Goal: Task Accomplishment & Management: Use online tool/utility

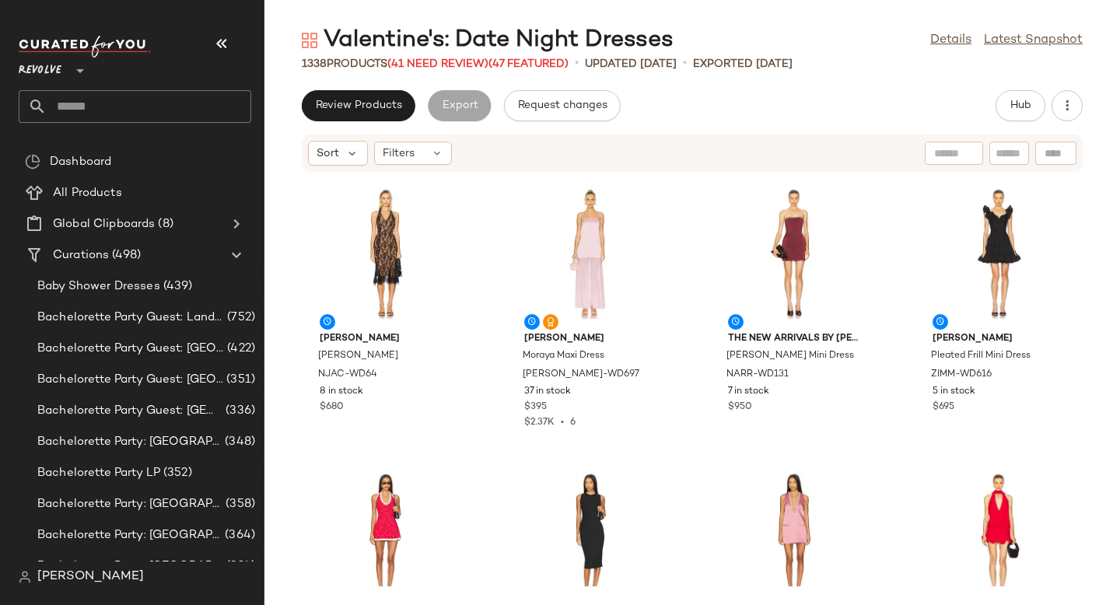
click at [128, 109] on input "text" at bounding box center [149, 106] width 205 height 33
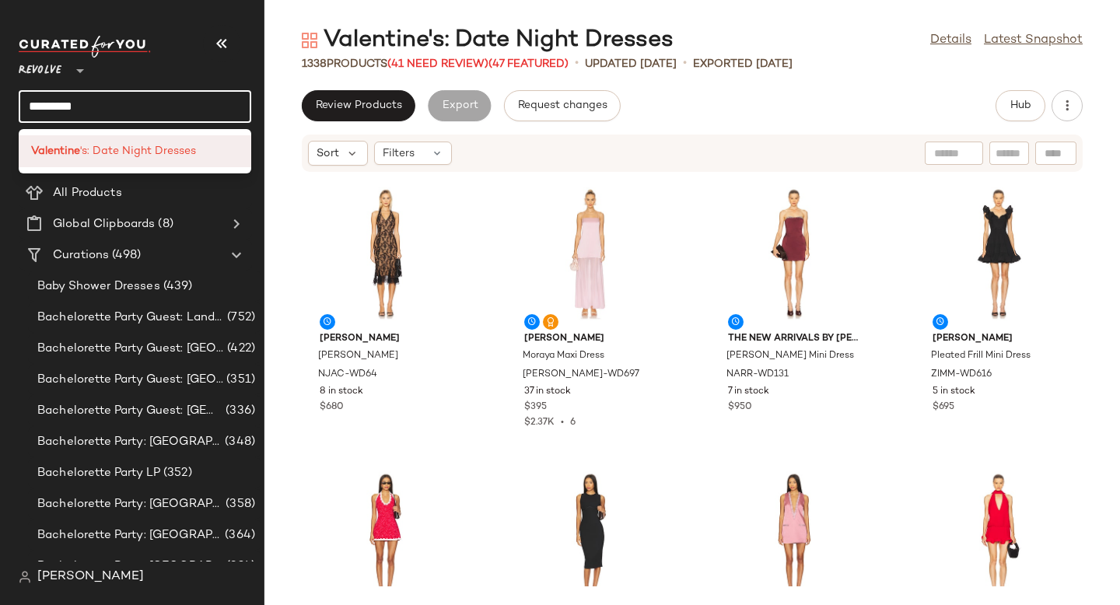
type input "*********"
click at [131, 159] on div "Valentine 's: Date Night Dresses" at bounding box center [135, 151] width 233 height 32
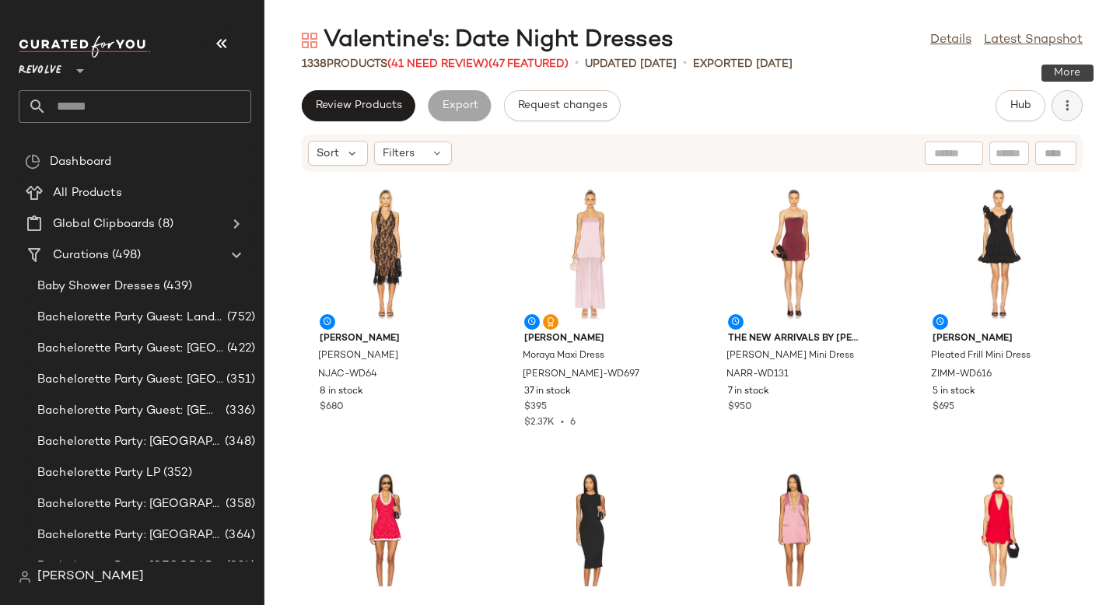
click at [1074, 103] on icon "button" at bounding box center [1068, 106] width 16 height 16
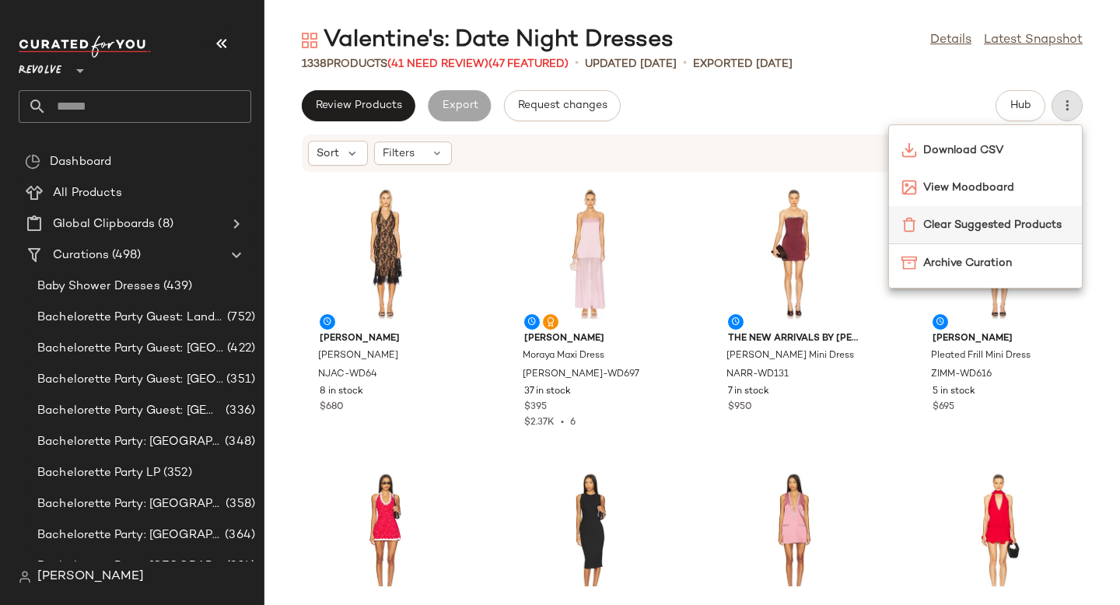
click at [968, 226] on span "Clear Suggested Products" at bounding box center [996, 225] width 146 height 16
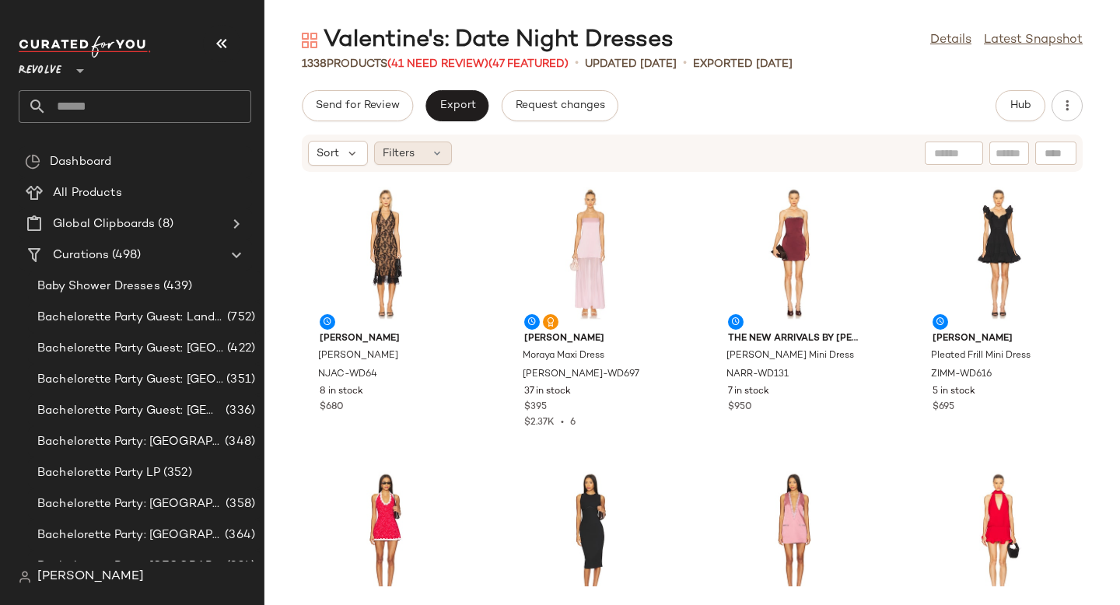
click at [419, 155] on div "Filters" at bounding box center [413, 153] width 78 height 23
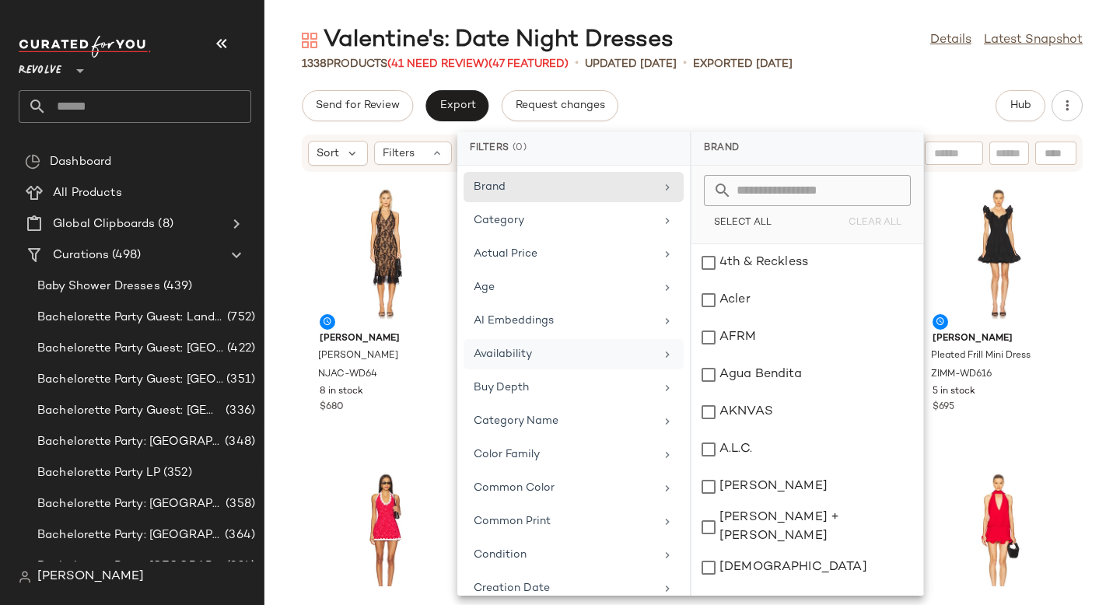
click at [535, 355] on div "Availability" at bounding box center [564, 354] width 181 height 16
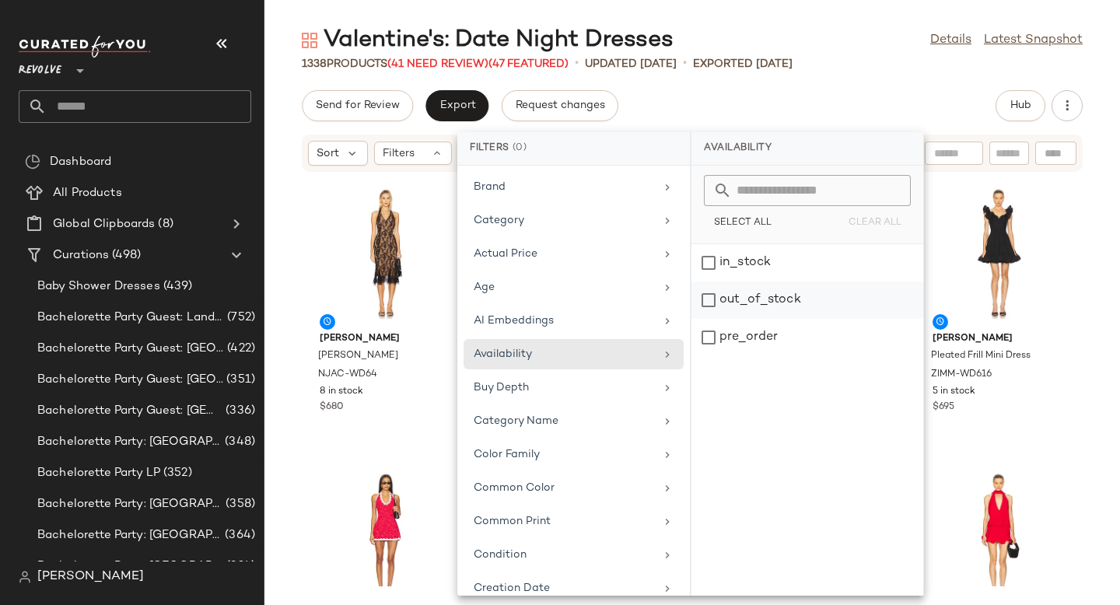
click at [750, 319] on div "out_of_stock" at bounding box center [808, 337] width 232 height 37
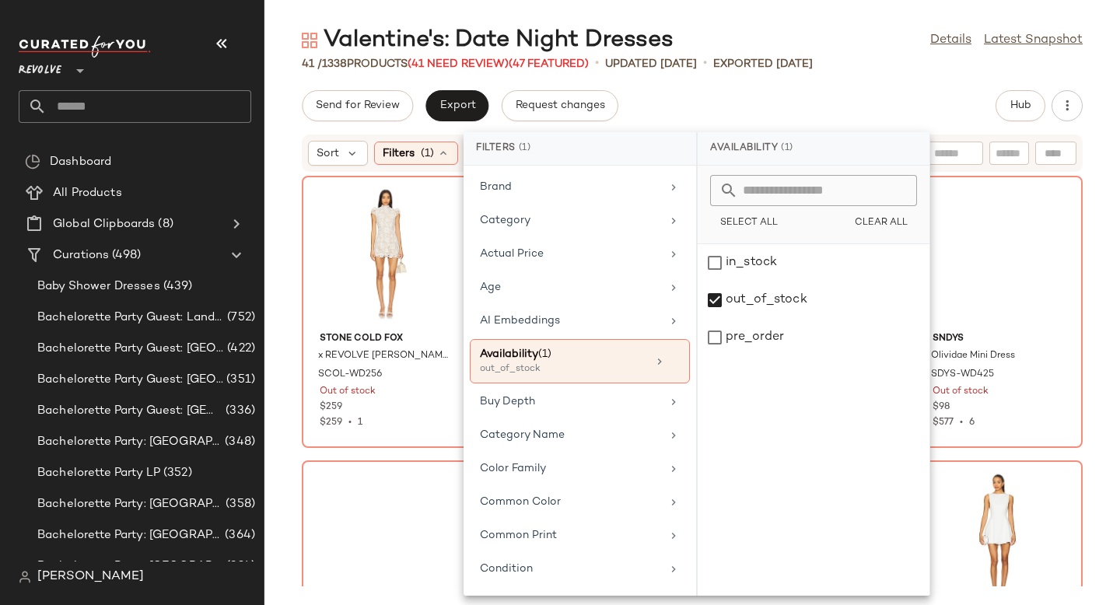
click at [1107, 262] on div "Stone Cold Fox x REVOLVE Amy Mini Dress SCOL-WD256 Out of stock $259 $259 • 1 4…" at bounding box center [692, 380] width 856 height 414
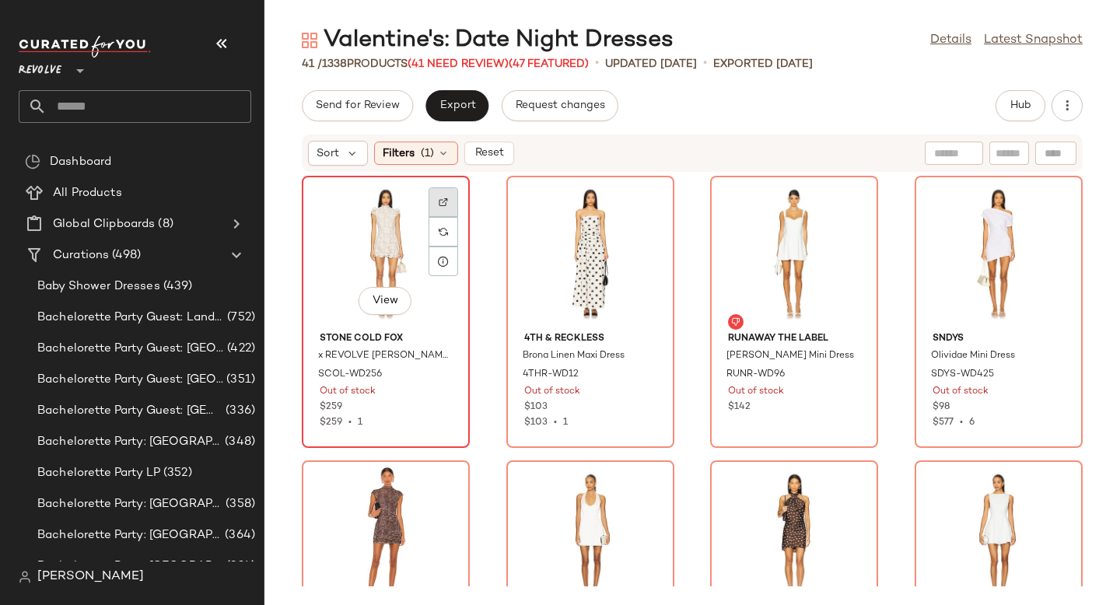
click at [450, 217] on div at bounding box center [444, 232] width 30 height 30
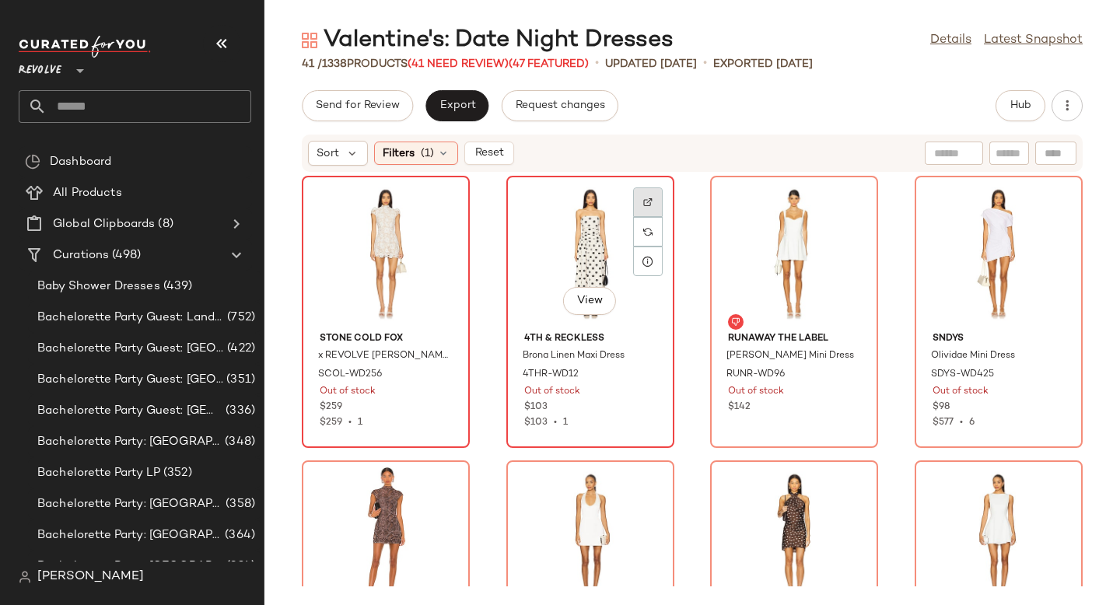
click at [640, 217] on div at bounding box center [648, 232] width 30 height 30
click at [550, 377] on span "4THR-WD12" at bounding box center [551, 375] width 56 height 14
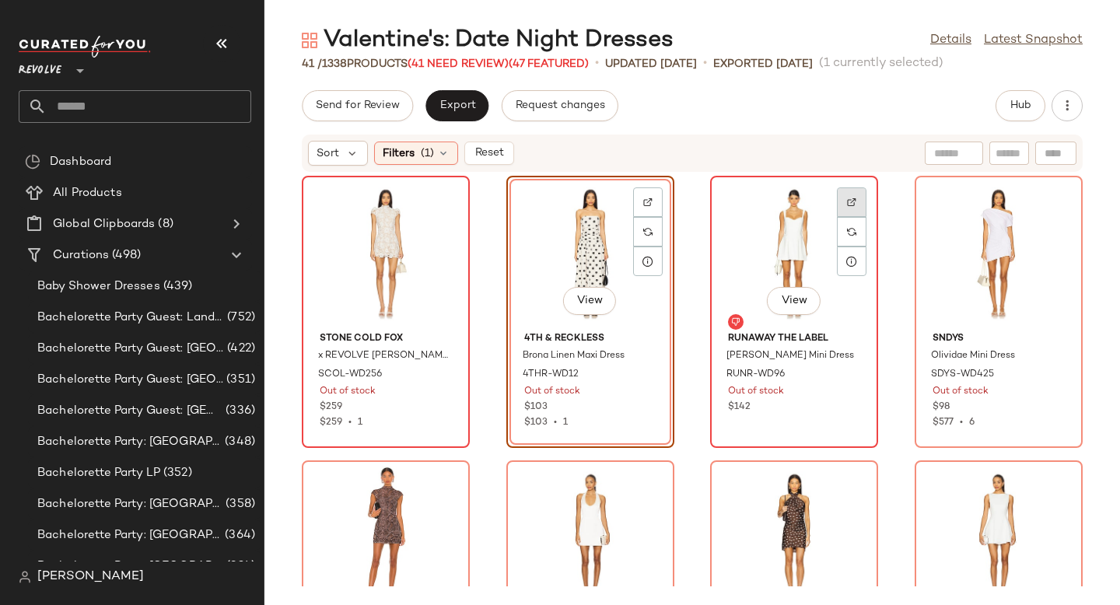
click at [854, 217] on div at bounding box center [852, 232] width 30 height 30
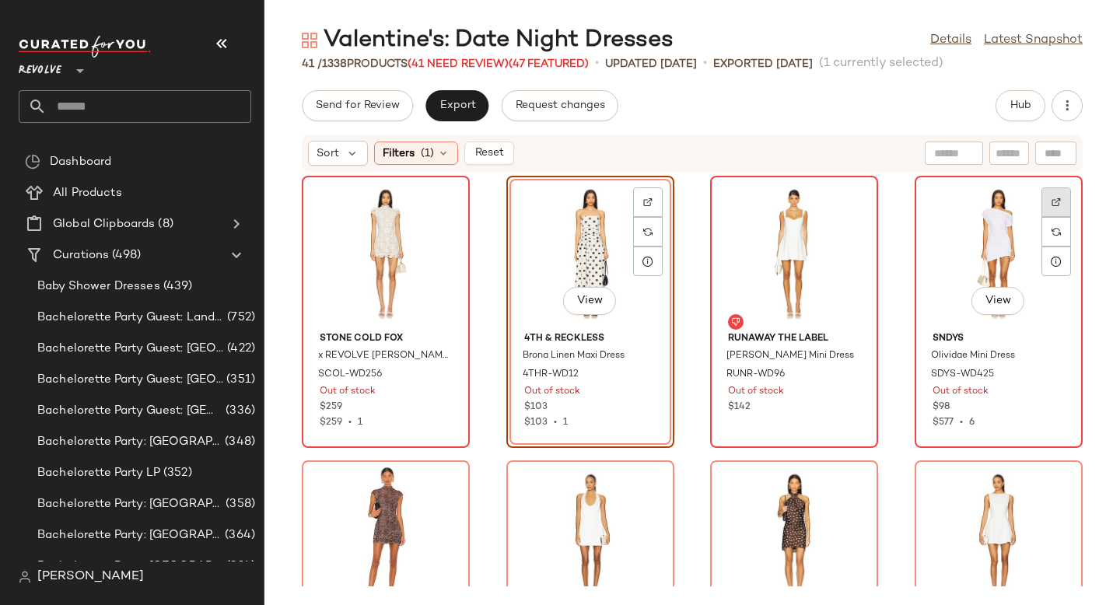
click at [1048, 217] on div at bounding box center [1057, 232] width 30 height 30
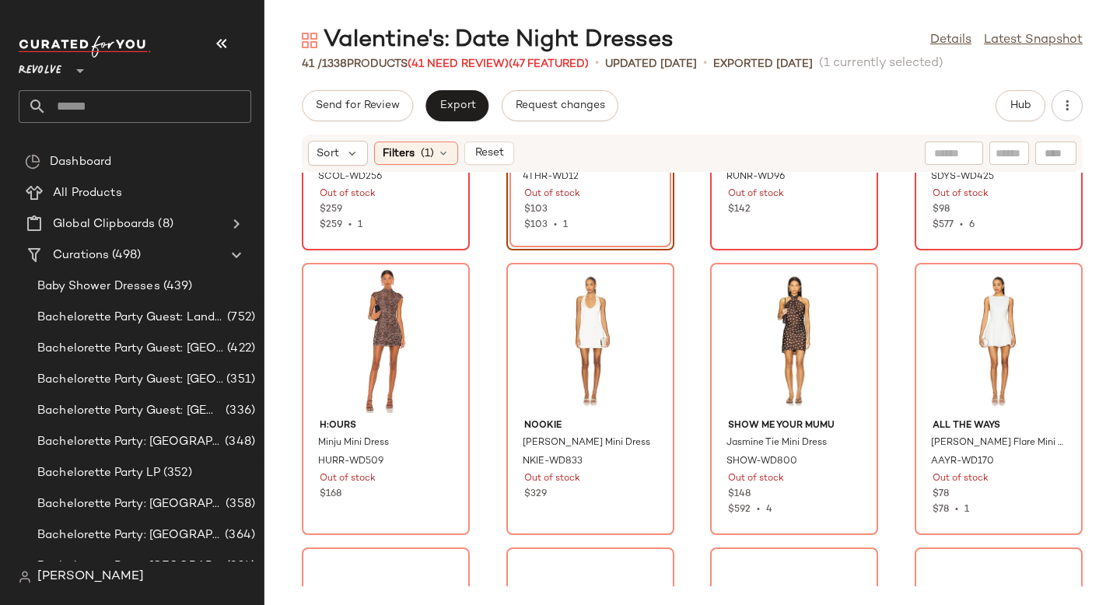
scroll to position [212, 0]
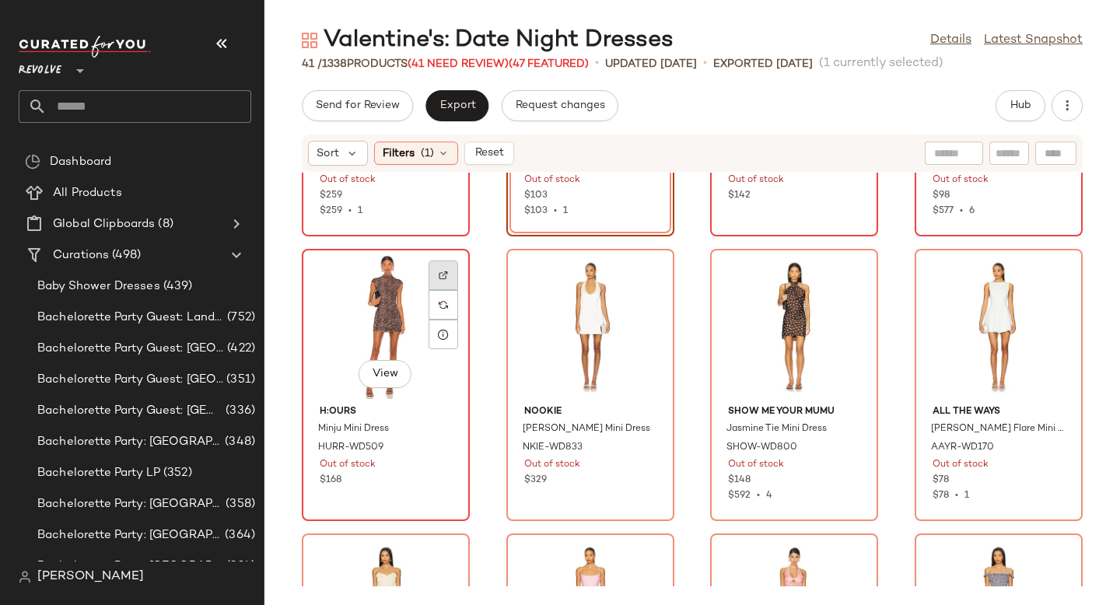
click at [446, 272] on img at bounding box center [443, 275] width 9 height 9
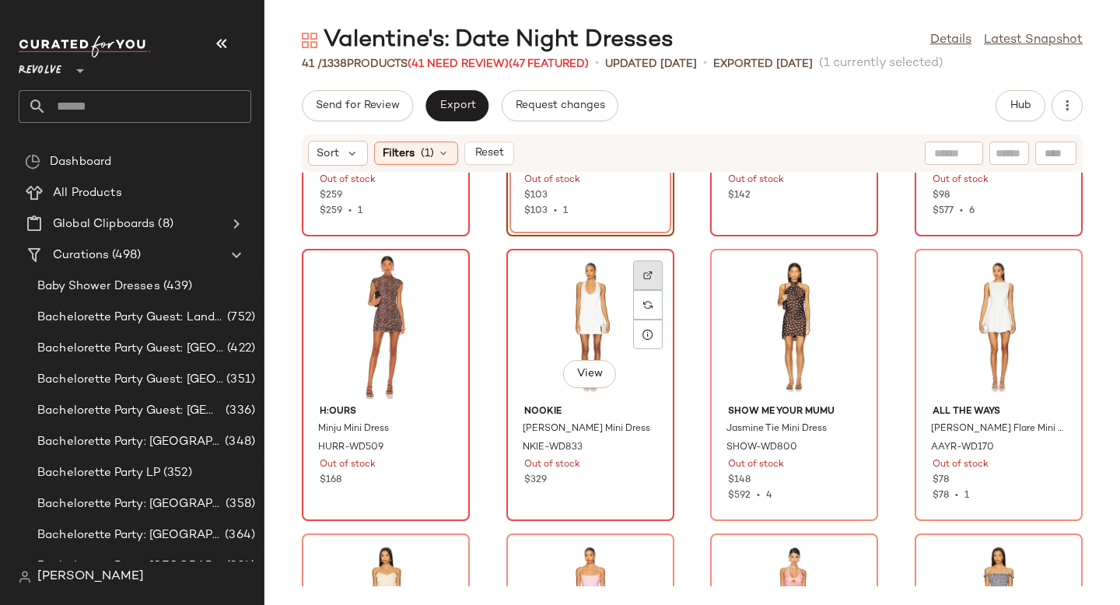
click at [643, 273] on img at bounding box center [647, 275] width 9 height 9
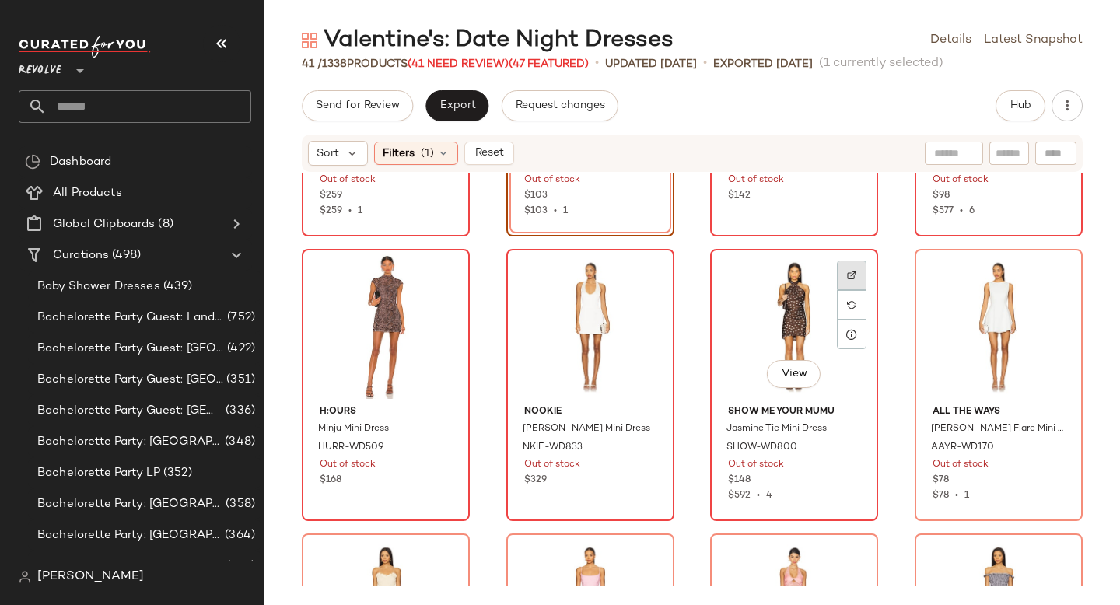
click at [847, 271] on img at bounding box center [851, 275] width 9 height 9
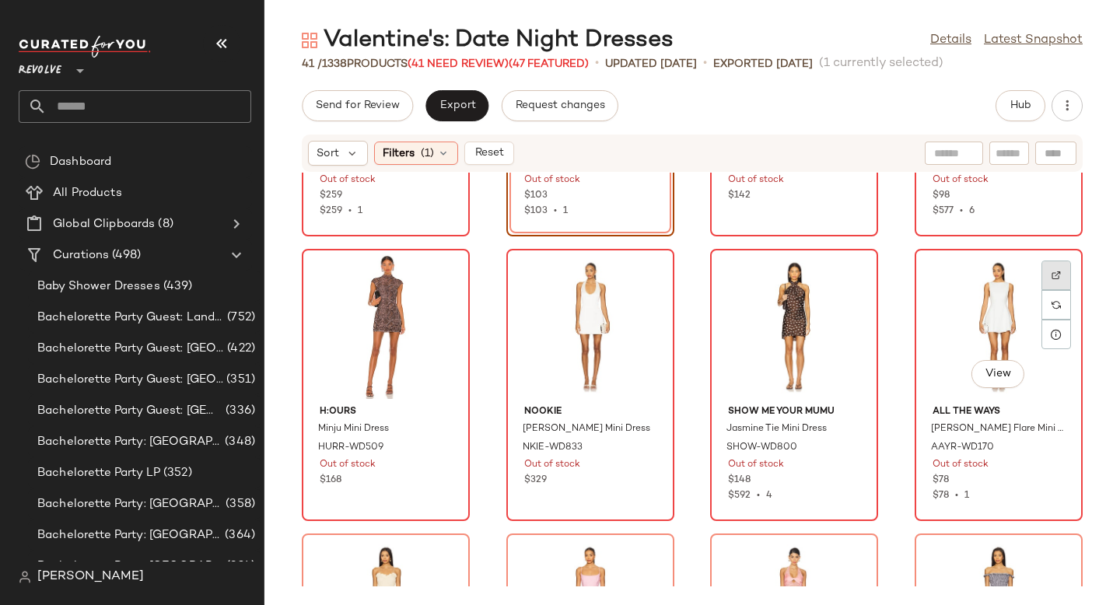
click at [1052, 278] on img at bounding box center [1056, 275] width 9 height 9
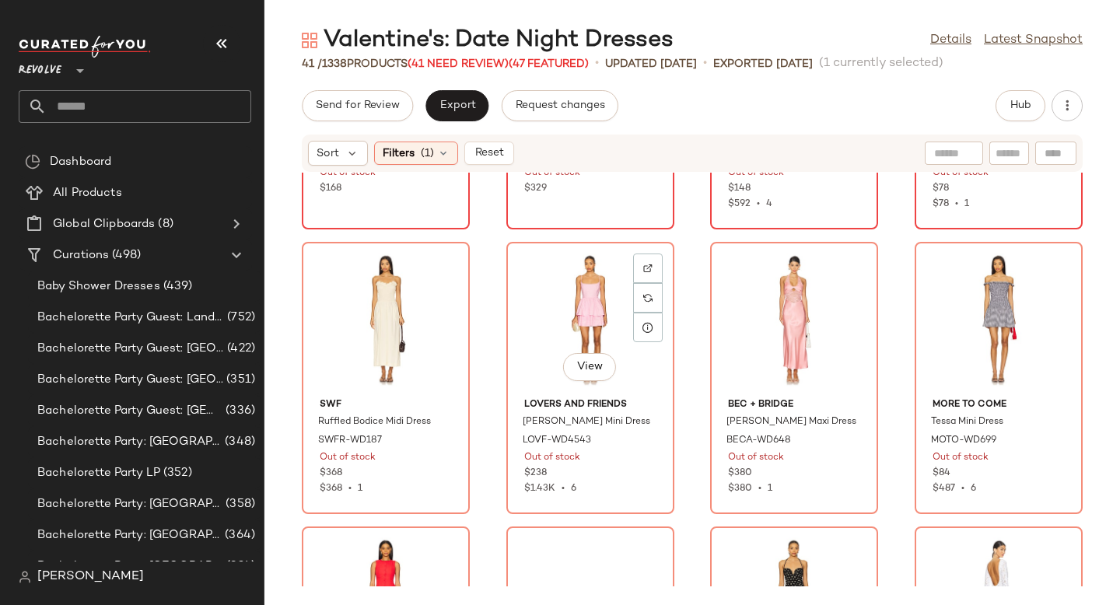
scroll to position [529, 0]
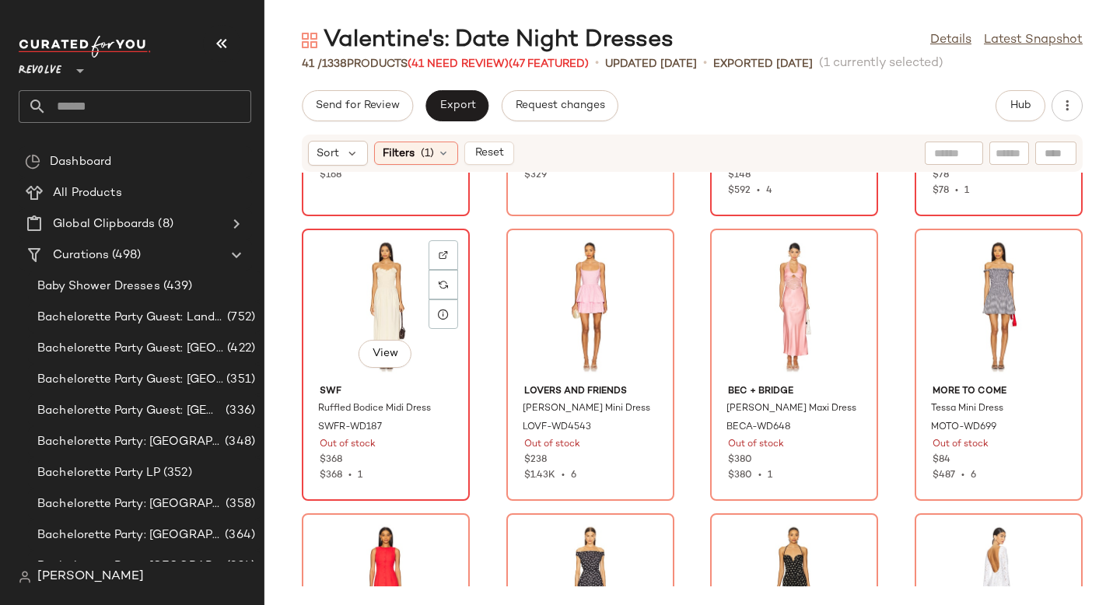
click at [457, 270] on div at bounding box center [444, 285] width 30 height 30
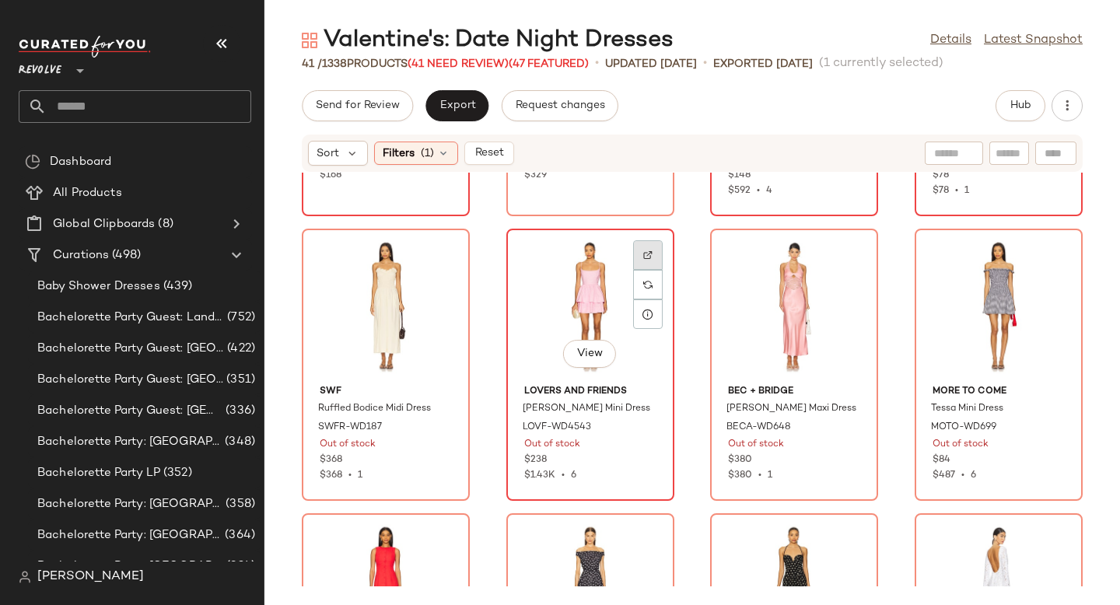
click at [651, 270] on div at bounding box center [648, 285] width 30 height 30
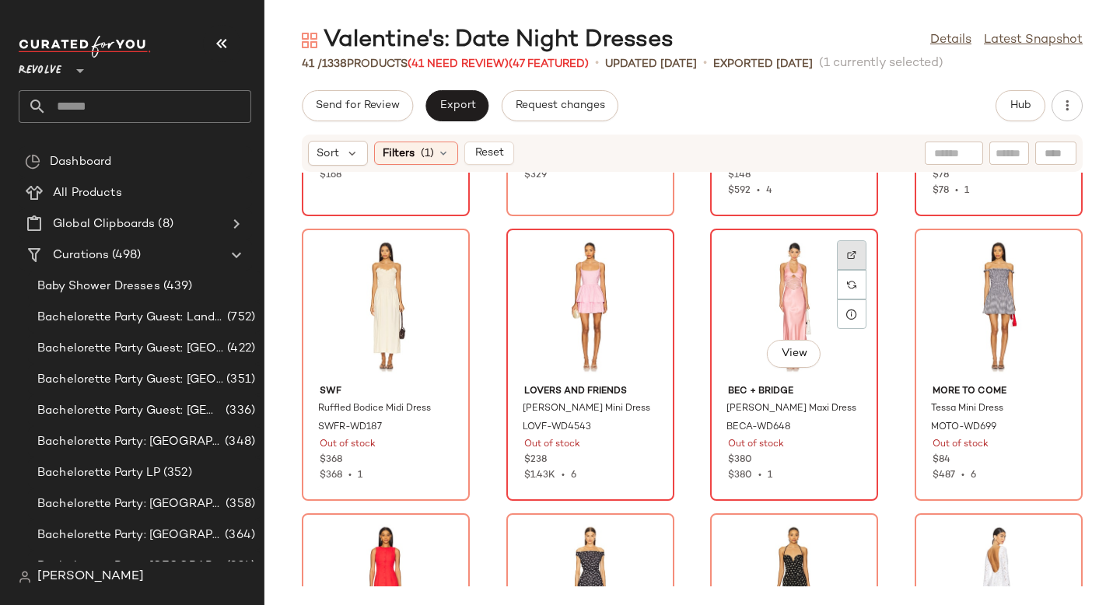
click at [847, 254] on img at bounding box center [851, 254] width 9 height 9
click at [844, 292] on div at bounding box center [852, 285] width 30 height 30
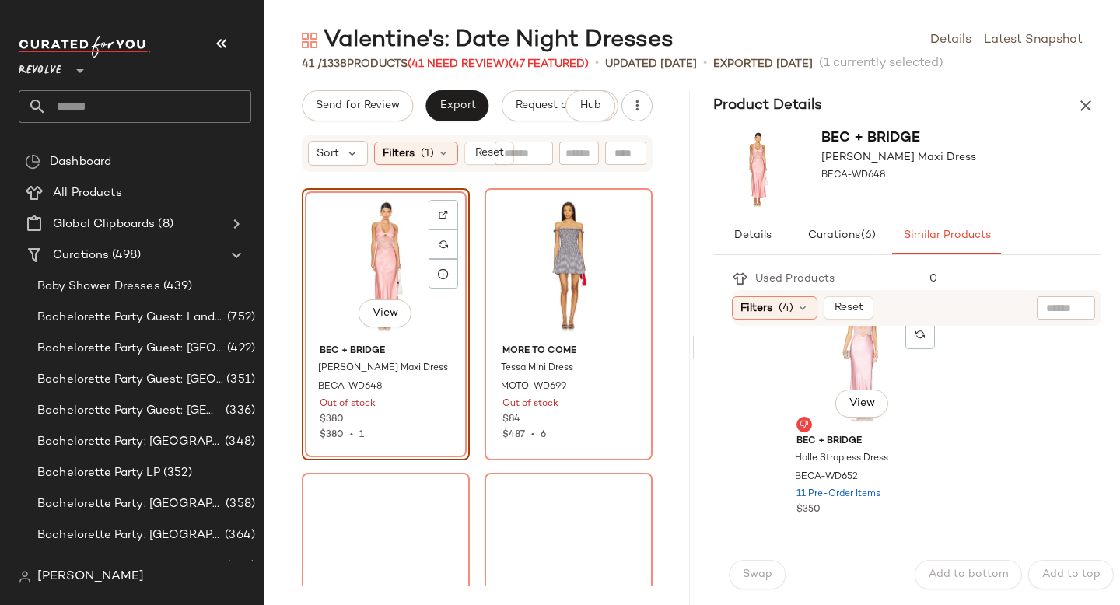
scroll to position [570, 0]
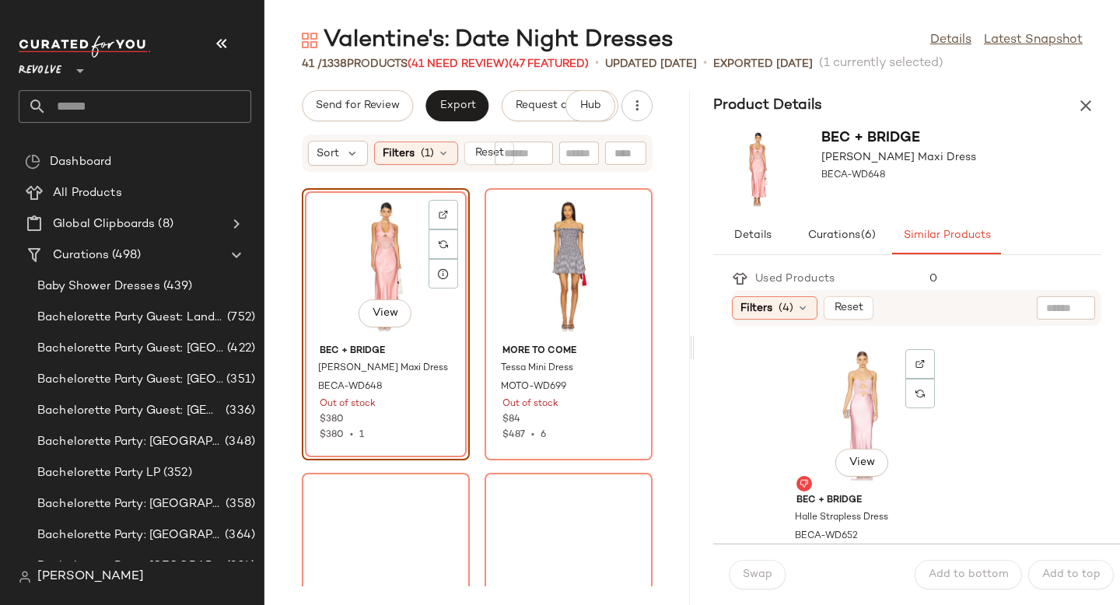
click at [832, 419] on div "View" at bounding box center [862, 415] width 157 height 145
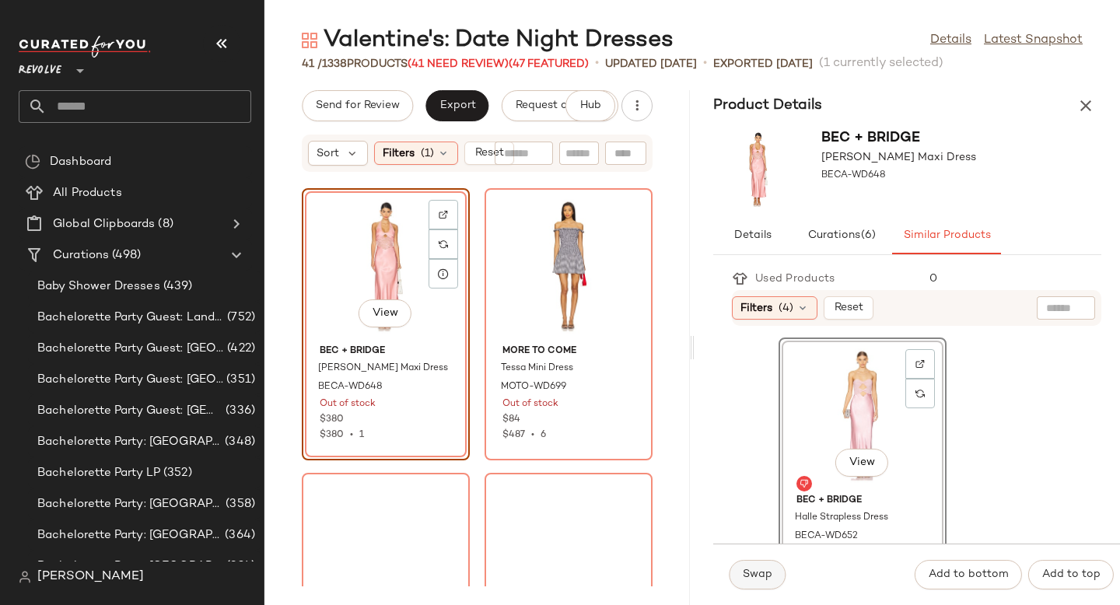
click at [758, 571] on span "Swap" at bounding box center [757, 575] width 30 height 12
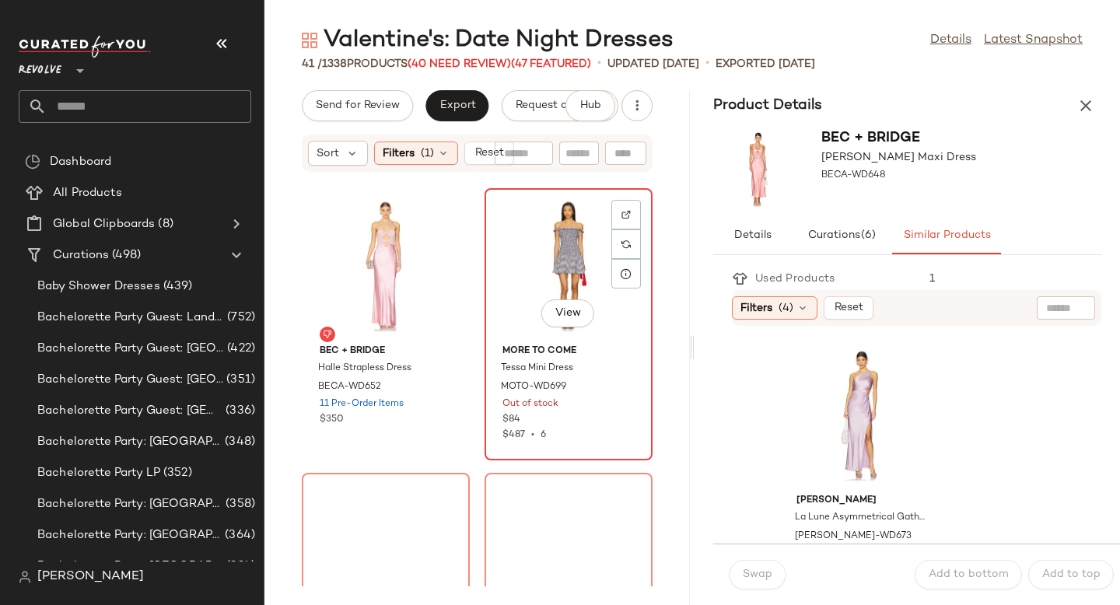
click at [490, 338] on div "View" at bounding box center [568, 266] width 157 height 145
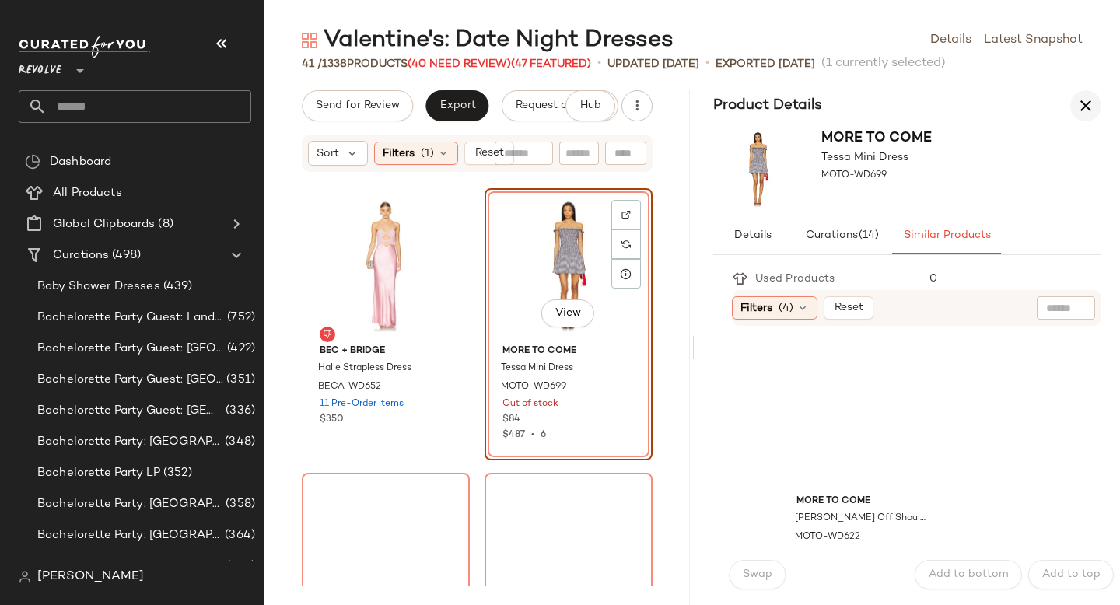
click at [1083, 109] on icon "button" at bounding box center [1086, 105] width 19 height 19
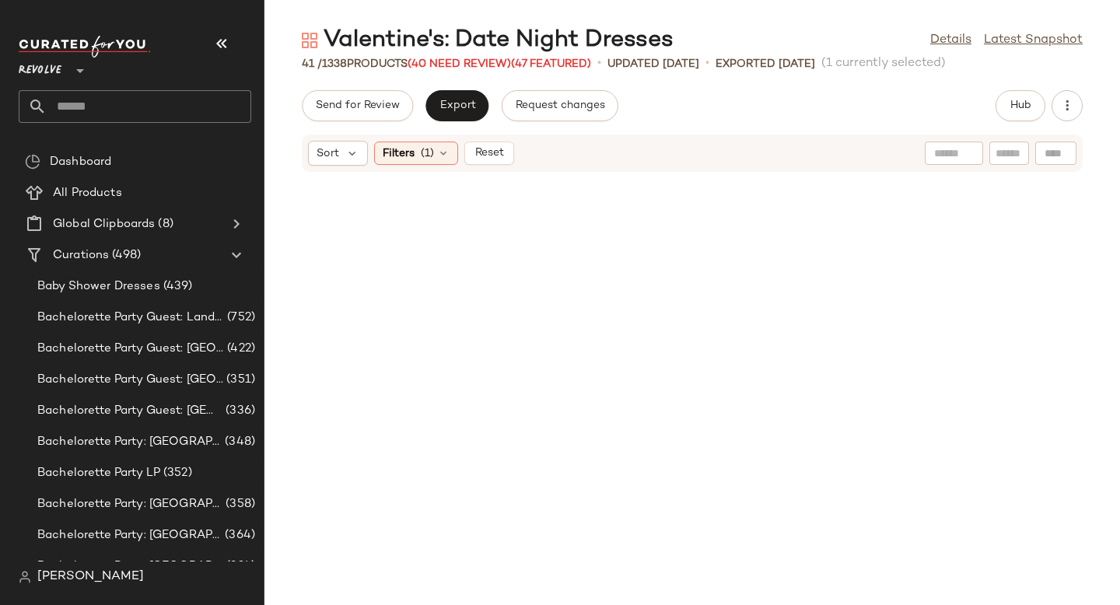
scroll to position [569, 0]
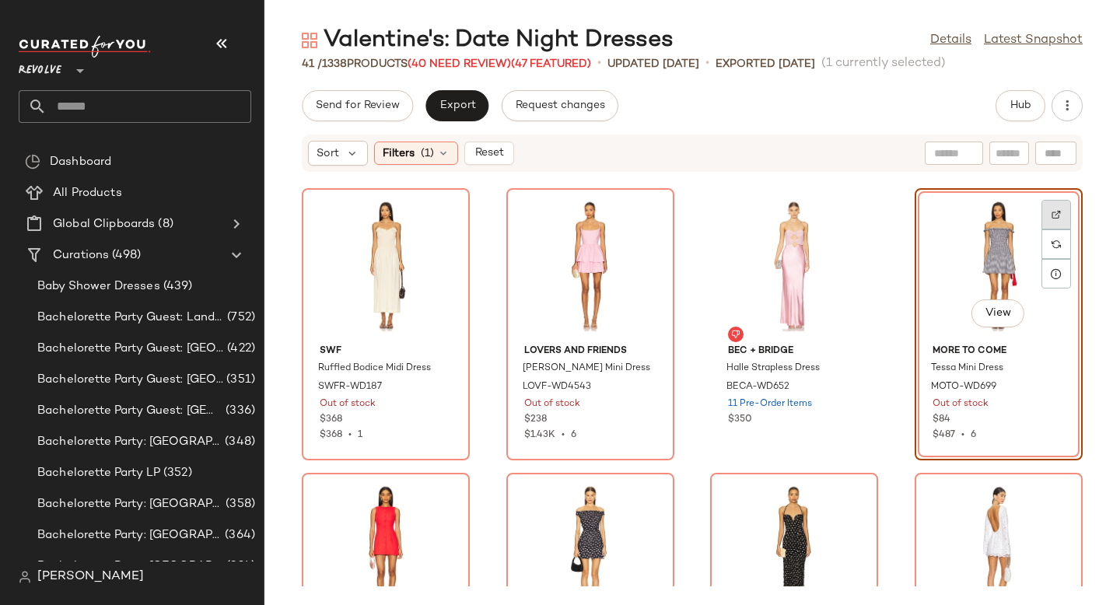
click at [1052, 210] on img at bounding box center [1056, 214] width 9 height 9
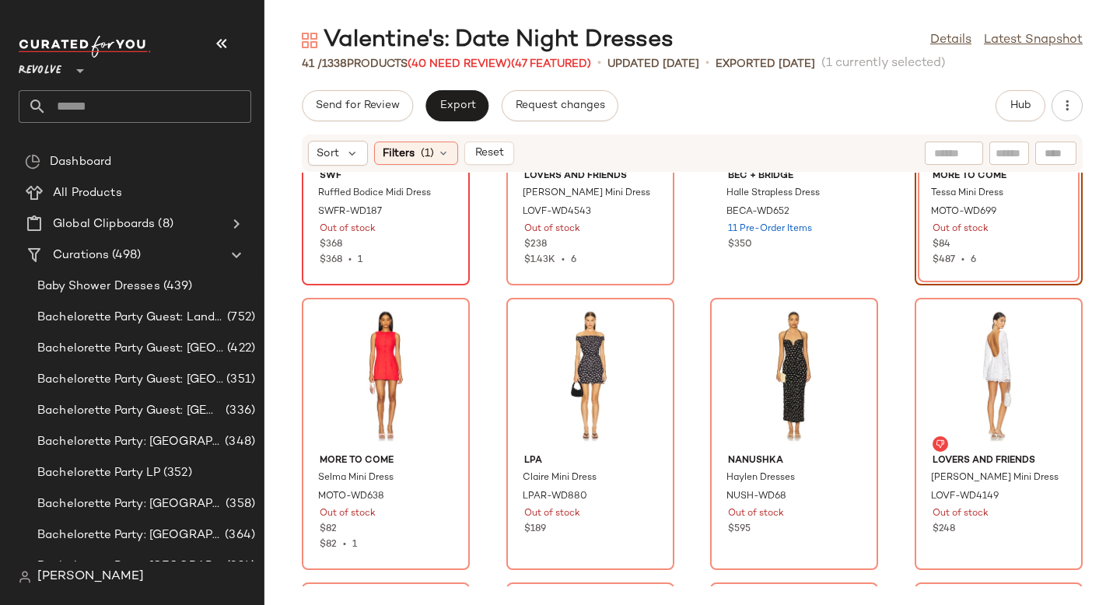
scroll to position [783, 0]
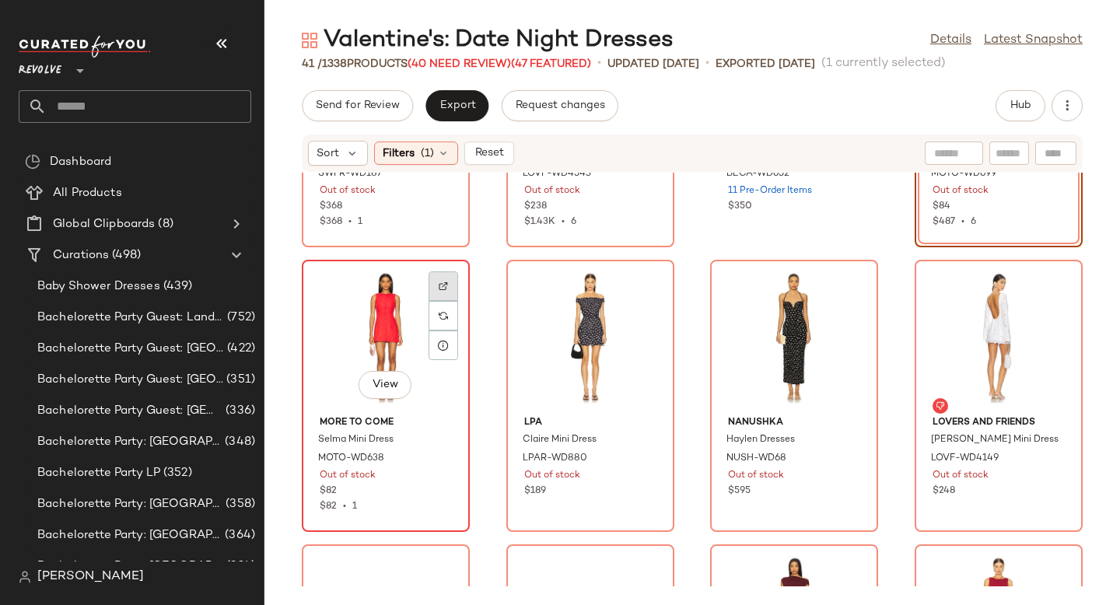
click at [440, 287] on img at bounding box center [443, 286] width 9 height 9
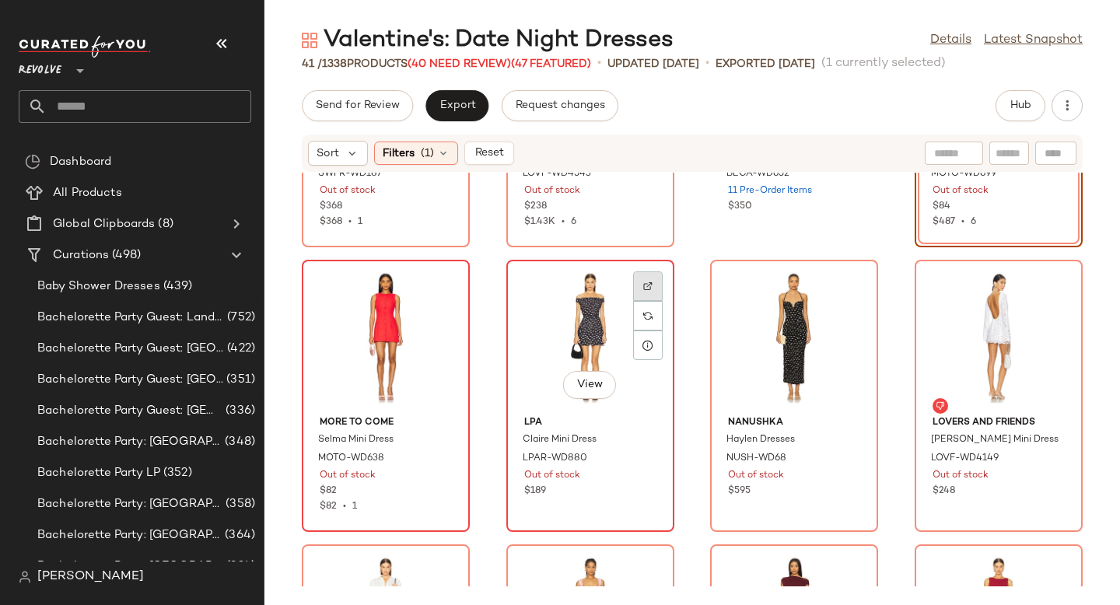
click at [643, 284] on img at bounding box center [647, 286] width 9 height 9
click at [649, 314] on img at bounding box center [647, 315] width 9 height 9
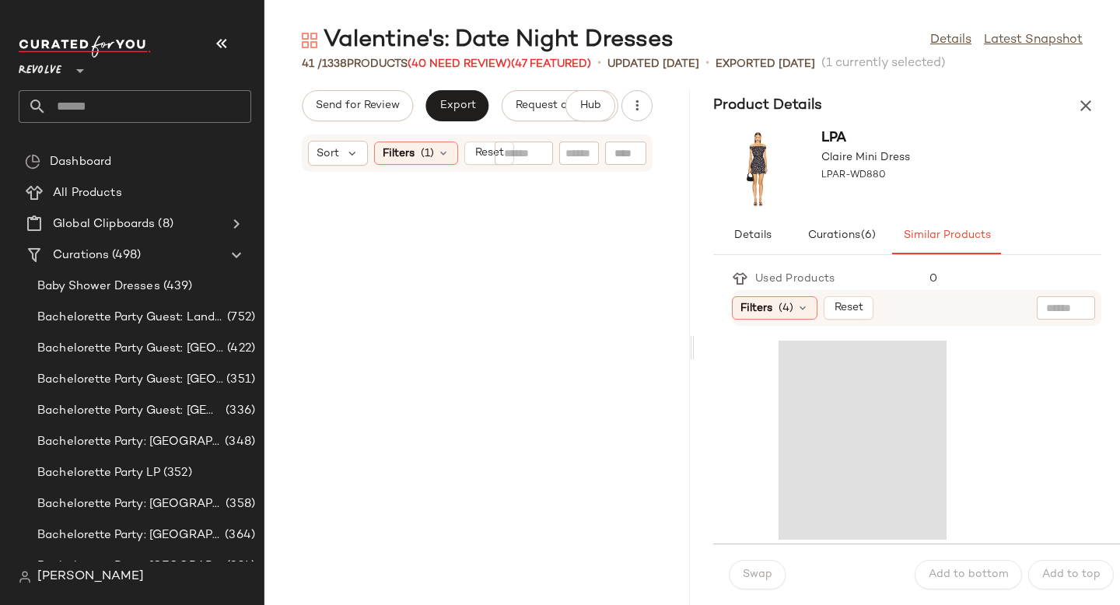
scroll to position [3701, 0]
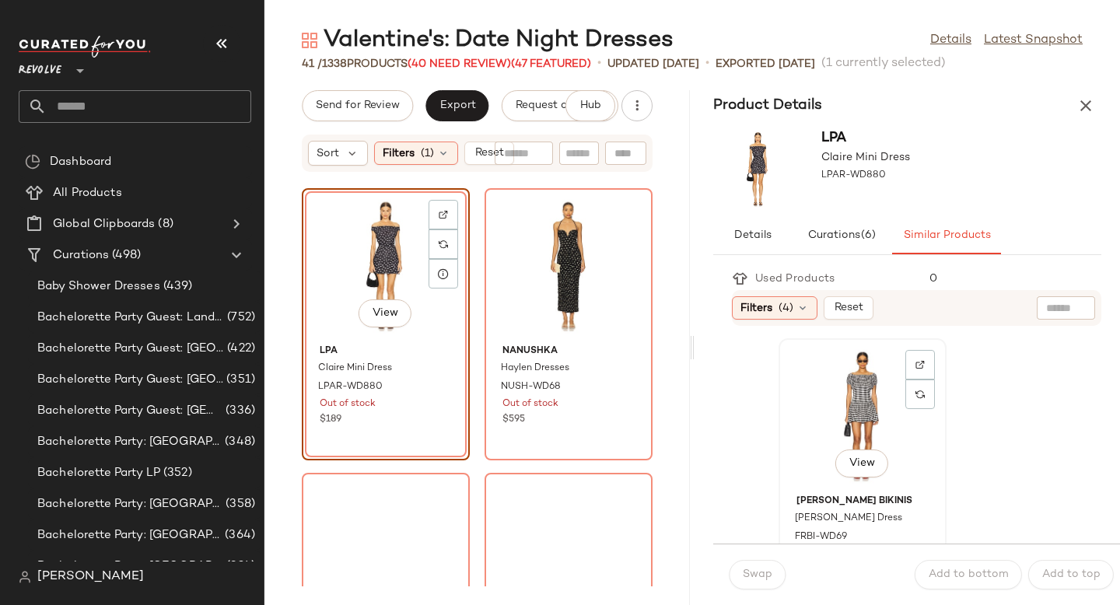
click at [880, 444] on div "View" at bounding box center [862, 416] width 157 height 145
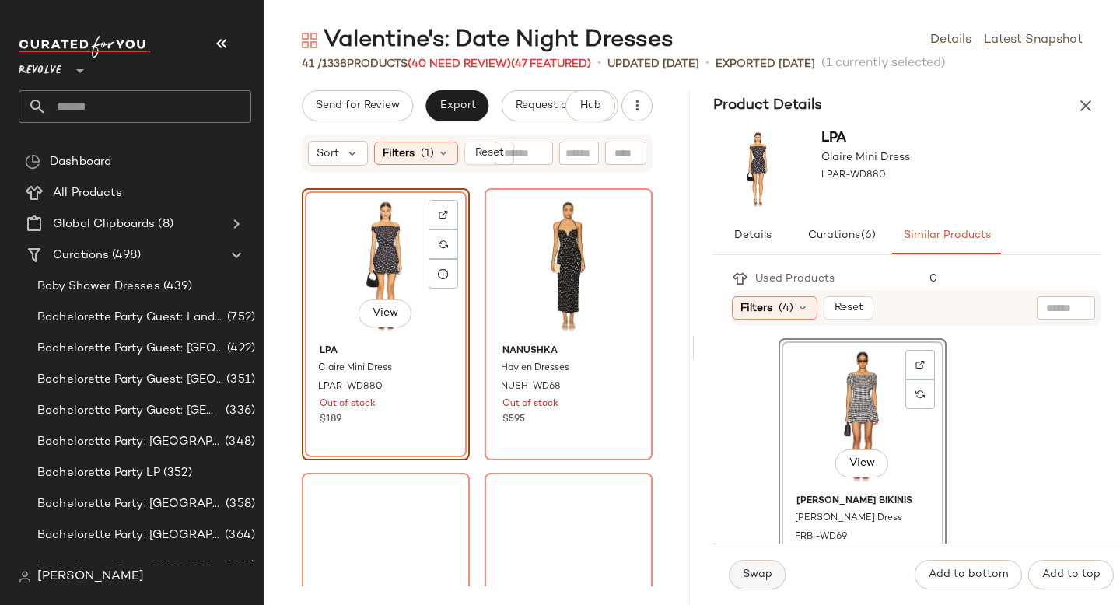
click at [751, 570] on span "Swap" at bounding box center [757, 575] width 30 height 12
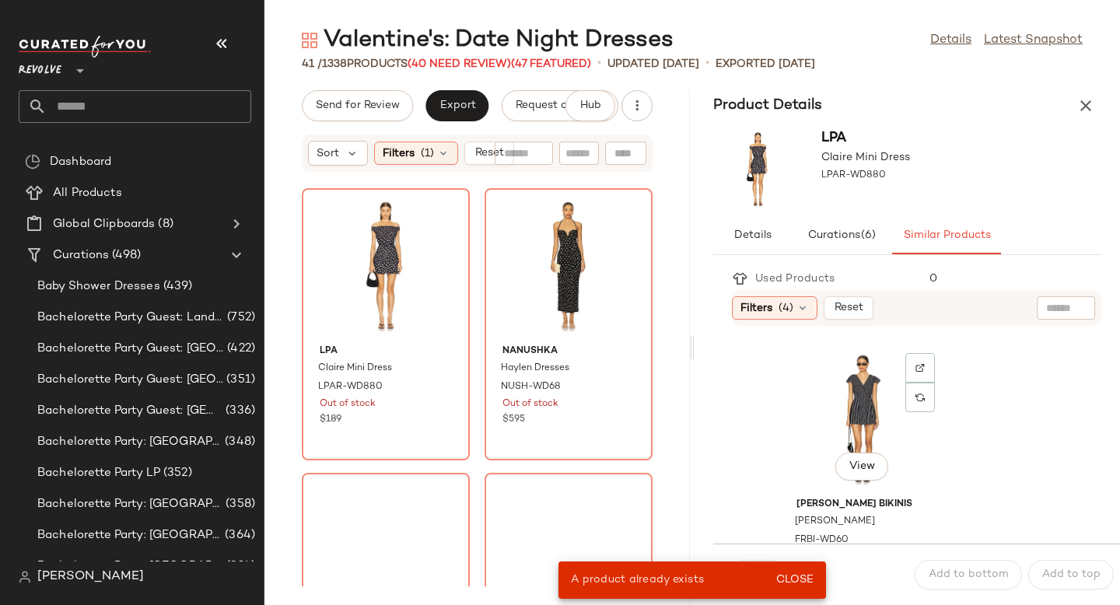
scroll to position [568, 0]
click at [795, 305] on div "Filters (4)" at bounding box center [775, 307] width 86 height 23
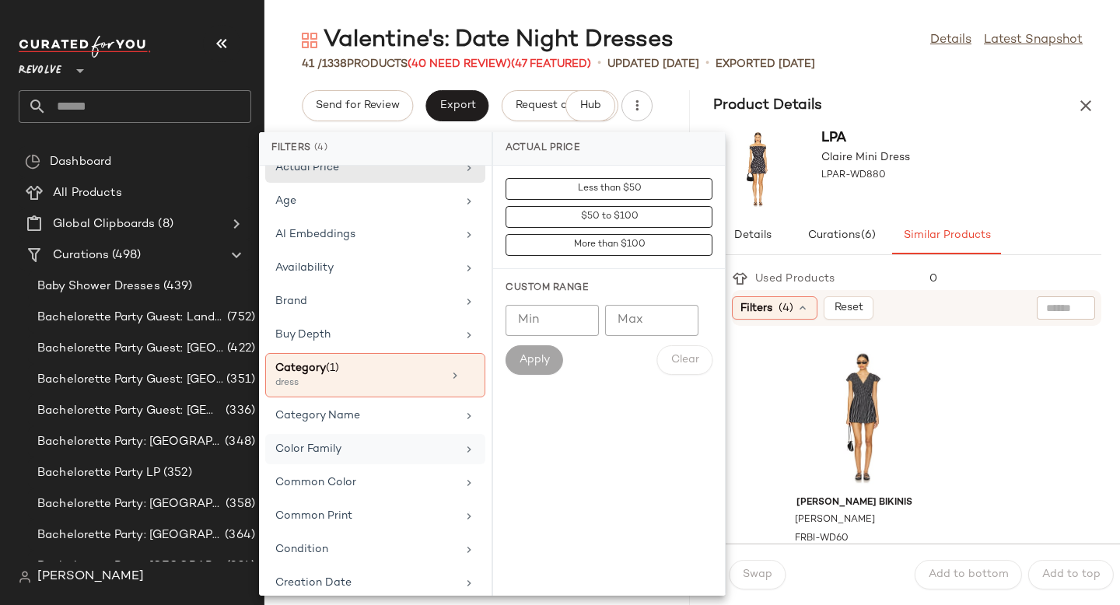
scroll to position [0, 0]
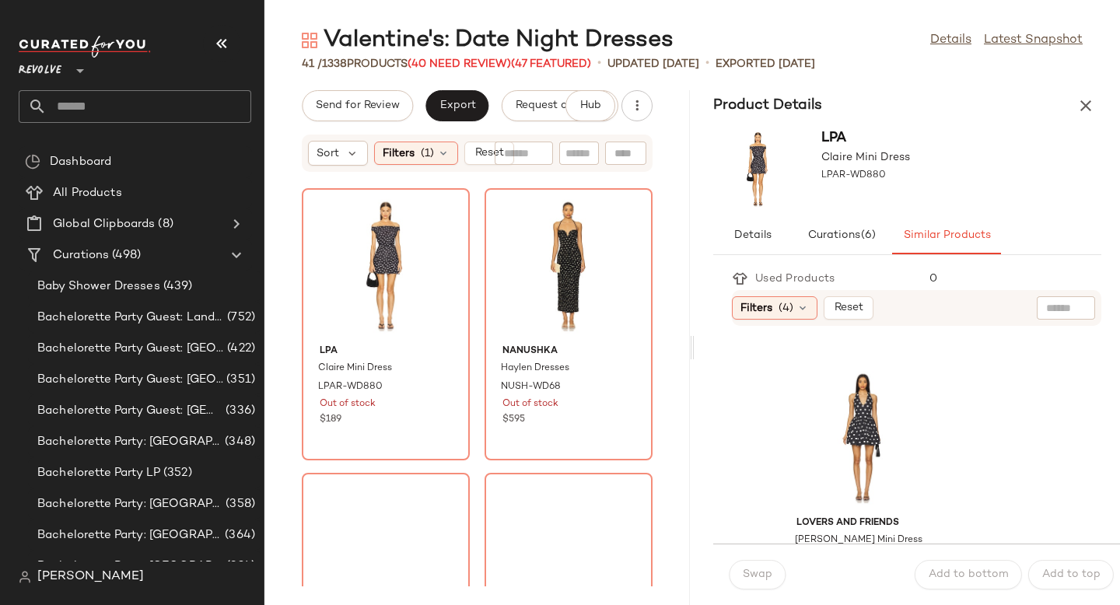
scroll to position [834, 0]
click at [808, 412] on div "View" at bounding box center [862, 436] width 157 height 145
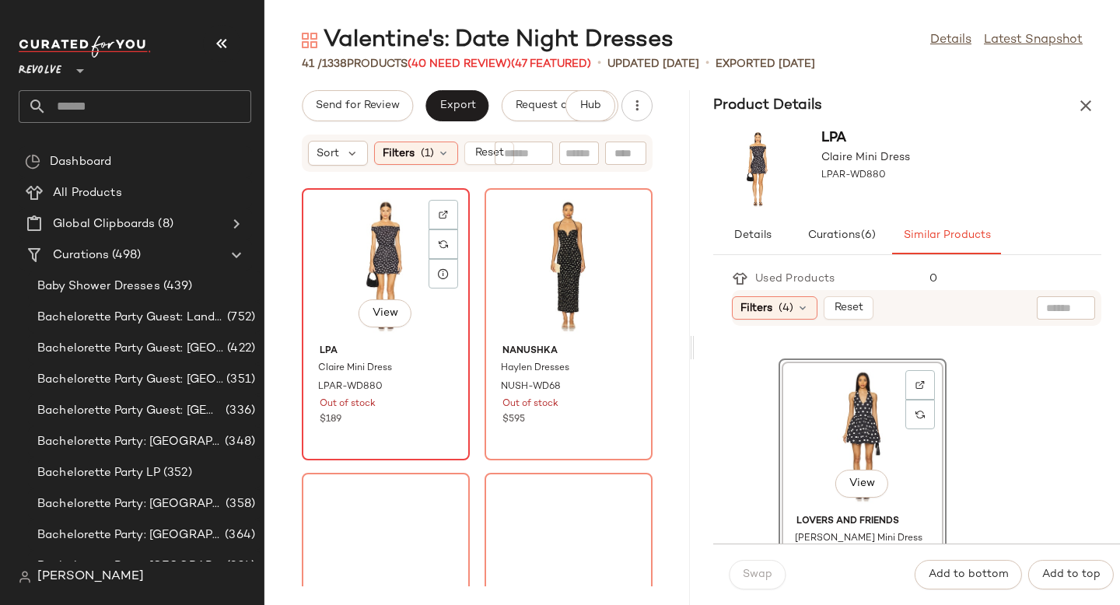
click at [354, 263] on div "View" at bounding box center [385, 266] width 157 height 145
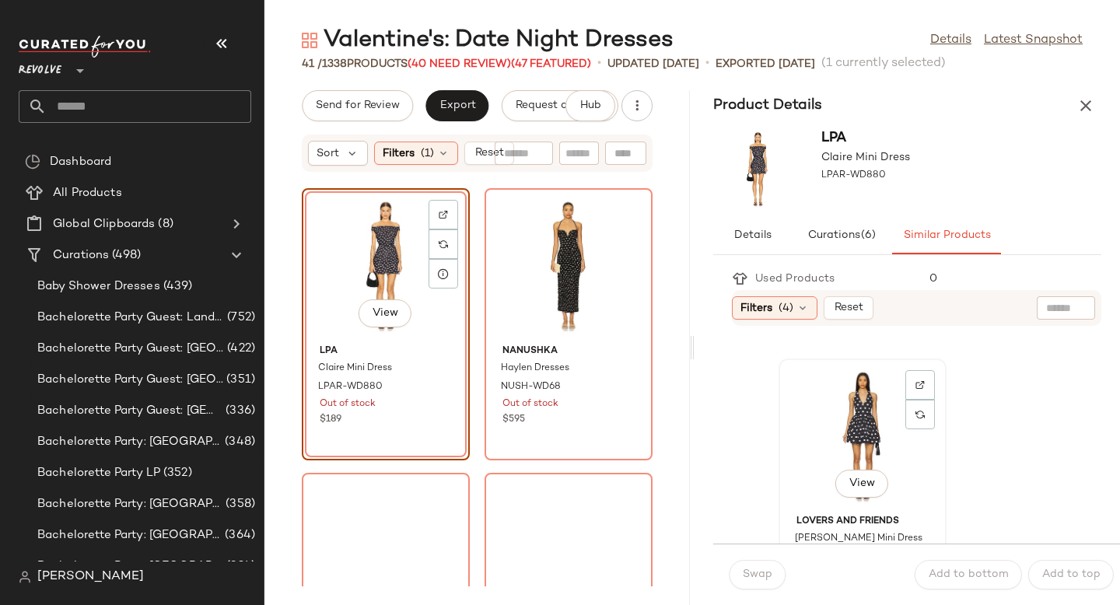
click at [863, 430] on div "View" at bounding box center [862, 436] width 157 height 145
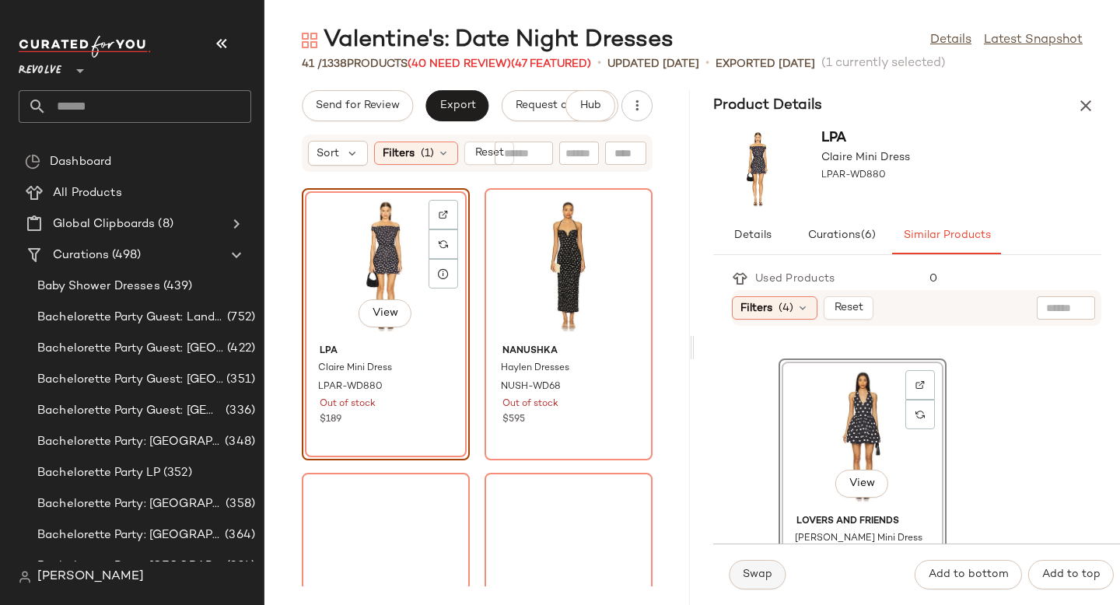
click at [762, 582] on button "Swap" at bounding box center [757, 575] width 57 height 30
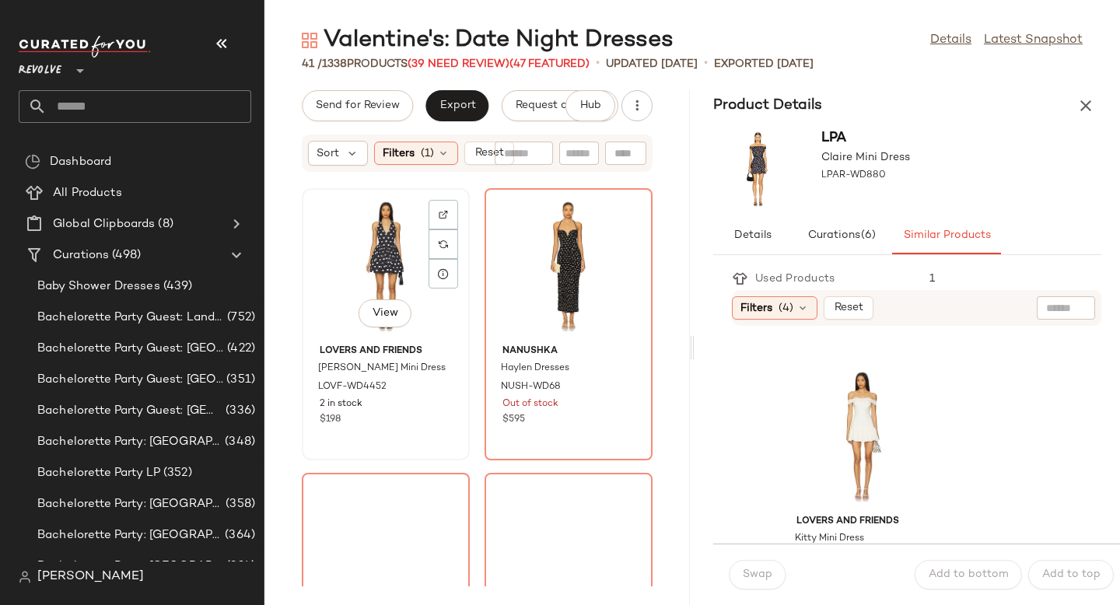
click at [403, 271] on div "View" at bounding box center [385, 266] width 157 height 145
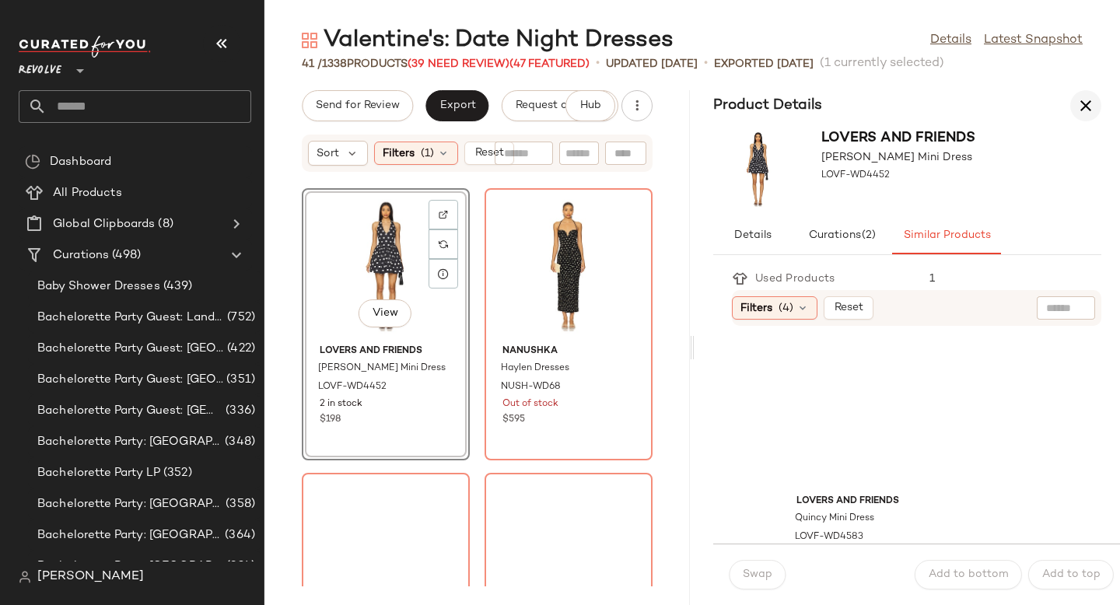
click at [1084, 100] on icon "button" at bounding box center [1086, 105] width 19 height 19
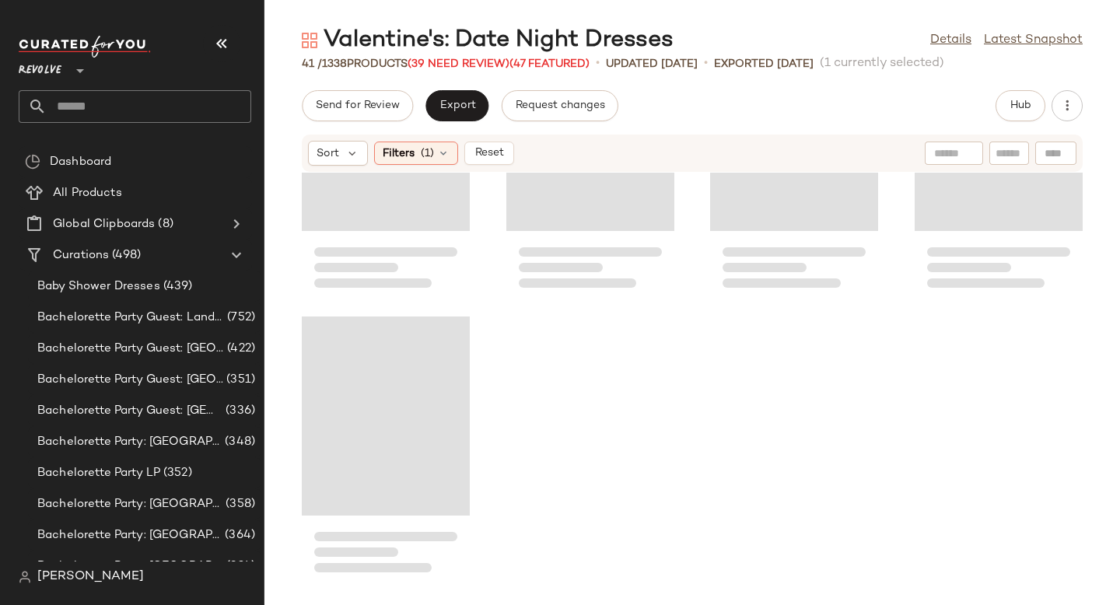
scroll to position [854, 0]
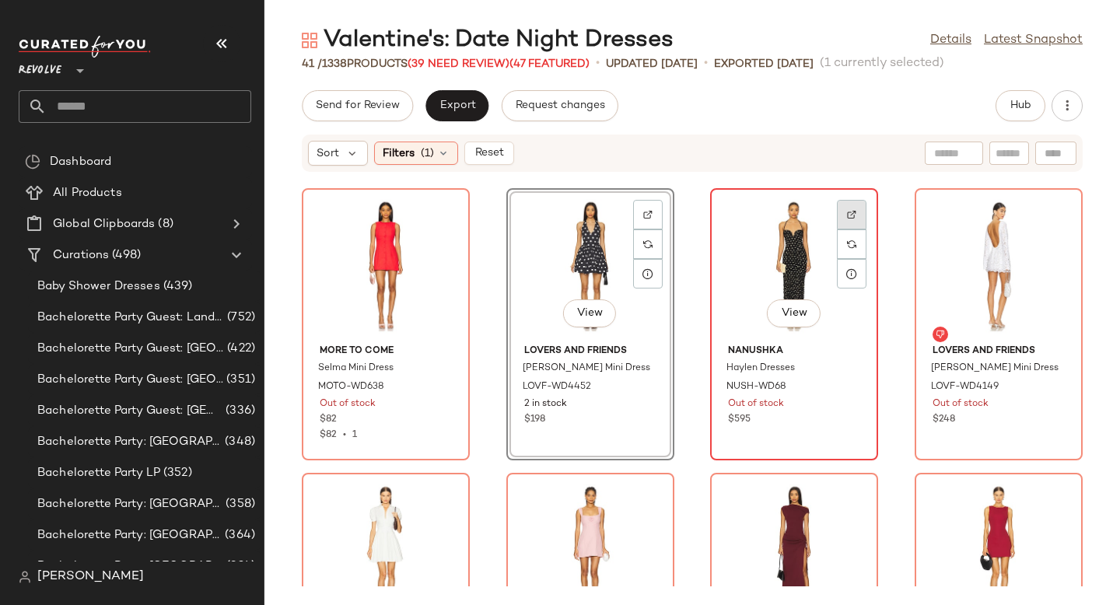
click at [847, 212] on img at bounding box center [851, 214] width 9 height 9
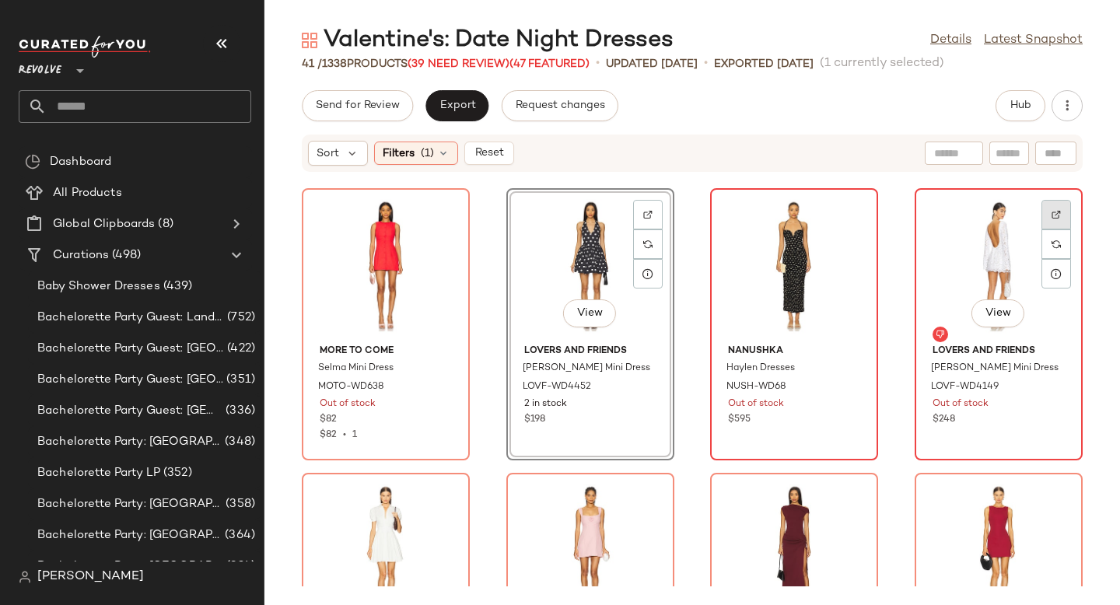
click at [1042, 229] on div at bounding box center [1057, 244] width 30 height 30
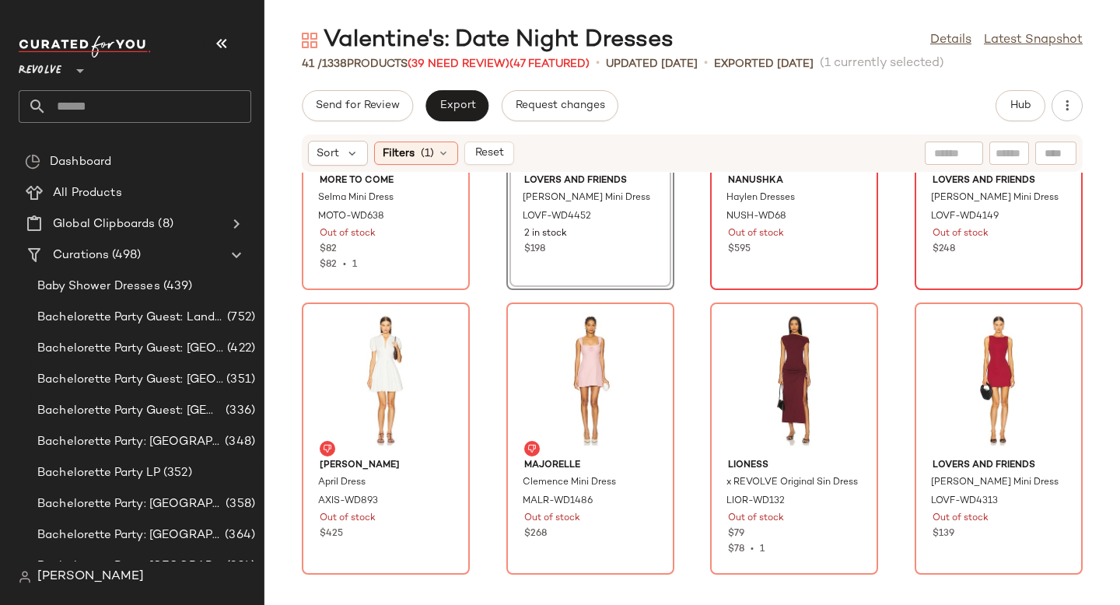
scroll to position [1088, 0]
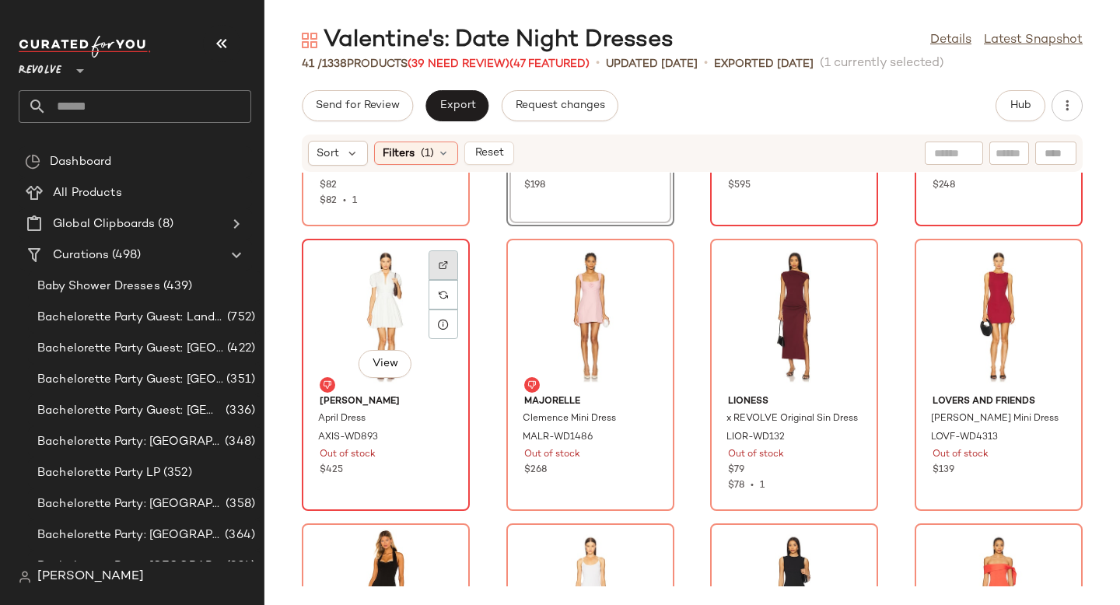
click at [446, 280] on div at bounding box center [444, 295] width 30 height 30
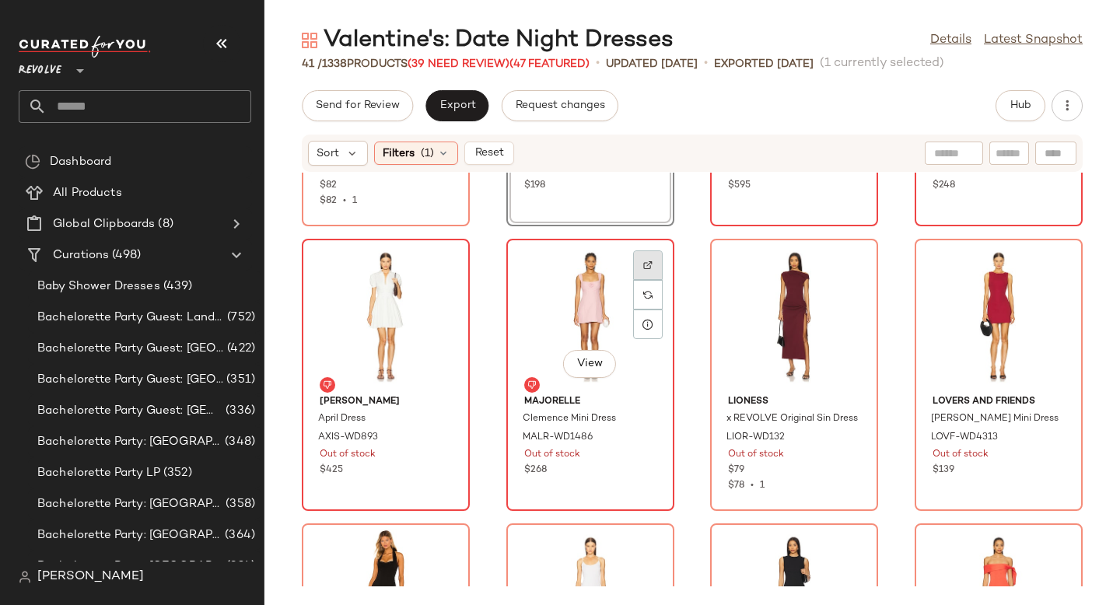
click at [648, 263] on img at bounding box center [647, 265] width 9 height 9
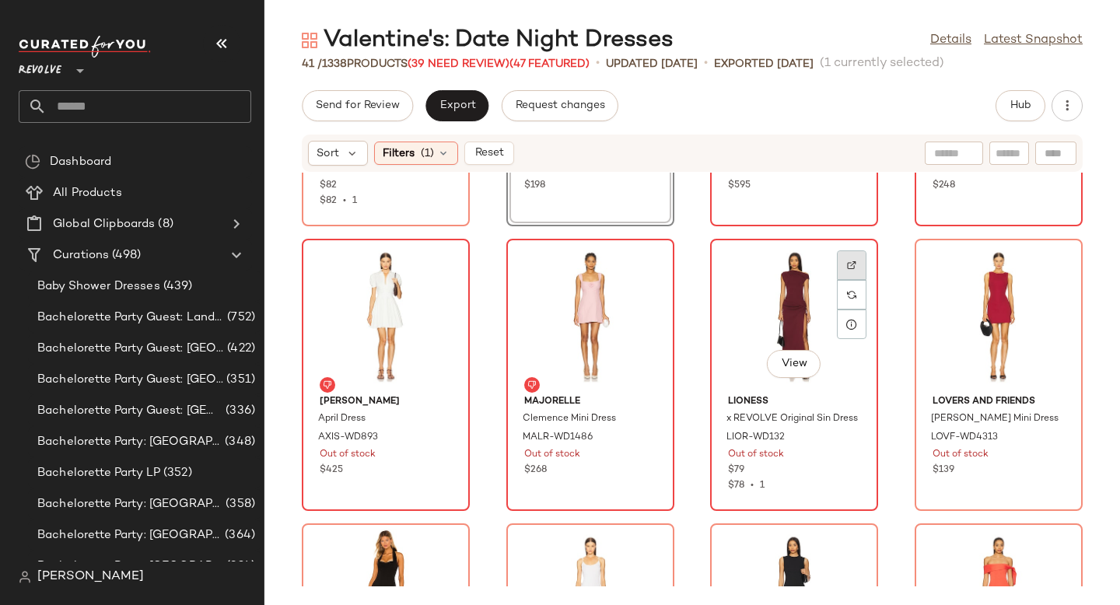
click at [850, 280] on div at bounding box center [852, 295] width 30 height 30
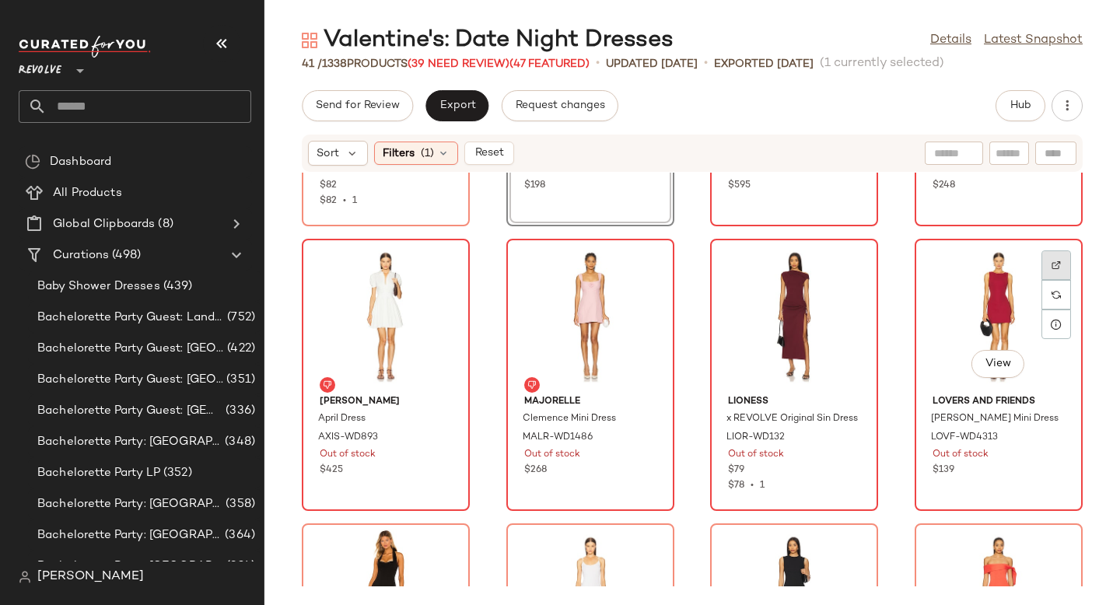
click at [1052, 261] on img at bounding box center [1056, 265] width 9 height 9
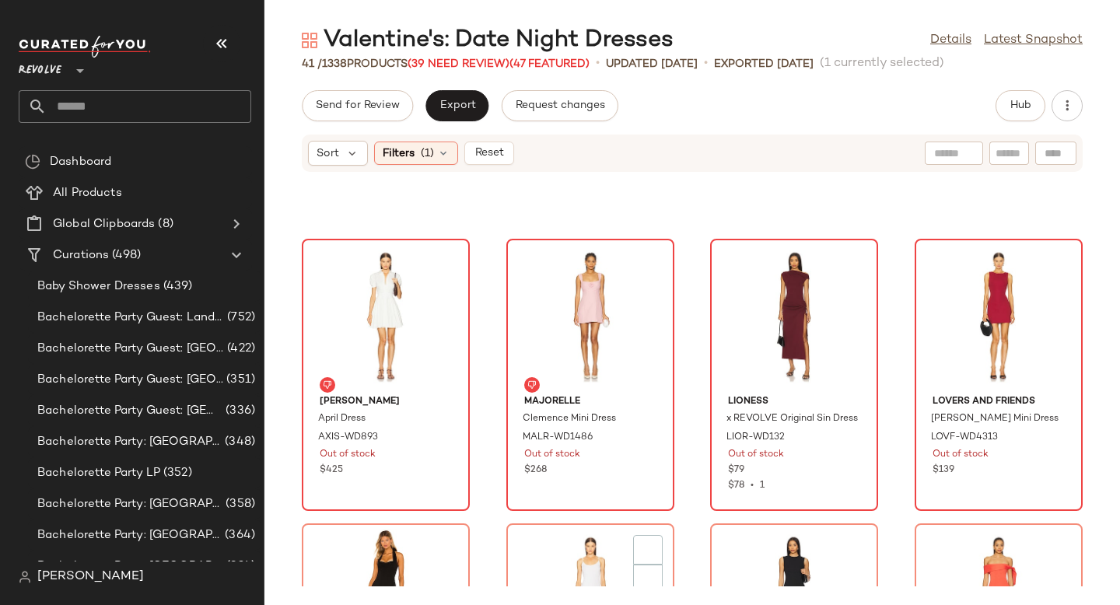
scroll to position [1340, 0]
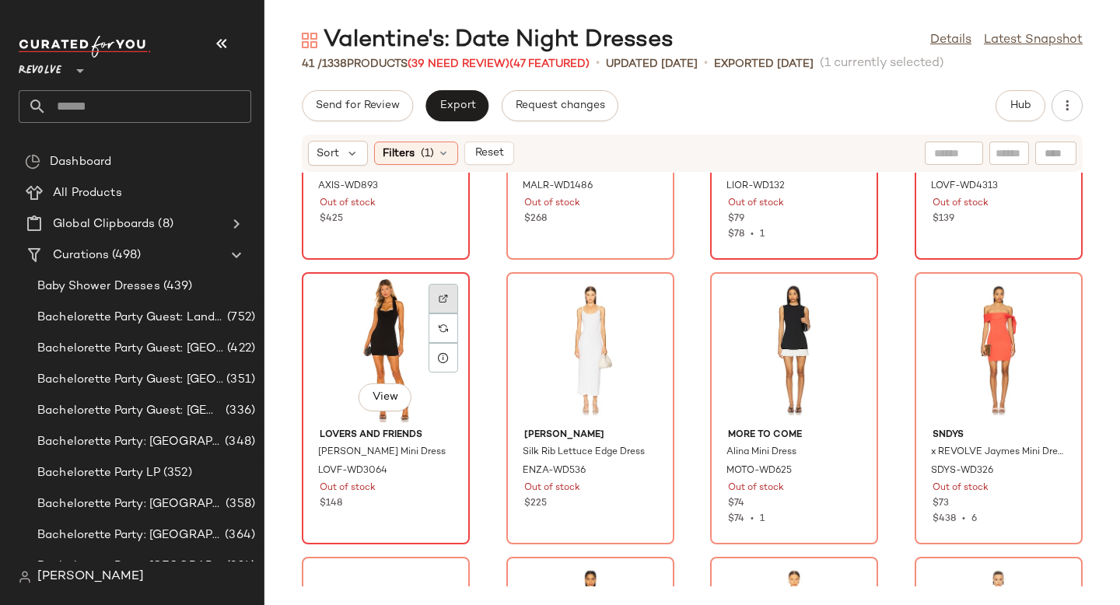
click at [442, 314] on div at bounding box center [444, 329] width 30 height 30
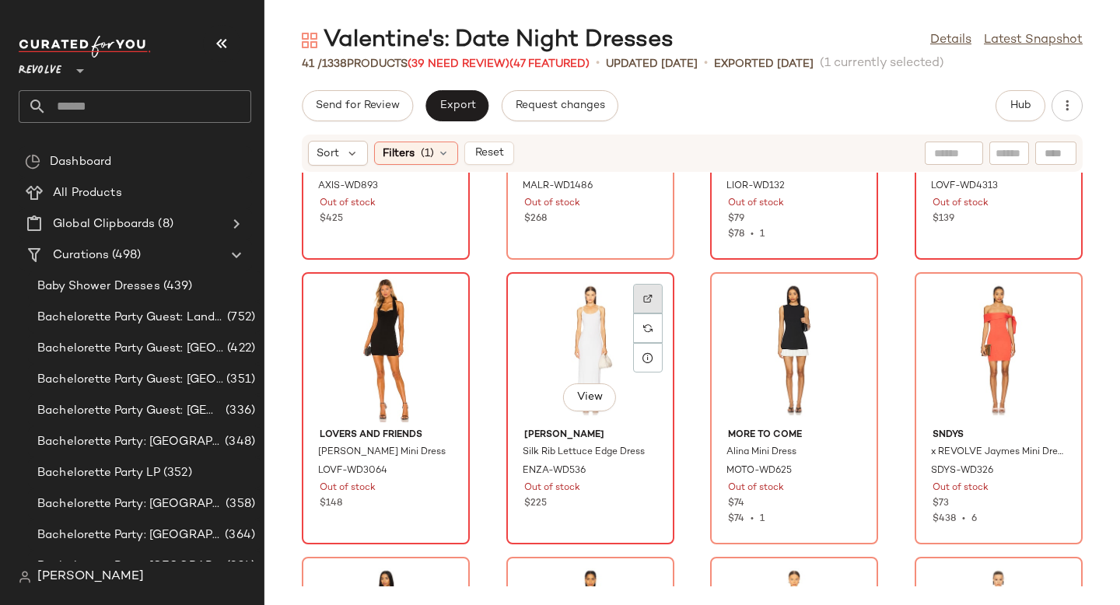
click at [643, 296] on img at bounding box center [647, 298] width 9 height 9
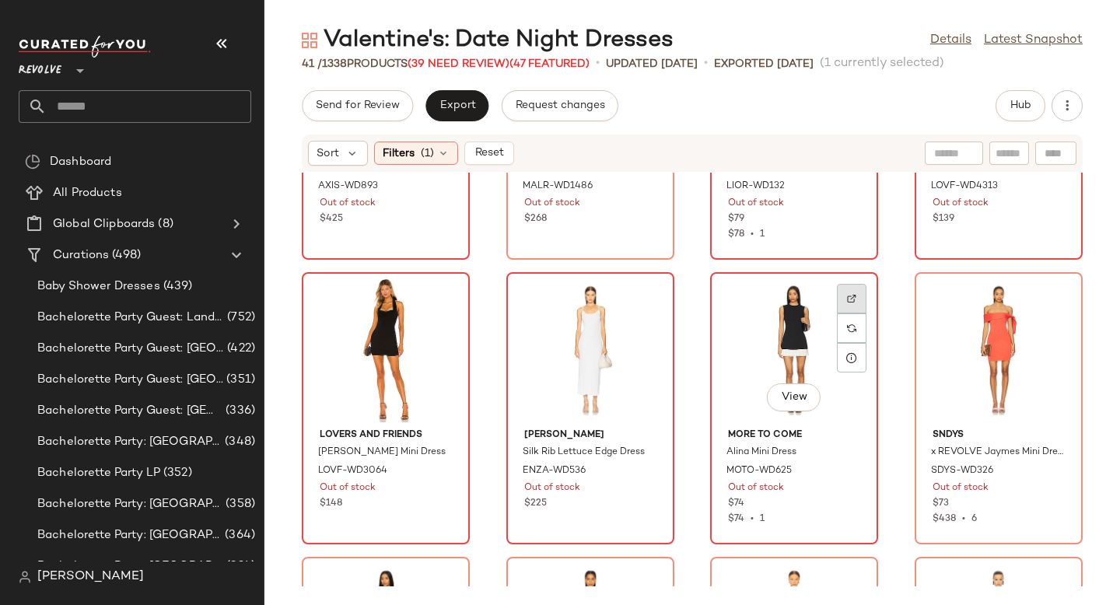
click at [847, 301] on img at bounding box center [851, 298] width 9 height 9
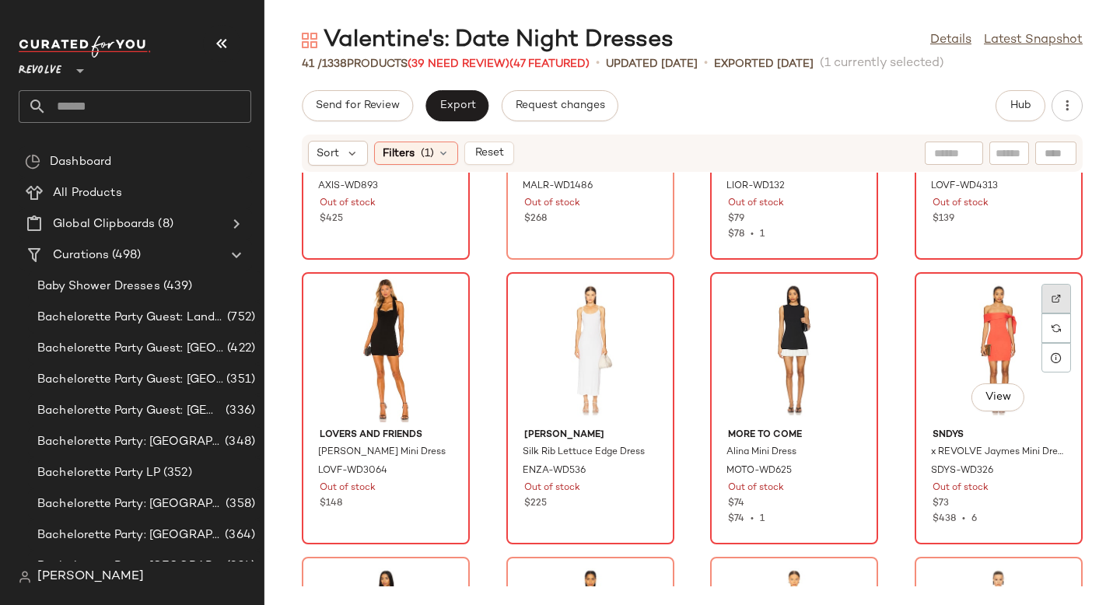
click at [1052, 296] on img at bounding box center [1056, 298] width 9 height 9
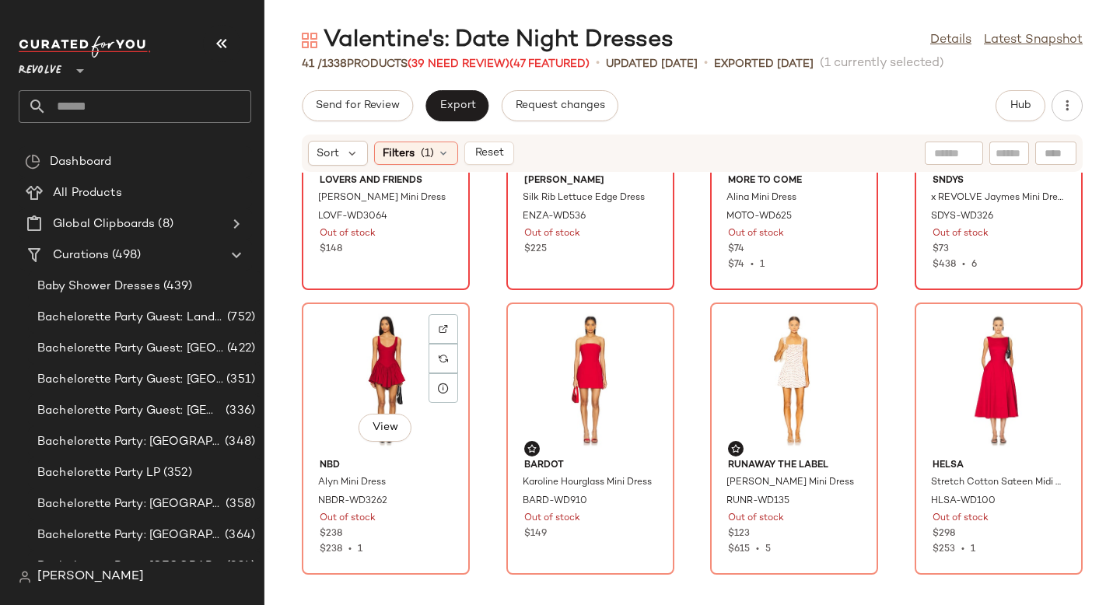
scroll to position [1640, 0]
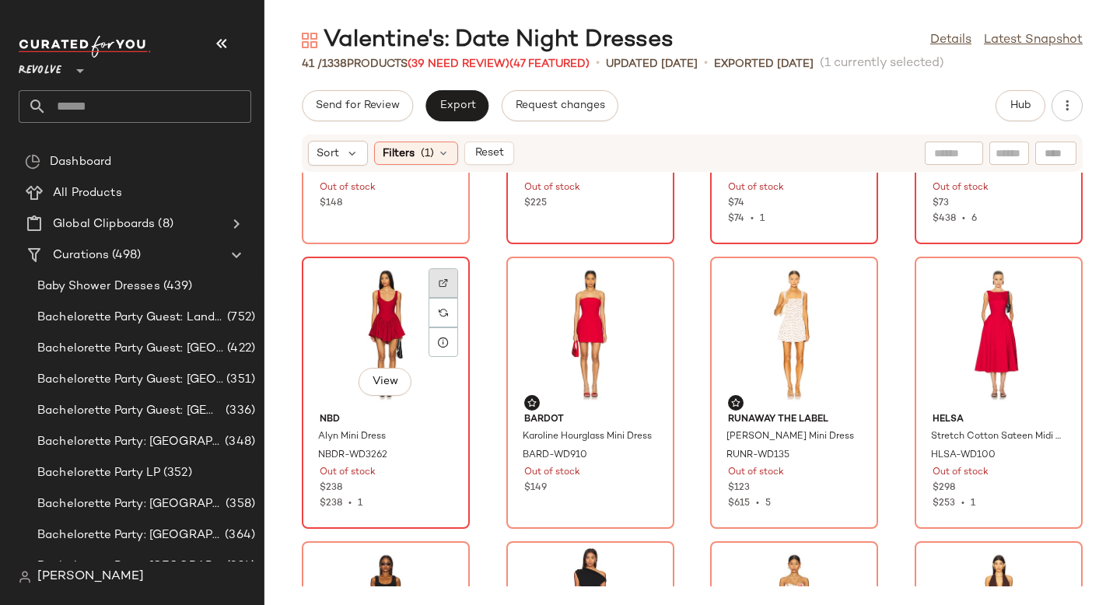
click at [442, 298] on div at bounding box center [444, 313] width 30 height 30
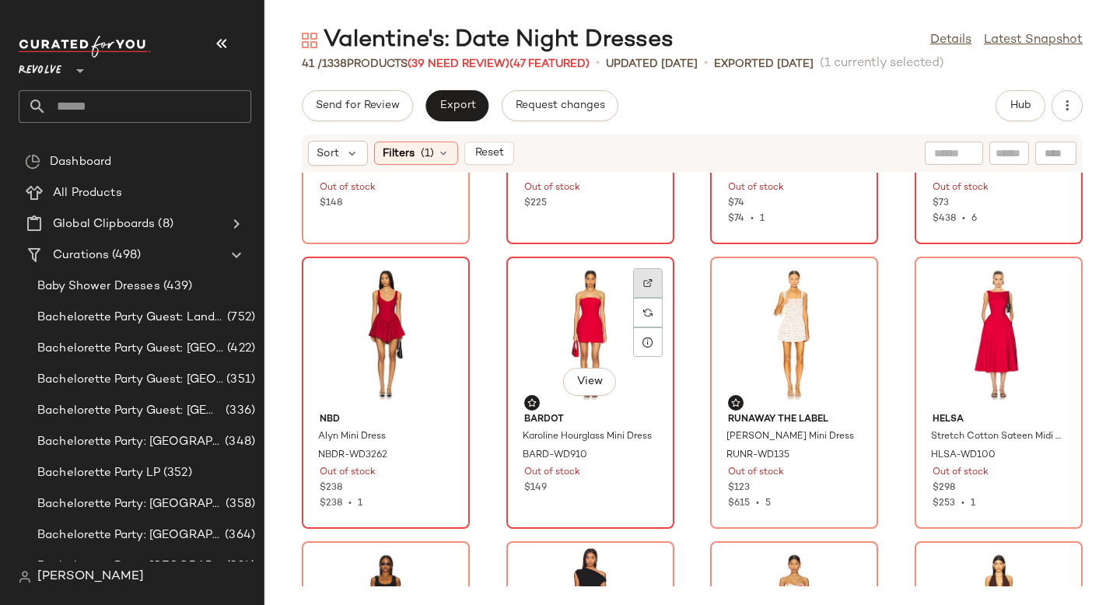
click at [643, 282] on img at bounding box center [647, 282] width 9 height 9
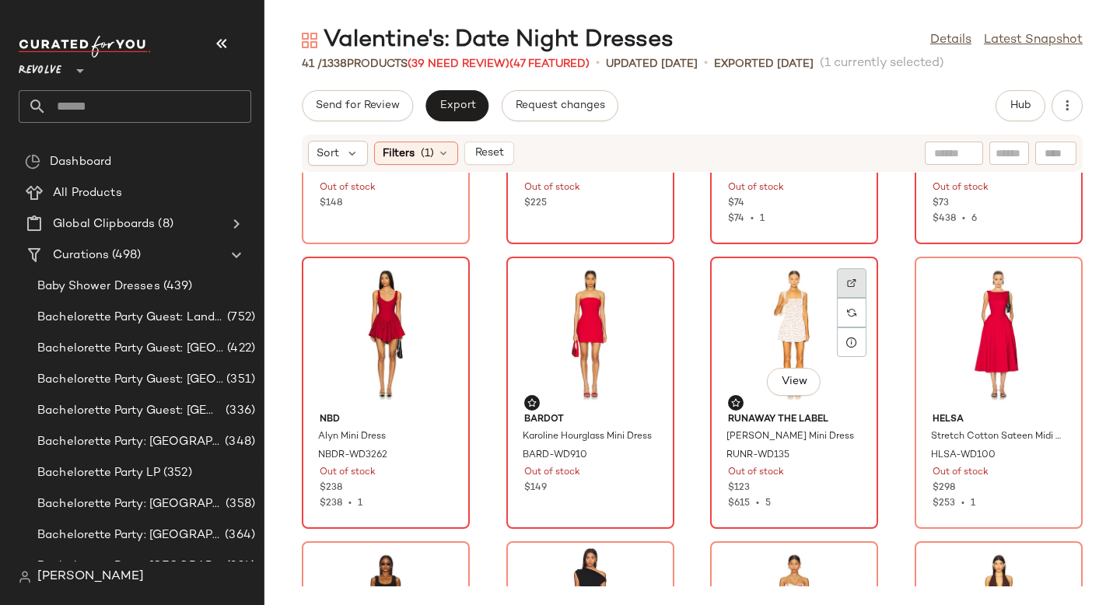
click at [851, 298] on div at bounding box center [852, 313] width 30 height 30
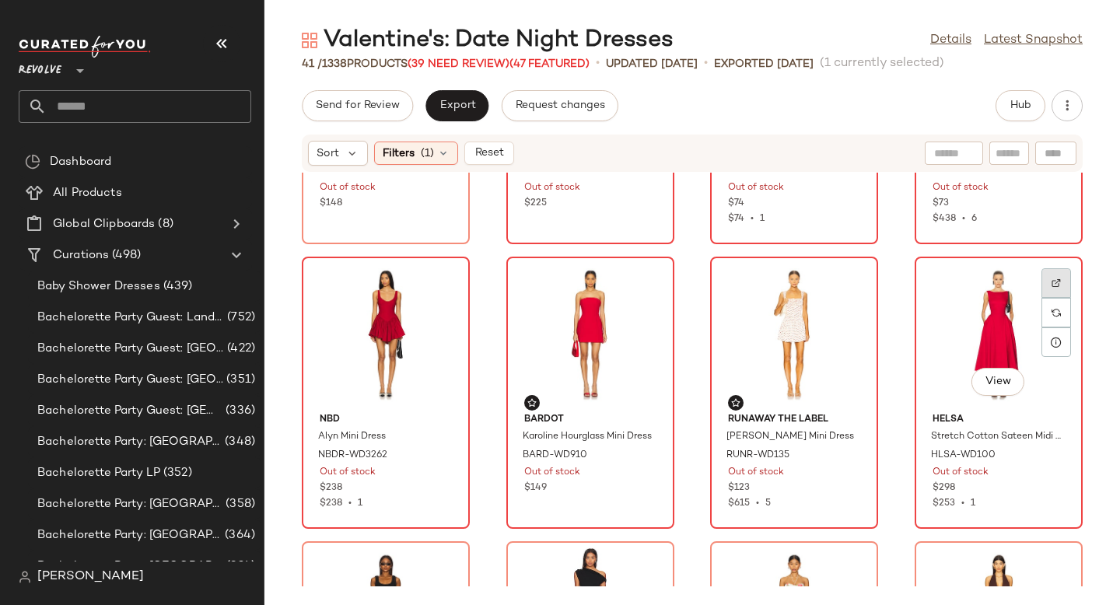
click at [1045, 298] on div at bounding box center [1057, 313] width 30 height 30
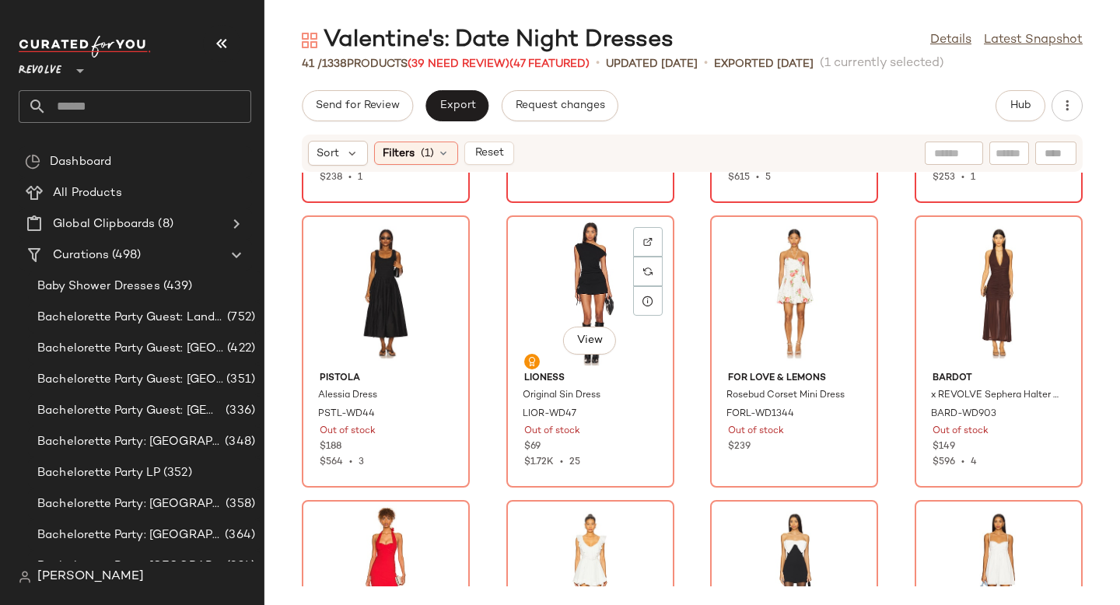
scroll to position [1939, 0]
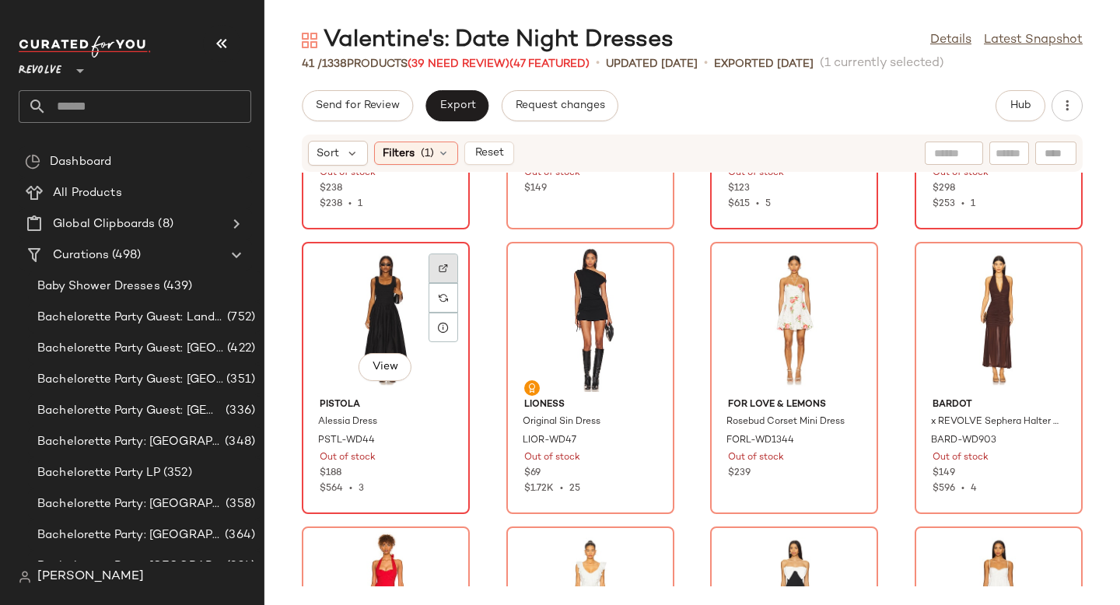
click at [443, 268] on img at bounding box center [443, 268] width 9 height 9
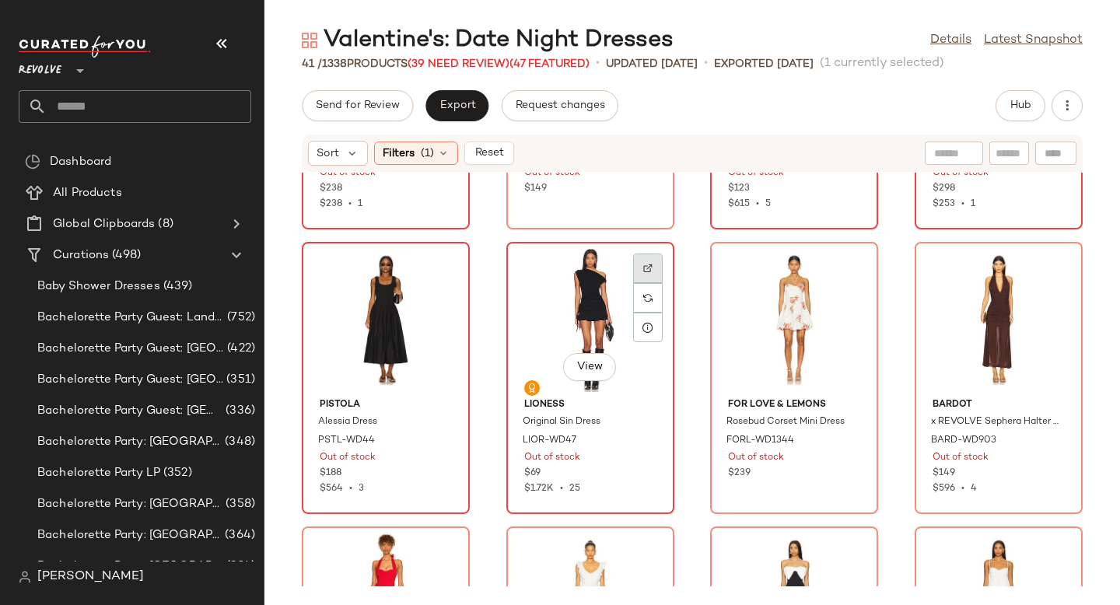
click at [646, 268] on img at bounding box center [647, 268] width 9 height 9
click at [852, 283] on div at bounding box center [852, 298] width 30 height 30
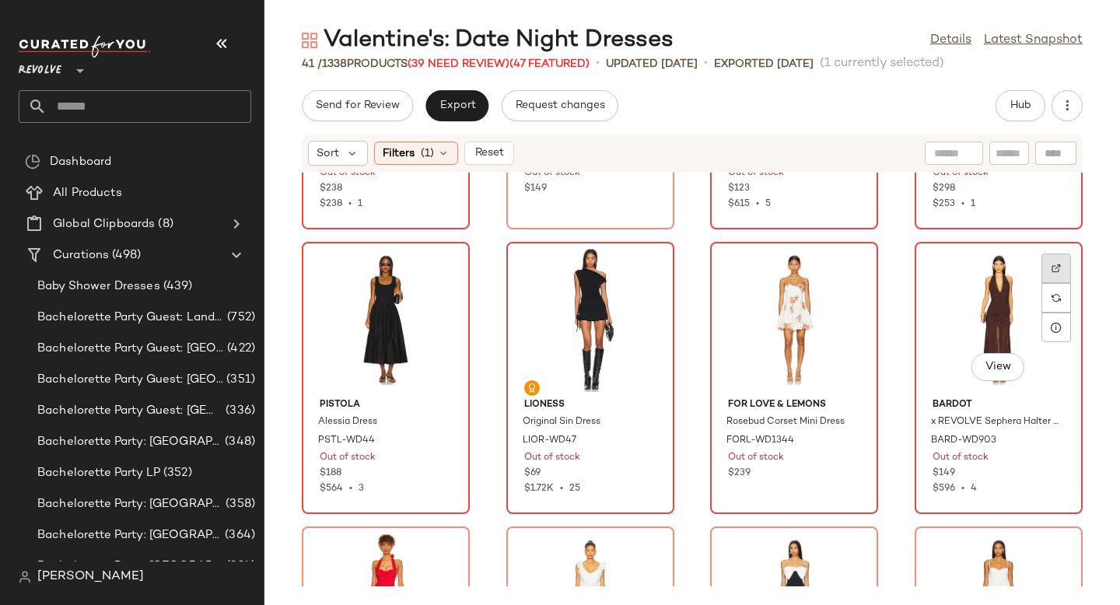
click at [1054, 283] on div at bounding box center [1057, 298] width 30 height 30
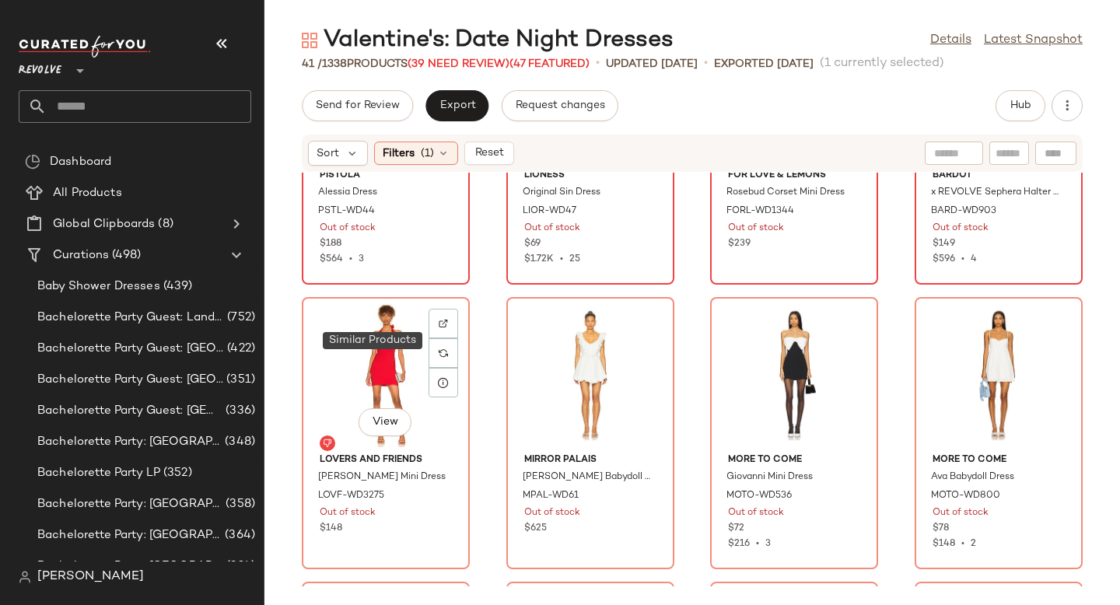
scroll to position [2214, 0]
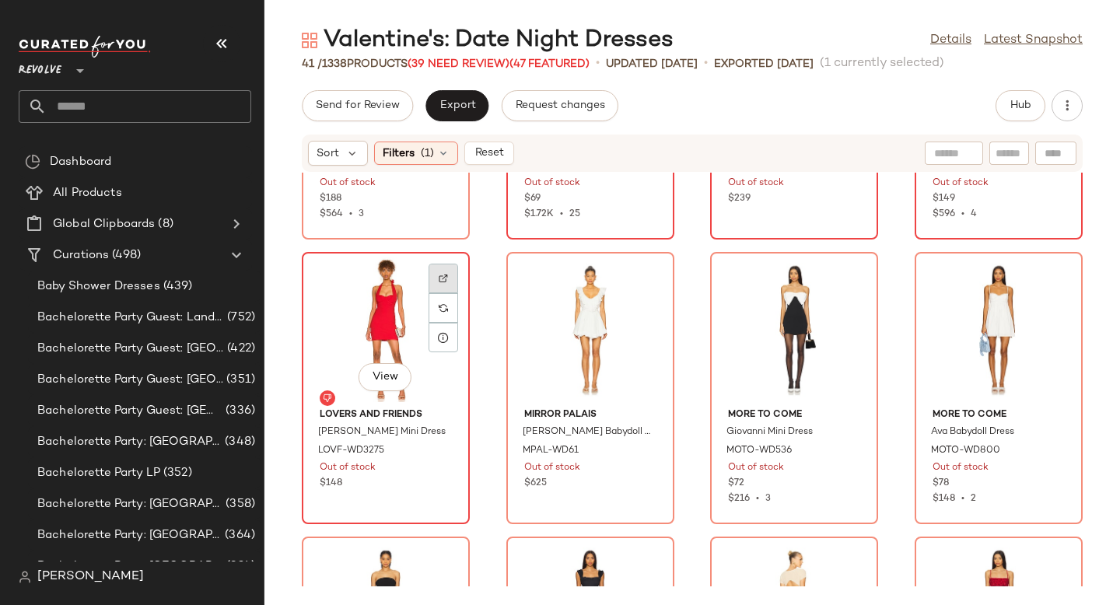
click at [442, 293] on div at bounding box center [444, 308] width 30 height 30
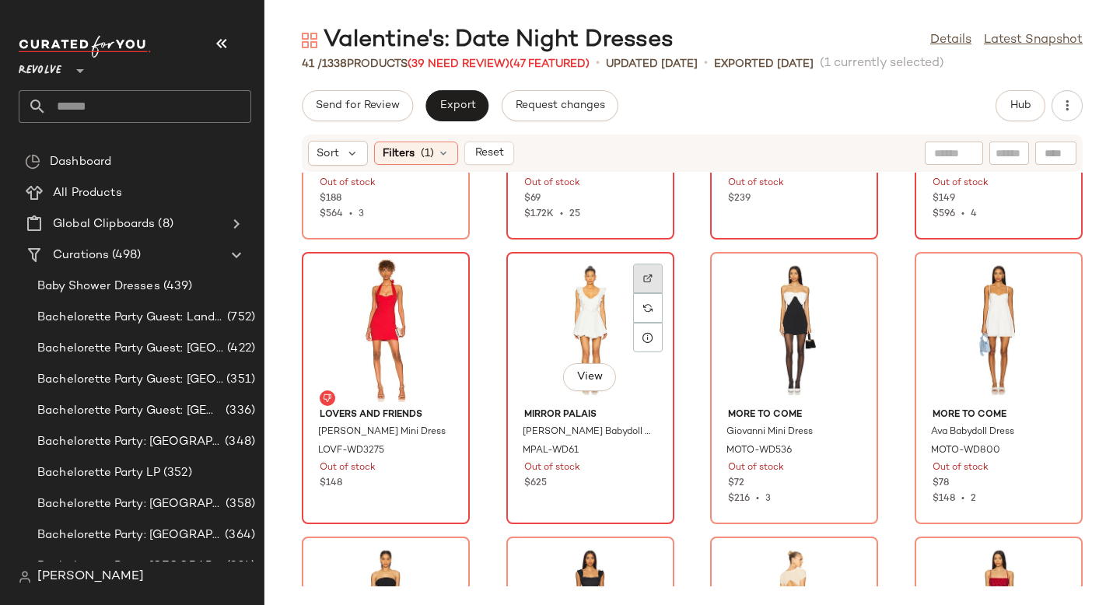
click at [643, 278] on img at bounding box center [647, 278] width 9 height 9
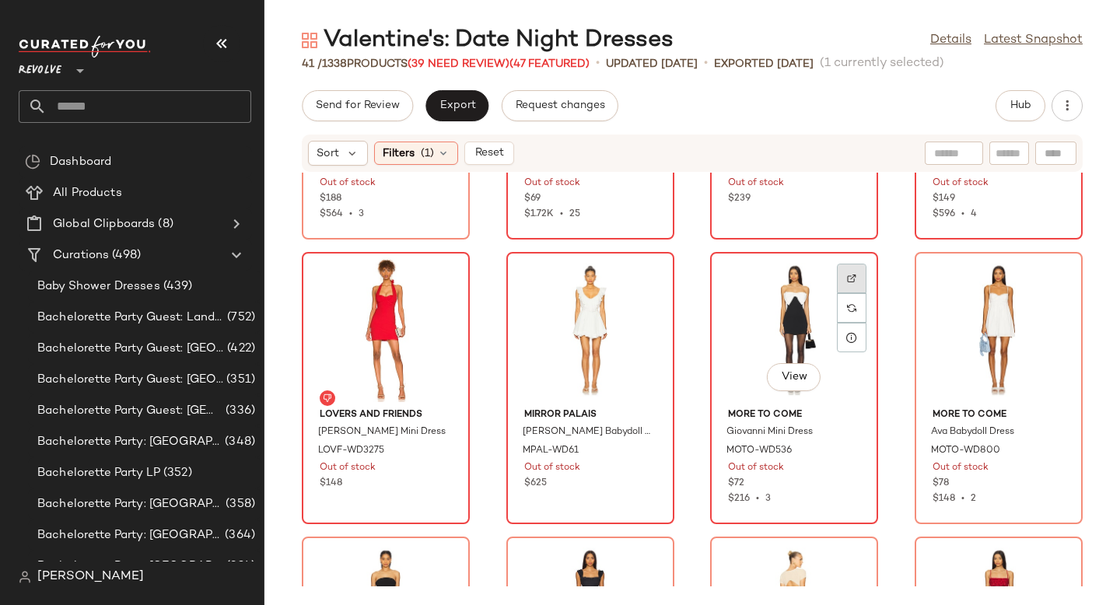
click at [850, 280] on img at bounding box center [851, 278] width 9 height 9
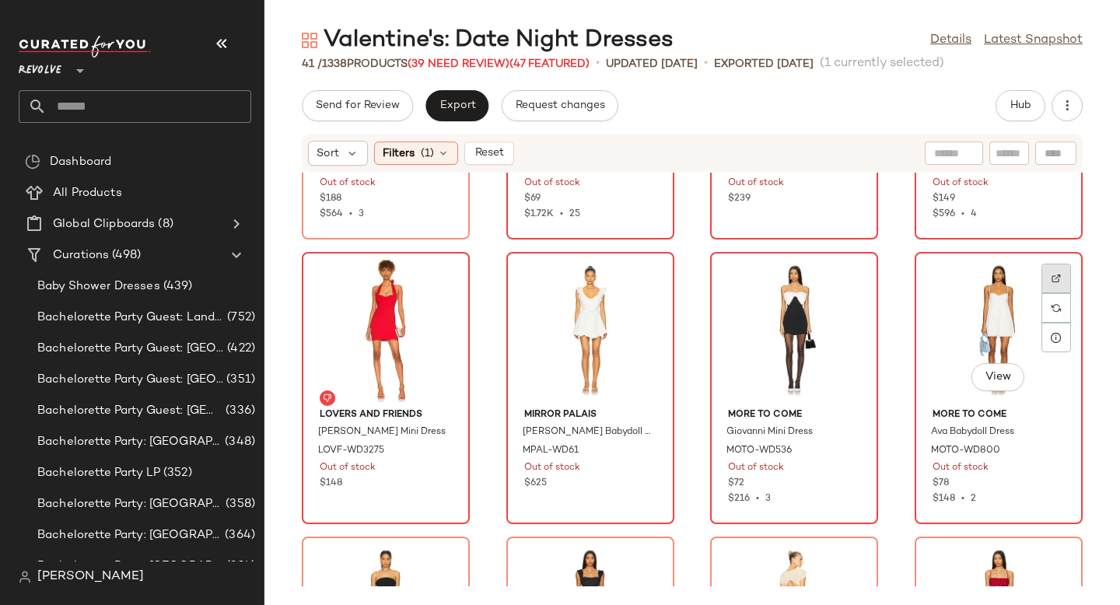
click at [1052, 278] on img at bounding box center [1056, 278] width 9 height 9
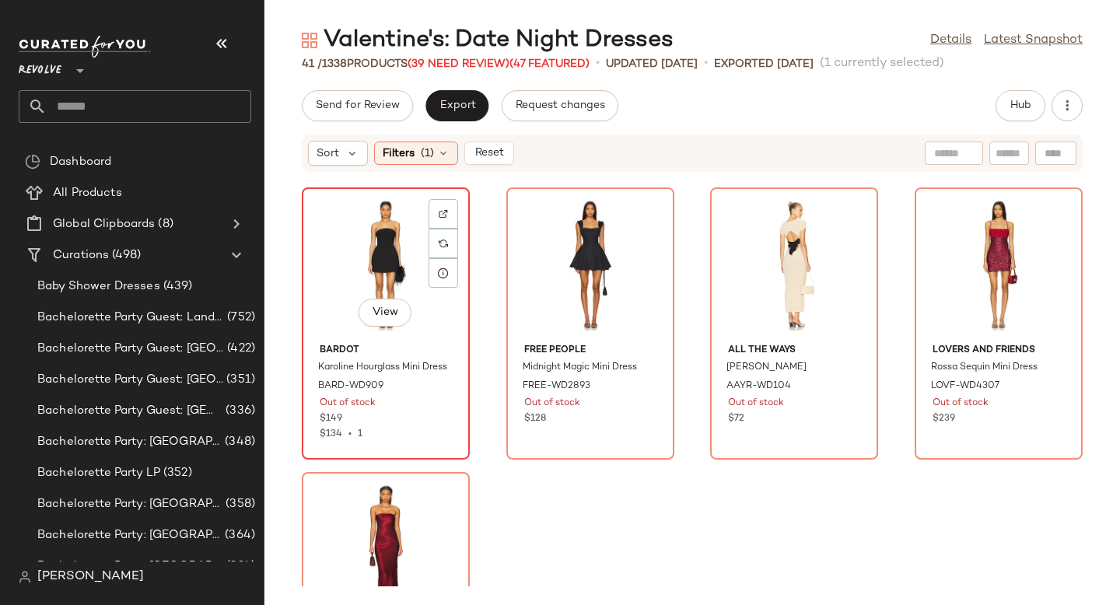
scroll to position [2558, 0]
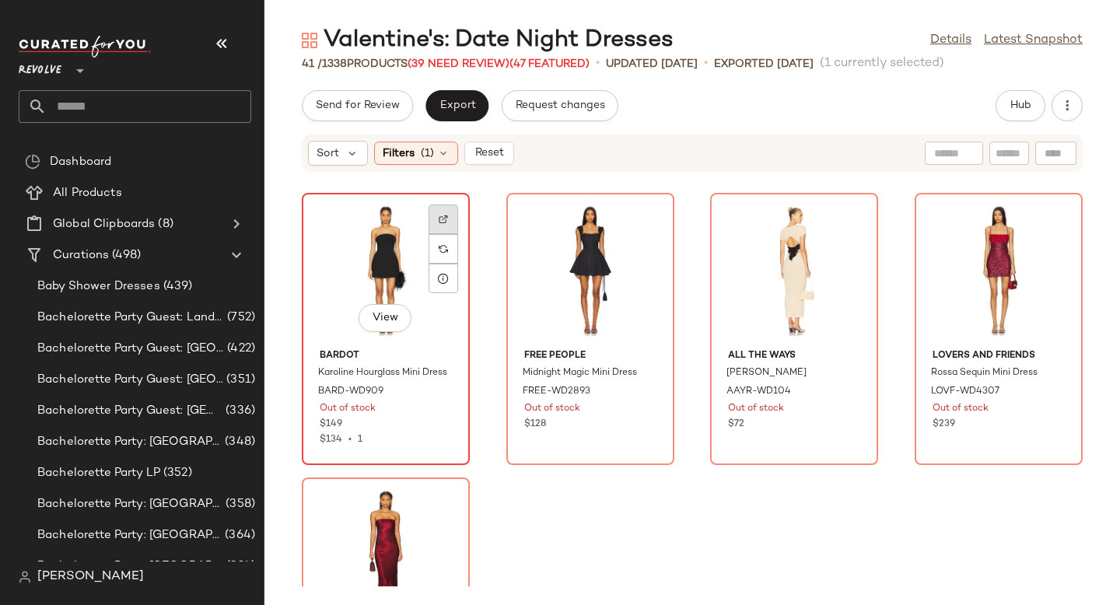
click at [445, 234] on div at bounding box center [444, 249] width 30 height 30
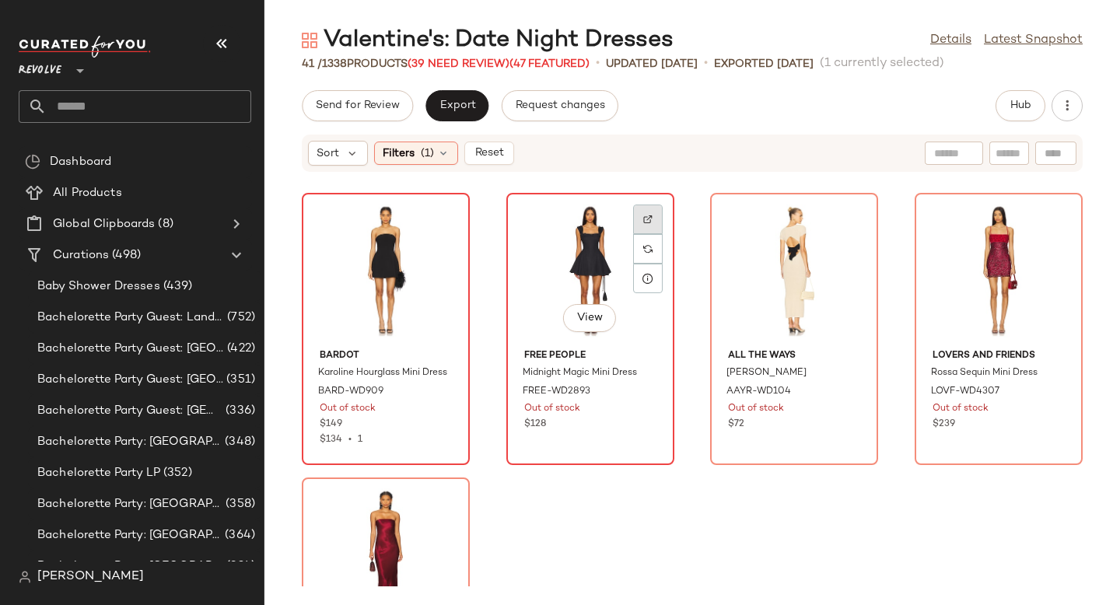
click at [647, 223] on img at bounding box center [647, 219] width 9 height 9
click at [839, 234] on div at bounding box center [852, 249] width 30 height 30
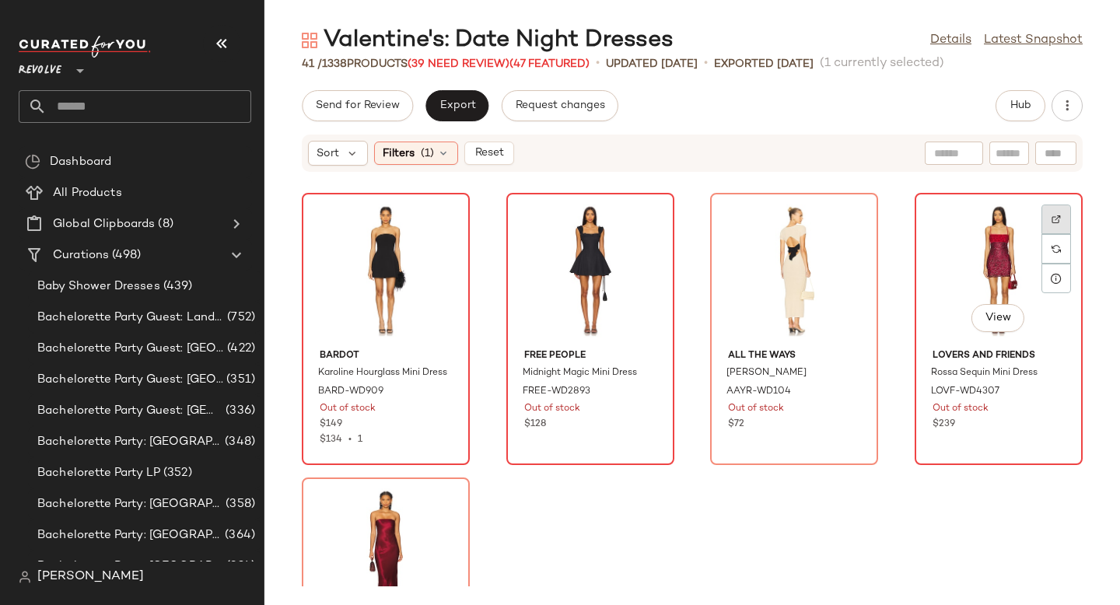
click at [1052, 215] on img at bounding box center [1056, 219] width 9 height 9
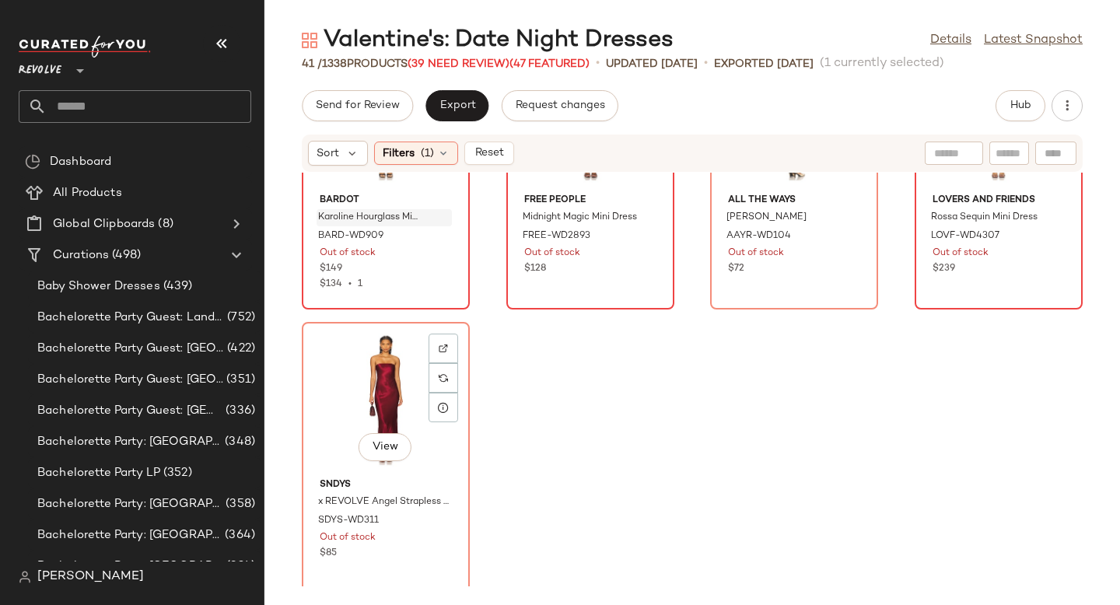
scroll to position [2721, 0]
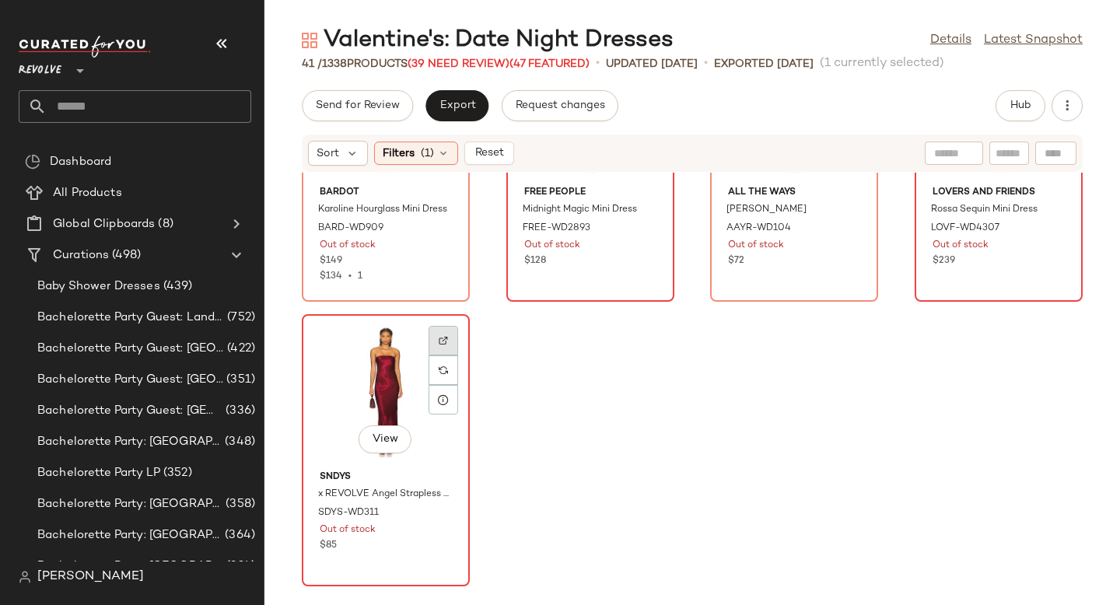
click at [440, 356] on div at bounding box center [444, 371] width 30 height 30
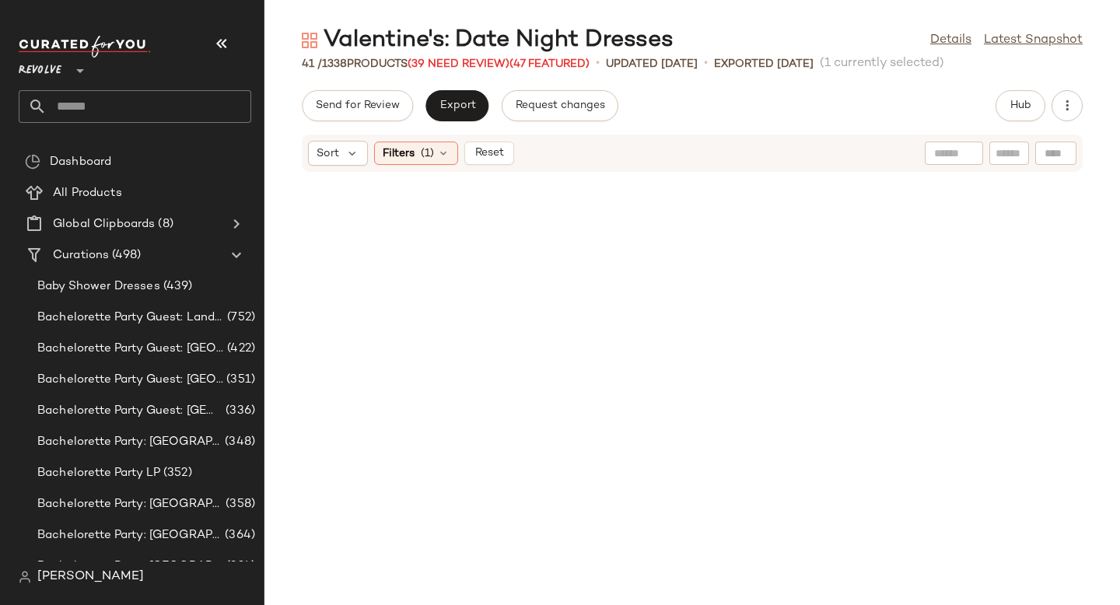
scroll to position [0, 0]
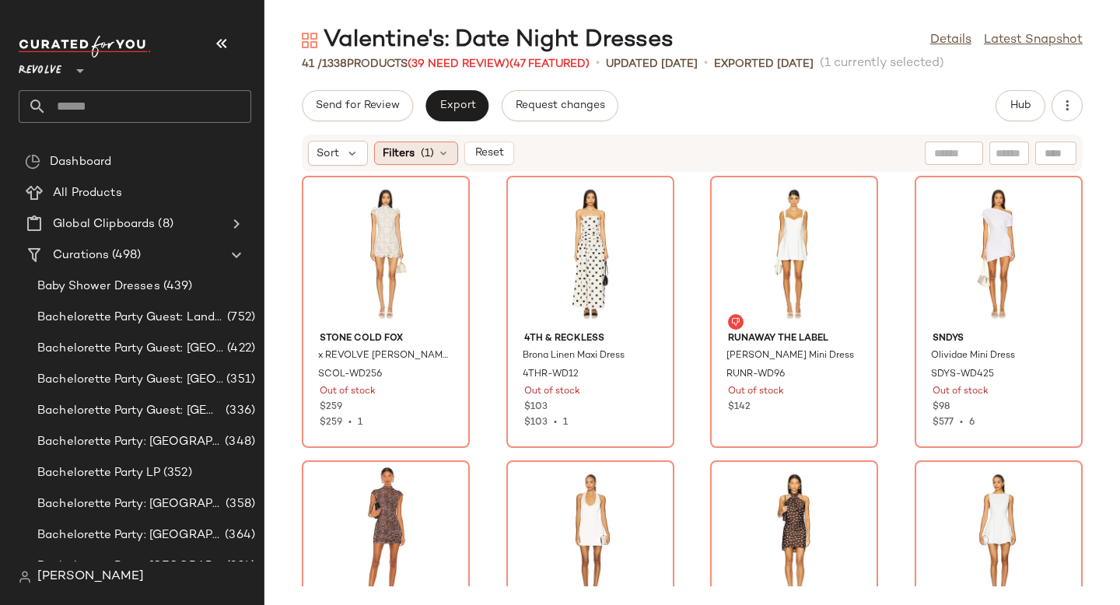
click at [431, 159] on span "(1)" at bounding box center [427, 153] width 13 height 16
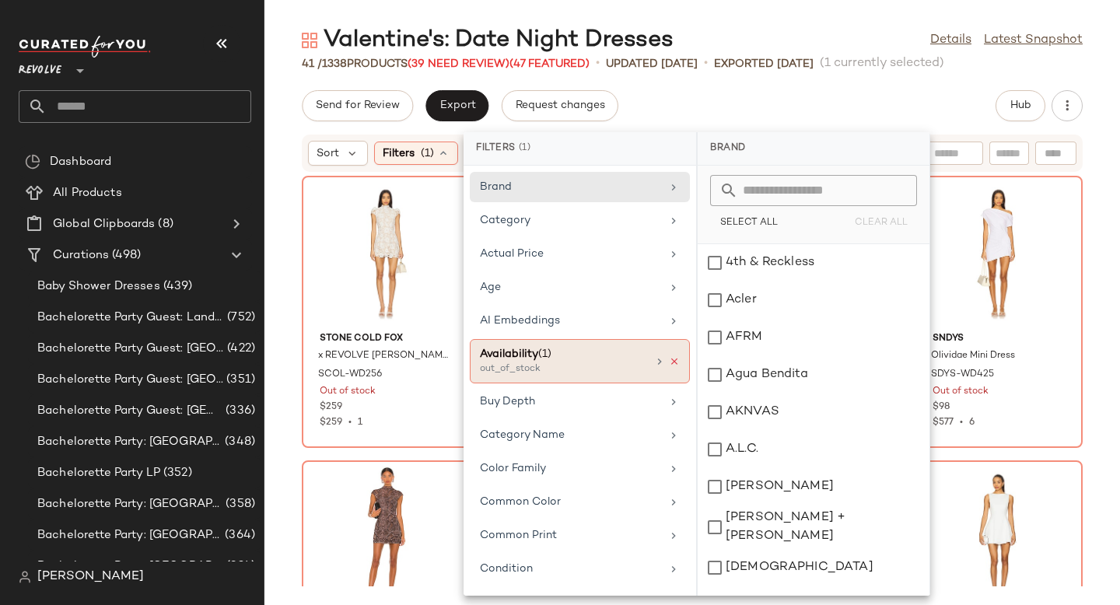
click at [671, 364] on icon at bounding box center [674, 361] width 11 height 11
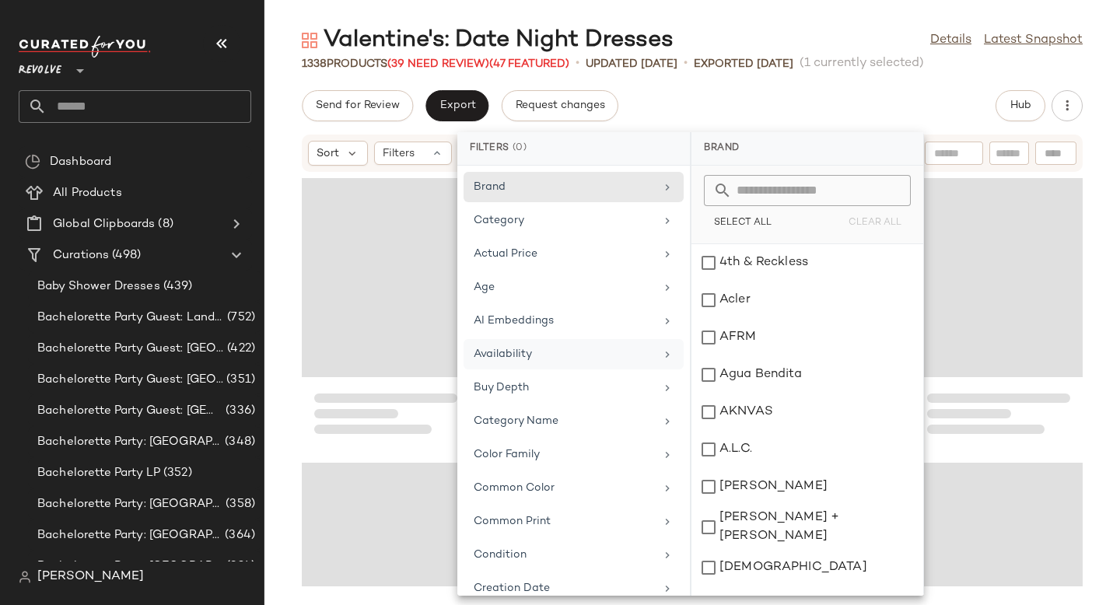
click at [930, 87] on div "Valentine's: Date Night Dresses Details Latest Snapshot 1338 Products (39 Need …" at bounding box center [692, 315] width 856 height 580
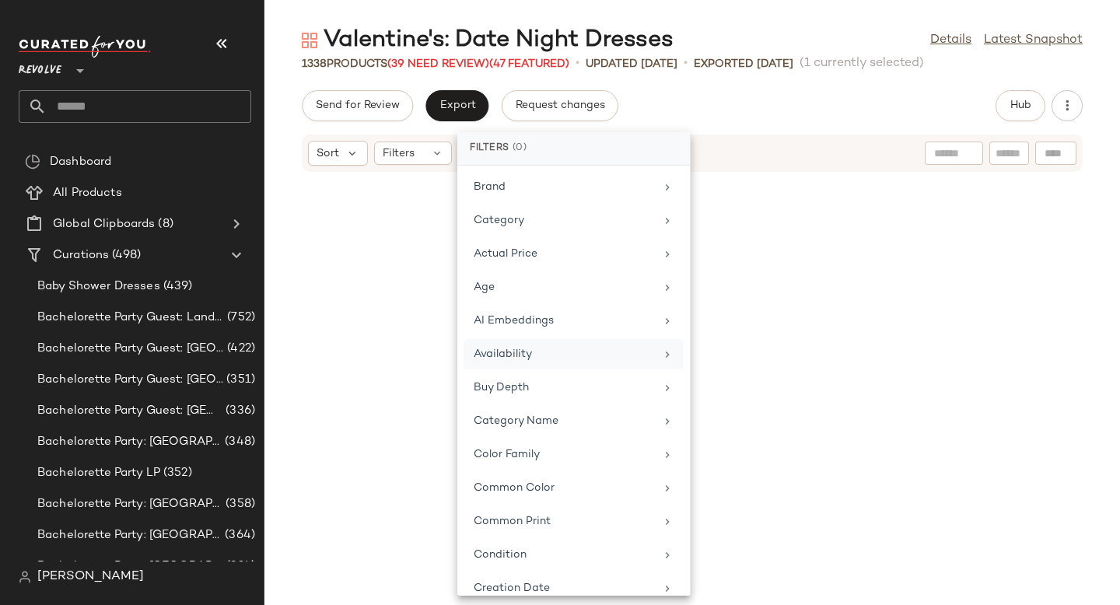
scroll to position [34167, 0]
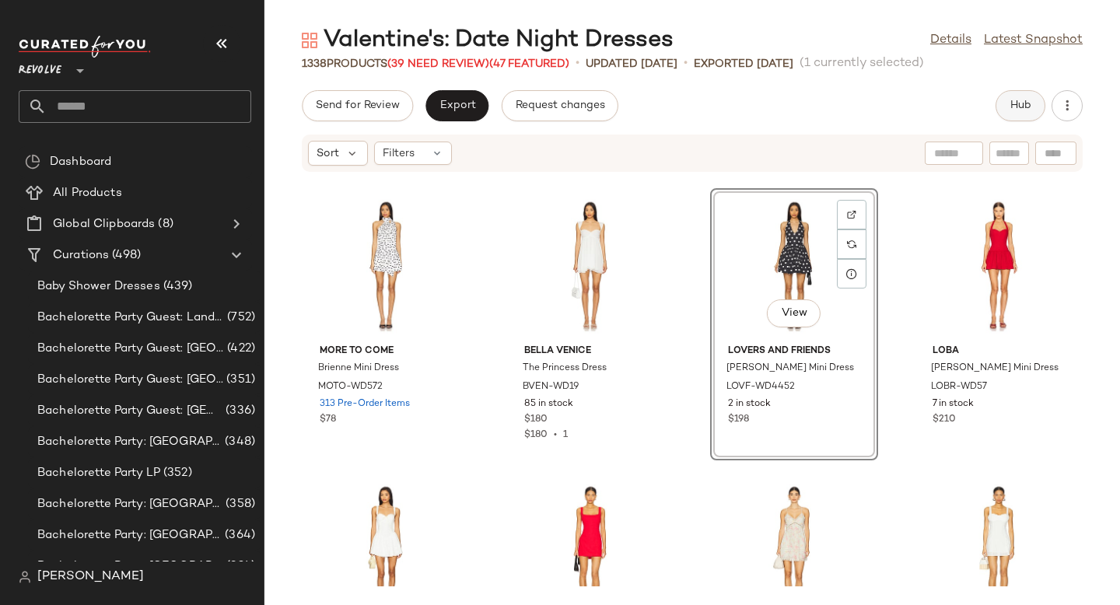
click at [1012, 110] on span "Hub" at bounding box center [1021, 106] width 22 height 12
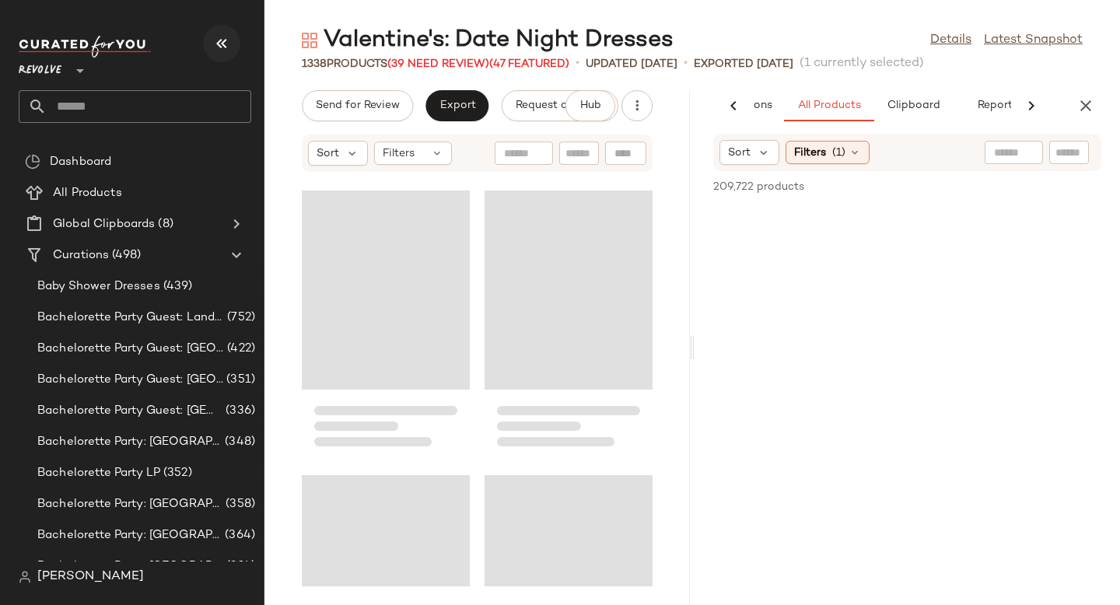
scroll to position [137236, 0]
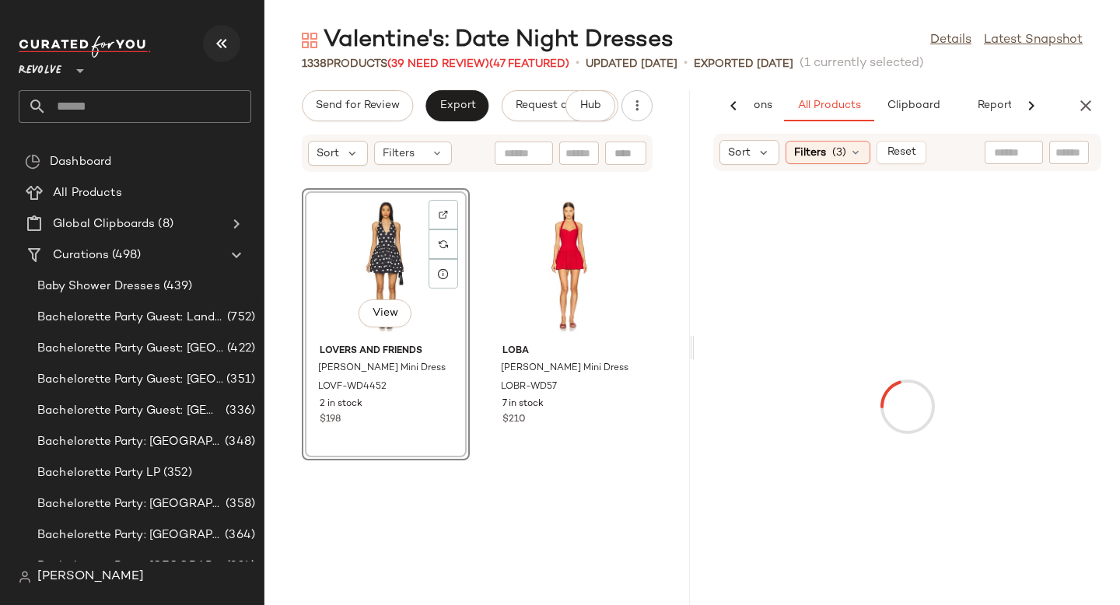
click at [226, 47] on icon "button" at bounding box center [221, 43] width 19 height 19
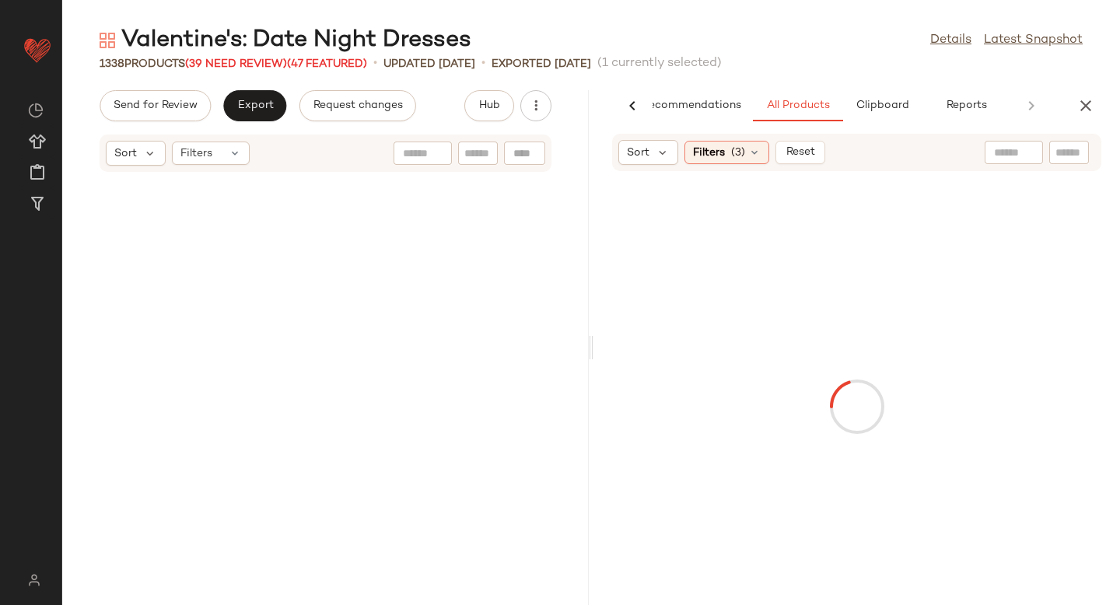
scroll to position [68618, 0]
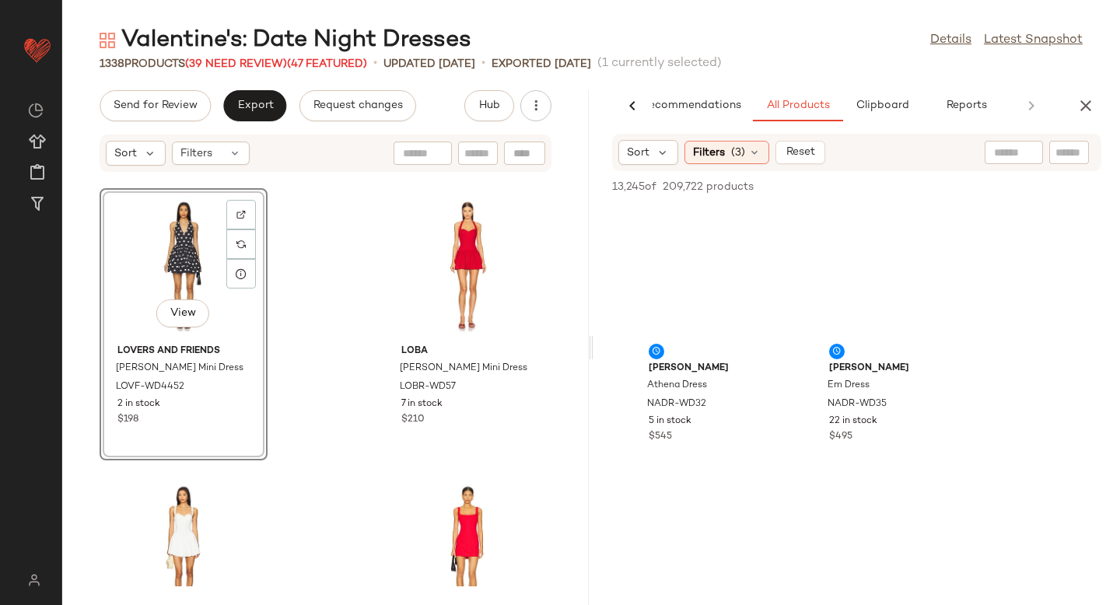
drag, startPoint x: 579, startPoint y: 323, endPoint x: 605, endPoint y: 261, distance: 66.9
click at [608, 233] on div "Send for Review Export Request changes Hub Sort Filters View Lovers and Friends…" at bounding box center [591, 347] width 1058 height 515
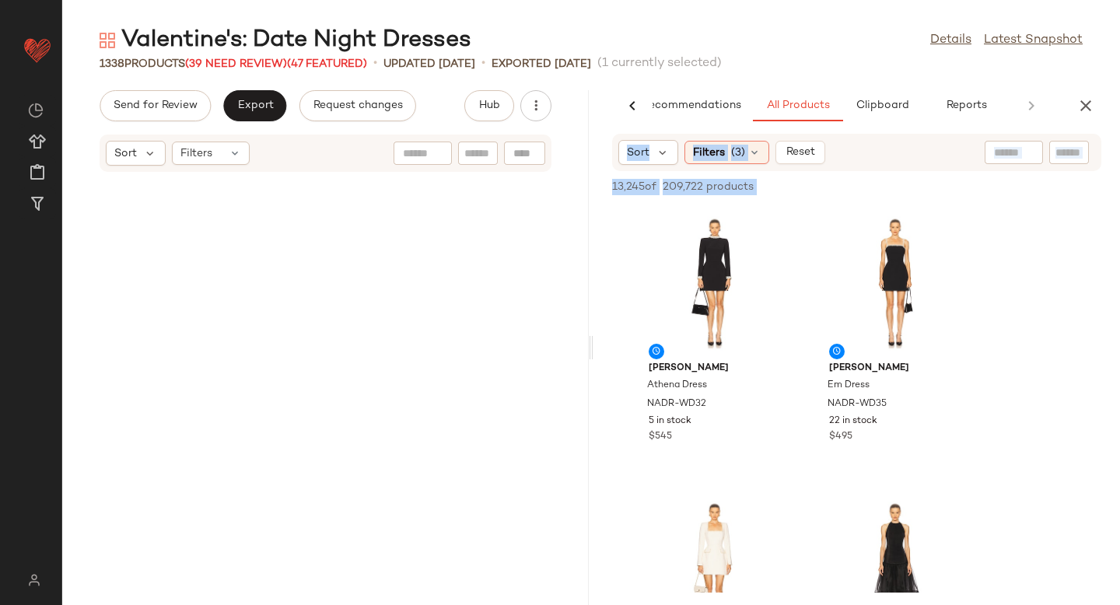
scroll to position [0, 0]
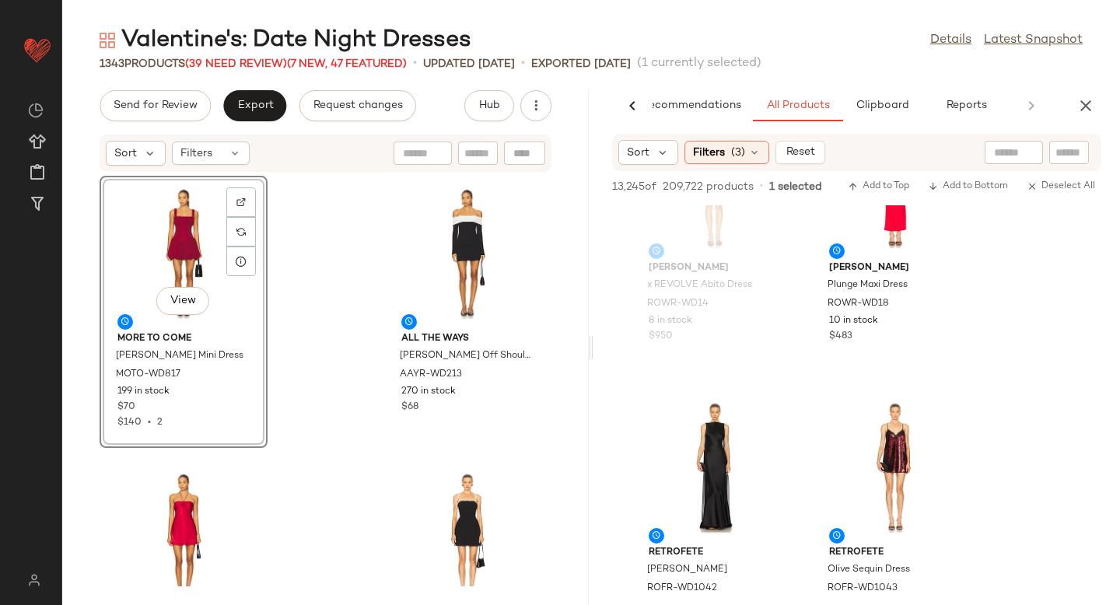
scroll to position [5072, 0]
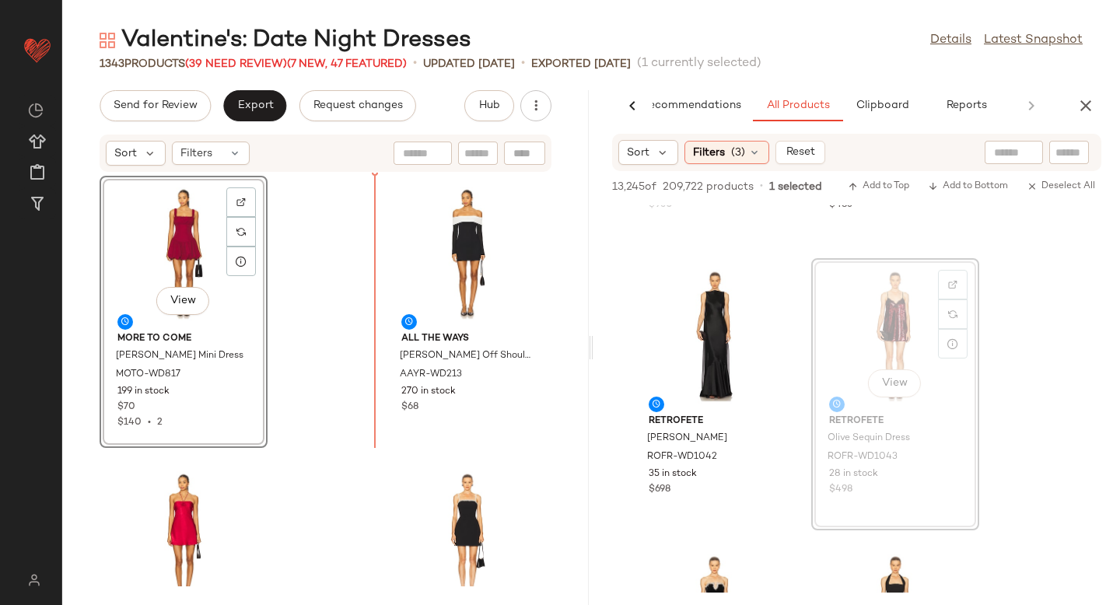
drag, startPoint x: 897, startPoint y: 335, endPoint x: 306, endPoint y: 376, distance: 592.7
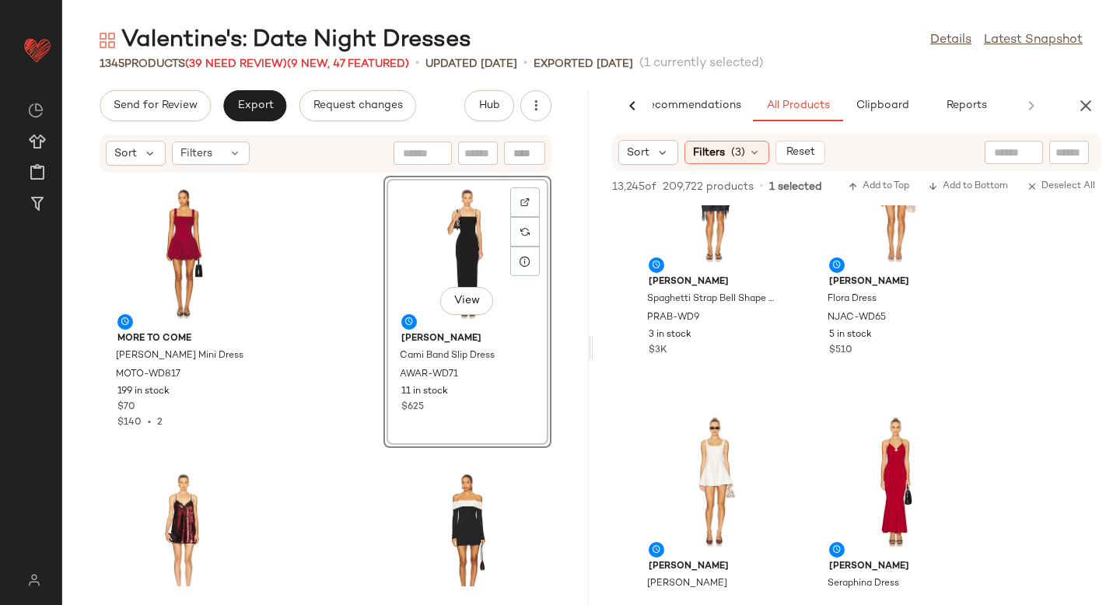
scroll to position [9040, 0]
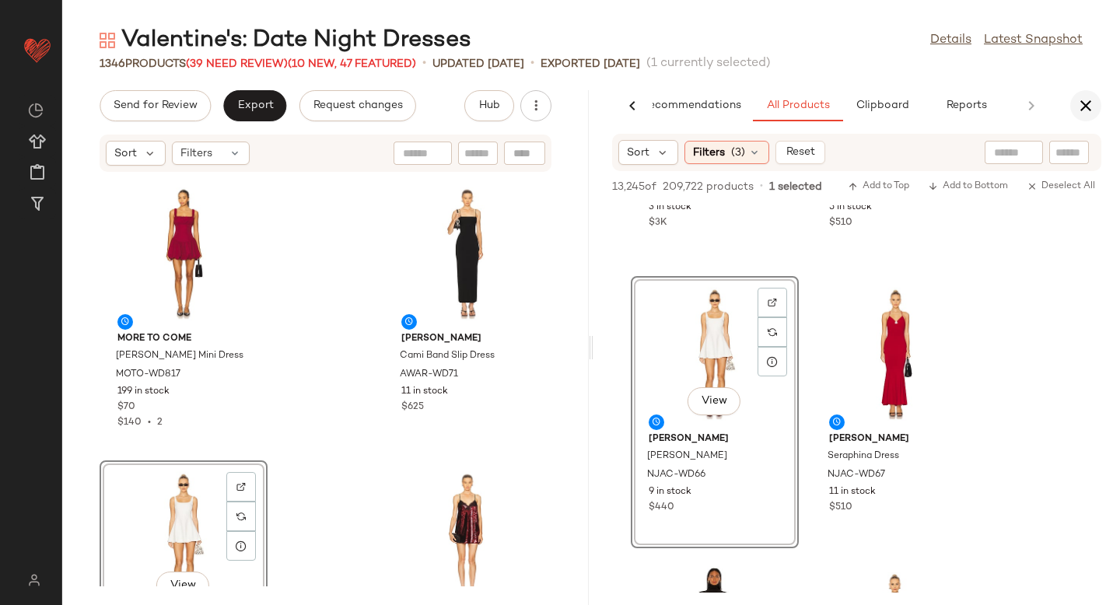
click at [1091, 103] on icon "button" at bounding box center [1086, 105] width 19 height 19
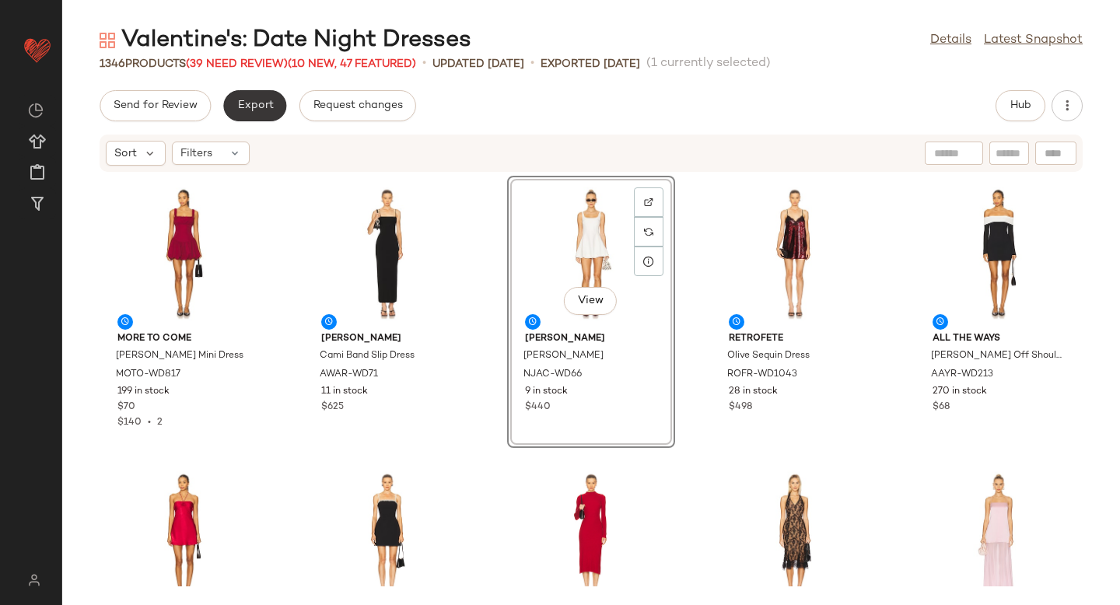
click at [226, 103] on button "Export" at bounding box center [254, 105] width 63 height 31
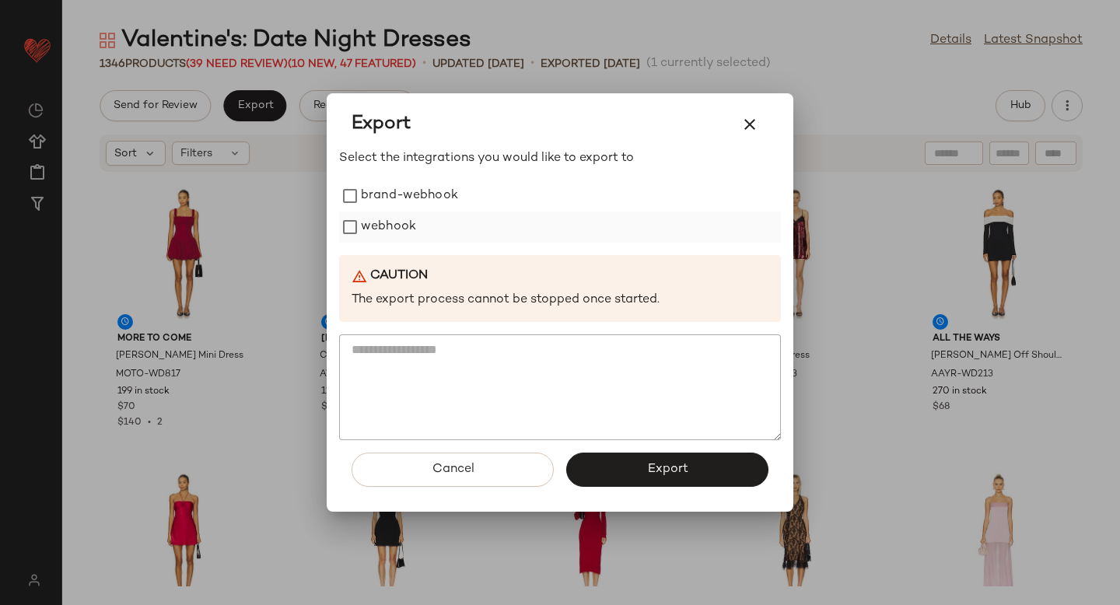
click at [376, 240] on label "webhook" at bounding box center [388, 227] width 55 height 31
click at [601, 471] on button "Export" at bounding box center [667, 470] width 202 height 34
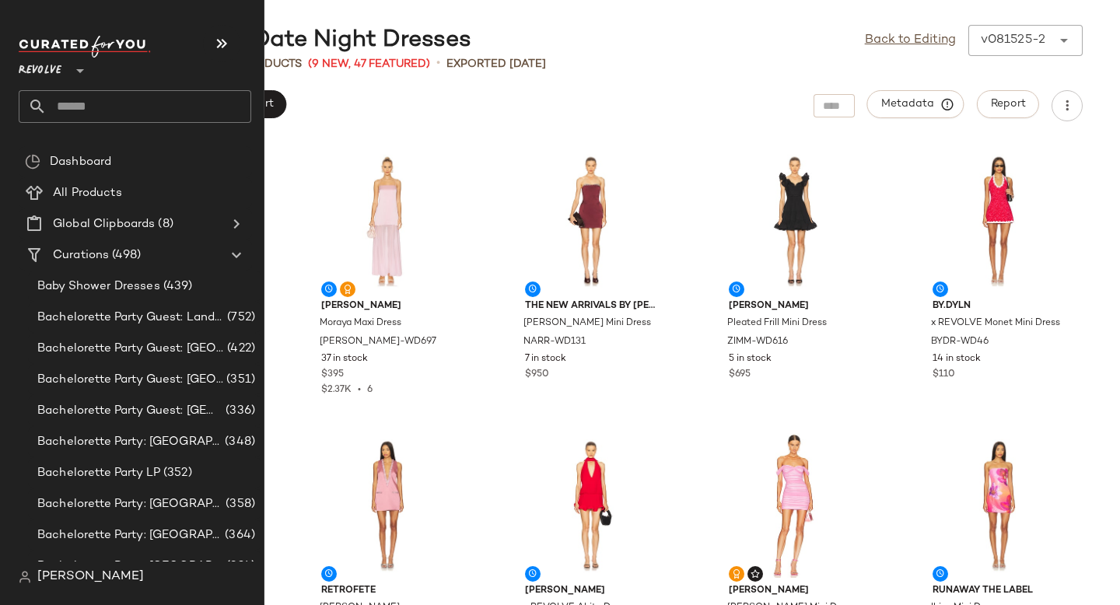
click at [103, 107] on input "text" at bounding box center [149, 106] width 205 height 33
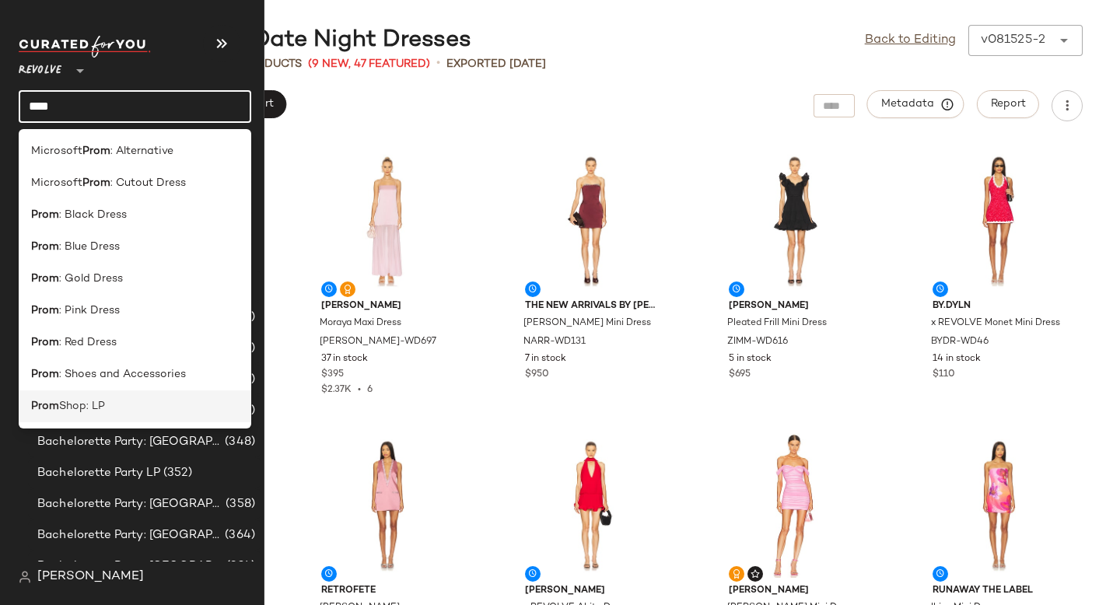
type input "****"
click at [44, 404] on b "Prom" at bounding box center [45, 406] width 28 height 16
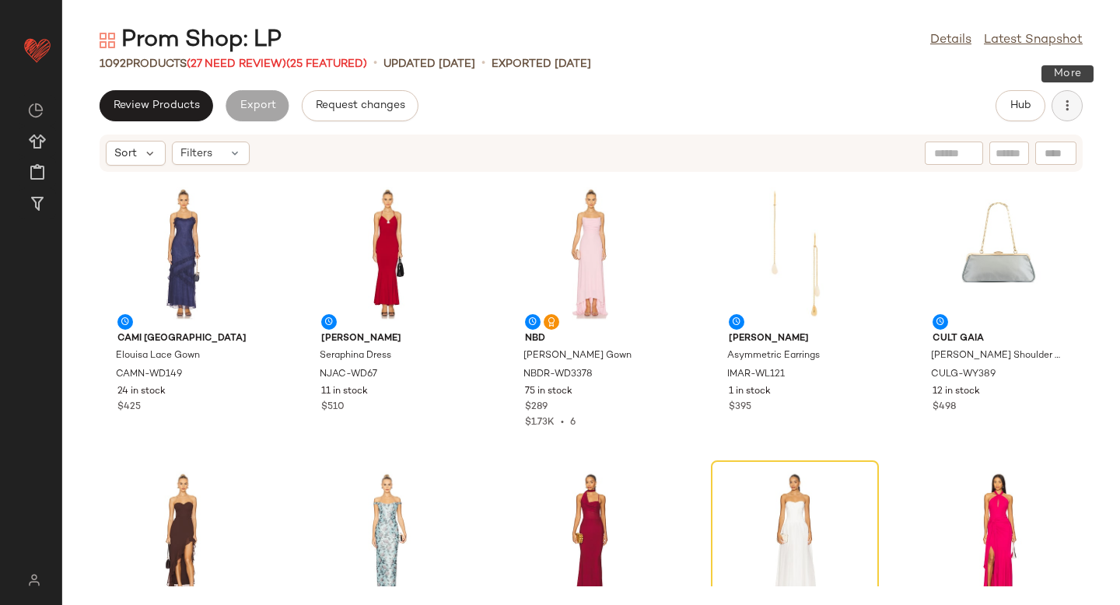
click at [1055, 106] on button "button" at bounding box center [1067, 105] width 31 height 31
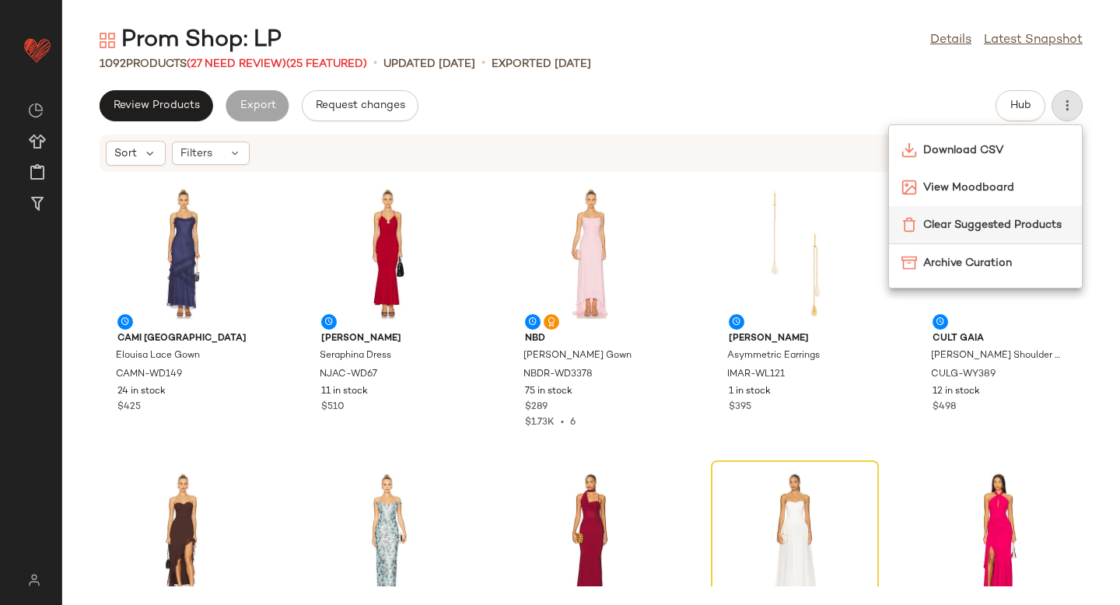
click at [969, 233] on span "Clear Suggested Products" at bounding box center [996, 225] width 146 height 16
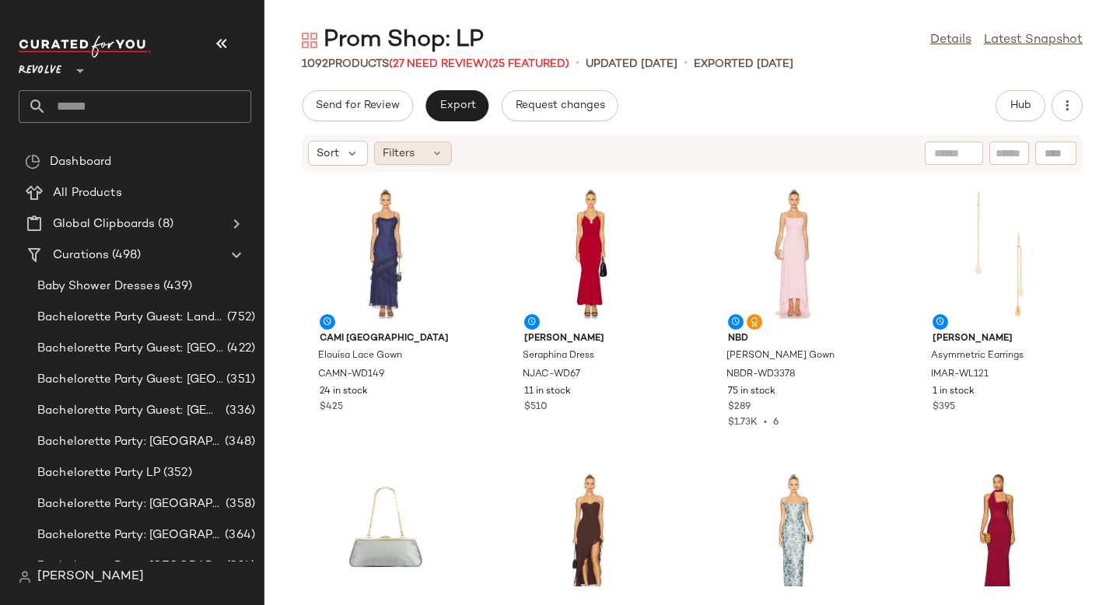
click at [405, 149] on span "Filters" at bounding box center [399, 153] width 32 height 16
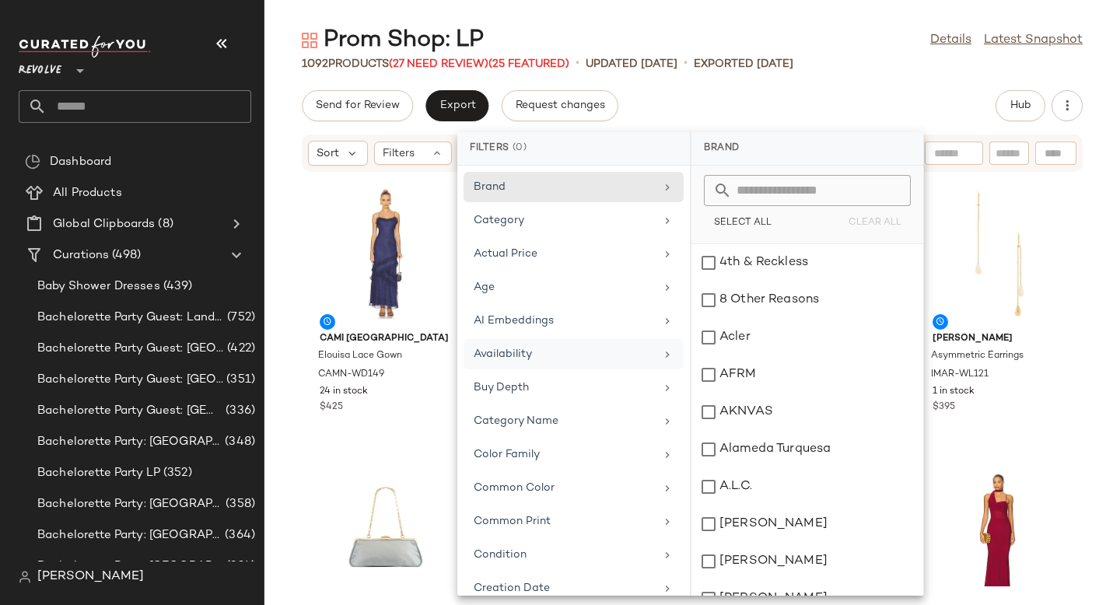
click at [505, 351] on div "Availability" at bounding box center [564, 354] width 181 height 16
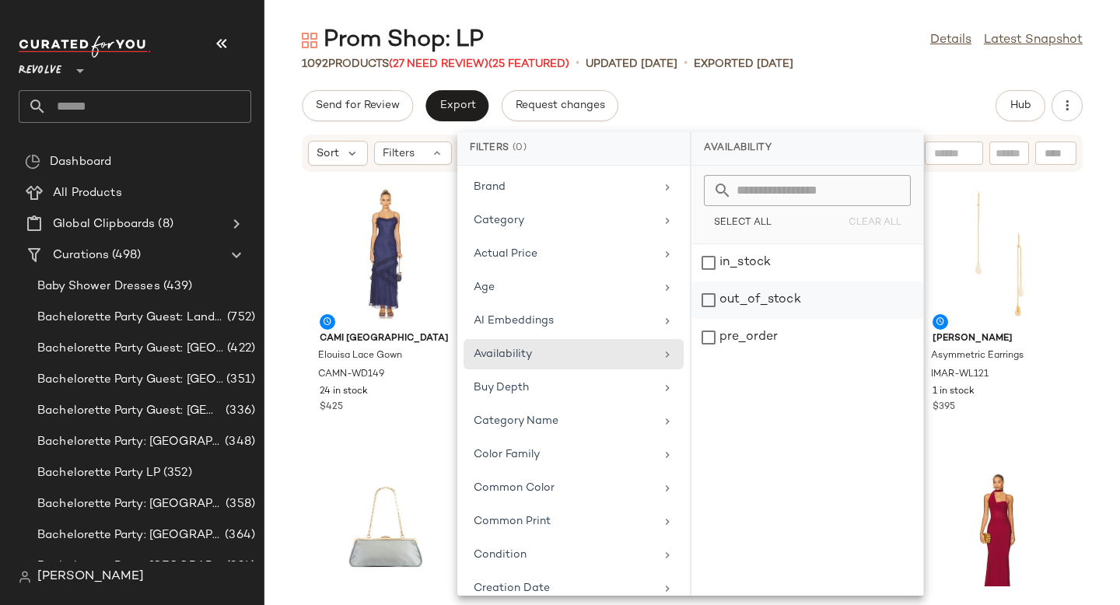
click at [725, 319] on div "out_of_stock" at bounding box center [808, 337] width 232 height 37
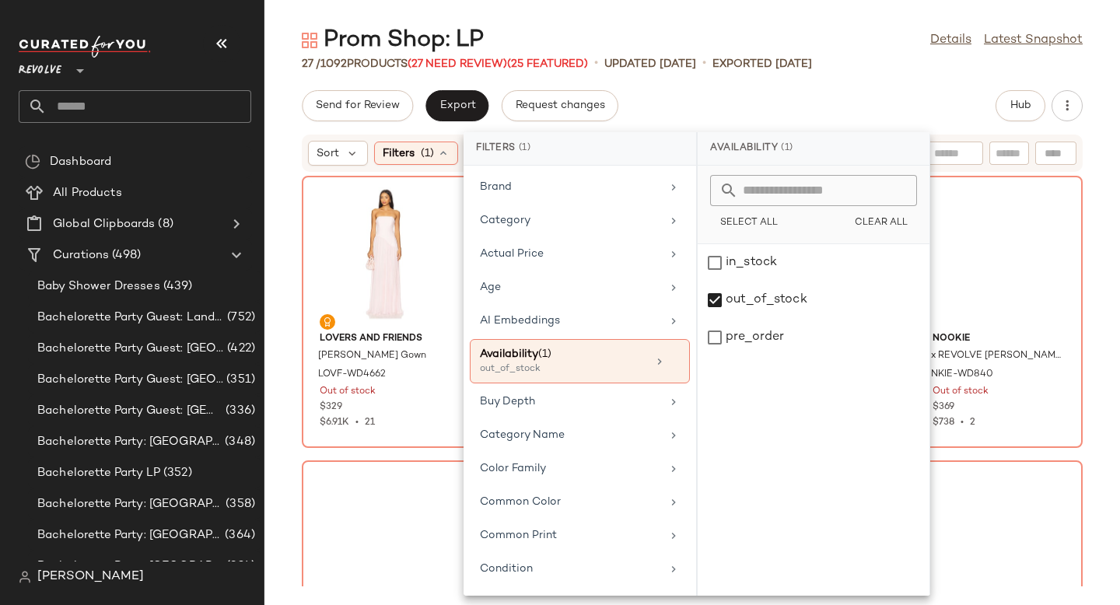
click at [890, 85] on div "Prom Shop: LP Details Latest Snapshot 27 / 1092 Products (27 Need Review) (25 F…" at bounding box center [692, 315] width 856 height 580
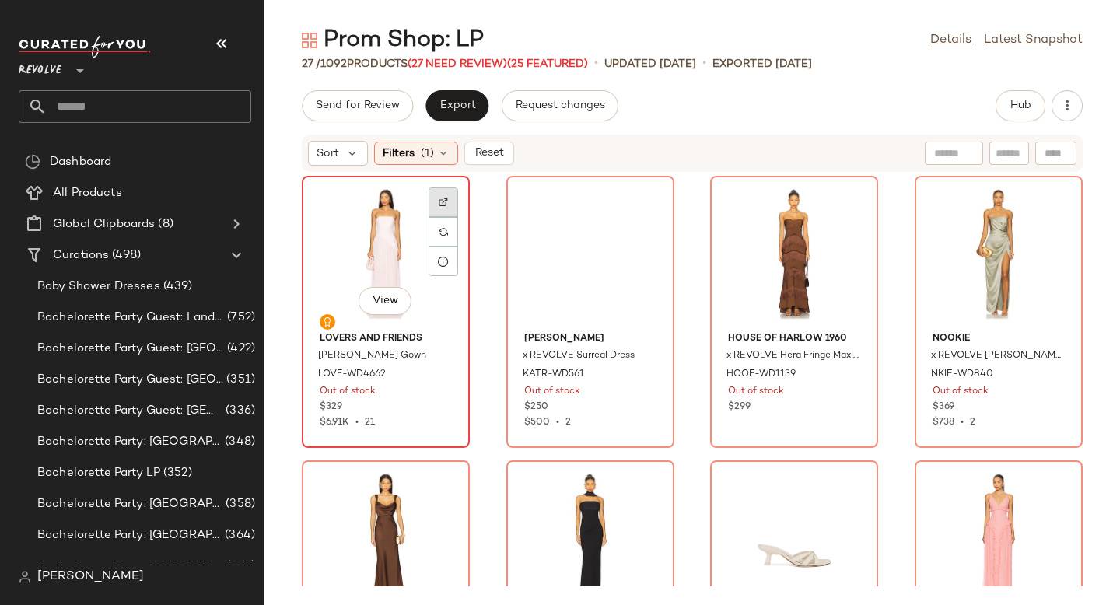
click at [444, 217] on div at bounding box center [444, 232] width 30 height 30
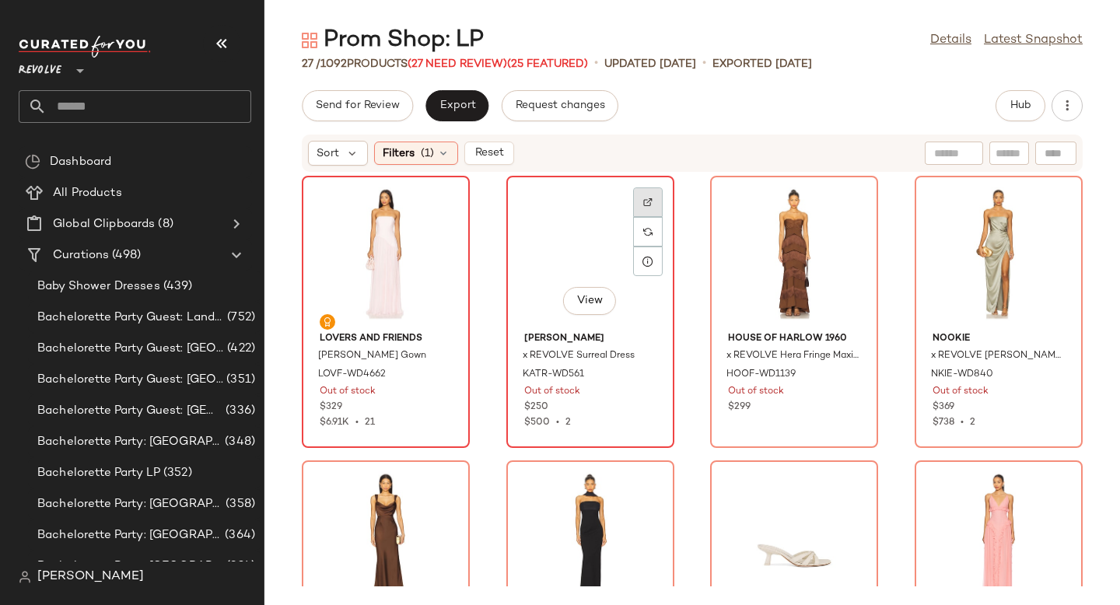
click at [643, 217] on div at bounding box center [648, 232] width 30 height 30
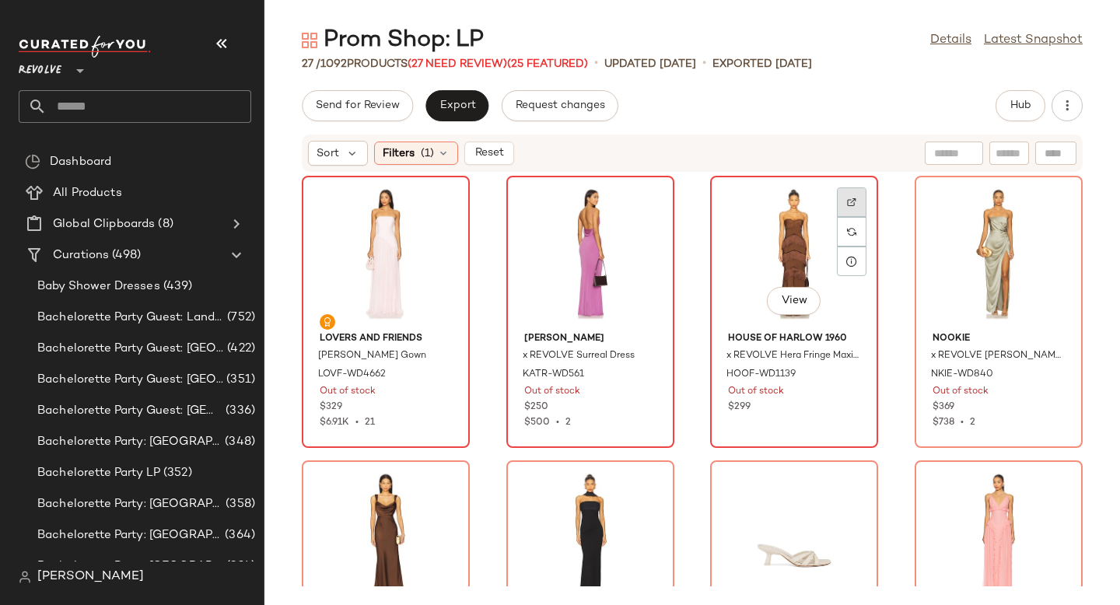
click at [854, 217] on div at bounding box center [852, 232] width 30 height 30
click at [847, 226] on div at bounding box center [852, 232] width 30 height 30
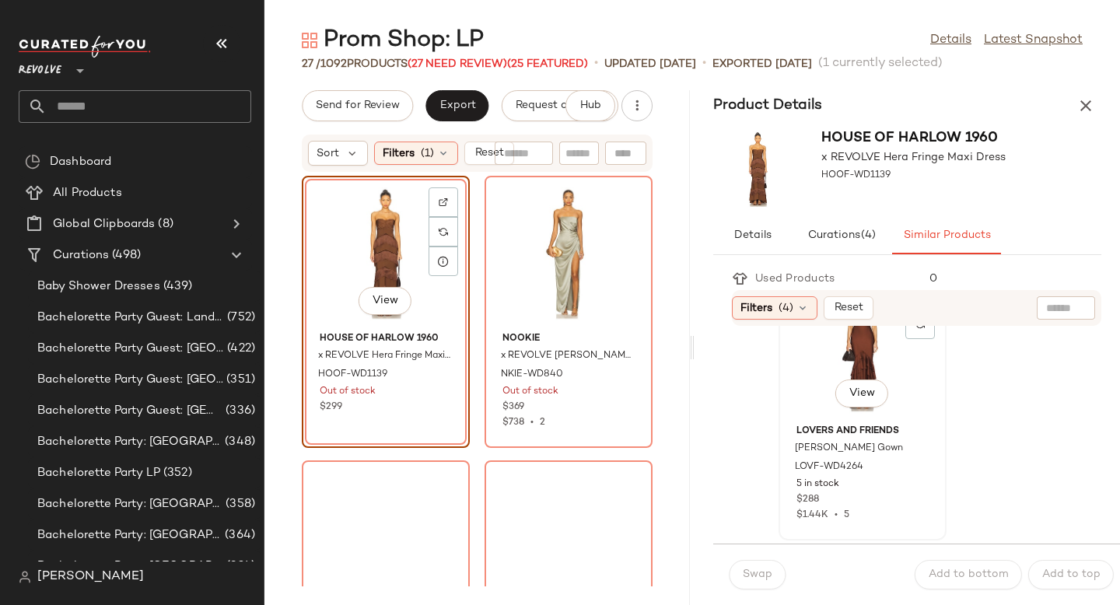
scroll to position [638, 0]
click at [892, 475] on div "LOVF-WD4264" at bounding box center [860, 469] width 135 height 17
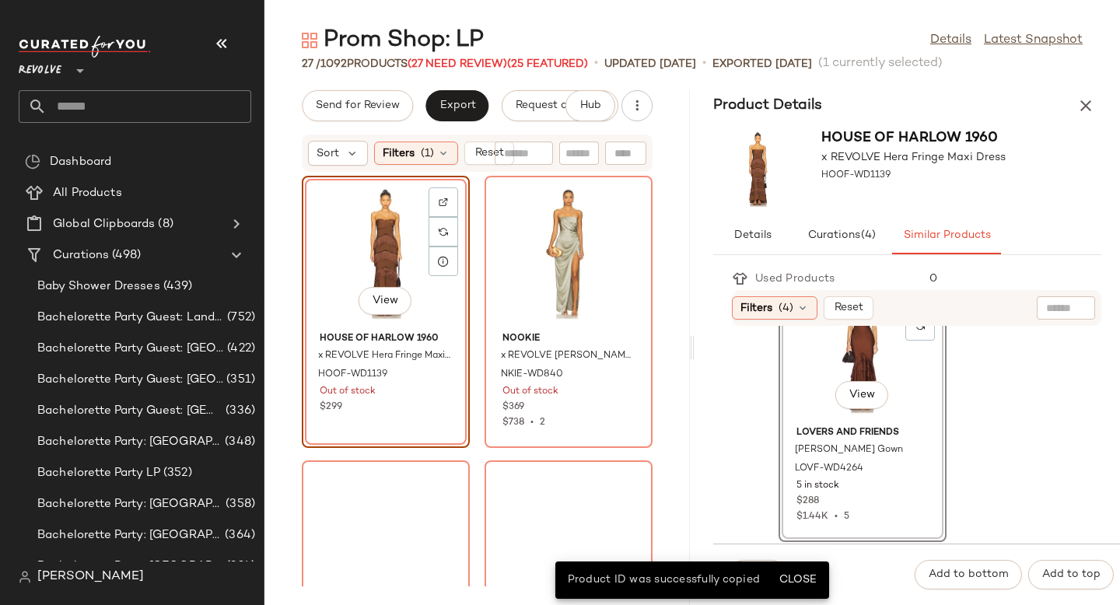
click at [871, 352] on div "View" at bounding box center [862, 347] width 157 height 145
click at [809, 576] on span "Close" at bounding box center [798, 580] width 38 height 12
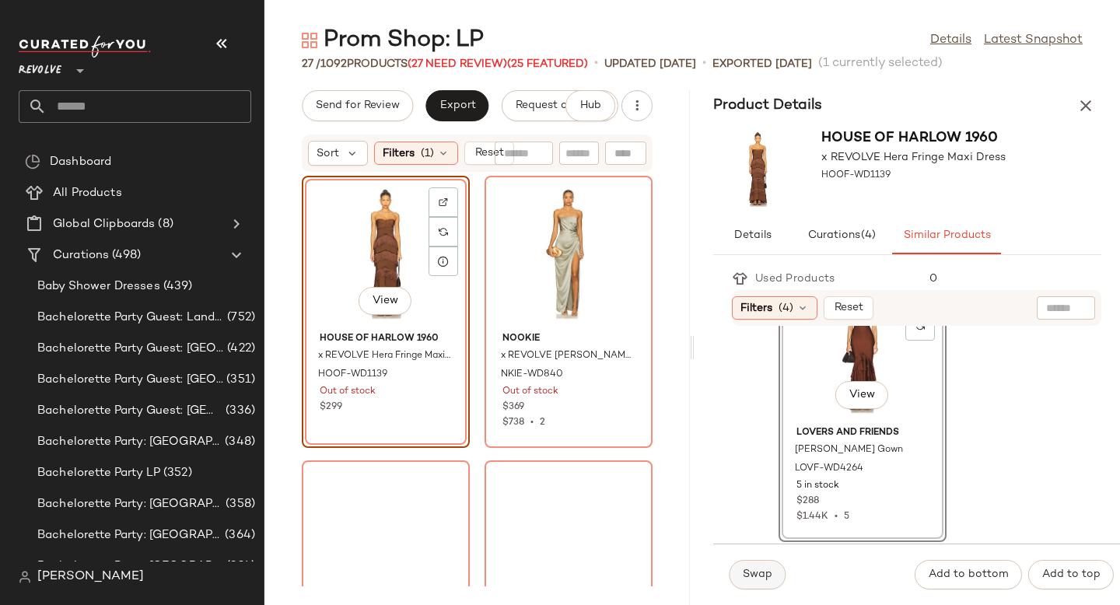
click at [764, 576] on span "Swap" at bounding box center [757, 575] width 30 height 12
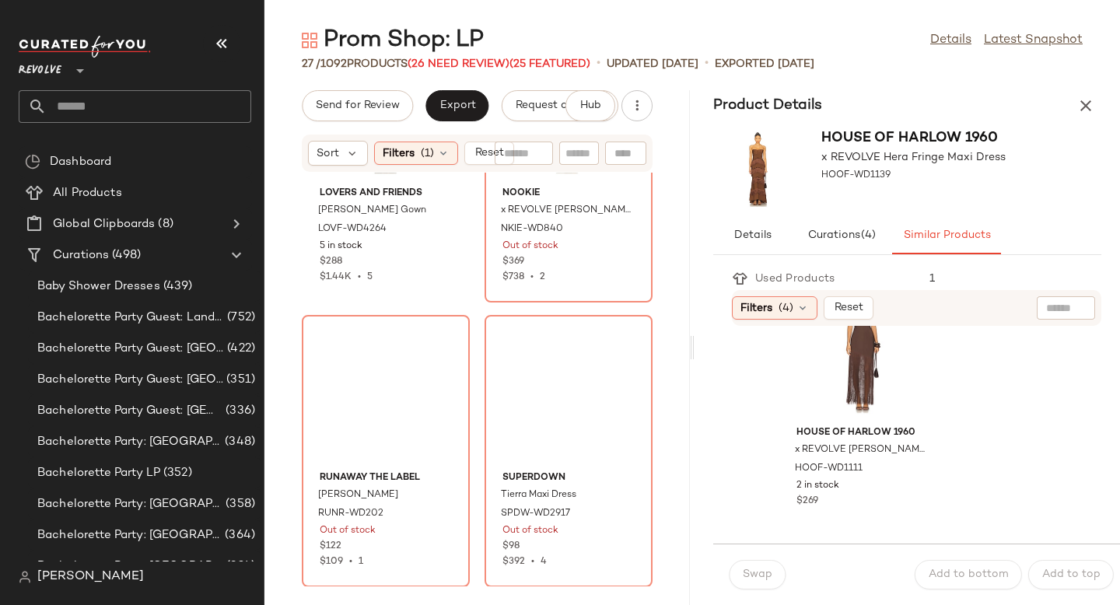
scroll to position [810, 0]
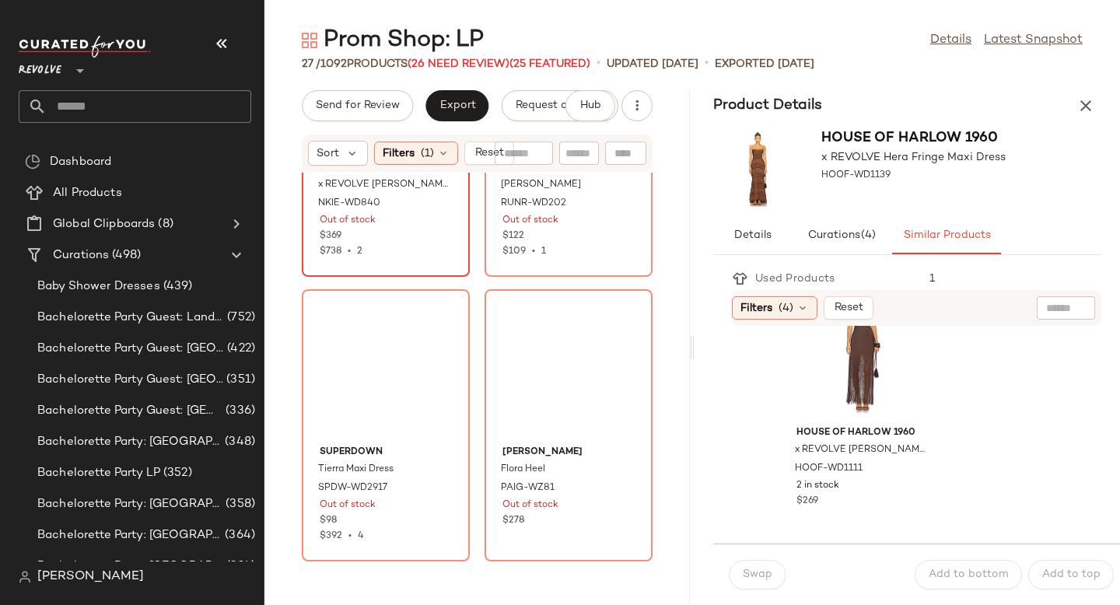
scroll to position [1039, 0]
click at [611, 75] on div at bounding box center [626, 60] width 30 height 30
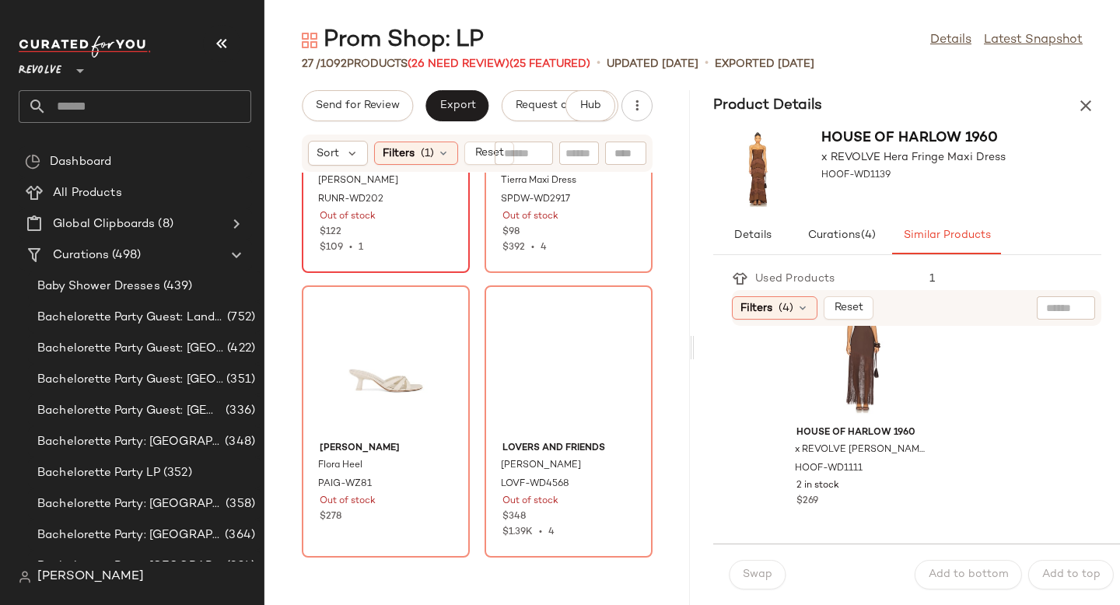
scroll to position [1393, 0]
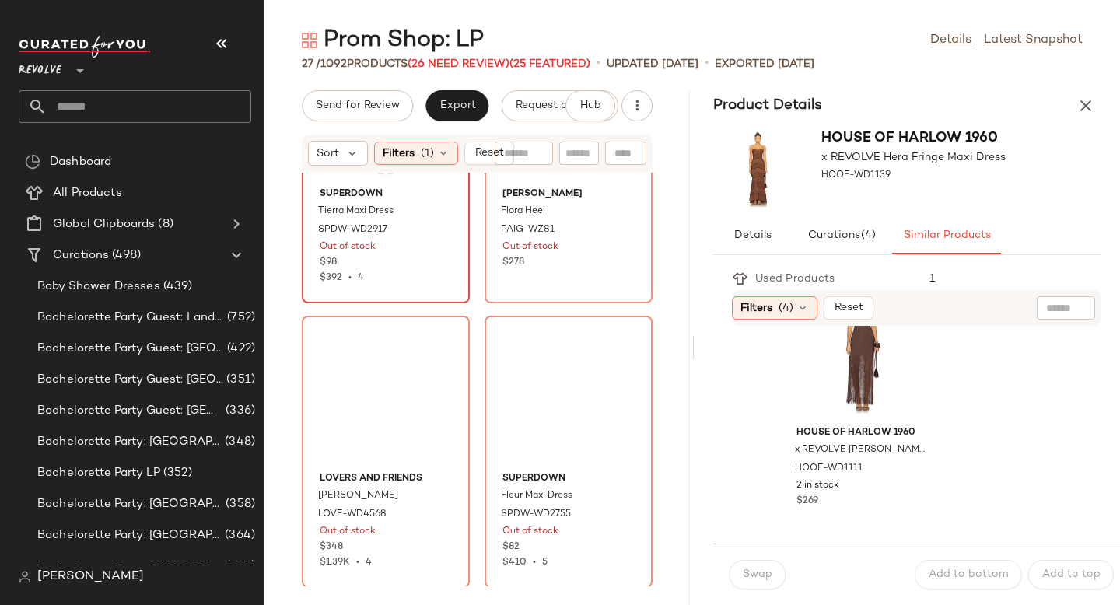
scroll to position [1603, 0]
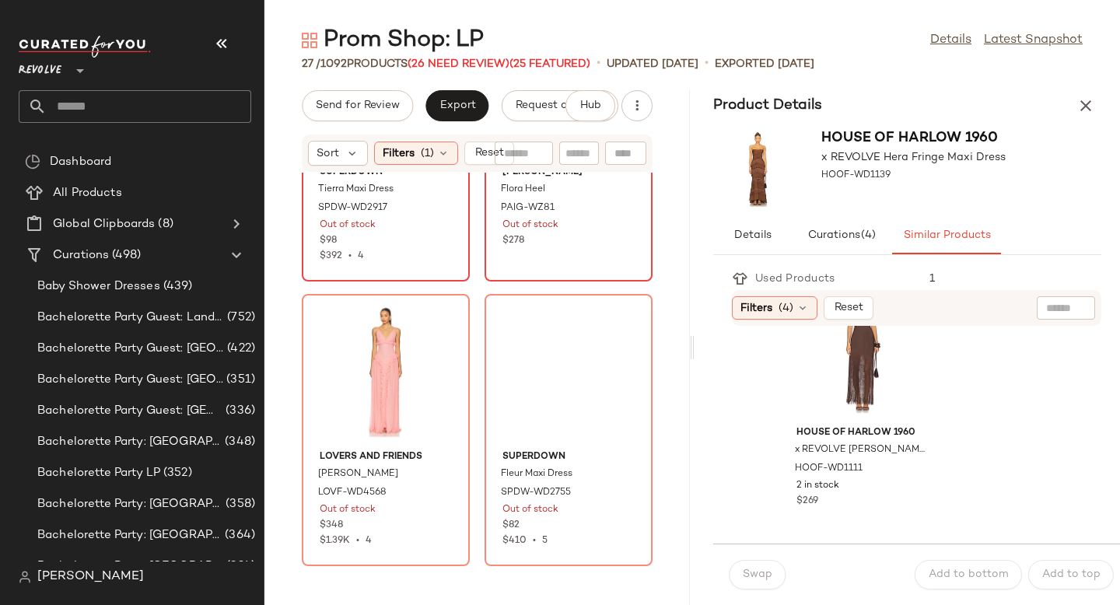
click at [611, 80] on div at bounding box center [626, 66] width 30 height 30
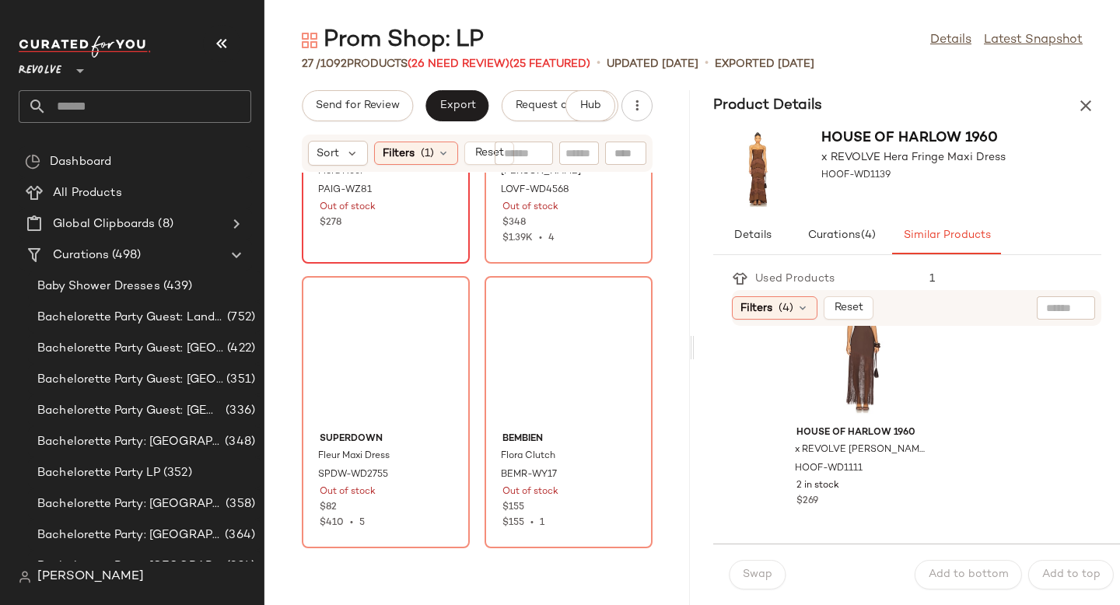
scroll to position [1932, 0]
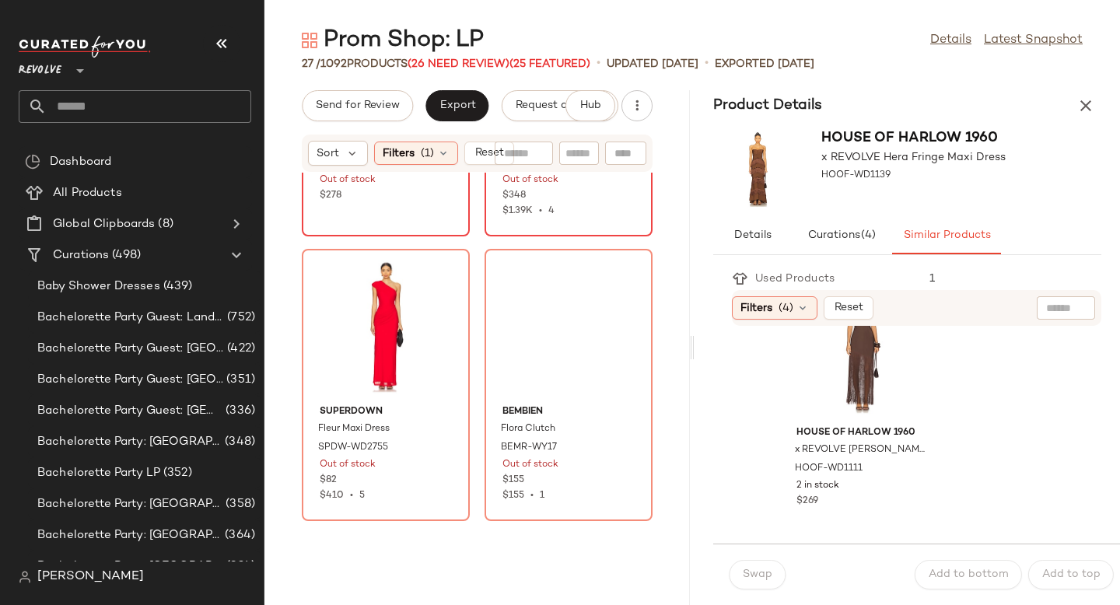
click at [611, 35] on div at bounding box center [626, 20] width 30 height 30
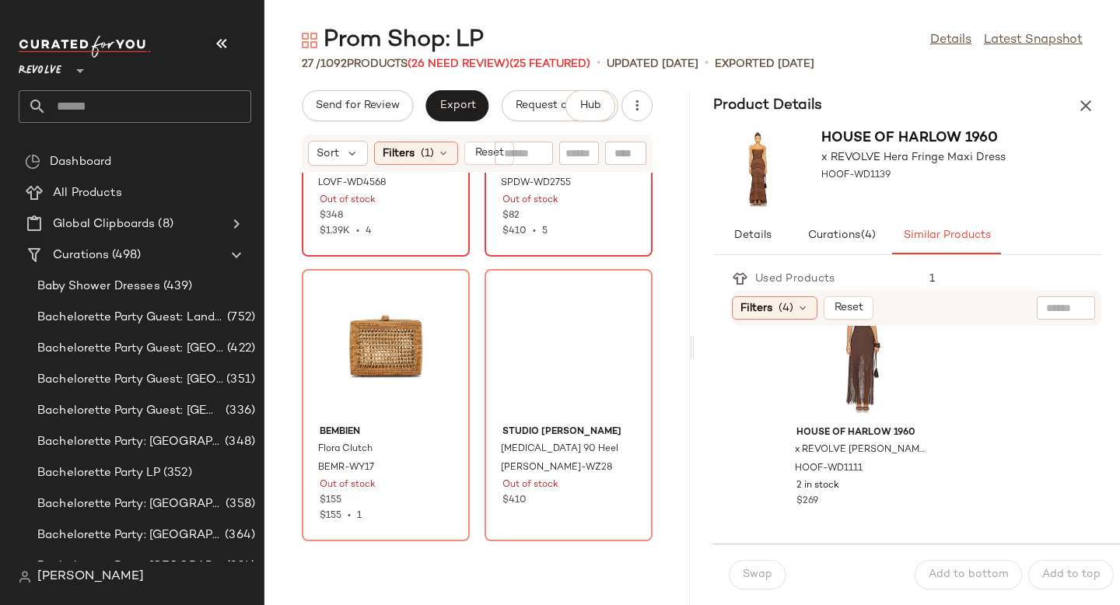
click at [611, 55] on div at bounding box center [626, 41] width 30 height 30
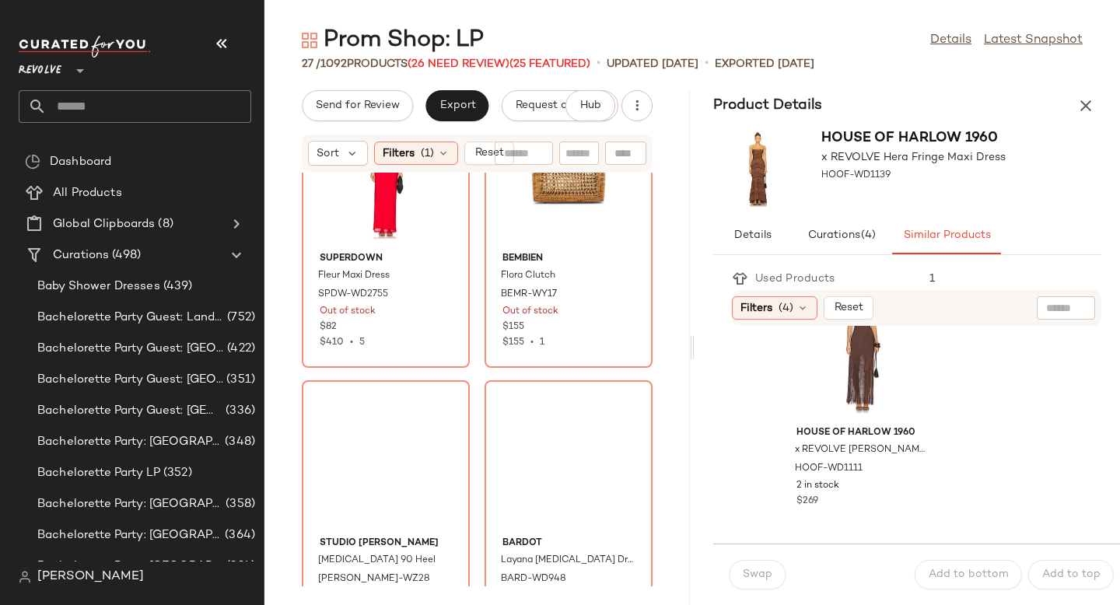
scroll to position [2475, 0]
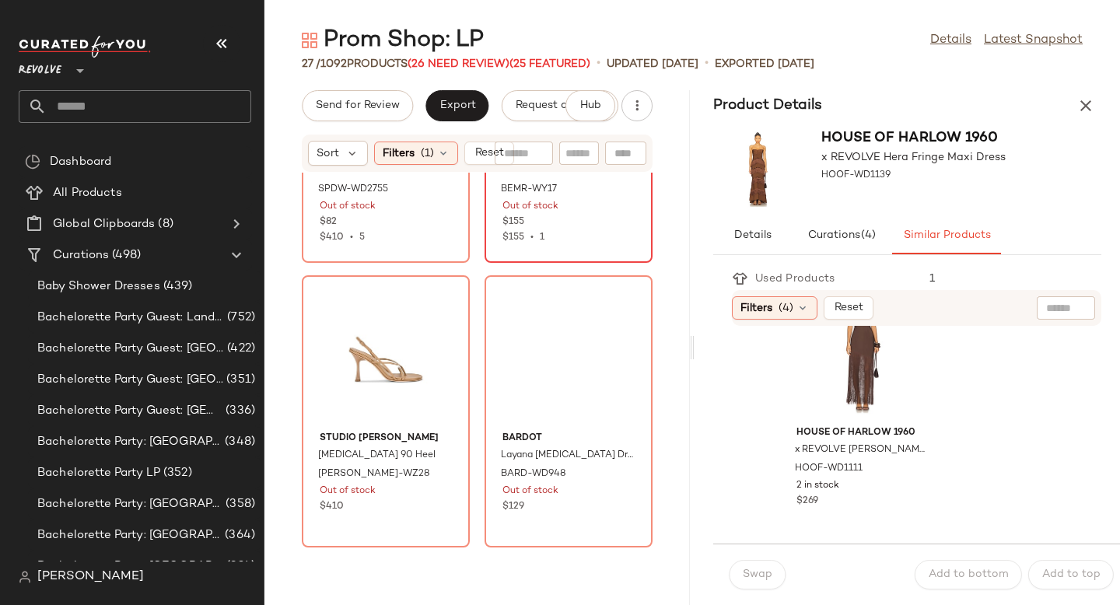
click at [622, 22] on img at bounding box center [626, 16] width 9 height 9
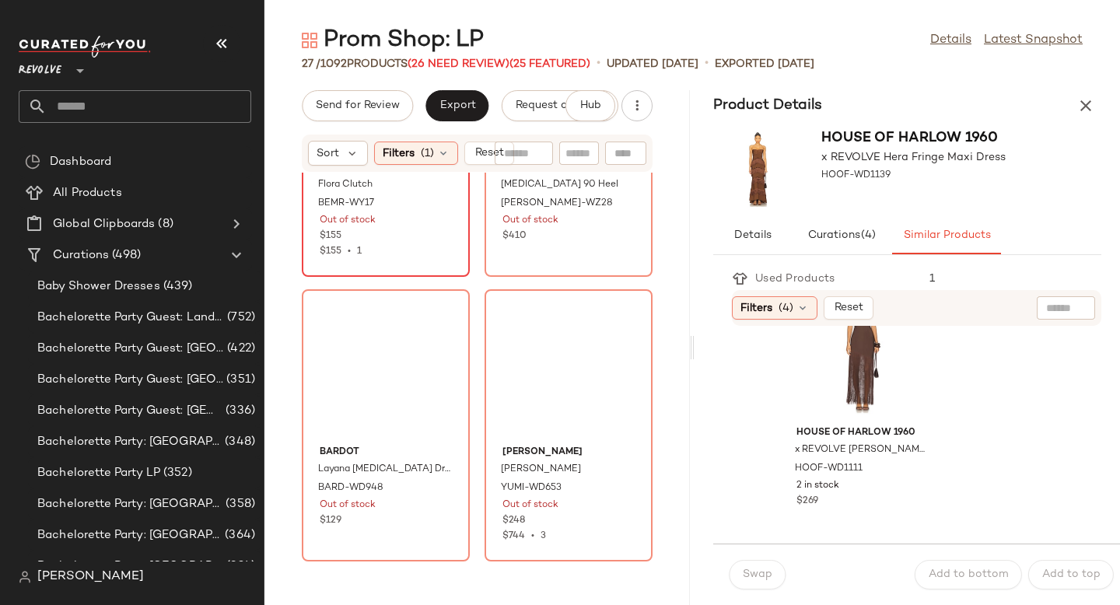
scroll to position [2769, 0]
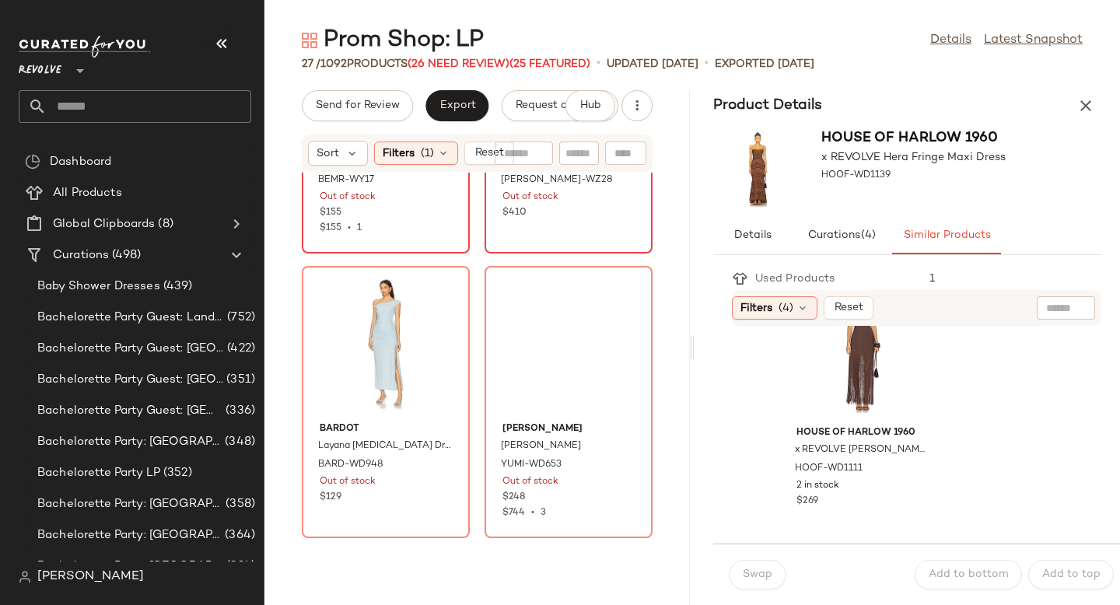
click at [611, 52] on div at bounding box center [626, 38] width 30 height 30
click at [622, 42] on img at bounding box center [626, 37] width 9 height 9
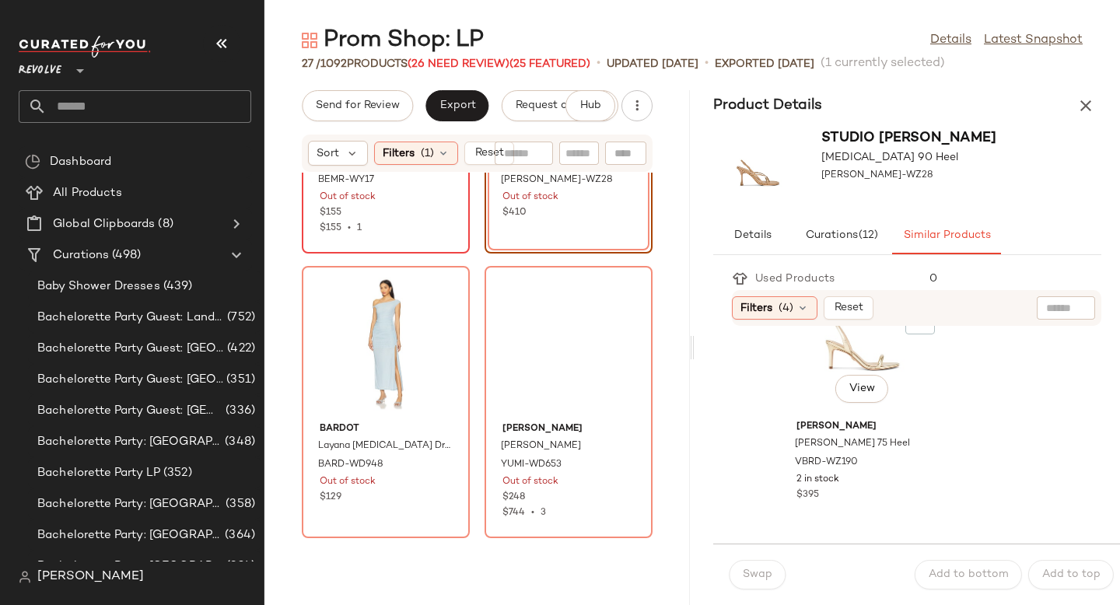
scroll to position [360, 0]
click at [880, 435] on div "[PERSON_NAME] 75 Heel" at bounding box center [860, 443] width 135 height 17
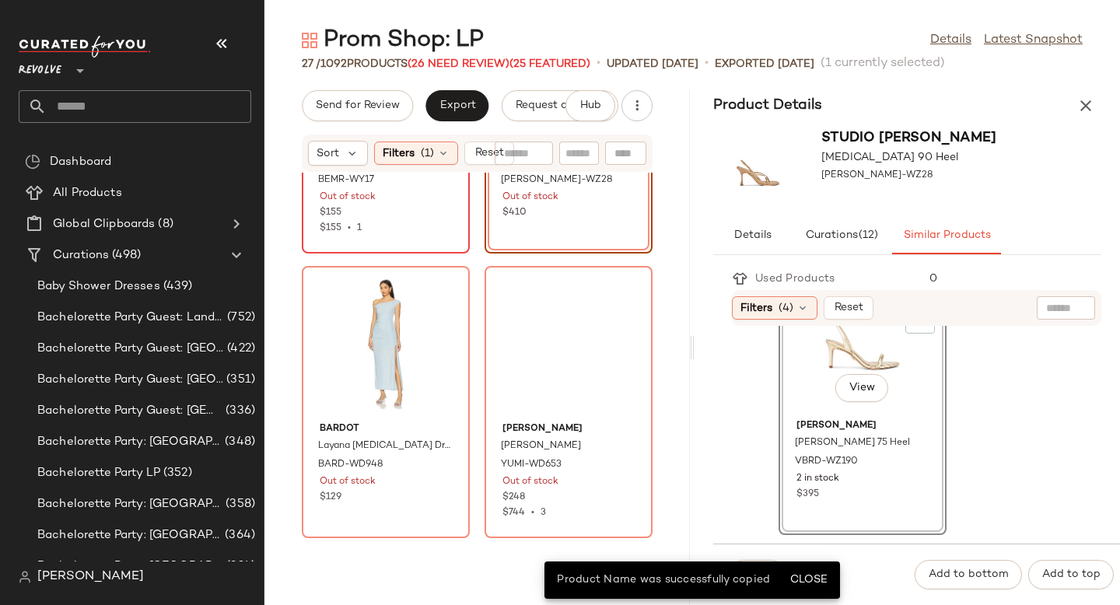
click at [897, 380] on div "View" at bounding box center [862, 340] width 157 height 145
click at [804, 570] on button "Close" at bounding box center [808, 580] width 51 height 28
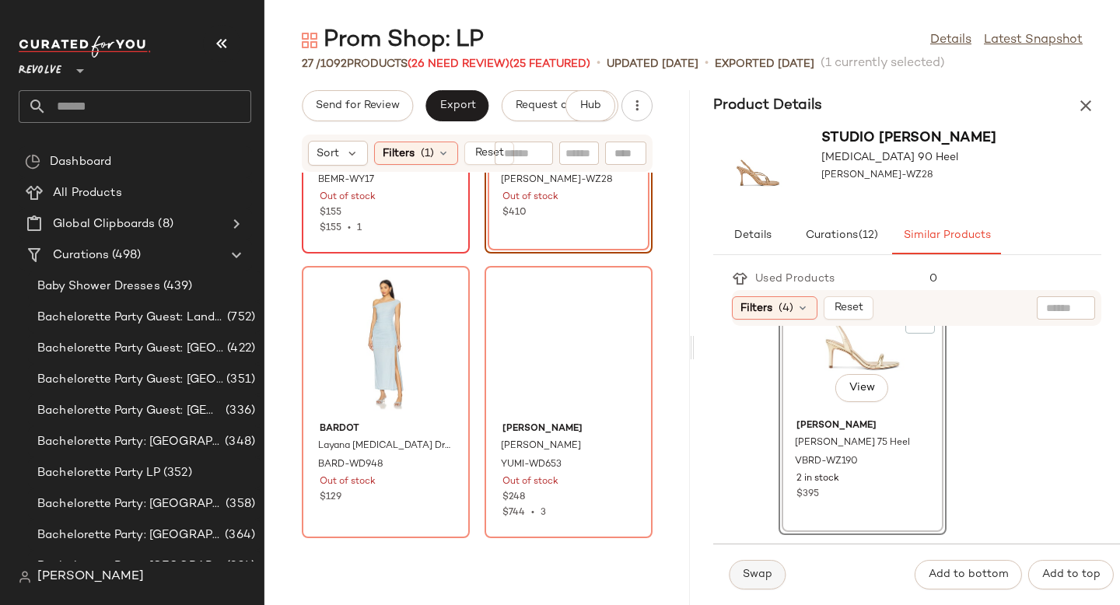
click at [758, 573] on span "Swap" at bounding box center [757, 575] width 30 height 12
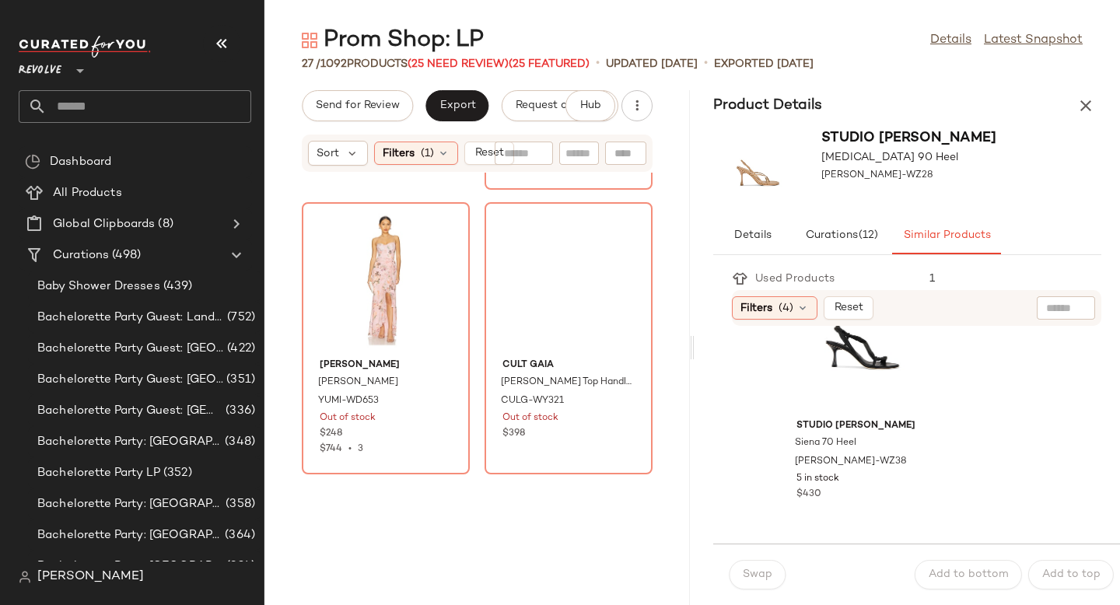
scroll to position [3093, 0]
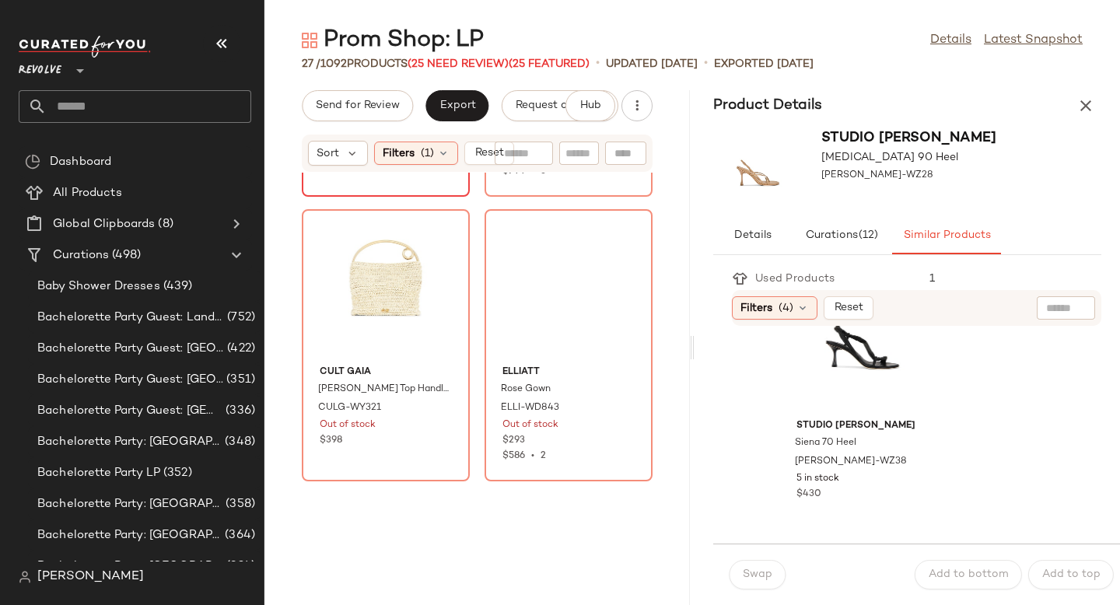
scroll to position [3408, 0]
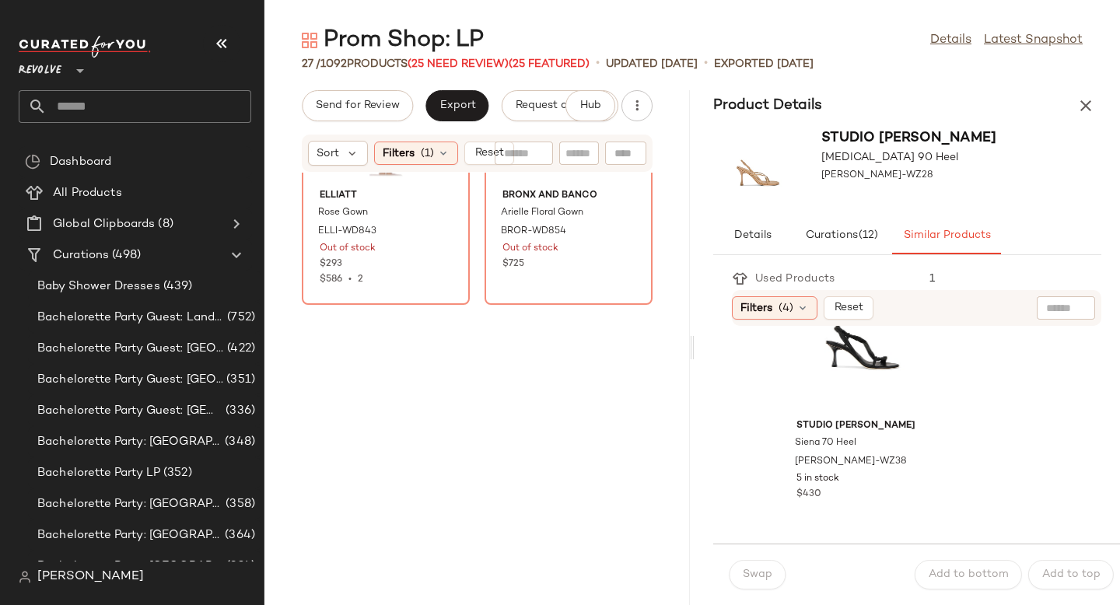
scroll to position [3941, 0]
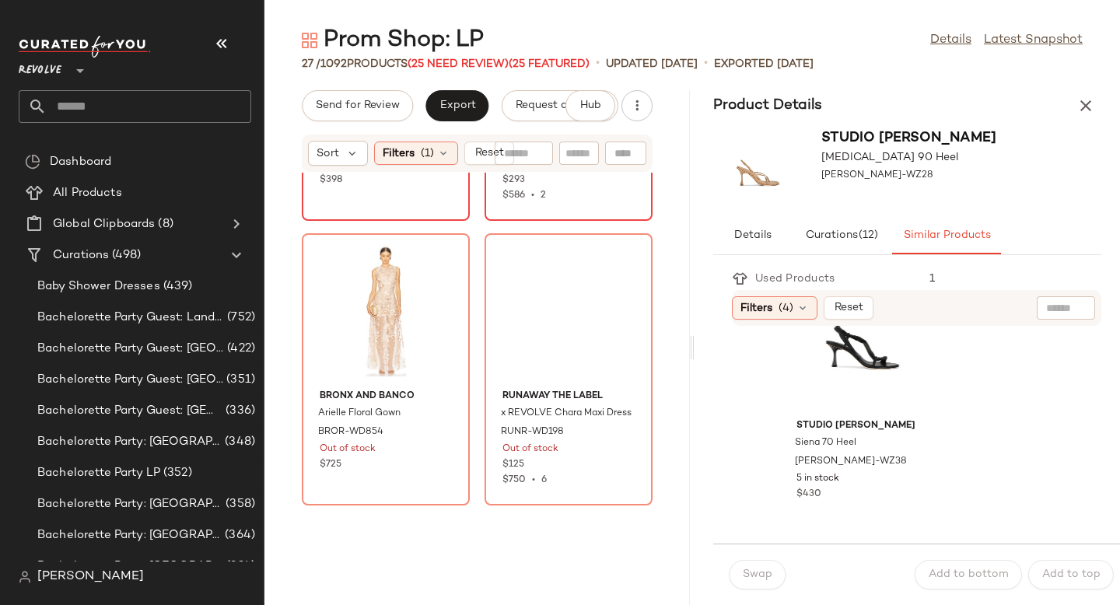
click at [611, 19] on div at bounding box center [626, 5] width 30 height 30
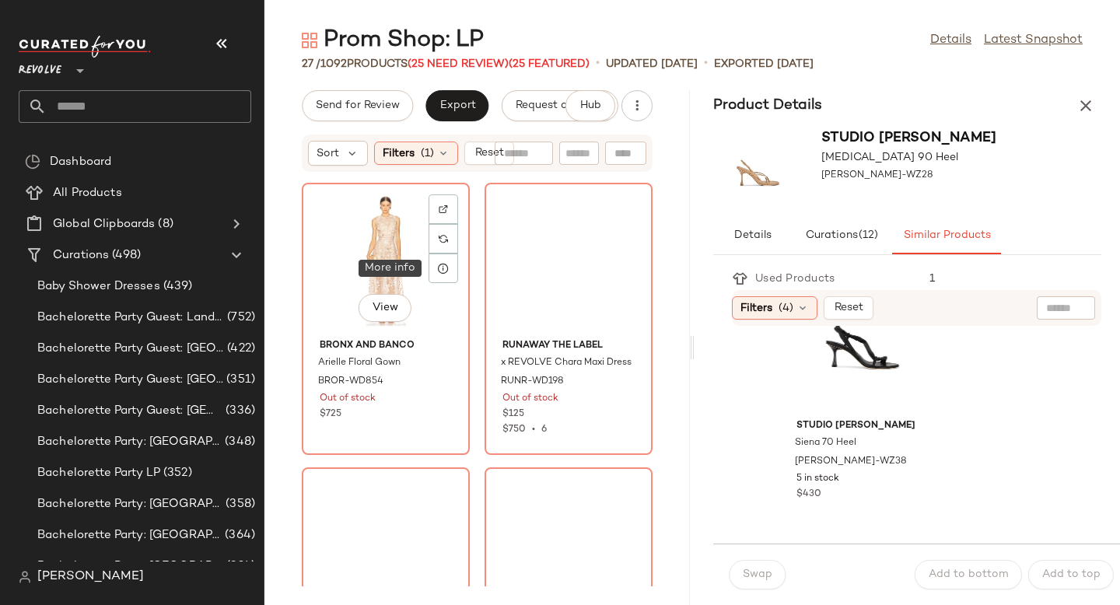
scroll to position [4295, 0]
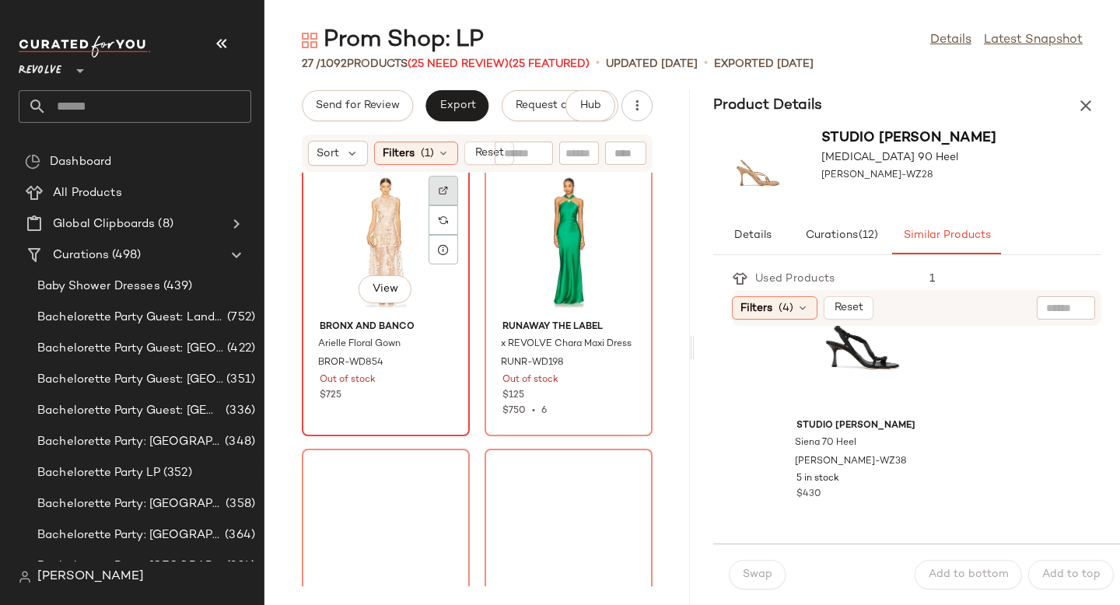
click at [436, 205] on div at bounding box center [444, 220] width 30 height 30
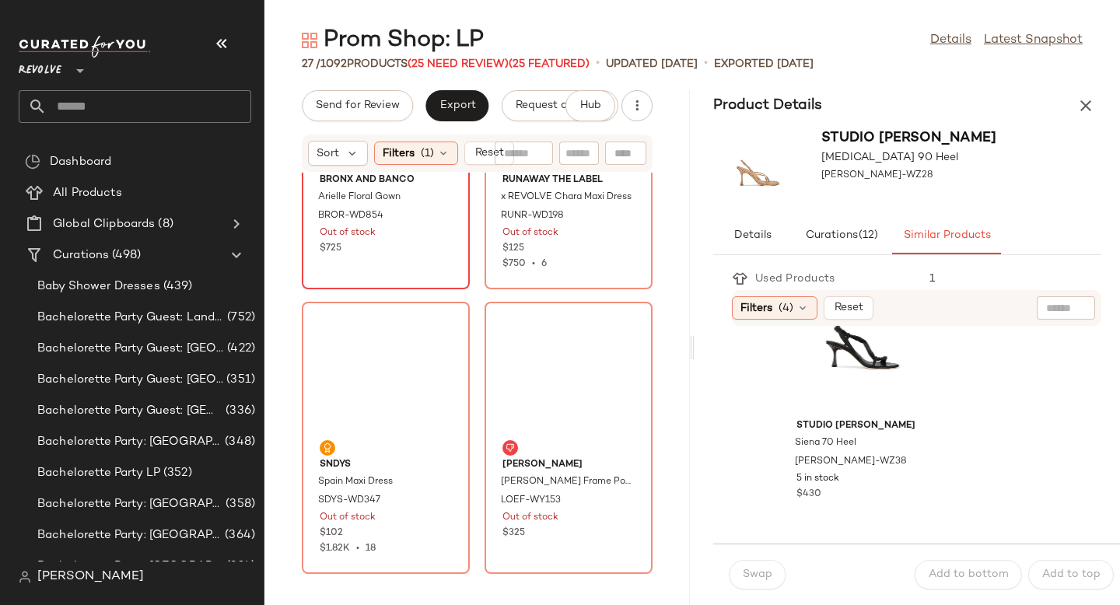
scroll to position [4508, 0]
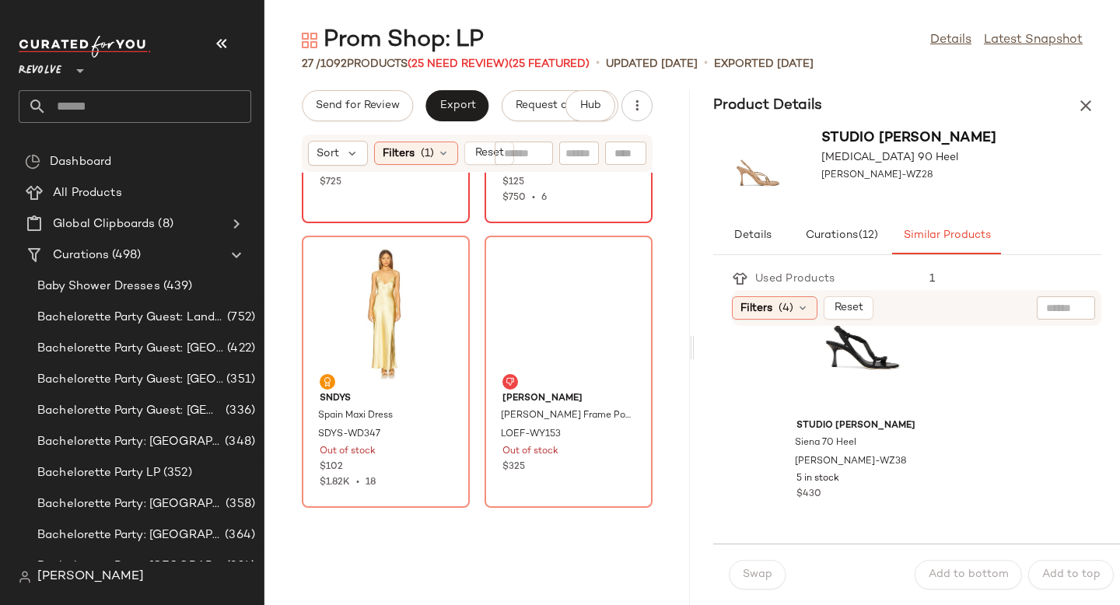
click at [611, 22] on div at bounding box center [626, 7] width 30 height 30
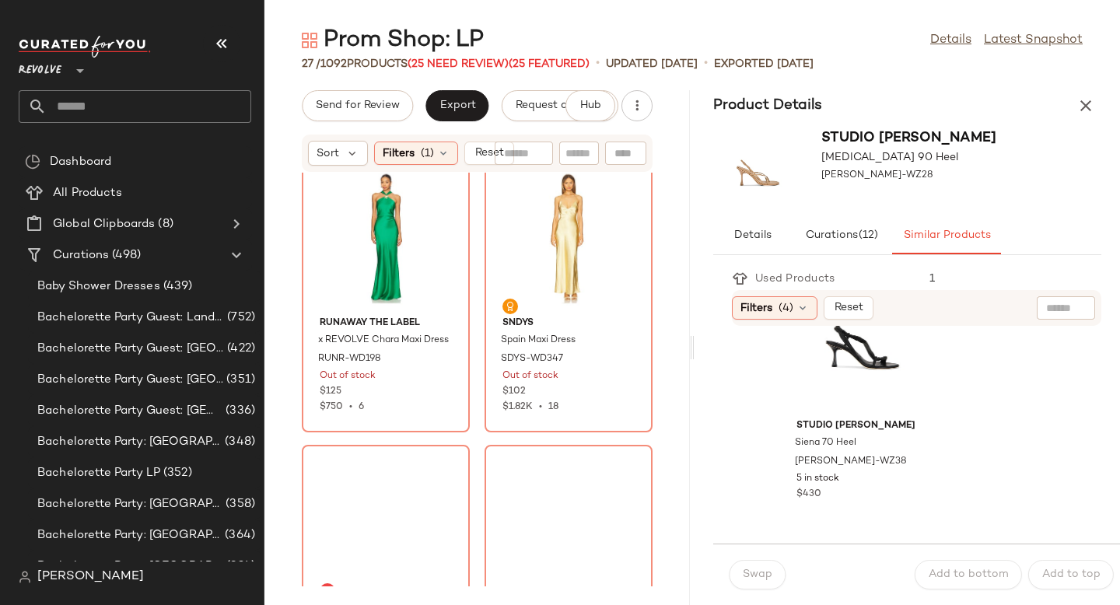
scroll to position [4780, 0]
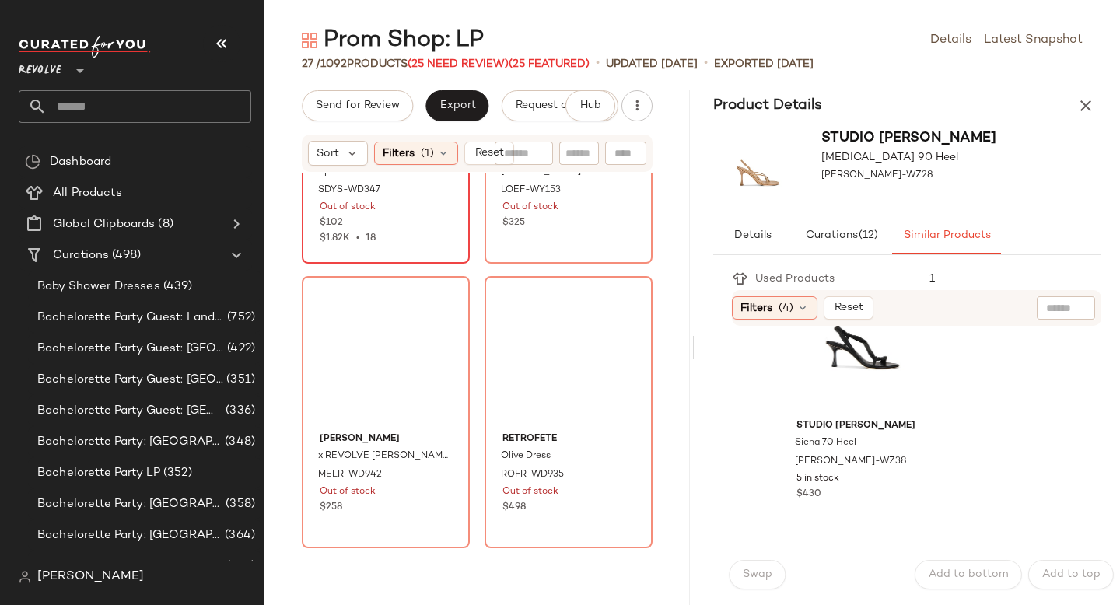
scroll to position [5065, 0]
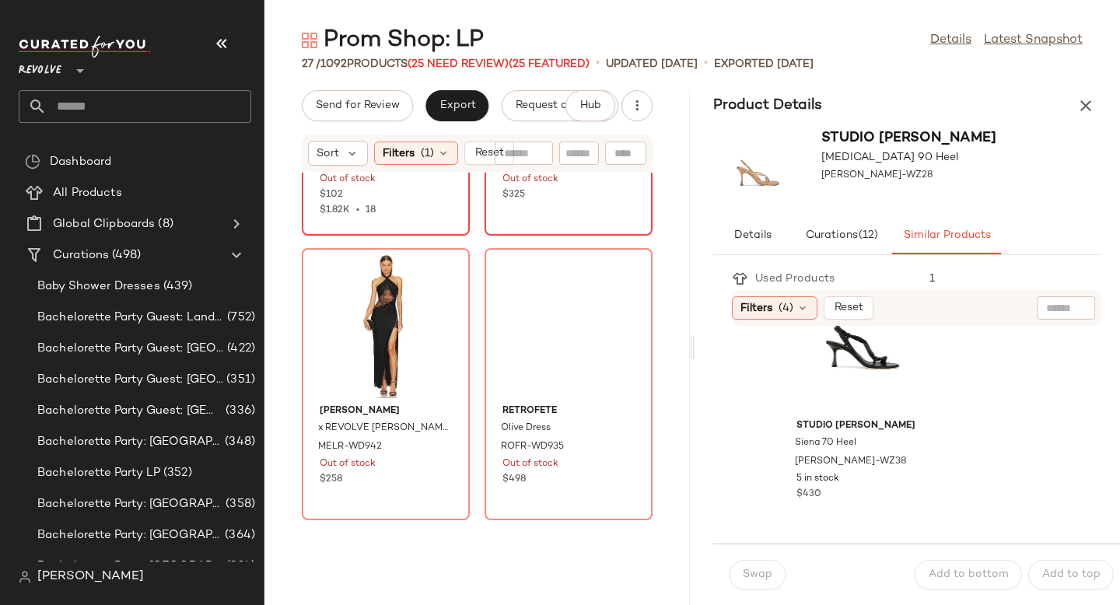
click at [611, 34] on div at bounding box center [626, 20] width 30 height 30
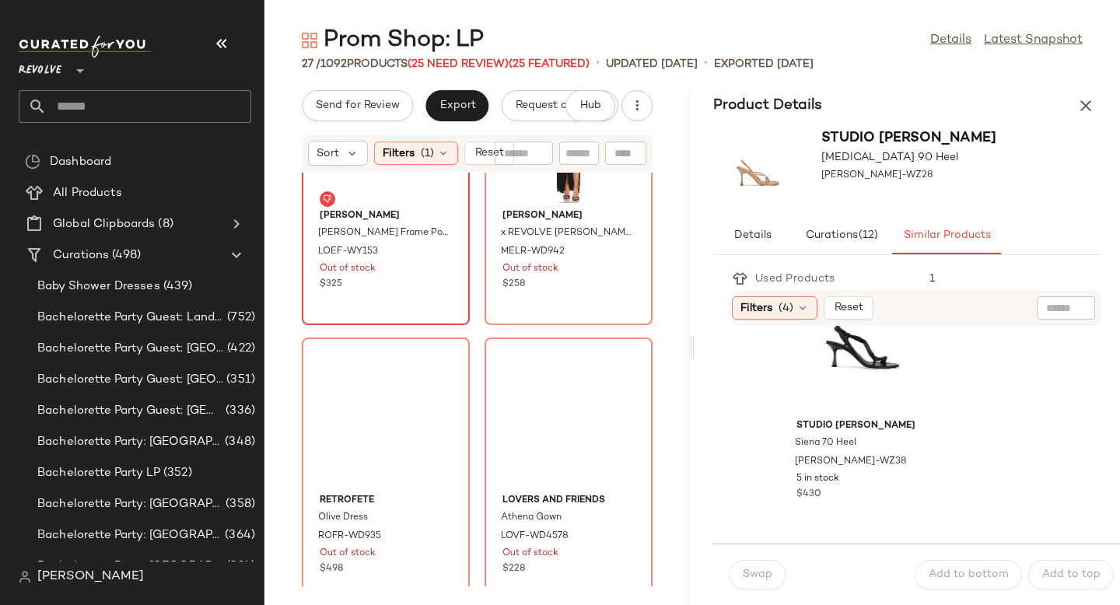
scroll to position [5313, 0]
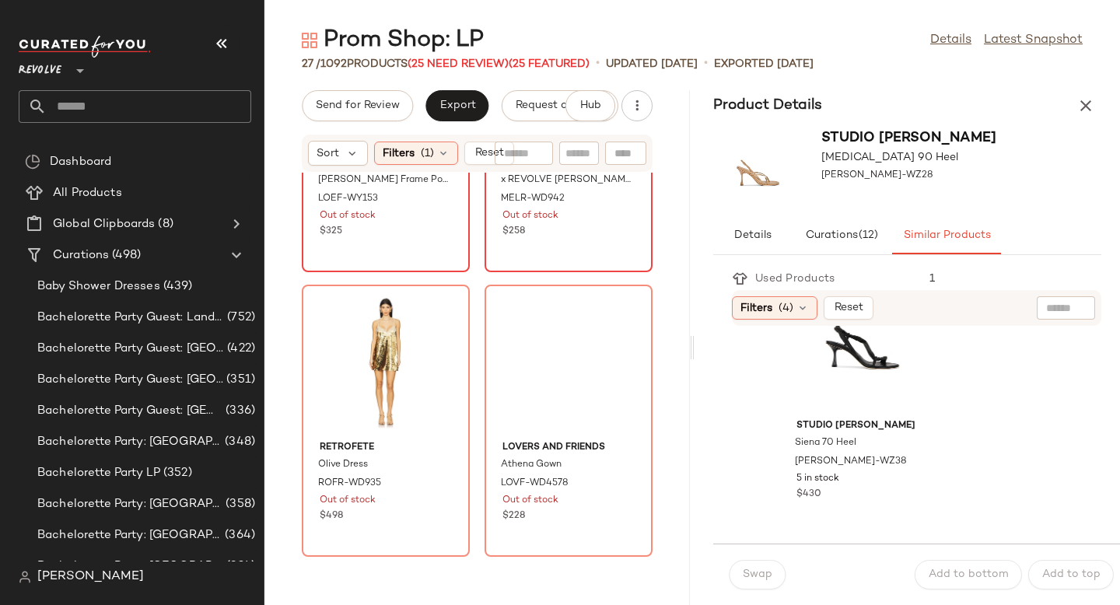
click at [611, 71] on div at bounding box center [626, 56] width 30 height 30
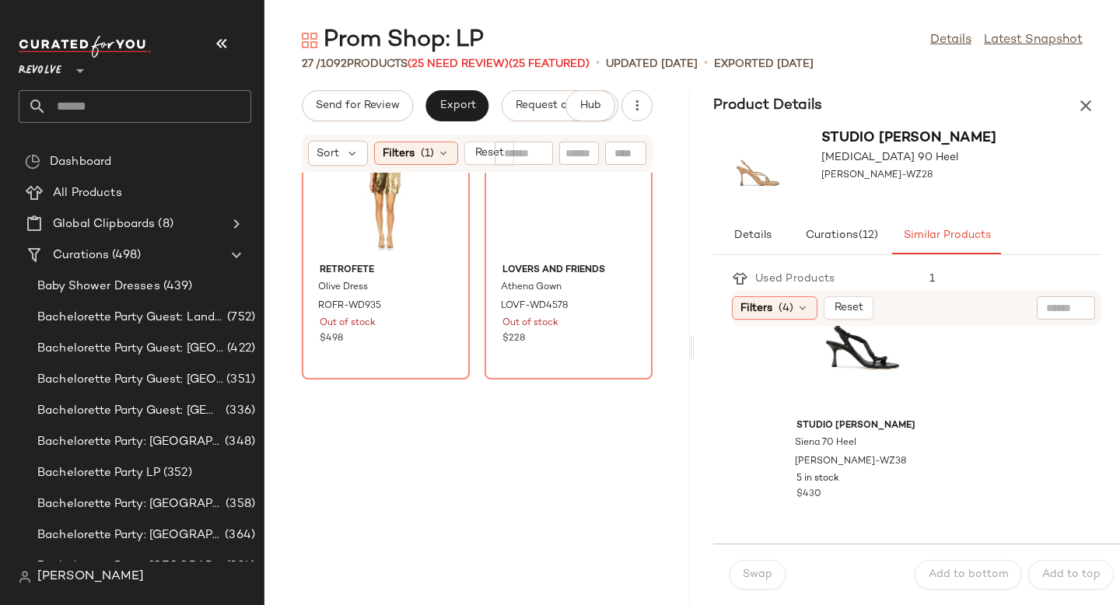
scroll to position [5588, 0]
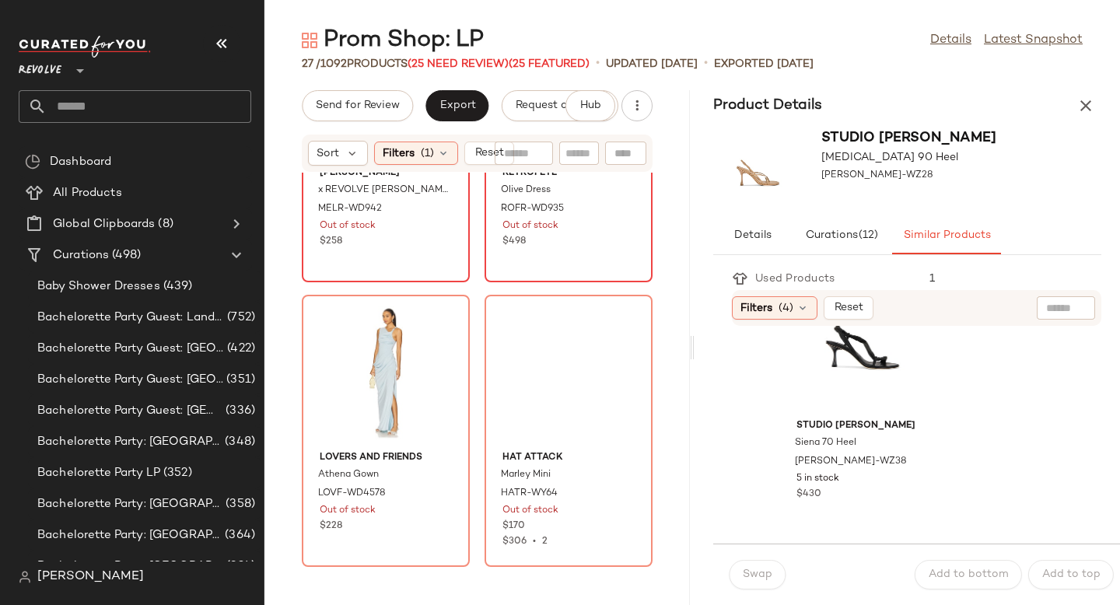
click at [622, 41] on img at bounding box center [626, 36] width 9 height 9
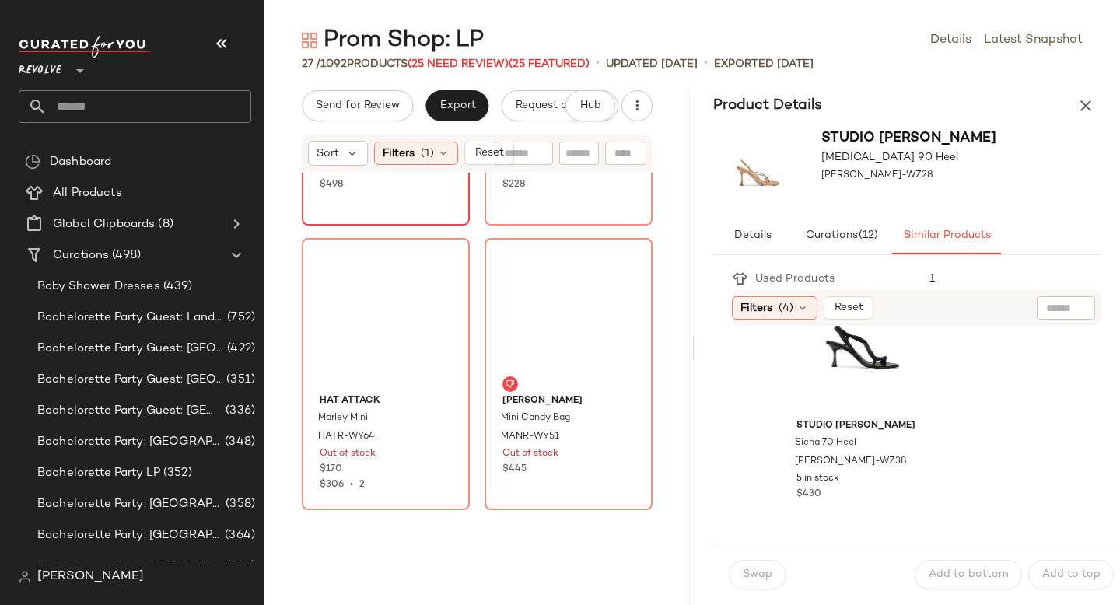
scroll to position [5992, 0]
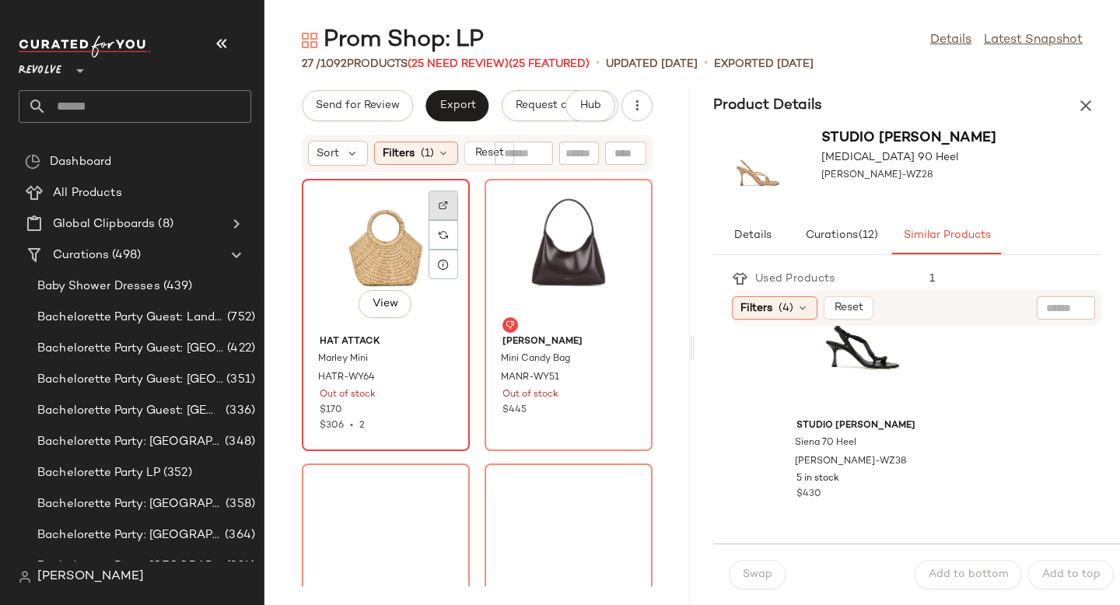
click at [443, 209] on img at bounding box center [443, 205] width 9 height 9
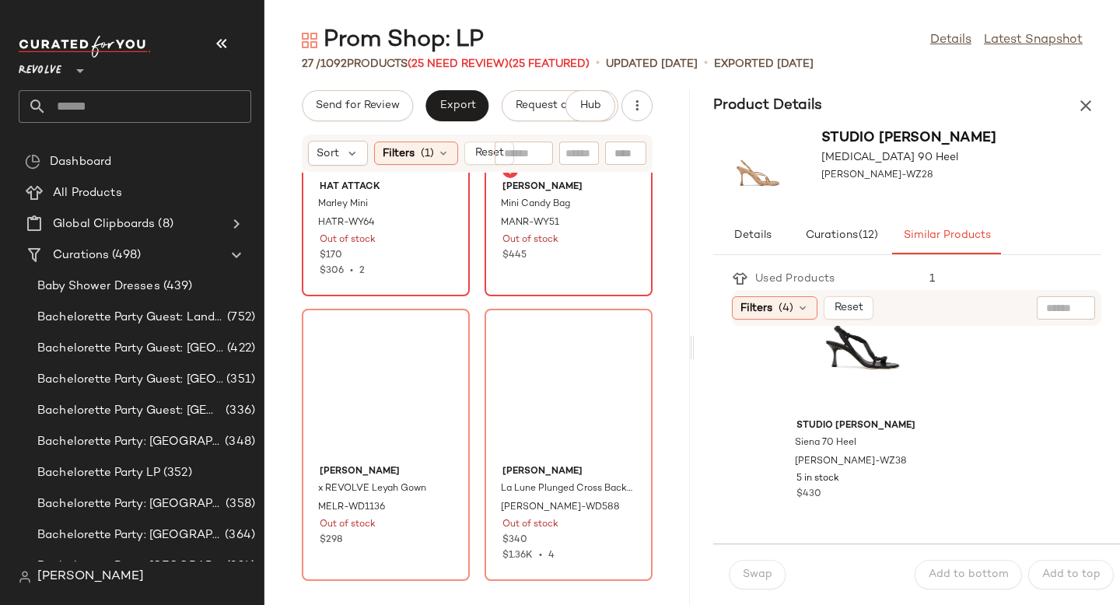
scroll to position [6459, 0]
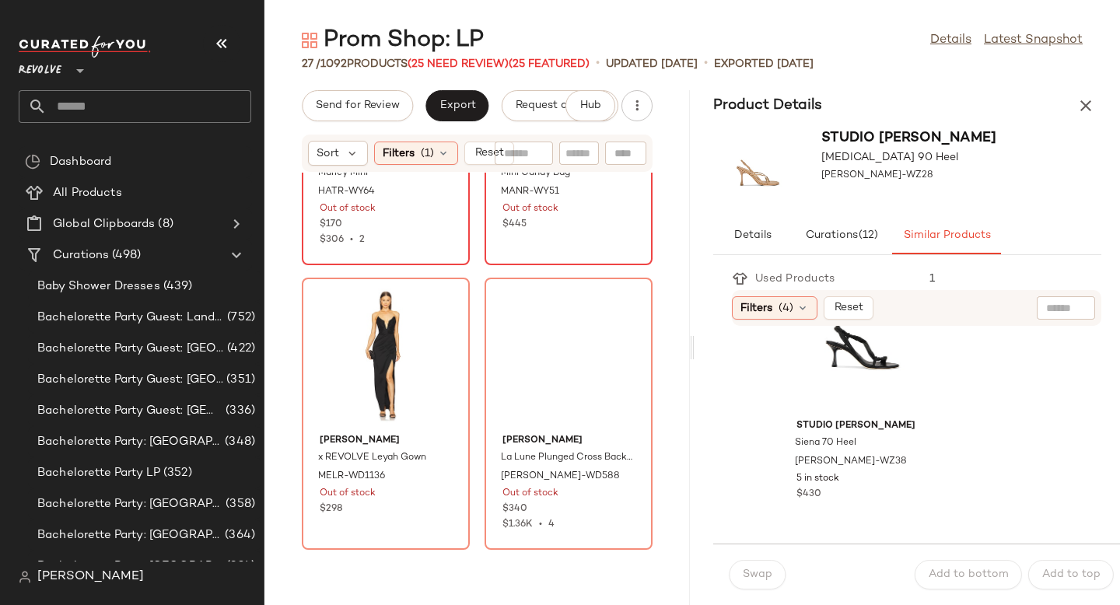
click at [611, 64] on div at bounding box center [626, 49] width 30 height 30
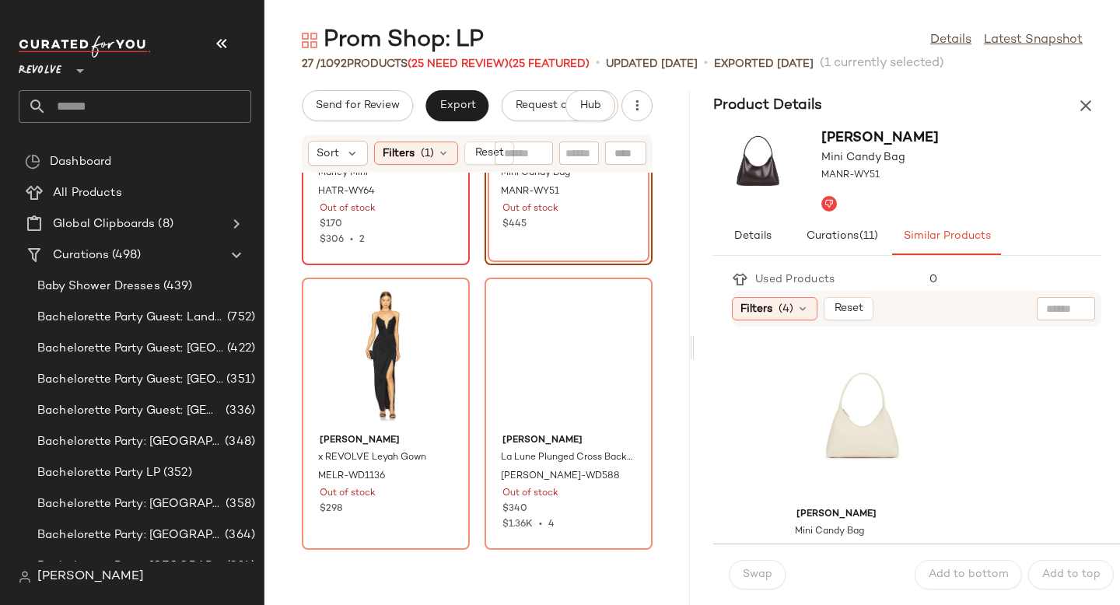
scroll to position [555, 0]
click at [886, 426] on div "View" at bounding box center [862, 431] width 157 height 145
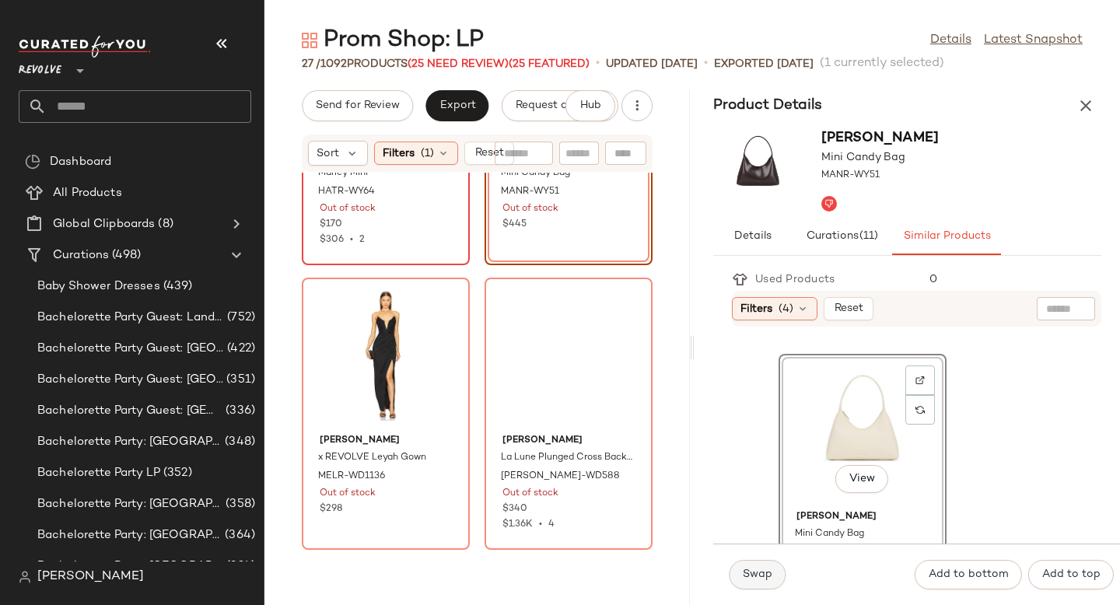
click at [753, 579] on span "Swap" at bounding box center [757, 575] width 30 height 12
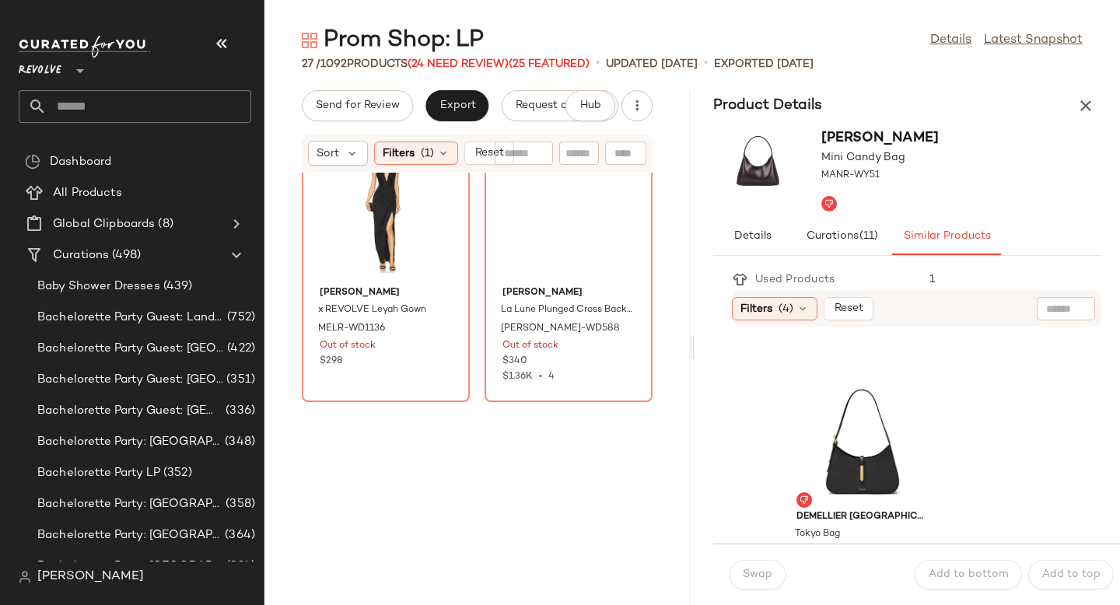
scroll to position [6728, 0]
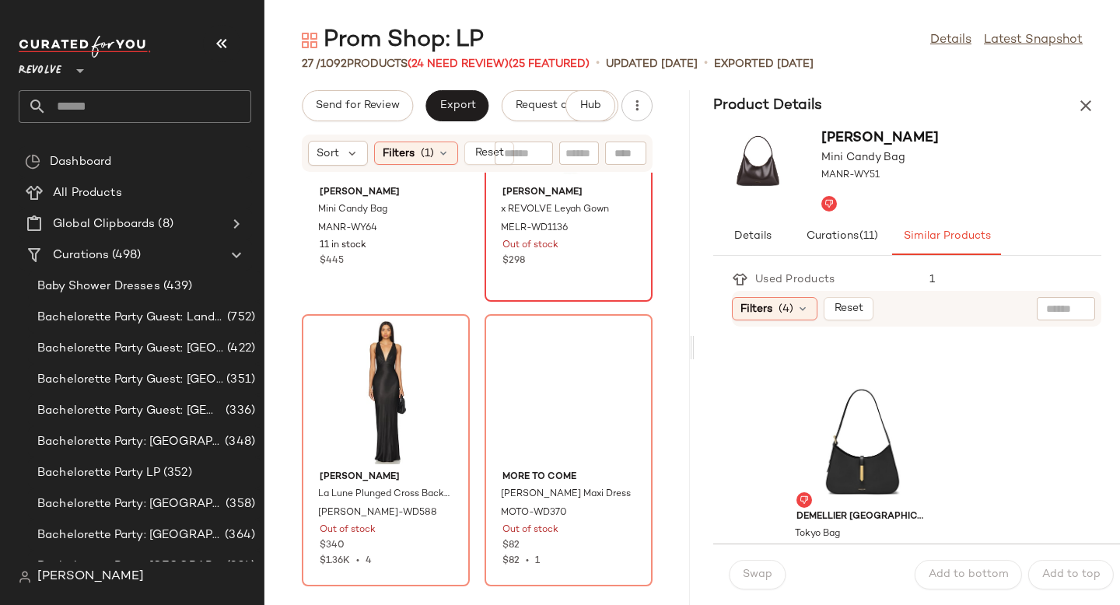
click at [490, 180] on div "View" at bounding box center [568, 107] width 157 height 145
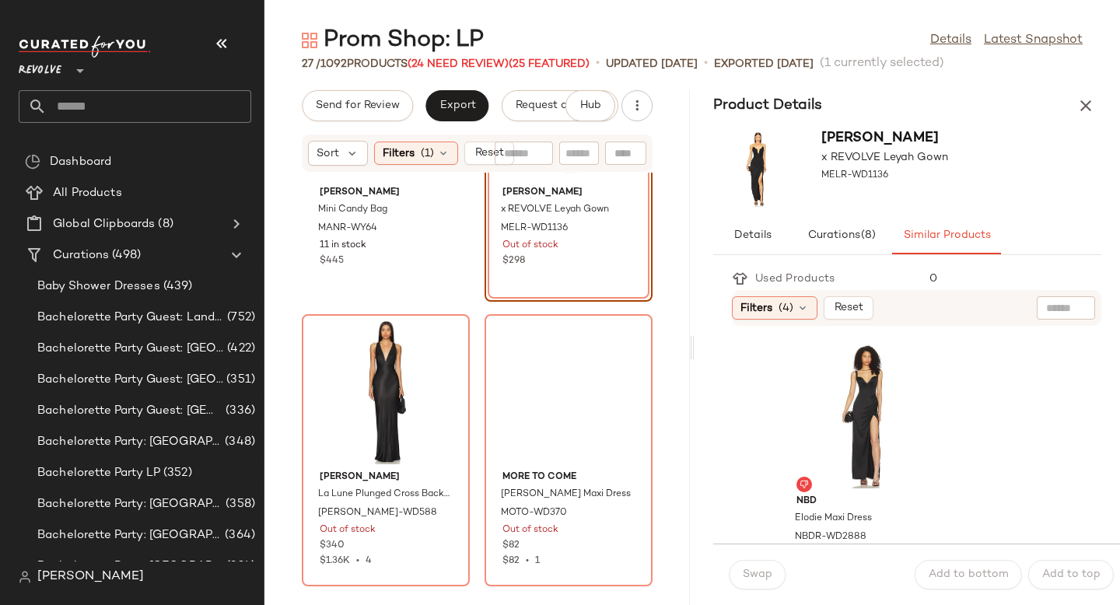
click at [611, 100] on div at bounding box center [626, 86] width 30 height 30
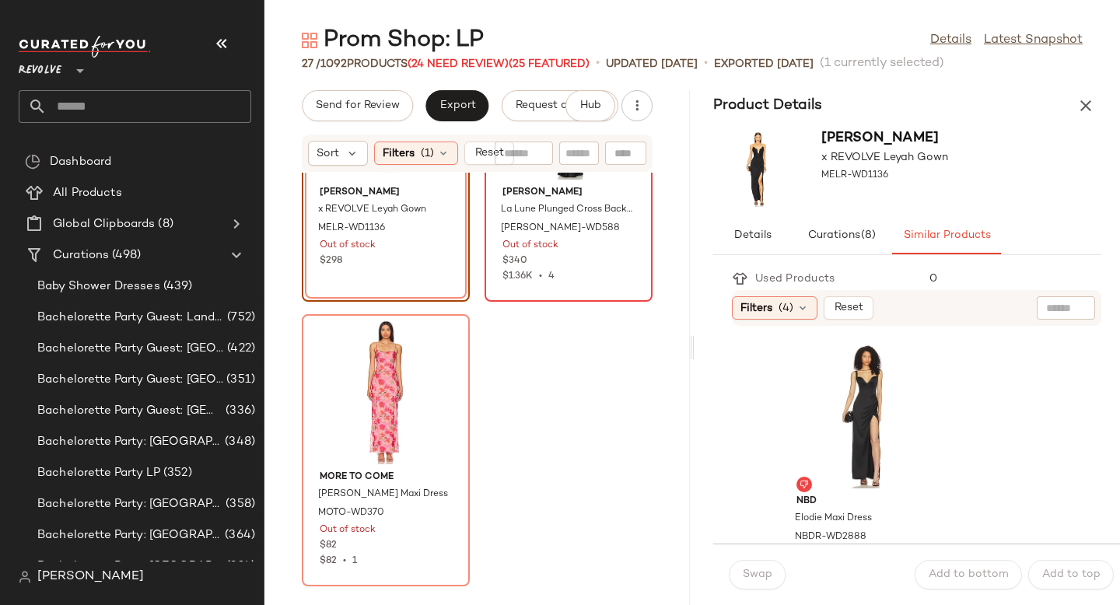
click at [611, 100] on div at bounding box center [626, 86] width 30 height 30
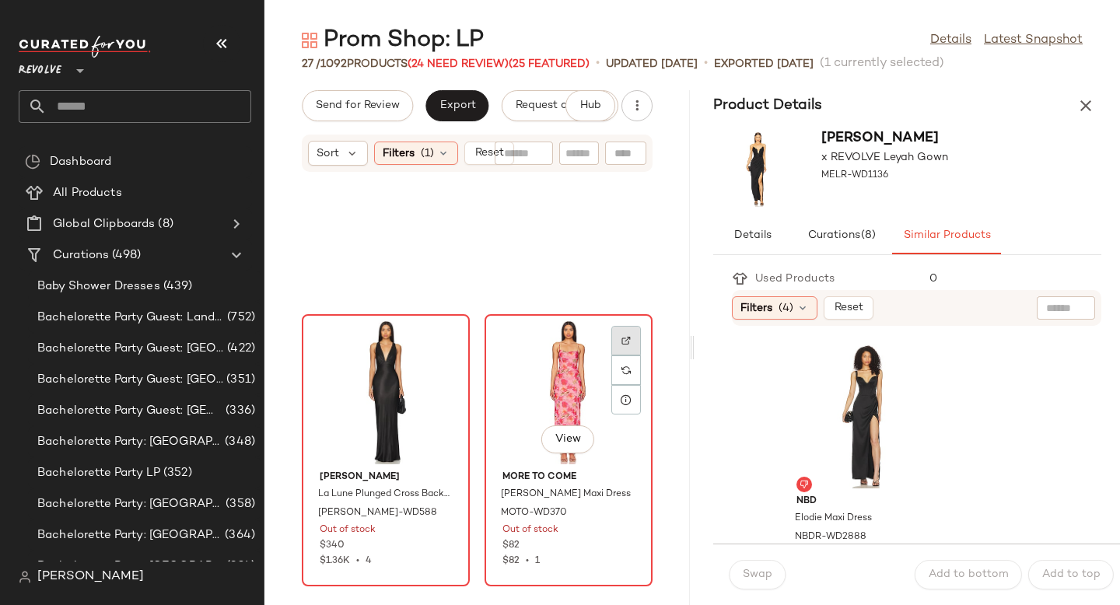
click at [622, 338] on img at bounding box center [626, 340] width 9 height 9
click at [611, 370] on div at bounding box center [626, 371] width 30 height 30
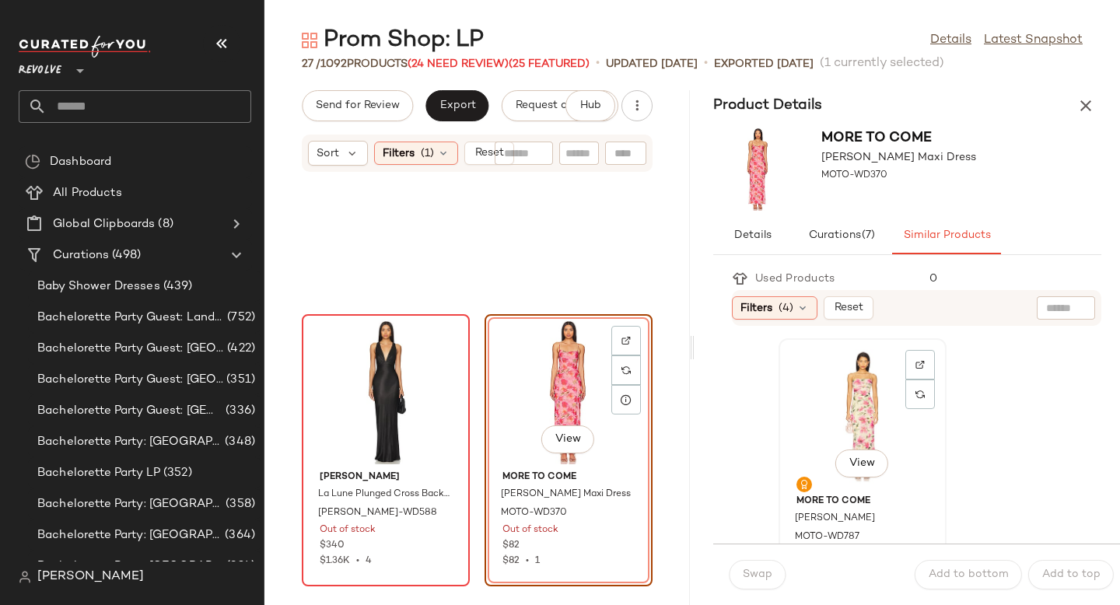
click at [867, 430] on div "View" at bounding box center [862, 416] width 157 height 145
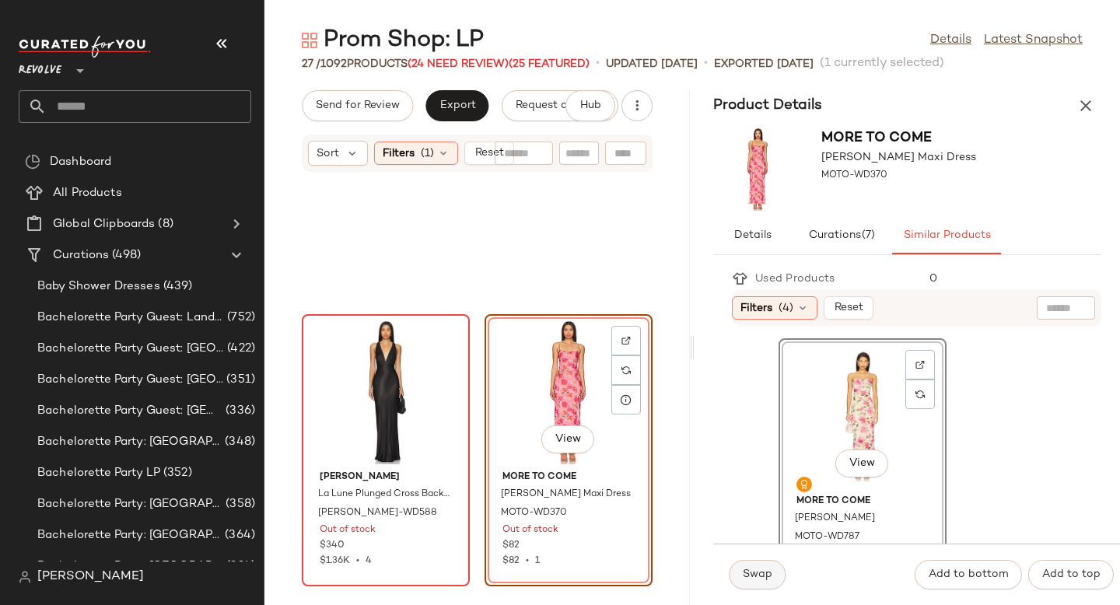
click at [762, 577] on span "Swap" at bounding box center [757, 575] width 30 height 12
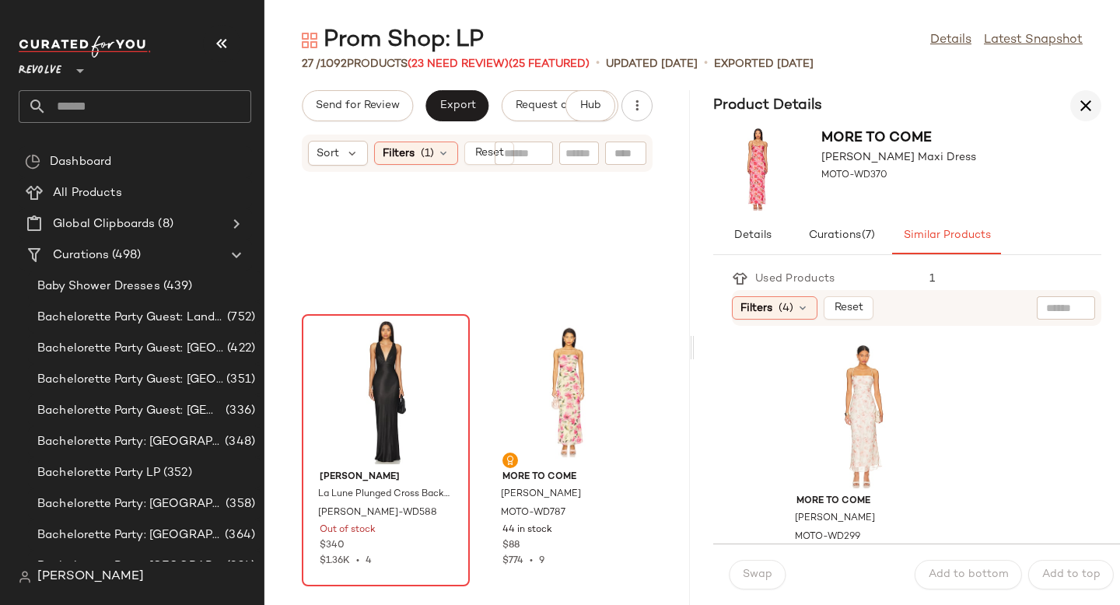
click at [1088, 105] on icon "button" at bounding box center [1086, 105] width 19 height 19
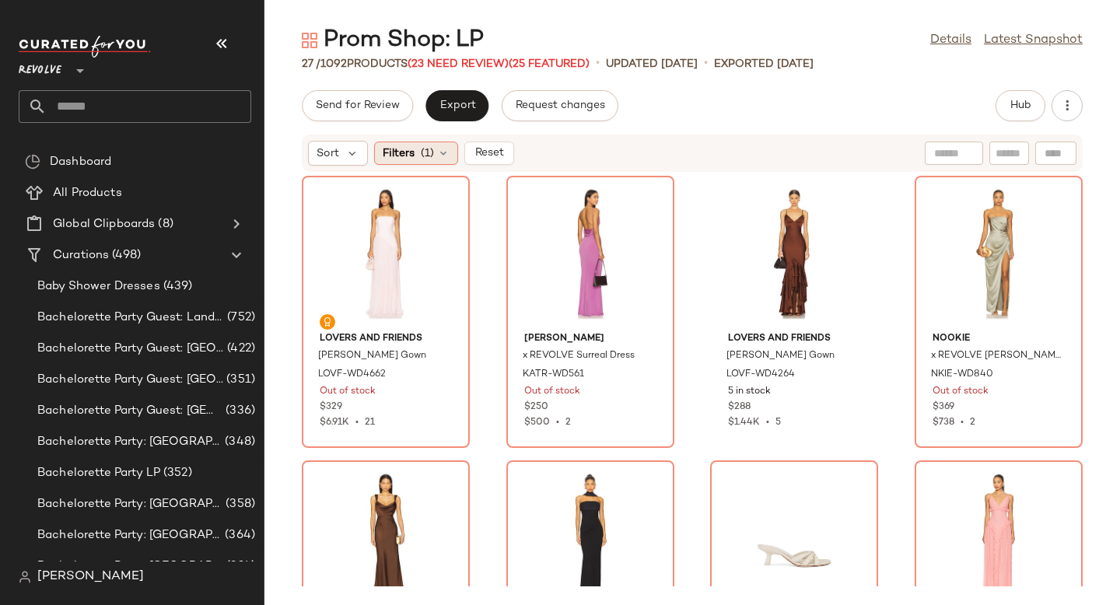
click at [399, 145] on span "Filters" at bounding box center [399, 153] width 32 height 16
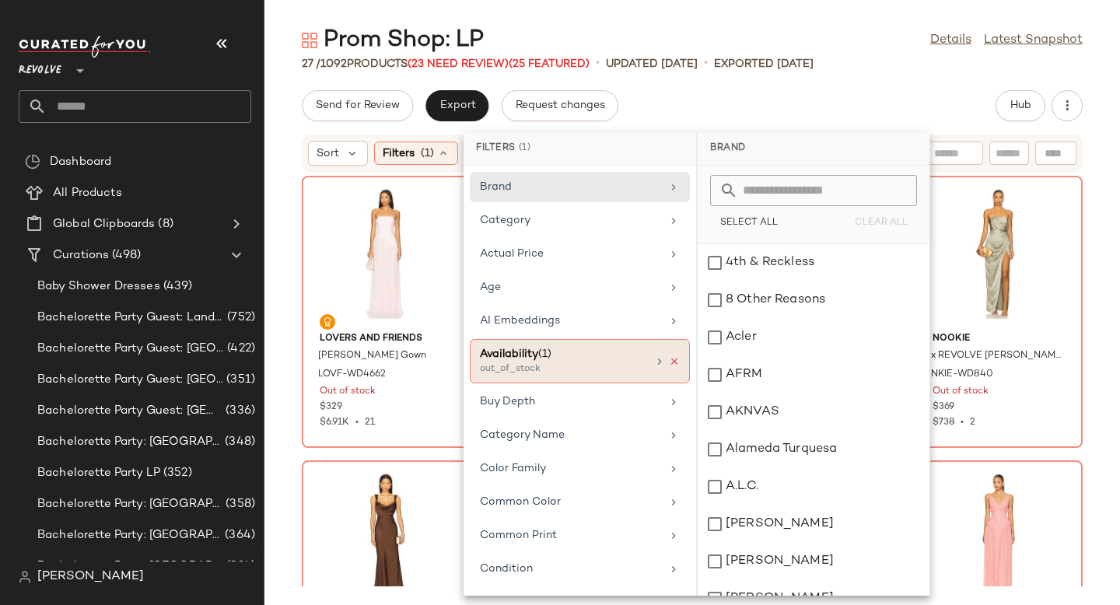
click at [669, 361] on icon at bounding box center [674, 361] width 11 height 11
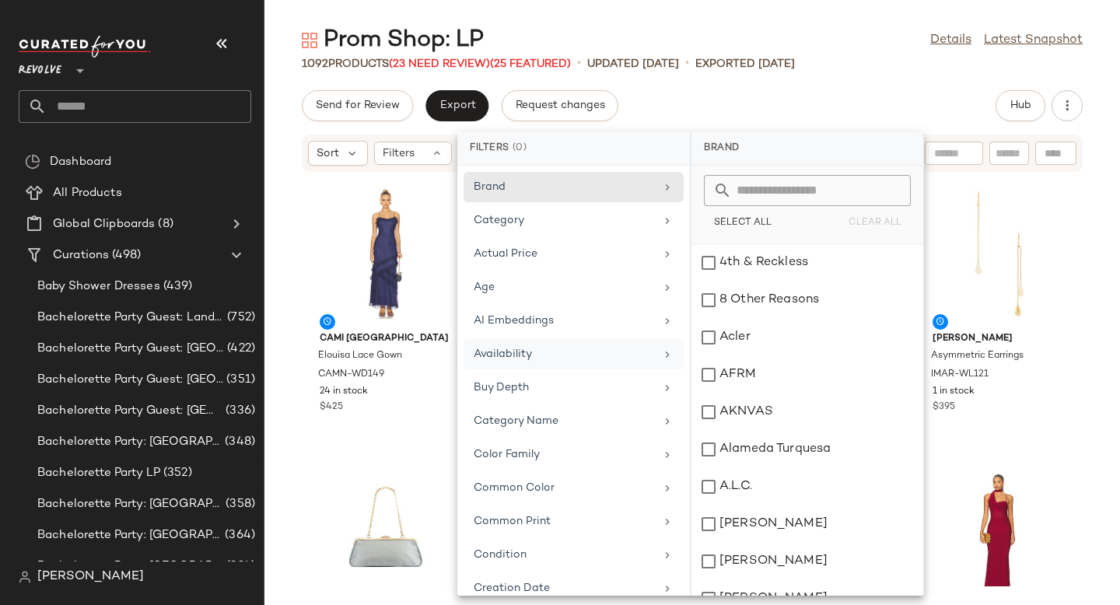
click at [934, 103] on div "Send for Review Export Request changes Hub" at bounding box center [692, 105] width 781 height 31
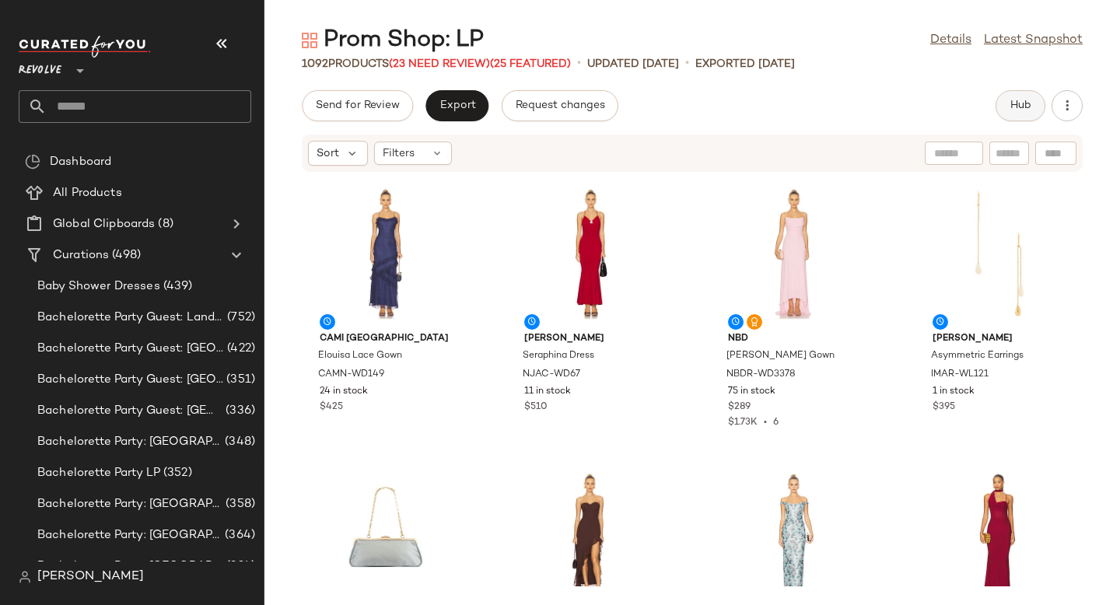
click at [1020, 106] on span "Hub" at bounding box center [1021, 106] width 22 height 12
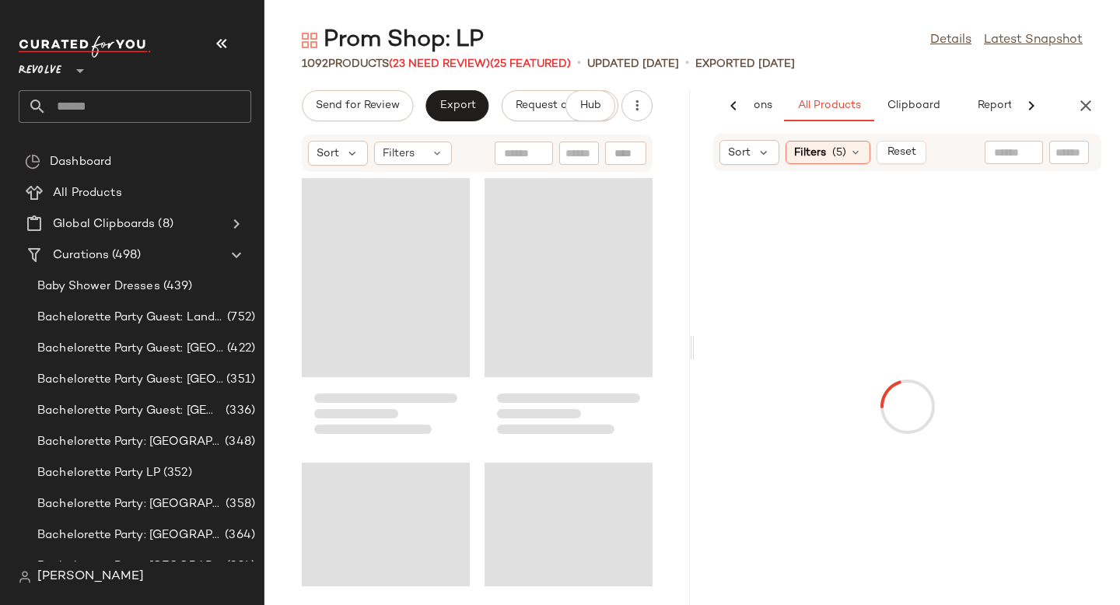
scroll to position [0, 107]
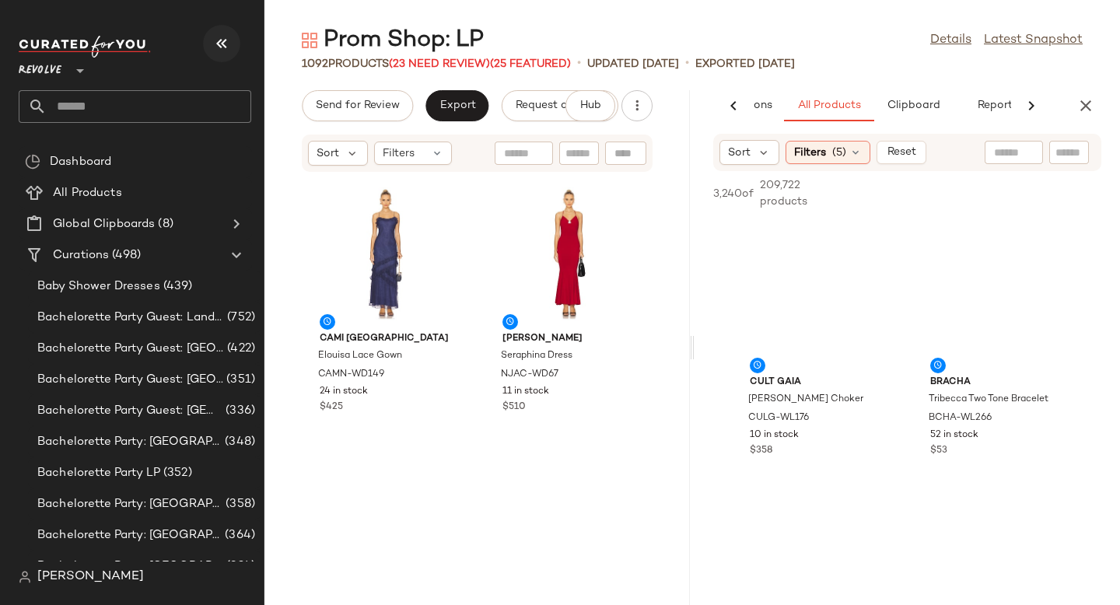
click at [229, 44] on icon "button" at bounding box center [221, 43] width 19 height 19
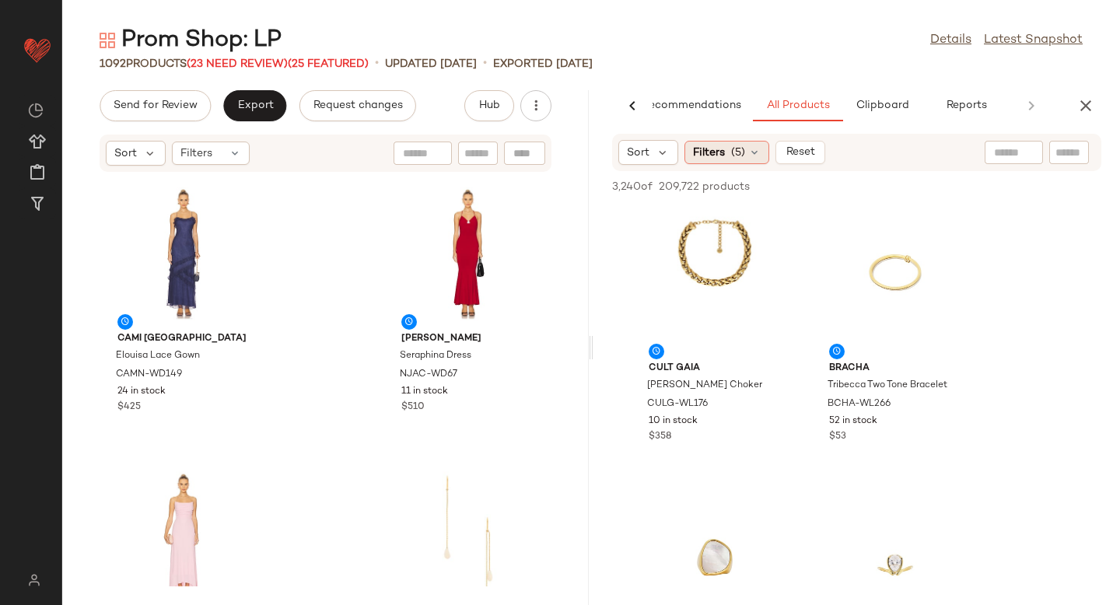
click at [752, 158] on icon at bounding box center [754, 152] width 12 height 12
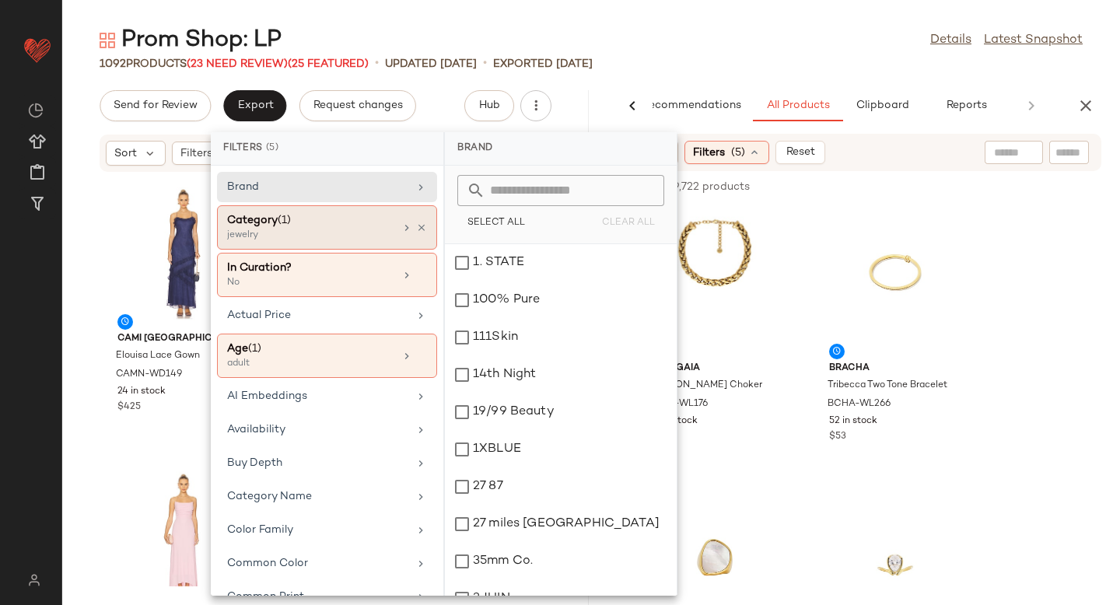
click at [337, 224] on div "Category (1)" at bounding box center [310, 220] width 167 height 16
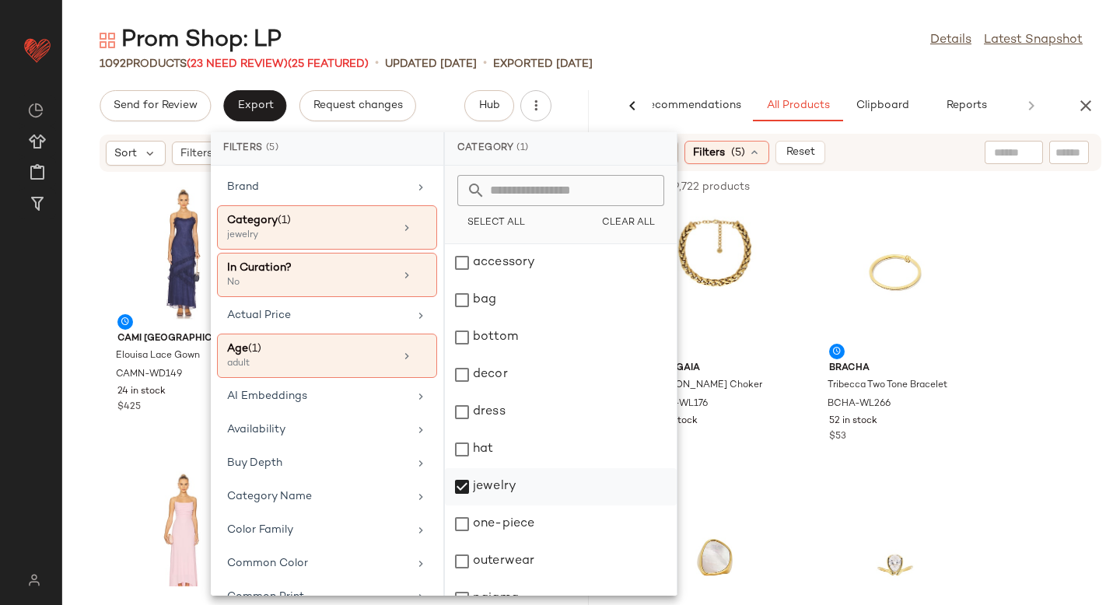
click at [468, 506] on div "jewelry" at bounding box center [561, 524] width 232 height 37
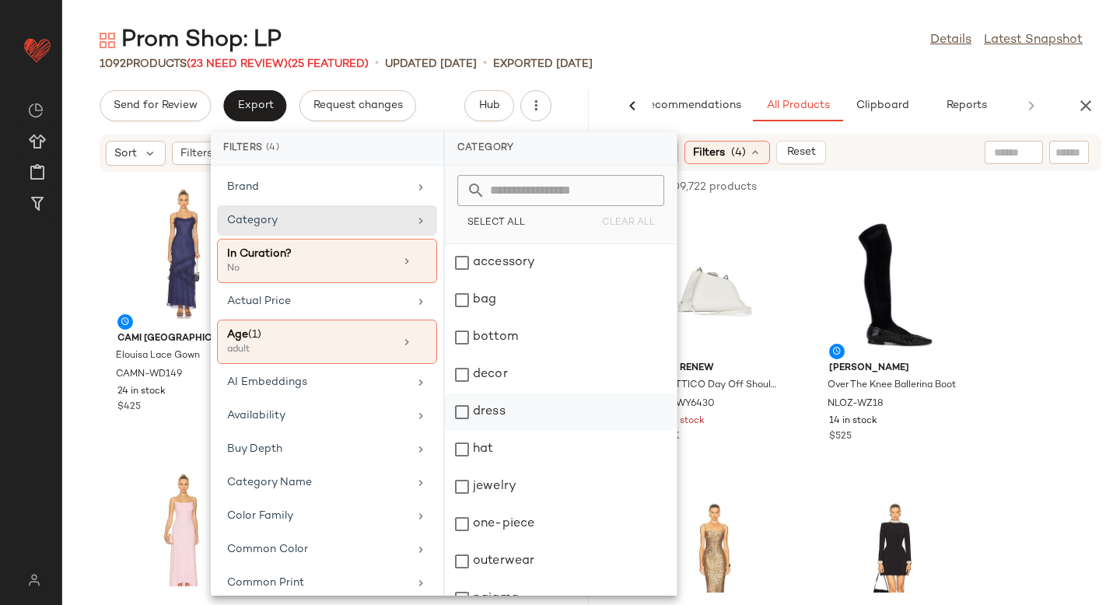
click at [464, 431] on div "dress" at bounding box center [561, 449] width 232 height 37
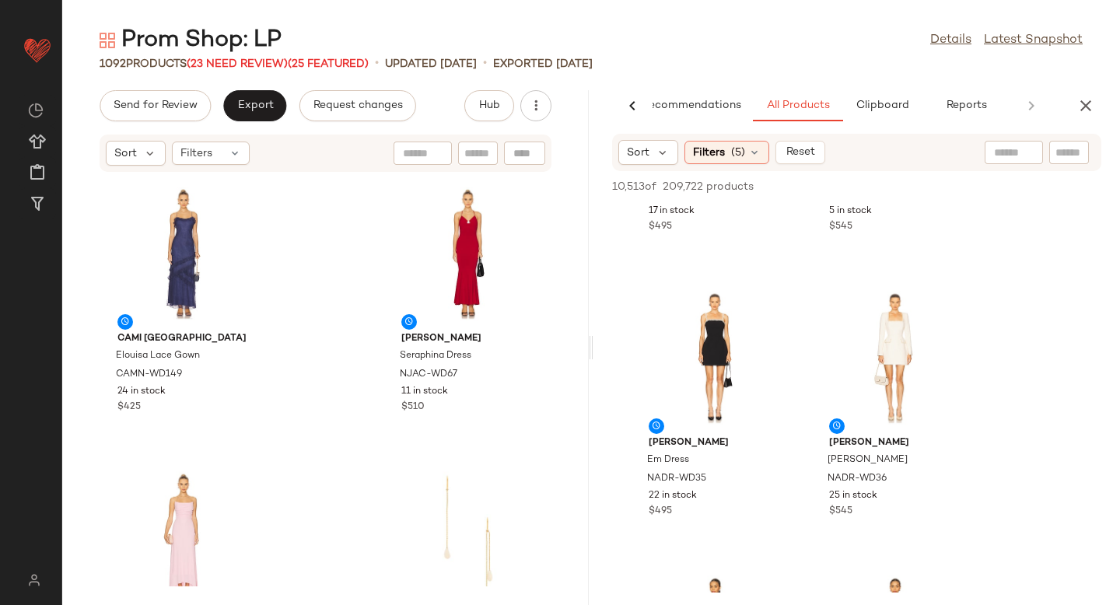
scroll to position [523, 0]
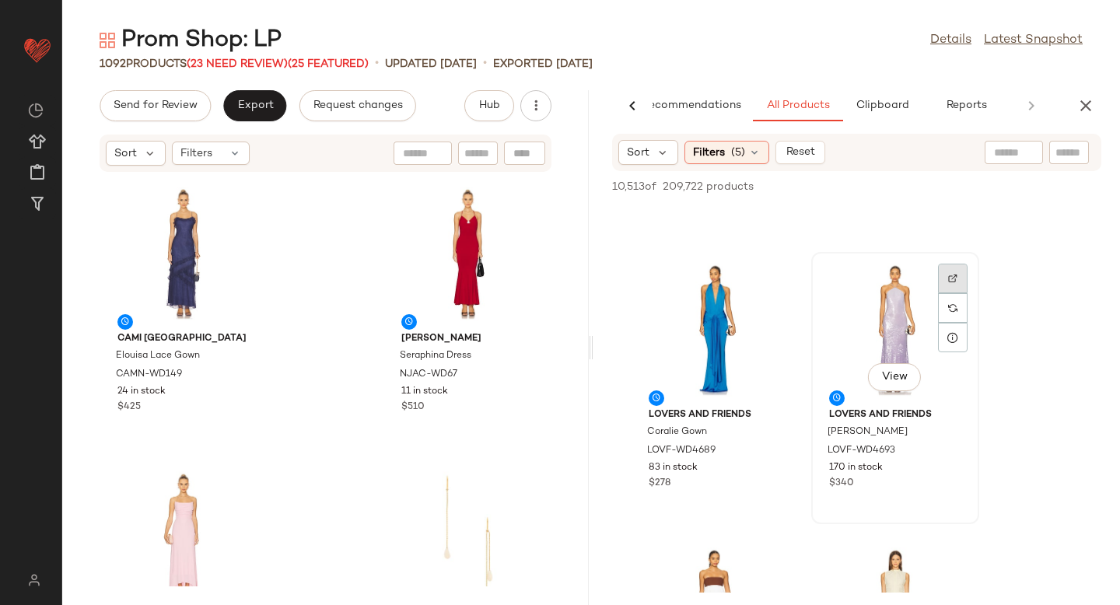
click at [945, 293] on div at bounding box center [953, 308] width 30 height 30
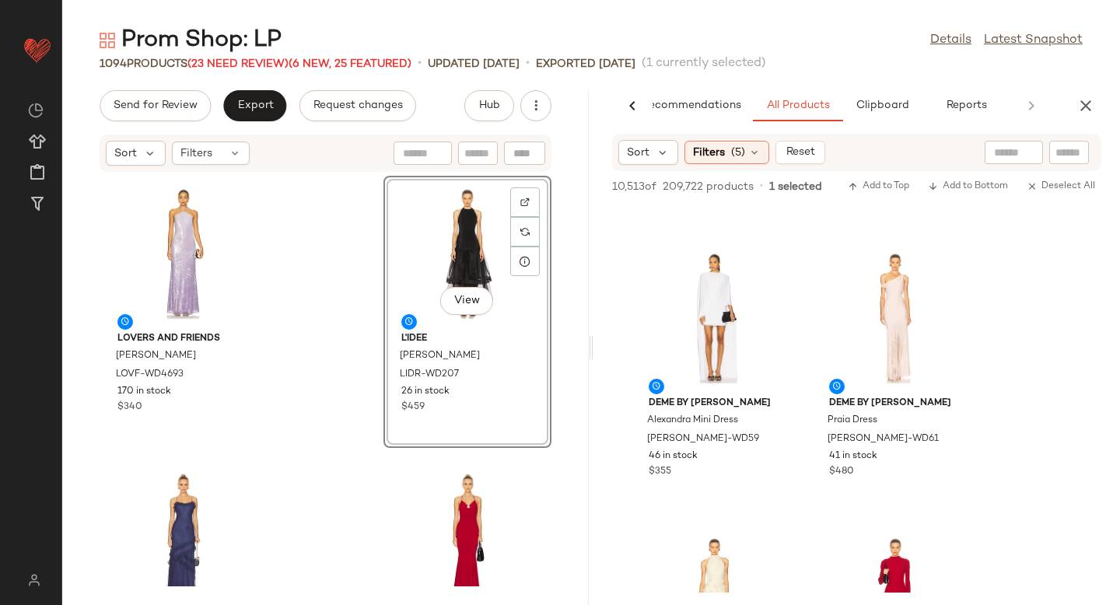
scroll to position [3383, 0]
click at [949, 280] on div at bounding box center [953, 295] width 30 height 30
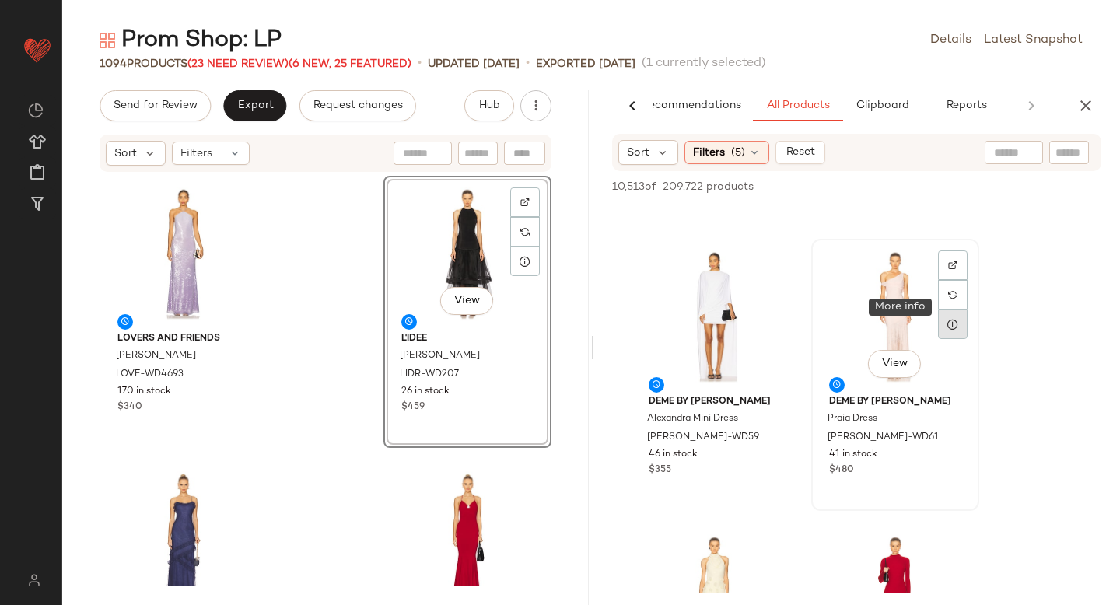
scroll to position [3644, 0]
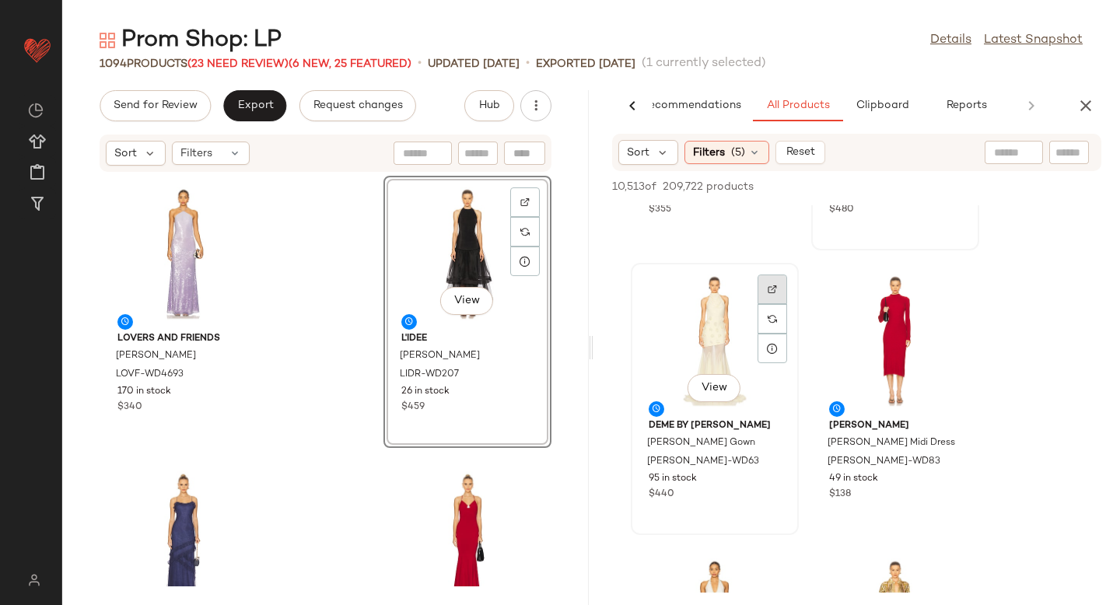
click at [765, 304] on div at bounding box center [773, 319] width 30 height 30
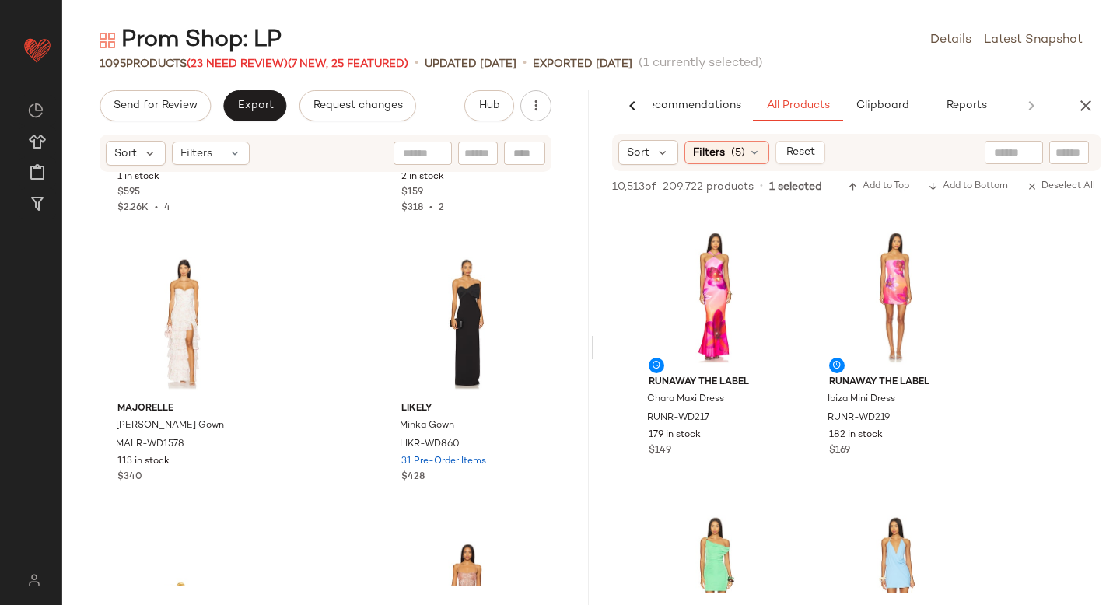
scroll to position [0, 0]
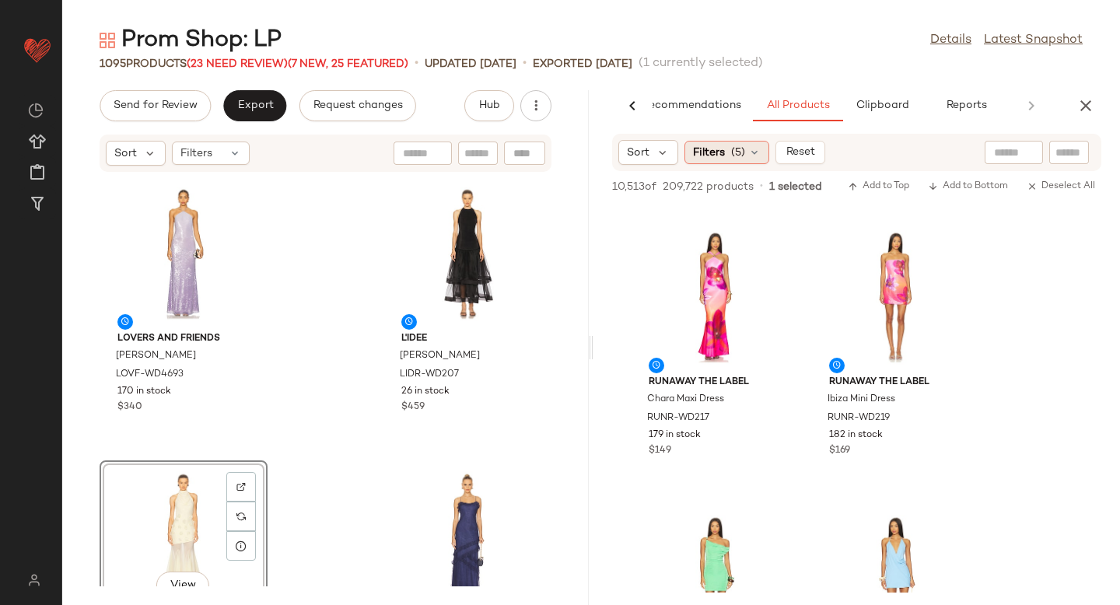
click at [735, 156] on span "(5)" at bounding box center [738, 153] width 14 height 16
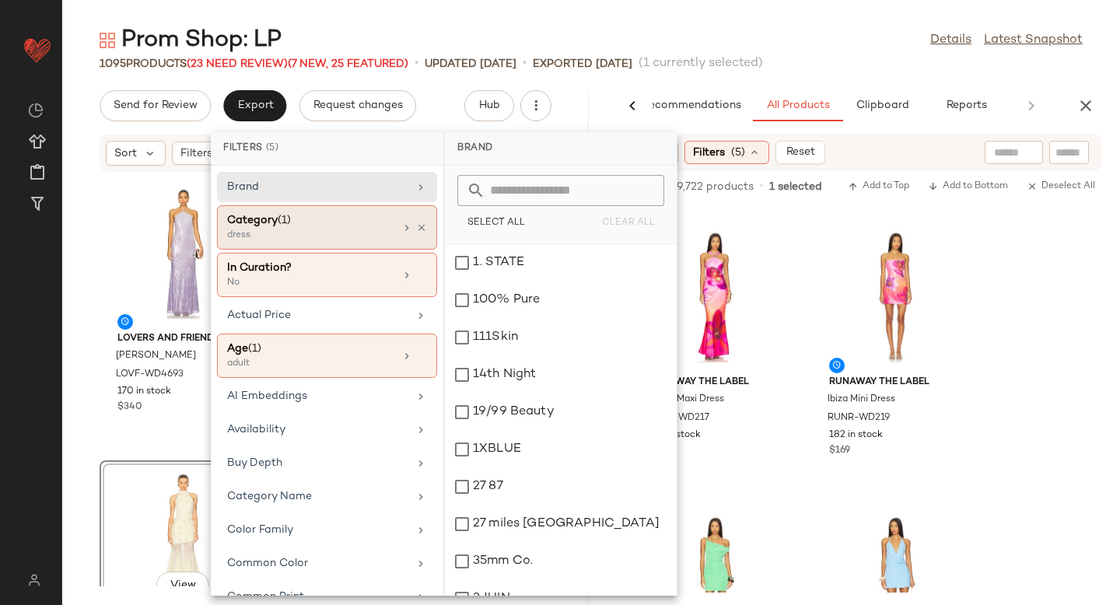
click at [314, 240] on div "dress" at bounding box center [305, 236] width 156 height 14
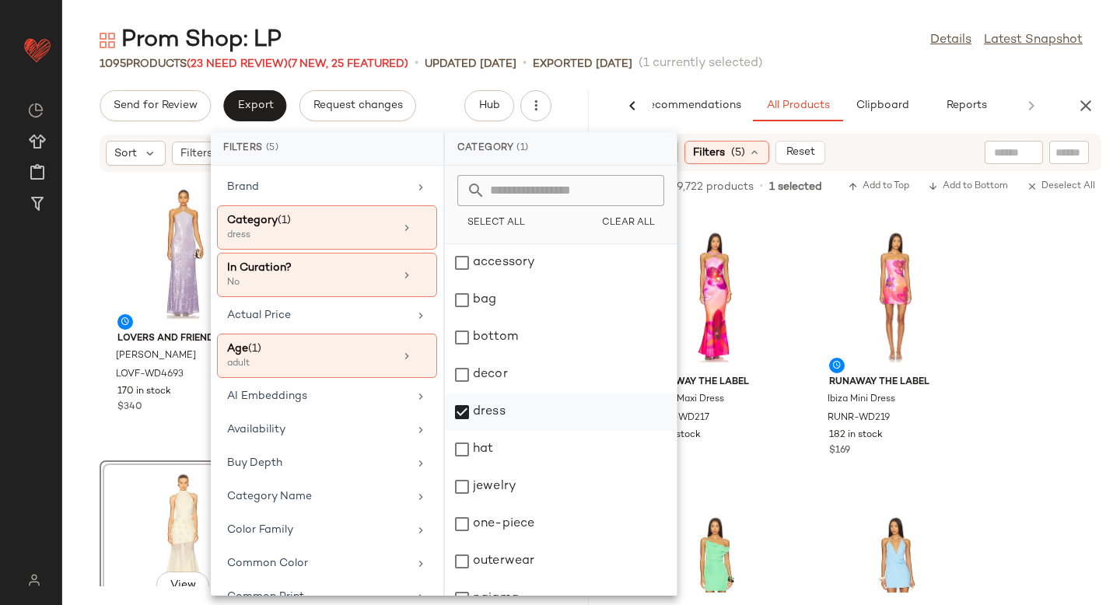
click at [464, 431] on div "dress" at bounding box center [561, 449] width 232 height 37
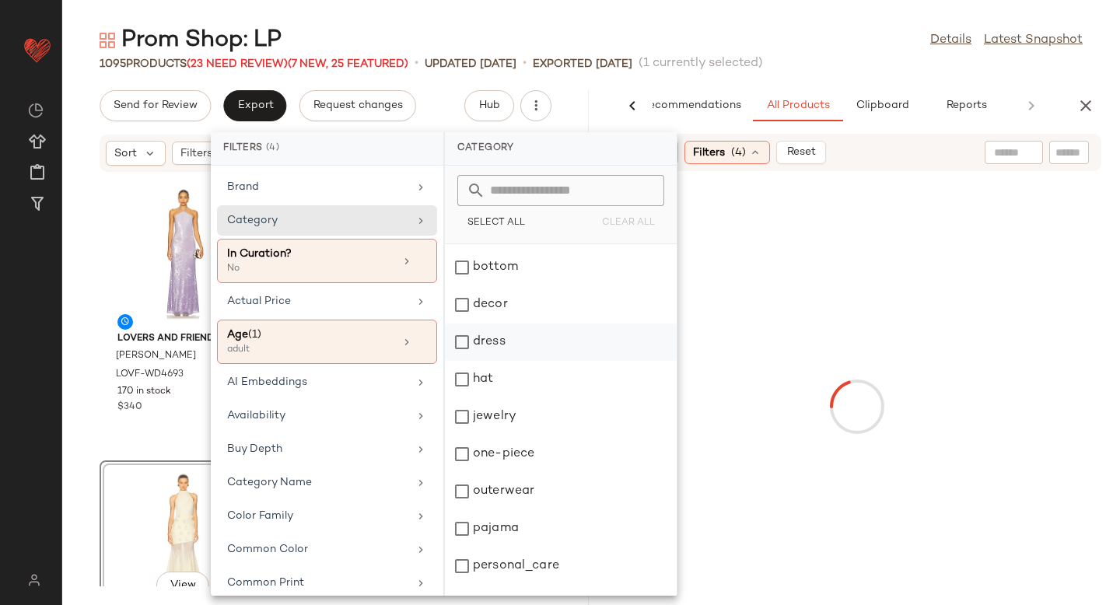
scroll to position [208, 0]
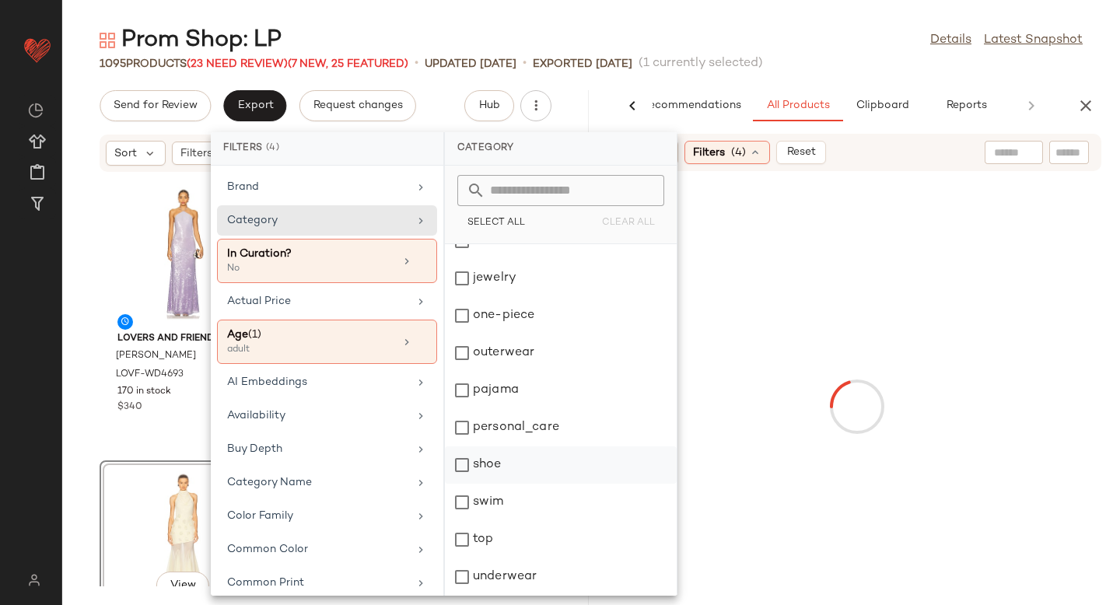
click at [464, 484] on div "shoe" at bounding box center [561, 502] width 232 height 37
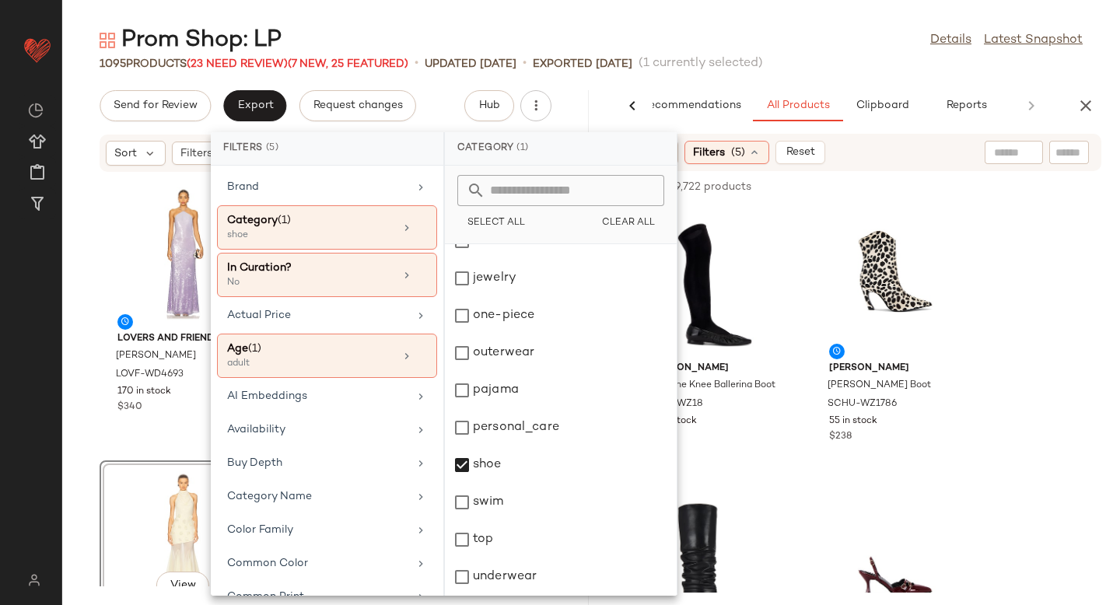
click at [879, 188] on div "3,060 of 209,722 products • 0 selected Add to Top Add to Bottom Deselect All" at bounding box center [857, 188] width 527 height 34
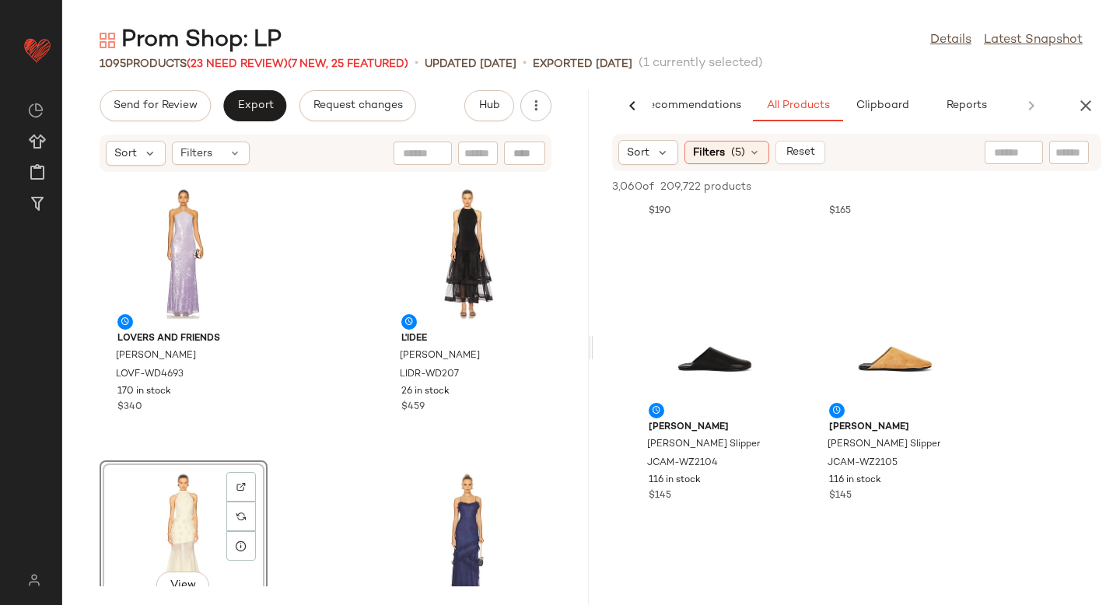
scroll to position [2808, 0]
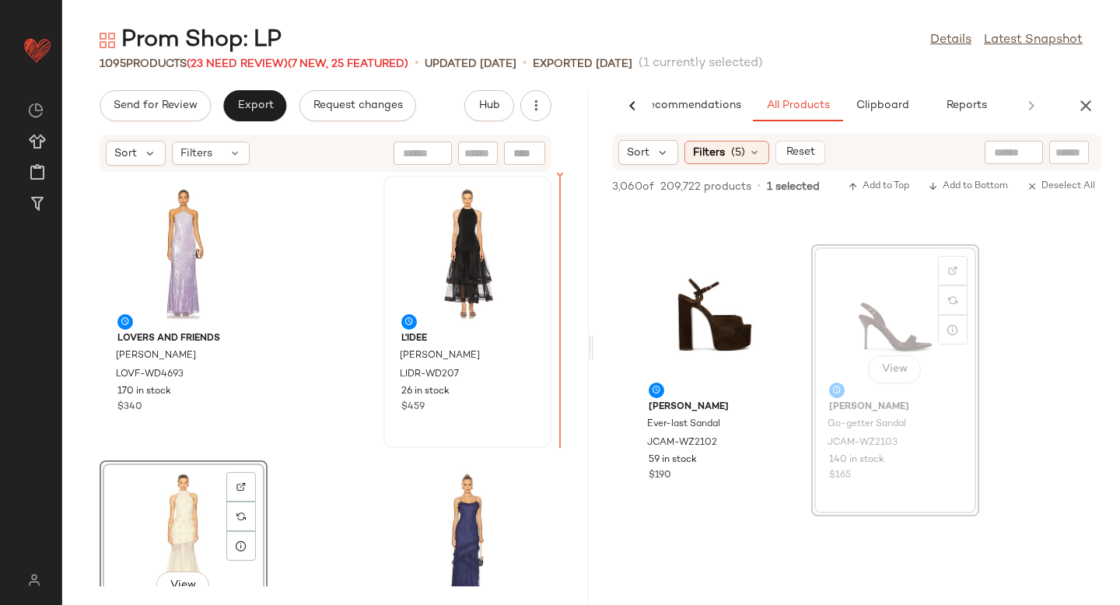
drag, startPoint x: 894, startPoint y: 322, endPoint x: 486, endPoint y: 346, distance: 408.3
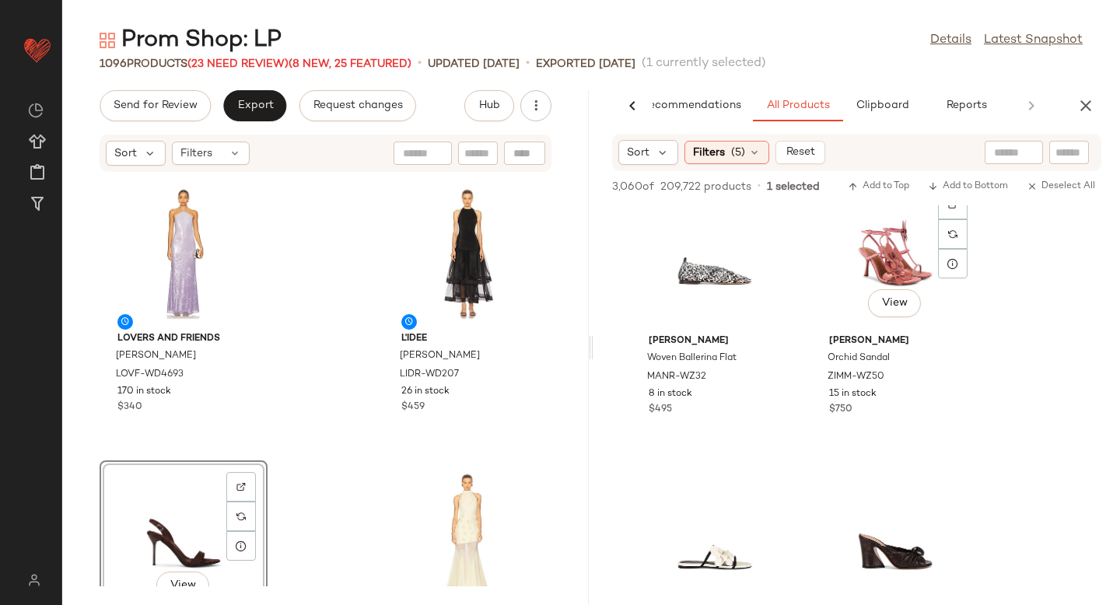
scroll to position [7006, 0]
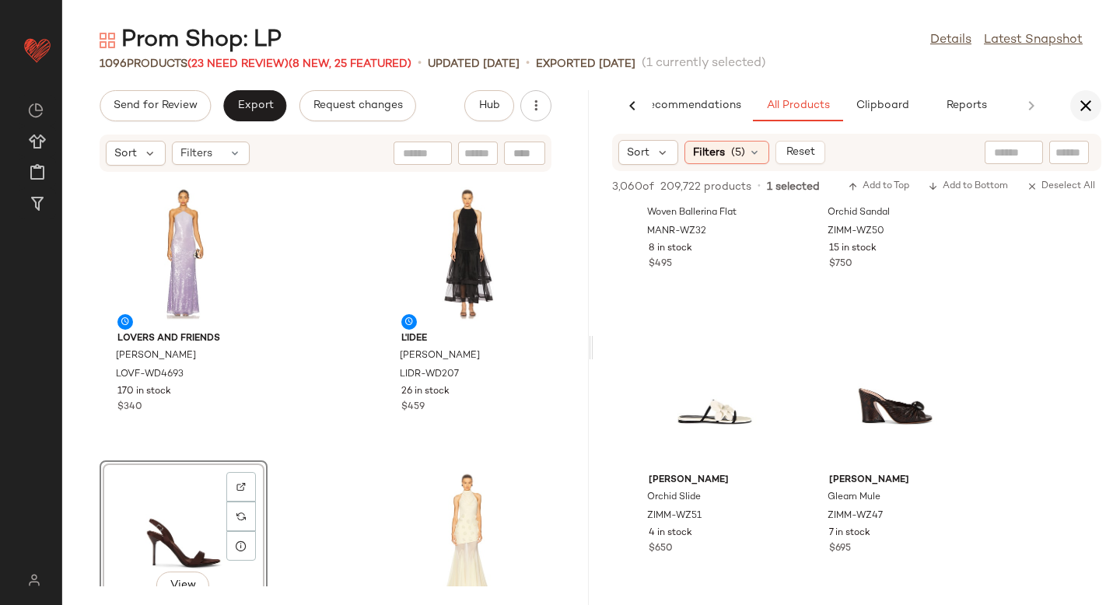
click at [1088, 92] on button "button" at bounding box center [1085, 105] width 31 height 31
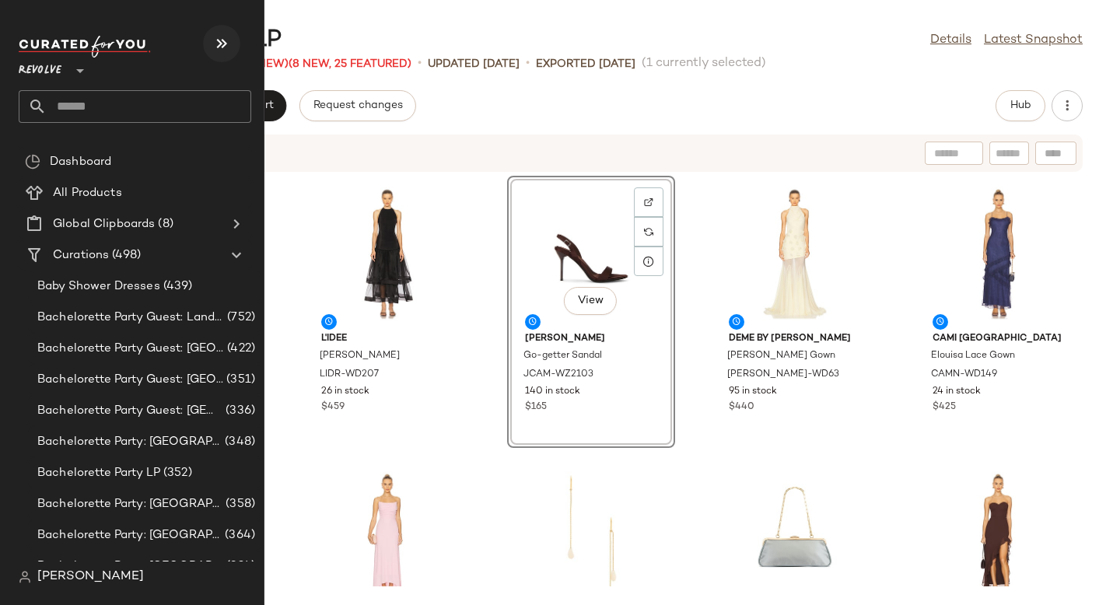
click at [214, 45] on icon "button" at bounding box center [221, 43] width 19 height 19
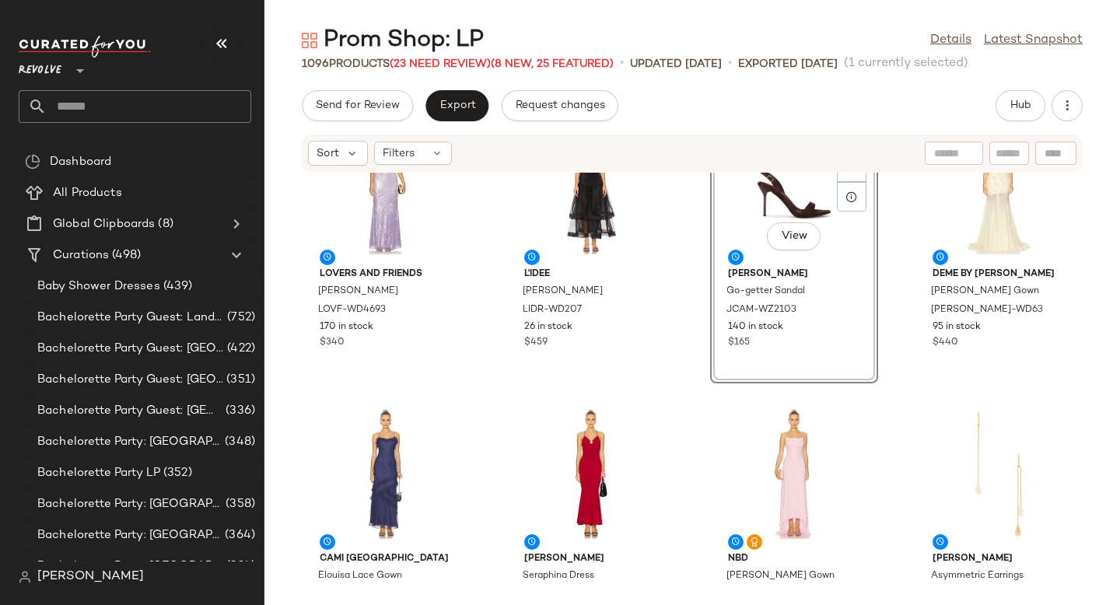
scroll to position [0, 0]
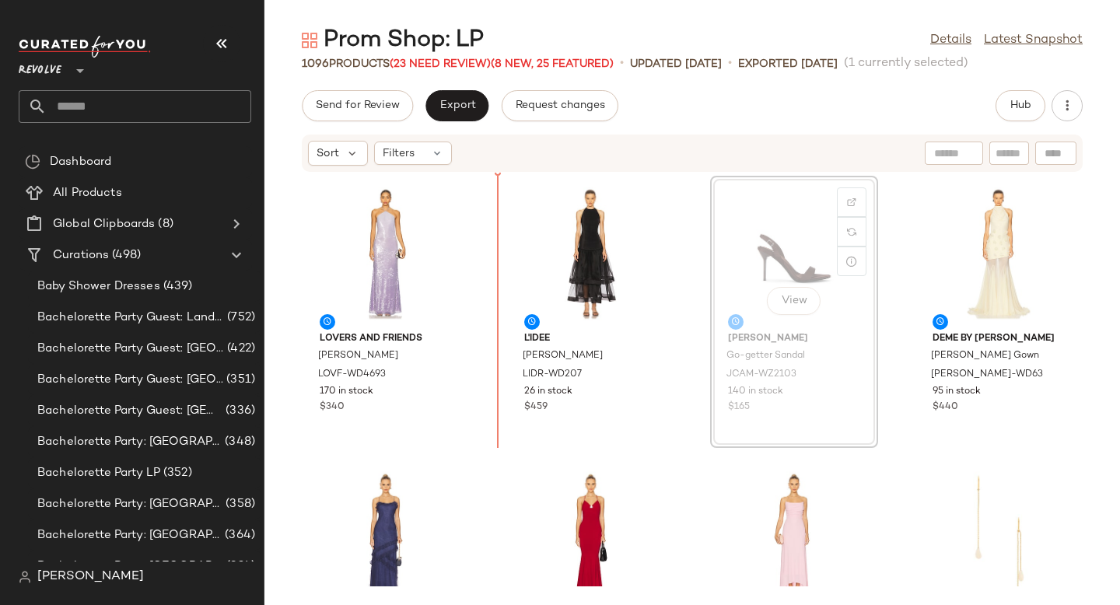
drag, startPoint x: 757, startPoint y: 254, endPoint x: 487, endPoint y: 278, distance: 270.9
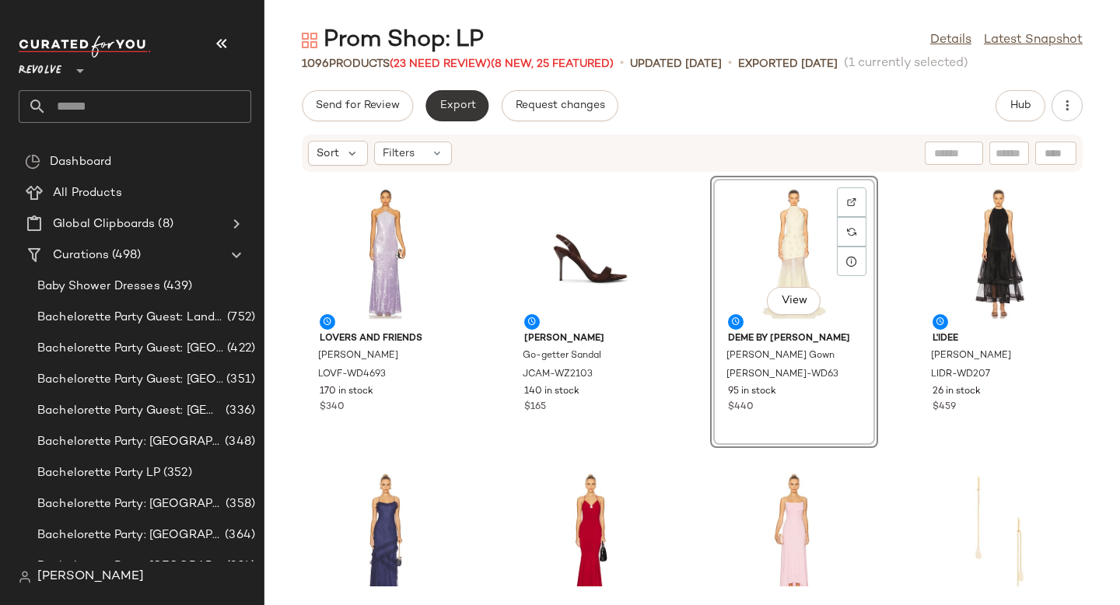
click at [449, 104] on span "Export" at bounding box center [457, 106] width 37 height 12
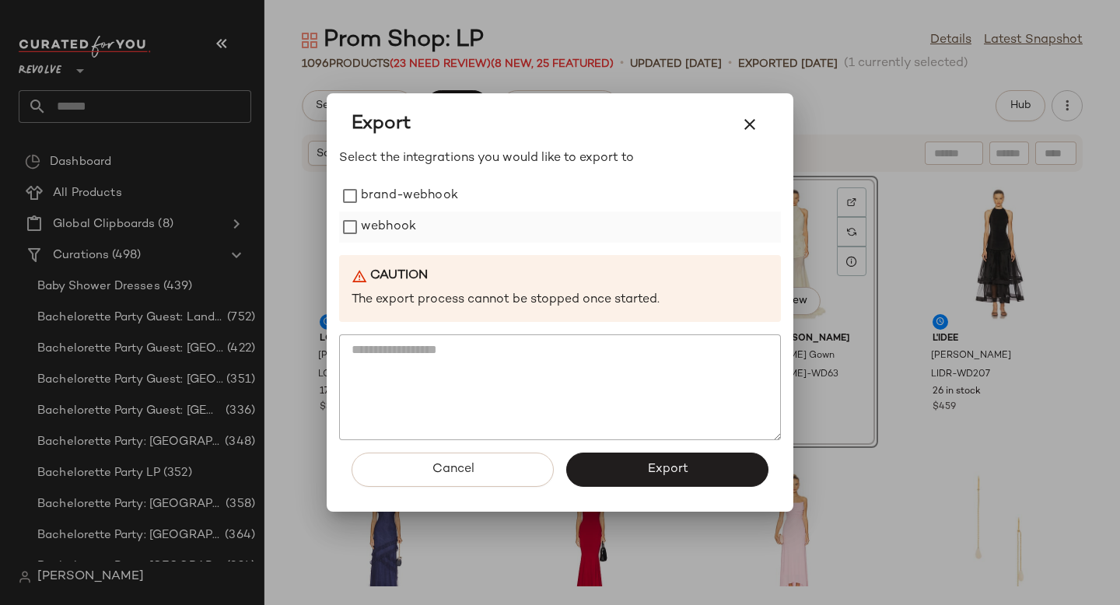
click at [377, 226] on label "webhook" at bounding box center [388, 227] width 55 height 31
click at [647, 460] on button "Export" at bounding box center [667, 470] width 202 height 34
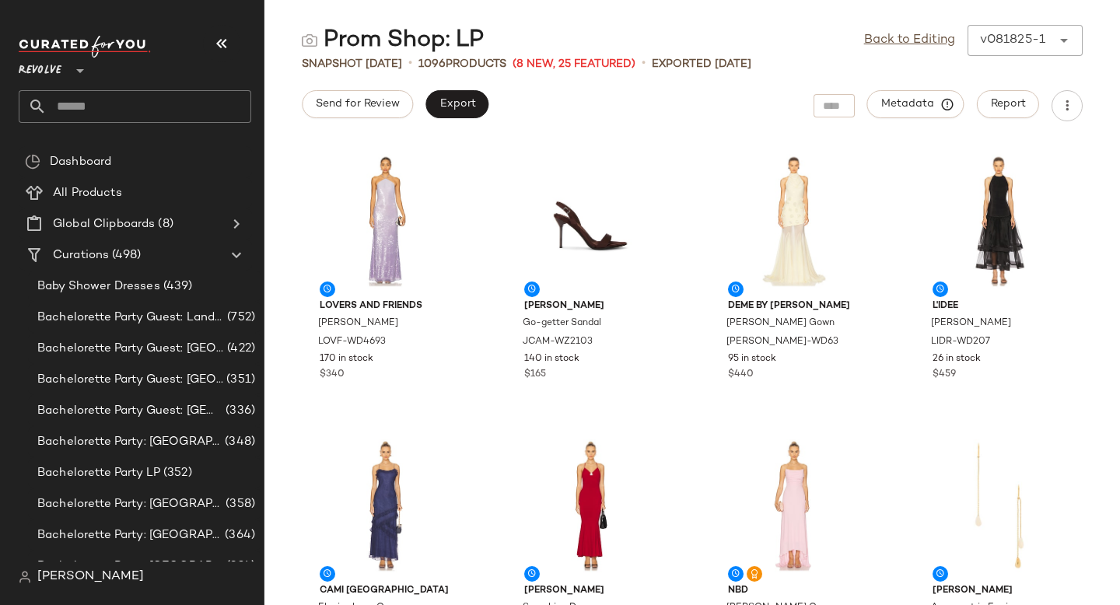
click at [86, 96] on input "text" at bounding box center [149, 106] width 205 height 33
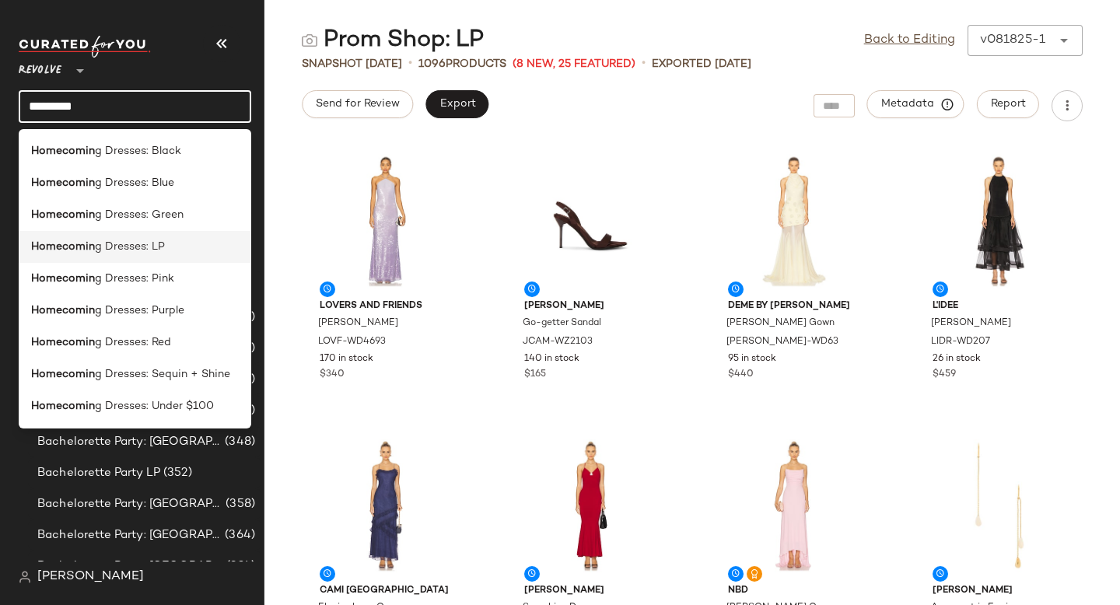
type input "*********"
click at [107, 243] on span "g Dresses: LP" at bounding box center [130, 247] width 70 height 16
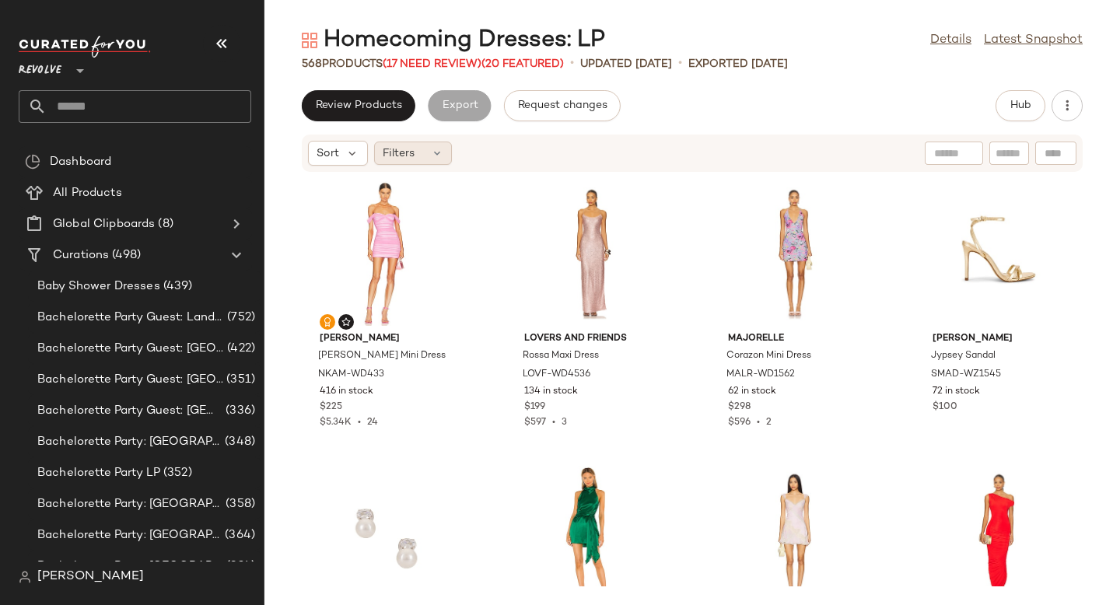
click at [404, 158] on span "Filters" at bounding box center [399, 153] width 32 height 16
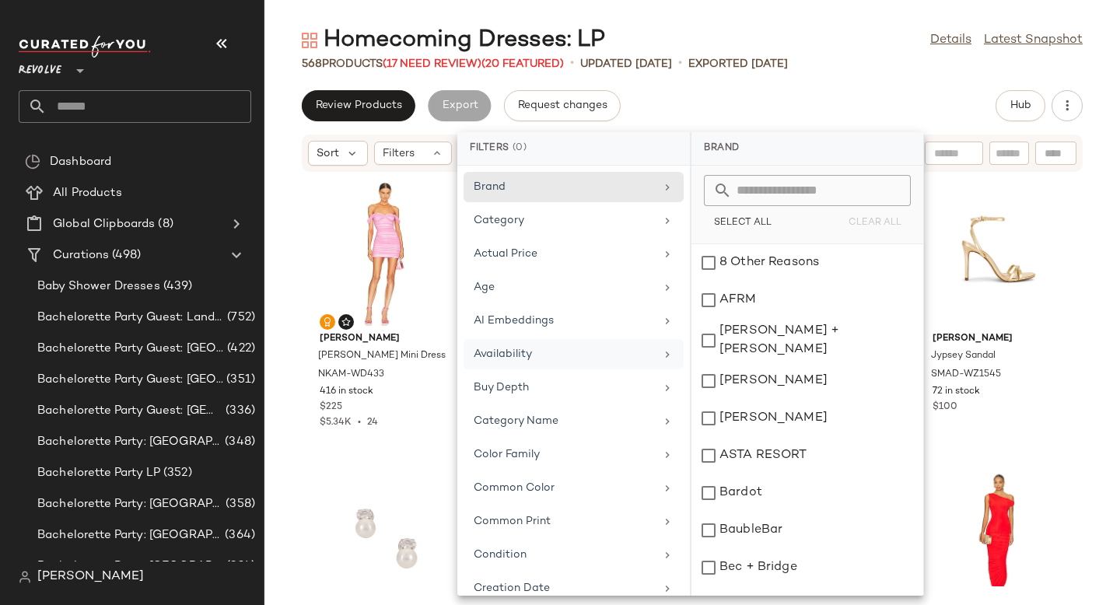
click at [537, 359] on div "Availability" at bounding box center [564, 354] width 181 height 16
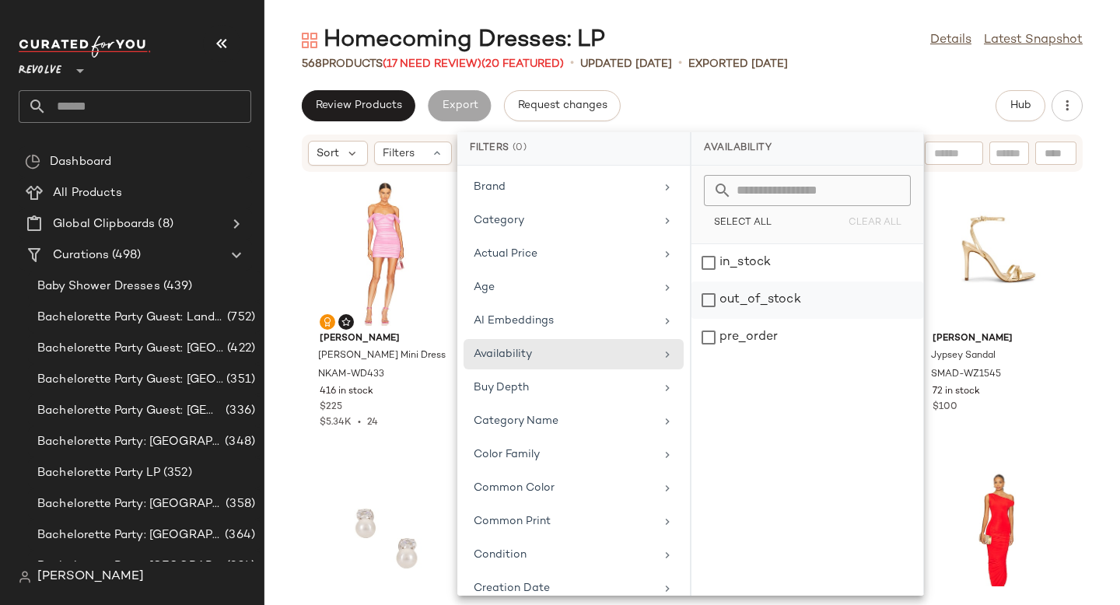
click at [771, 319] on div "out_of_stock" at bounding box center [808, 337] width 232 height 37
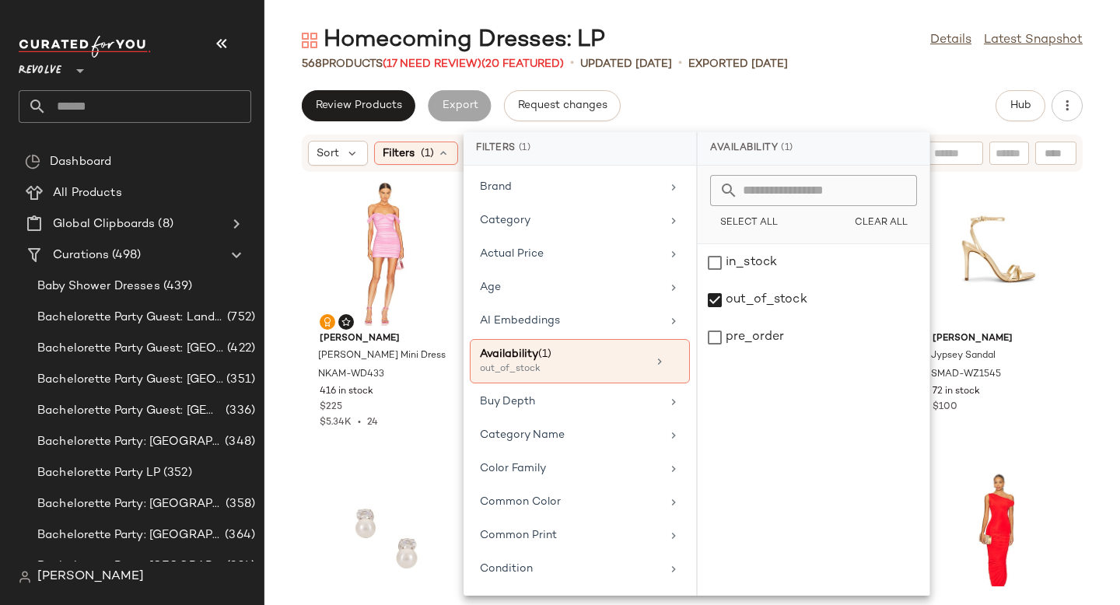
click at [892, 94] on div "Review Products Export Request changes Hub" at bounding box center [692, 105] width 781 height 31
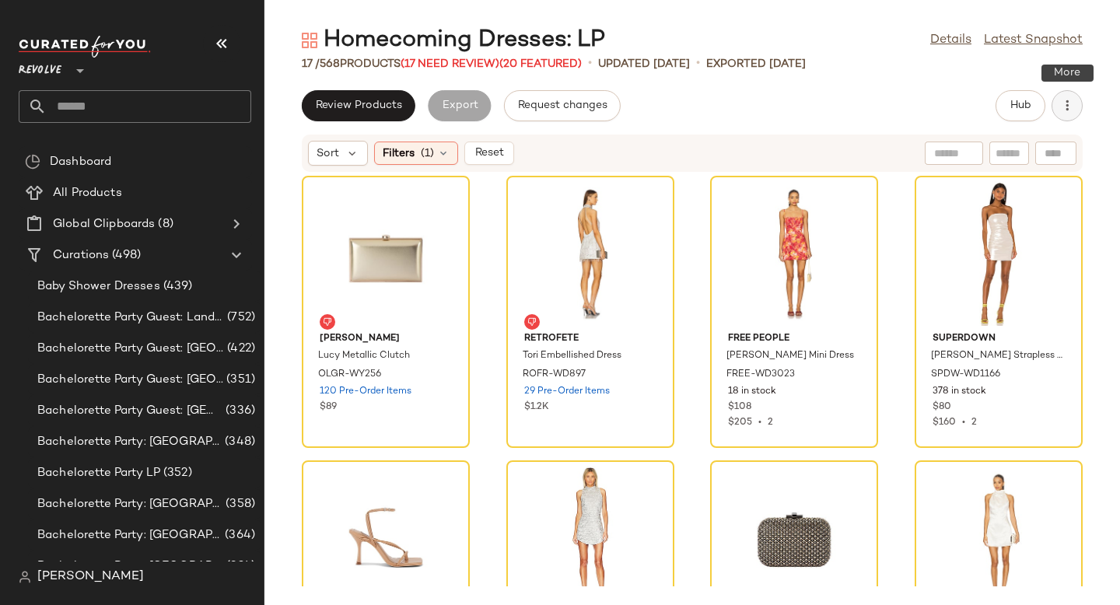
click at [1072, 110] on icon "button" at bounding box center [1068, 106] width 16 height 16
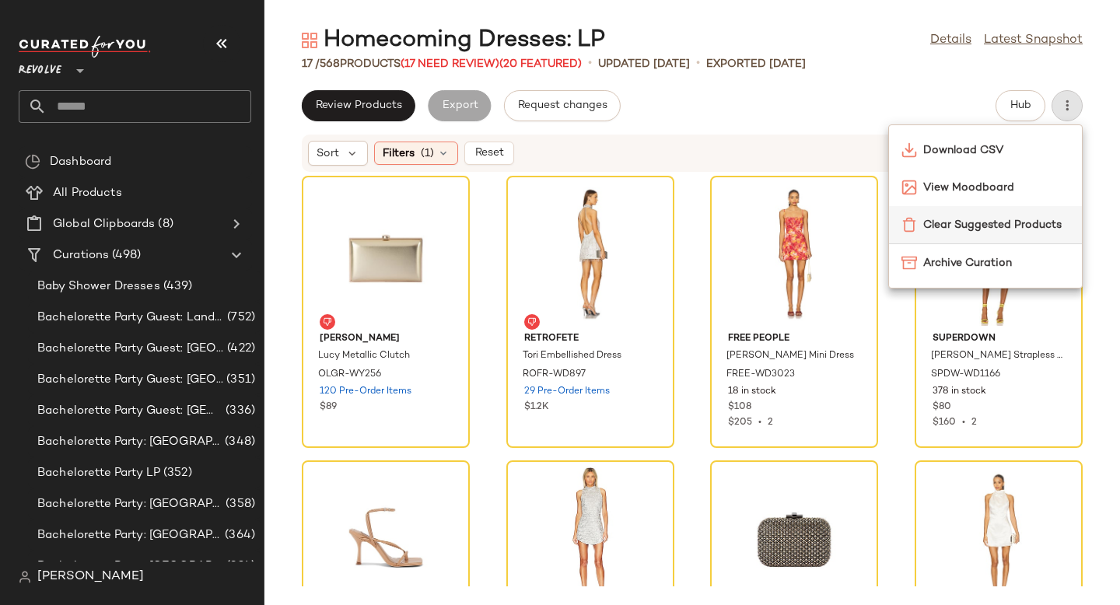
click at [1011, 225] on span "Clear Suggested Products" at bounding box center [996, 225] width 146 height 16
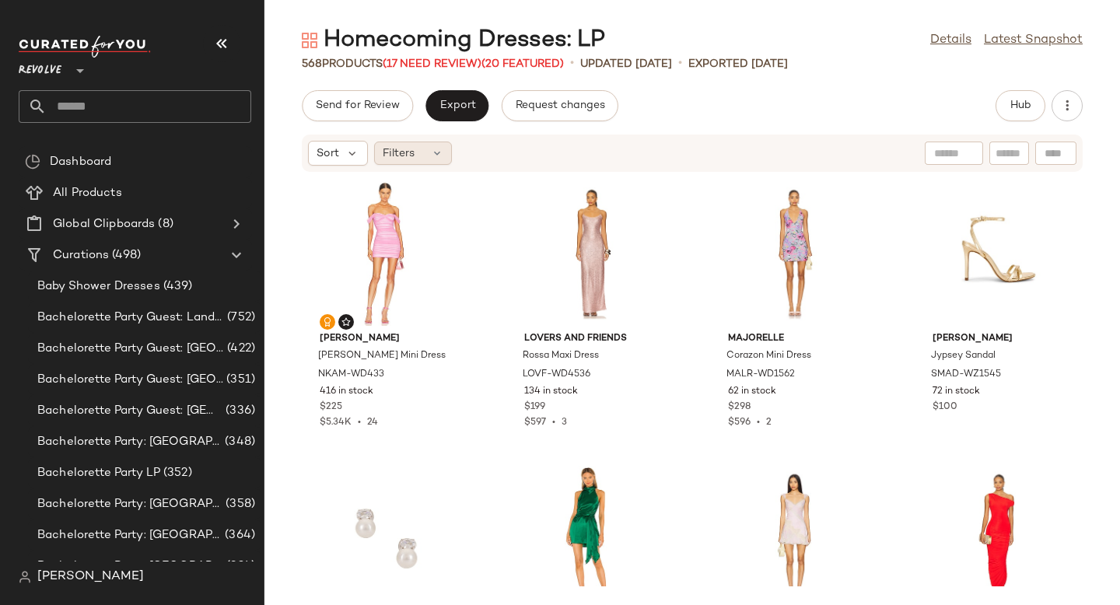
click at [428, 152] on div "Filters" at bounding box center [413, 153] width 78 height 23
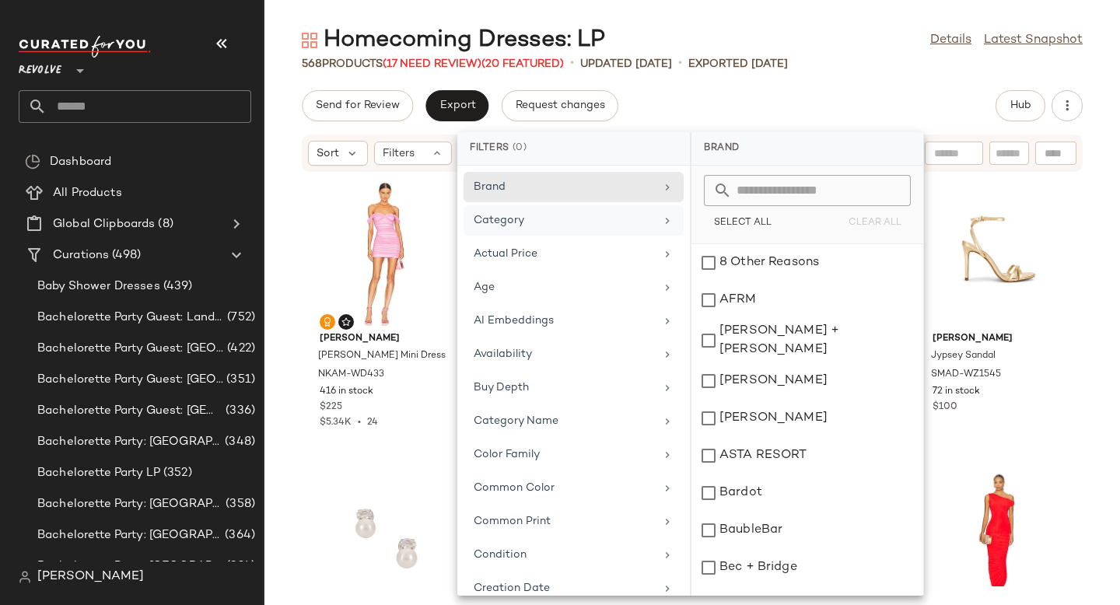
click at [576, 225] on div "Category" at bounding box center [564, 220] width 181 height 16
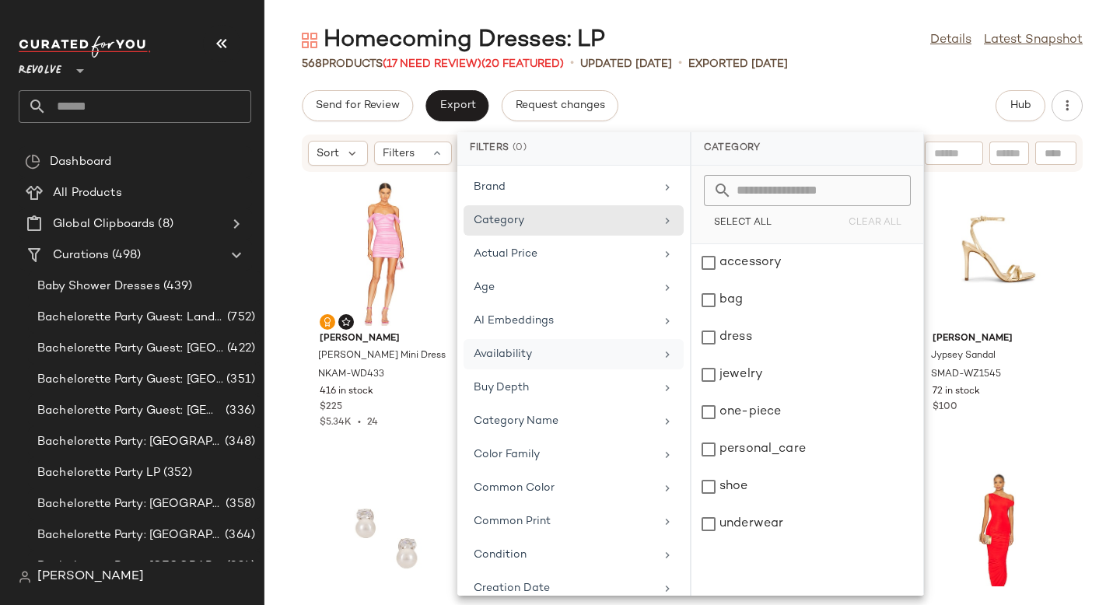
click at [520, 356] on div "Availability" at bounding box center [564, 354] width 181 height 16
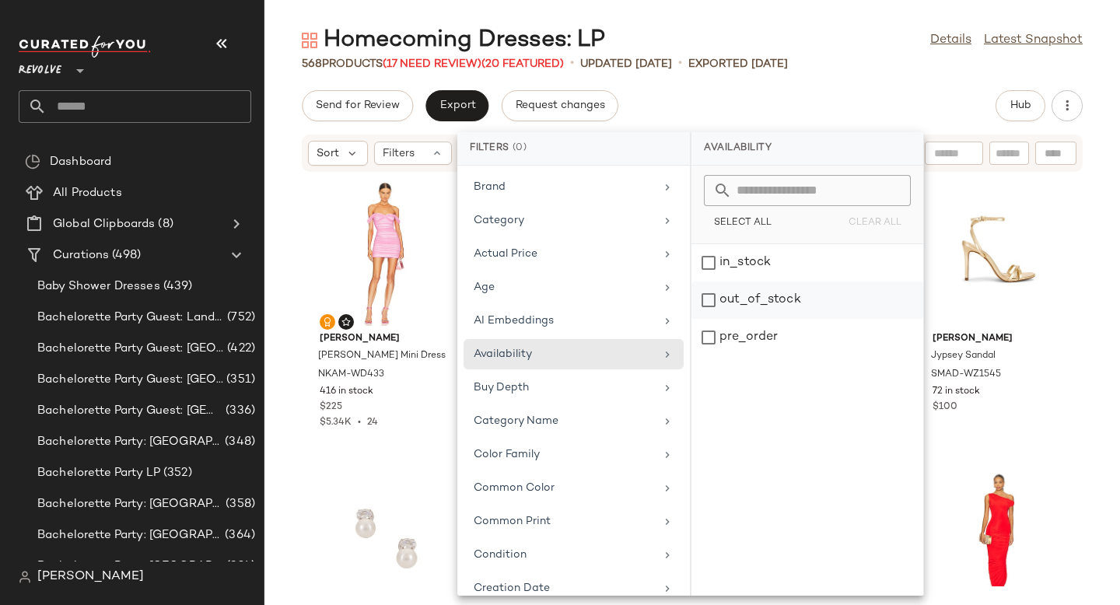
click at [735, 319] on div "out_of_stock" at bounding box center [808, 337] width 232 height 37
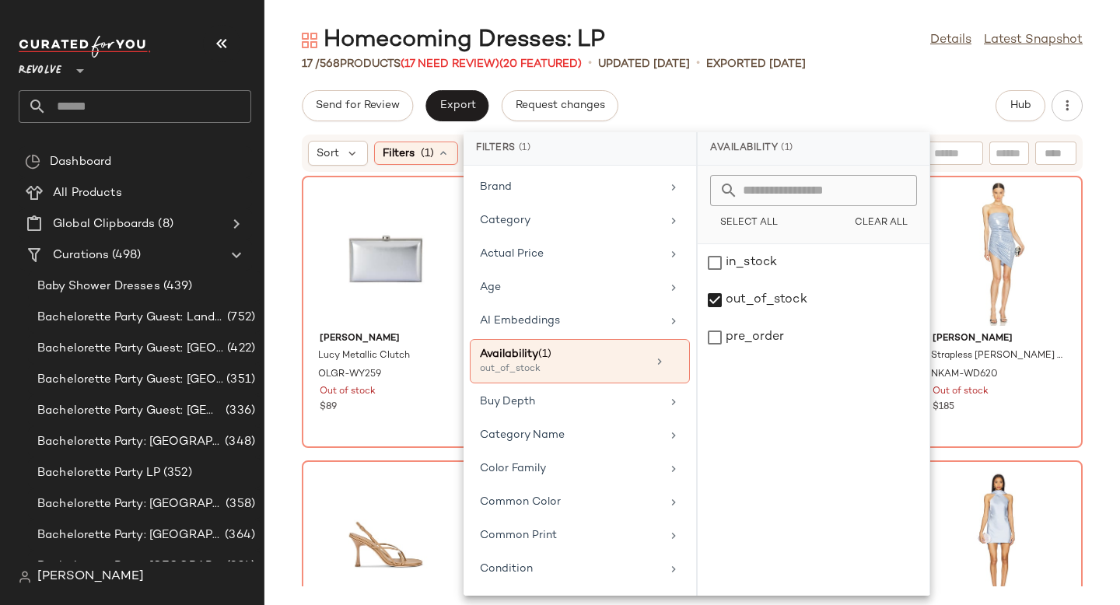
click at [903, 100] on div "Send for Review Export Request changes Hub" at bounding box center [692, 105] width 781 height 31
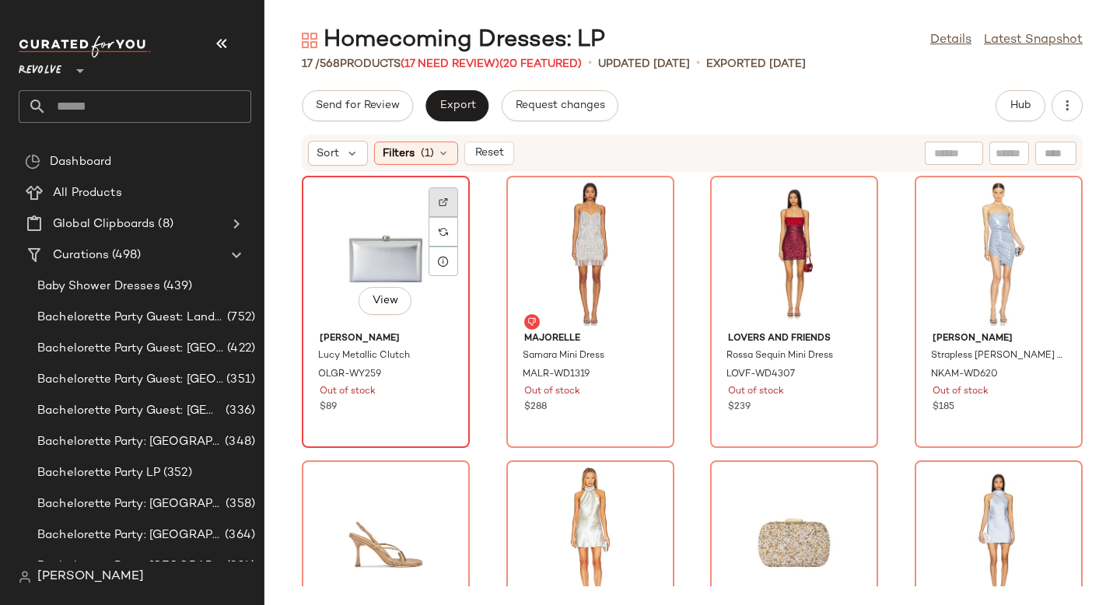
click at [451, 217] on div at bounding box center [444, 232] width 30 height 30
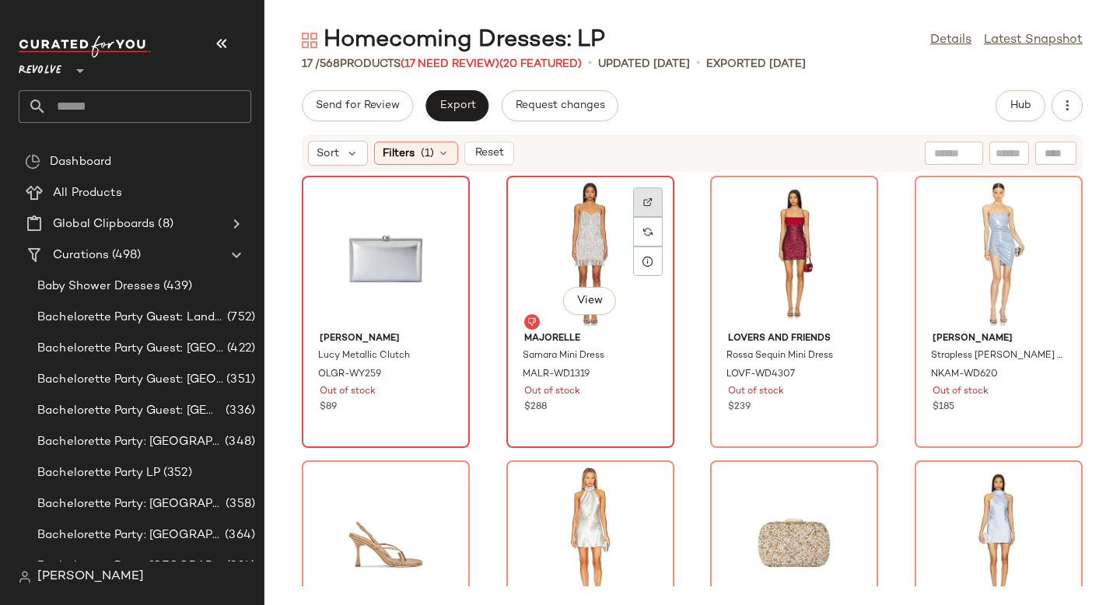
click at [638, 217] on div at bounding box center [648, 232] width 30 height 30
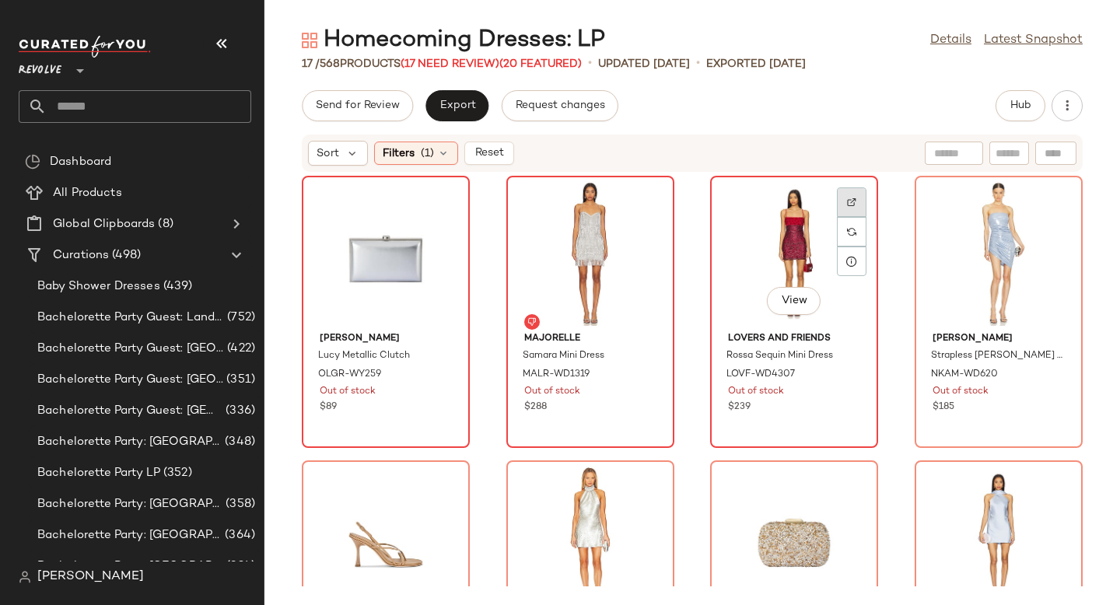
click at [859, 217] on div at bounding box center [852, 232] width 30 height 30
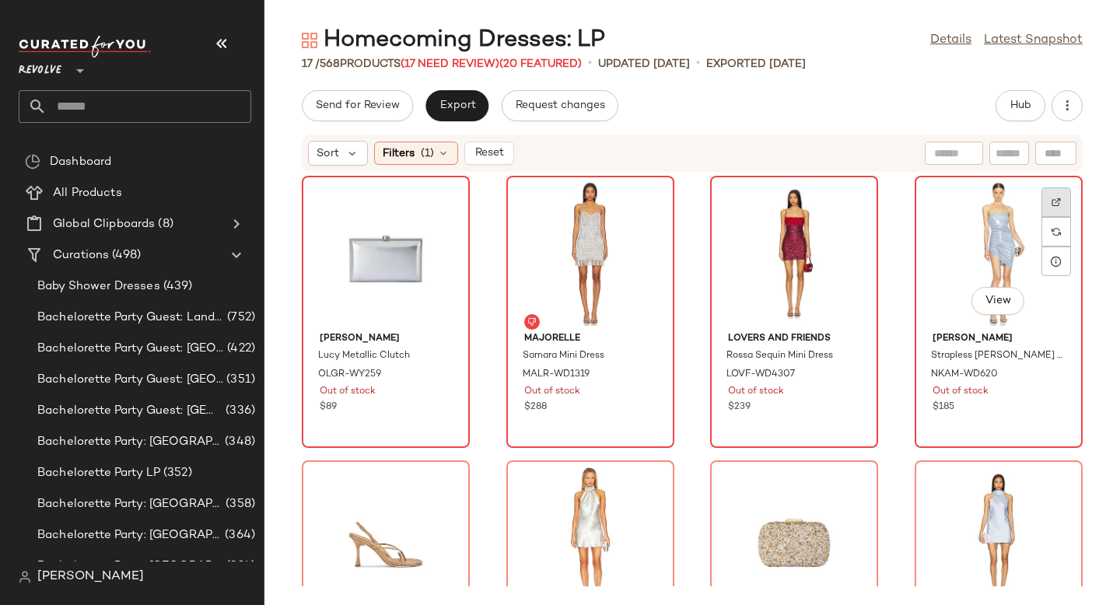
click at [1042, 217] on div at bounding box center [1057, 232] width 30 height 30
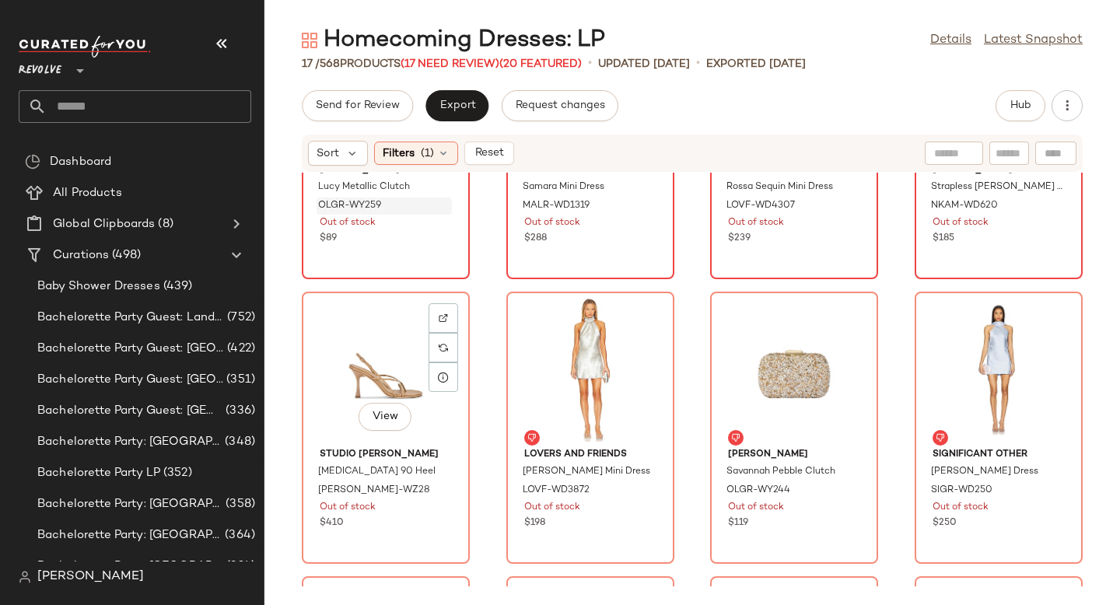
scroll to position [237, 0]
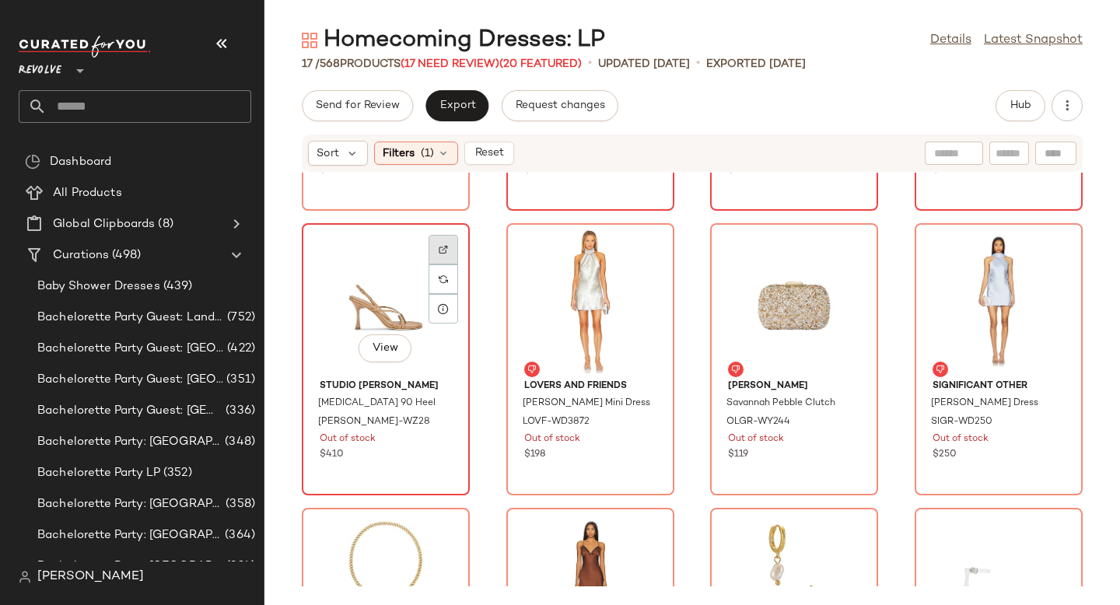
click at [444, 264] on div at bounding box center [444, 279] width 30 height 30
click at [440, 278] on img at bounding box center [443, 279] width 9 height 9
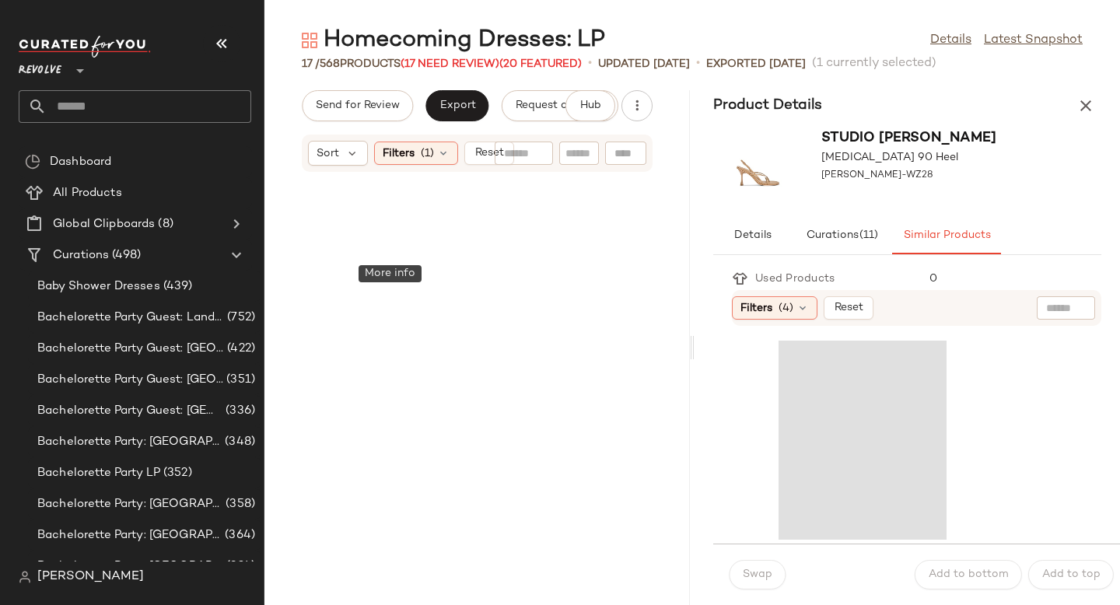
scroll to position [1139, 0]
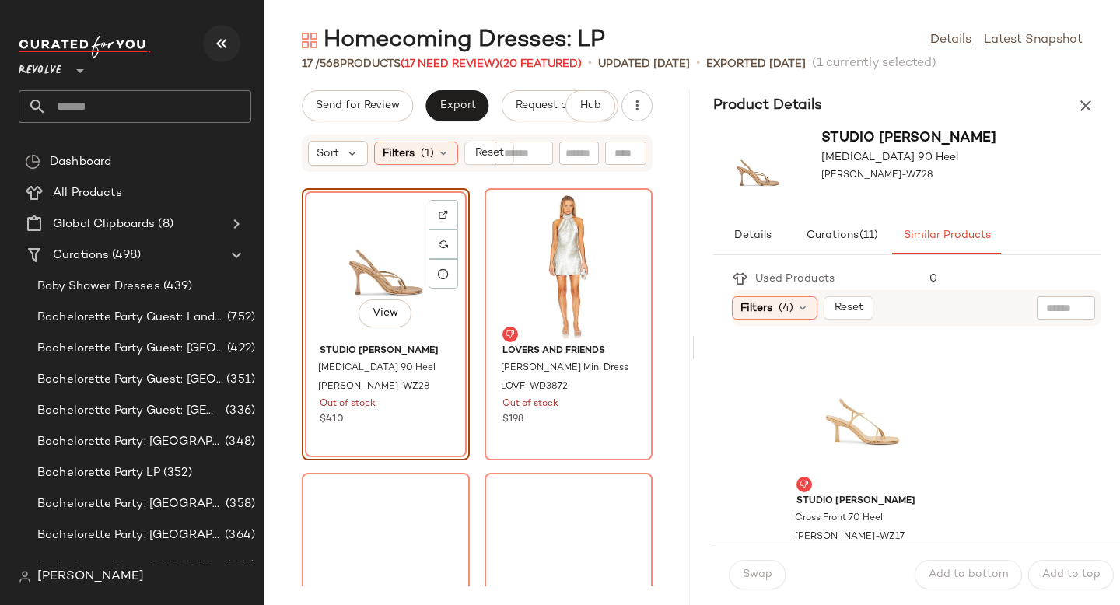
click at [224, 35] on icon "button" at bounding box center [221, 43] width 19 height 19
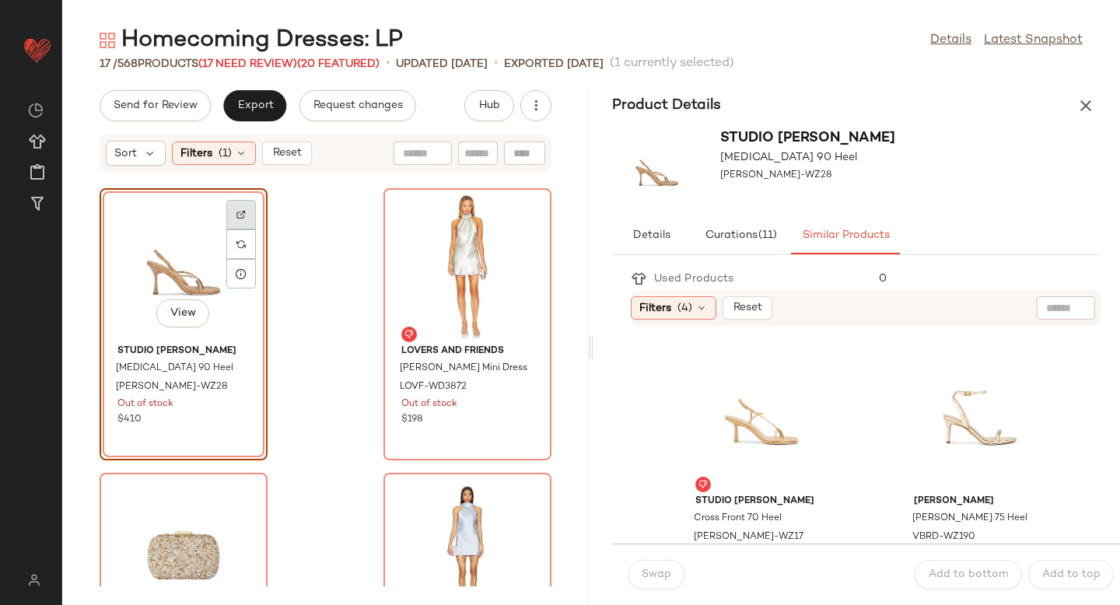
click at [240, 214] on img at bounding box center [240, 214] width 9 height 9
click at [986, 440] on div "View" at bounding box center [980, 416] width 157 height 145
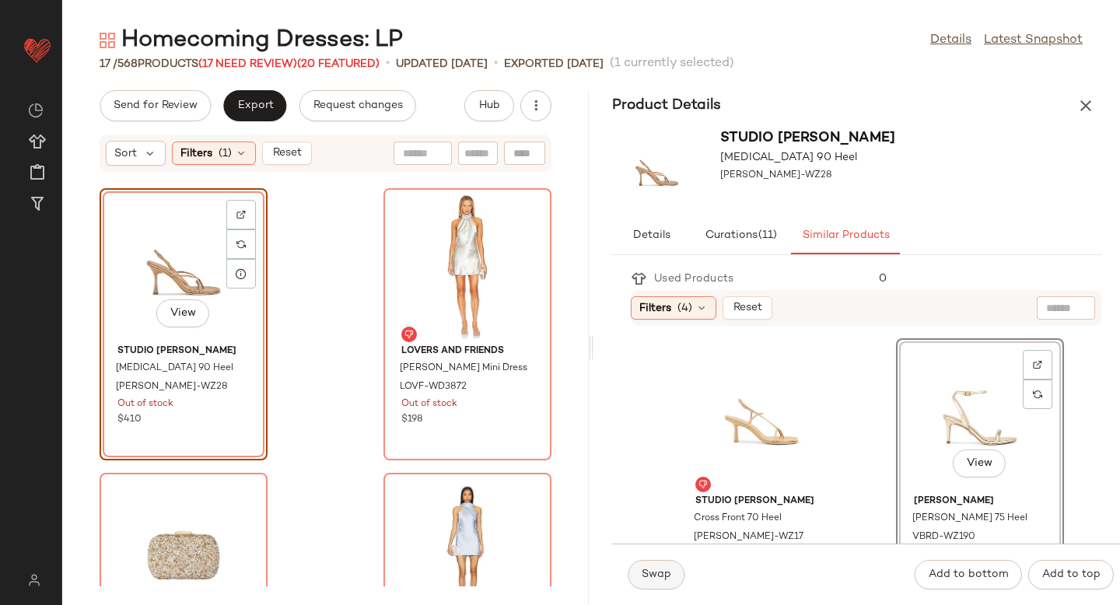
click at [654, 572] on span "Swap" at bounding box center [656, 575] width 30 height 12
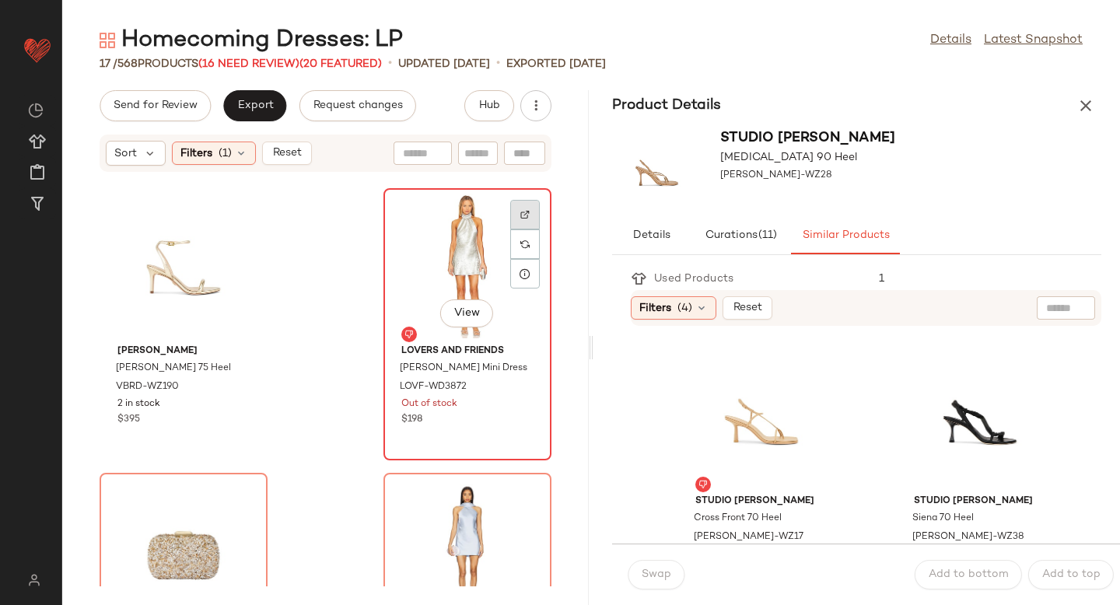
click at [520, 219] on img at bounding box center [524, 214] width 9 height 9
click at [529, 239] on div at bounding box center [525, 244] width 30 height 30
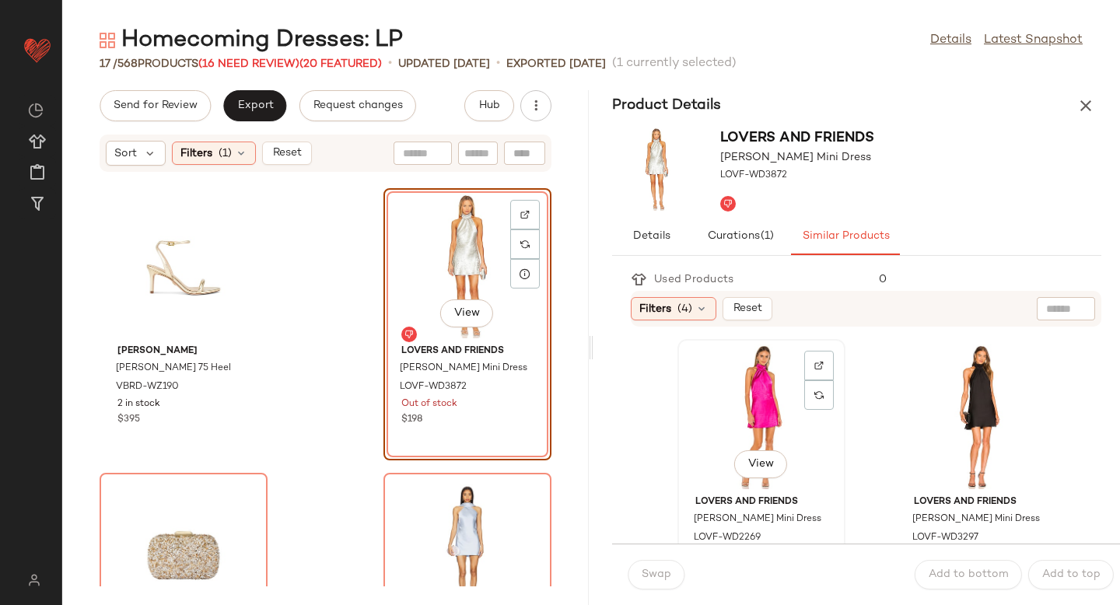
click at [784, 424] on div "View" at bounding box center [761, 417] width 157 height 145
click at [660, 567] on button "Swap" at bounding box center [656, 575] width 57 height 30
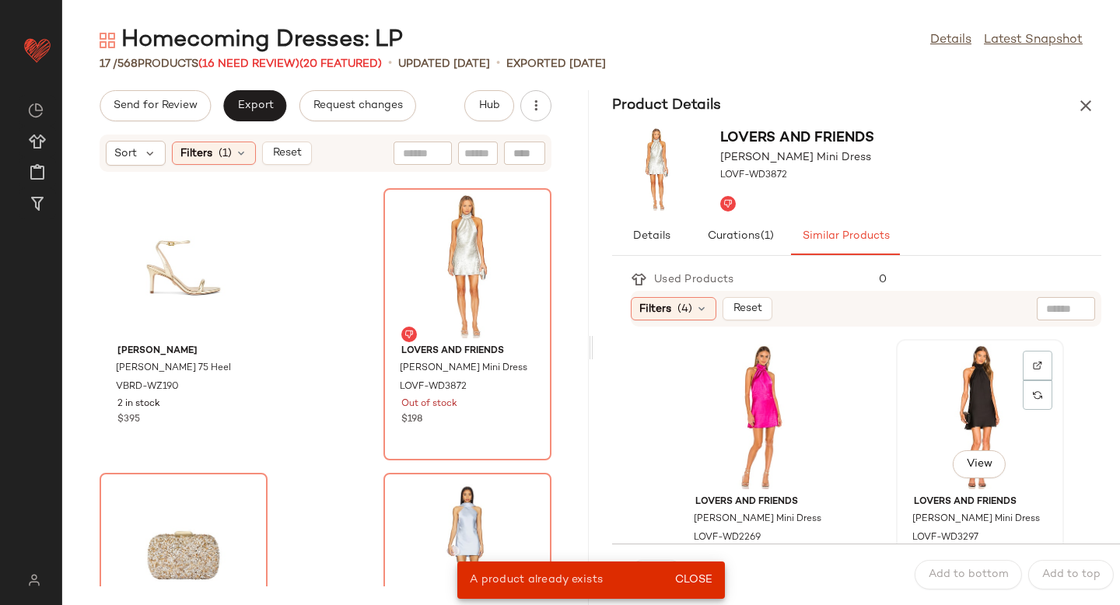
click at [919, 427] on div "View" at bounding box center [980, 417] width 157 height 145
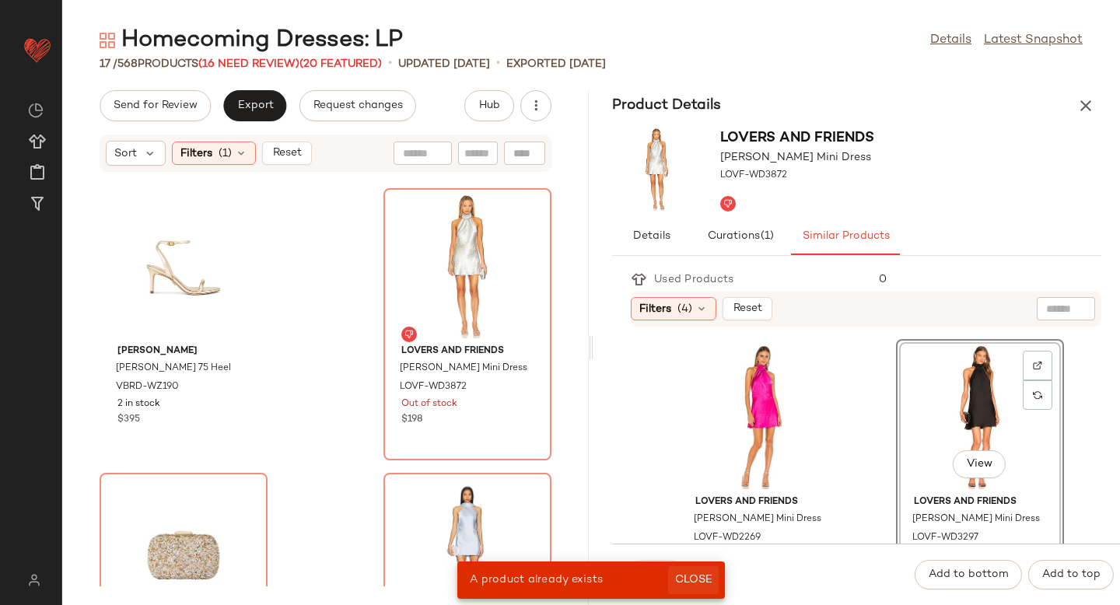
click at [701, 575] on span "Close" at bounding box center [693, 580] width 38 height 12
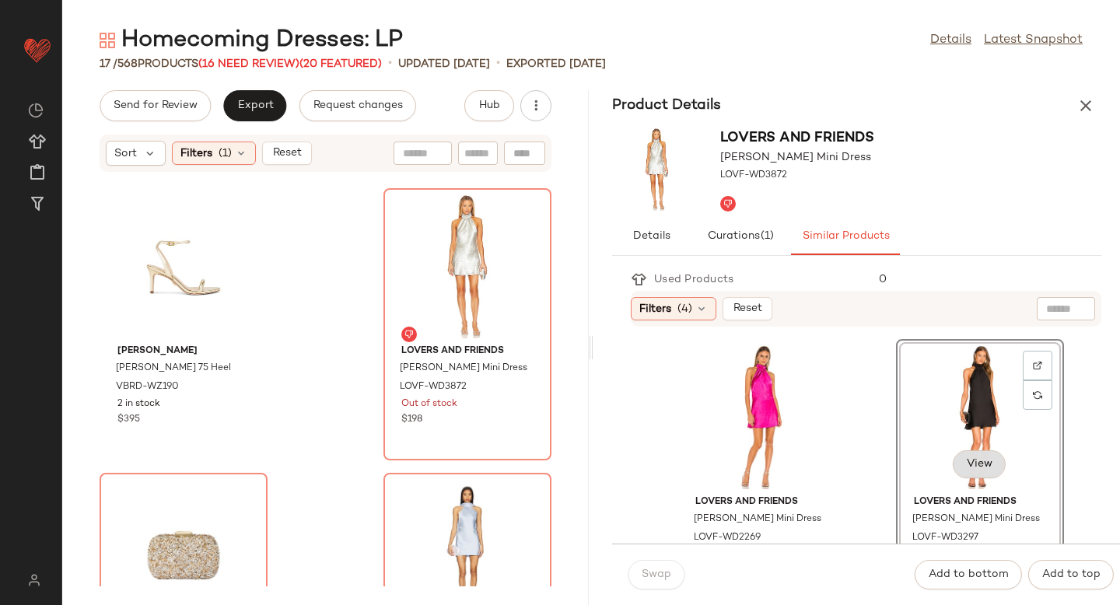
click at [953, 452] on button "View" at bounding box center [979, 464] width 53 height 28
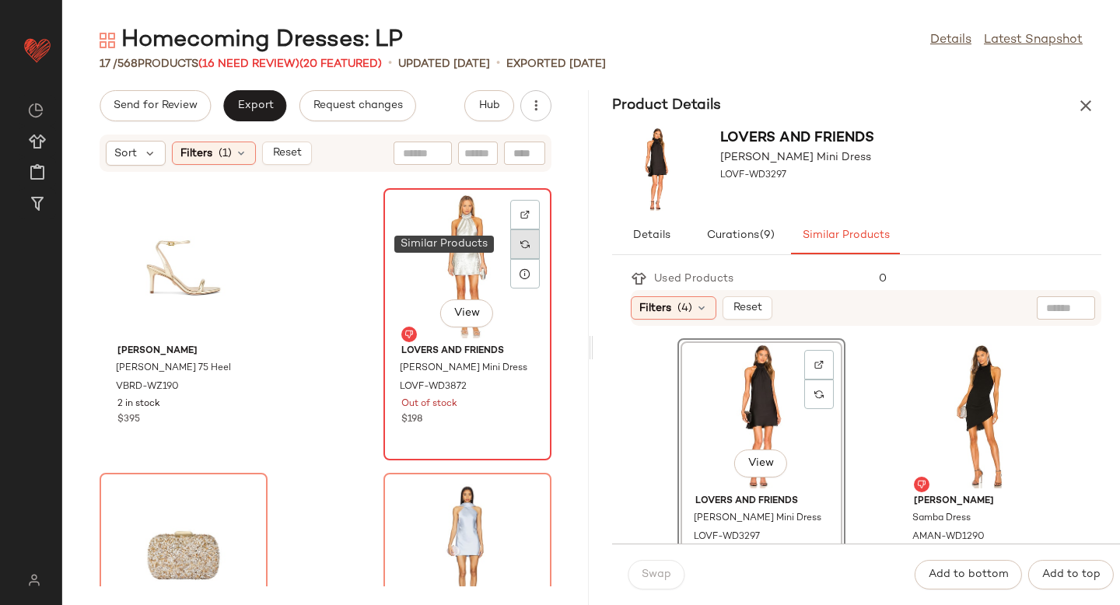
click at [522, 239] on div at bounding box center [525, 244] width 30 height 30
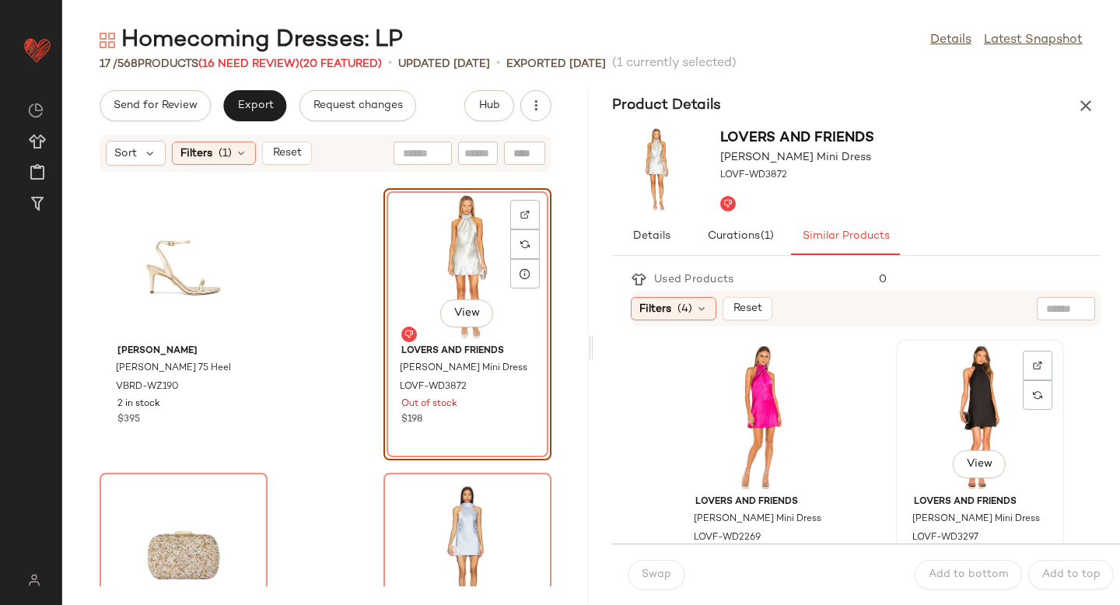
click at [951, 415] on div "View" at bounding box center [980, 417] width 157 height 145
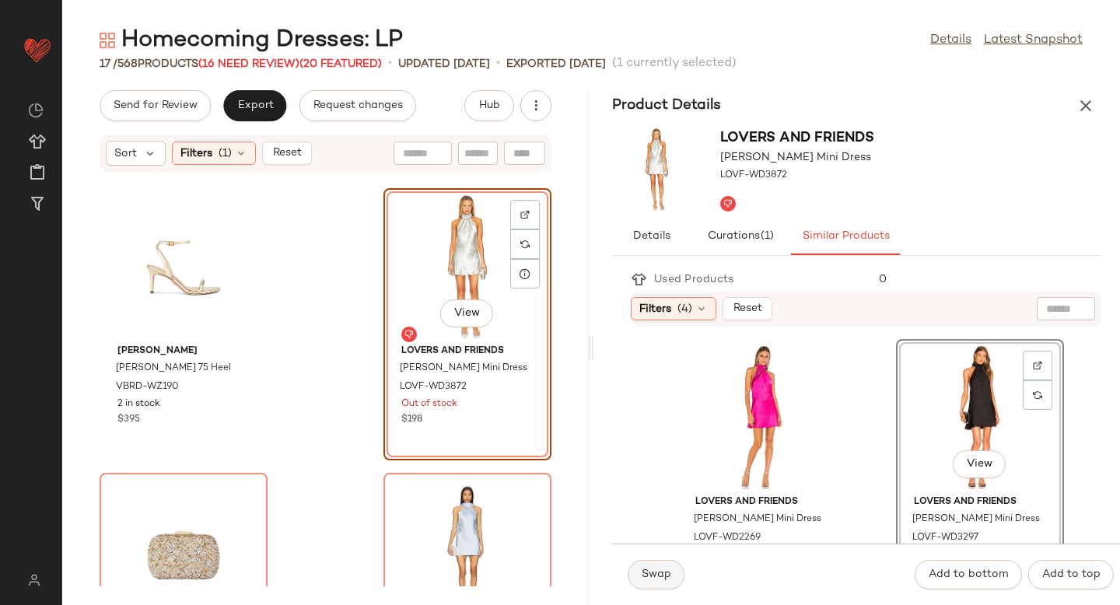
click at [658, 578] on span "Swap" at bounding box center [656, 575] width 30 height 12
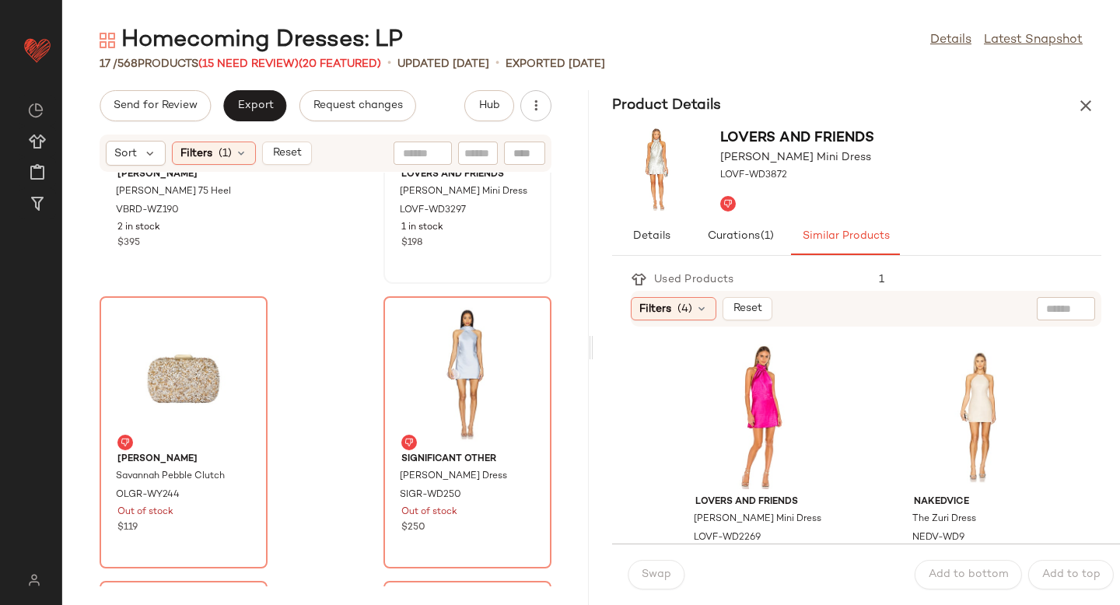
scroll to position [833, 0]
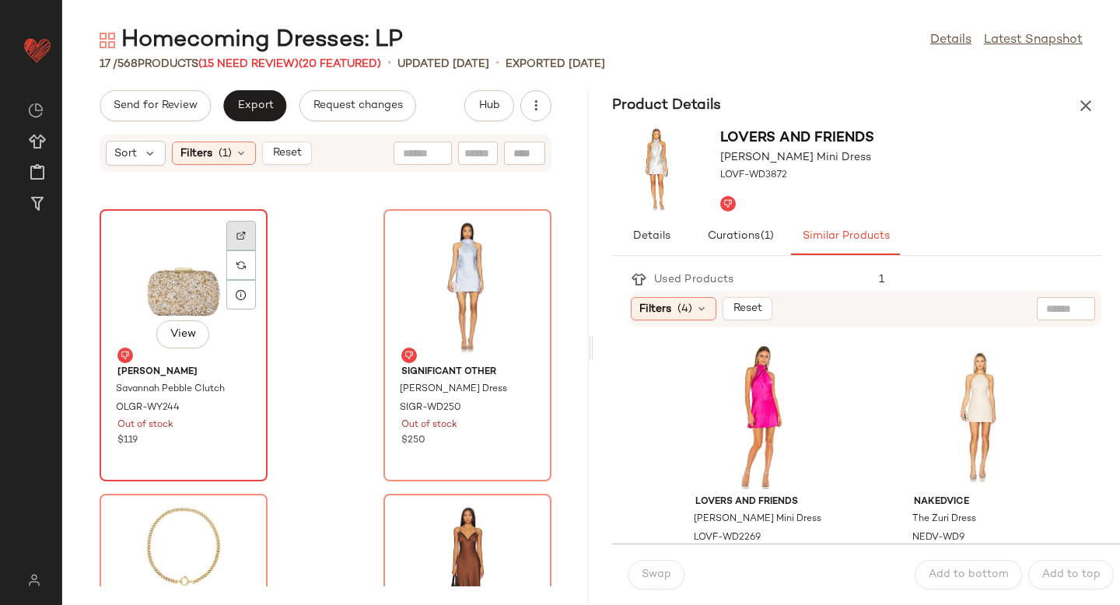
click at [240, 250] on div at bounding box center [241, 265] width 30 height 30
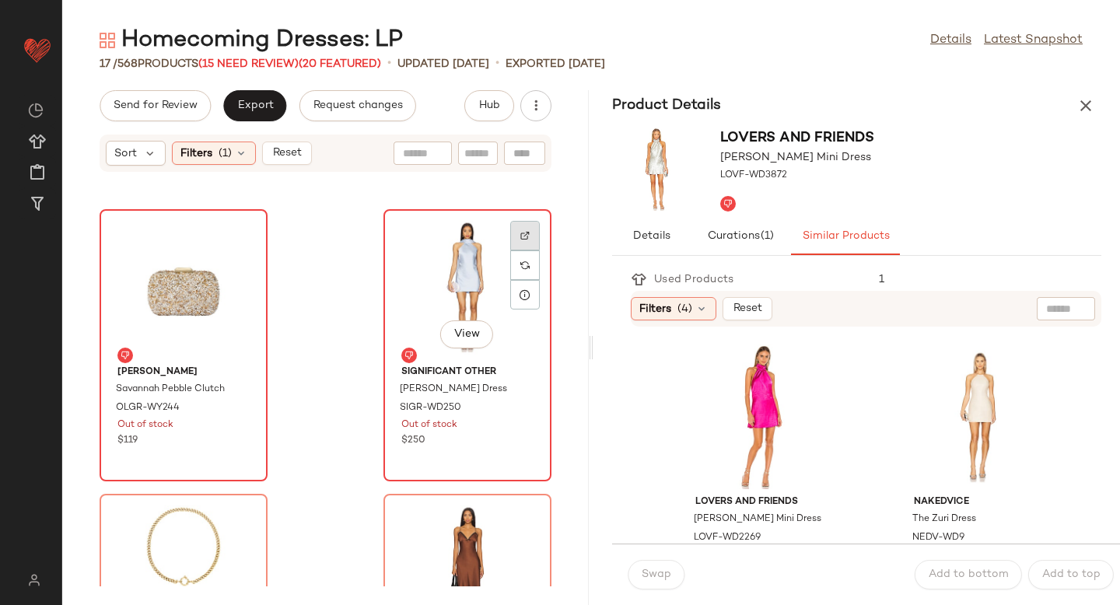
click at [520, 231] on img at bounding box center [524, 235] width 9 height 9
click at [520, 265] on img at bounding box center [524, 265] width 9 height 9
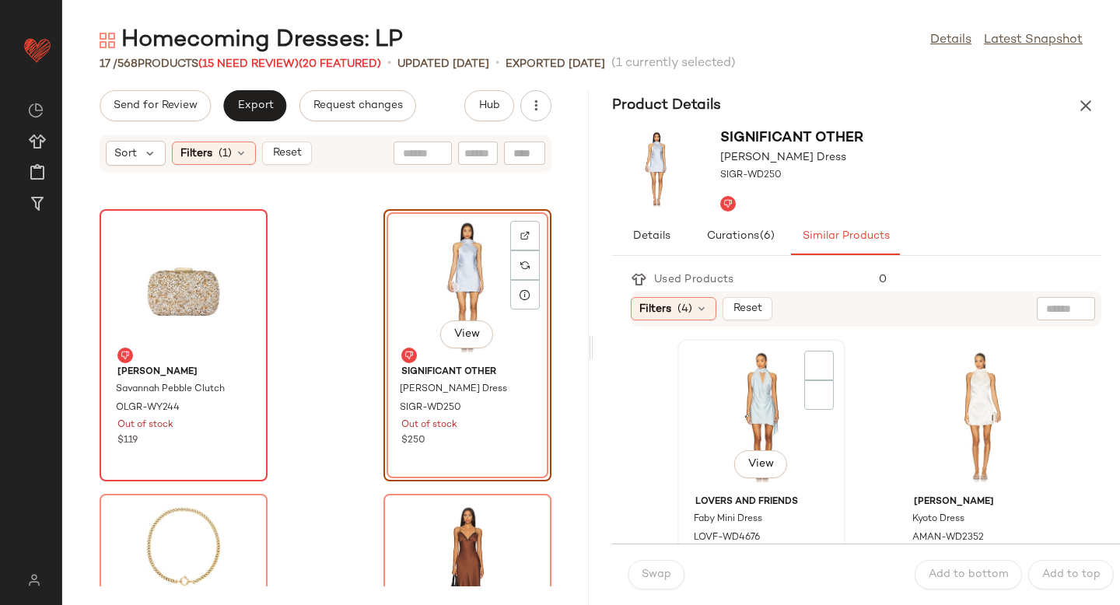
click at [762, 420] on div "View" at bounding box center [761, 417] width 157 height 145
click at [663, 580] on span "Swap" at bounding box center [656, 575] width 30 height 12
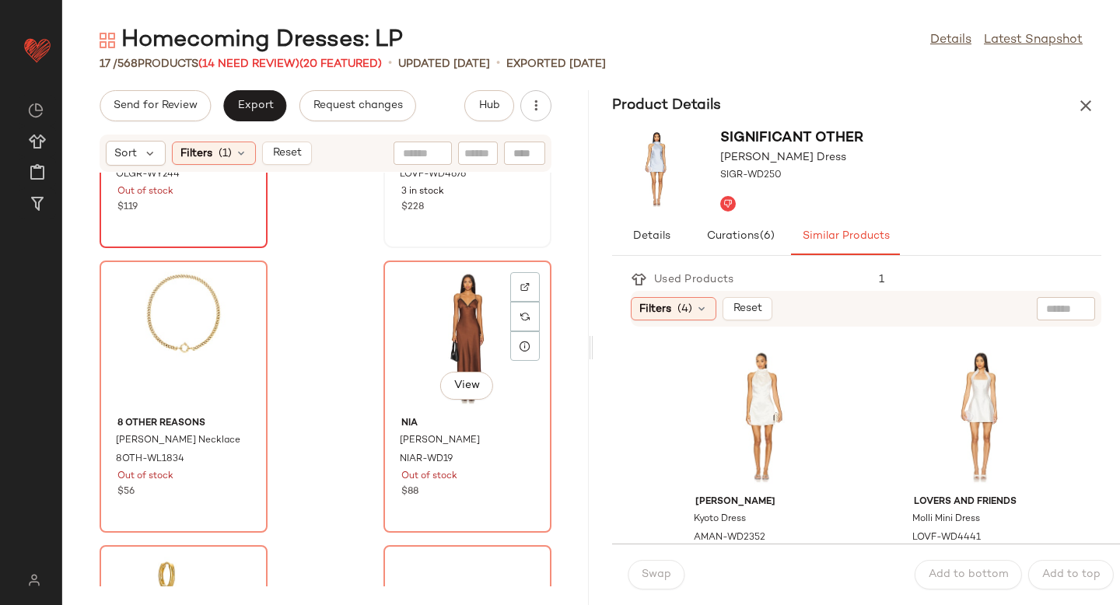
scroll to position [1101, 0]
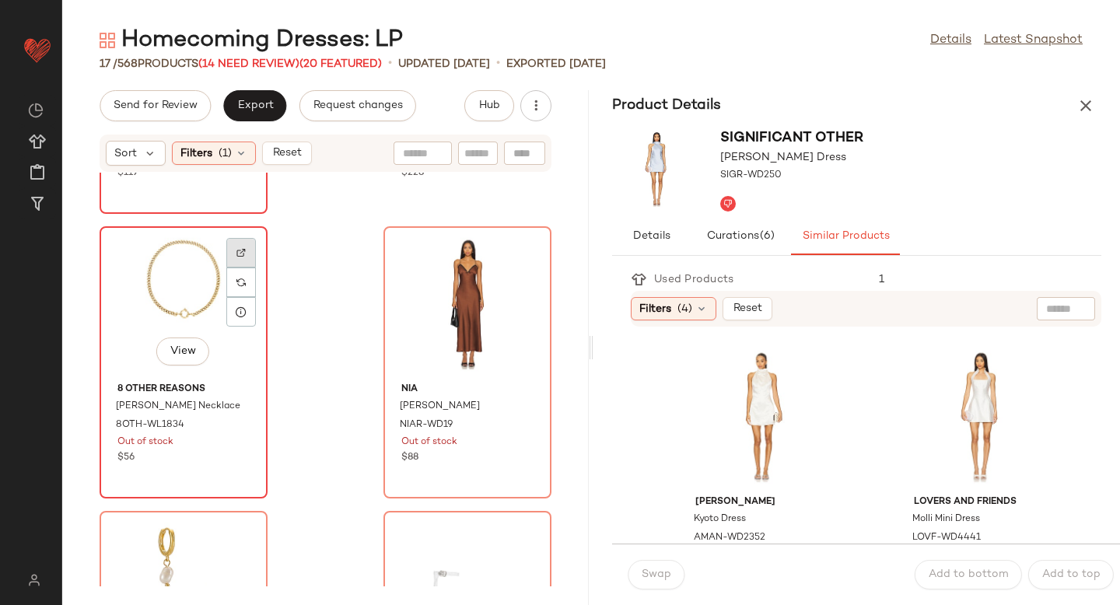
click at [233, 268] on div at bounding box center [241, 283] width 30 height 30
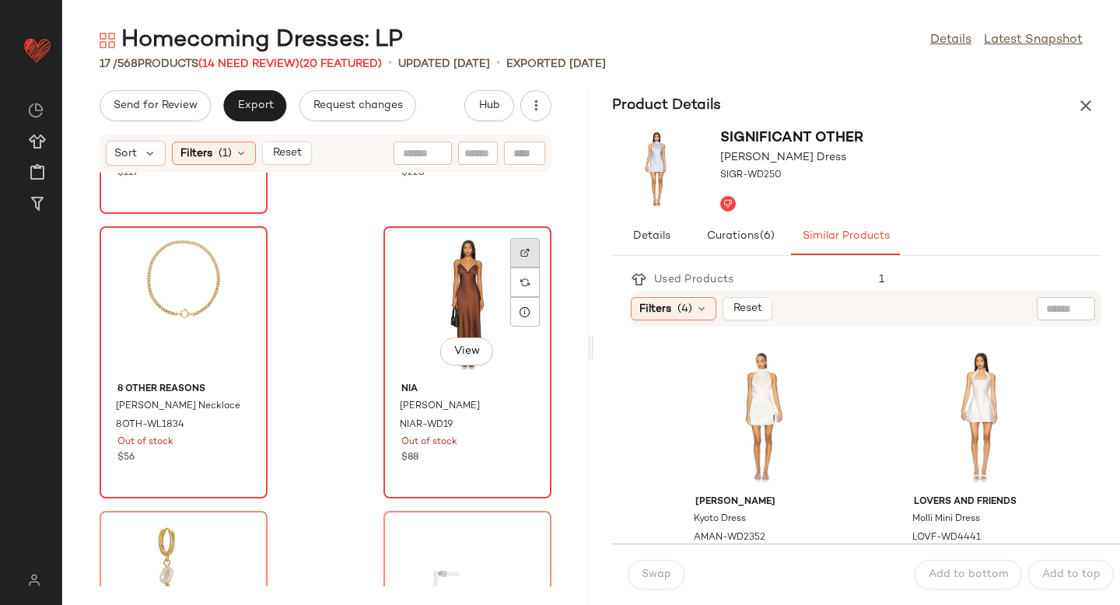
click at [521, 268] on div at bounding box center [525, 283] width 30 height 30
click at [523, 287] on div at bounding box center [525, 283] width 30 height 30
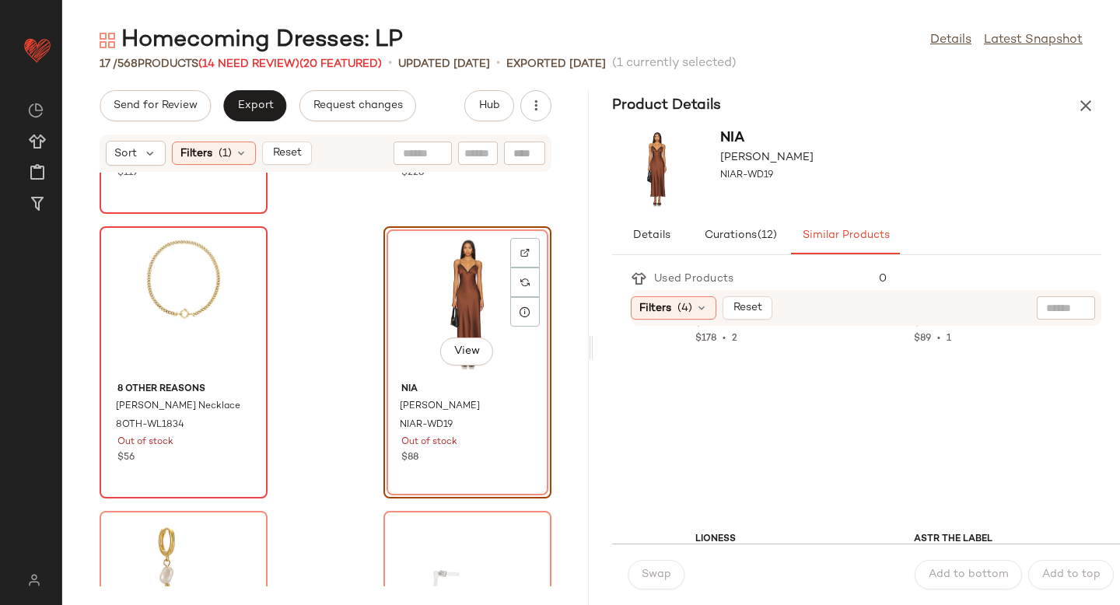
scroll to position [882, 0]
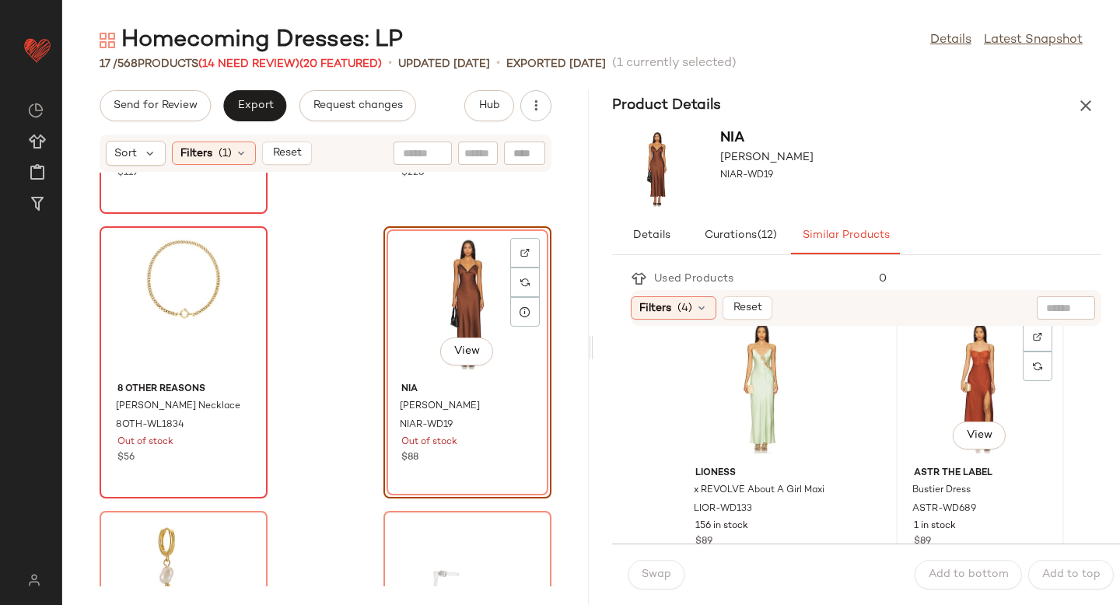
click at [972, 349] on div "View" at bounding box center [980, 388] width 157 height 145
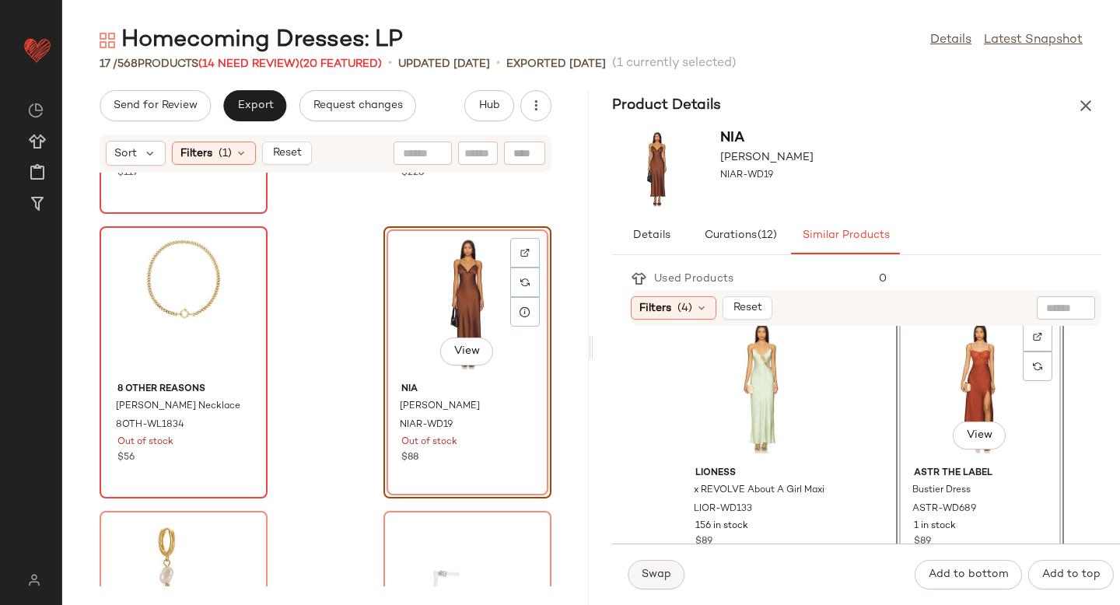
click at [646, 573] on span "Swap" at bounding box center [656, 575] width 30 height 12
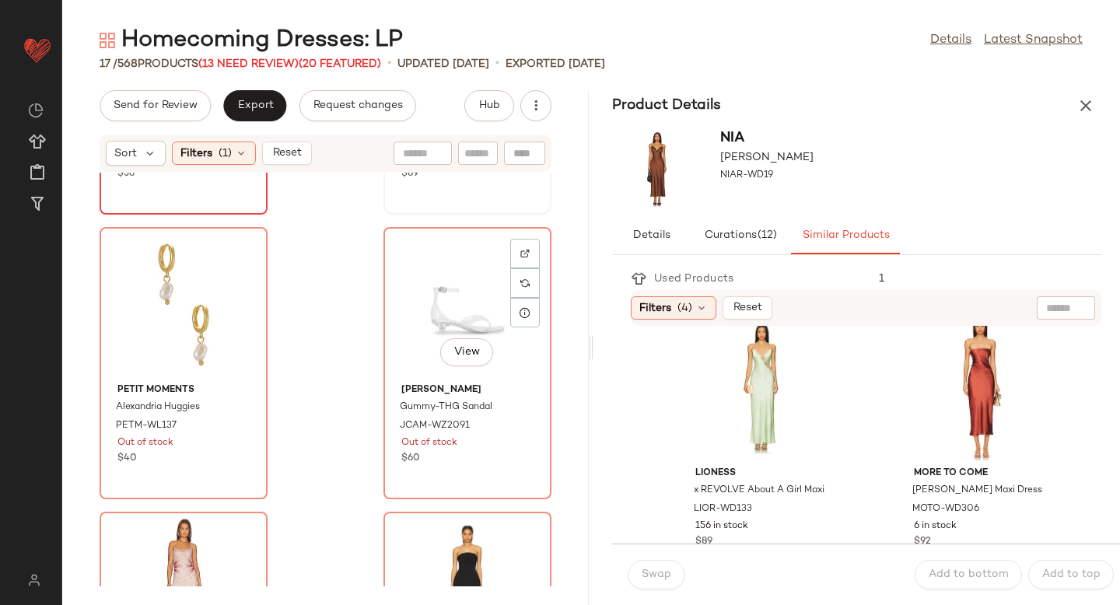
scroll to position [1388, 0]
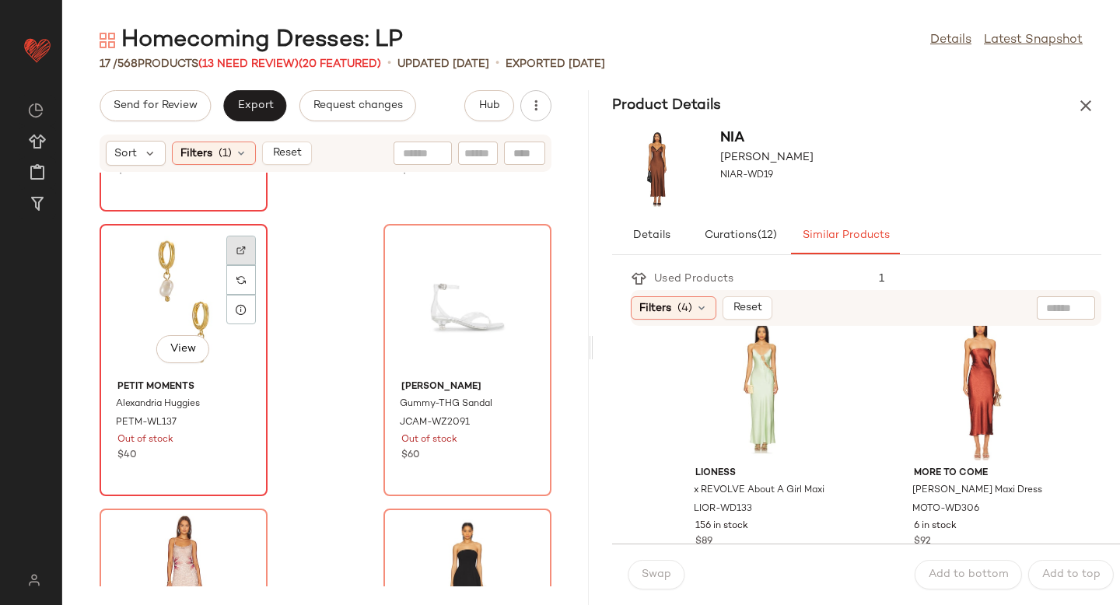
click at [253, 265] on div at bounding box center [241, 280] width 30 height 30
click at [243, 284] on img at bounding box center [240, 279] width 9 height 9
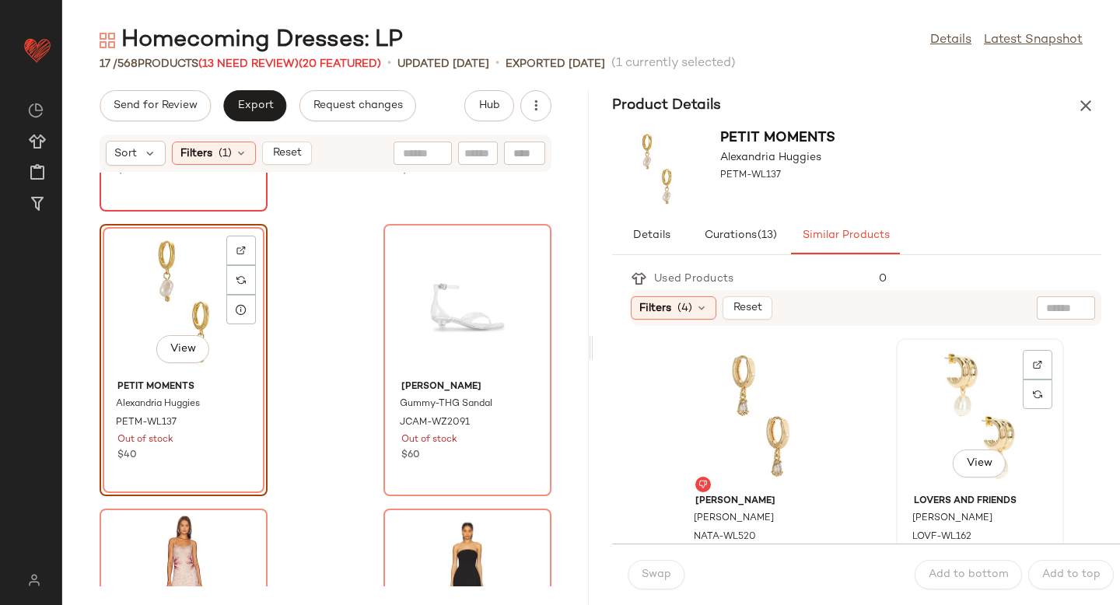
click at [944, 403] on div "View" at bounding box center [980, 416] width 157 height 145
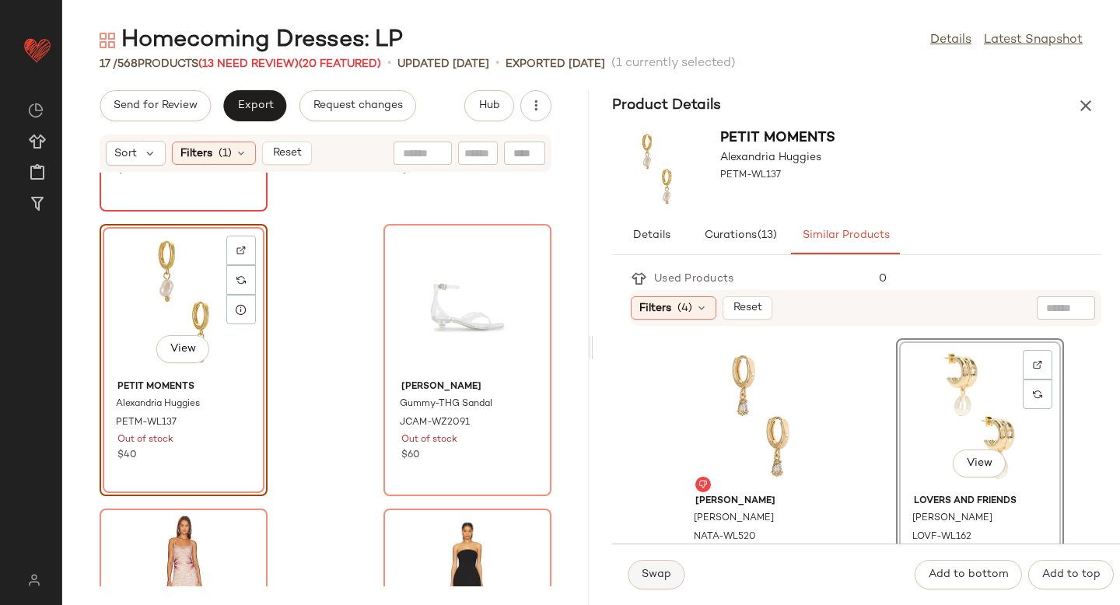
click at [667, 573] on span "Swap" at bounding box center [656, 575] width 30 height 12
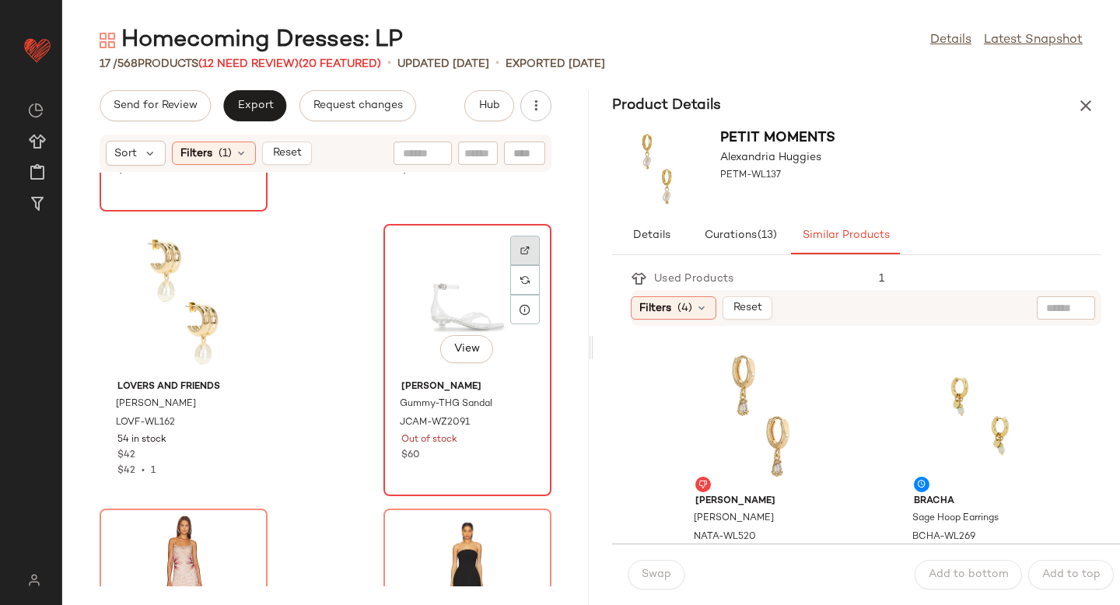
click at [512, 265] on div at bounding box center [525, 280] width 30 height 30
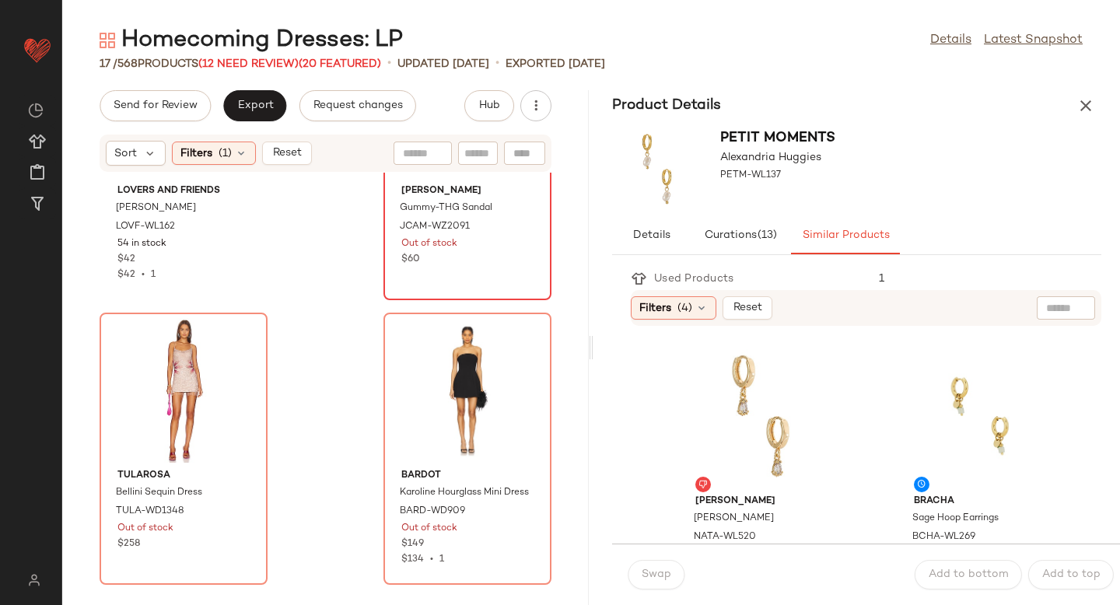
scroll to position [1670, 0]
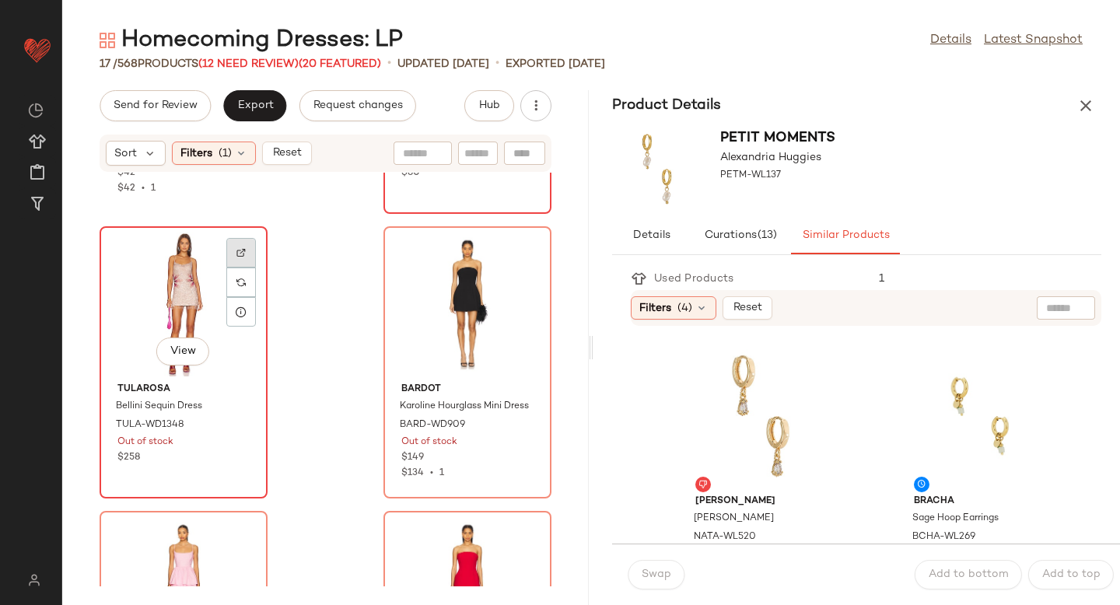
click at [254, 268] on div at bounding box center [241, 283] width 30 height 30
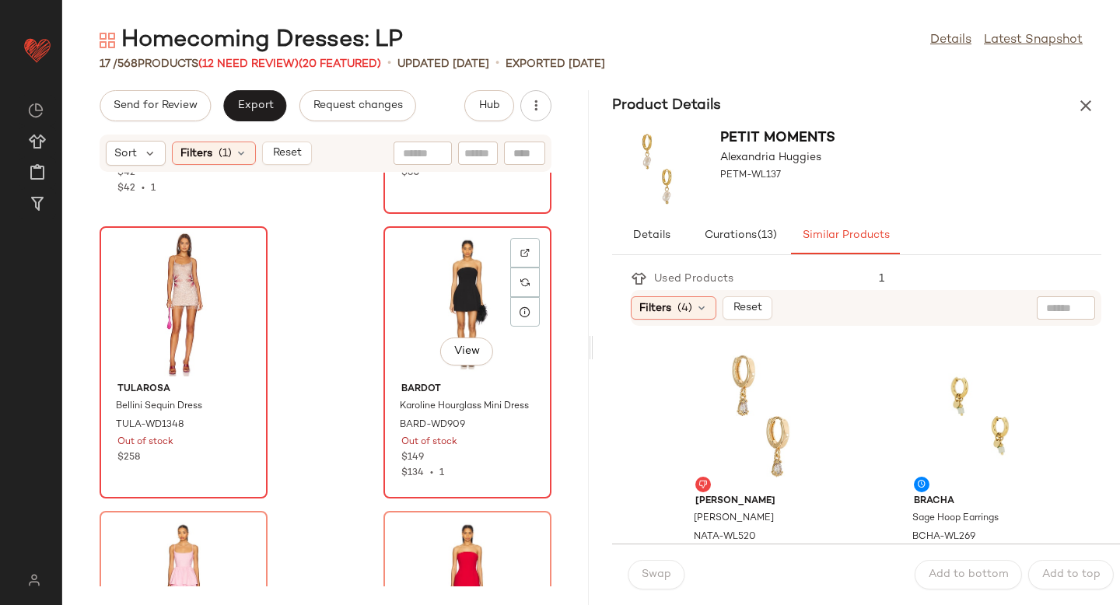
click at [520, 254] on img at bounding box center [524, 252] width 9 height 9
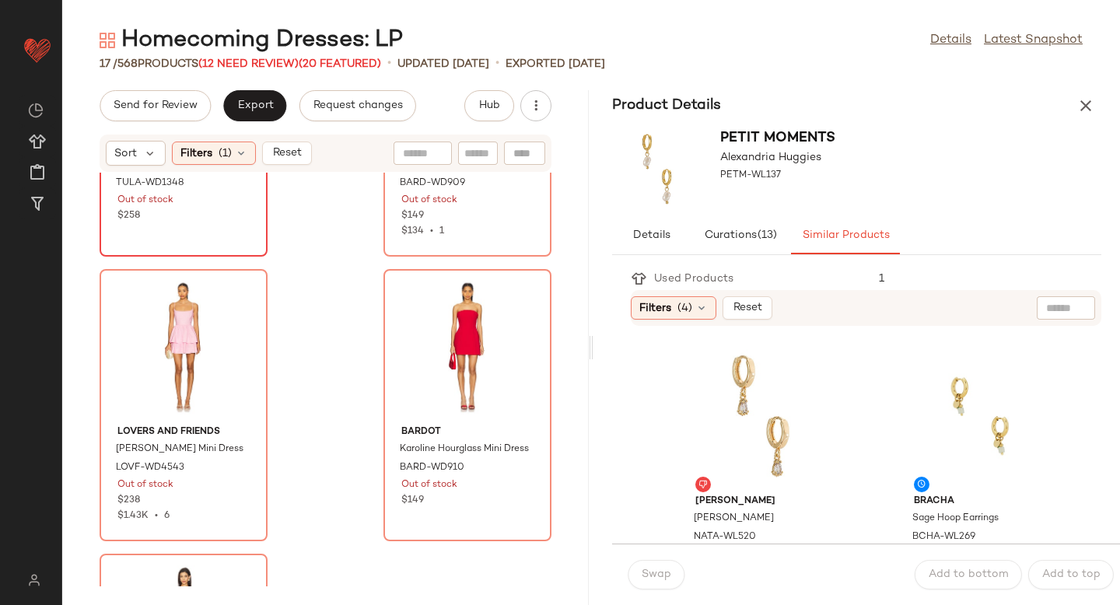
scroll to position [1981, 0]
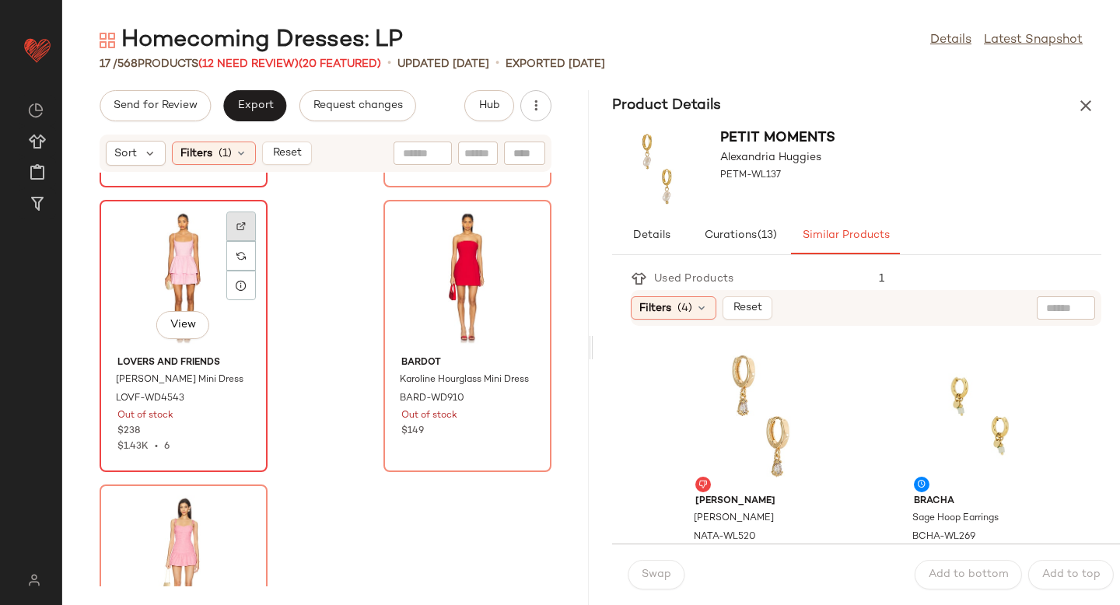
click at [240, 230] on img at bounding box center [240, 226] width 9 height 9
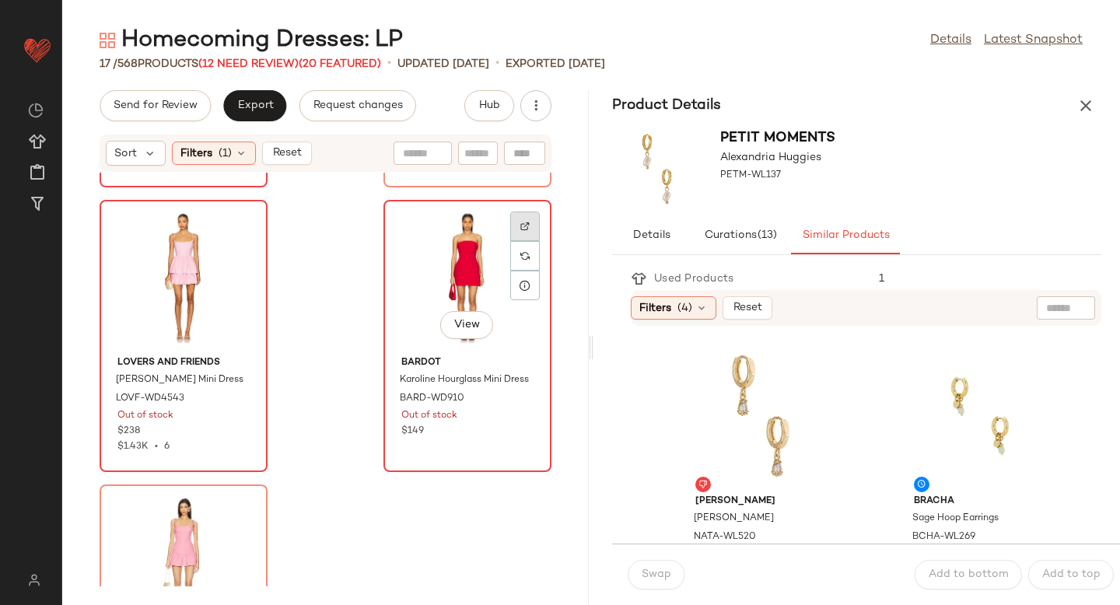
click at [520, 223] on img at bounding box center [524, 226] width 9 height 9
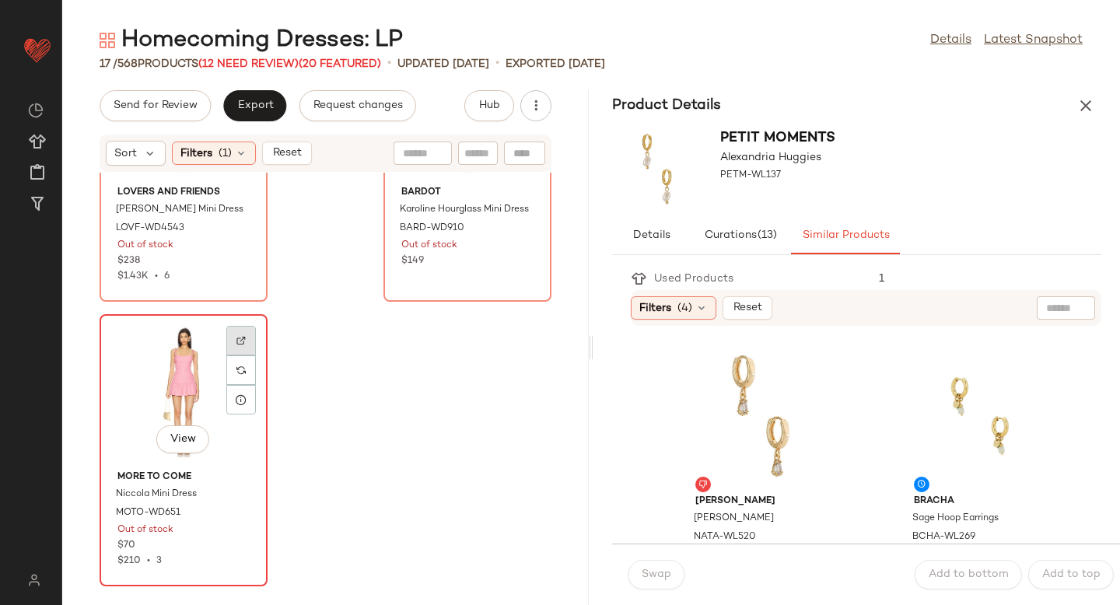
click at [240, 336] on img at bounding box center [240, 340] width 9 height 9
click at [248, 356] on div at bounding box center [241, 371] width 30 height 30
click at [1080, 110] on icon "button" at bounding box center [1086, 105] width 19 height 19
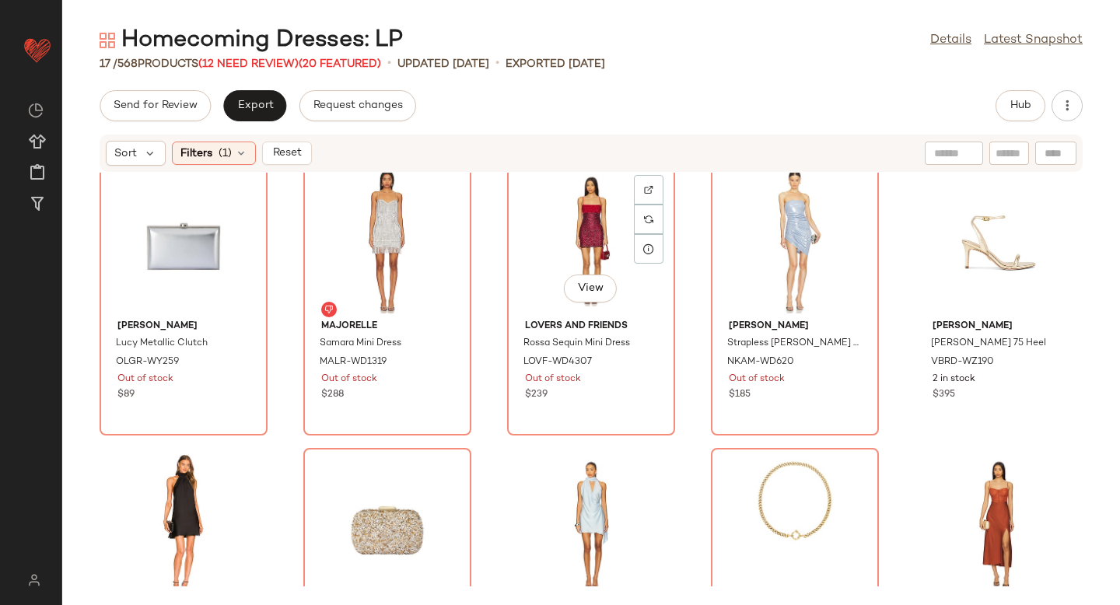
scroll to position [0, 0]
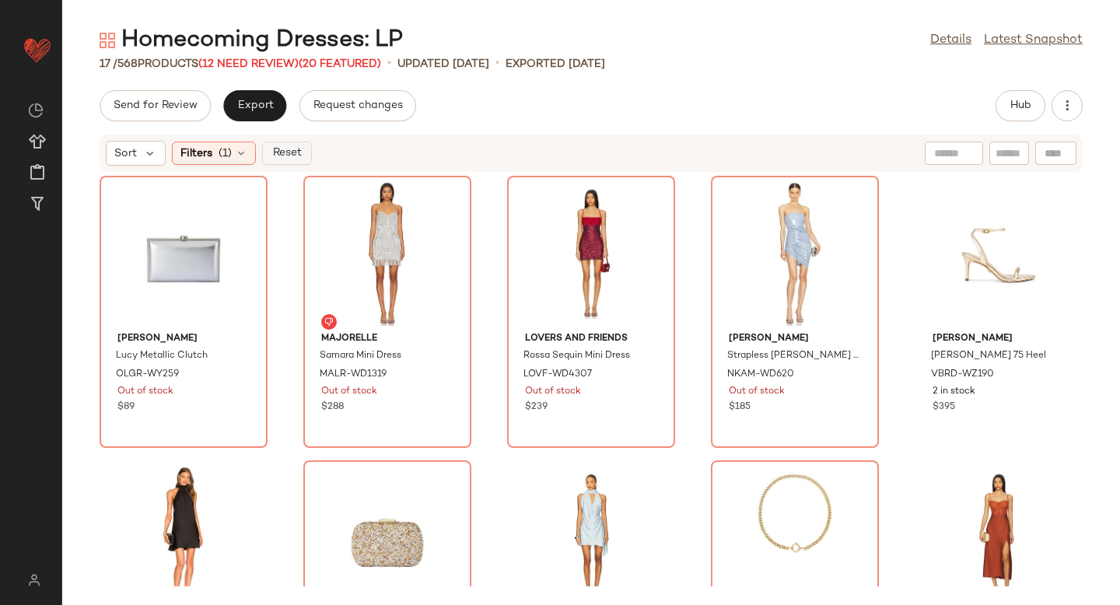
click at [263, 159] on button "Reset" at bounding box center [287, 153] width 50 height 23
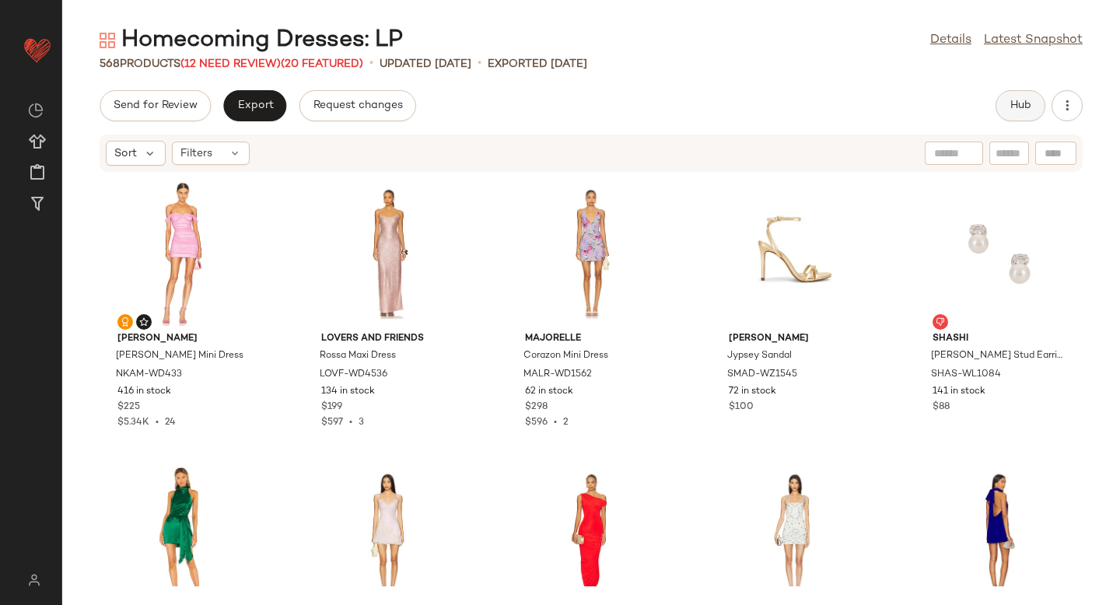
click at [1019, 114] on button "Hub" at bounding box center [1021, 105] width 50 height 31
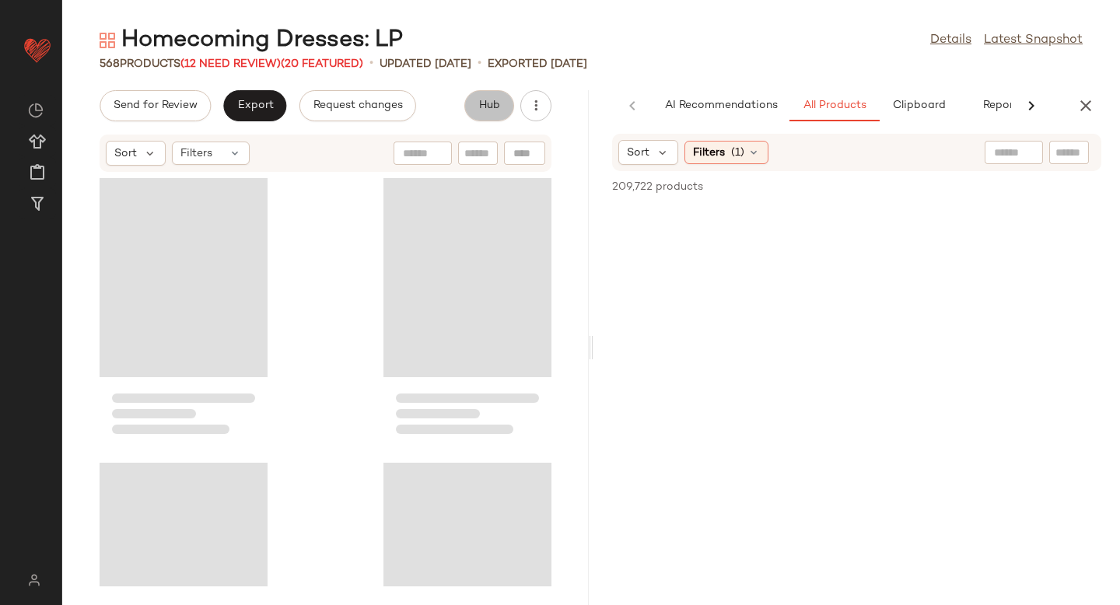
scroll to position [0, 37]
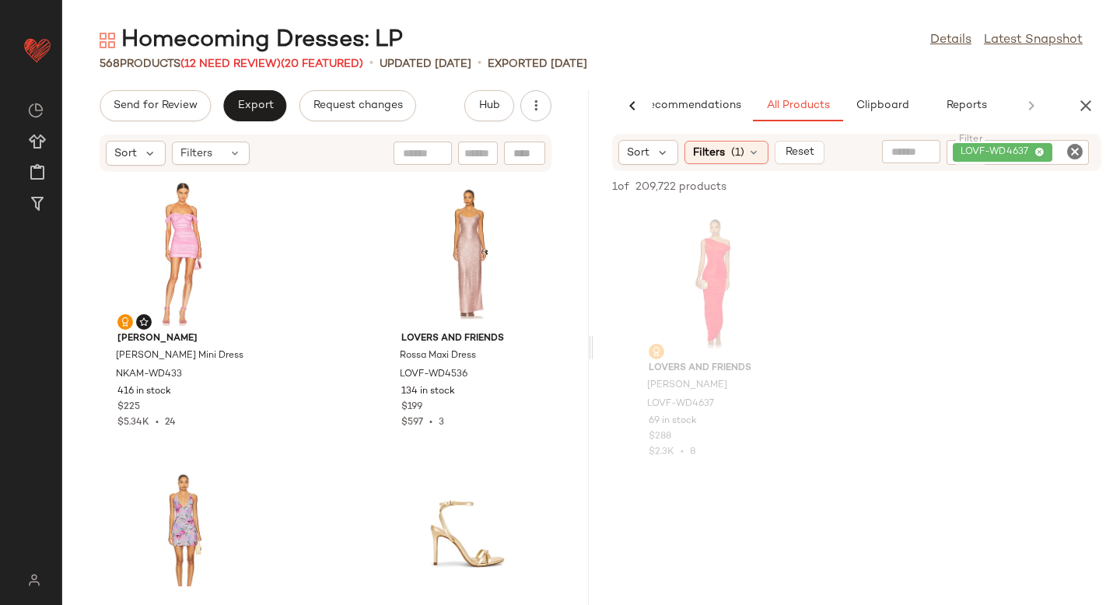
click at [1084, 151] on div "LOVF-WD4637" at bounding box center [1018, 152] width 142 height 25
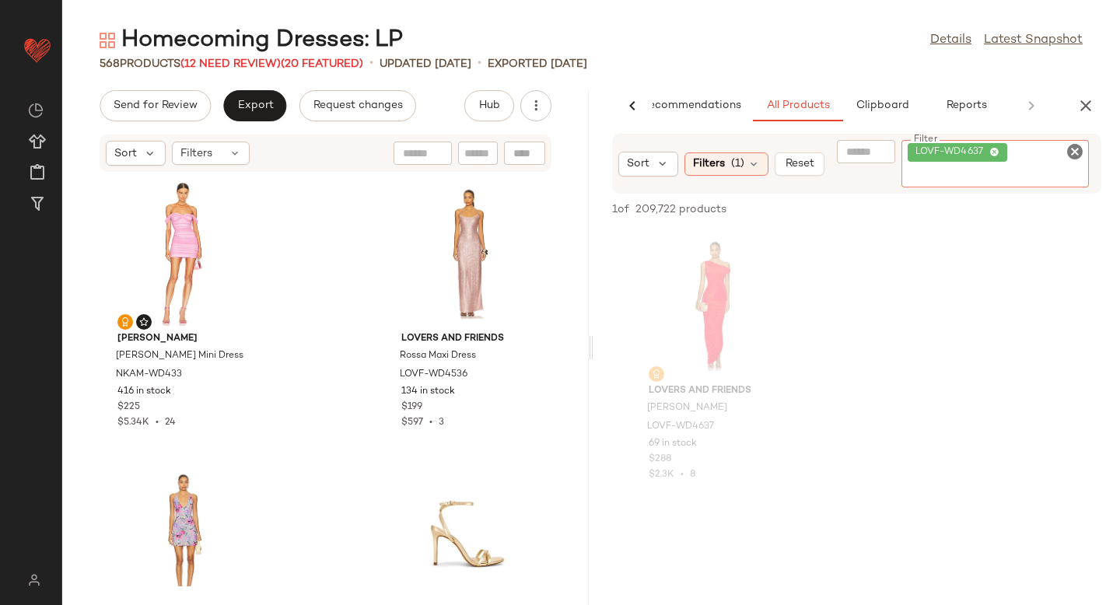
click at [1070, 152] on icon "Clear Filter" at bounding box center [1075, 151] width 19 height 19
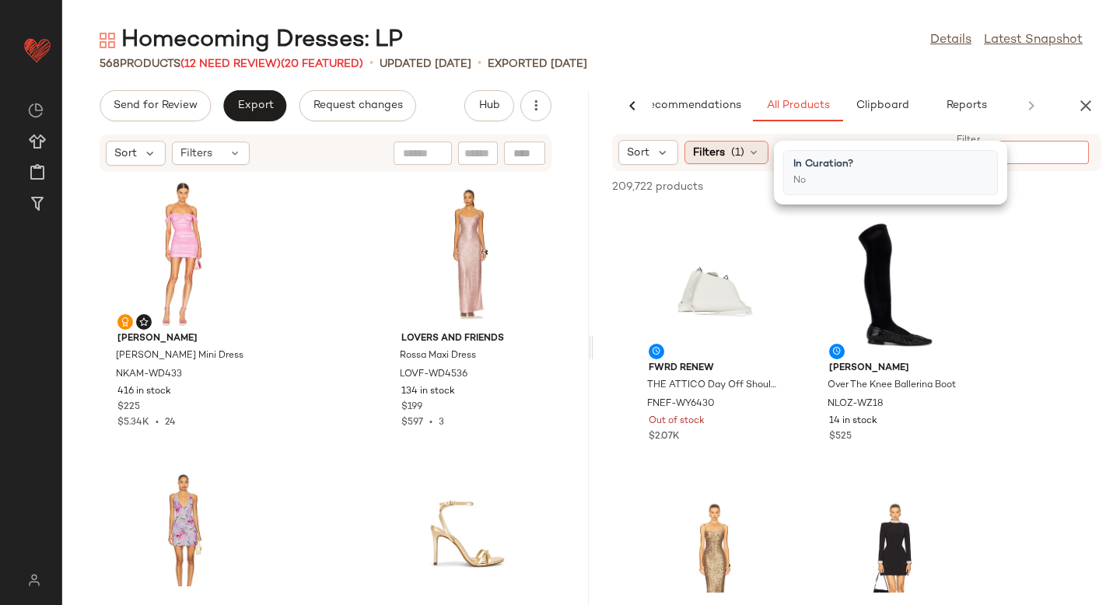
click at [723, 156] on span "Filters" at bounding box center [709, 153] width 32 height 16
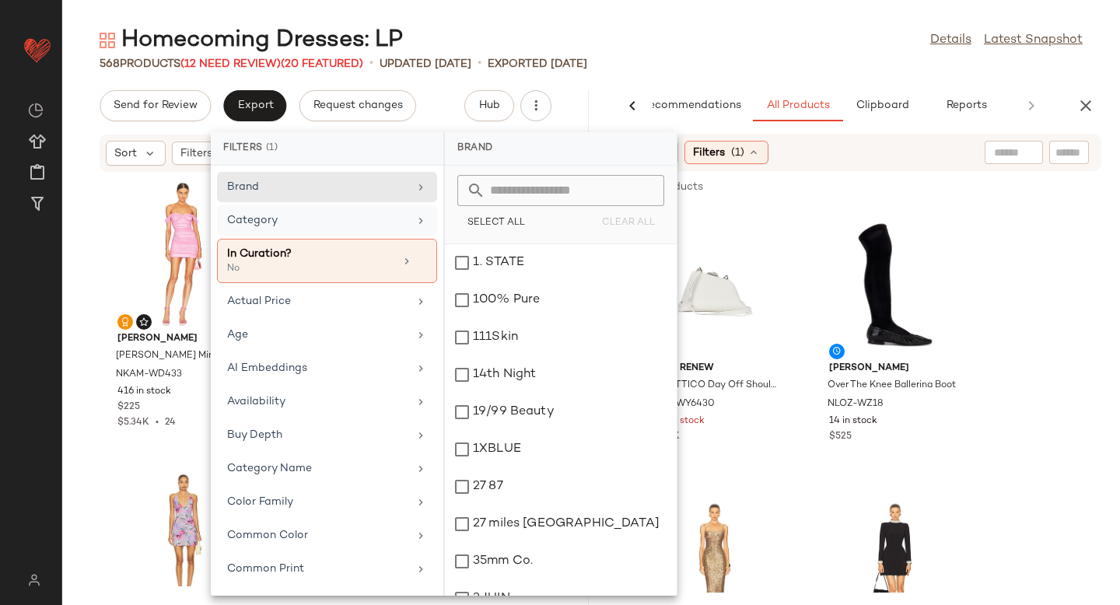
click at [286, 216] on div "Category" at bounding box center [317, 220] width 181 height 16
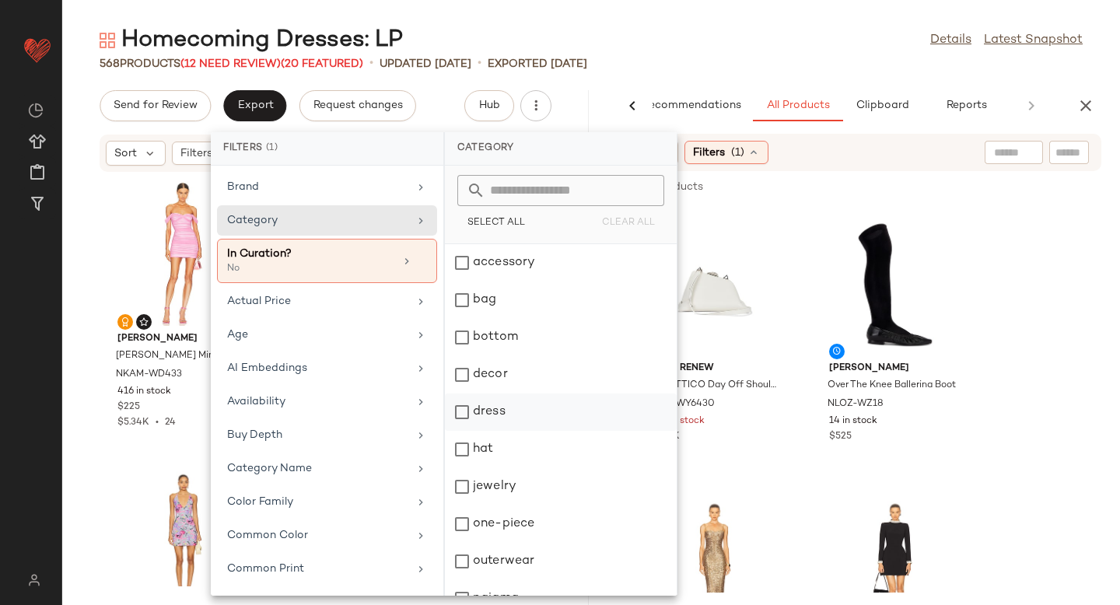
click at [465, 431] on div "dress" at bounding box center [561, 449] width 232 height 37
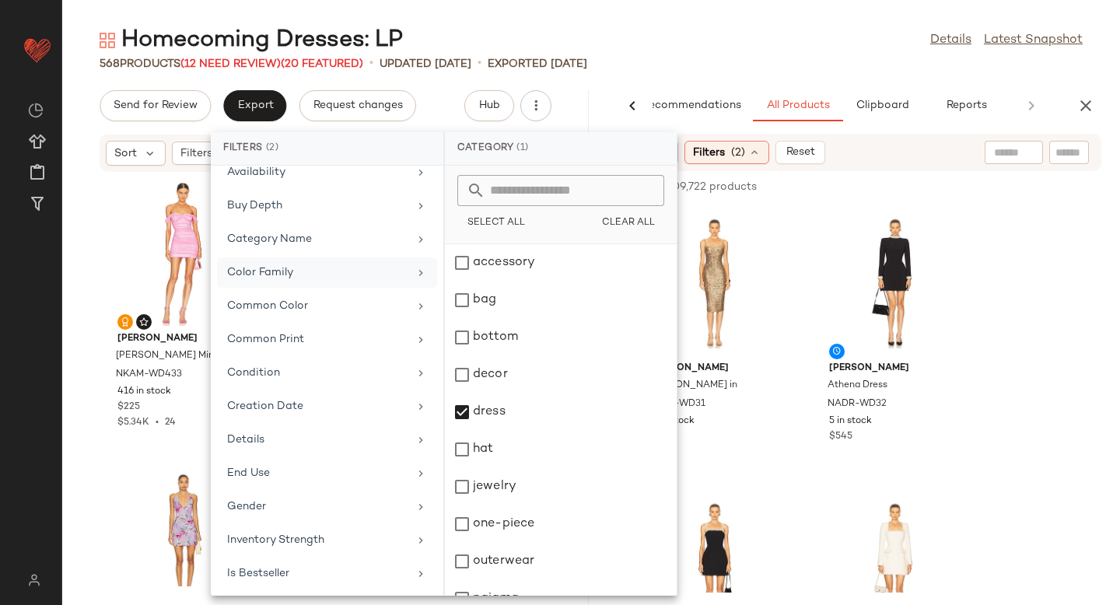
scroll to position [0, 0]
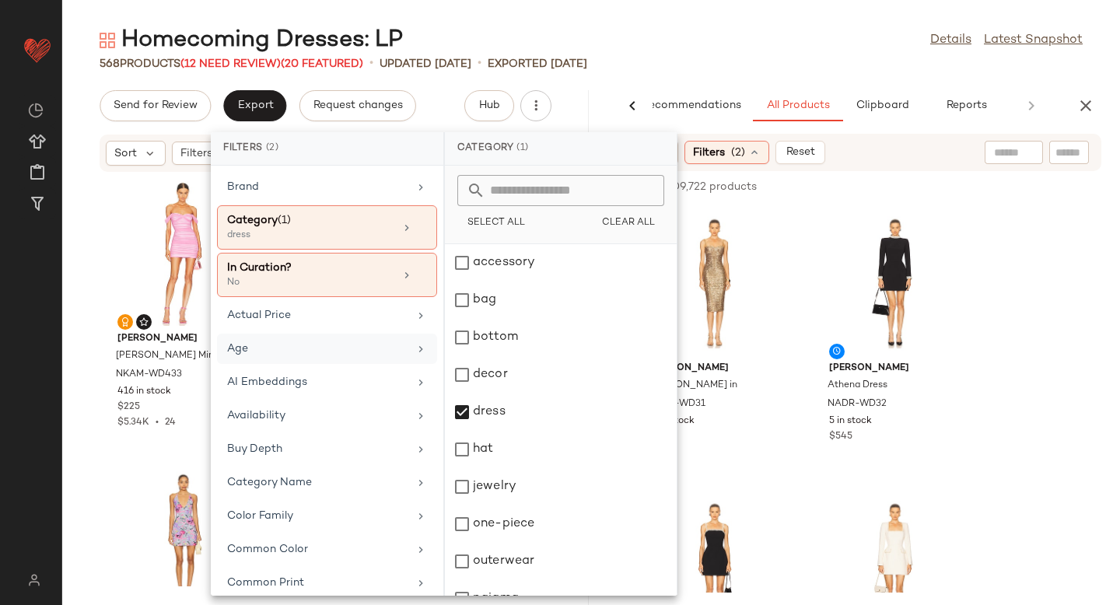
click at [271, 355] on div "Age" at bounding box center [317, 349] width 181 height 16
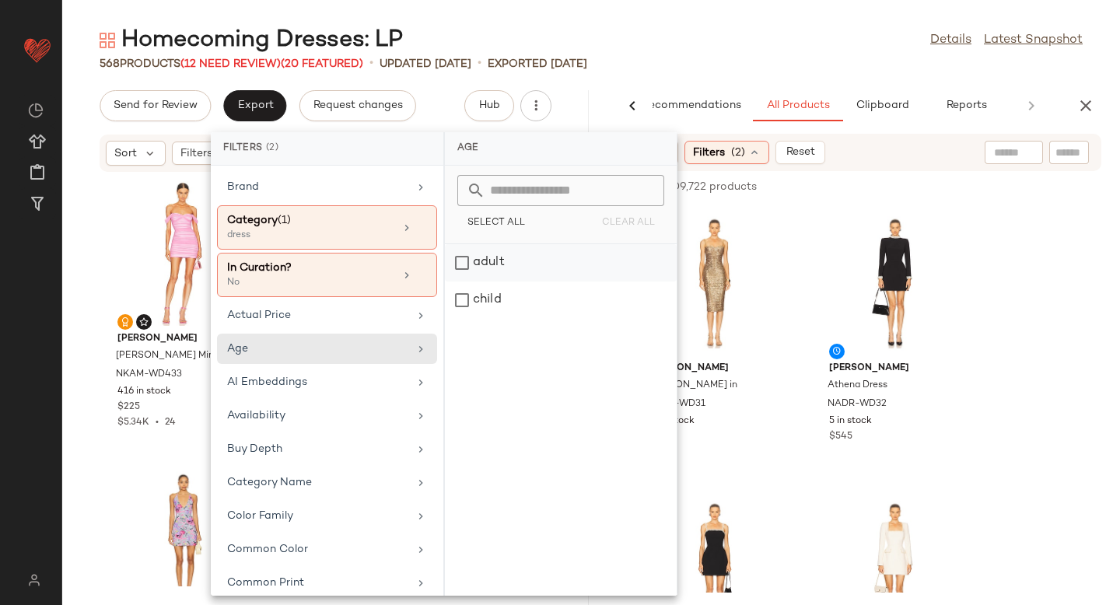
click at [466, 282] on div "adult" at bounding box center [561, 300] width 232 height 37
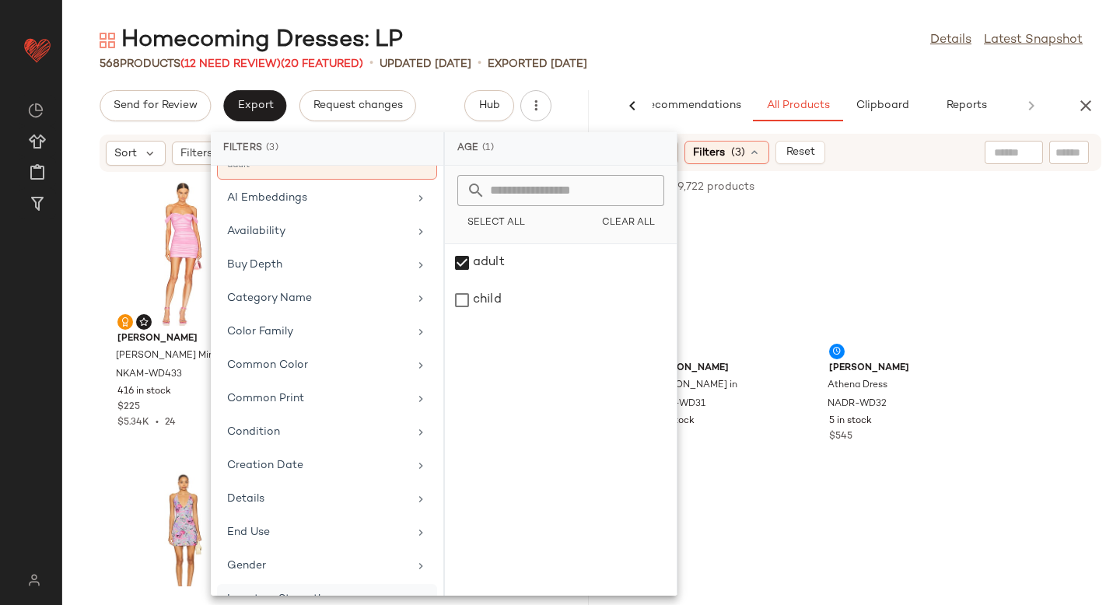
scroll to position [304, 0]
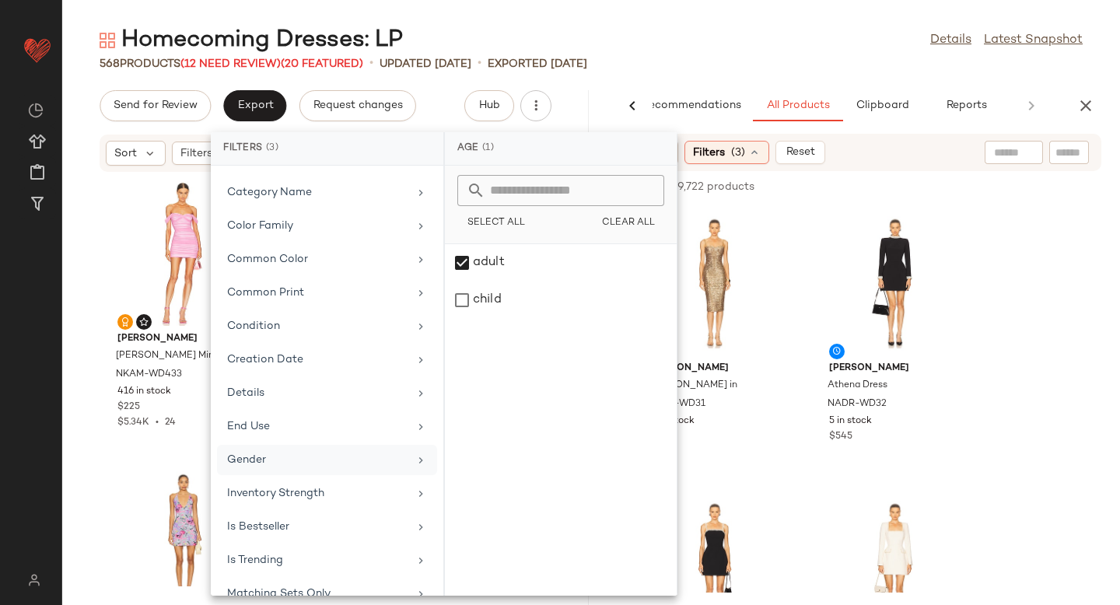
click at [283, 454] on div "Gender" at bounding box center [317, 460] width 181 height 16
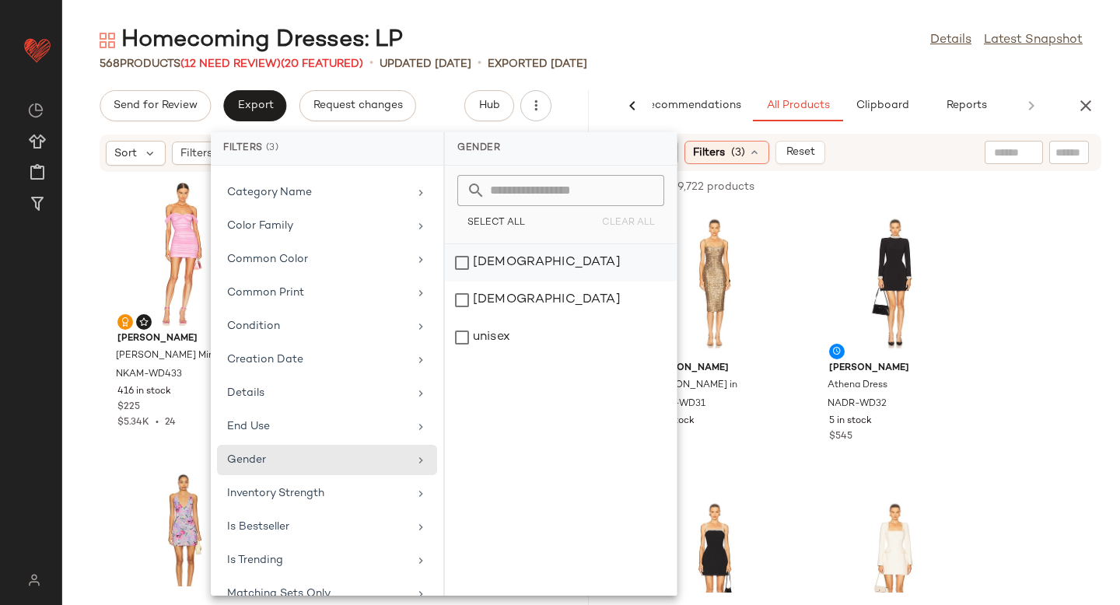
click at [468, 282] on div "female" at bounding box center [561, 300] width 232 height 37
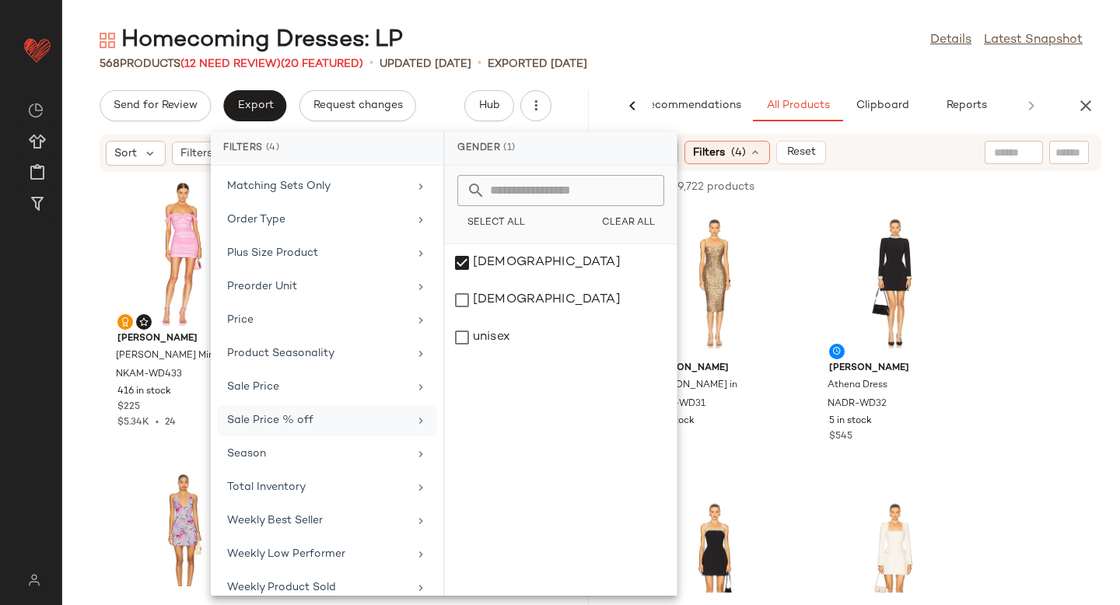
scroll to position [776, 0]
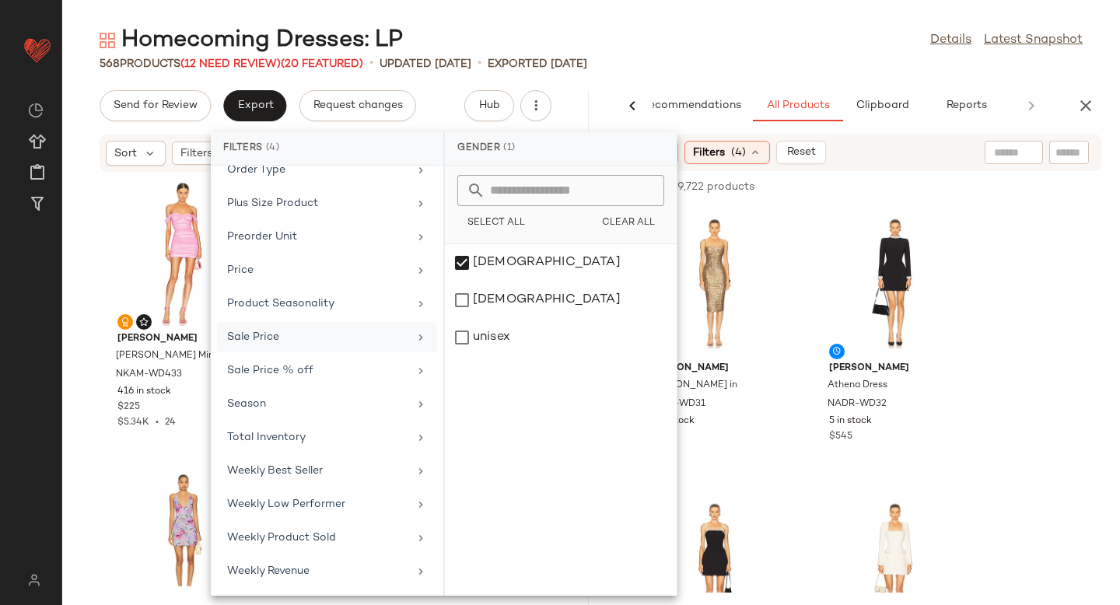
click at [297, 335] on div "Sale Price" at bounding box center [317, 337] width 181 height 16
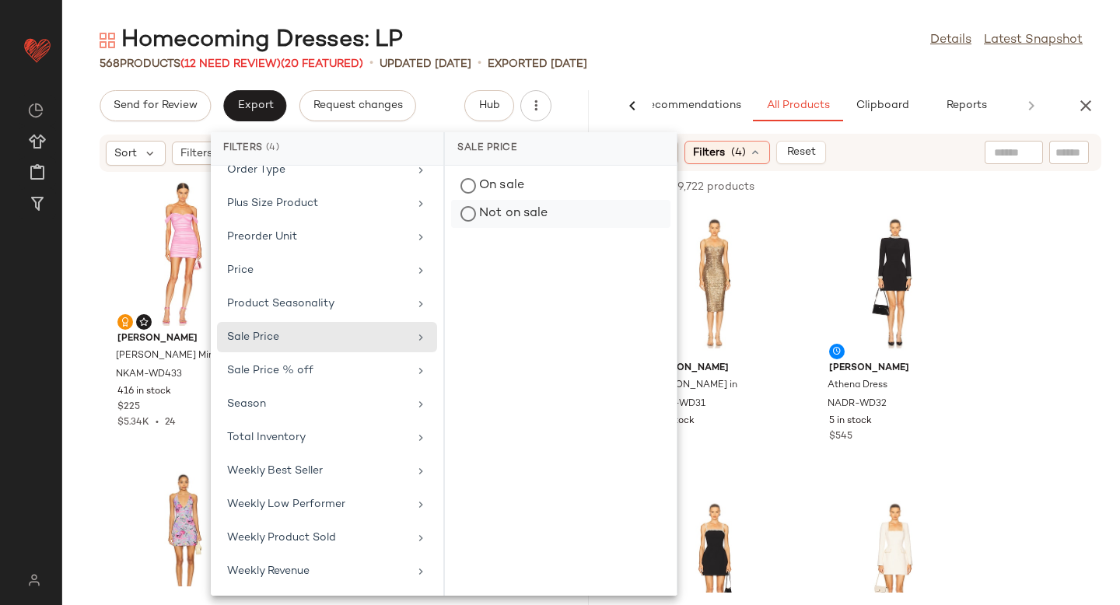
click at [507, 203] on div "Not on sale" at bounding box center [560, 214] width 219 height 28
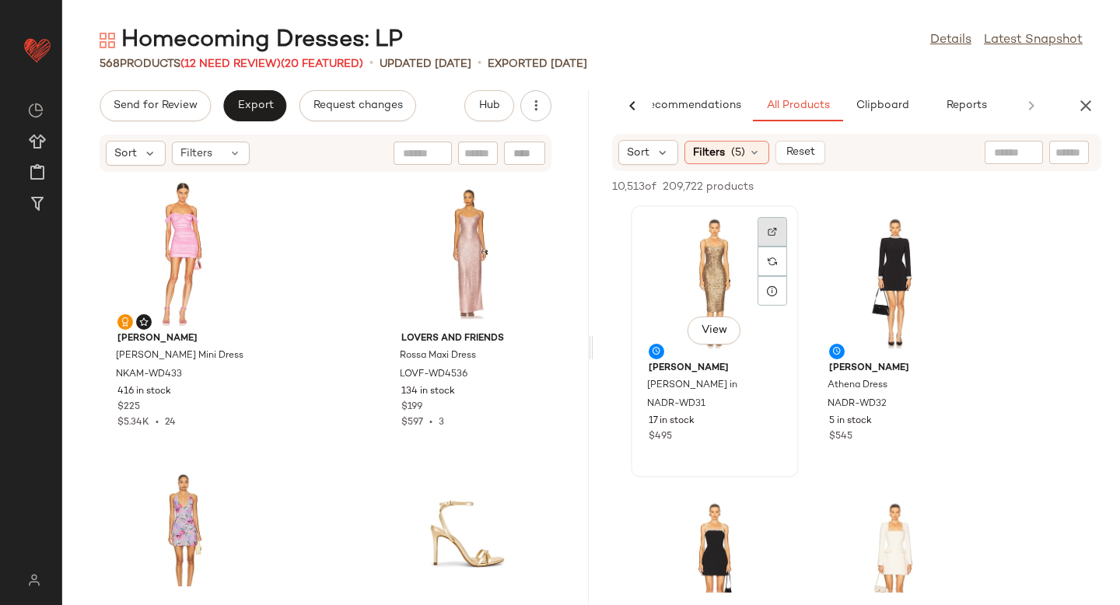
click at [765, 247] on div at bounding box center [773, 262] width 30 height 30
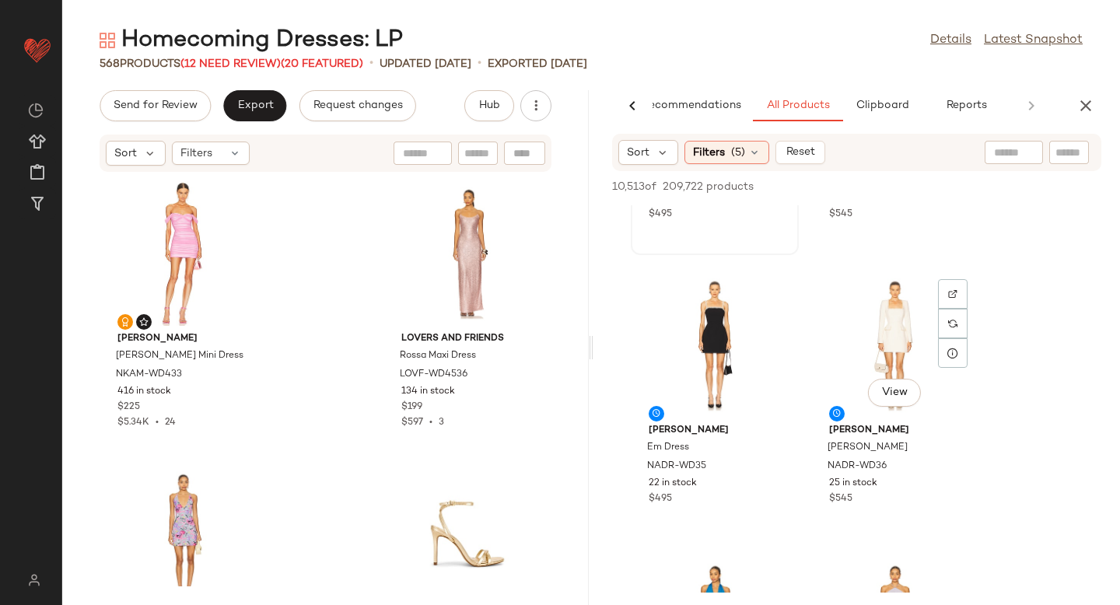
scroll to position [229, 0]
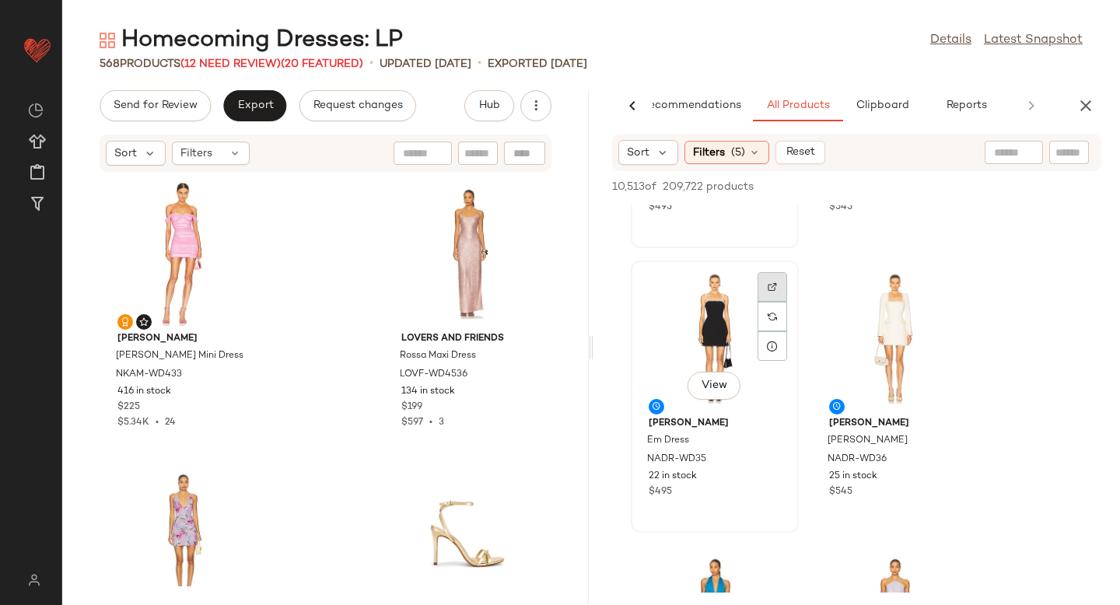
click at [760, 302] on div at bounding box center [773, 317] width 30 height 30
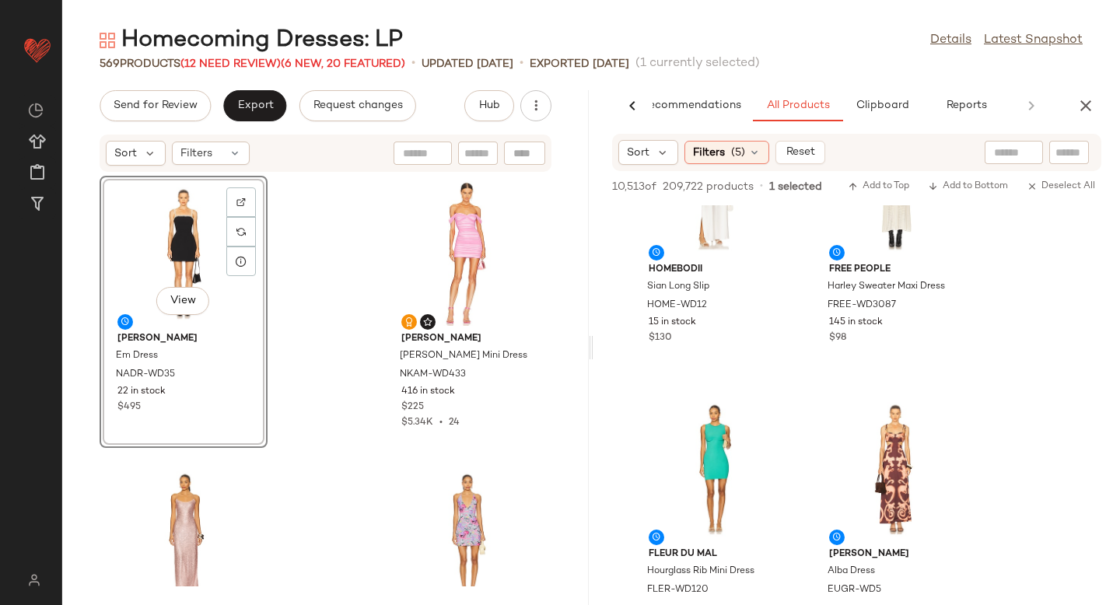
scroll to position [2492, 0]
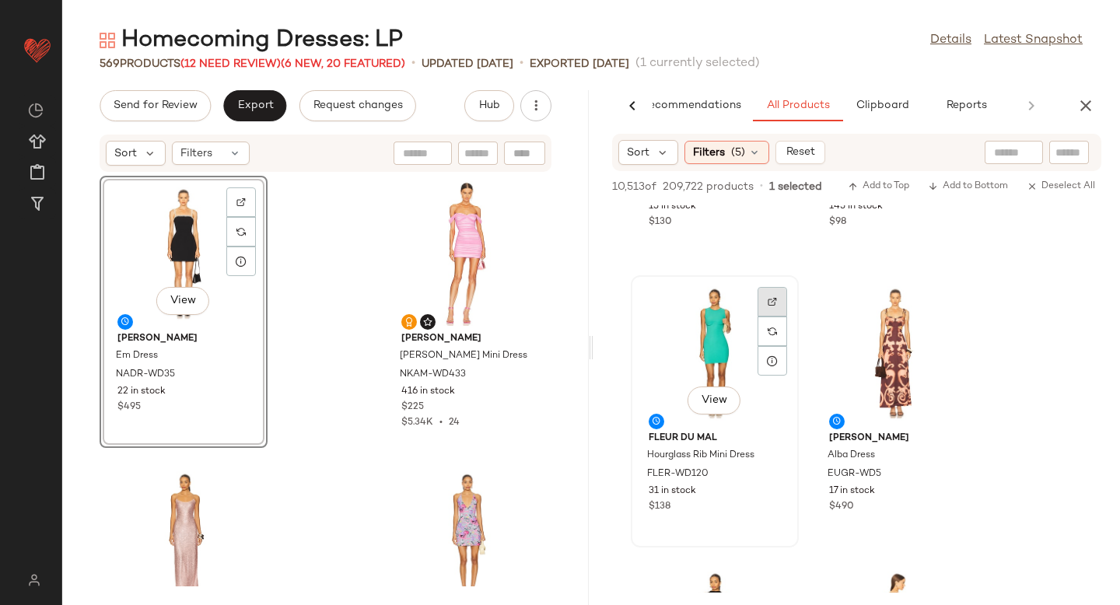
click at [762, 317] on div at bounding box center [773, 332] width 30 height 30
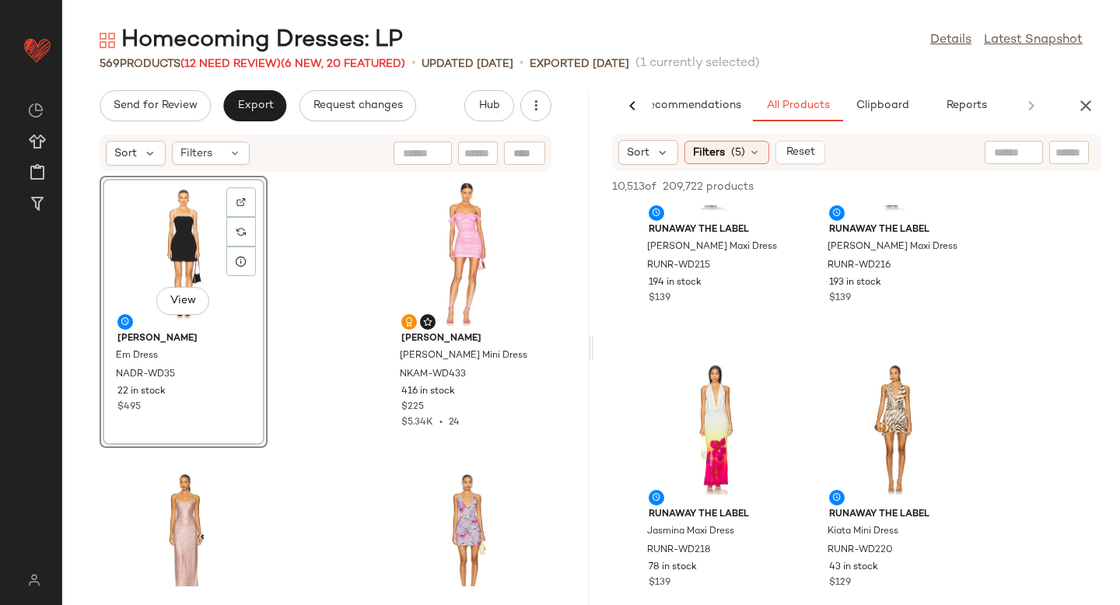
scroll to position [4703, 0]
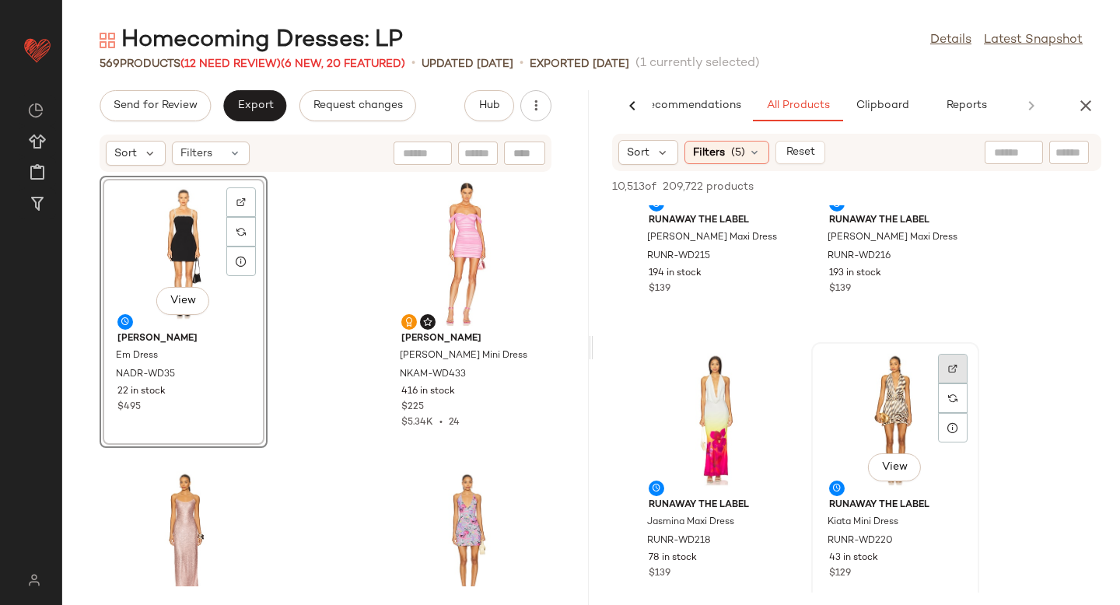
click at [950, 384] on div at bounding box center [953, 399] width 30 height 30
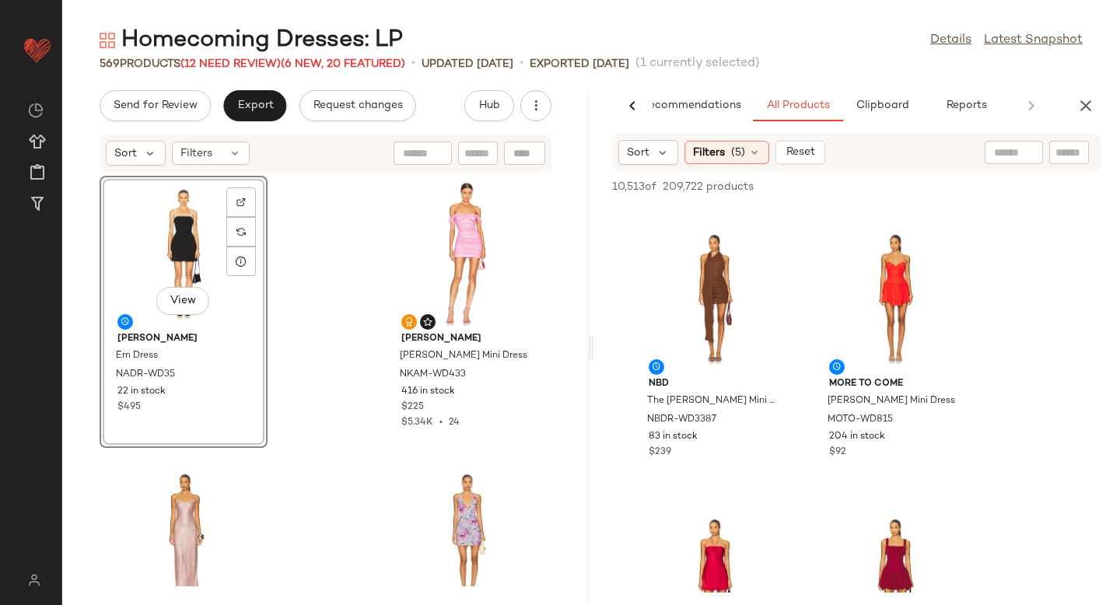
scroll to position [5965, 0]
click at [765, 261] on div at bounding box center [773, 276] width 30 height 30
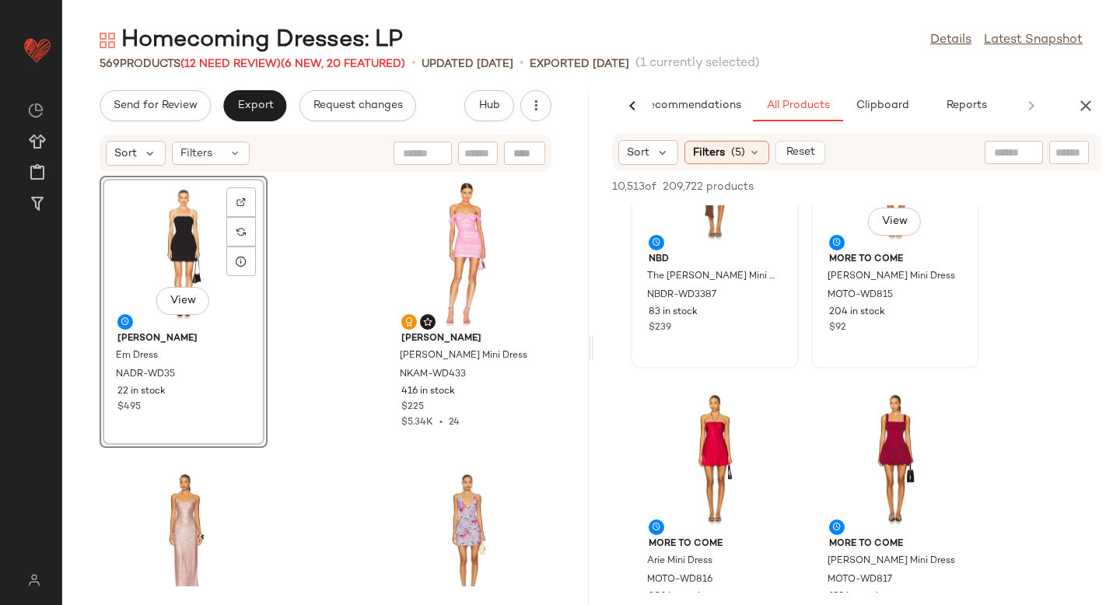
scroll to position [6152, 0]
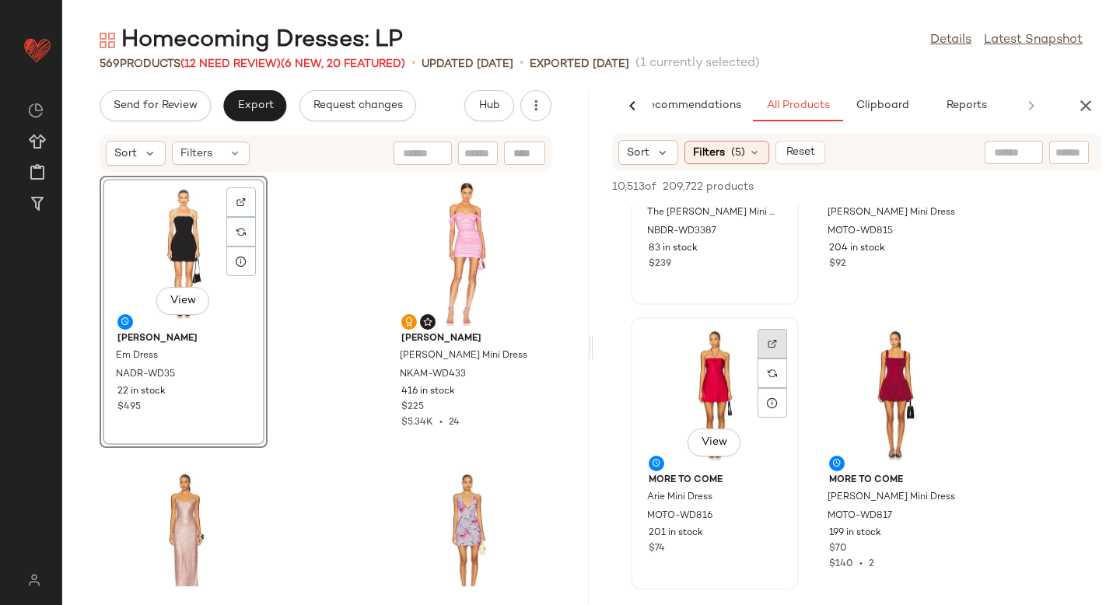
click at [770, 342] on img at bounding box center [772, 343] width 9 height 9
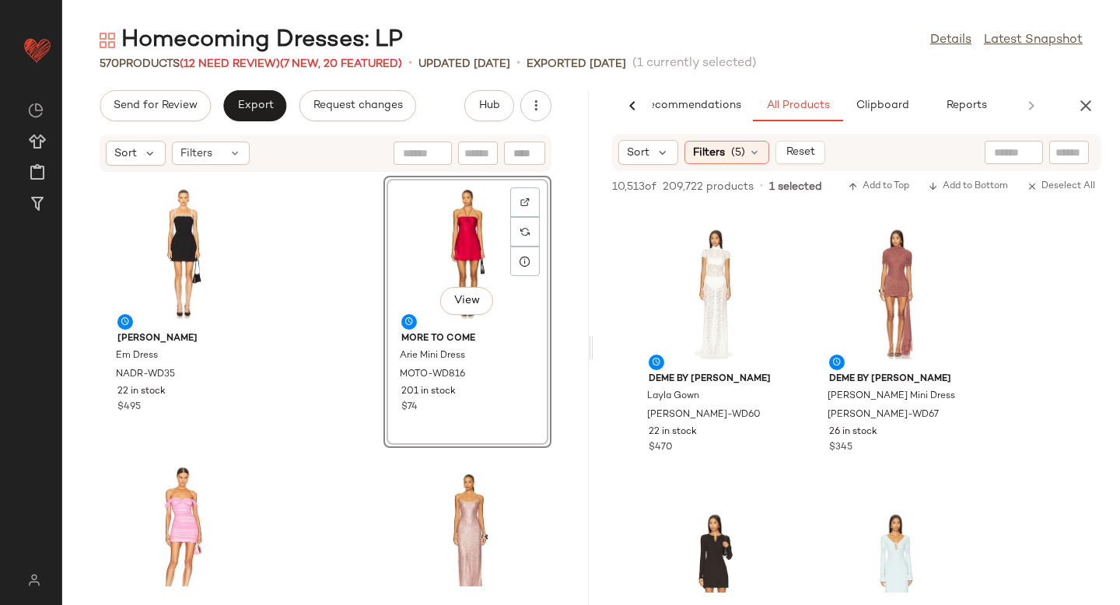
scroll to position [7323, 0]
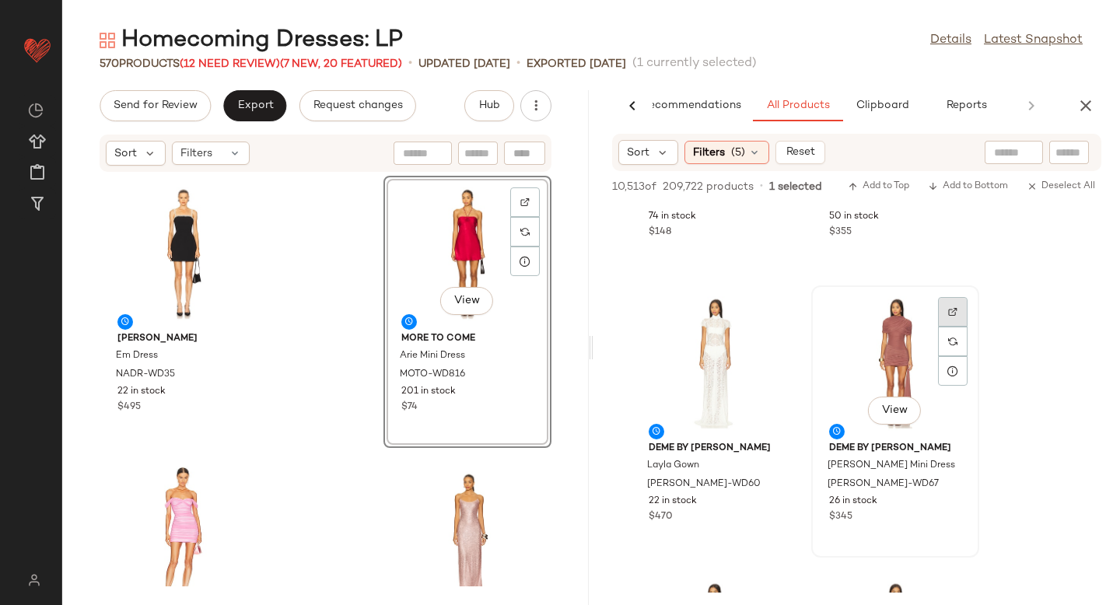
click at [941, 327] on div at bounding box center [953, 342] width 30 height 30
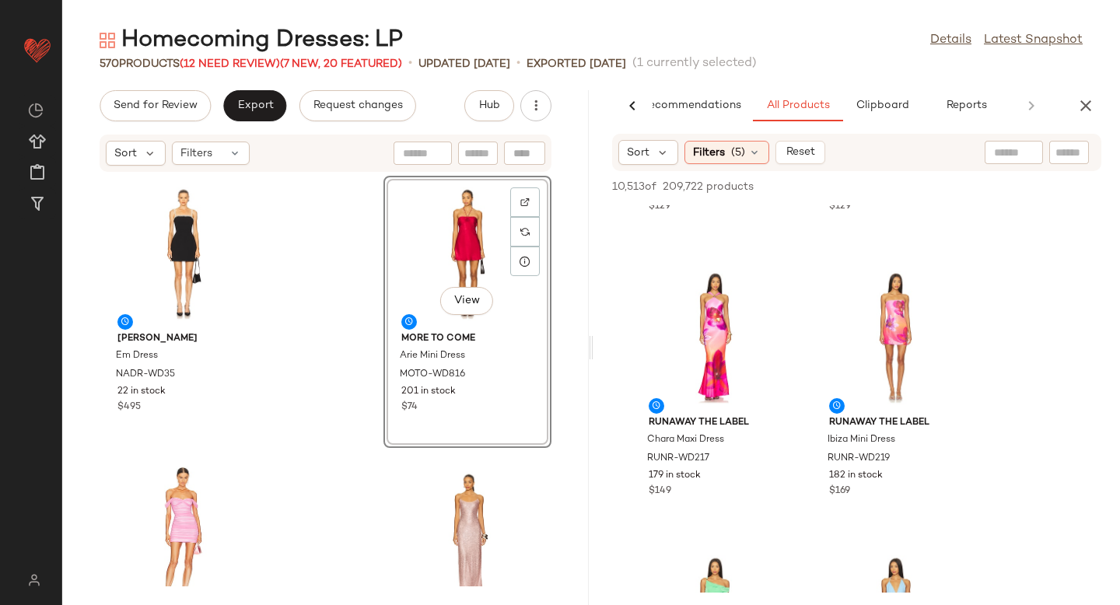
scroll to position [9543, 0]
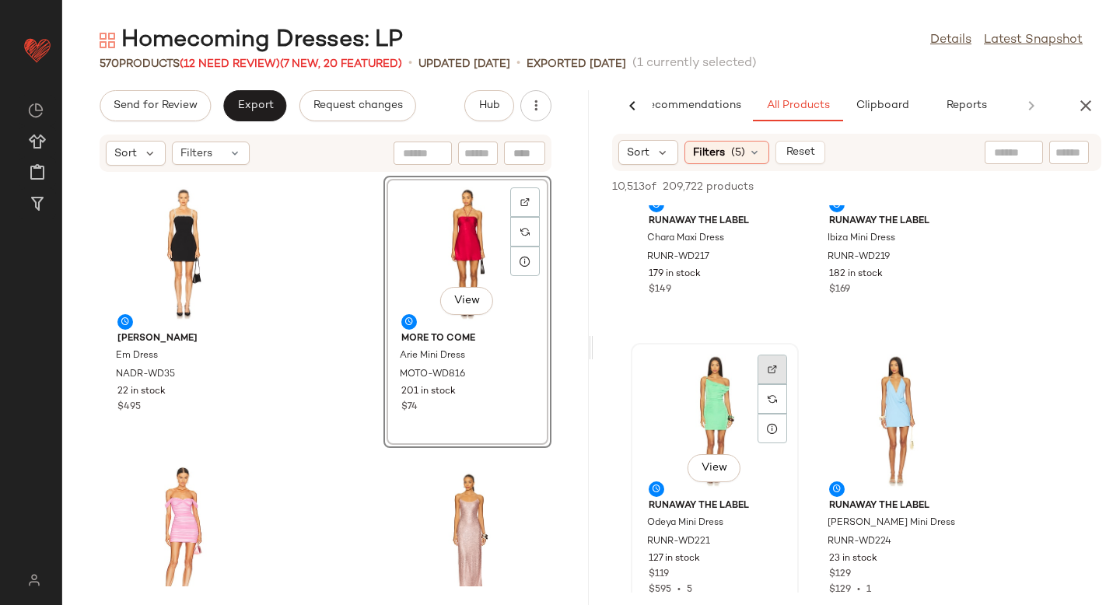
click at [769, 369] on img at bounding box center [772, 369] width 9 height 9
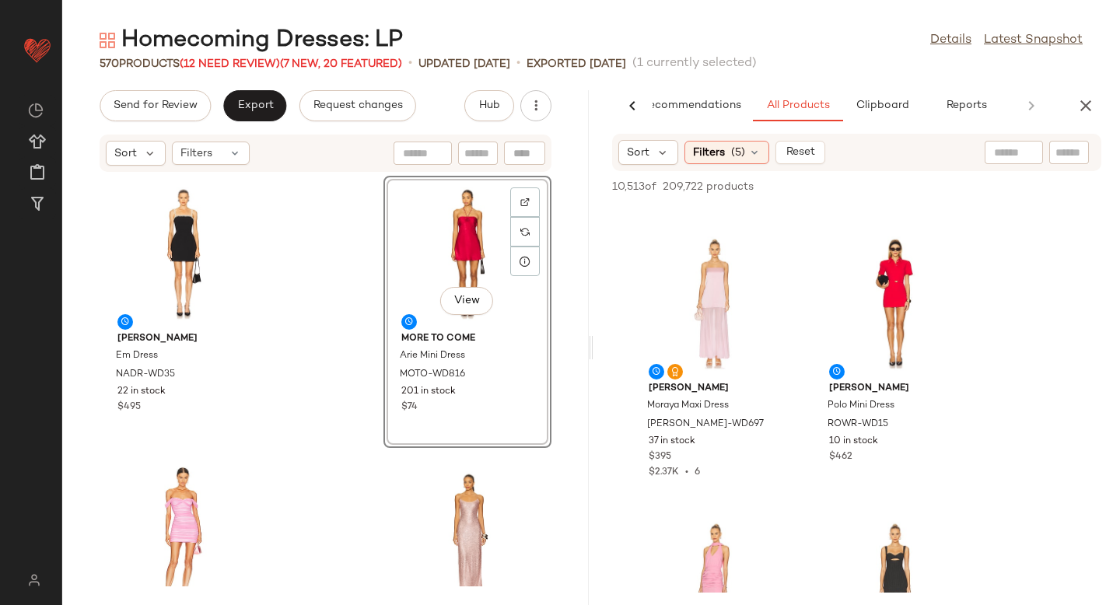
scroll to position [20669, 0]
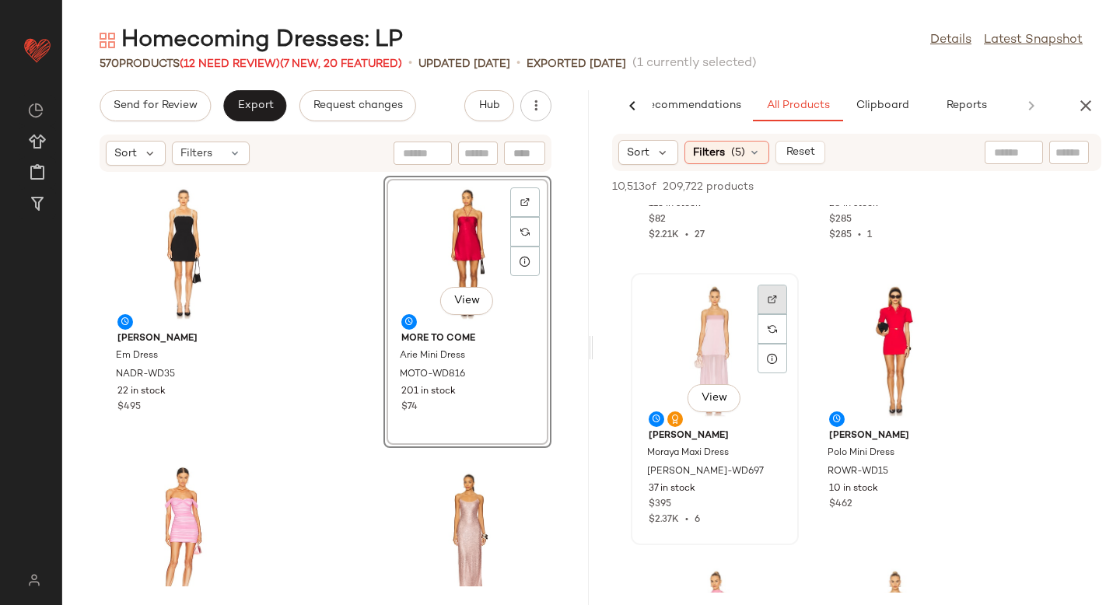
click at [763, 314] on div at bounding box center [773, 329] width 30 height 30
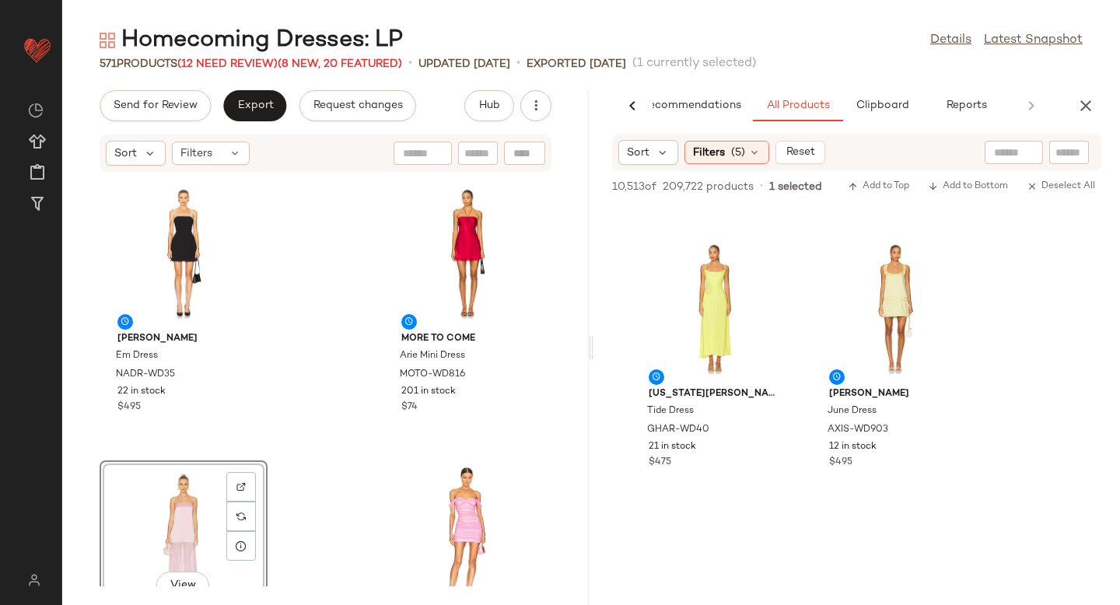
scroll to position [30815, 0]
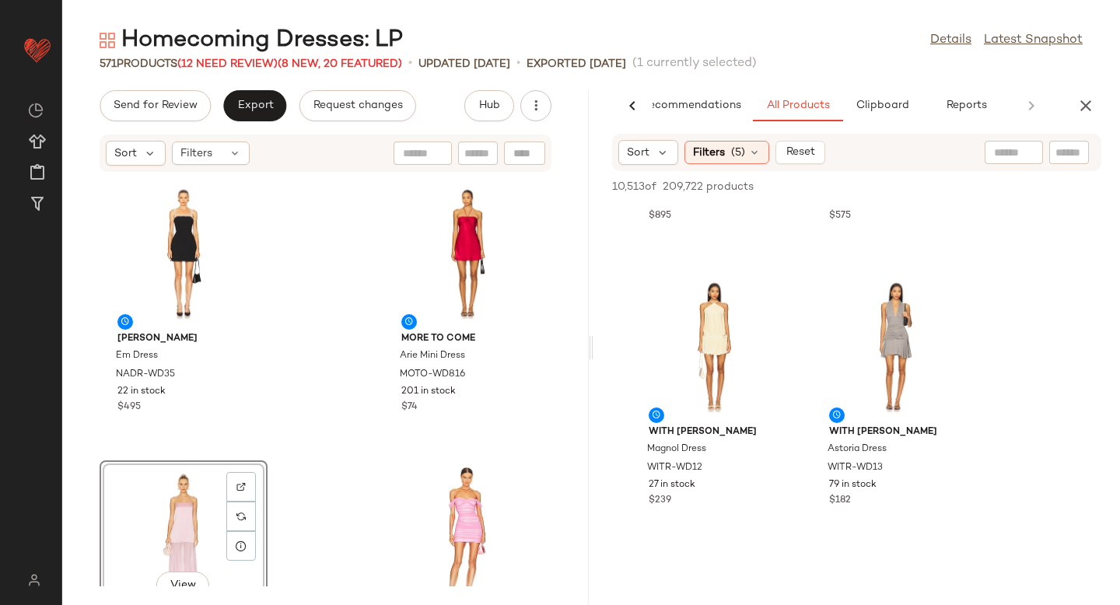
scroll to position [33174, 0]
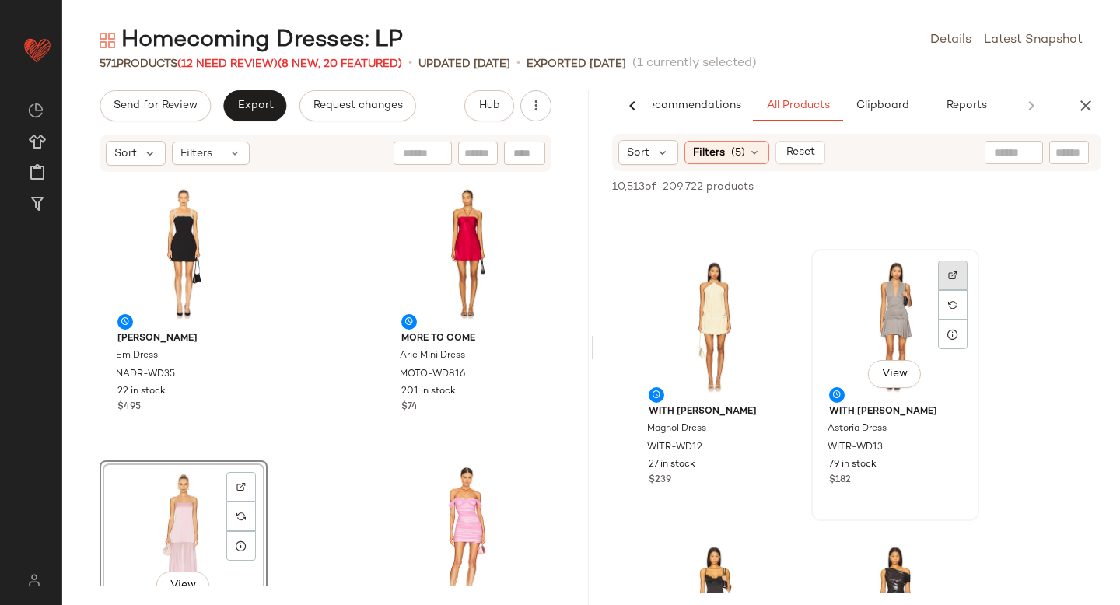
click at [958, 290] on div at bounding box center [953, 305] width 30 height 30
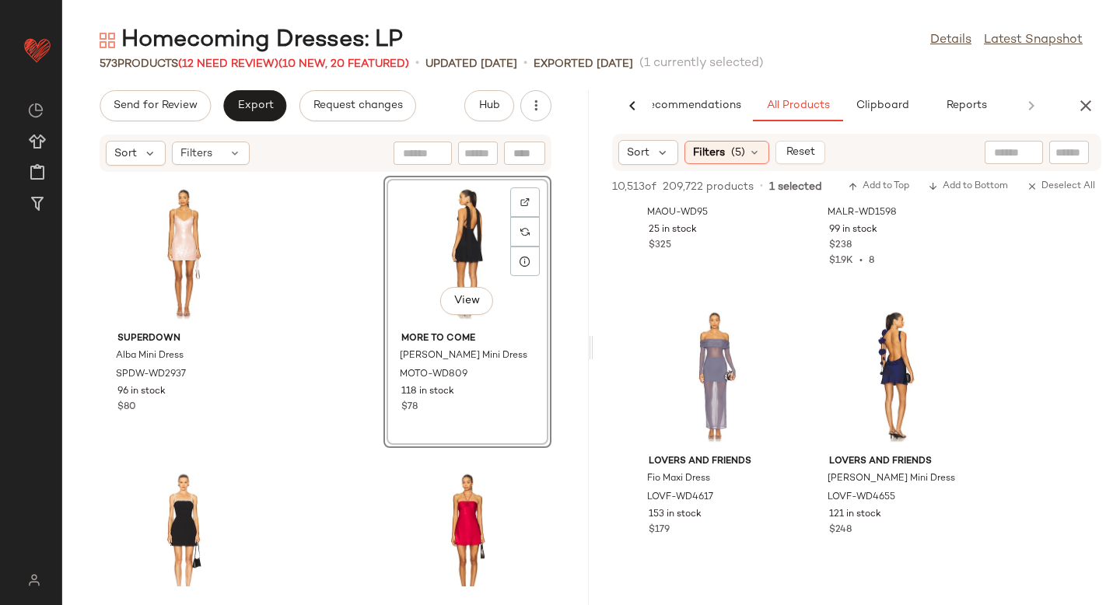
scroll to position [52741, 0]
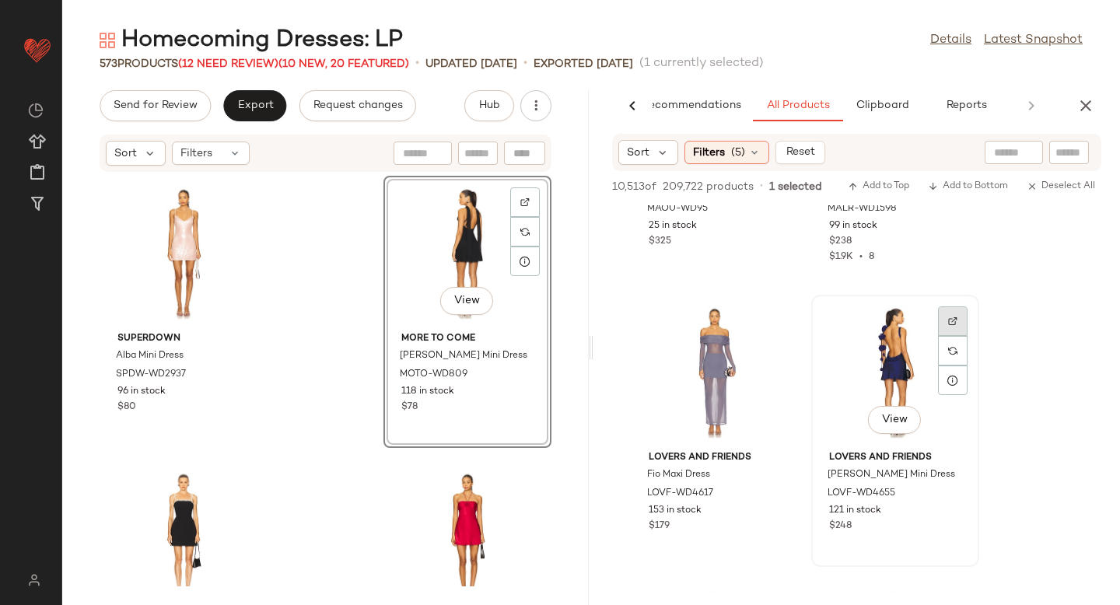
click at [955, 318] on img at bounding box center [952, 321] width 9 height 9
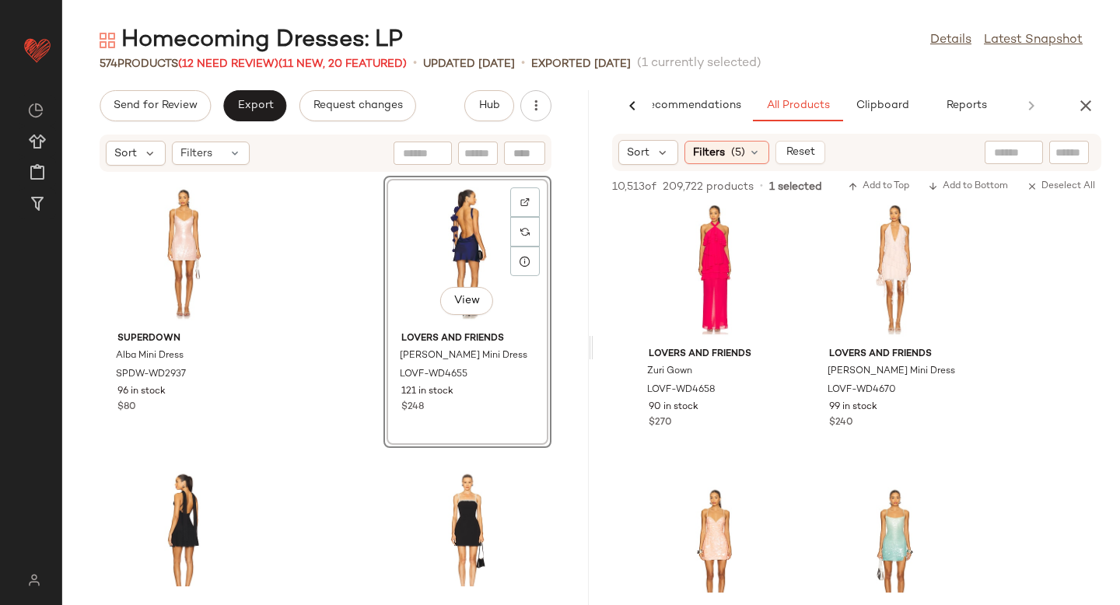
scroll to position [53142, 0]
click at [947, 233] on div at bounding box center [953, 248] width 30 height 30
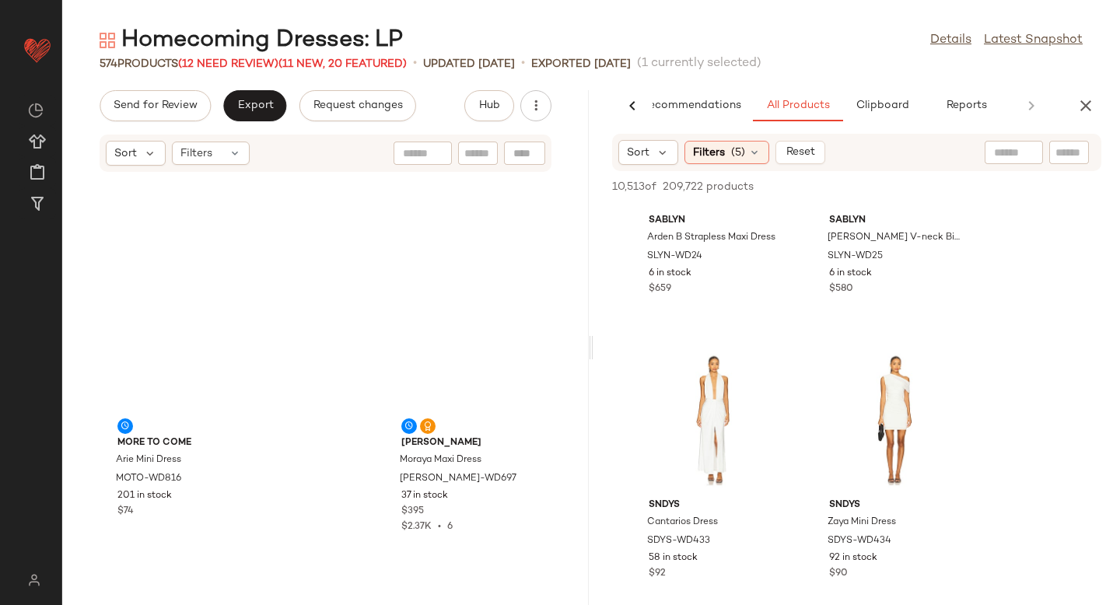
scroll to position [0, 0]
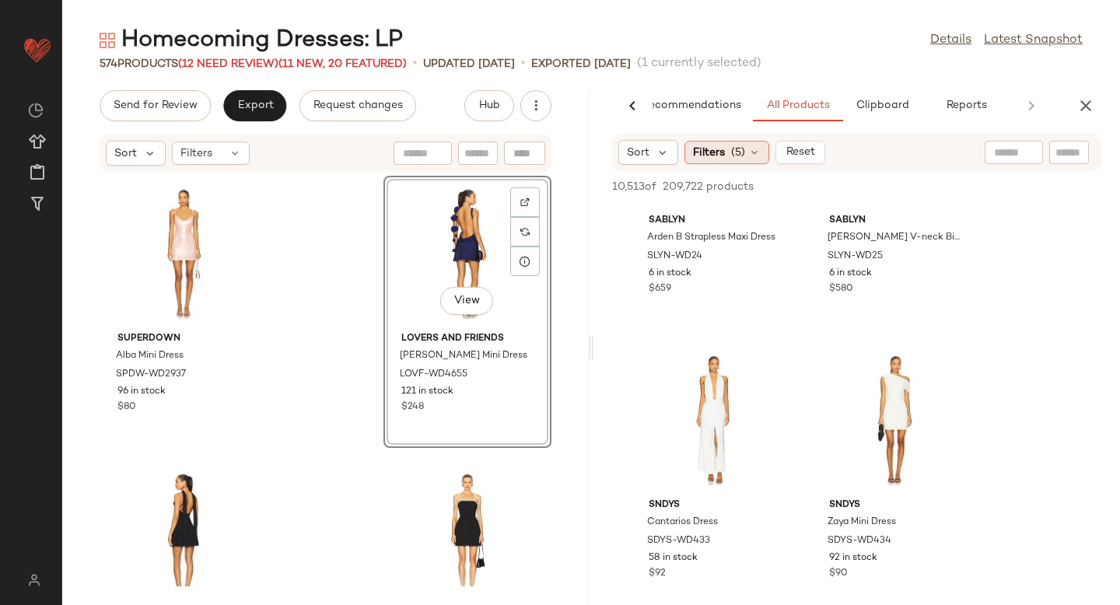
click at [737, 149] on span "(5)" at bounding box center [738, 153] width 14 height 16
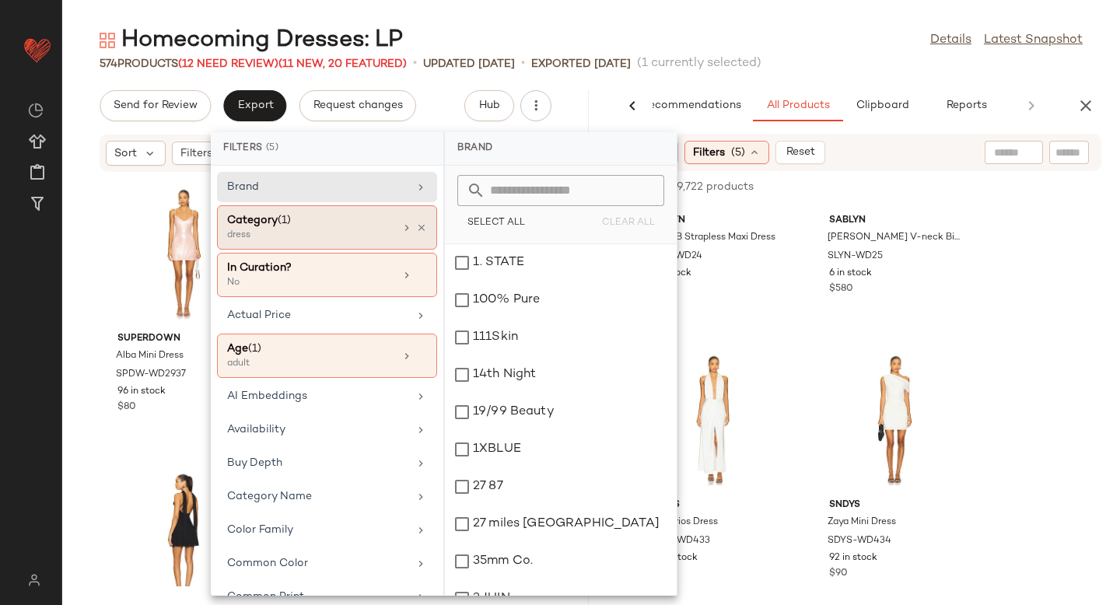
click at [329, 236] on div "dress" at bounding box center [305, 236] width 156 height 14
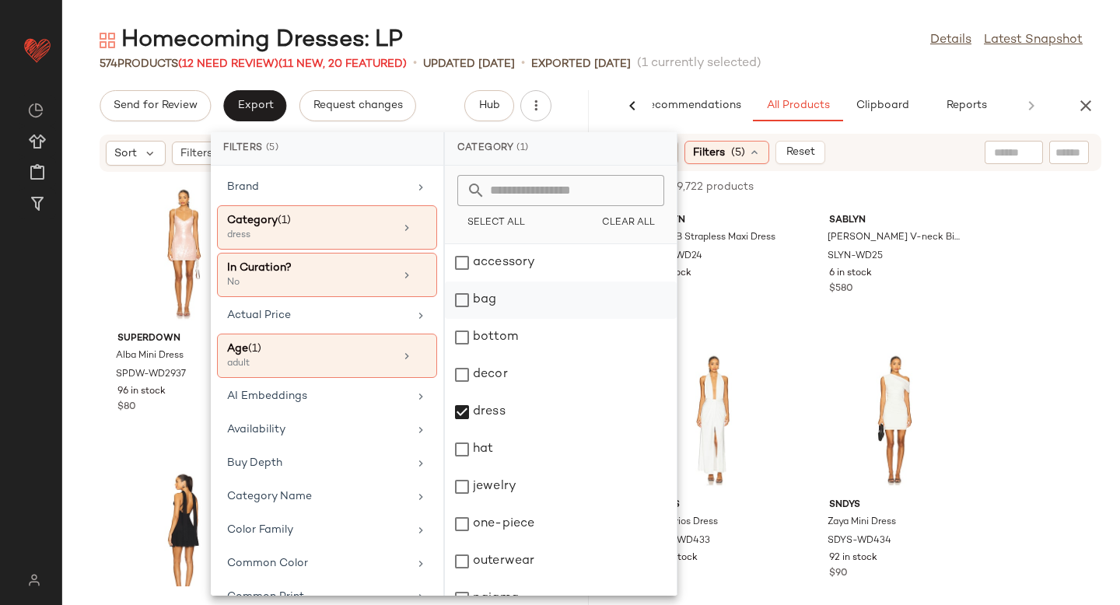
click at [462, 319] on div "bag" at bounding box center [561, 337] width 232 height 37
click at [471, 431] on div "dress" at bounding box center [561, 449] width 232 height 37
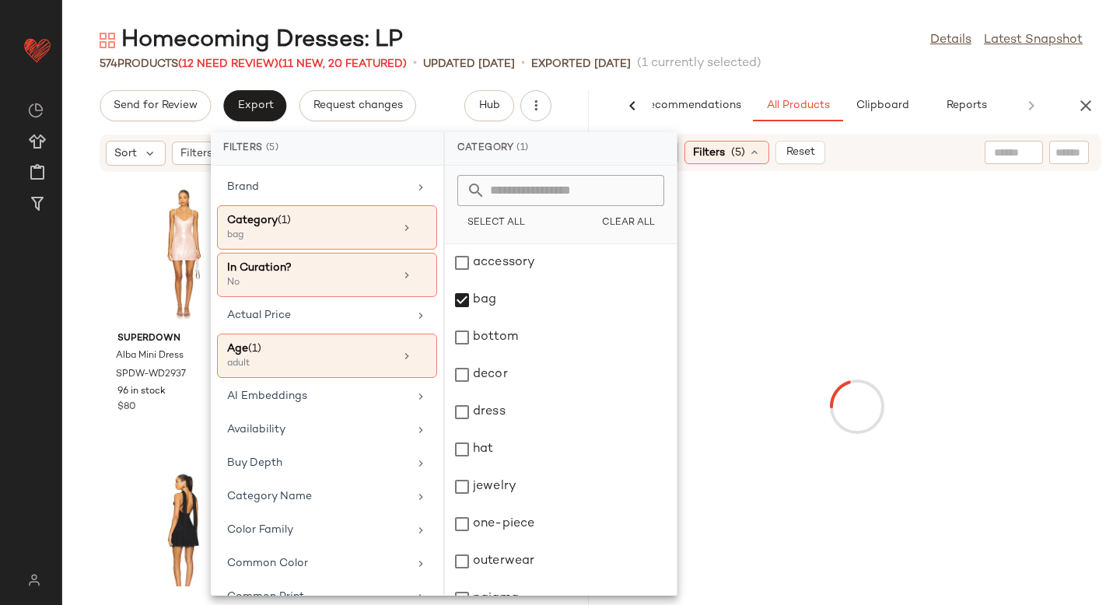
click at [1028, 306] on div at bounding box center [857, 406] width 520 height 465
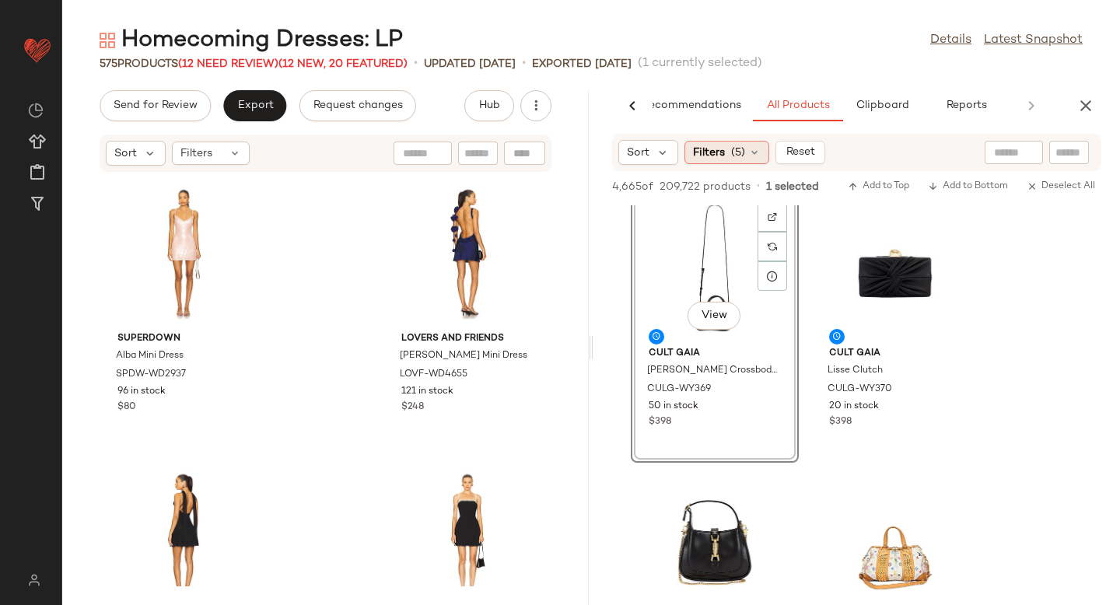
click at [728, 163] on div "Filters (5)" at bounding box center [727, 152] width 85 height 23
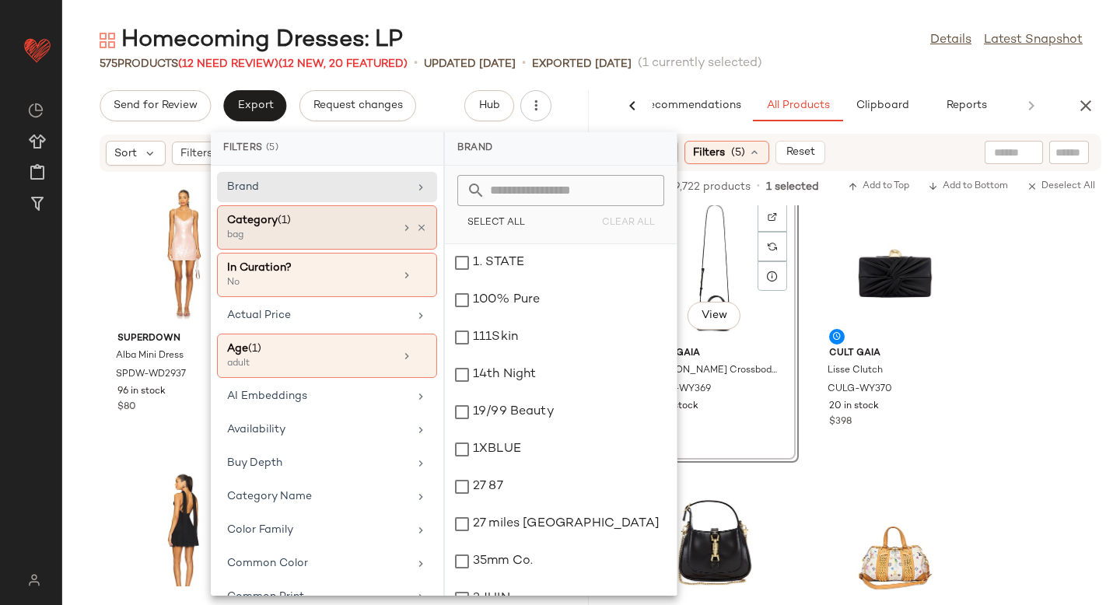
click at [292, 236] on div "bag" at bounding box center [305, 236] width 156 height 14
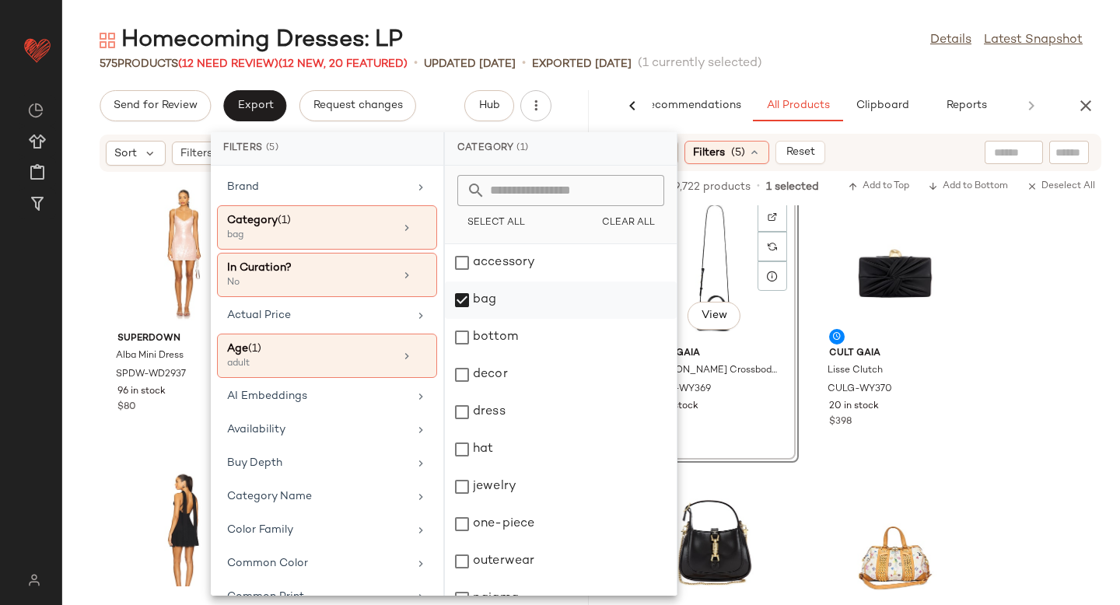
click at [473, 319] on div "bag" at bounding box center [561, 337] width 232 height 37
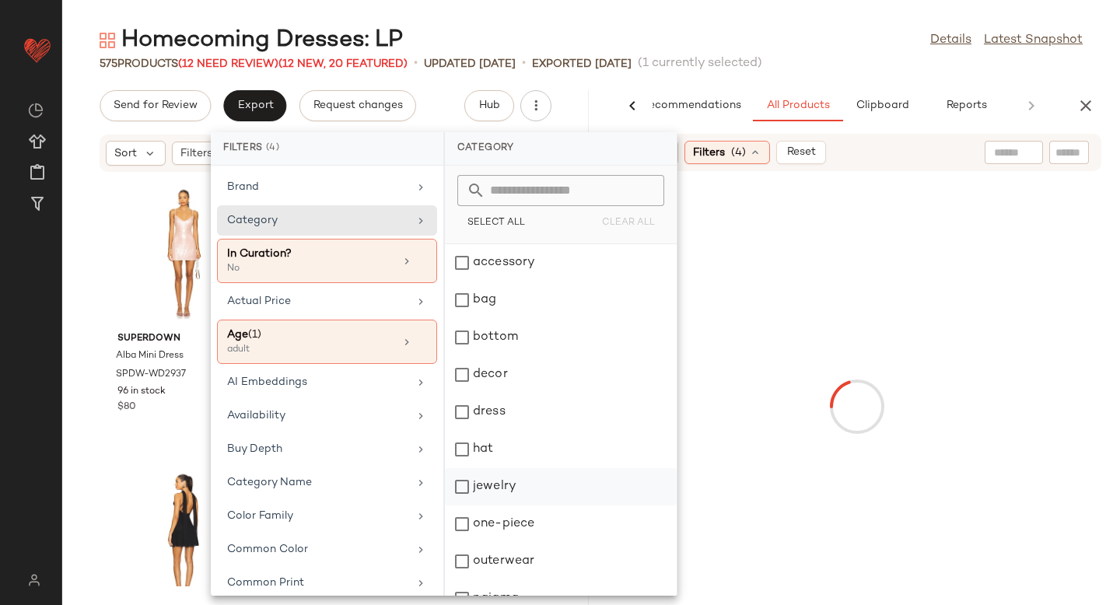
click at [474, 506] on div "jewelry" at bounding box center [561, 524] width 232 height 37
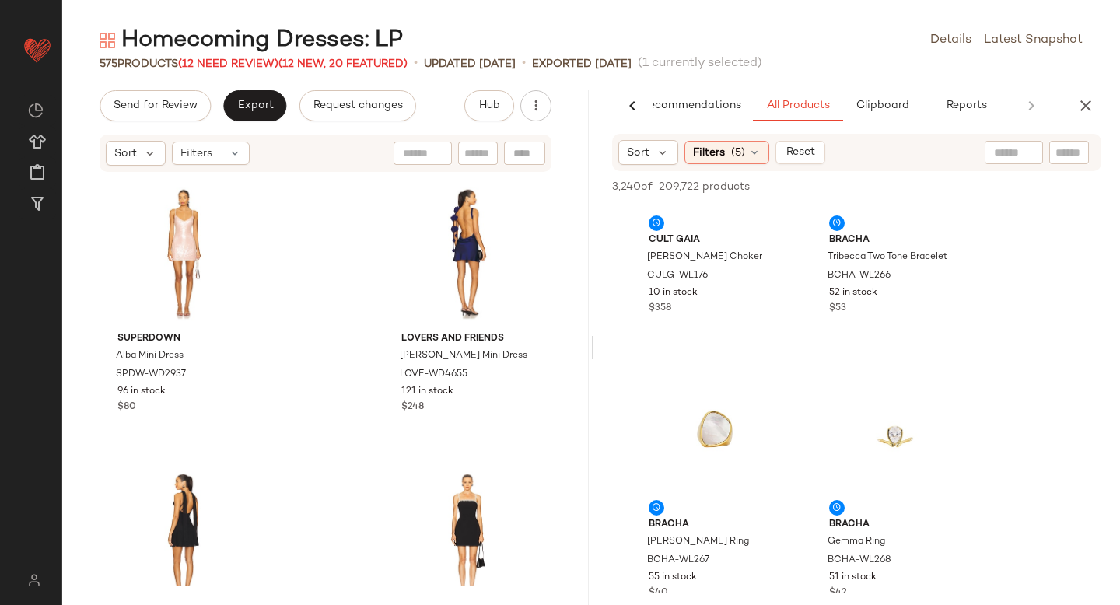
scroll to position [159, 0]
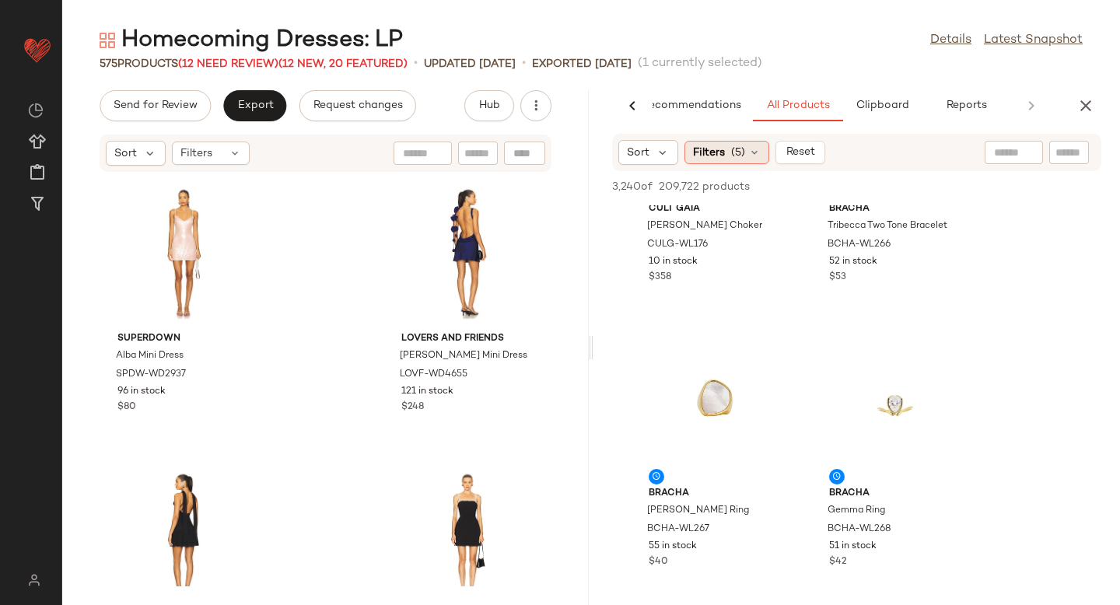
click at [740, 153] on span "(5)" at bounding box center [738, 153] width 14 height 16
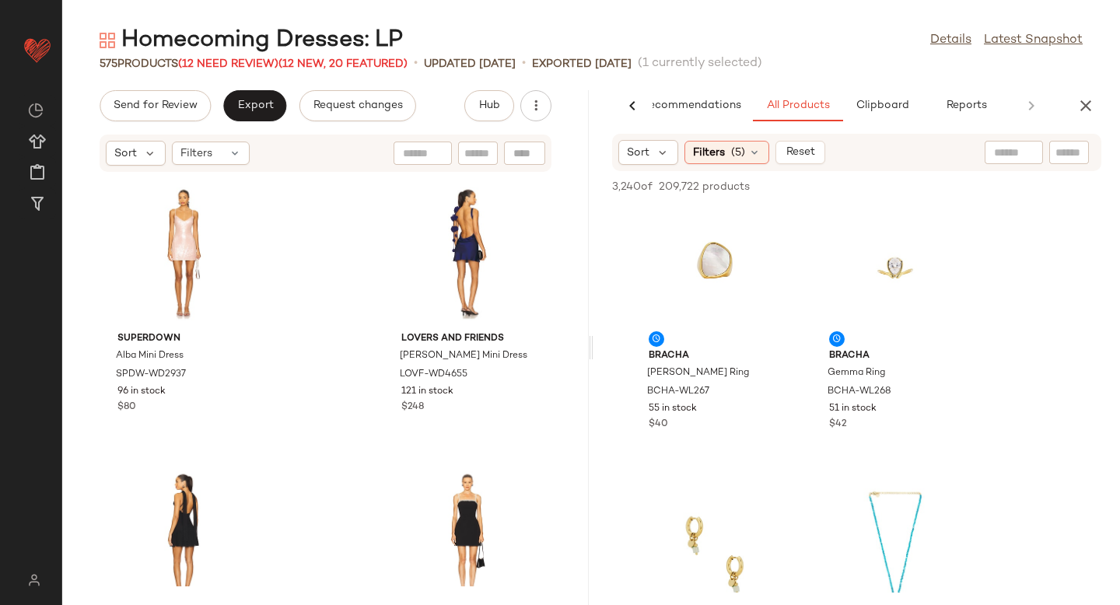
scroll to position [184, 0]
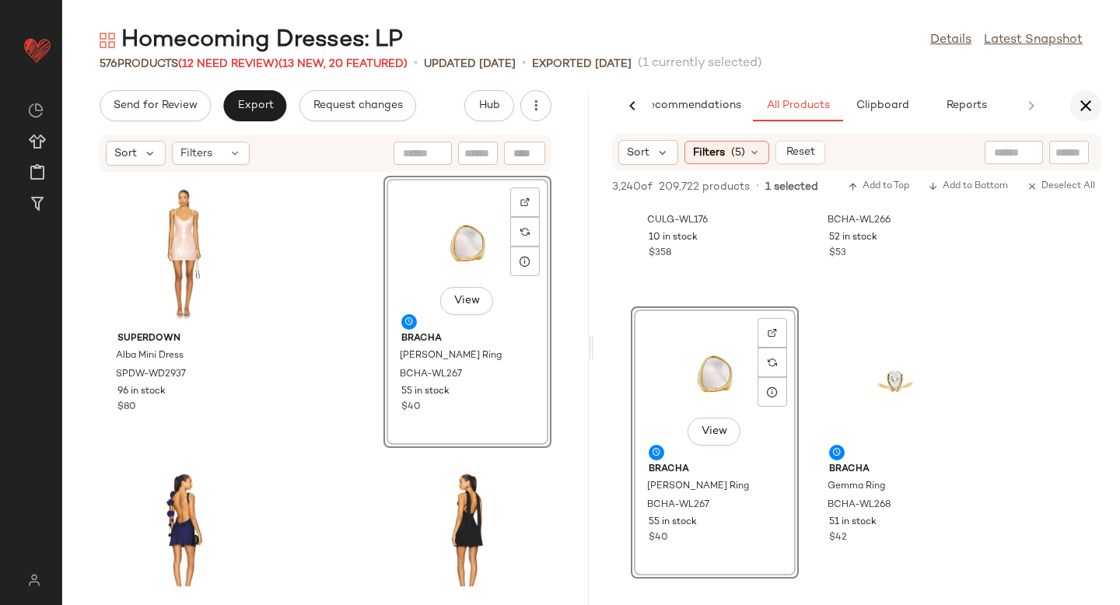
click at [1093, 110] on icon "button" at bounding box center [1086, 105] width 19 height 19
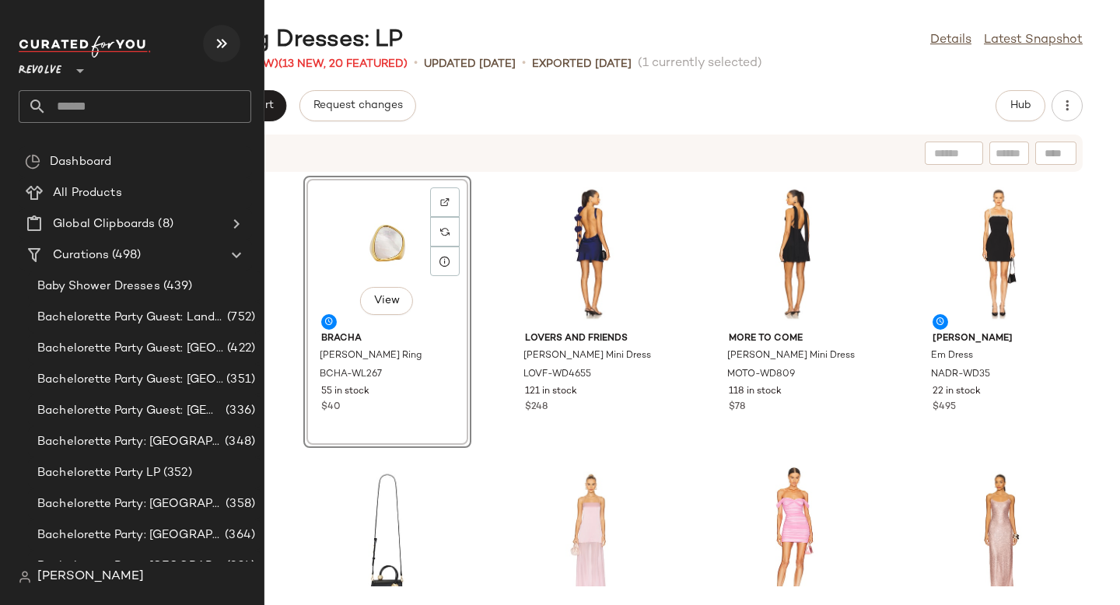
click at [236, 42] on button "button" at bounding box center [221, 43] width 37 height 37
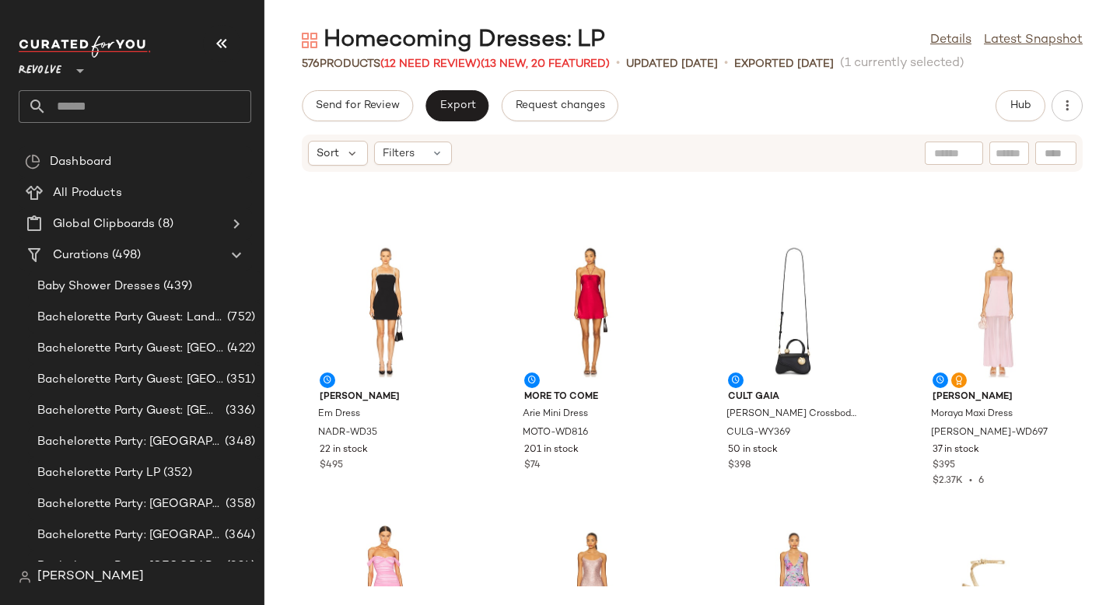
scroll to position [117, 0]
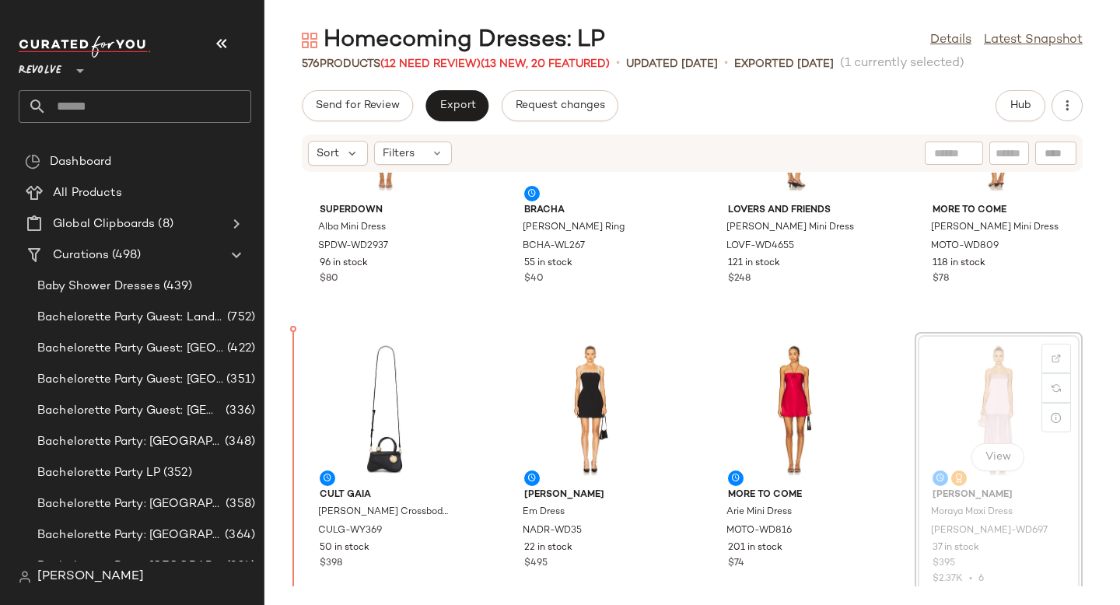
scroll to position [135, 0]
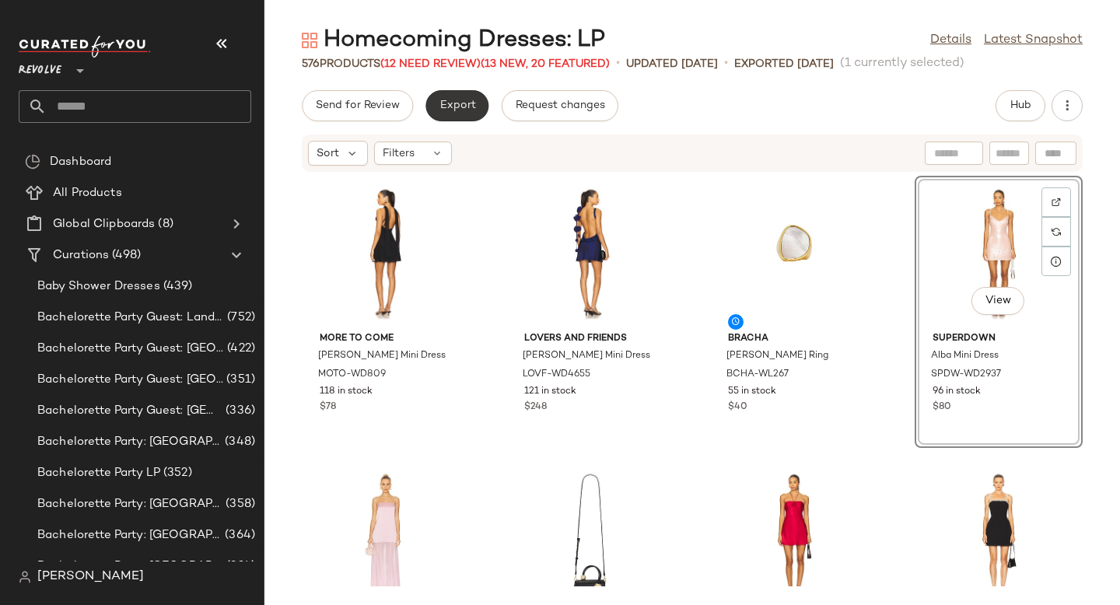
click at [454, 110] on span "Export" at bounding box center [457, 106] width 37 height 12
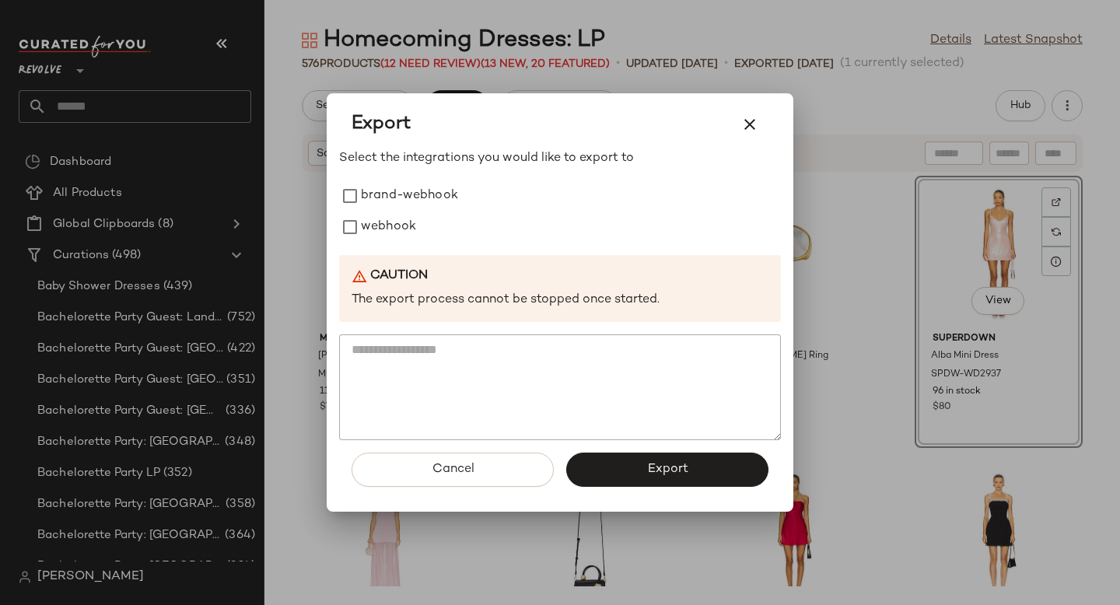
click at [367, 247] on div "Select the integrations you would like to export to brand-webhook webhook Cauti…" at bounding box center [560, 294] width 442 height 291
click at [363, 221] on label "webhook" at bounding box center [388, 227] width 55 height 31
click at [622, 467] on button "Export" at bounding box center [667, 470] width 202 height 34
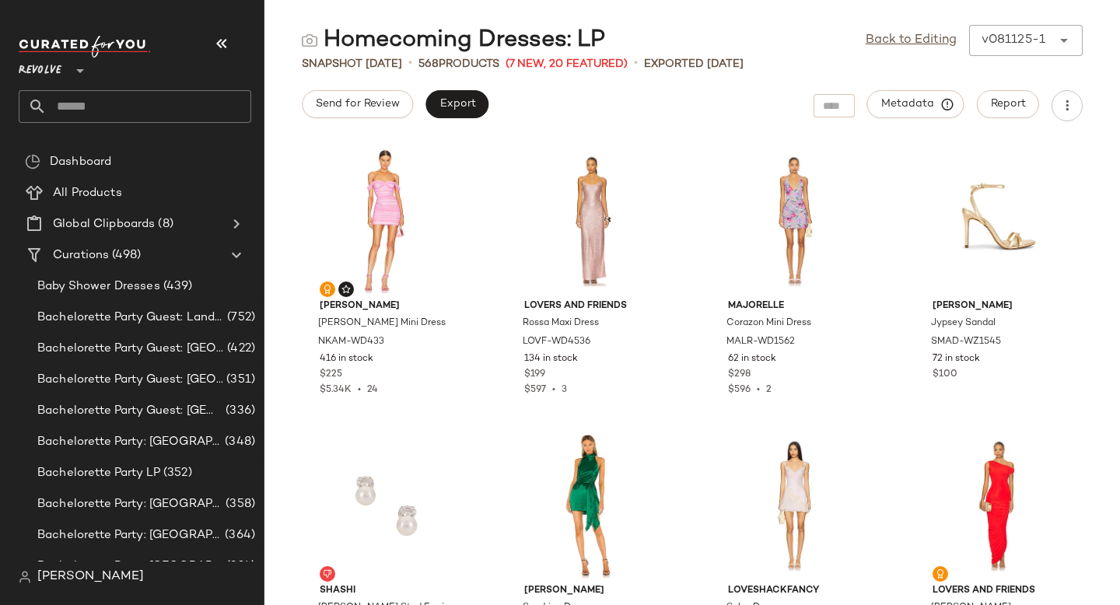
click at [87, 100] on input "text" at bounding box center [149, 106] width 205 height 33
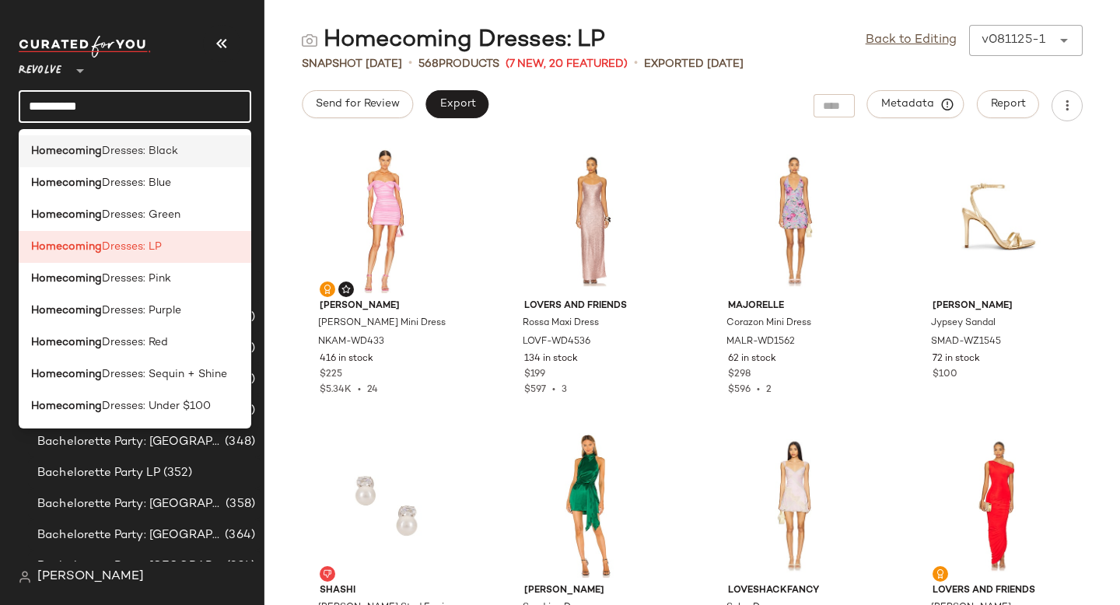
type input "**********"
click at [143, 199] on div "Homecoming Dresses: Black" at bounding box center [135, 215] width 233 height 32
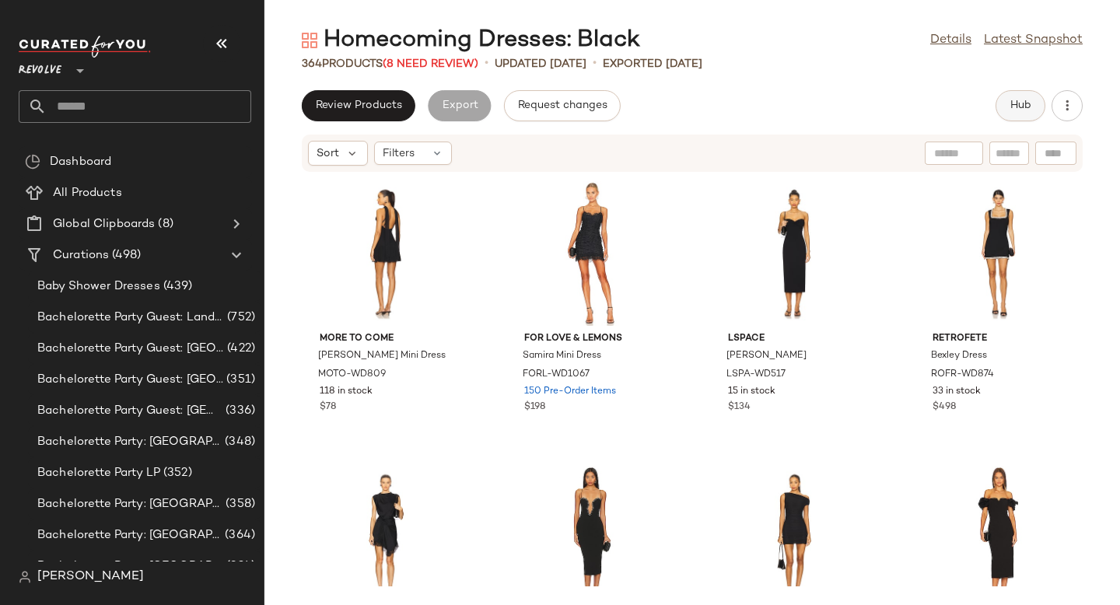
click at [1035, 103] on button "Hub" at bounding box center [1021, 105] width 50 height 31
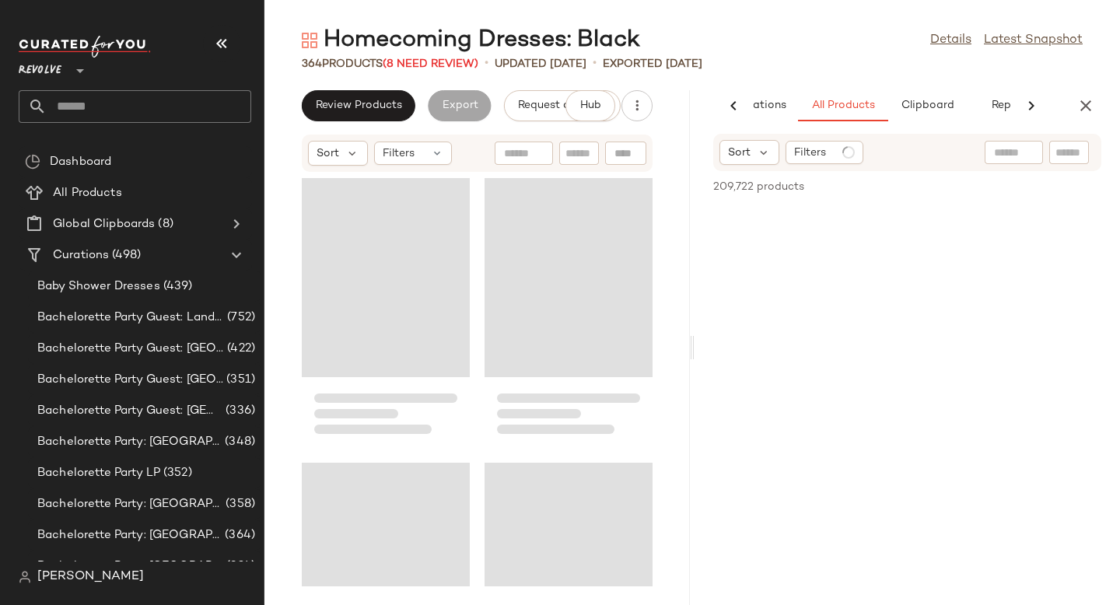
scroll to position [0, 93]
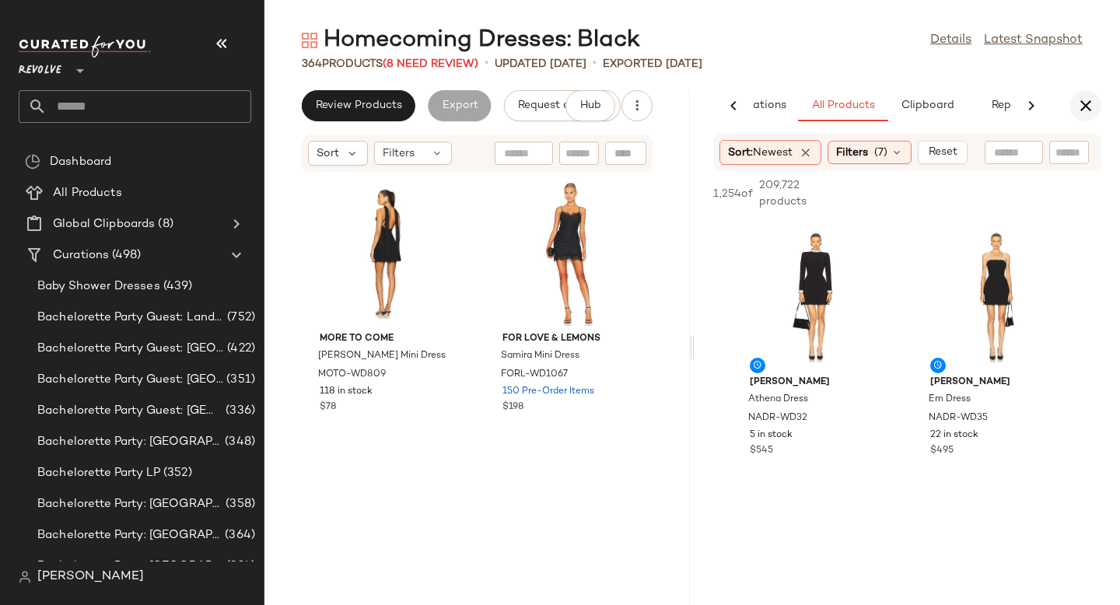
click at [1084, 106] on icon "button" at bounding box center [1086, 105] width 19 height 19
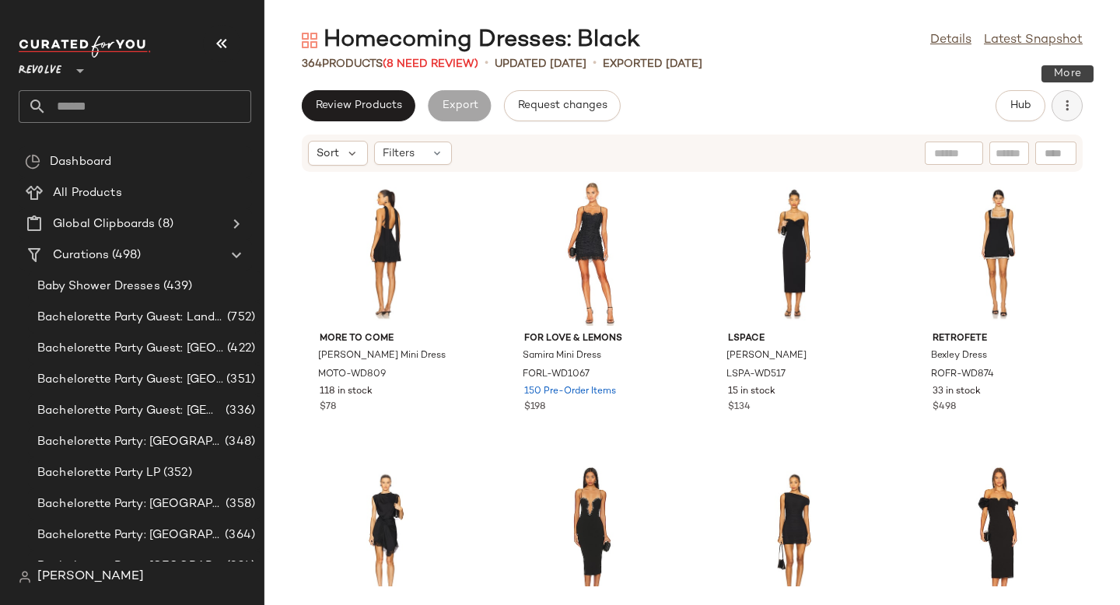
click at [1074, 106] on icon "button" at bounding box center [1068, 106] width 16 height 16
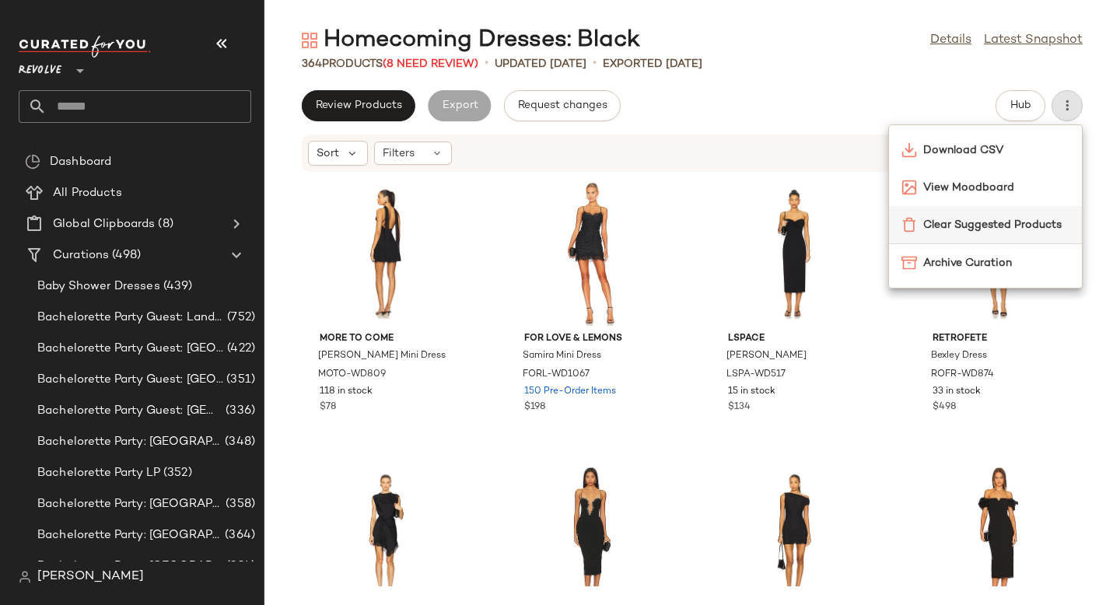
click at [1008, 227] on span "Clear Suggested Products" at bounding box center [996, 225] width 146 height 16
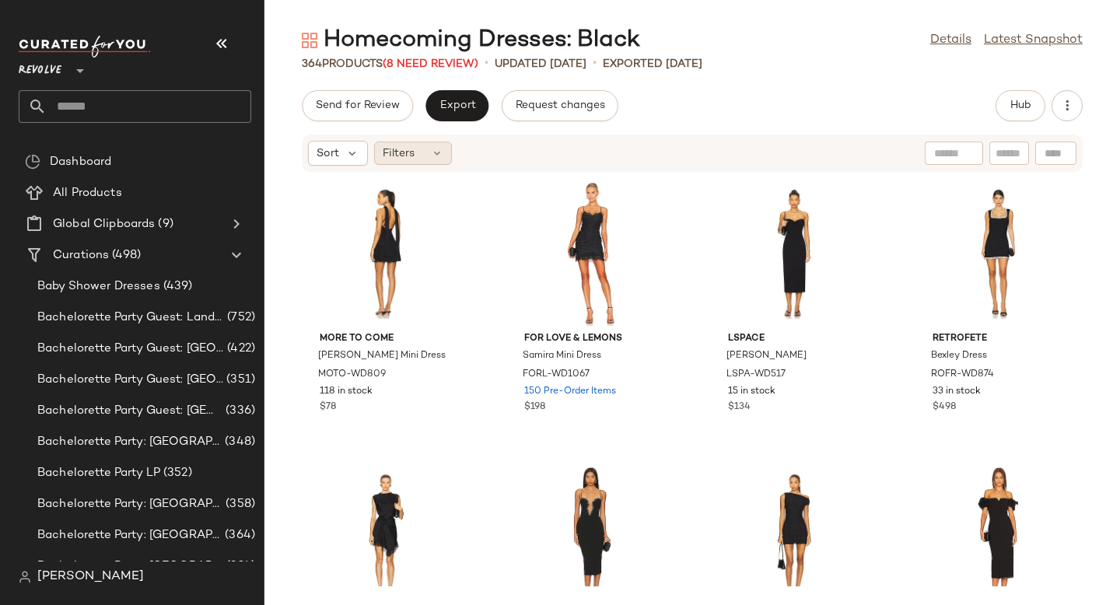
click at [407, 155] on span "Filters" at bounding box center [399, 153] width 32 height 16
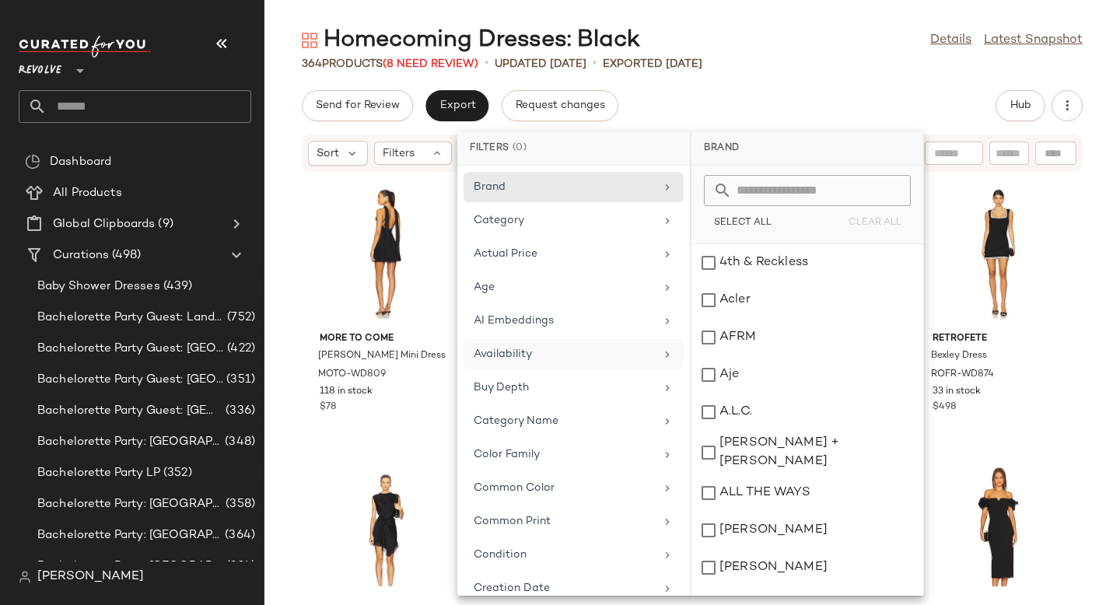
click at [506, 354] on div "Availability" at bounding box center [564, 354] width 181 height 16
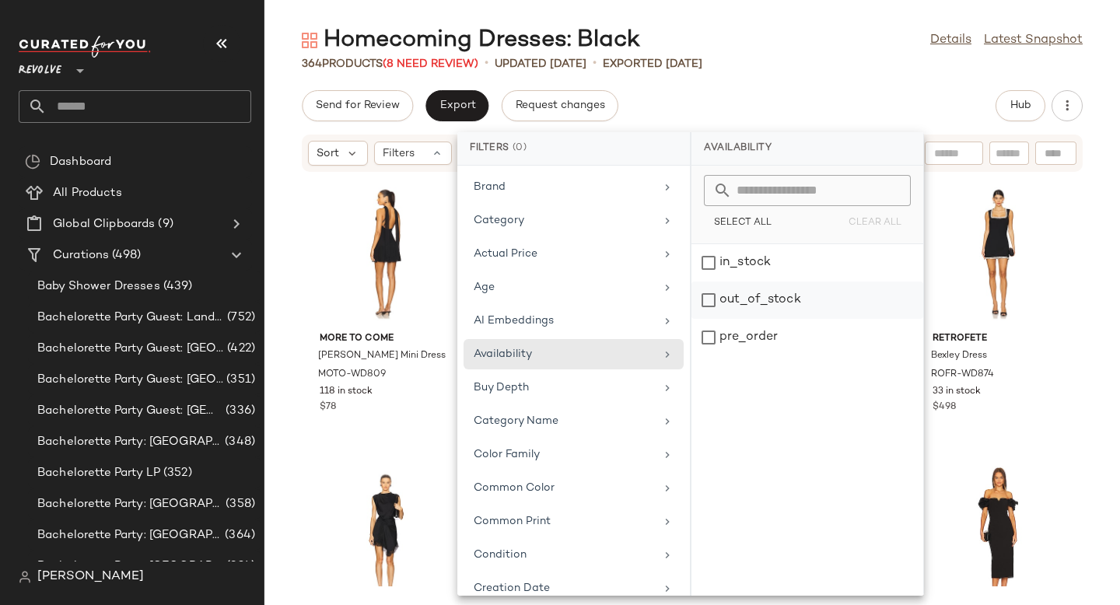
click at [722, 319] on div "out_of_stock" at bounding box center [808, 337] width 232 height 37
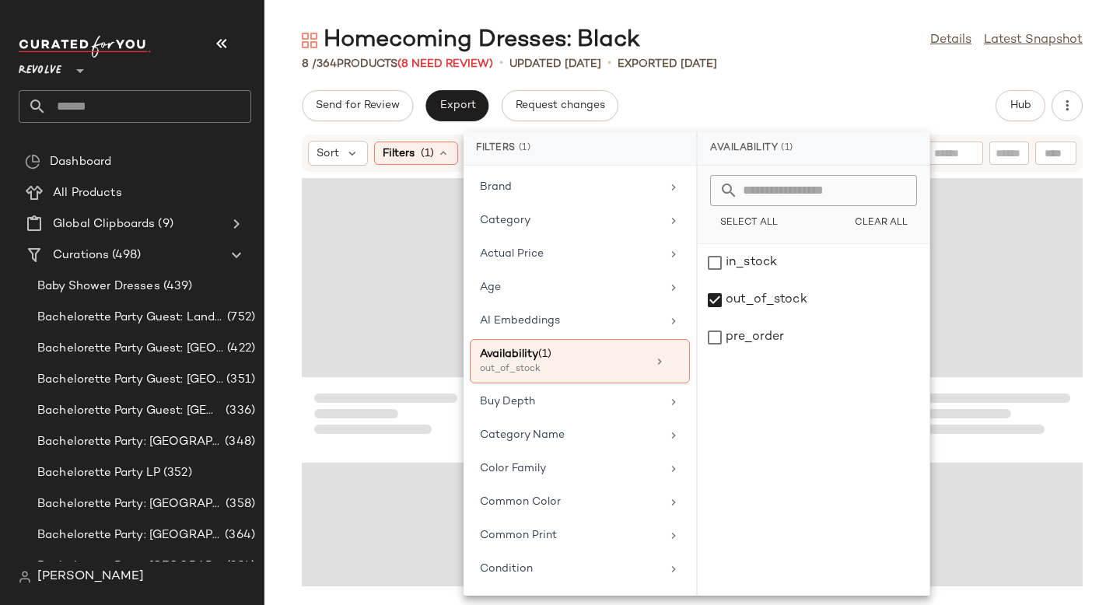
click at [847, 82] on div "Homecoming Dresses: Black Details Latest Snapshot 8 / 364 Products (8 Need Revi…" at bounding box center [692, 315] width 856 height 580
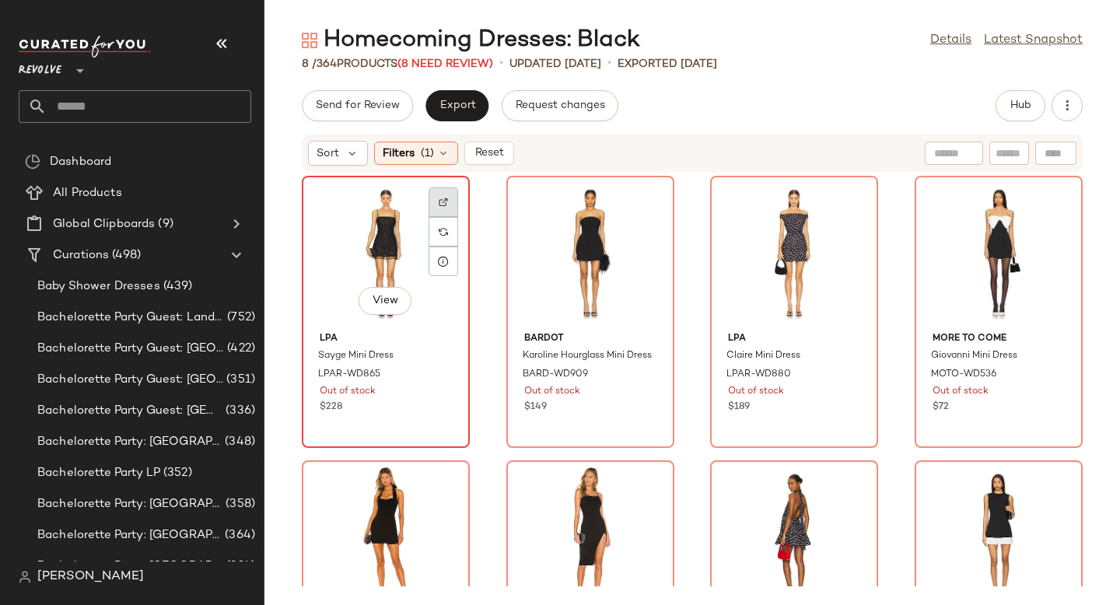
click at [452, 217] on div at bounding box center [444, 232] width 30 height 30
click at [377, 237] on div "View" at bounding box center [385, 253] width 157 height 145
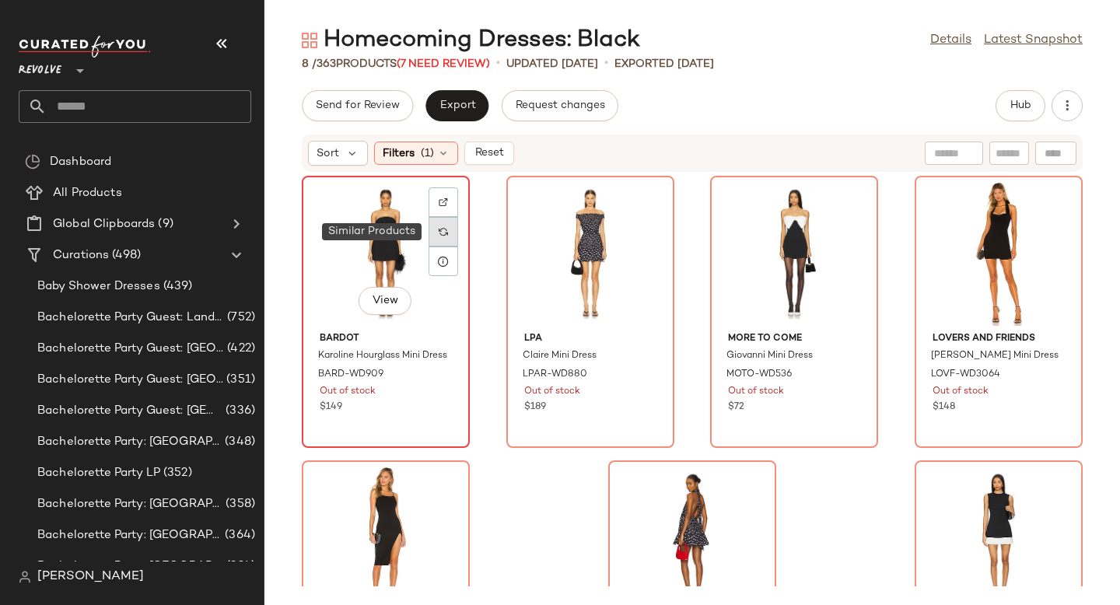
click at [448, 233] on div at bounding box center [444, 232] width 30 height 30
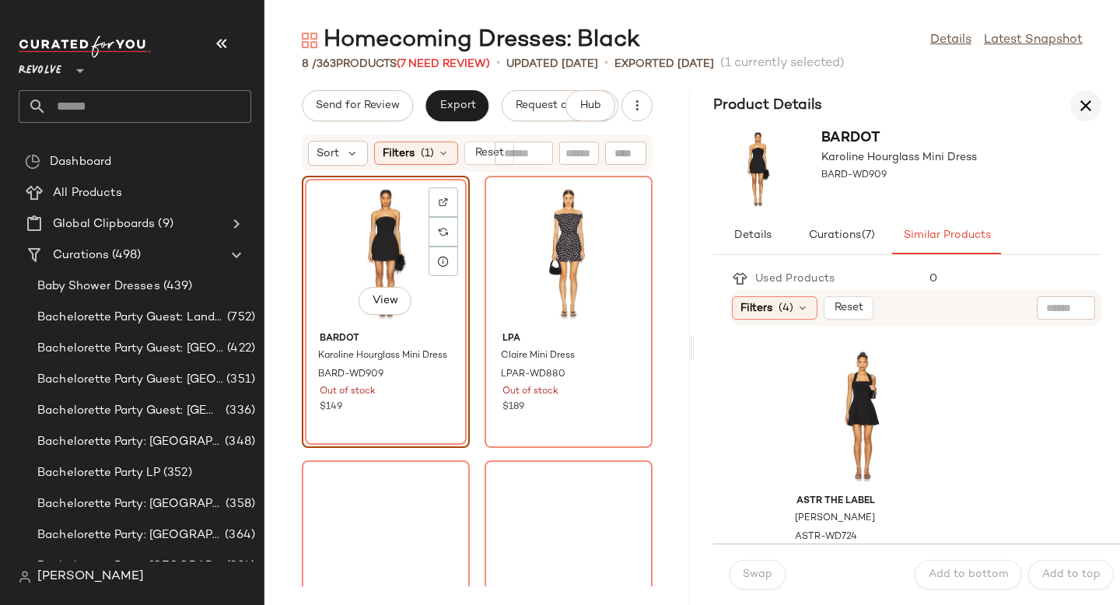
click at [1094, 107] on icon "button" at bounding box center [1086, 105] width 19 height 19
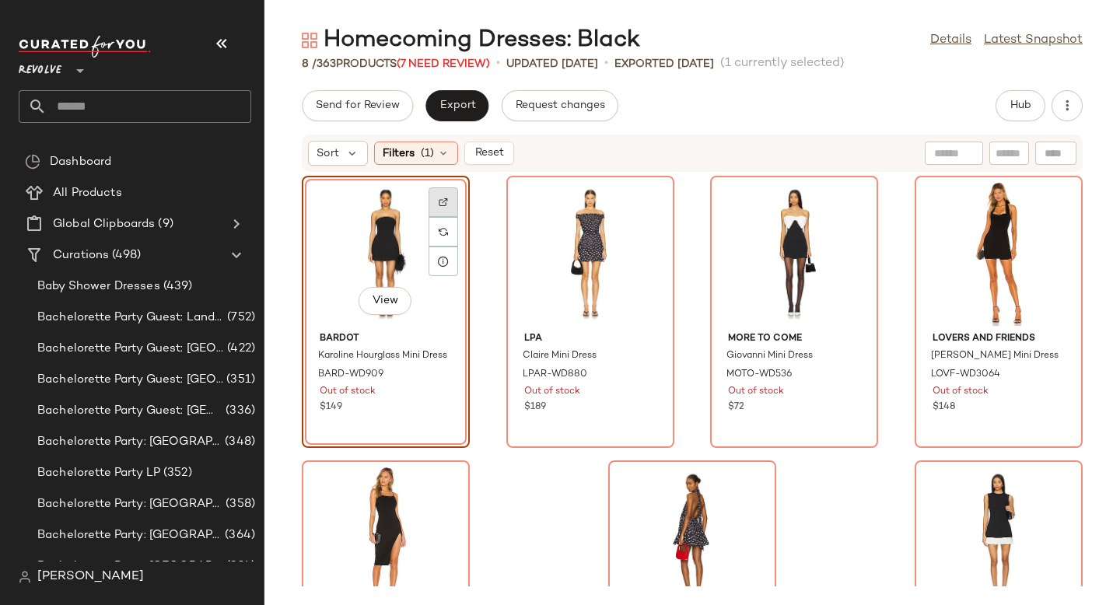
click at [450, 217] on div at bounding box center [444, 232] width 30 height 30
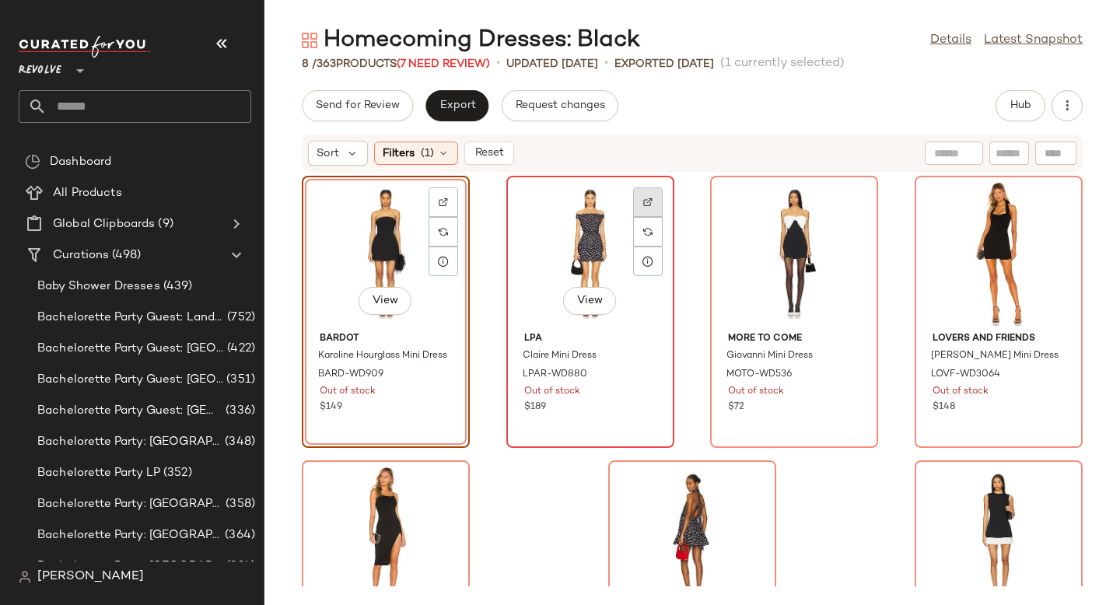
click at [648, 217] on div at bounding box center [648, 232] width 30 height 30
click at [589, 223] on div "View" at bounding box center [590, 253] width 157 height 145
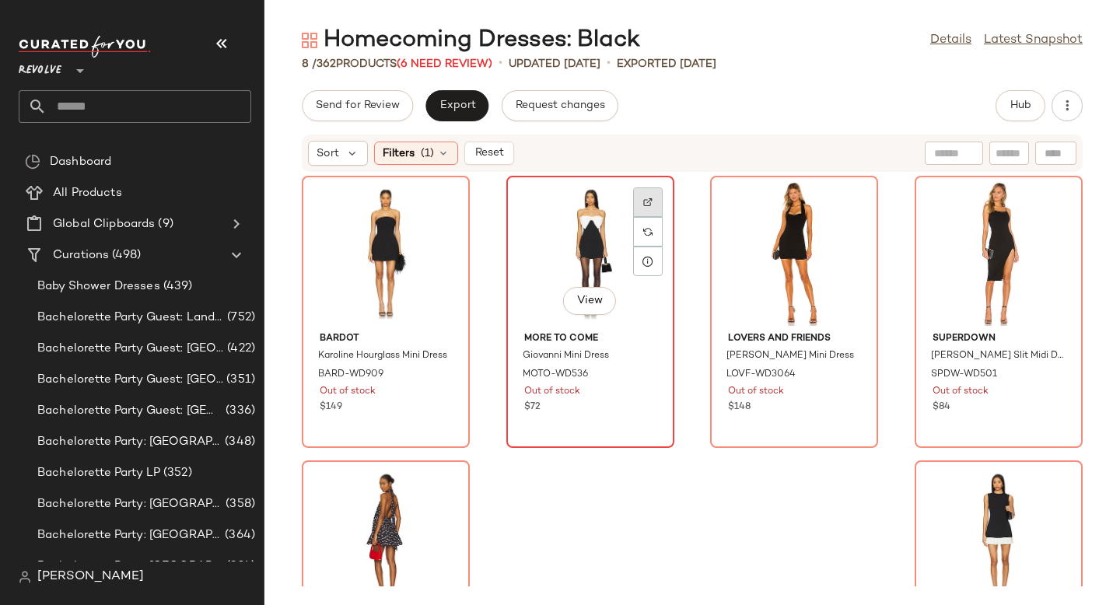
click at [650, 217] on div at bounding box center [648, 232] width 30 height 30
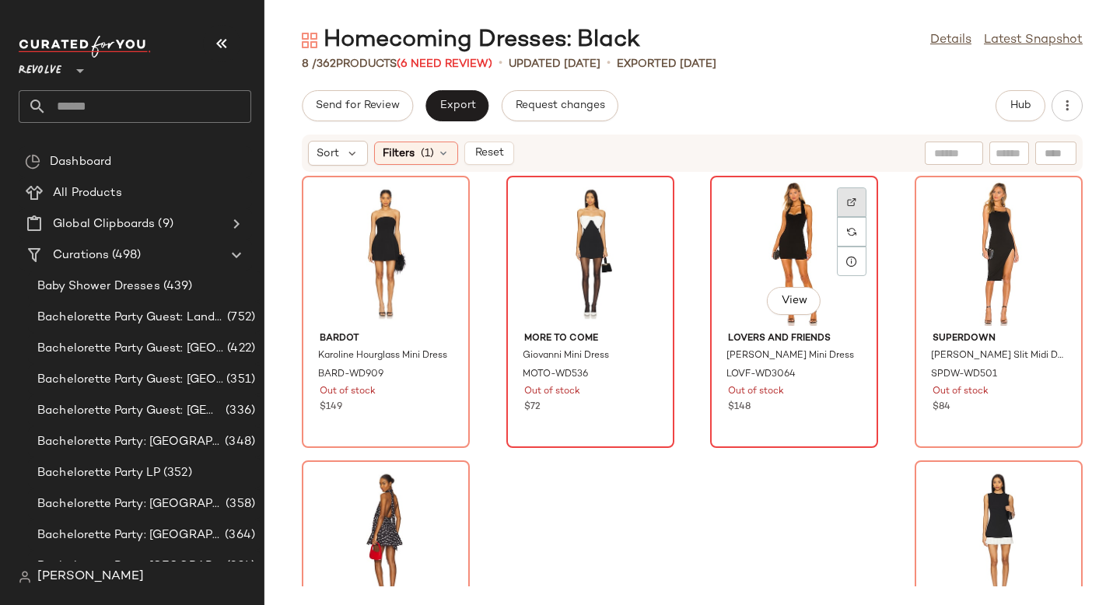
click at [855, 217] on div at bounding box center [852, 232] width 30 height 30
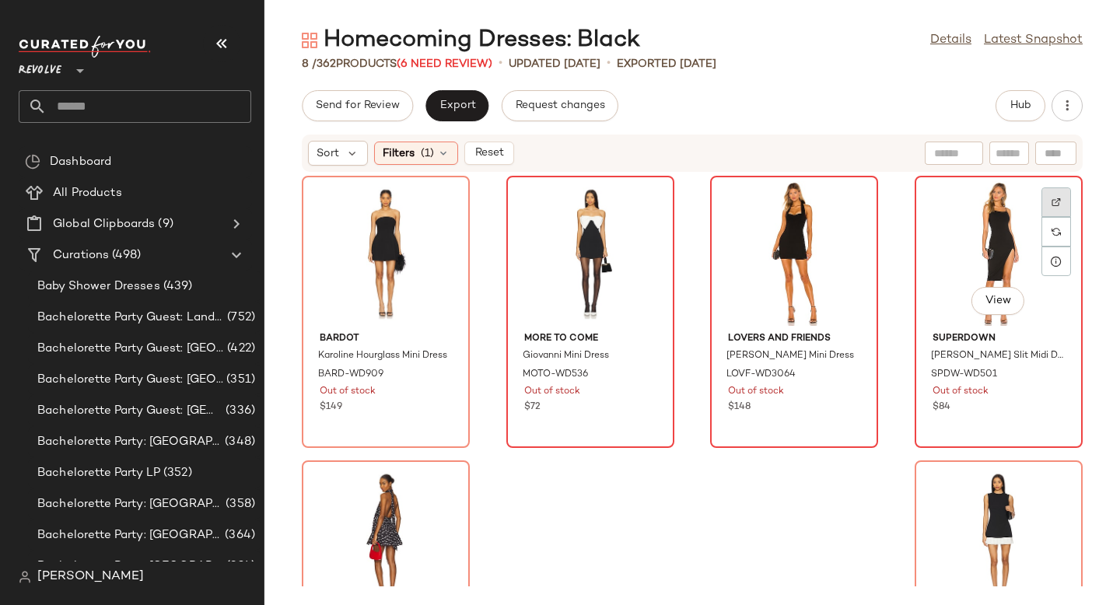
click at [1050, 217] on div at bounding box center [1057, 232] width 30 height 30
click at [941, 250] on div "View" at bounding box center [998, 253] width 157 height 145
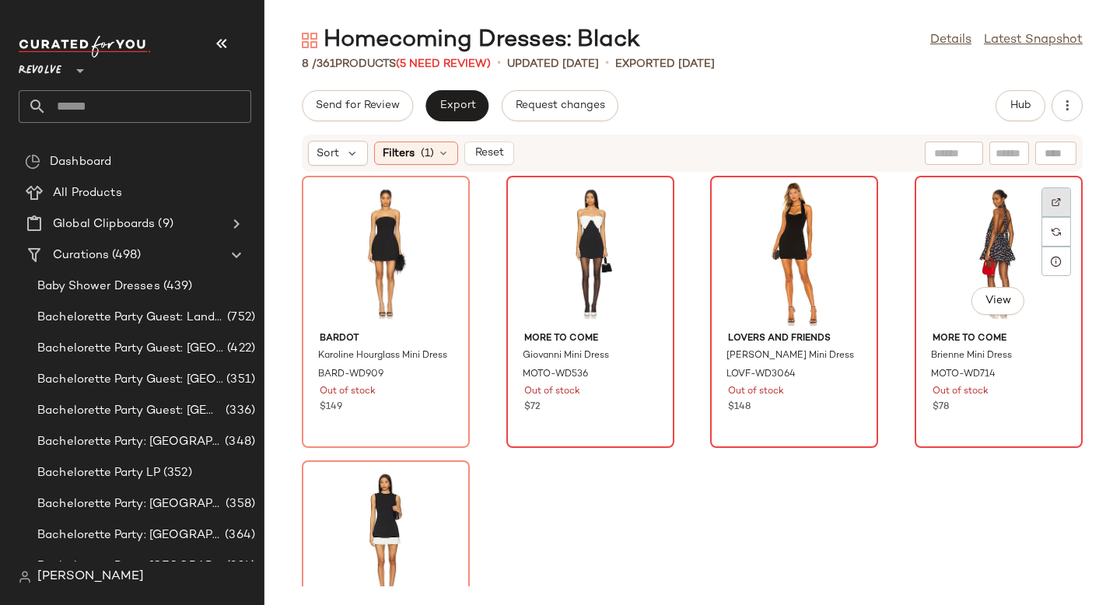
click at [1042, 217] on div at bounding box center [1057, 232] width 30 height 30
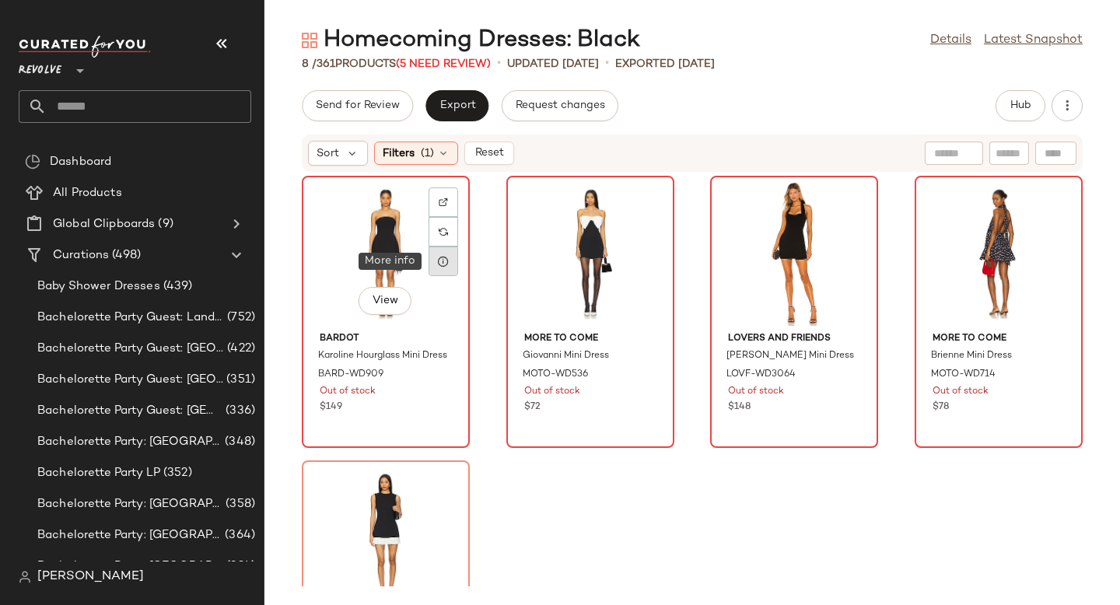
scroll to position [146, 0]
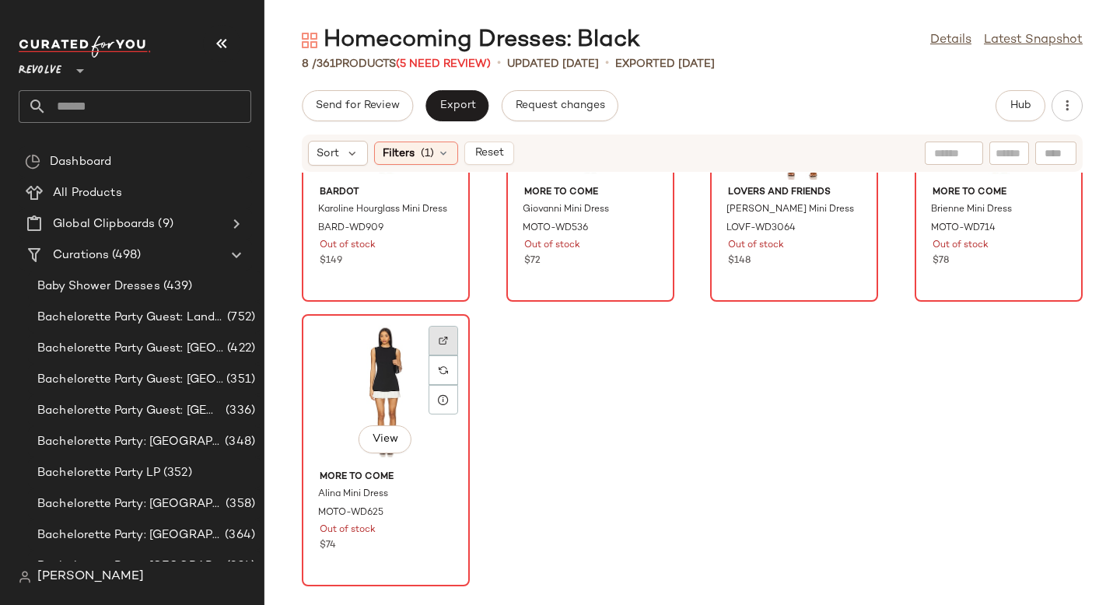
click at [446, 337] on img at bounding box center [443, 340] width 9 height 9
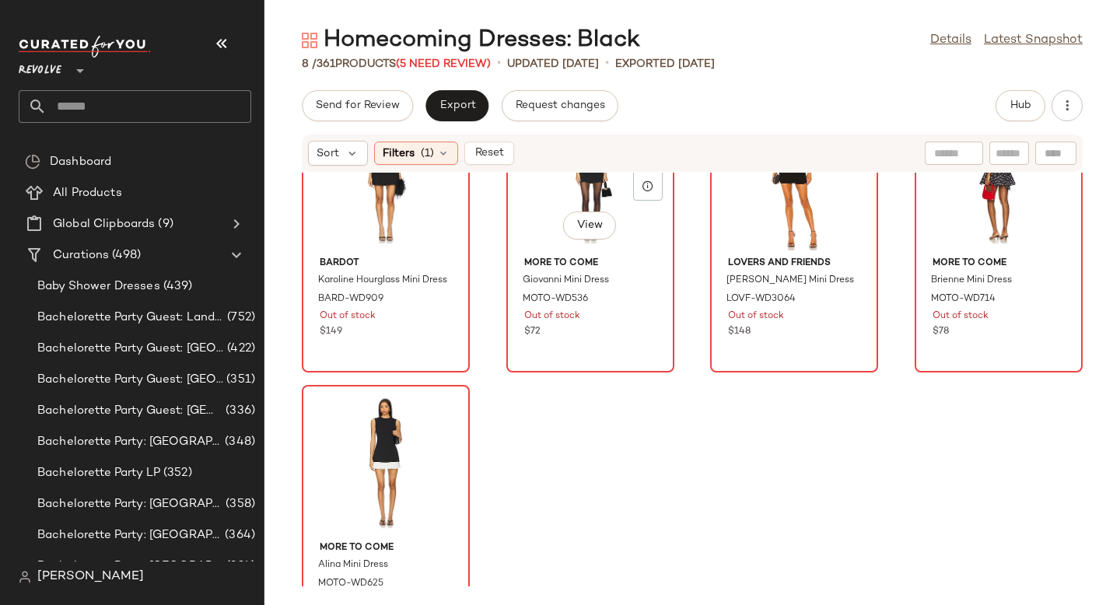
scroll to position [0, 0]
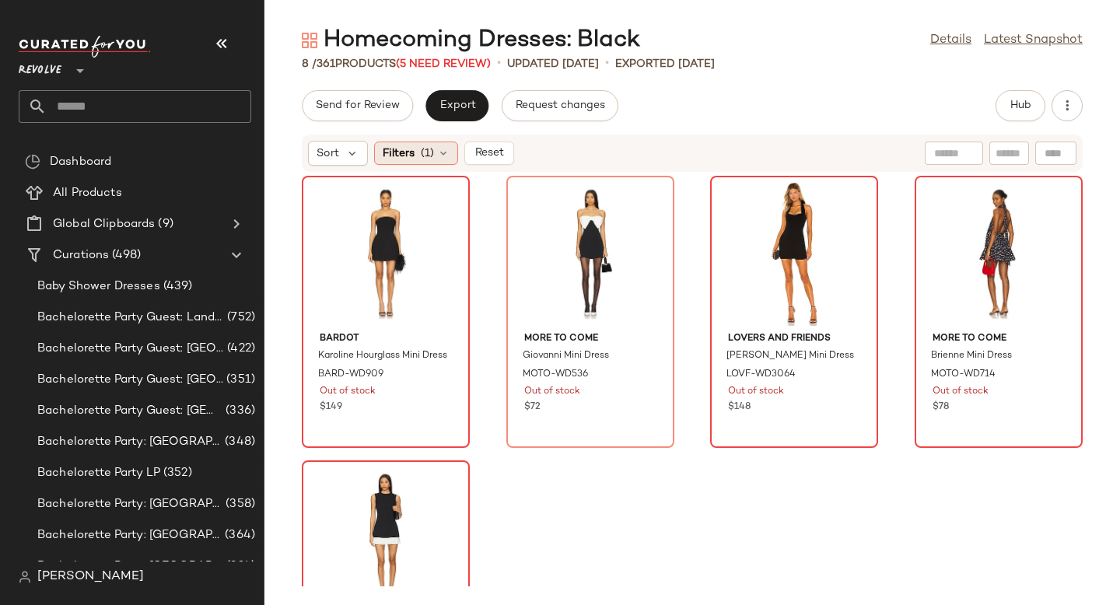
click at [451, 155] on div "Filters (1)" at bounding box center [416, 153] width 84 height 23
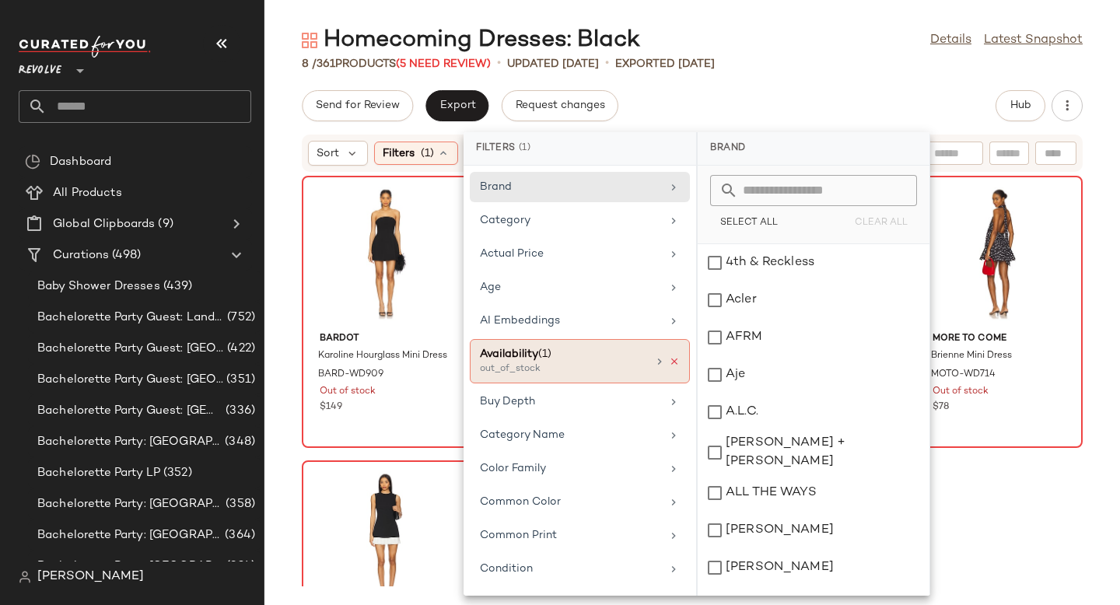
click at [671, 359] on icon at bounding box center [674, 361] width 11 height 11
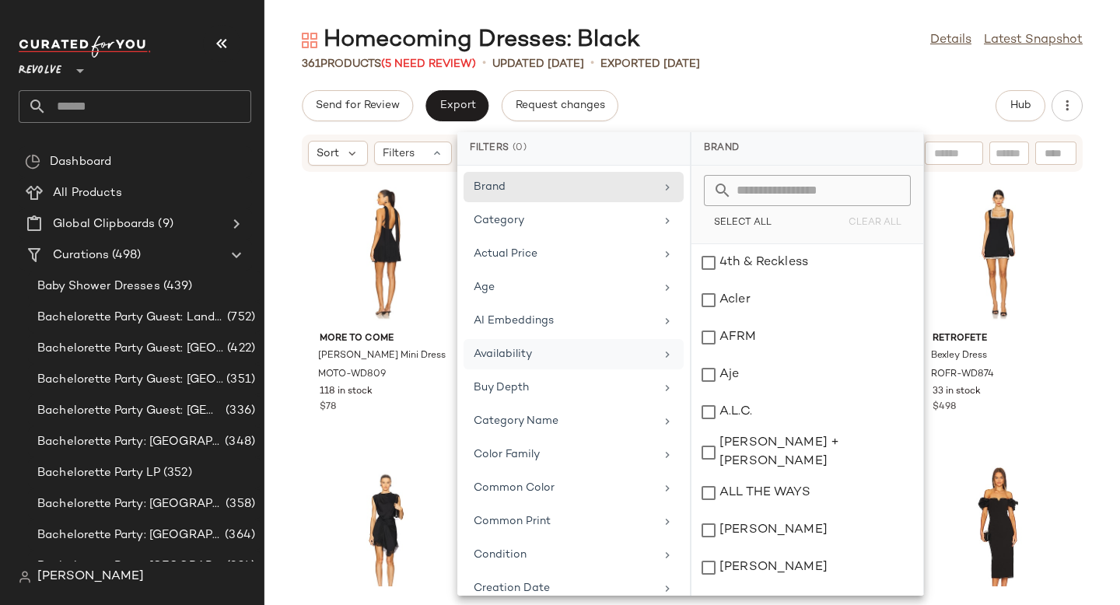
click at [837, 70] on div "361 Products (5 Need Review) • updated Aug 18th • Exported Aug 11th" at bounding box center [692, 64] width 856 height 16
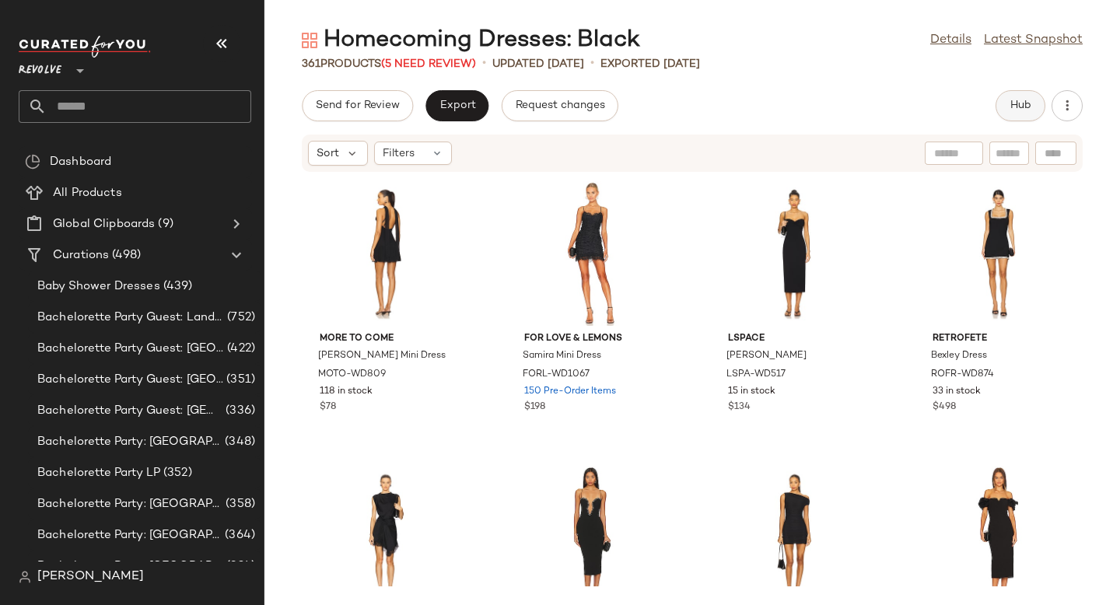
click at [1029, 116] on button "Hub" at bounding box center [1021, 105] width 50 height 31
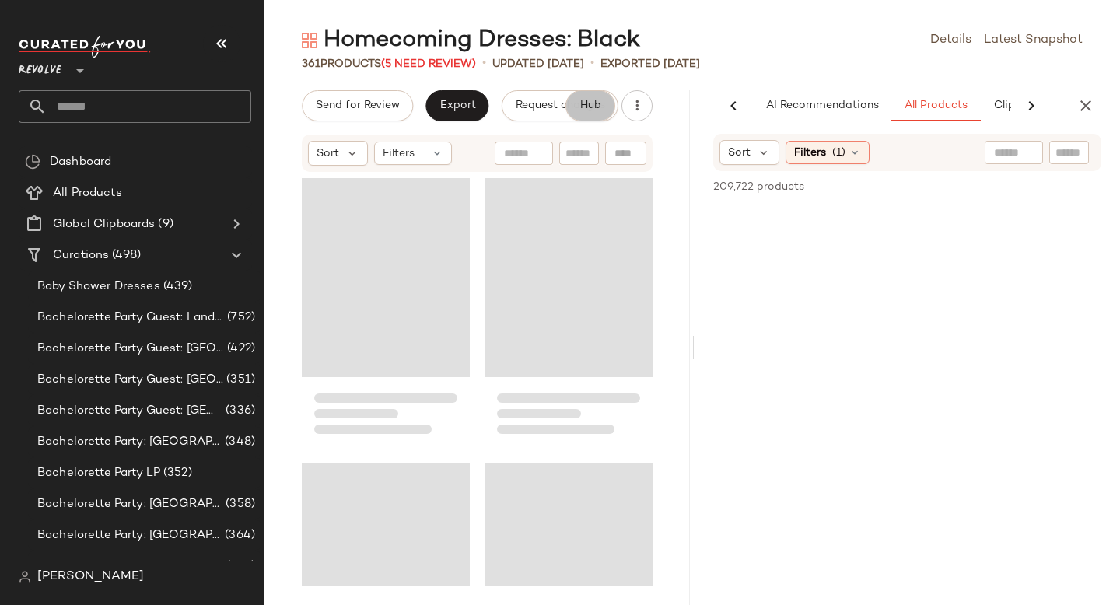
scroll to position [0, 107]
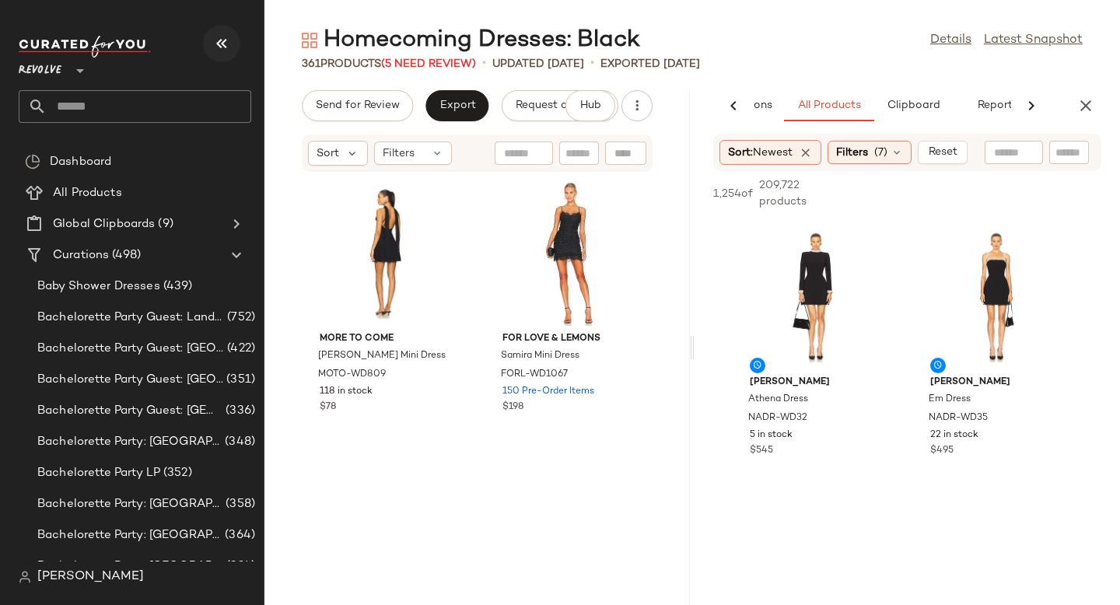
click at [230, 41] on icon "button" at bounding box center [221, 43] width 19 height 19
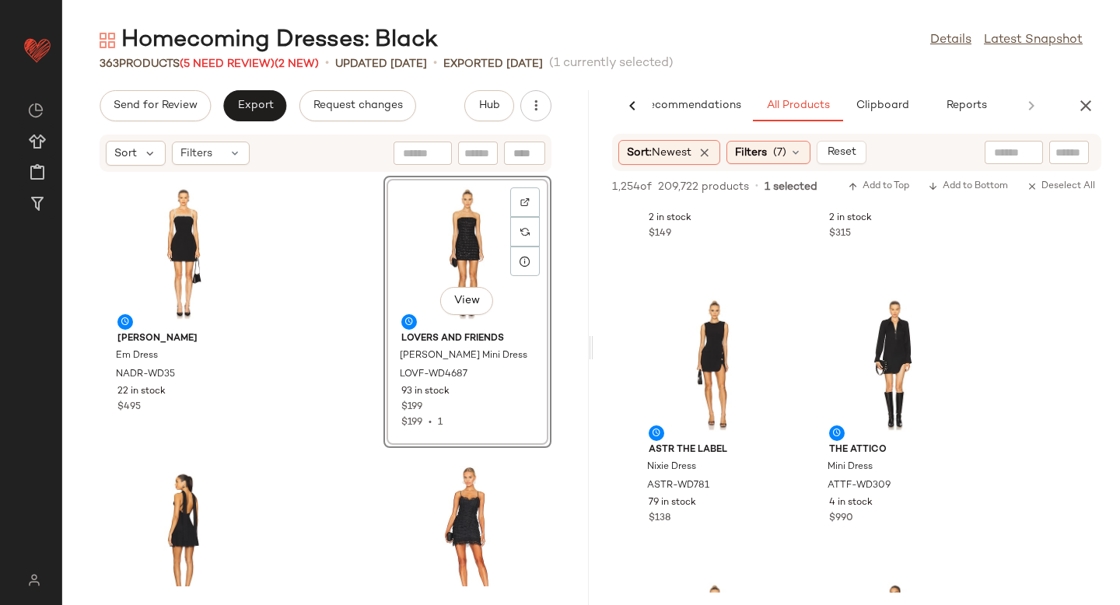
scroll to position [3337, 0]
click at [775, 314] on img at bounding box center [772, 311] width 9 height 9
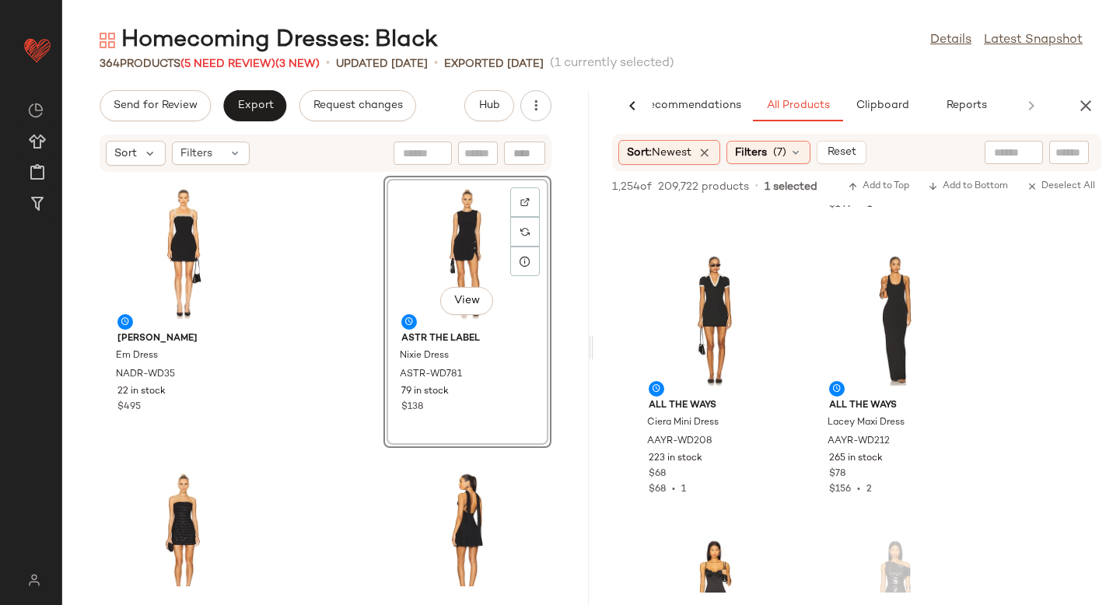
scroll to position [4227, 0]
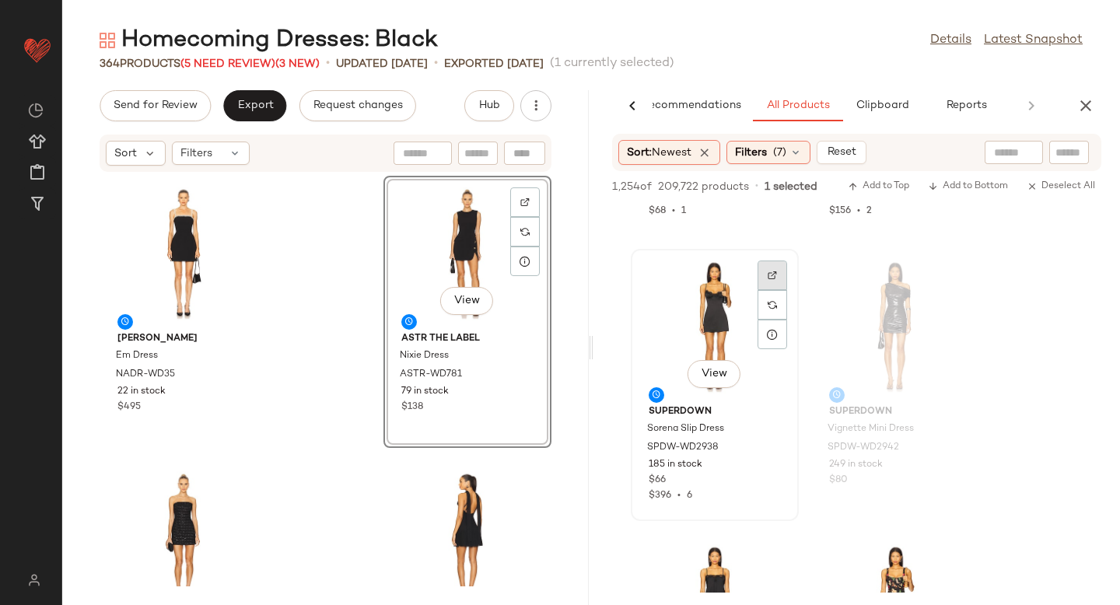
click at [777, 290] on div at bounding box center [773, 305] width 30 height 30
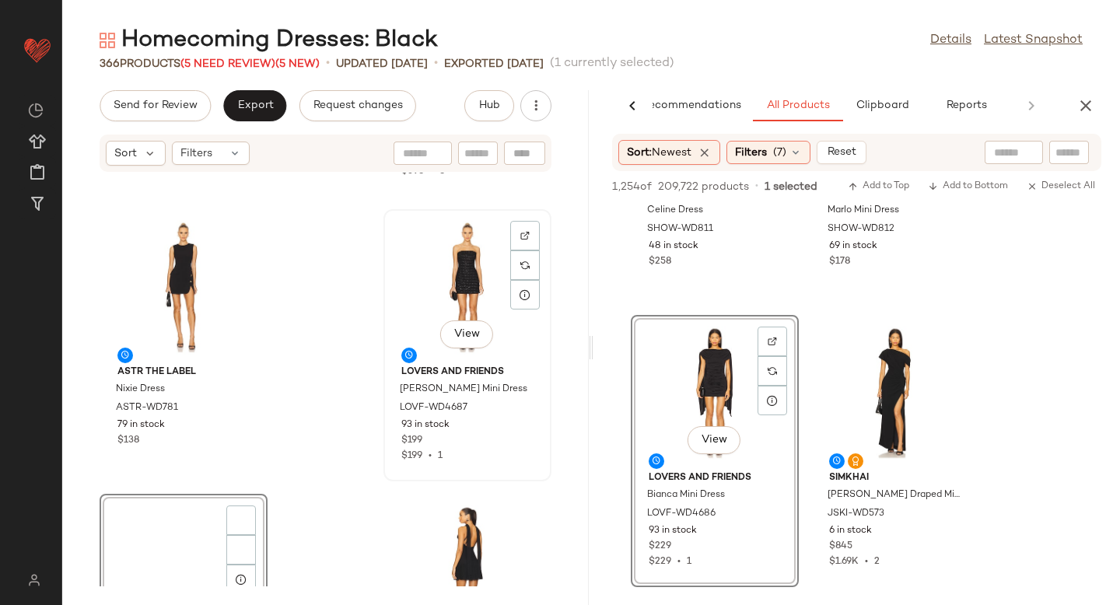
scroll to position [392, 0]
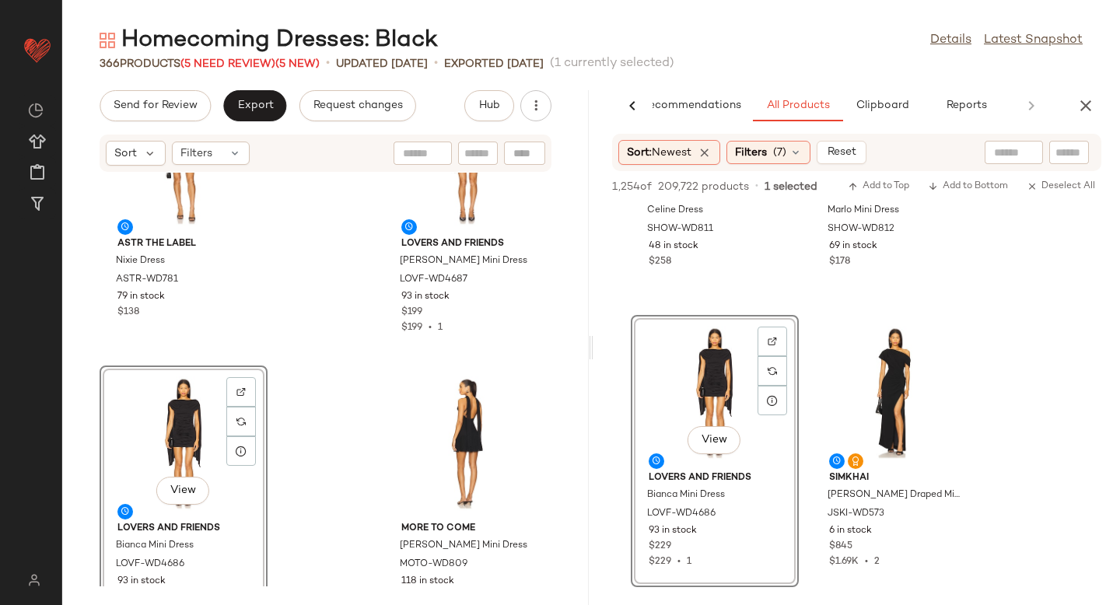
click at [123, 477] on div "View" at bounding box center [183, 443] width 157 height 145
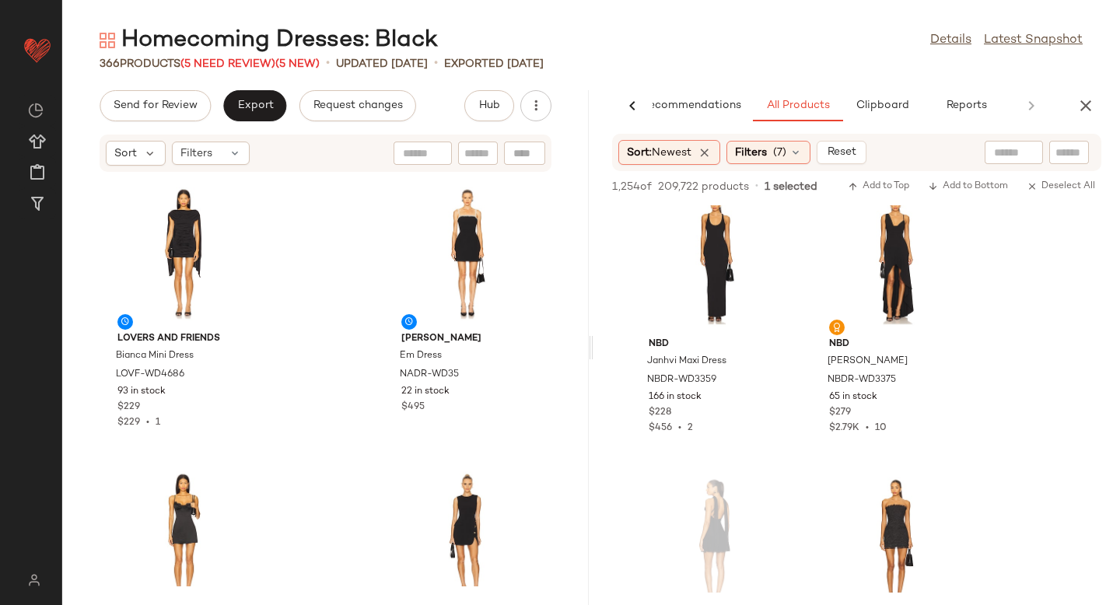
scroll to position [6450, 0]
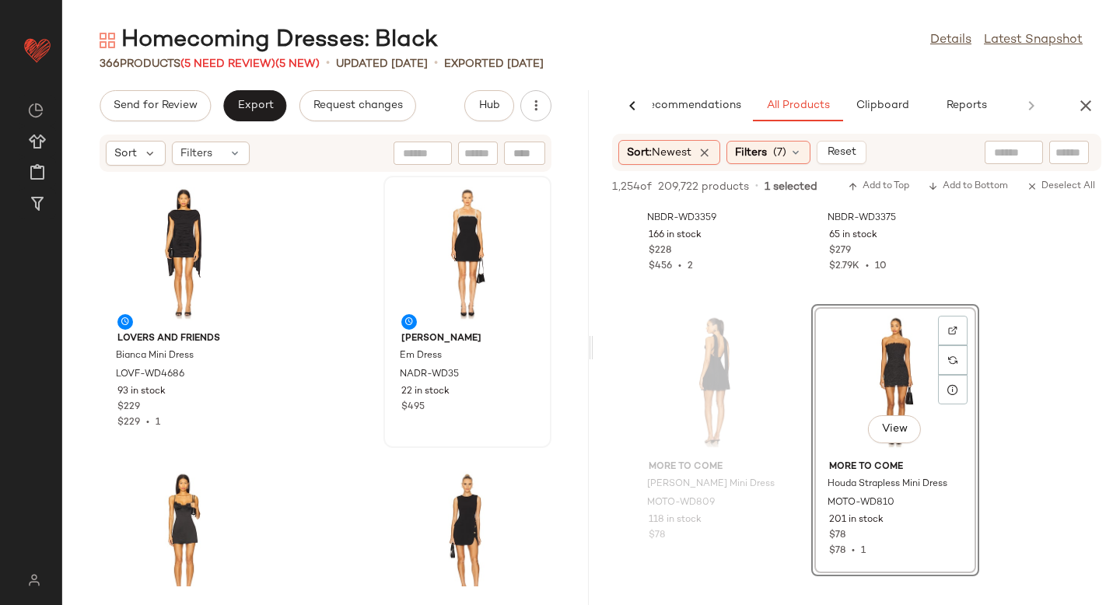
drag, startPoint x: 885, startPoint y: 364, endPoint x: 394, endPoint y: 388, distance: 491.5
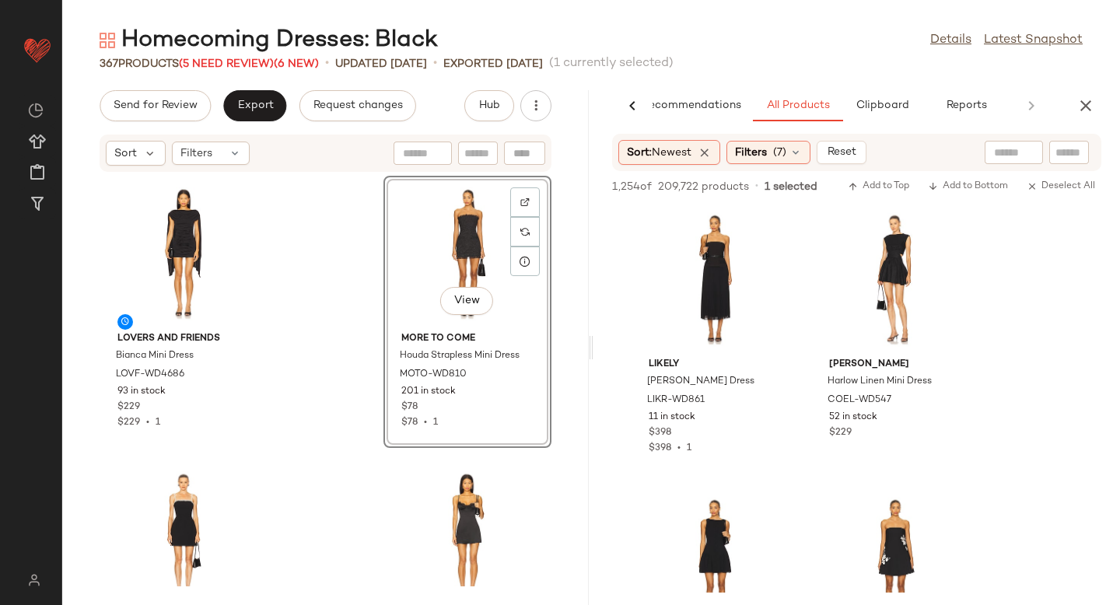
scroll to position [12494, 0]
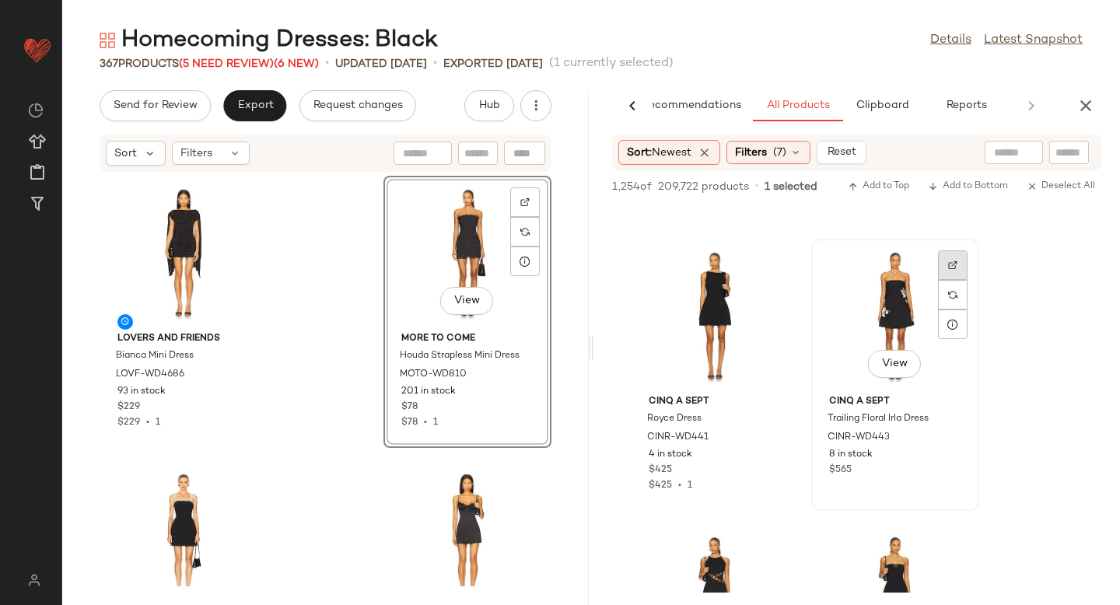
click at [951, 261] on img at bounding box center [952, 265] width 9 height 9
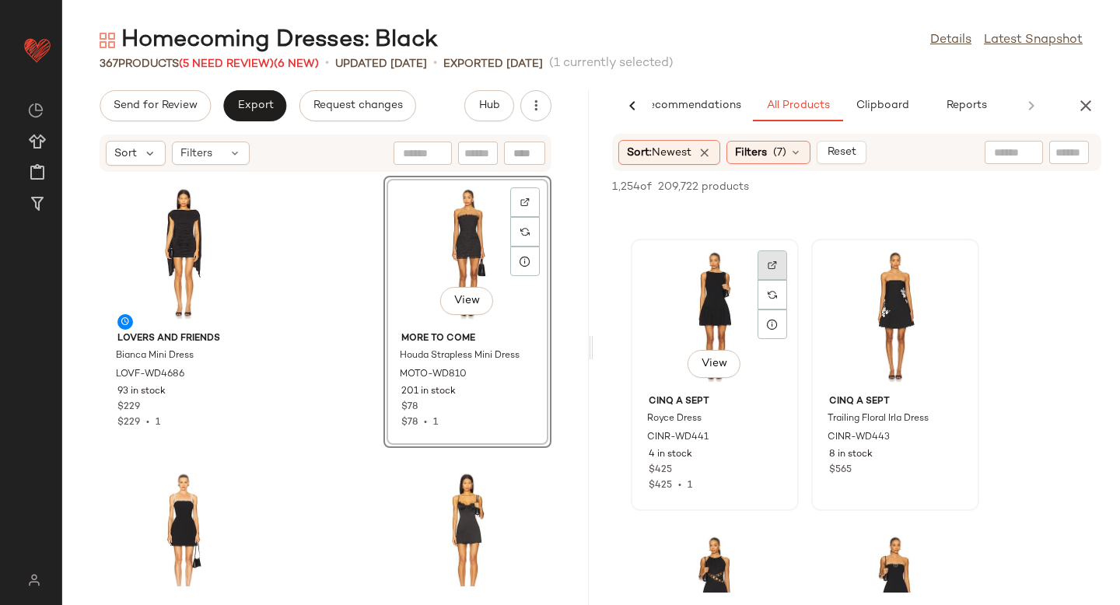
click at [778, 280] on div at bounding box center [773, 295] width 30 height 30
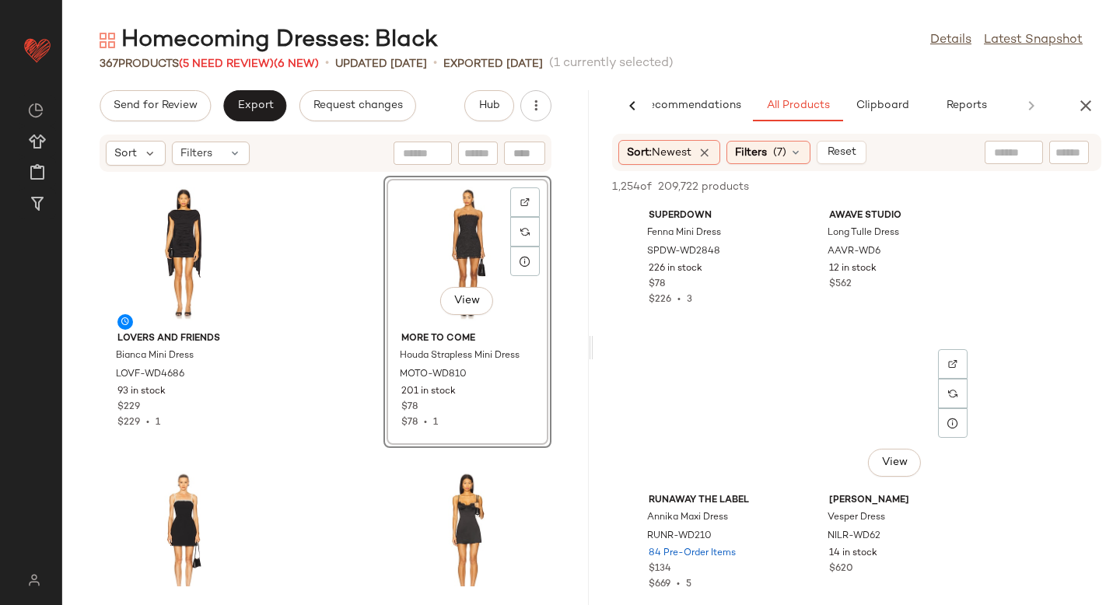
scroll to position [27179, 0]
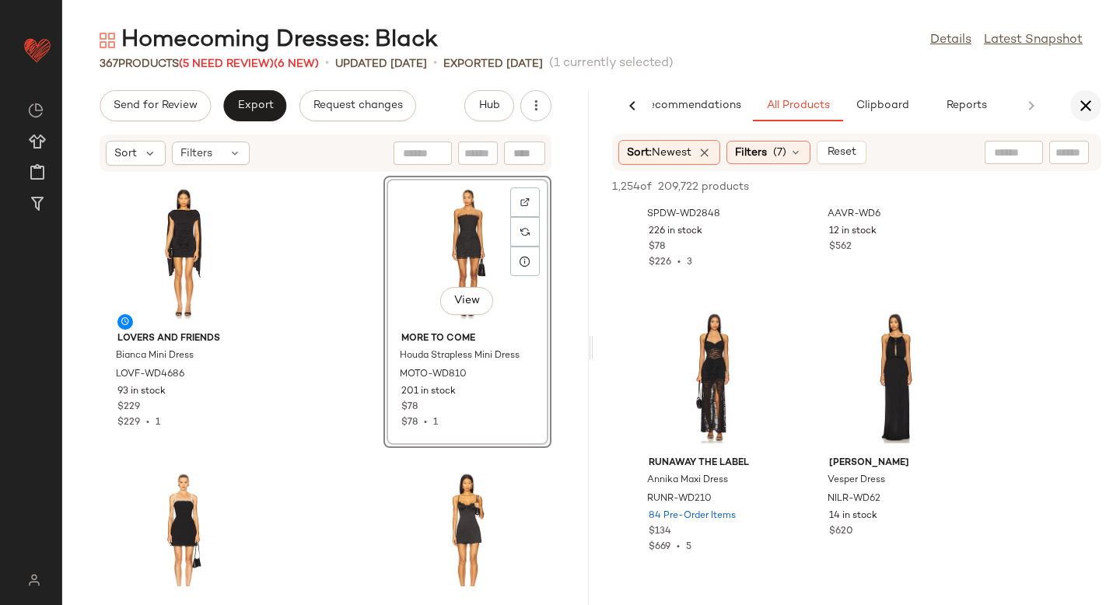
click at [1079, 99] on icon "button" at bounding box center [1086, 105] width 19 height 19
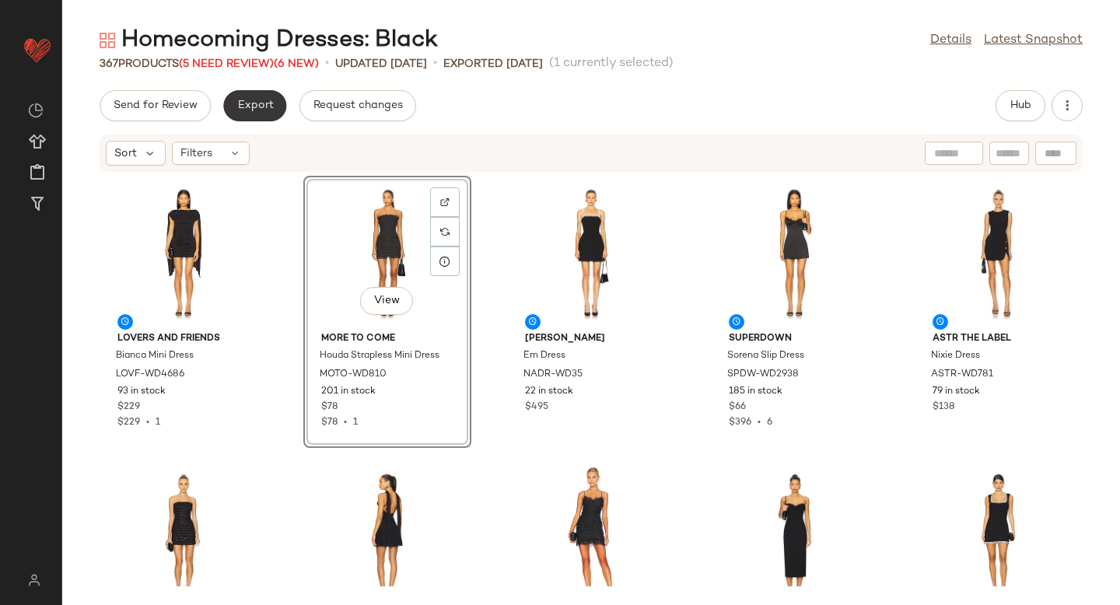
click at [271, 103] on span "Export" at bounding box center [254, 106] width 37 height 12
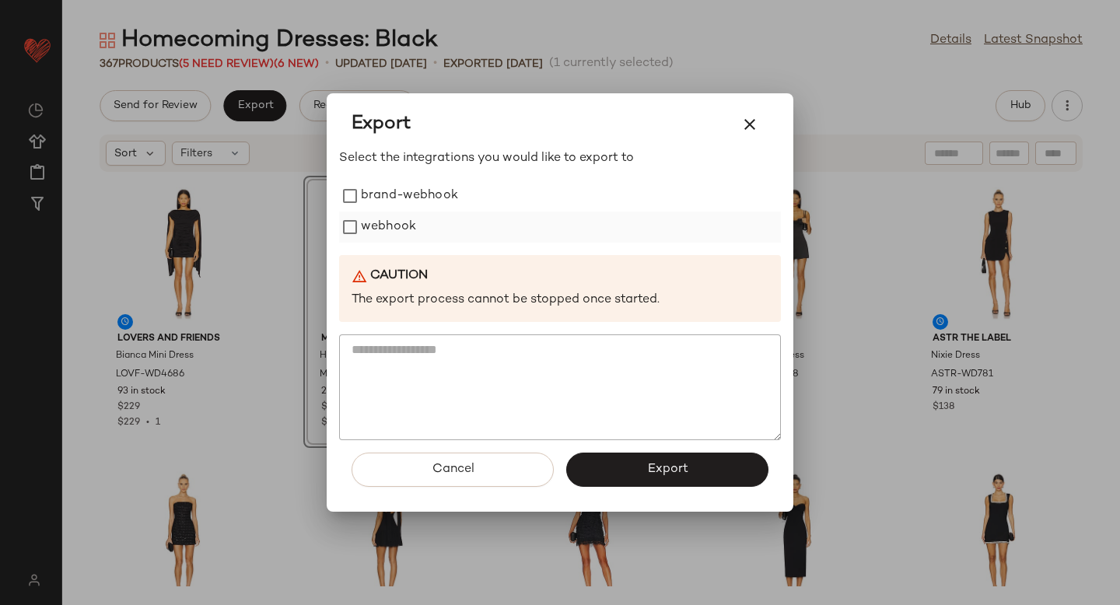
click at [366, 227] on label "webhook" at bounding box center [388, 227] width 55 height 31
click at [634, 479] on button "Export" at bounding box center [667, 470] width 202 height 34
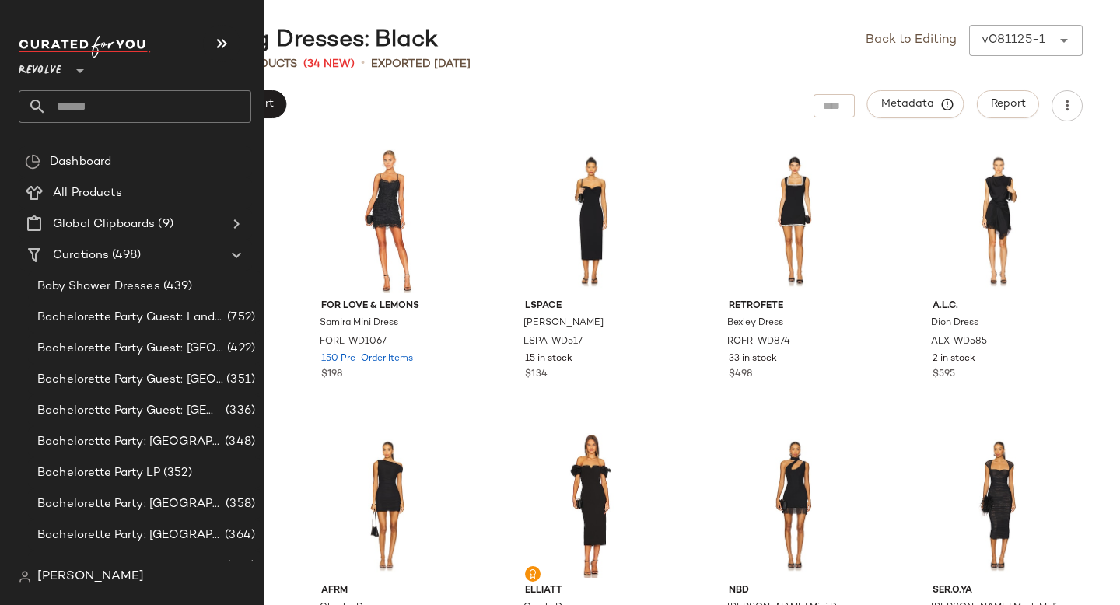
click at [98, 103] on input "text" at bounding box center [149, 106] width 205 height 33
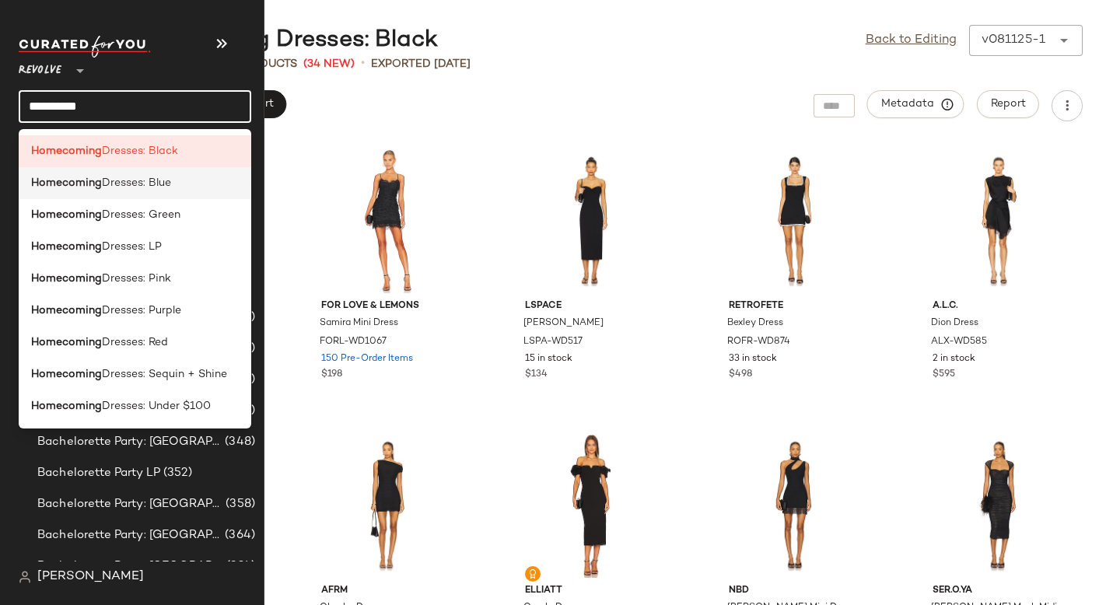
type input "**********"
click at [106, 231] on div "Homecoming Dresses: Blue" at bounding box center [135, 247] width 233 height 32
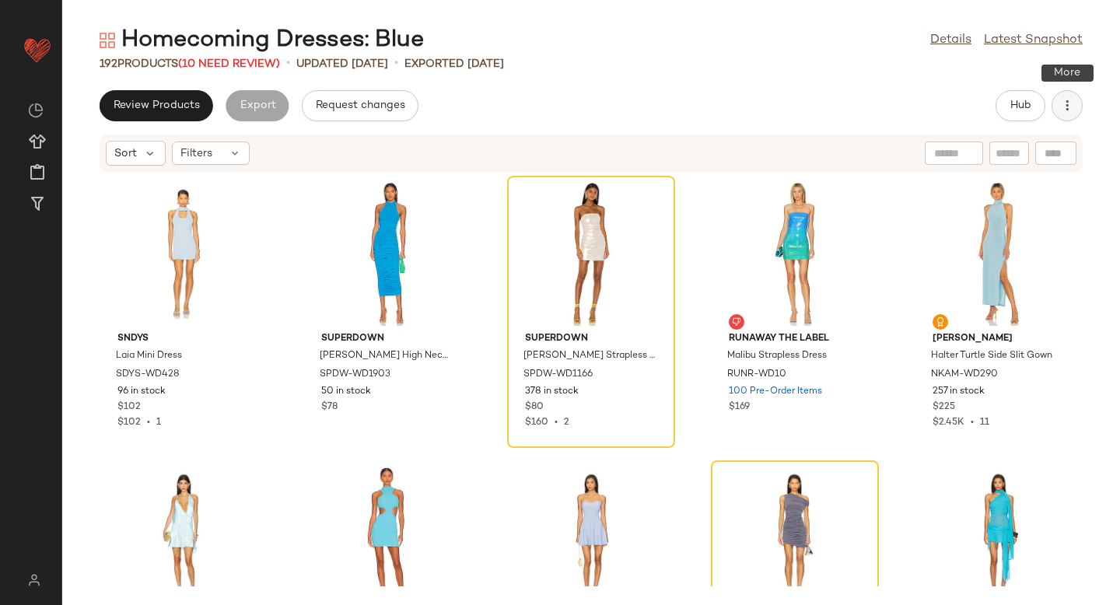
click at [1062, 118] on button "button" at bounding box center [1067, 105] width 31 height 31
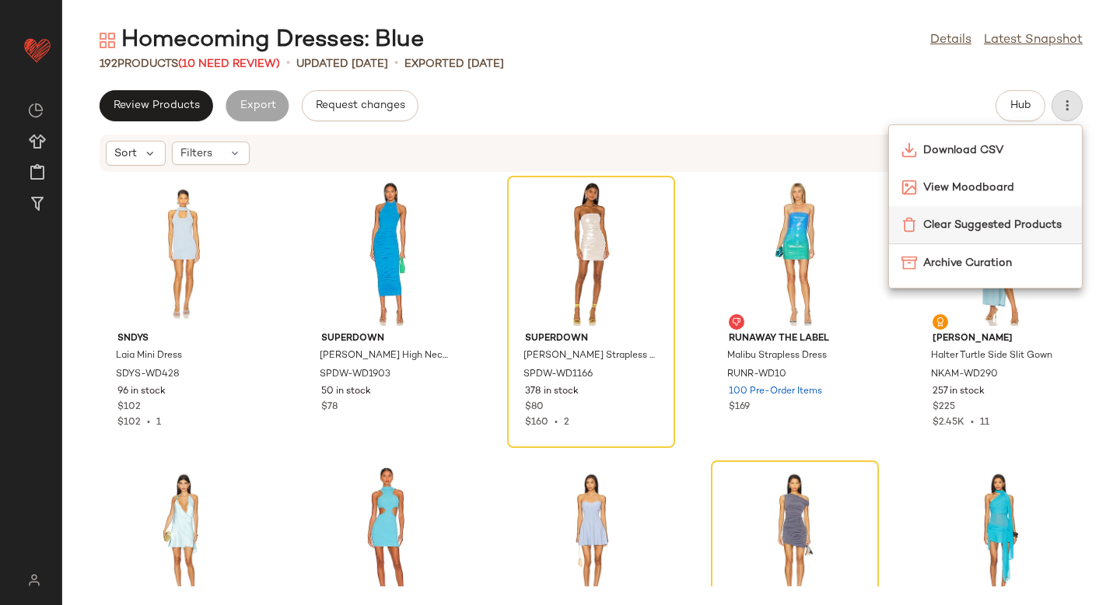
click at [1002, 225] on span "Clear Suggested Products" at bounding box center [996, 225] width 146 height 16
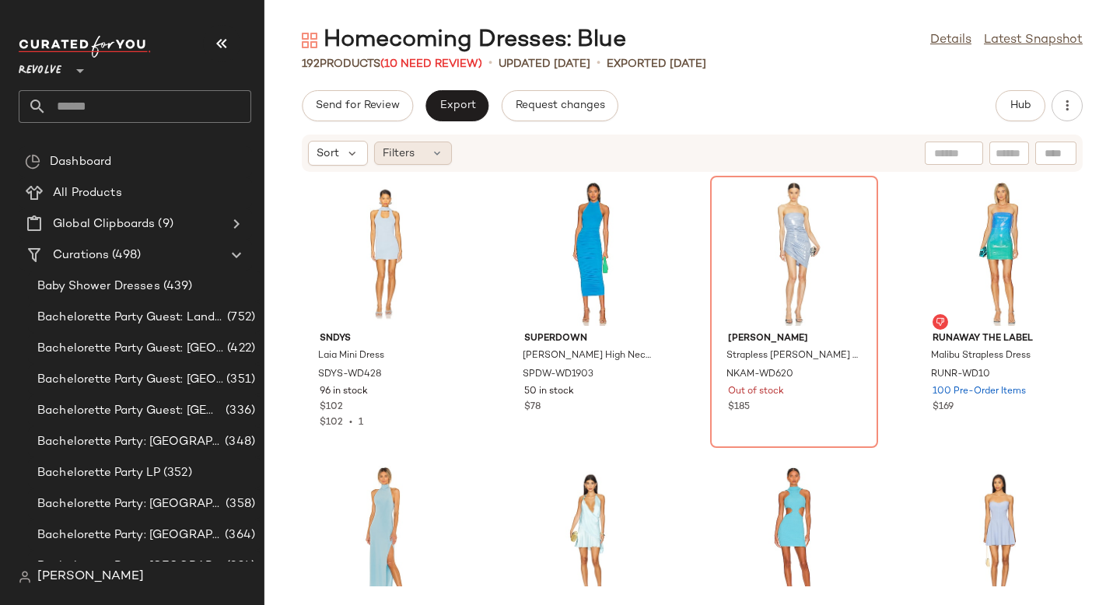
click at [443, 151] on div "Filters" at bounding box center [413, 153] width 78 height 23
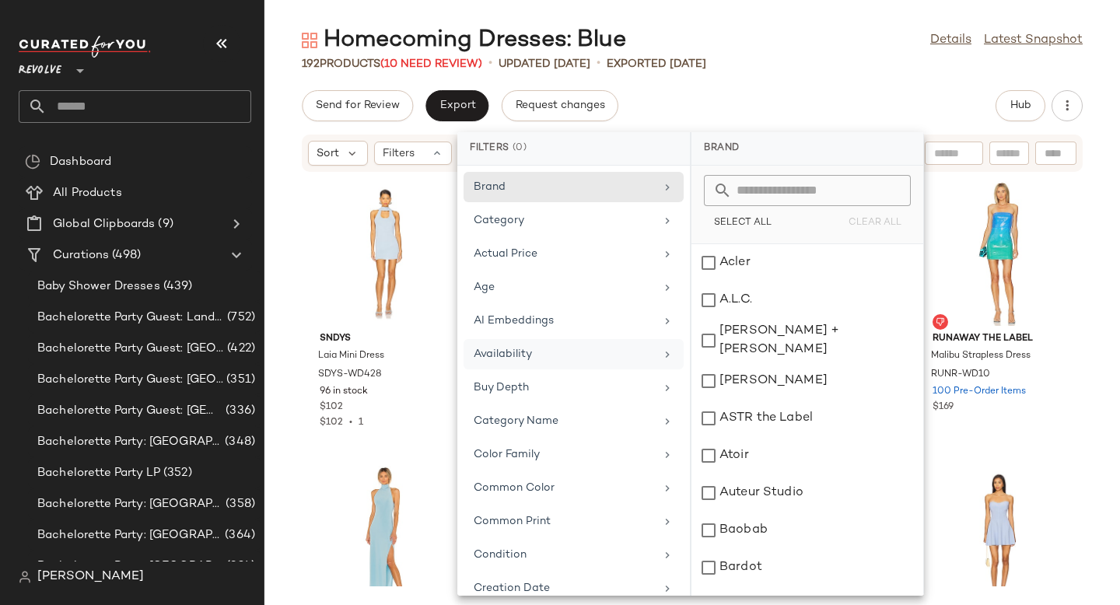
click at [527, 348] on div "Availability" at bounding box center [564, 354] width 181 height 16
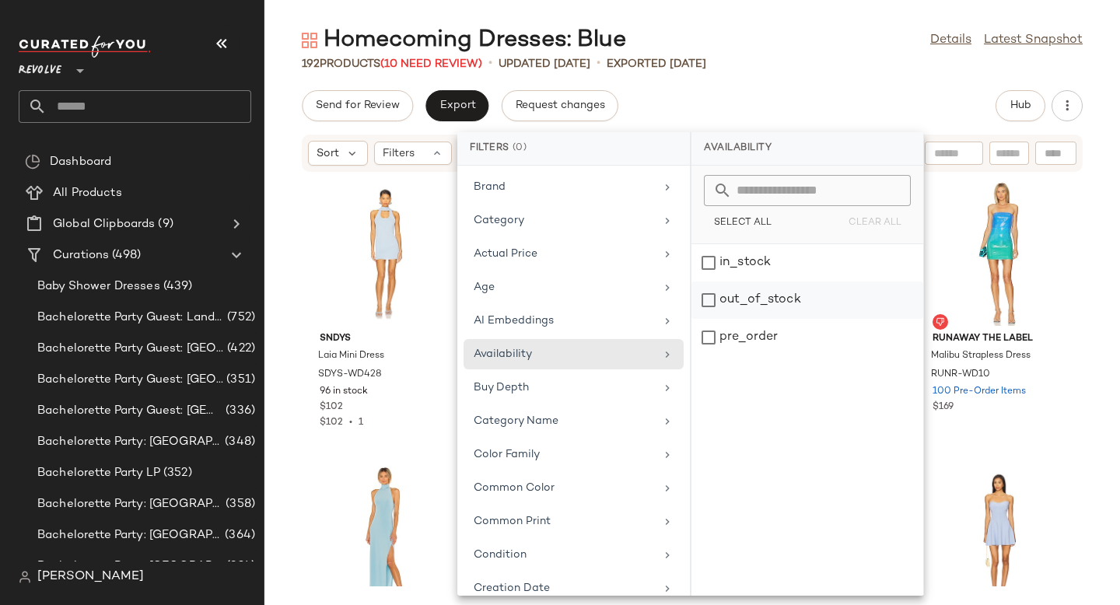
click at [737, 319] on div "out_of_stock" at bounding box center [808, 337] width 232 height 37
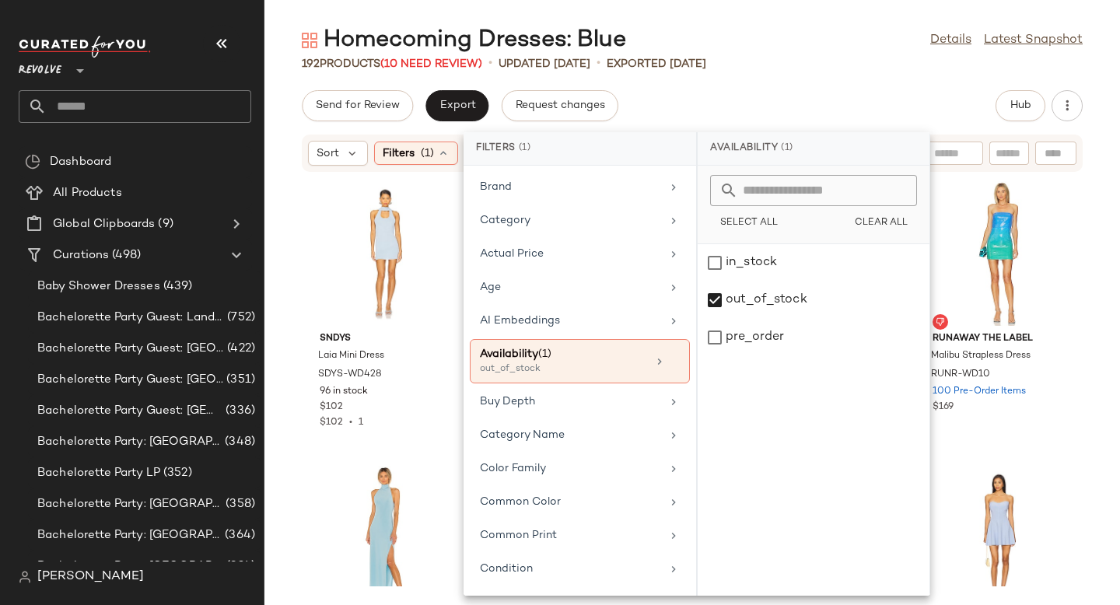
click at [838, 59] on div "192 Products (10 Need Review) • updated [DATE] • Exported [DATE]" at bounding box center [692, 64] width 856 height 16
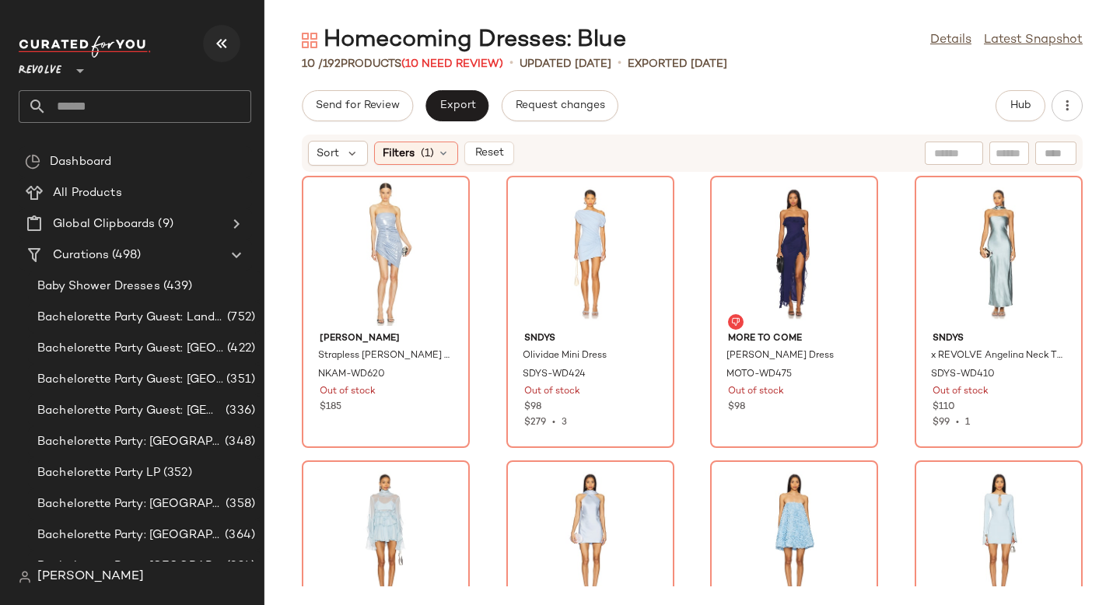
click at [222, 43] on icon "button" at bounding box center [221, 43] width 19 height 19
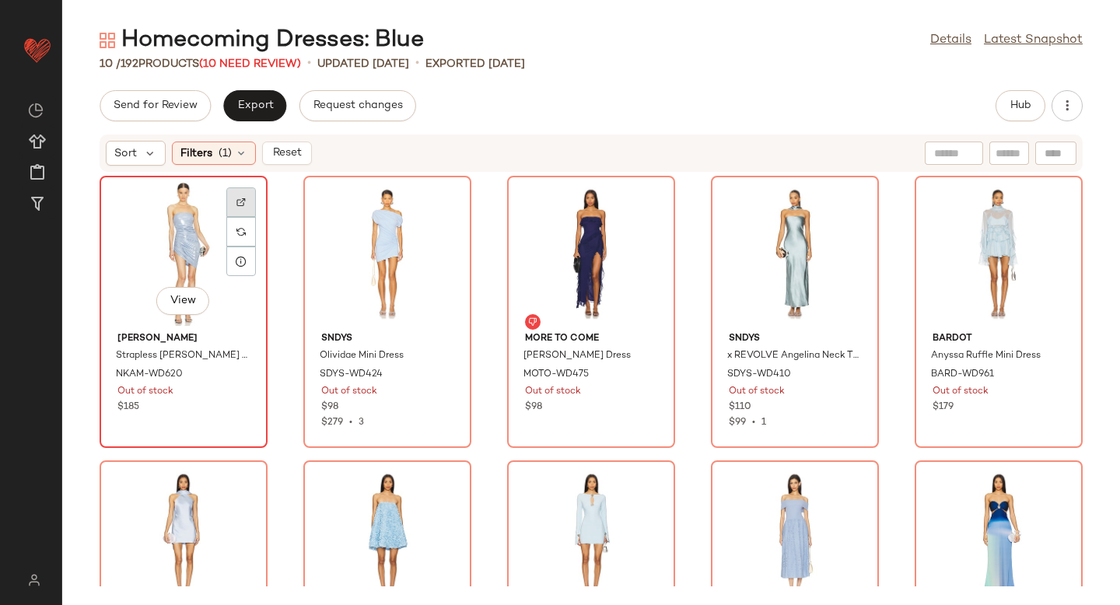
click at [252, 217] on div at bounding box center [241, 232] width 30 height 30
click at [247, 225] on div at bounding box center [241, 232] width 30 height 30
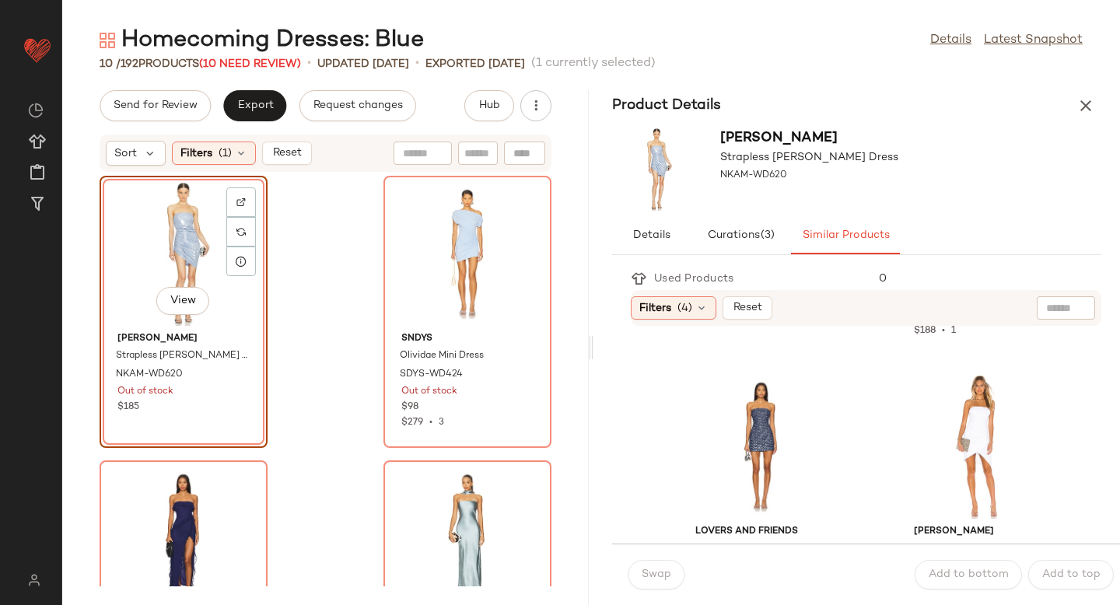
scroll to position [244, 0]
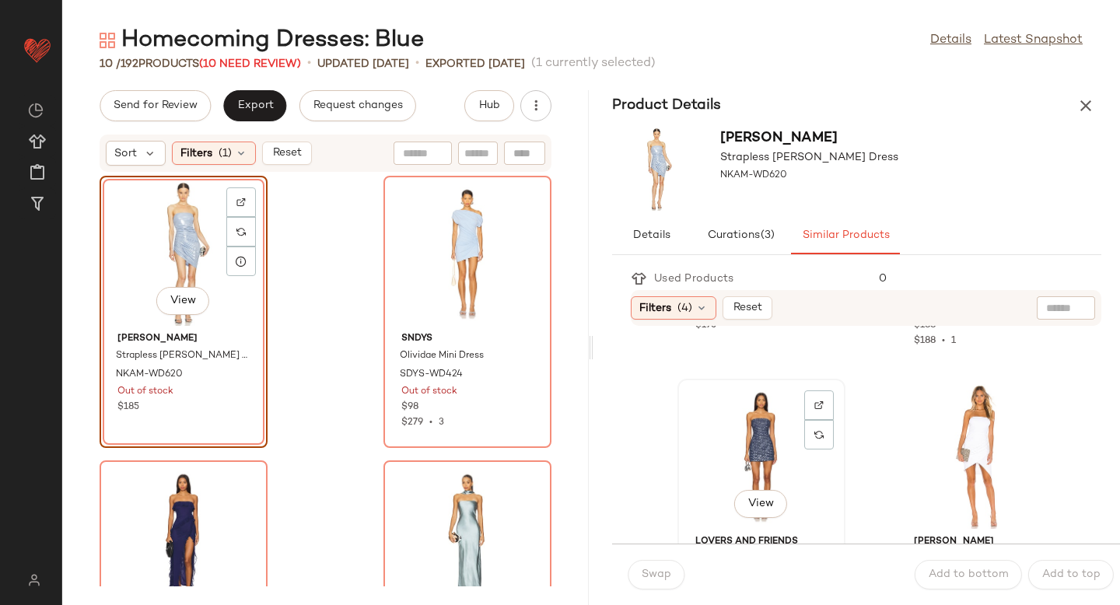
click at [788, 440] on div "View" at bounding box center [761, 456] width 157 height 145
click at [661, 569] on span "Swap" at bounding box center [656, 575] width 30 height 12
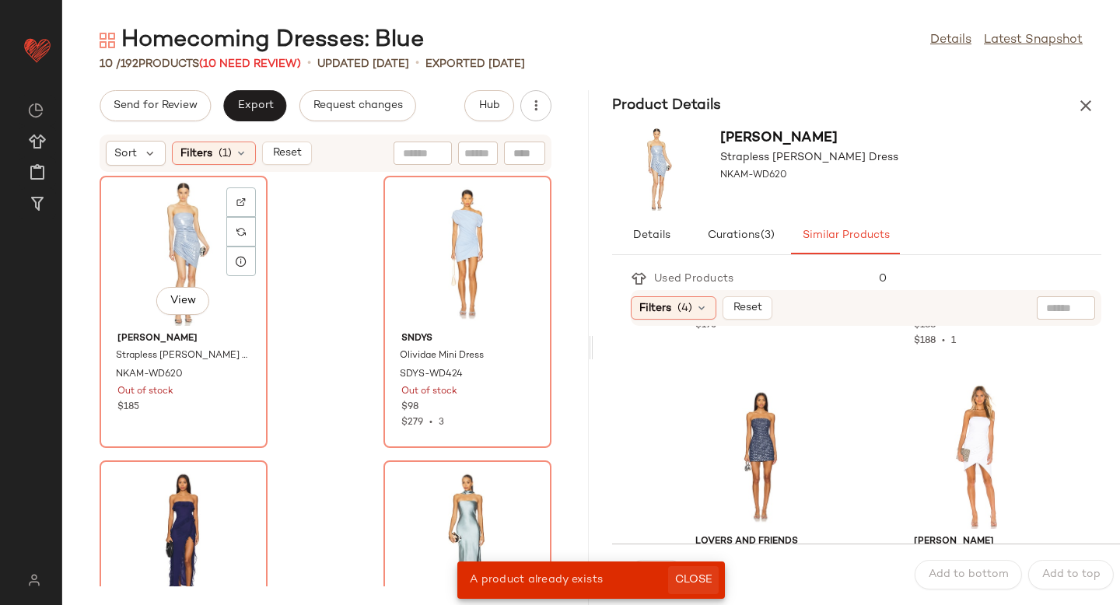
click at [711, 572] on button "Close" at bounding box center [693, 580] width 51 height 28
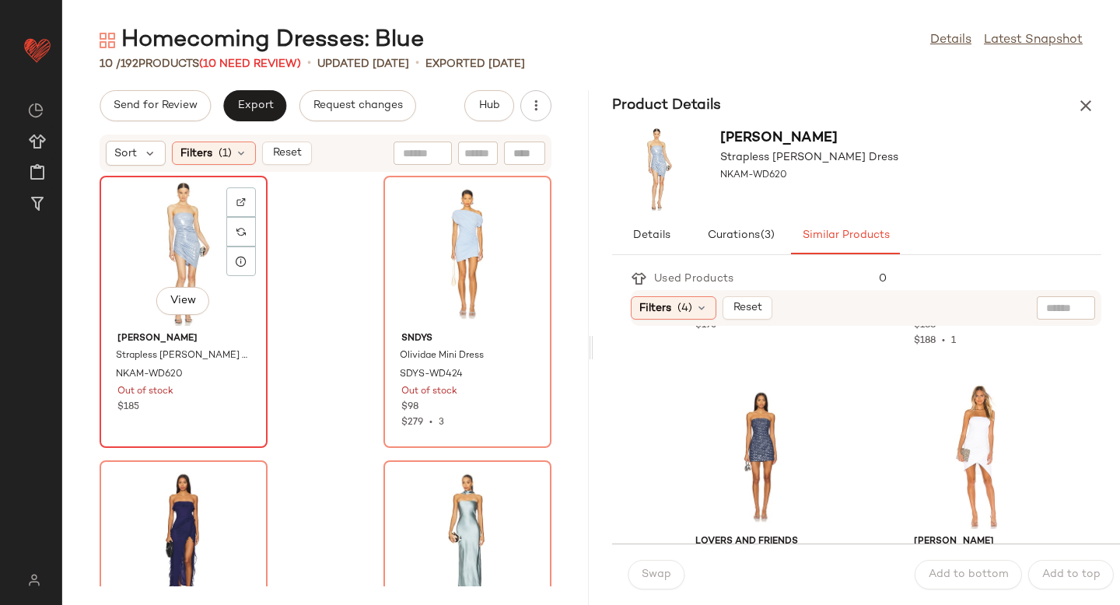
click at [173, 253] on div "View" at bounding box center [183, 253] width 157 height 145
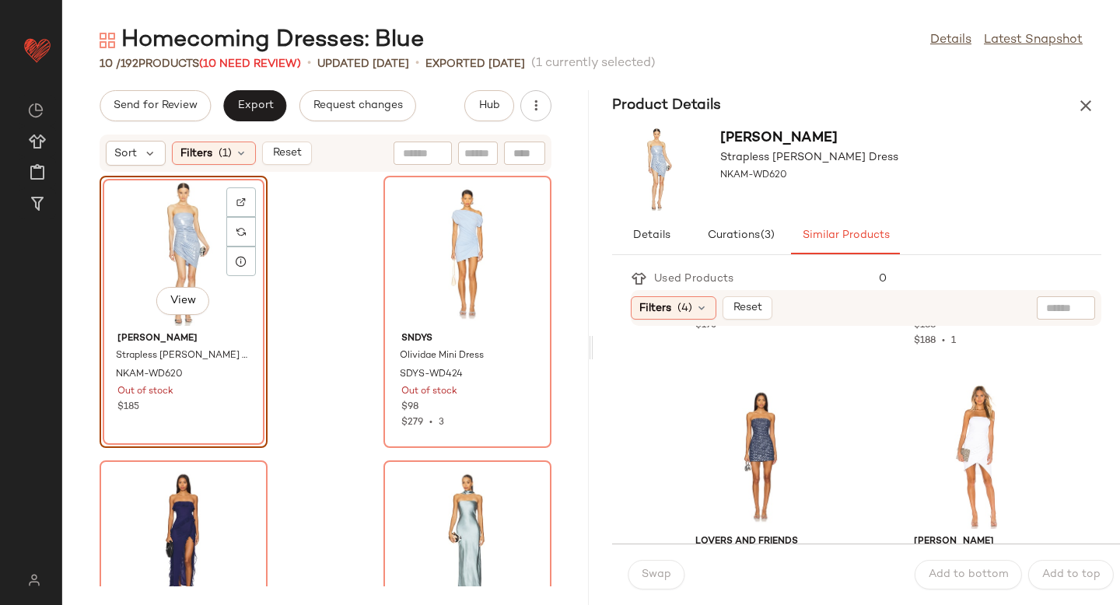
click at [318, 230] on div "View [PERSON_NAME] Strapless [PERSON_NAME] Dress NKAM-WD620 Out of stock $185 S…" at bounding box center [325, 380] width 527 height 414
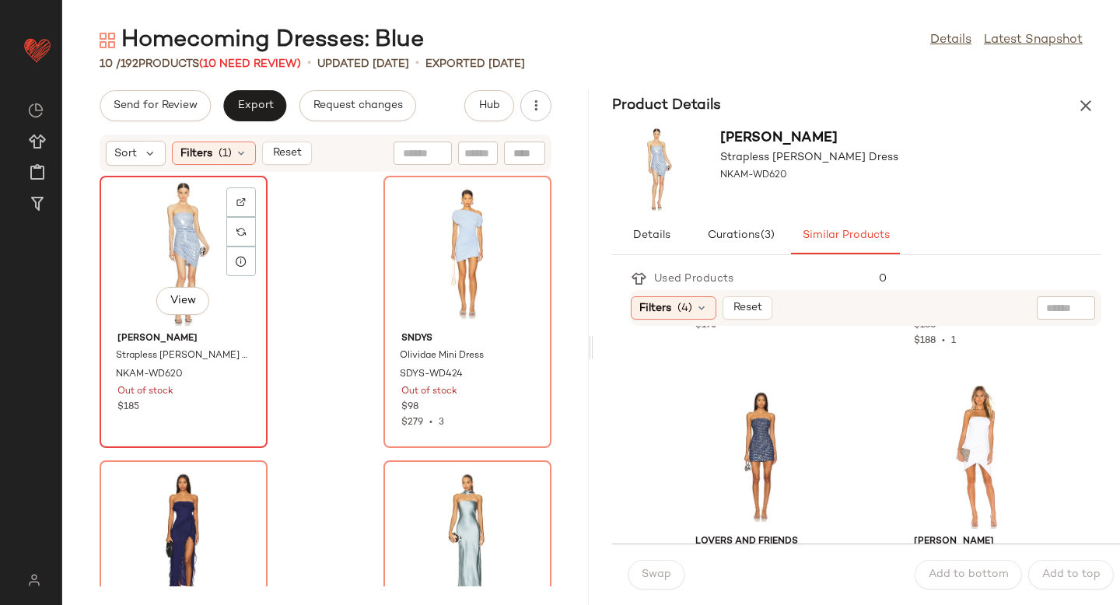
click at [190, 242] on div "View" at bounding box center [183, 253] width 157 height 145
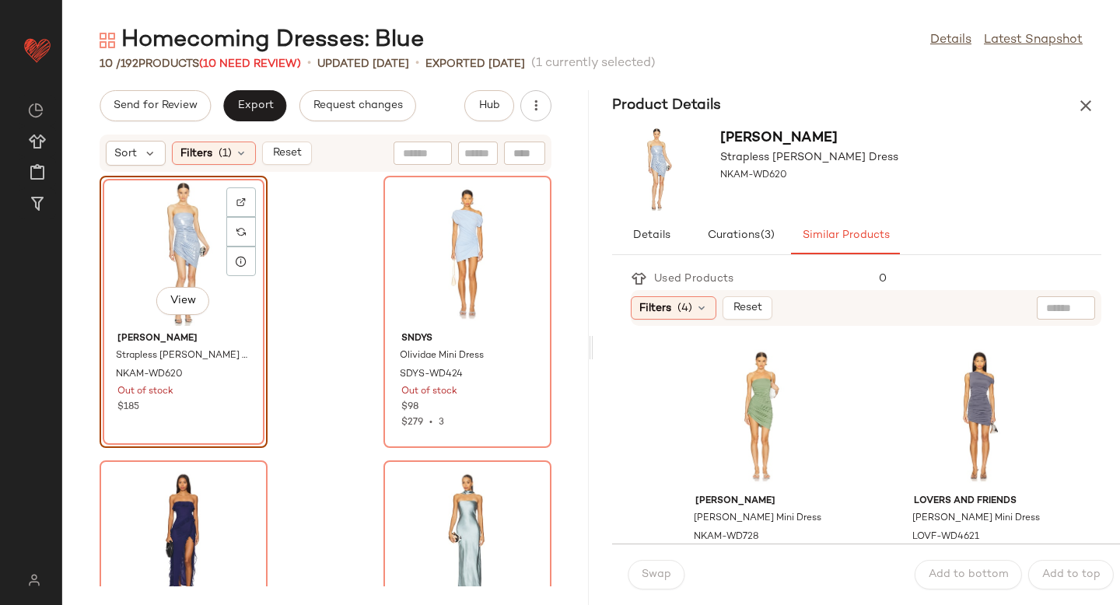
click at [312, 268] on div "View [PERSON_NAME] Strapless [PERSON_NAME] Dress NKAM-WD620 Out of stock $185 S…" at bounding box center [325, 380] width 527 height 414
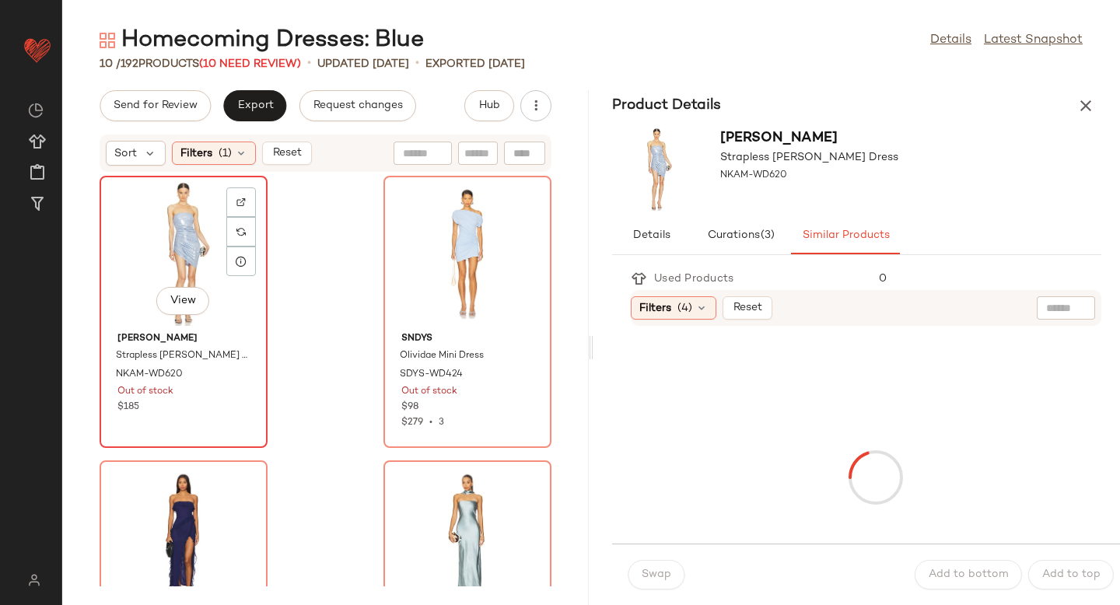
click at [194, 235] on div "View" at bounding box center [183, 253] width 157 height 145
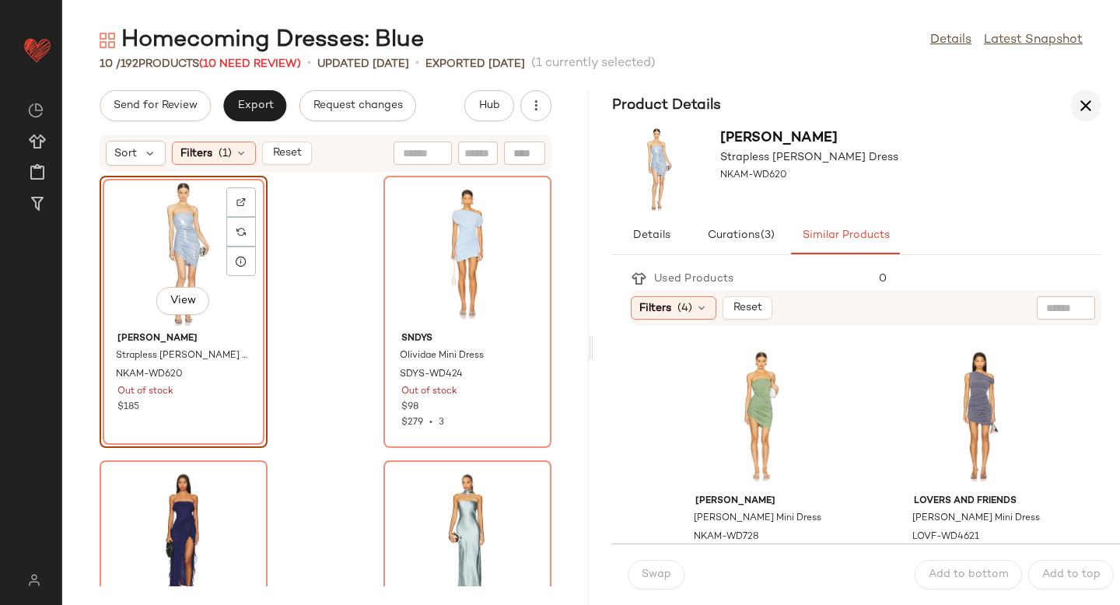
click at [1091, 111] on icon "button" at bounding box center [1086, 105] width 19 height 19
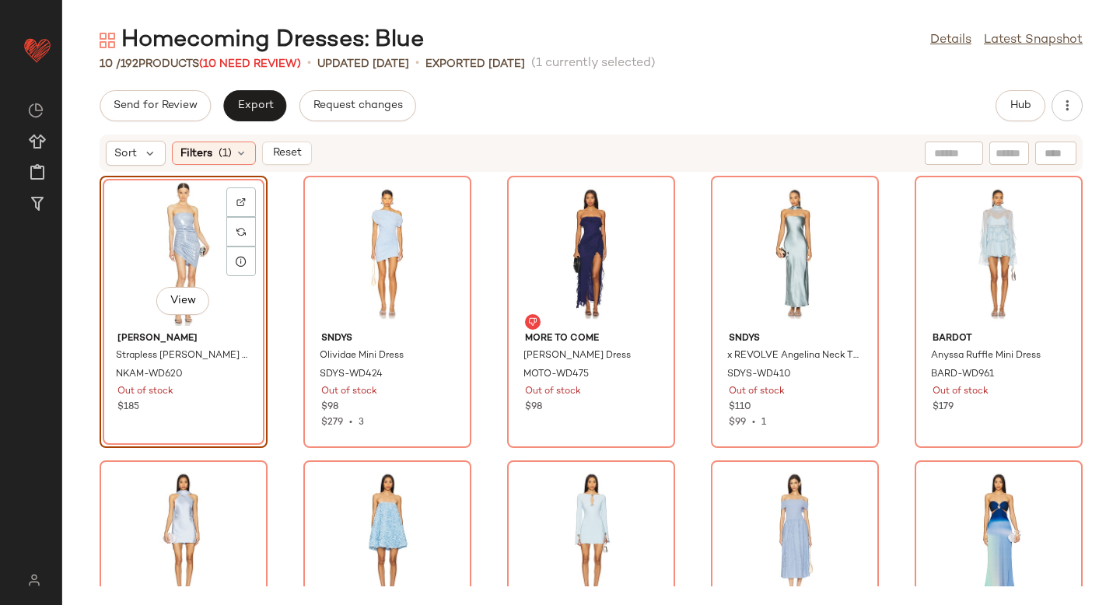
click at [1084, 108] on div "Send for Review Export Request changes Hub" at bounding box center [591, 105] width 1058 height 31
click at [1077, 104] on button "button" at bounding box center [1067, 105] width 31 height 31
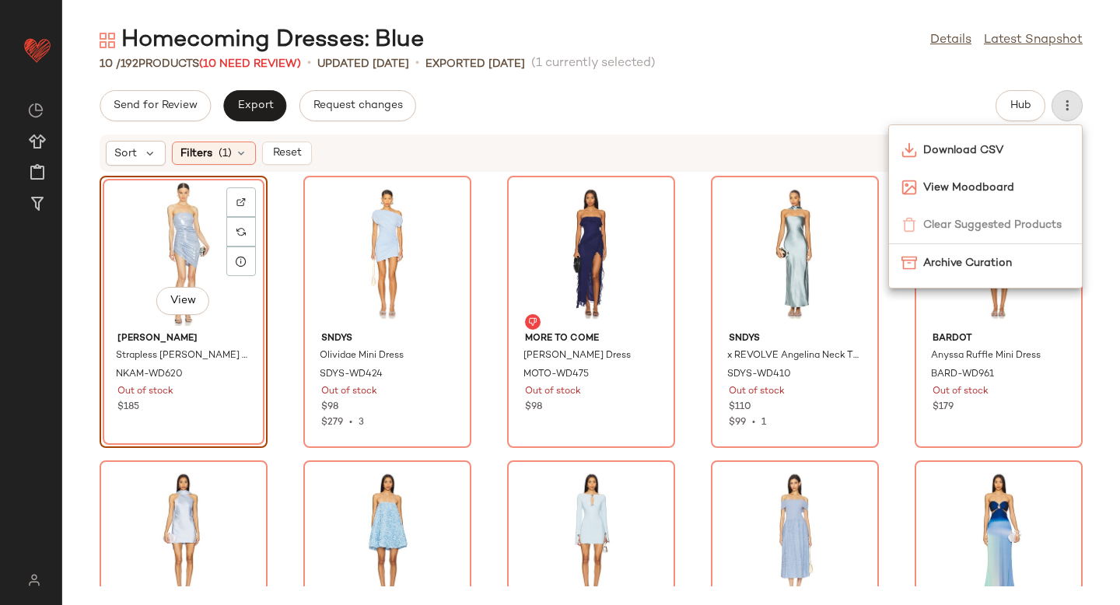
click at [767, 91] on div "Send for Review Export Request changes Hub" at bounding box center [591, 105] width 983 height 31
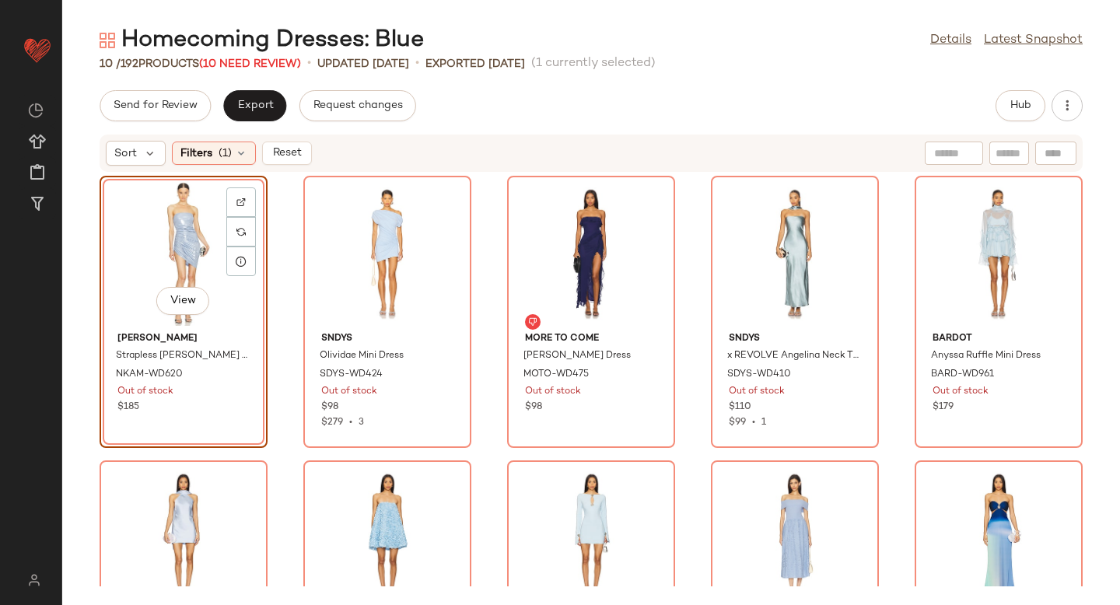
click at [177, 275] on div "View" at bounding box center [183, 253] width 157 height 145
click at [284, 246] on div "View [PERSON_NAME] Strapless [PERSON_NAME] Dress NKAM-WD620 Out of stock $185 S…" at bounding box center [591, 380] width 1058 height 414
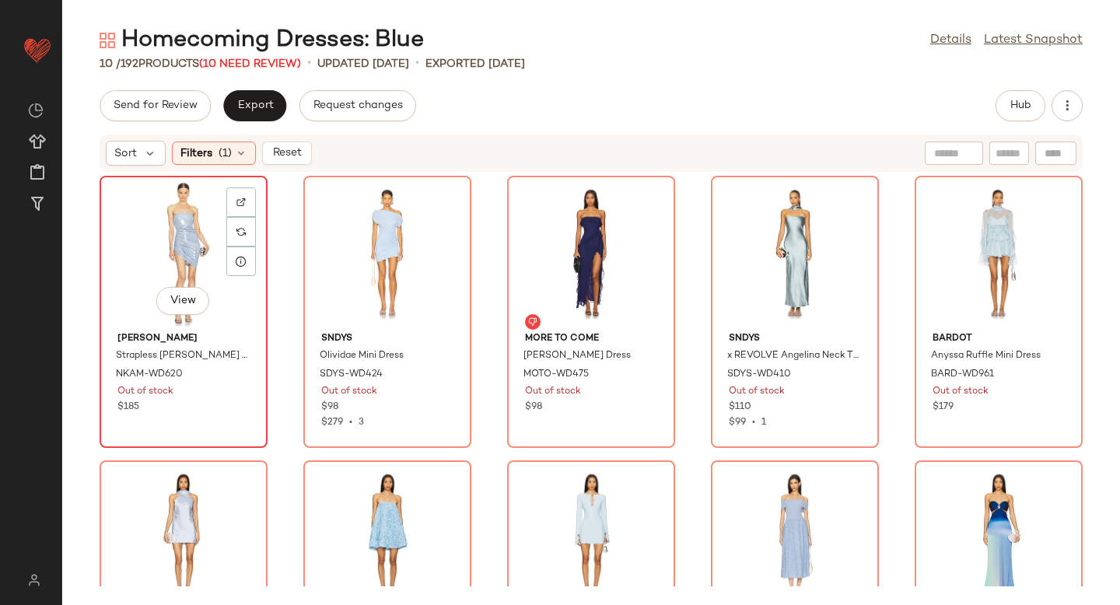
click at [160, 240] on div "View" at bounding box center [183, 253] width 157 height 145
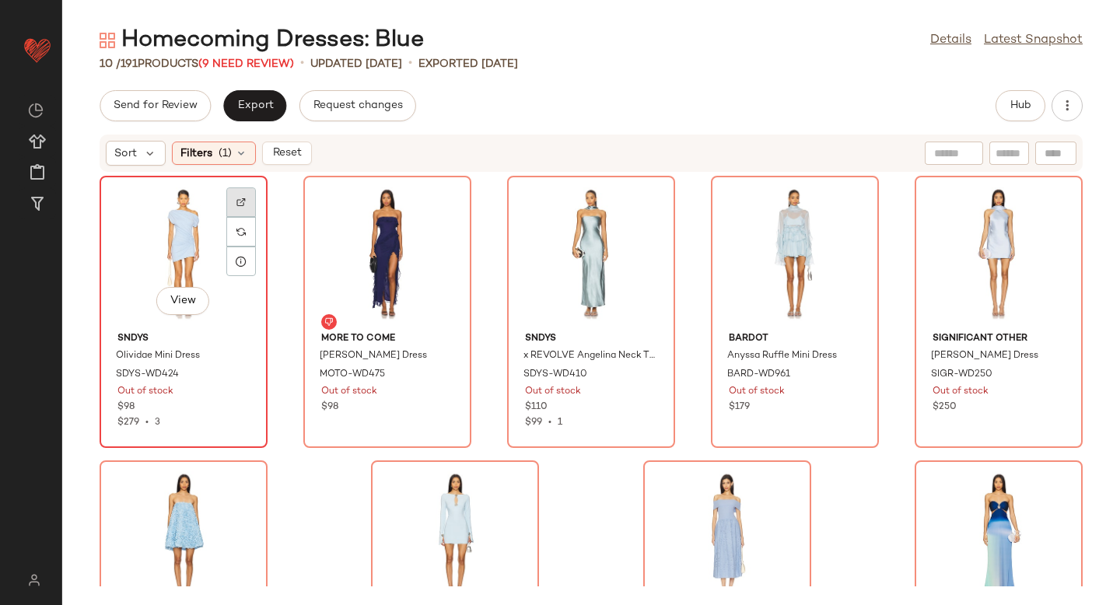
click at [243, 201] on img at bounding box center [240, 202] width 9 height 9
click at [184, 254] on div "View" at bounding box center [183, 253] width 157 height 145
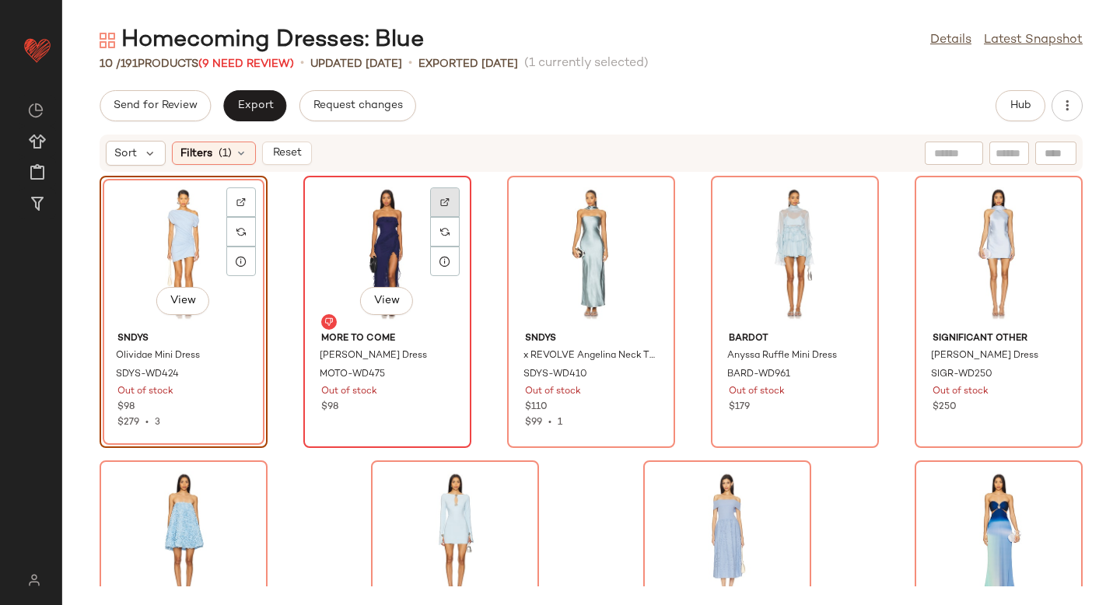
click at [450, 217] on div at bounding box center [445, 232] width 30 height 30
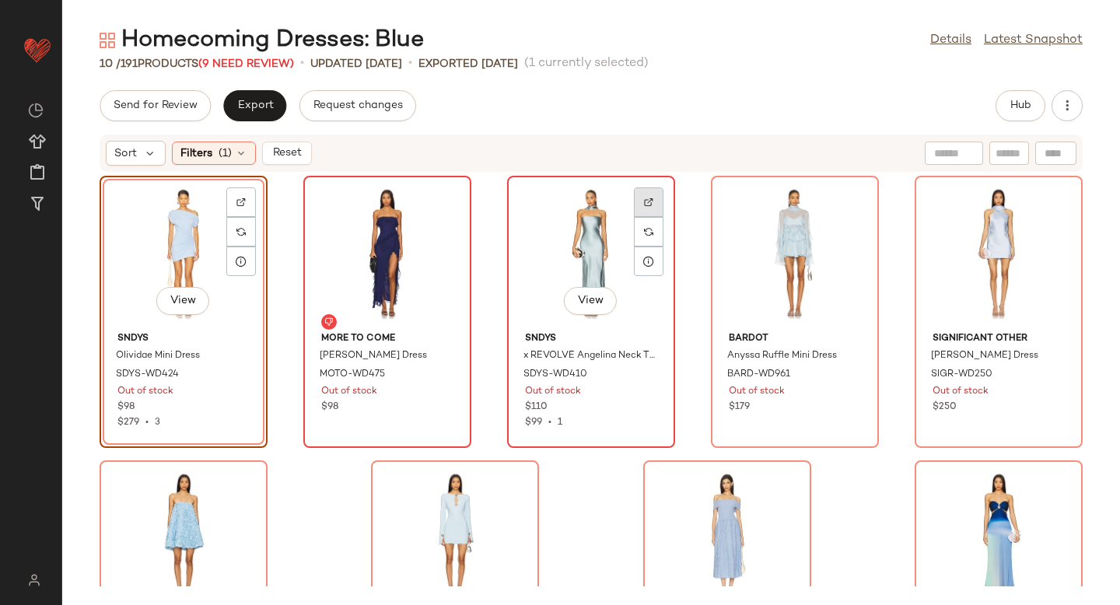
click at [636, 217] on div at bounding box center [649, 232] width 30 height 30
click at [860, 197] on div "View" at bounding box center [794, 253] width 157 height 145
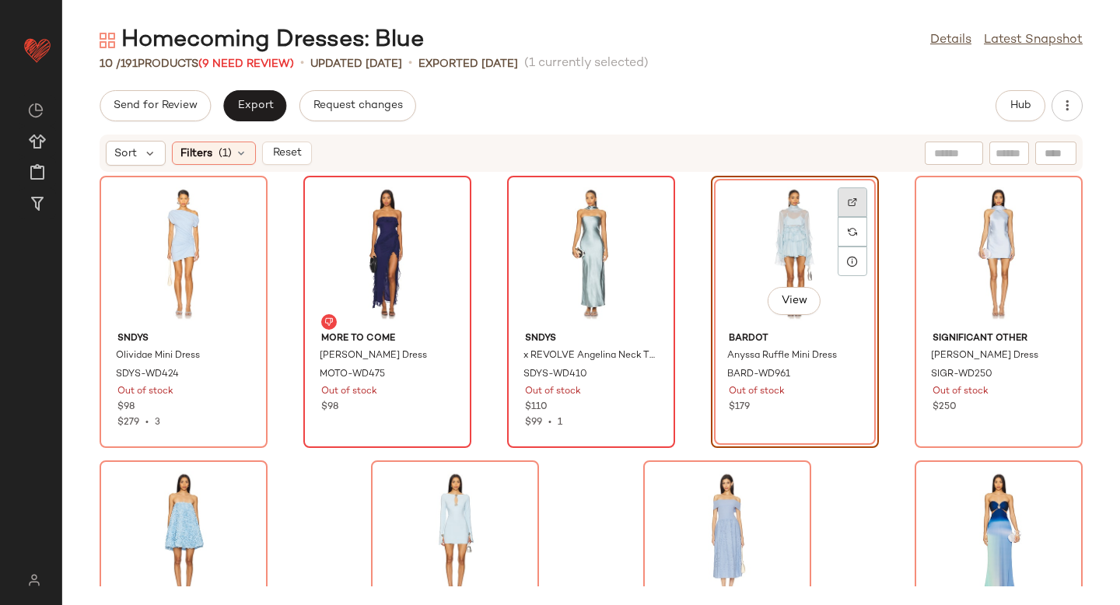
click at [846, 217] on div at bounding box center [853, 232] width 30 height 30
click at [1052, 206] on img at bounding box center [1056, 202] width 9 height 9
click at [993, 283] on div "View" at bounding box center [998, 253] width 157 height 145
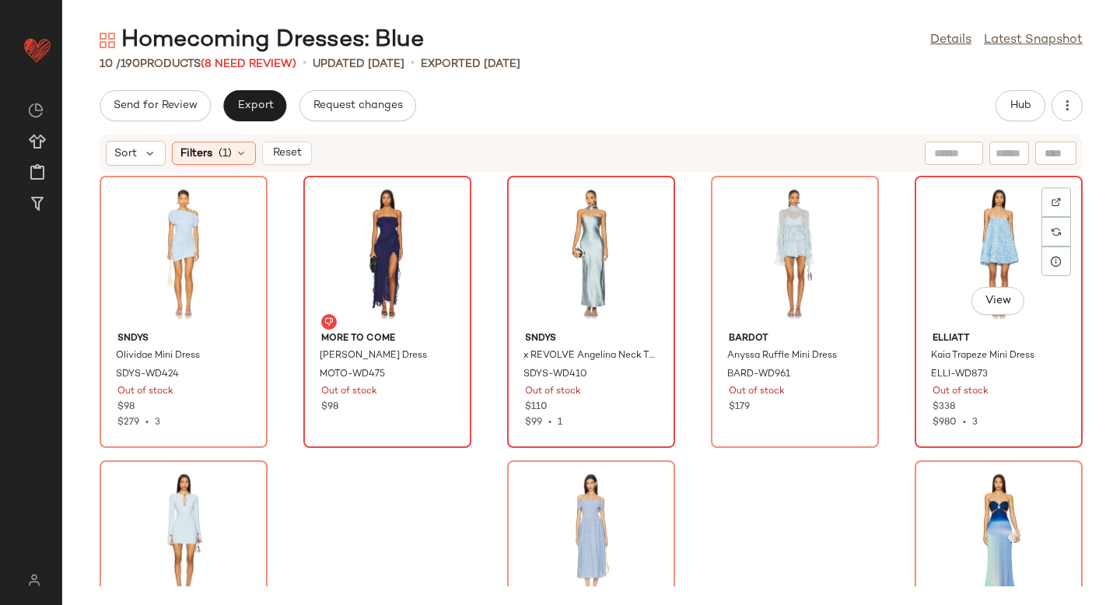
click at [1052, 201] on img at bounding box center [1056, 202] width 9 height 9
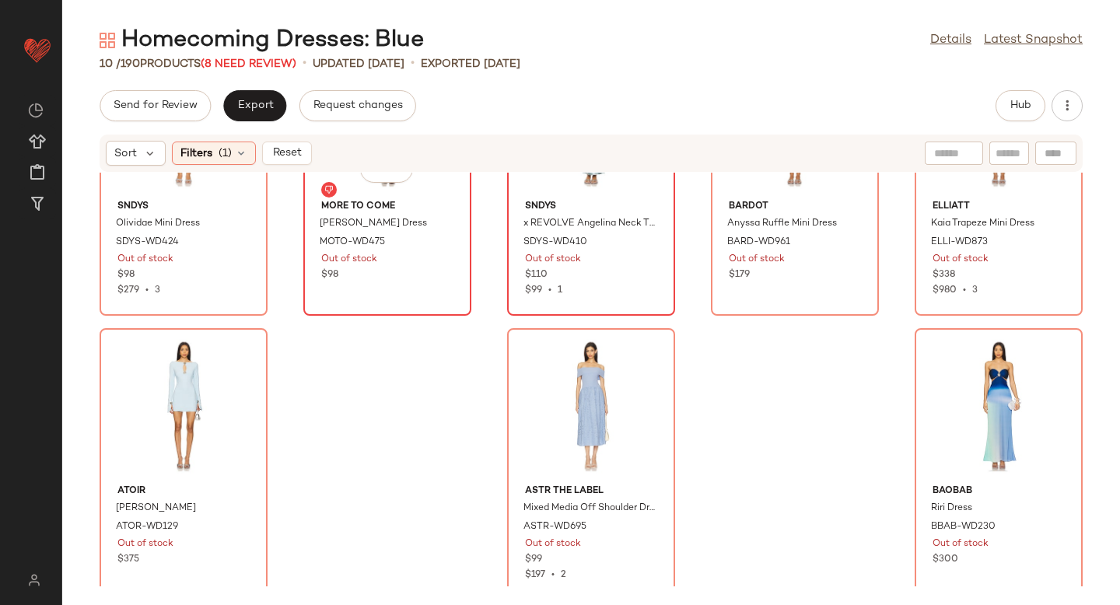
scroll to position [146, 0]
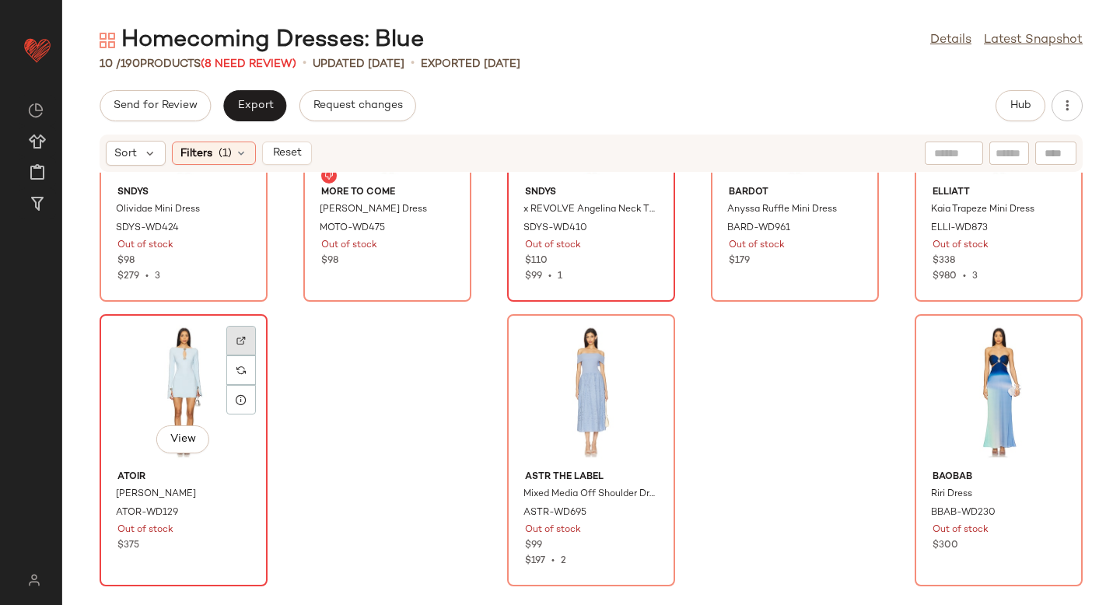
click at [239, 342] on img at bounding box center [240, 340] width 9 height 9
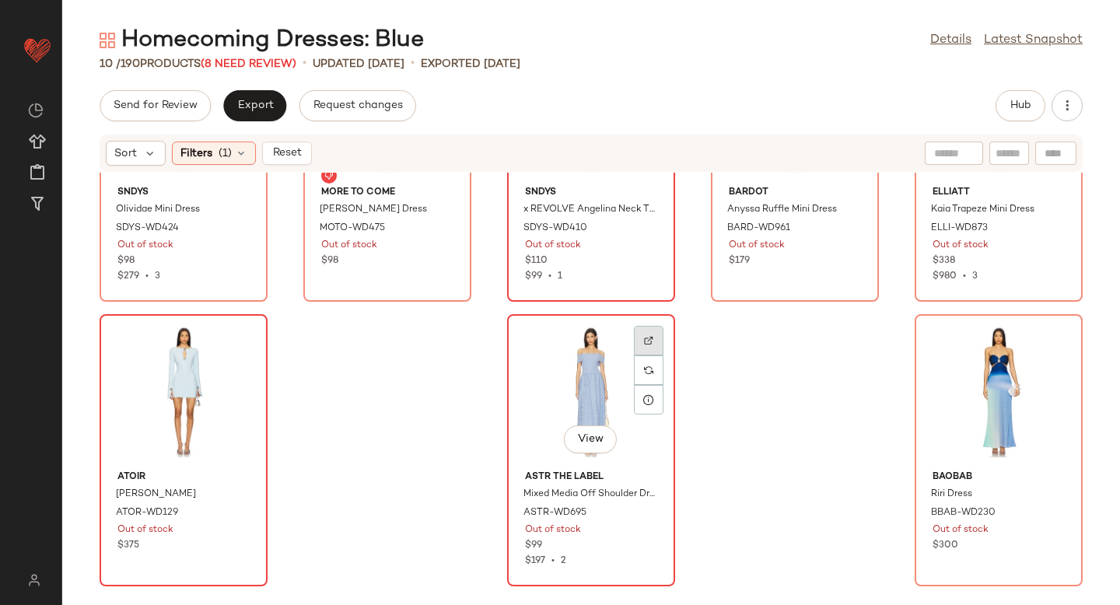
click at [641, 356] on div at bounding box center [649, 371] width 30 height 30
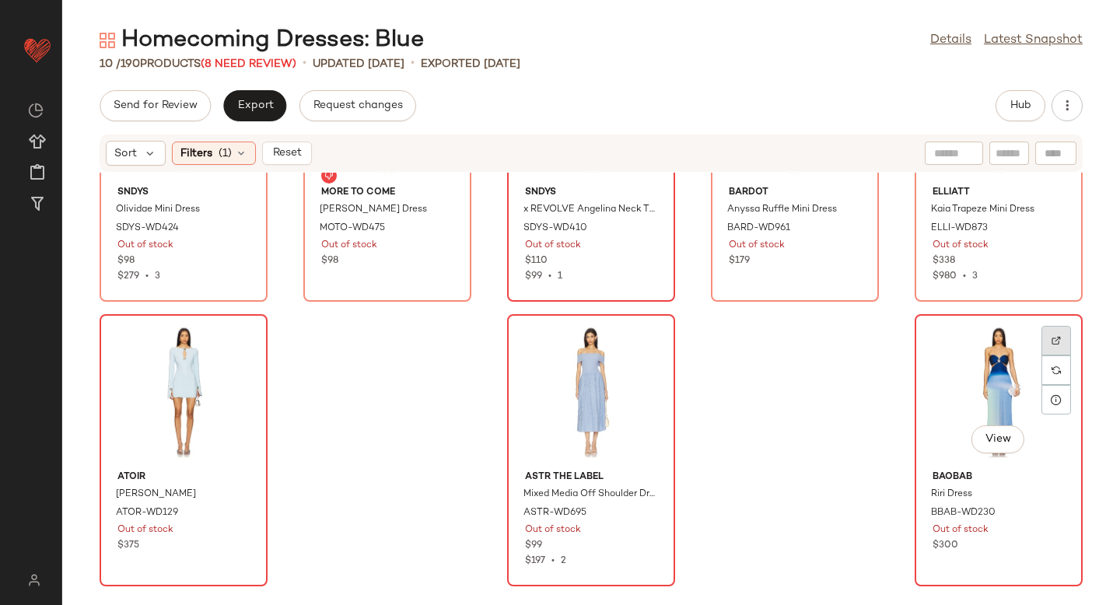
click at [1052, 345] on img at bounding box center [1056, 340] width 9 height 9
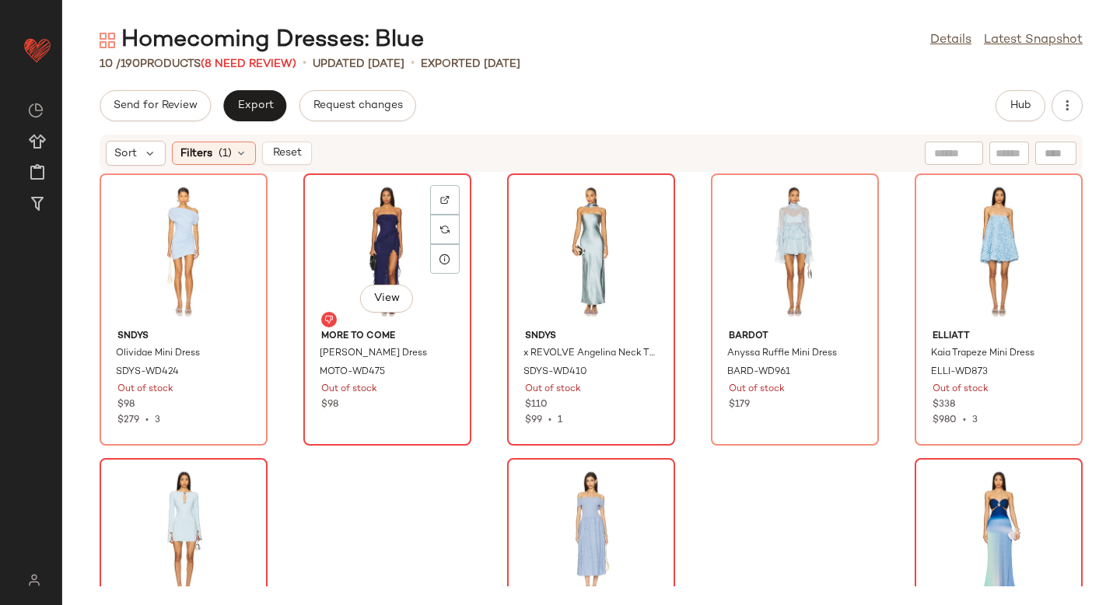
scroll to position [0, 0]
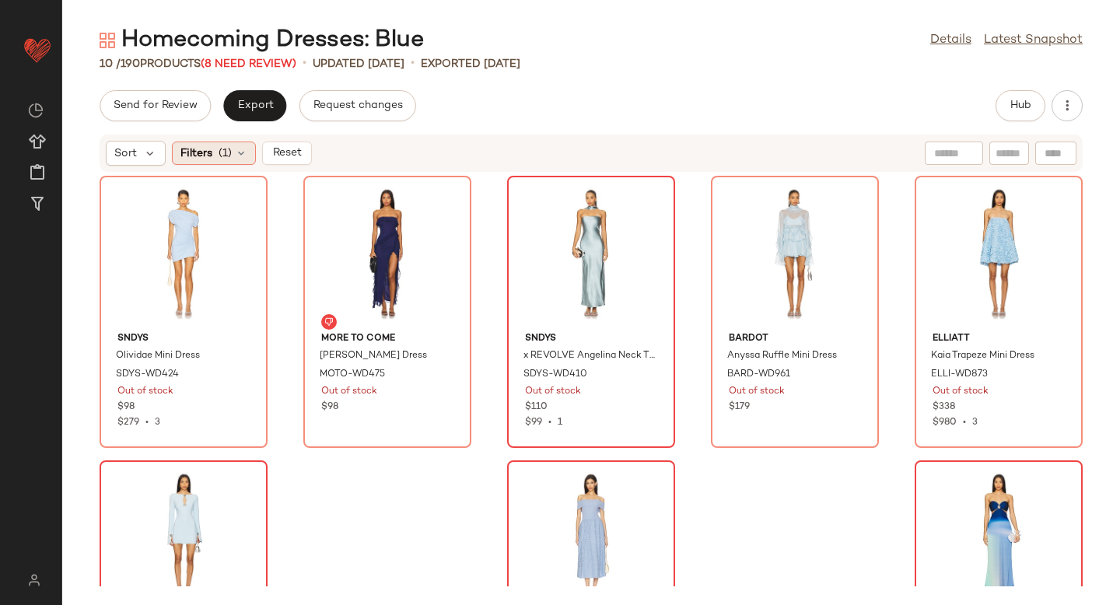
click at [227, 149] on span "(1)" at bounding box center [225, 153] width 13 height 16
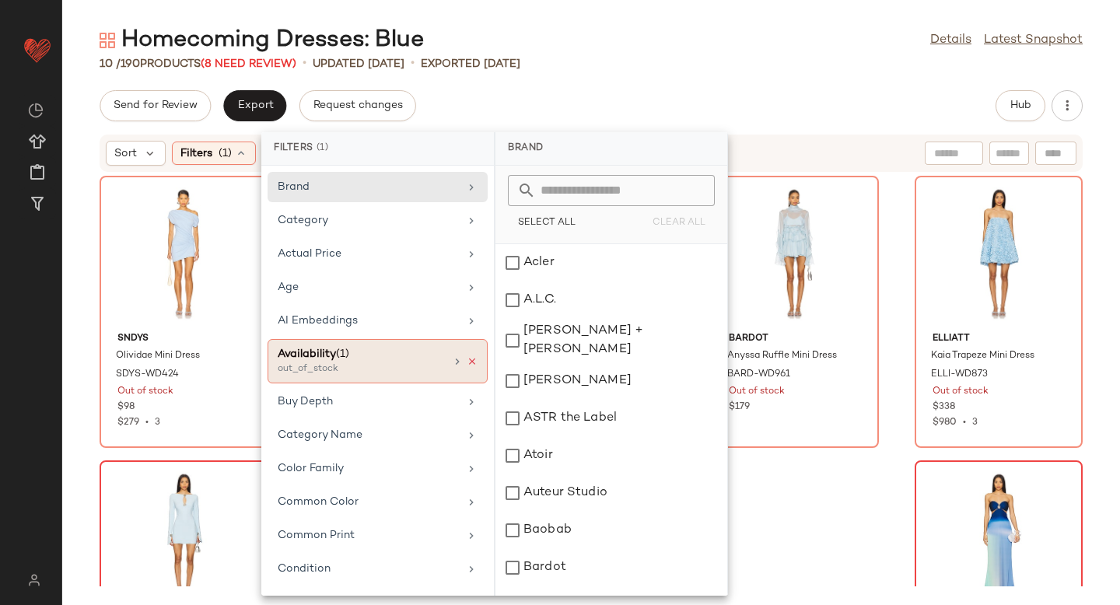
click at [468, 363] on icon at bounding box center [472, 361] width 11 height 11
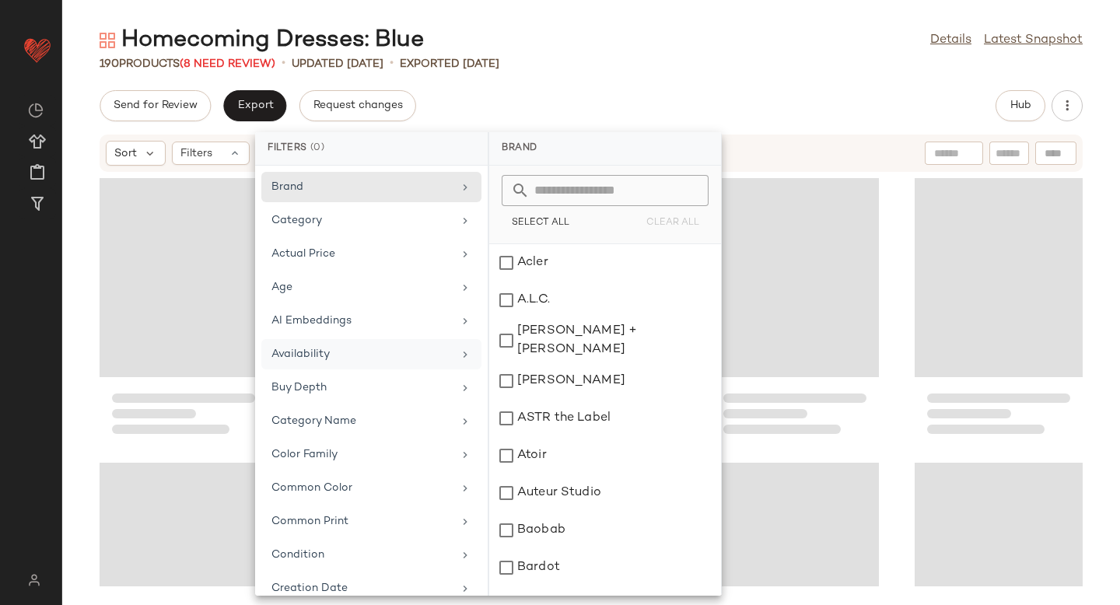
click at [687, 82] on div "Homecoming Dresses: Blue Details Latest Snapshot 190 Products (8 Need Review) •…" at bounding box center [591, 315] width 1058 height 580
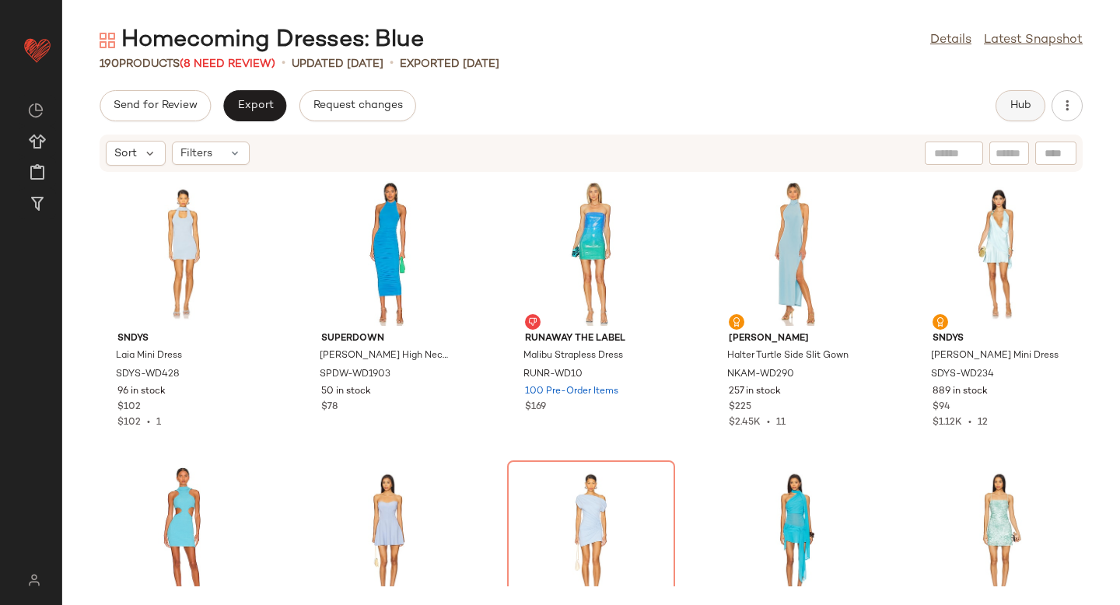
click at [1011, 102] on span "Hub" at bounding box center [1021, 106] width 22 height 12
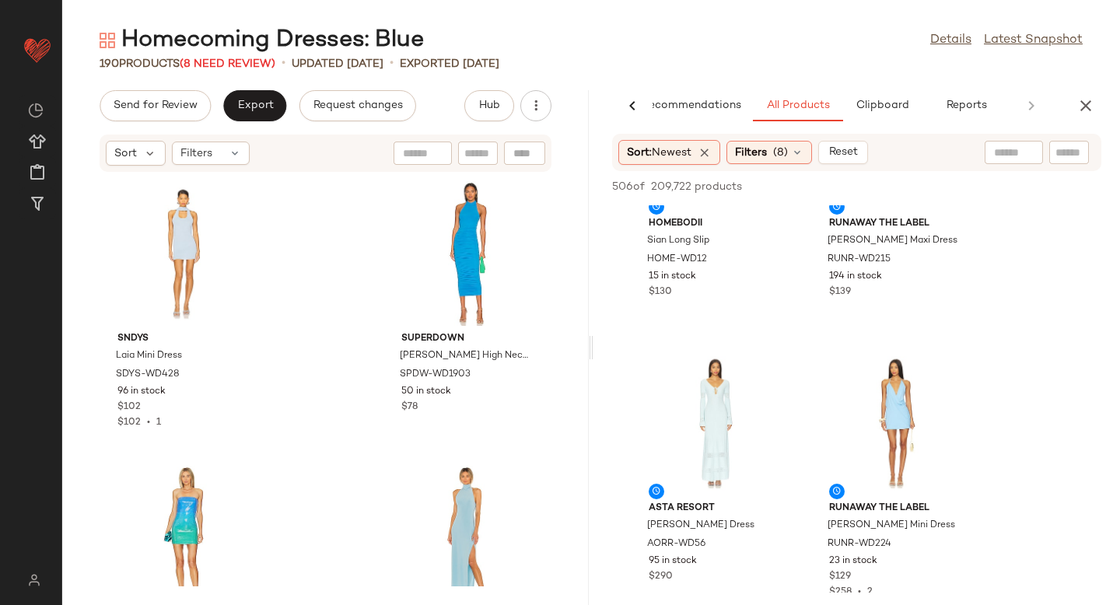
scroll to position [535, 0]
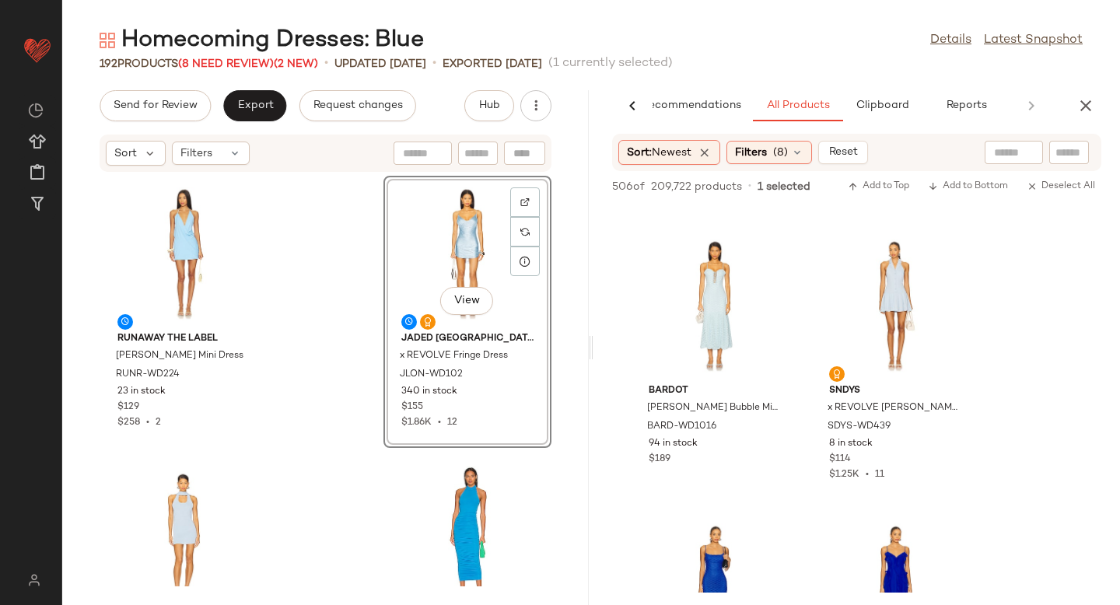
scroll to position [2220, 0]
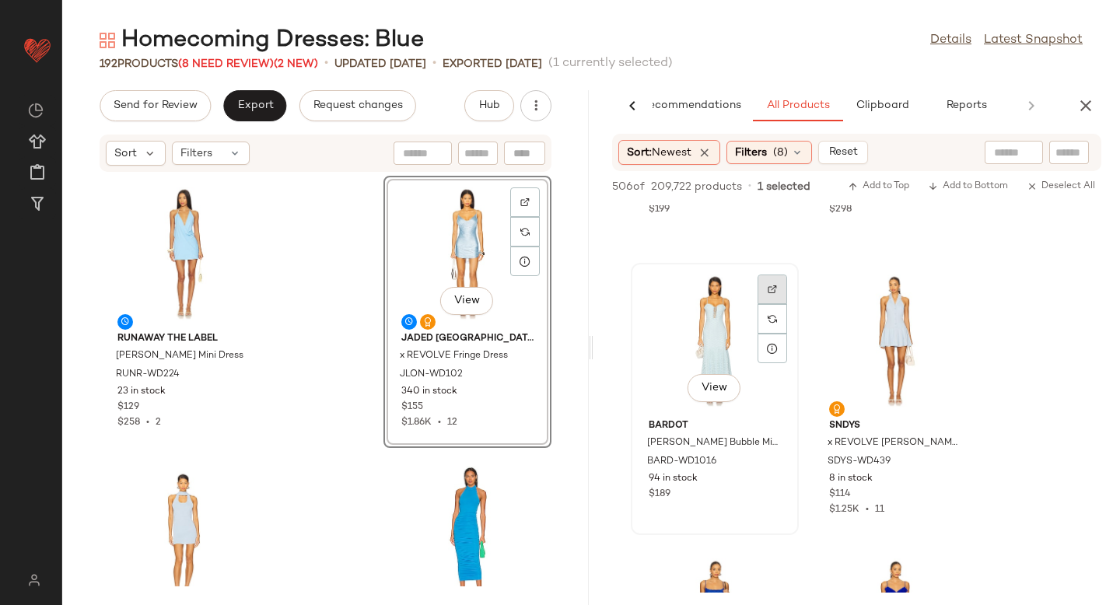
click at [777, 304] on div at bounding box center [773, 319] width 30 height 30
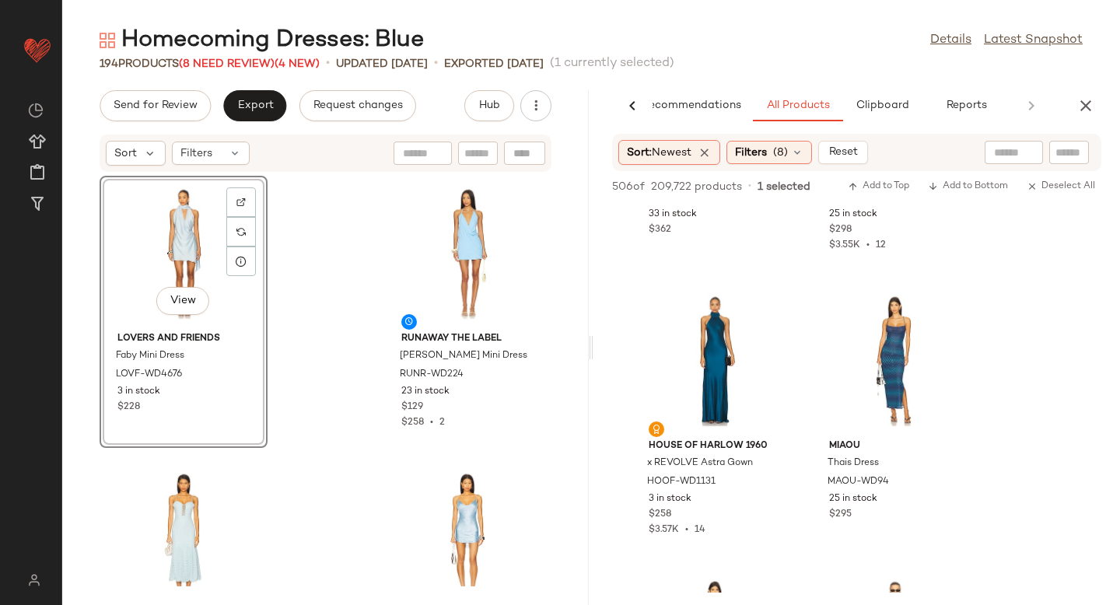
scroll to position [4480, 0]
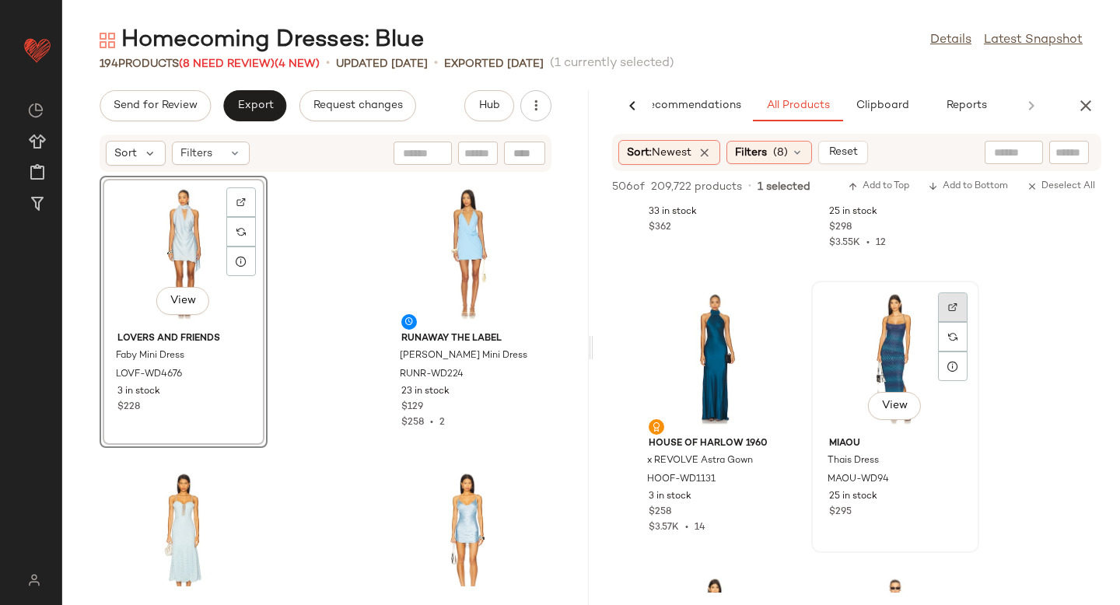
click at [957, 311] on img at bounding box center [952, 307] width 9 height 9
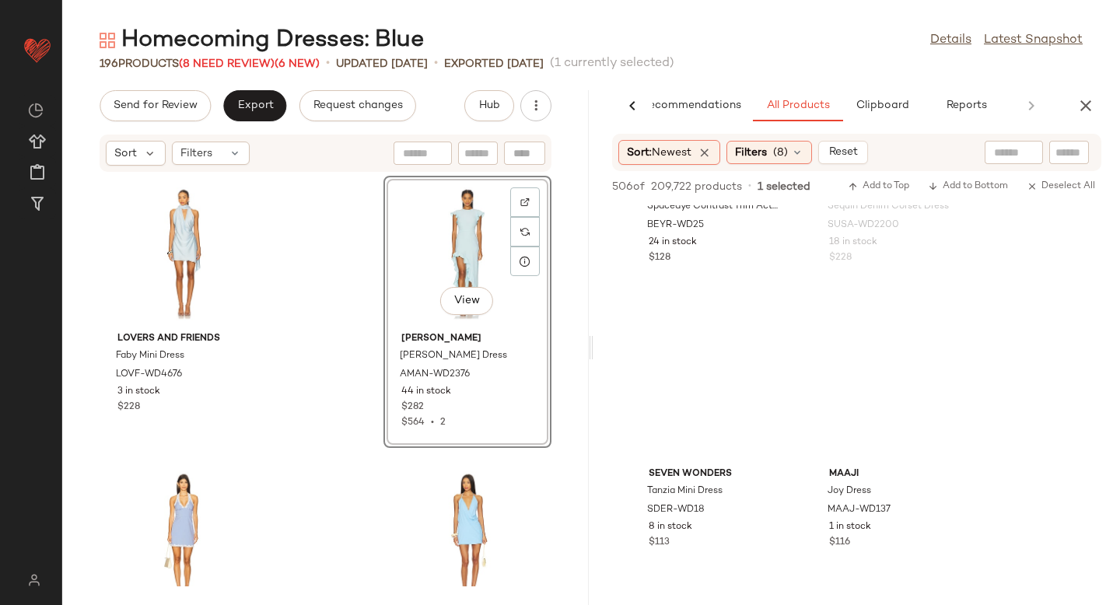
scroll to position [12796, 0]
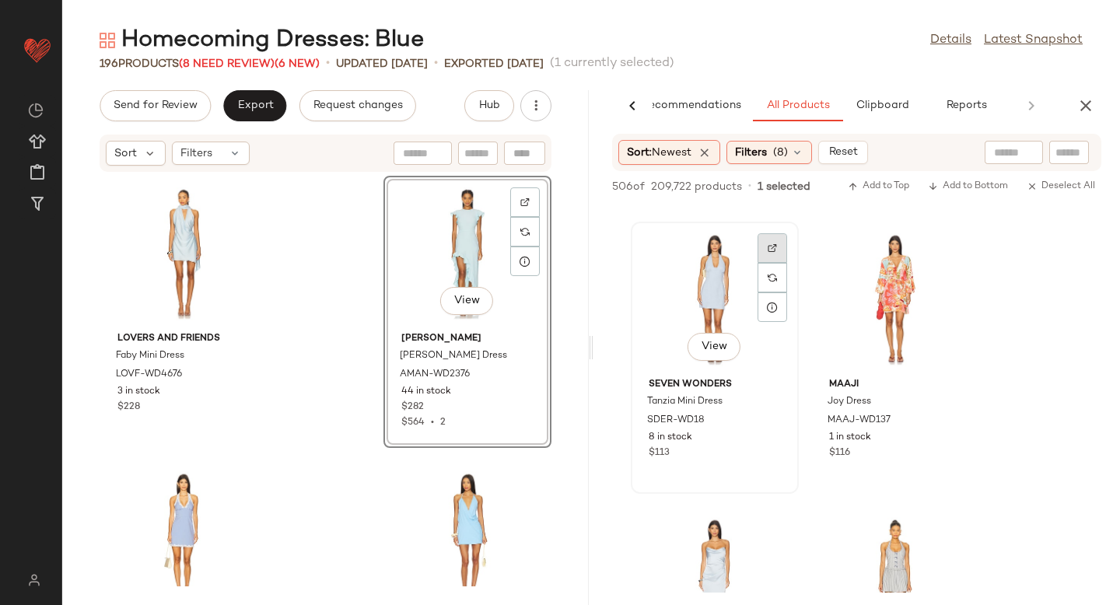
click at [769, 263] on div at bounding box center [773, 278] width 30 height 30
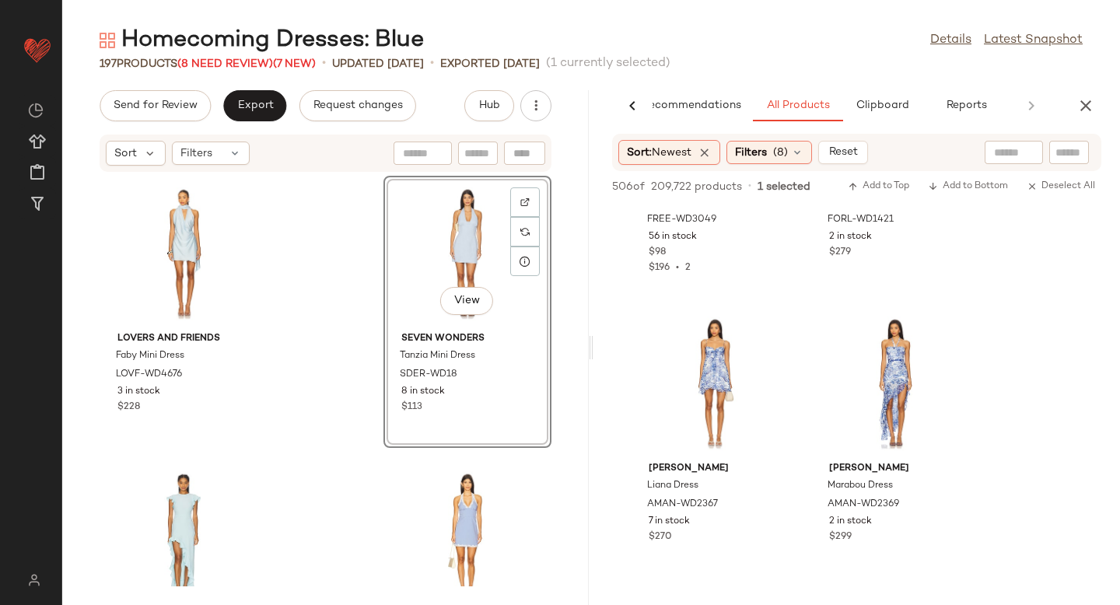
scroll to position [14153, 0]
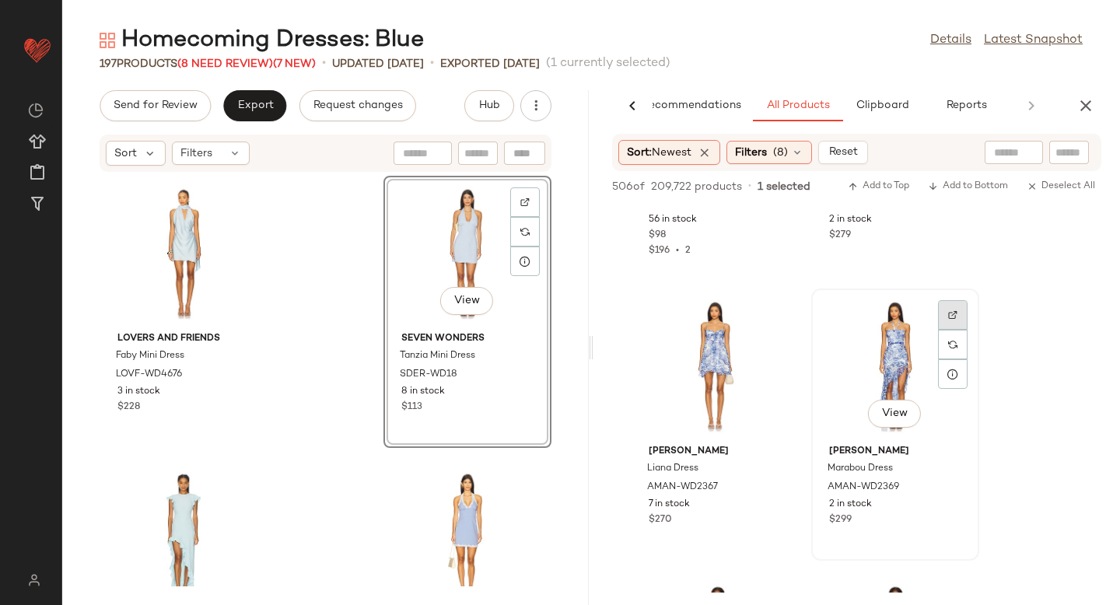
click at [942, 330] on div at bounding box center [953, 345] width 30 height 30
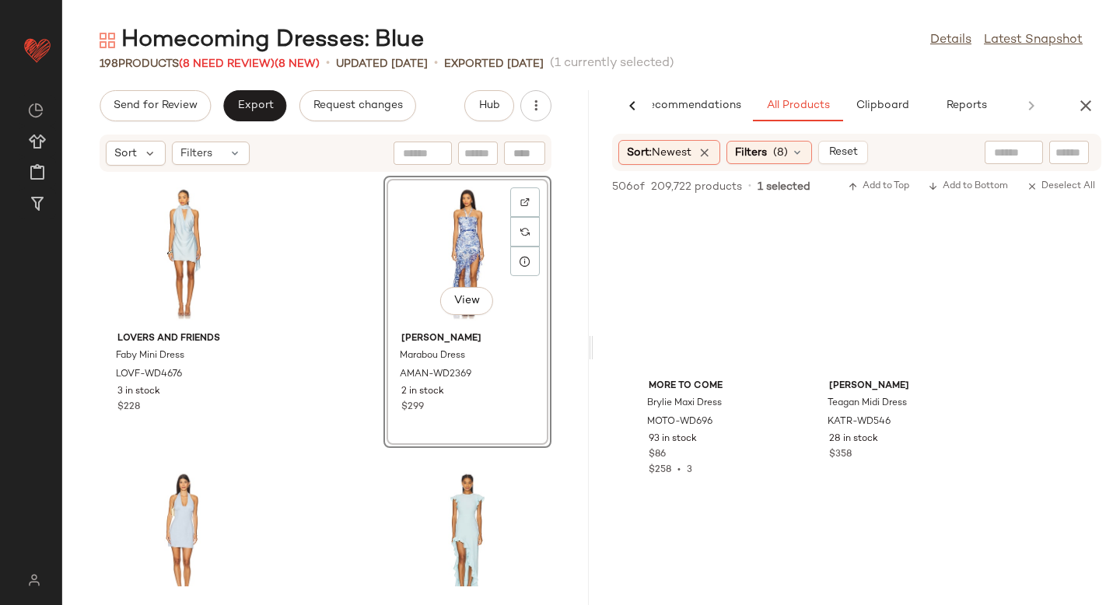
scroll to position [27316, 0]
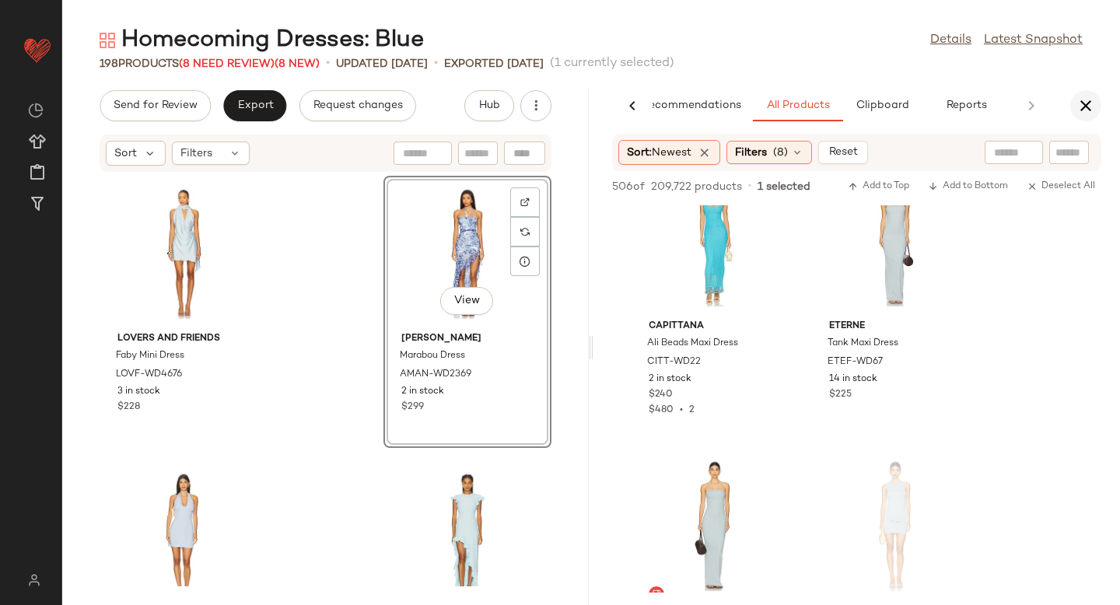
click at [1082, 102] on icon "button" at bounding box center [1086, 105] width 19 height 19
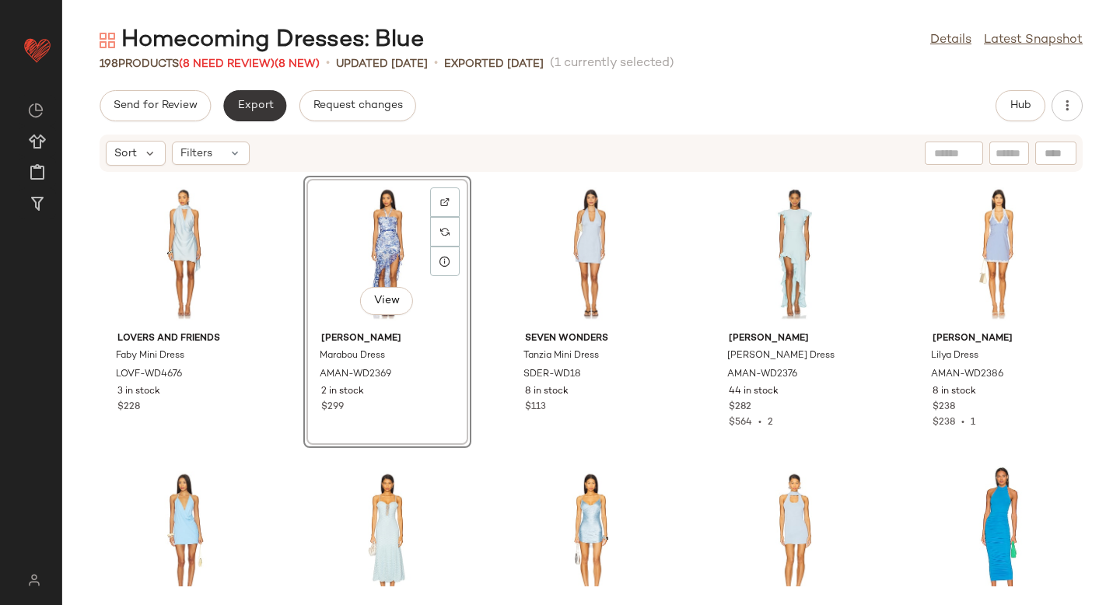
click at [252, 107] on span "Export" at bounding box center [254, 106] width 37 height 12
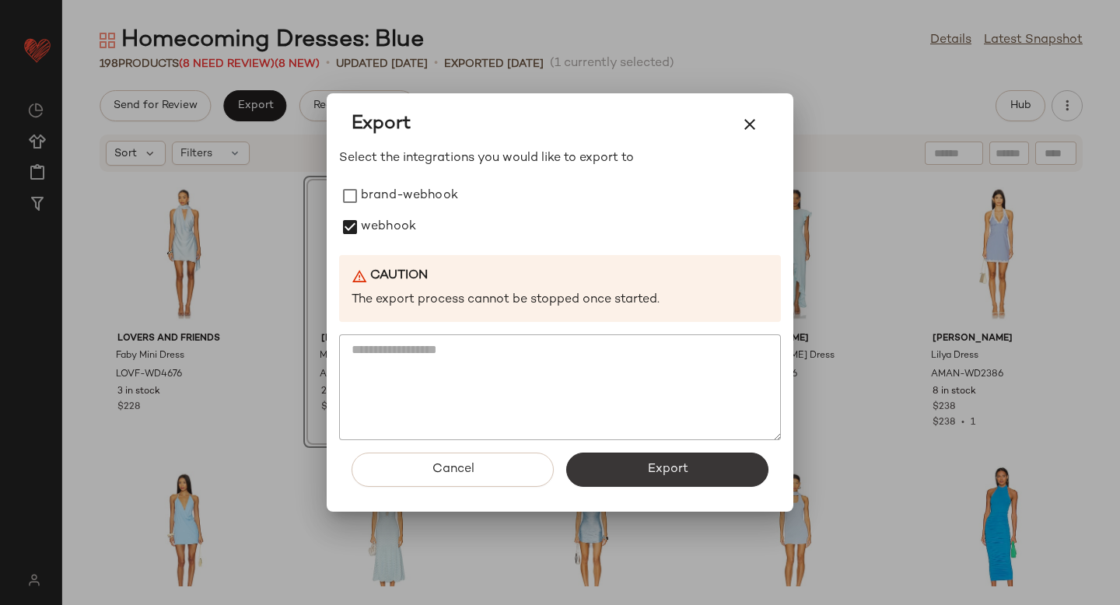
click at [609, 472] on button "Export" at bounding box center [667, 470] width 202 height 34
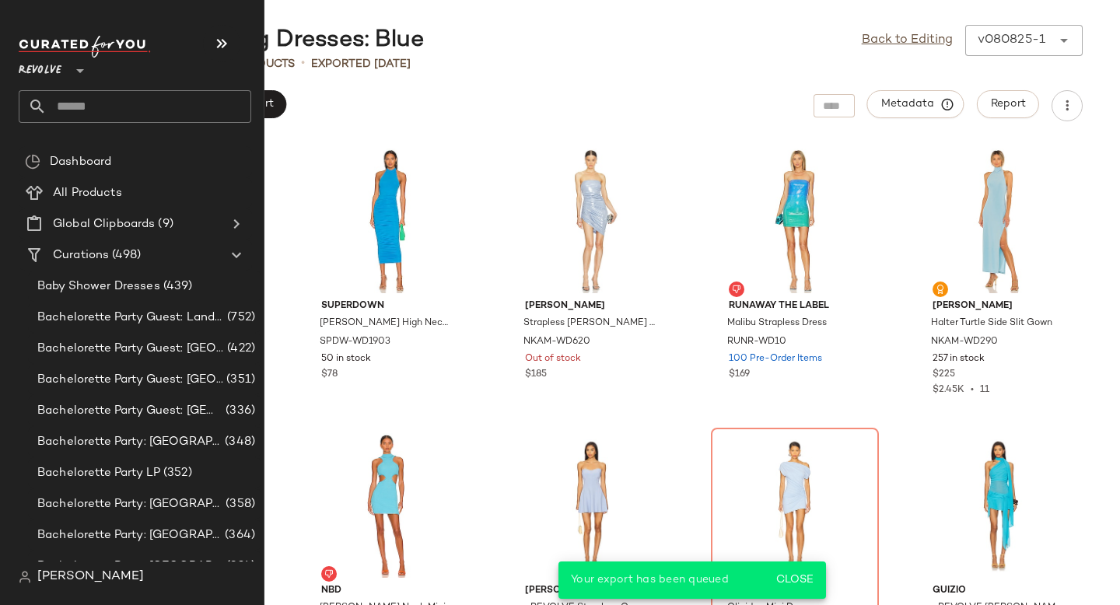
click at [153, 107] on input "text" at bounding box center [149, 106] width 205 height 33
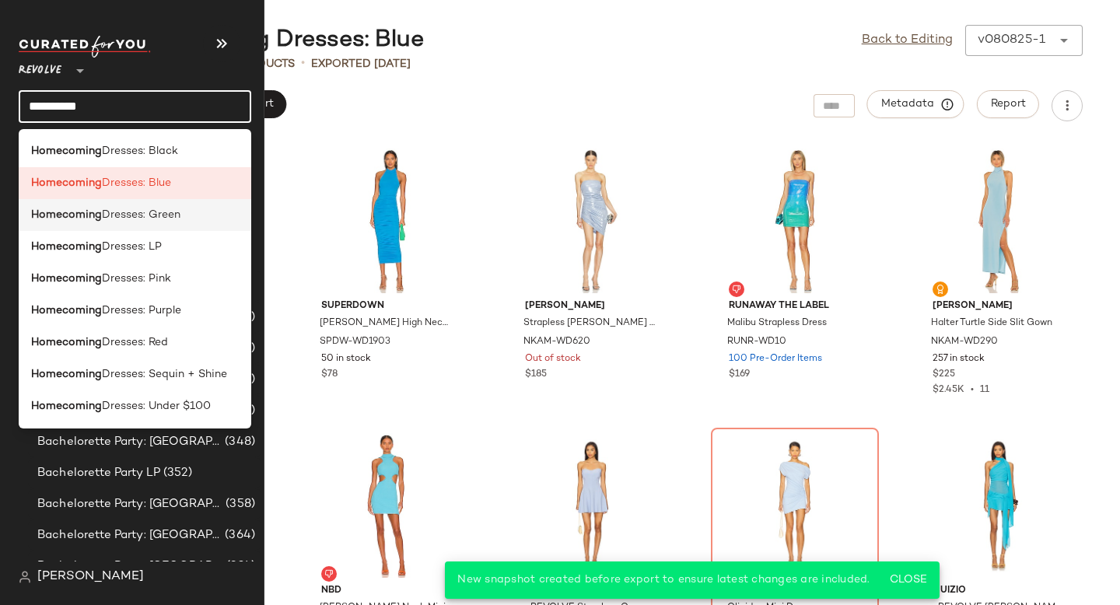
type input "**********"
click at [161, 217] on span "Dresses: Green" at bounding box center [141, 215] width 79 height 16
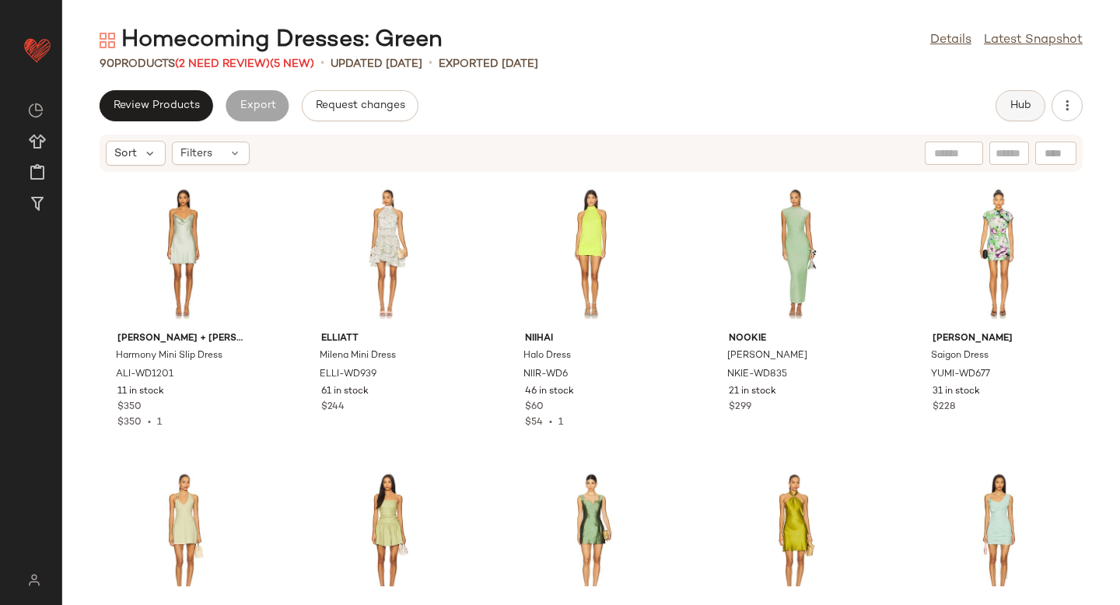
click at [1014, 92] on button "Hub" at bounding box center [1021, 105] width 50 height 31
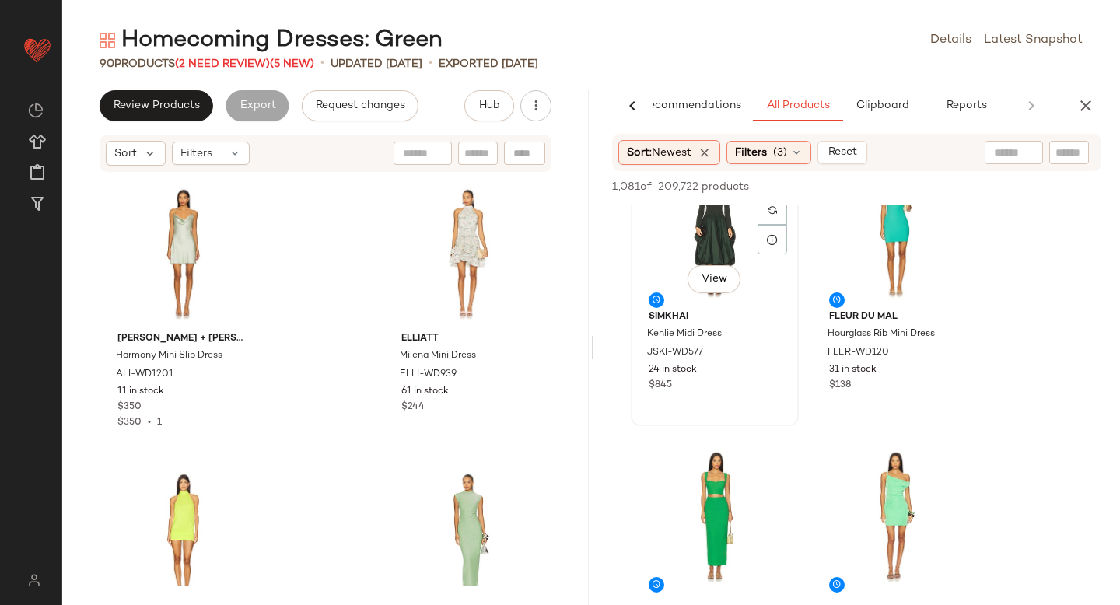
scroll to position [220, 0]
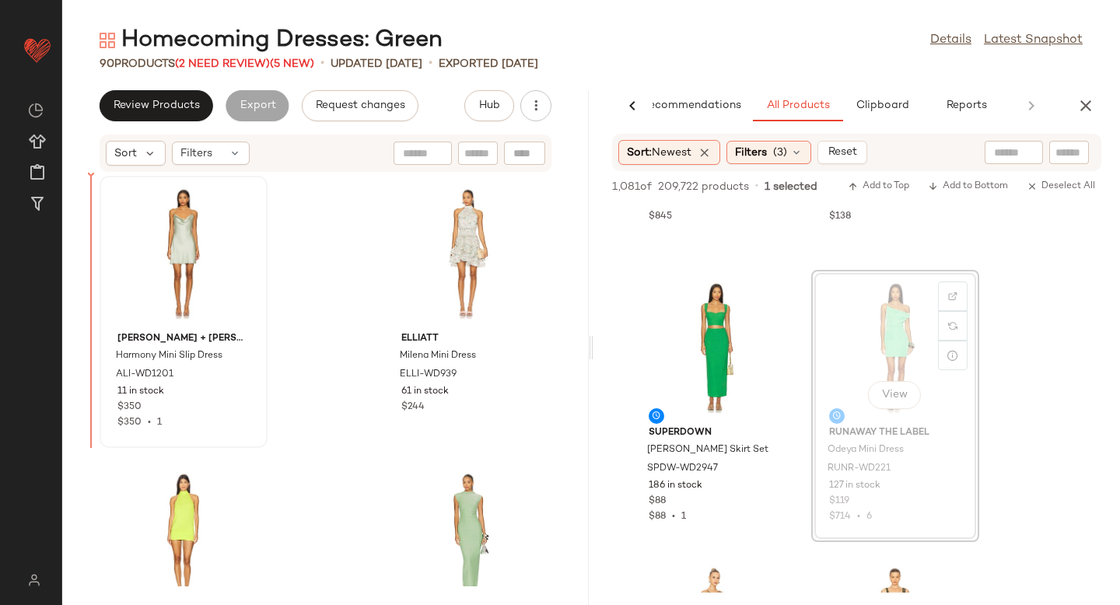
drag, startPoint x: 892, startPoint y: 306, endPoint x: 142, endPoint y: 324, distance: 750.9
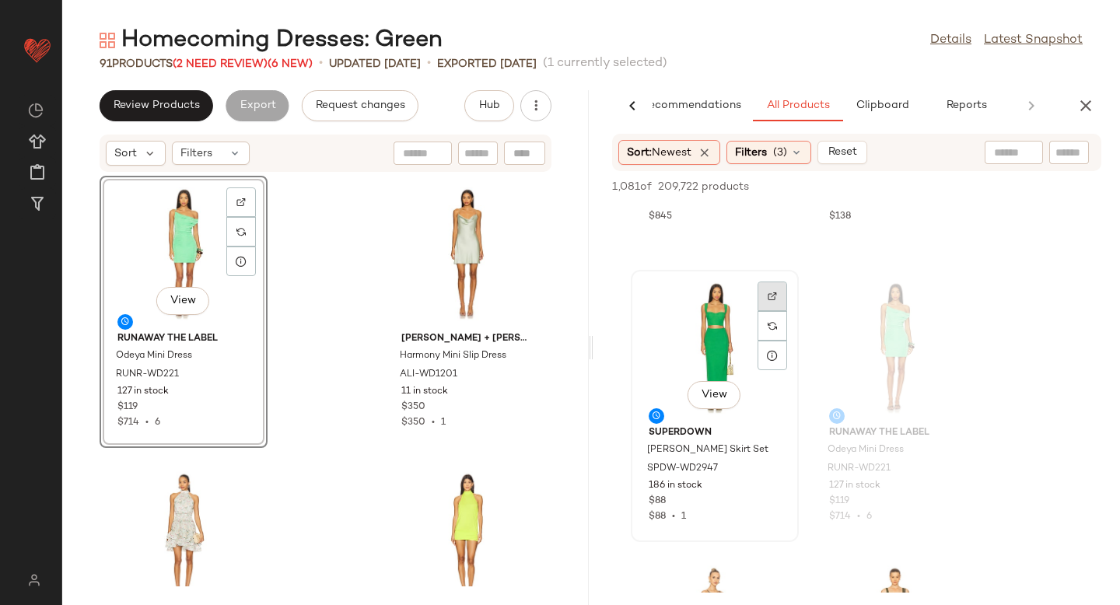
click at [762, 311] on div at bounding box center [773, 326] width 30 height 30
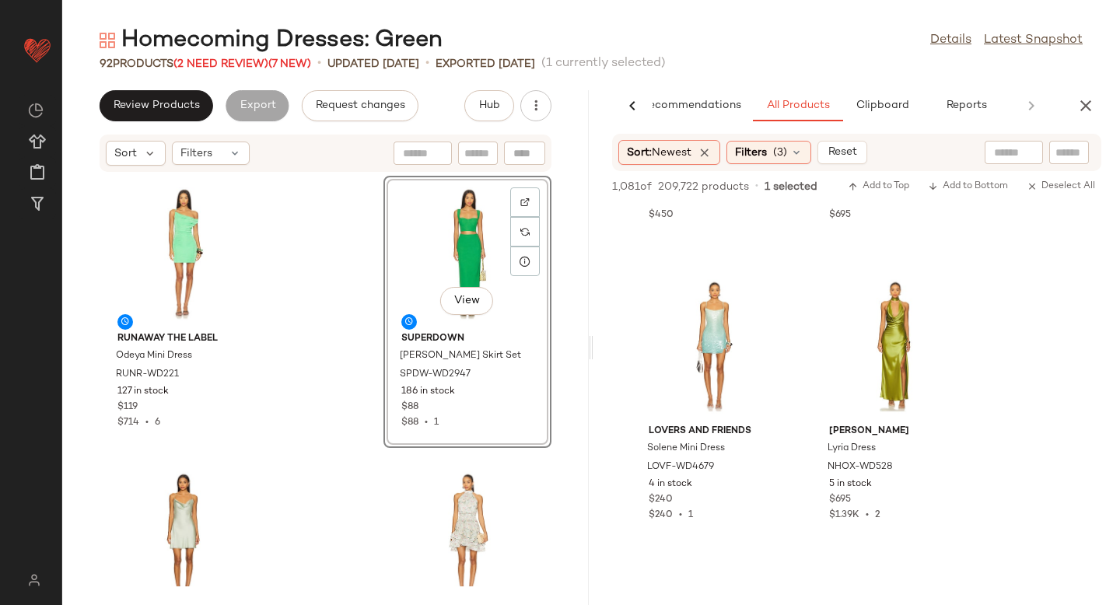
scroll to position [1963, 0]
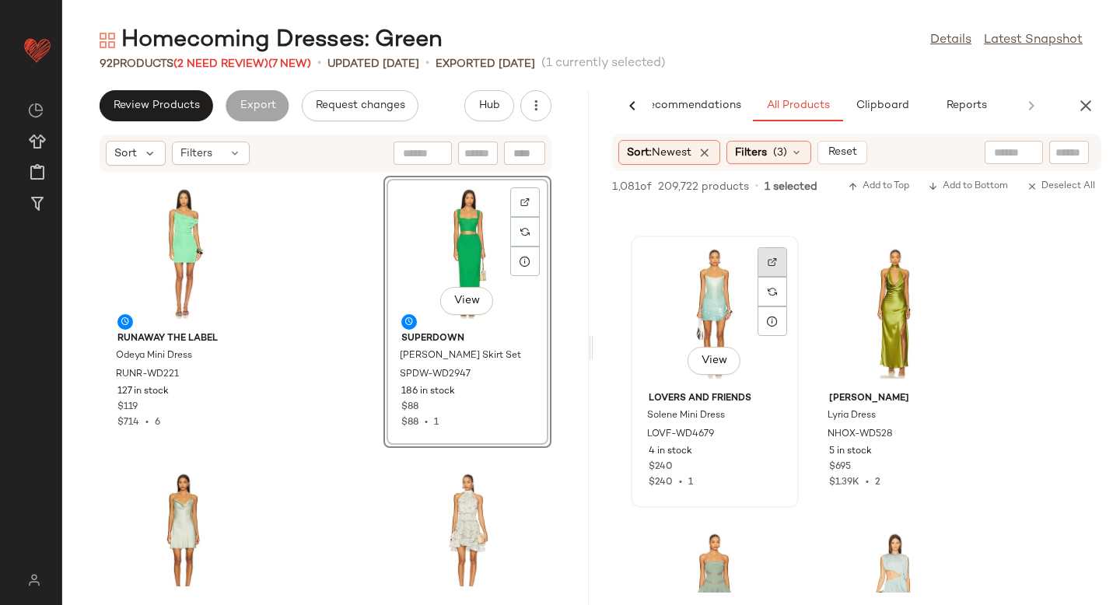
click at [762, 277] on div at bounding box center [773, 292] width 30 height 30
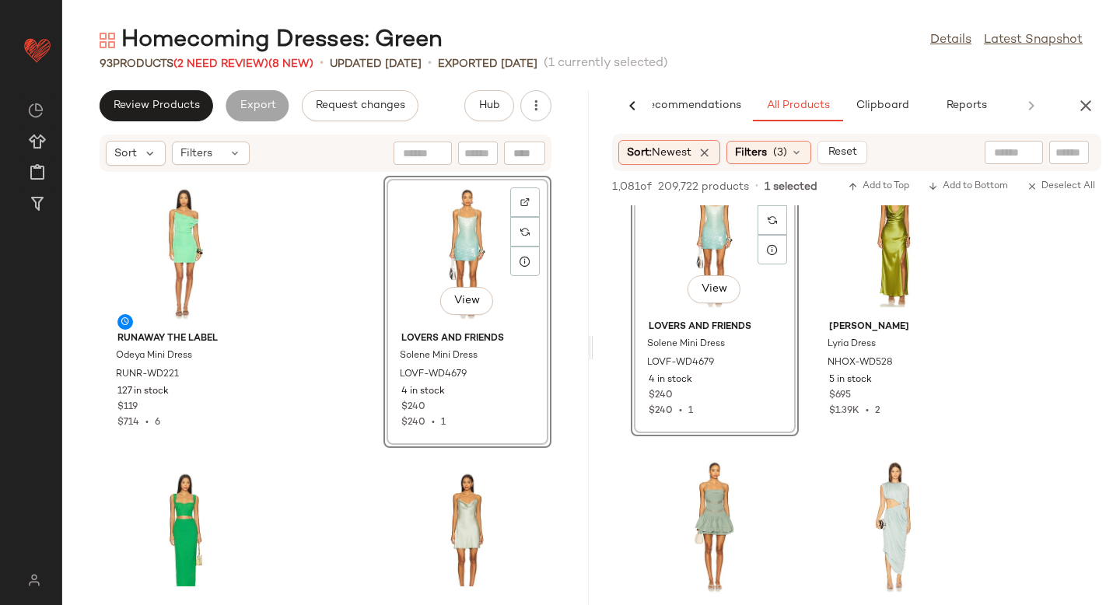
scroll to position [2146, 0]
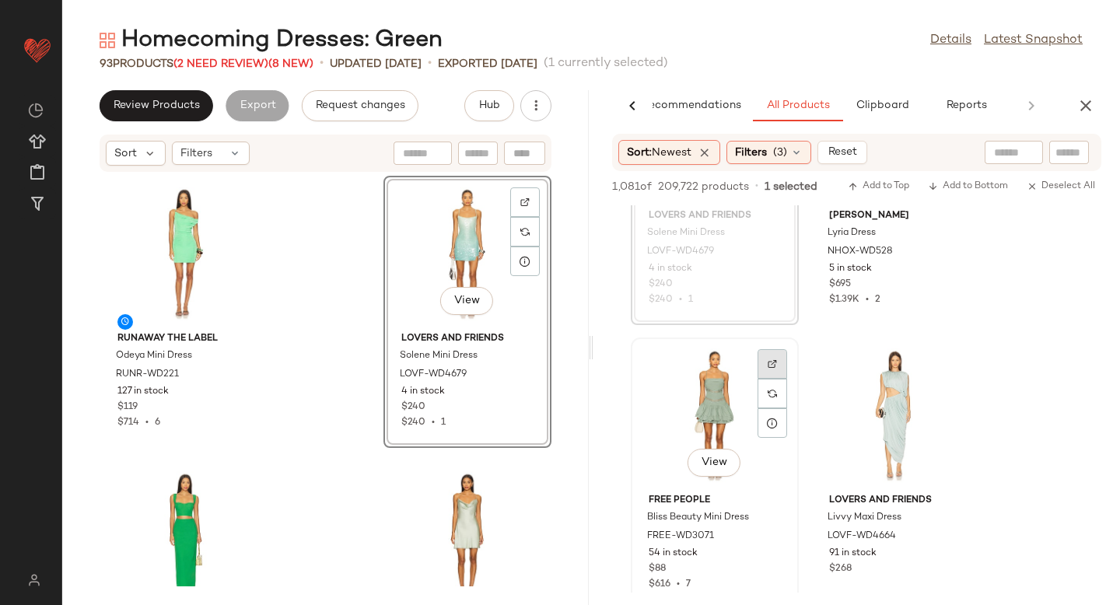
click at [761, 379] on div at bounding box center [773, 394] width 30 height 30
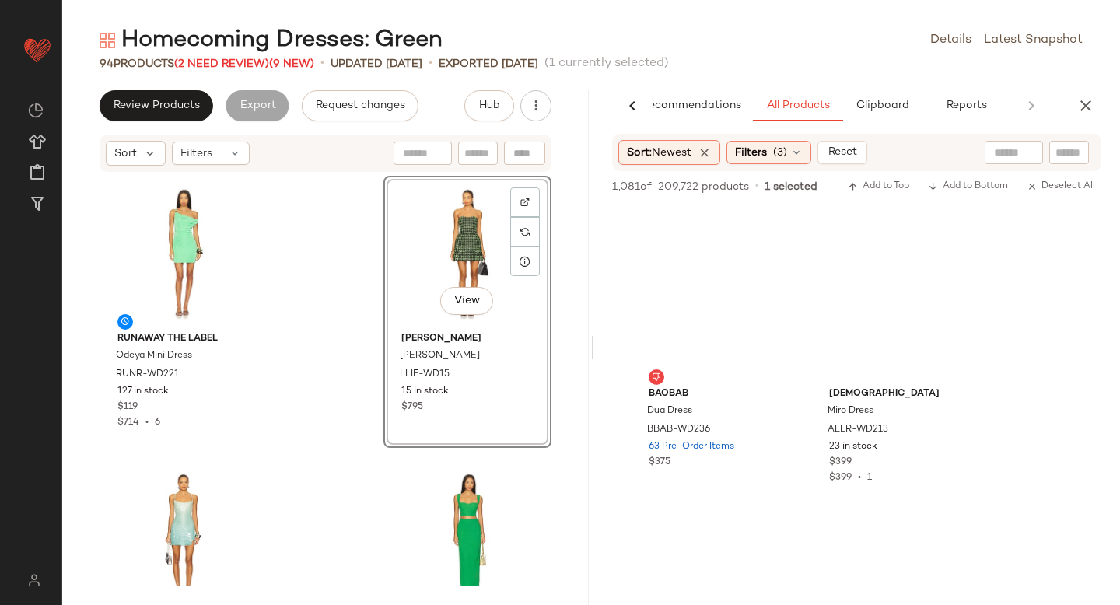
scroll to position [24289, 0]
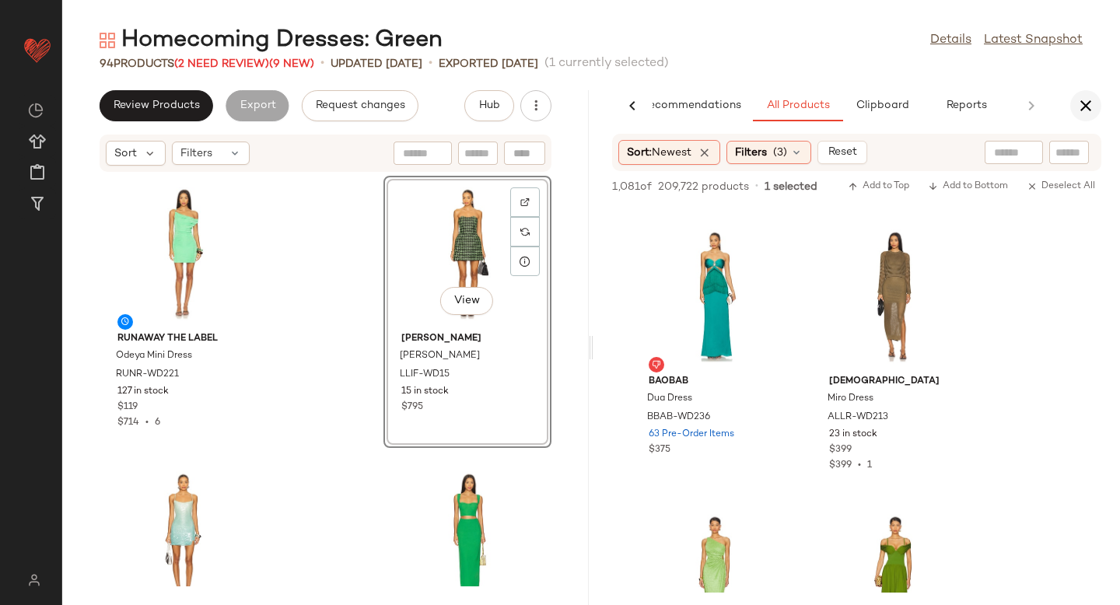
click at [1096, 103] on button "button" at bounding box center [1085, 105] width 31 height 31
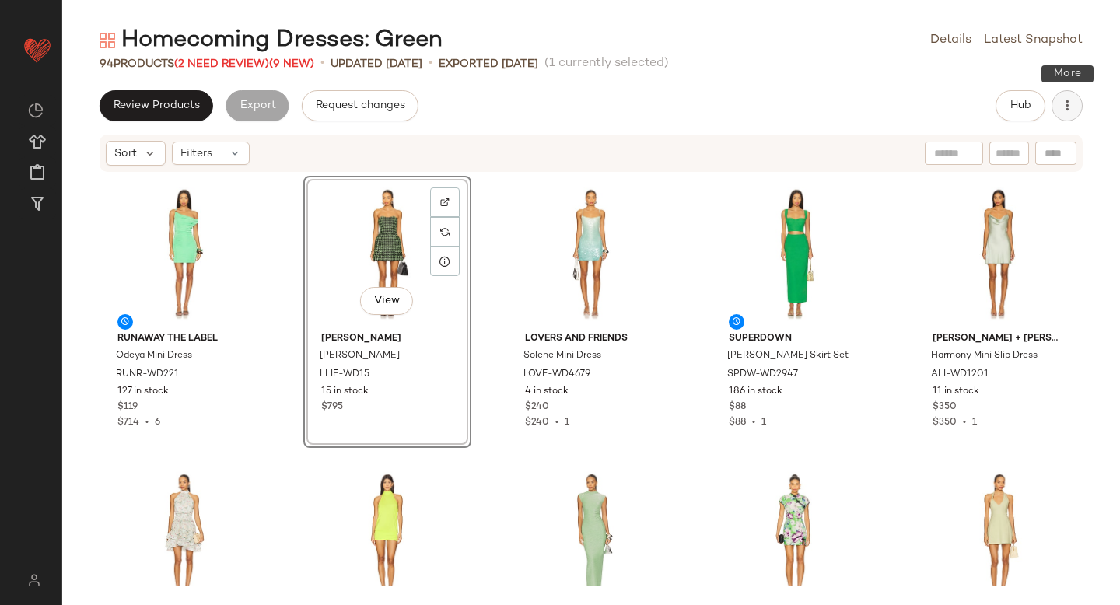
click at [1068, 109] on icon "button" at bounding box center [1068, 106] width 16 height 16
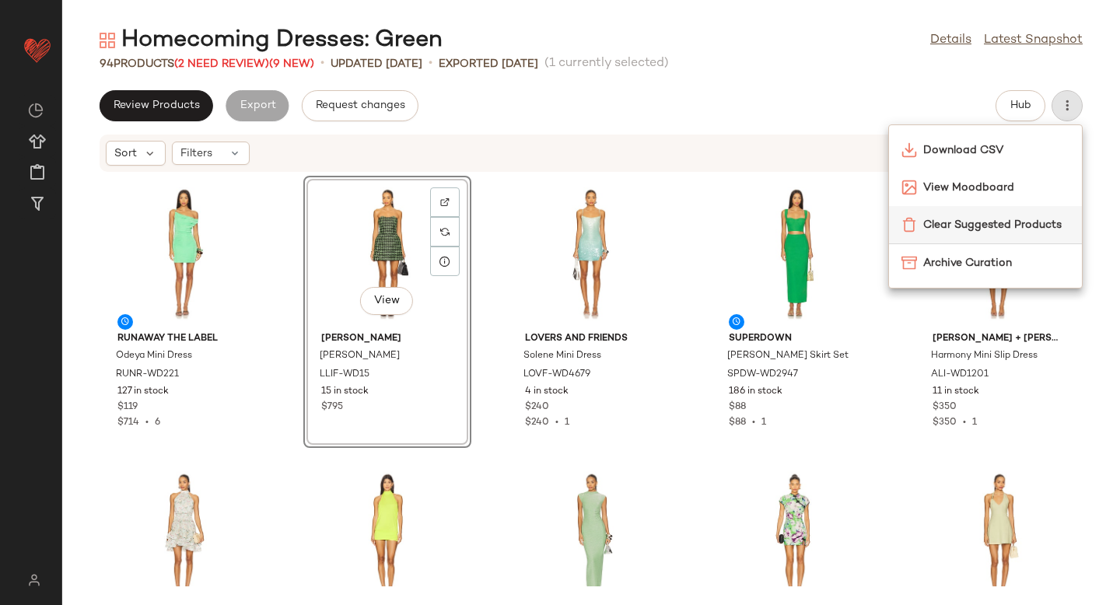
click at [997, 229] on span "Clear Suggested Products" at bounding box center [996, 225] width 146 height 16
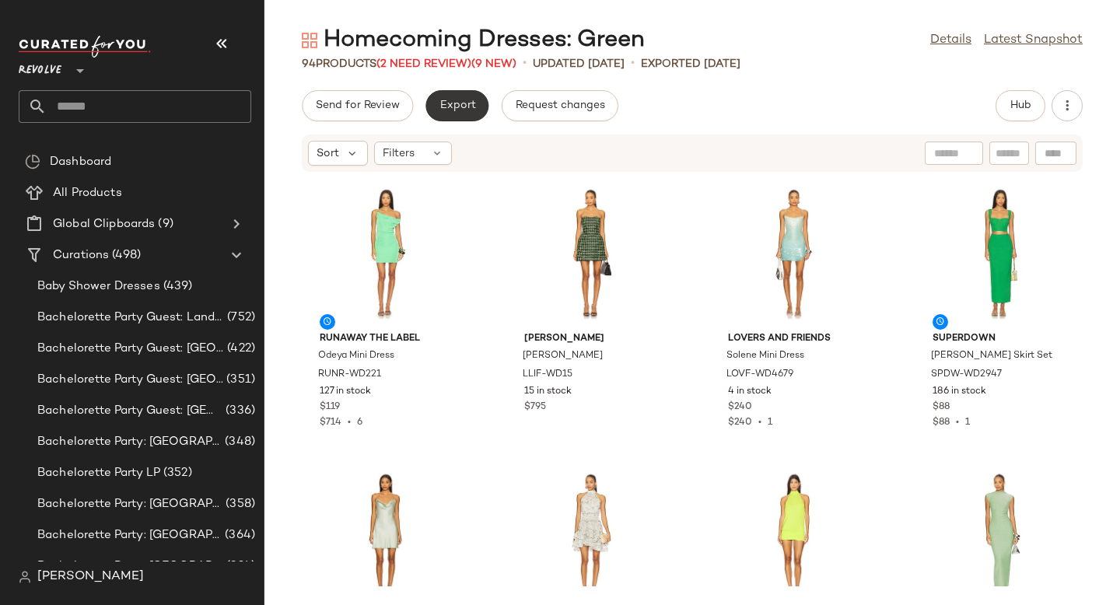
click at [458, 104] on span "Export" at bounding box center [457, 106] width 37 height 12
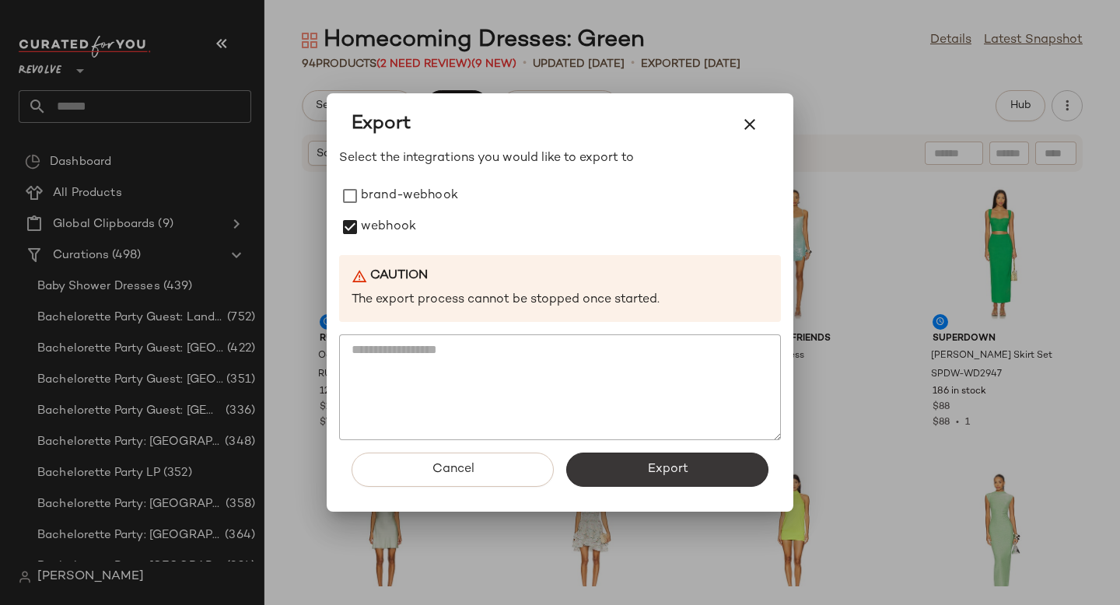
click at [635, 475] on button "Export" at bounding box center [667, 470] width 202 height 34
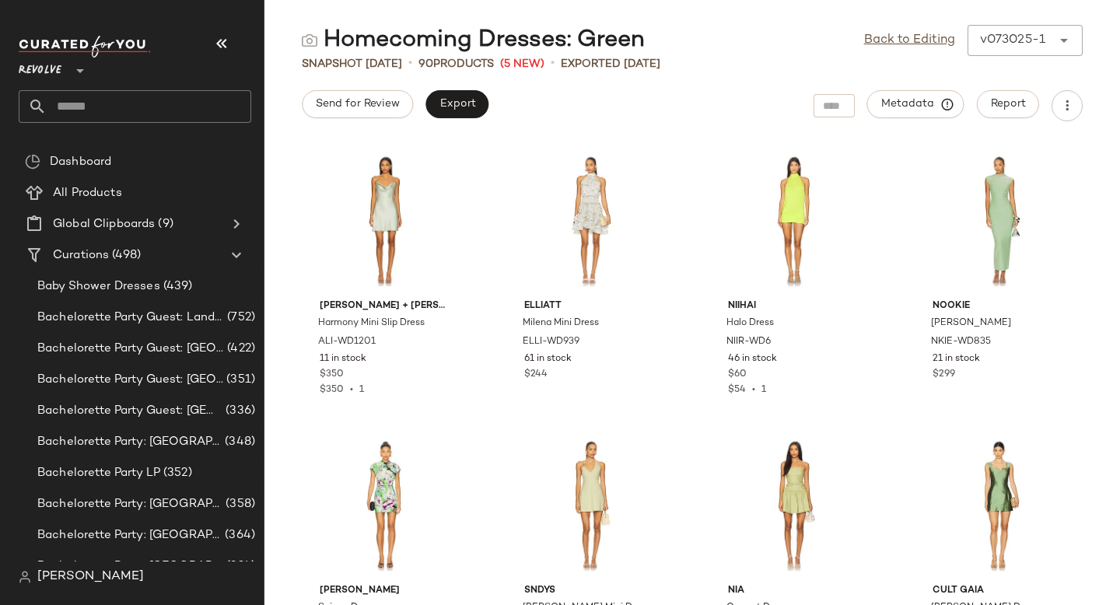
click at [96, 123] on div "Revolve **" at bounding box center [141, 79] width 245 height 96
click at [96, 121] on input "text" at bounding box center [149, 106] width 205 height 33
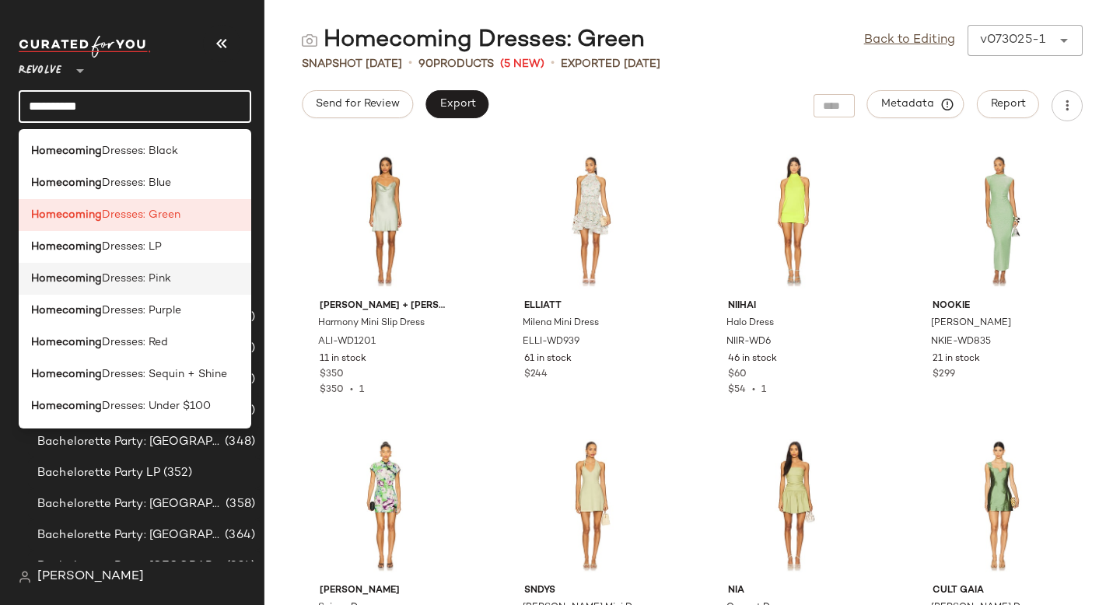
type input "**********"
click at [87, 286] on b "Homecoming" at bounding box center [66, 279] width 71 height 16
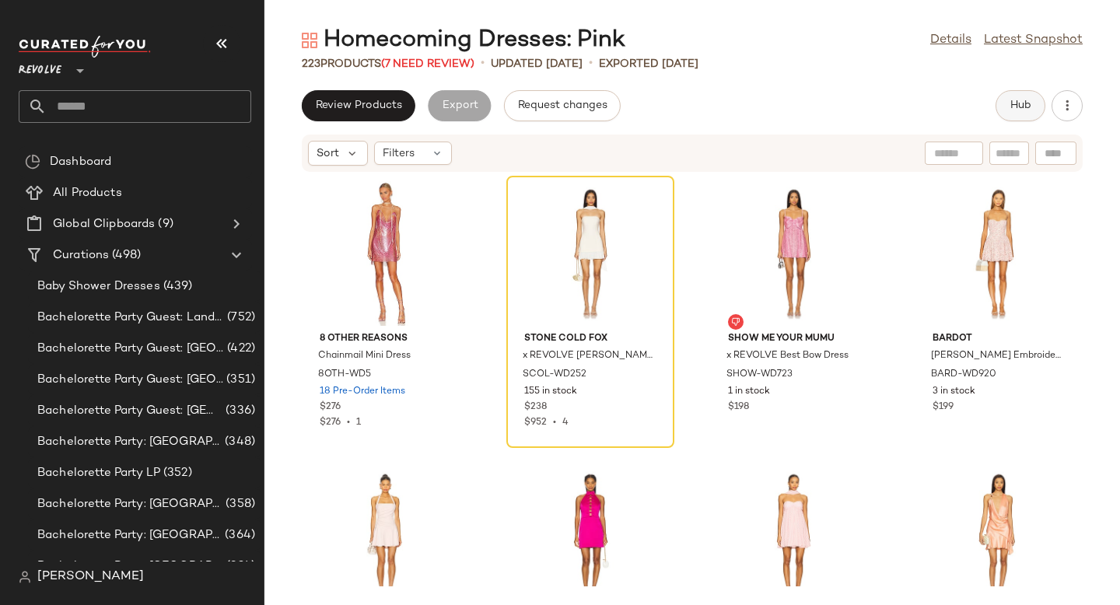
click at [1016, 112] on button "Hub" at bounding box center [1021, 105] width 50 height 31
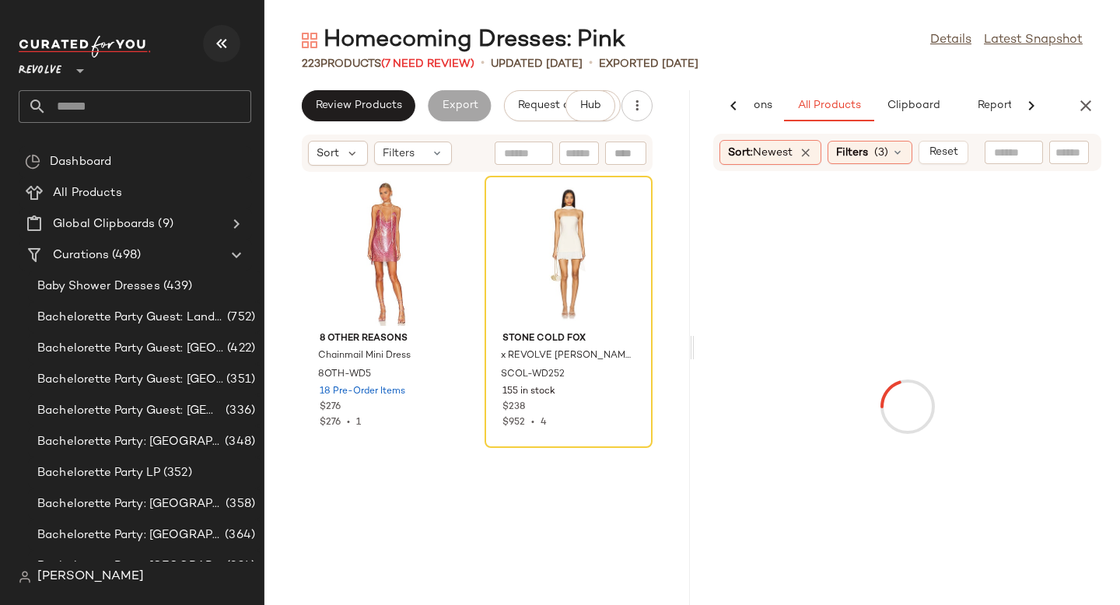
click at [236, 40] on button "button" at bounding box center [221, 43] width 37 height 37
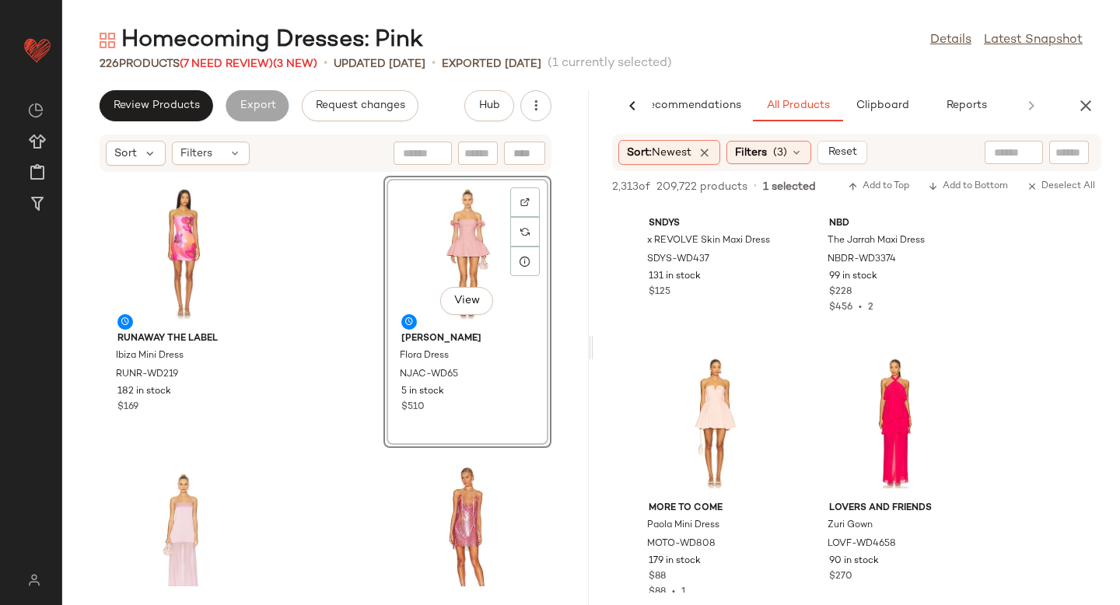
scroll to position [3078, 0]
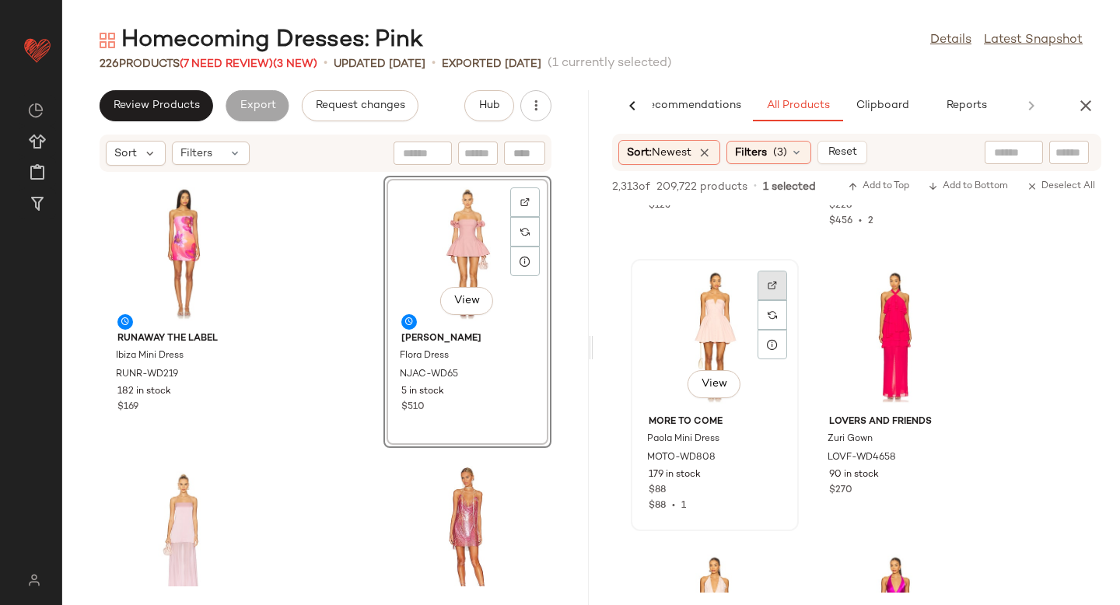
click at [759, 300] on div at bounding box center [773, 315] width 30 height 30
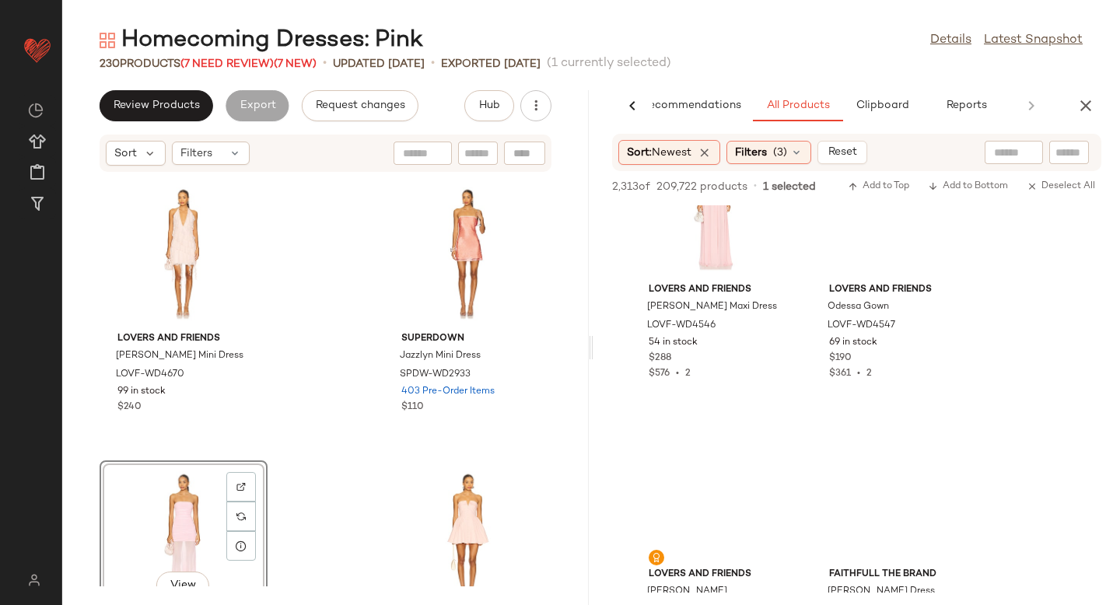
scroll to position [22933, 0]
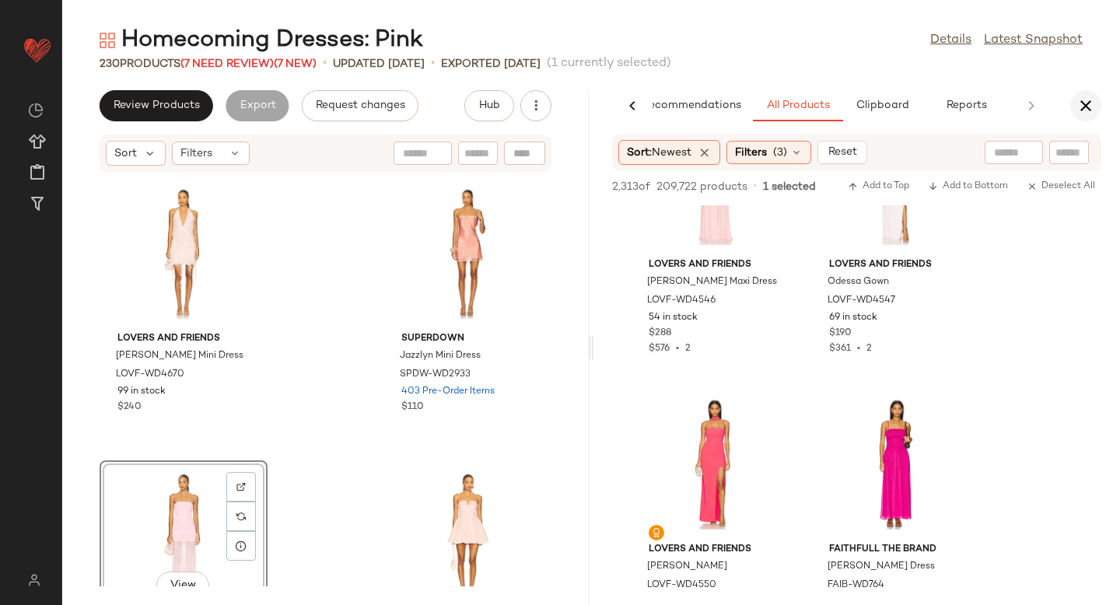
click at [1084, 108] on icon "button" at bounding box center [1086, 105] width 19 height 19
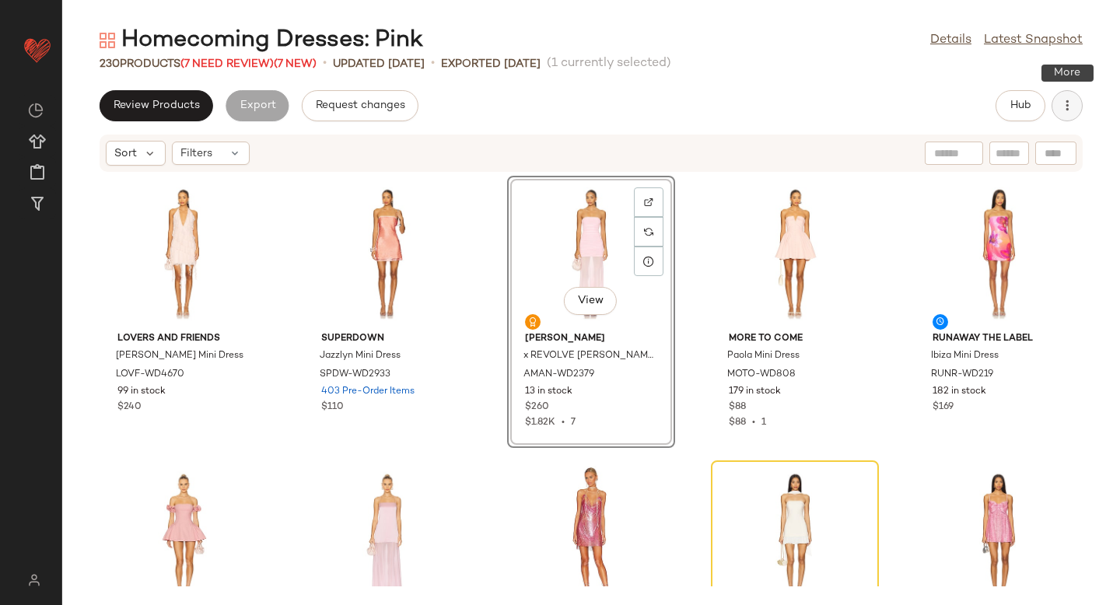
click at [1072, 110] on icon "button" at bounding box center [1068, 106] width 16 height 16
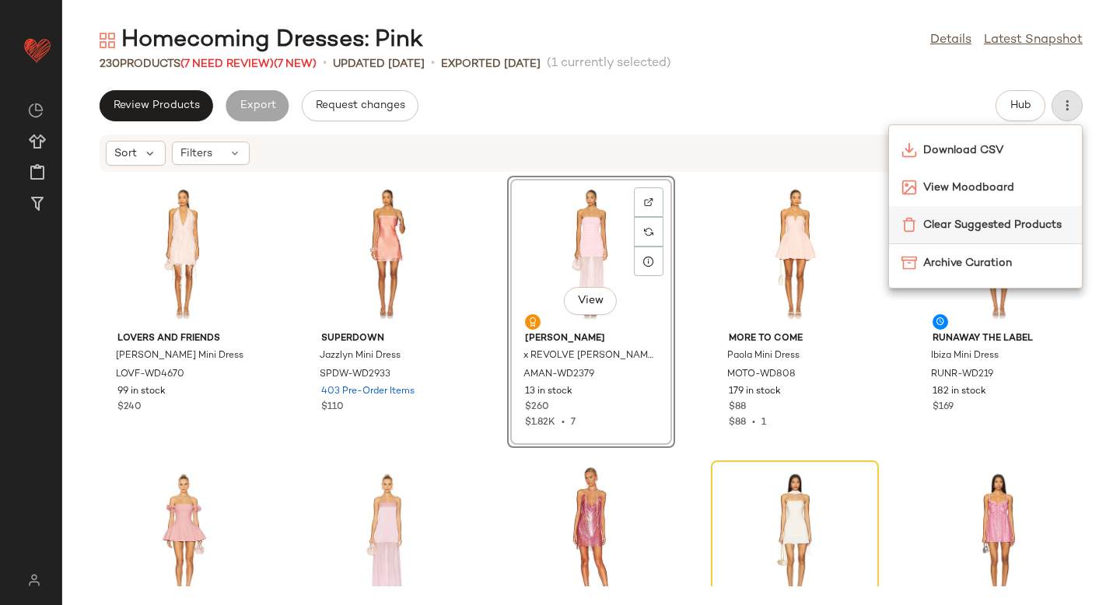
click at [976, 224] on span "Clear Suggested Products" at bounding box center [996, 225] width 146 height 16
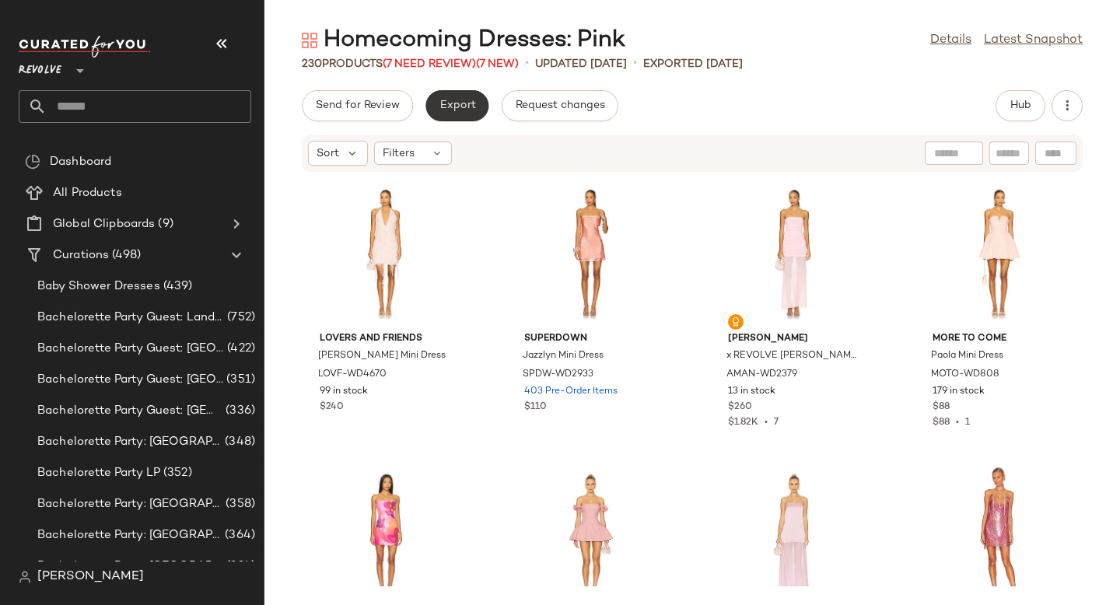
click at [475, 107] on button "Export" at bounding box center [457, 105] width 63 height 31
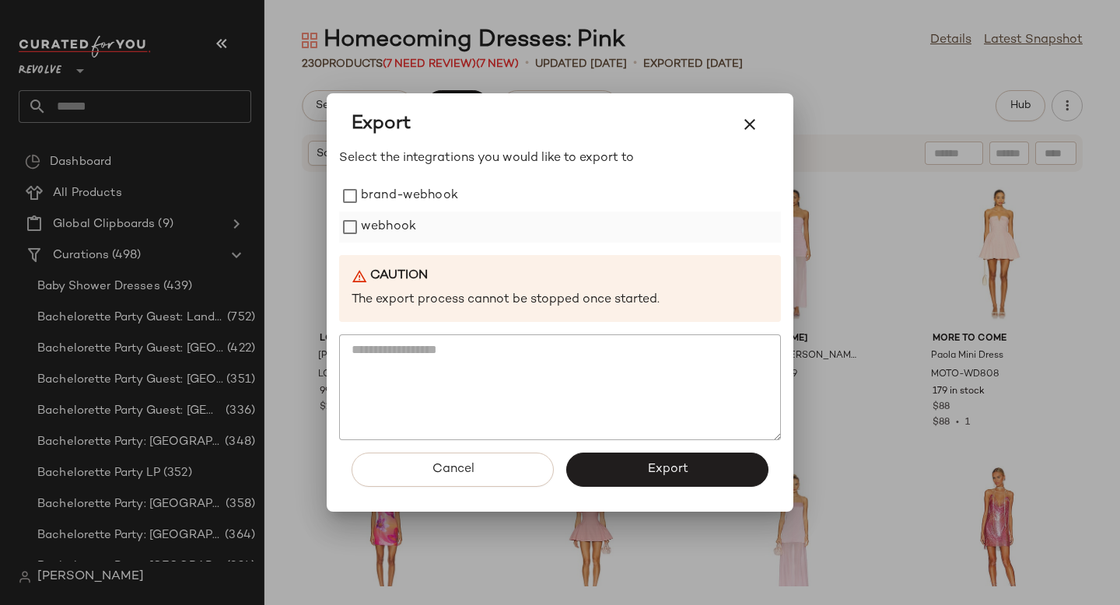
click at [389, 233] on label "webhook" at bounding box center [388, 227] width 55 height 31
click at [625, 464] on button "Export" at bounding box center [667, 470] width 202 height 34
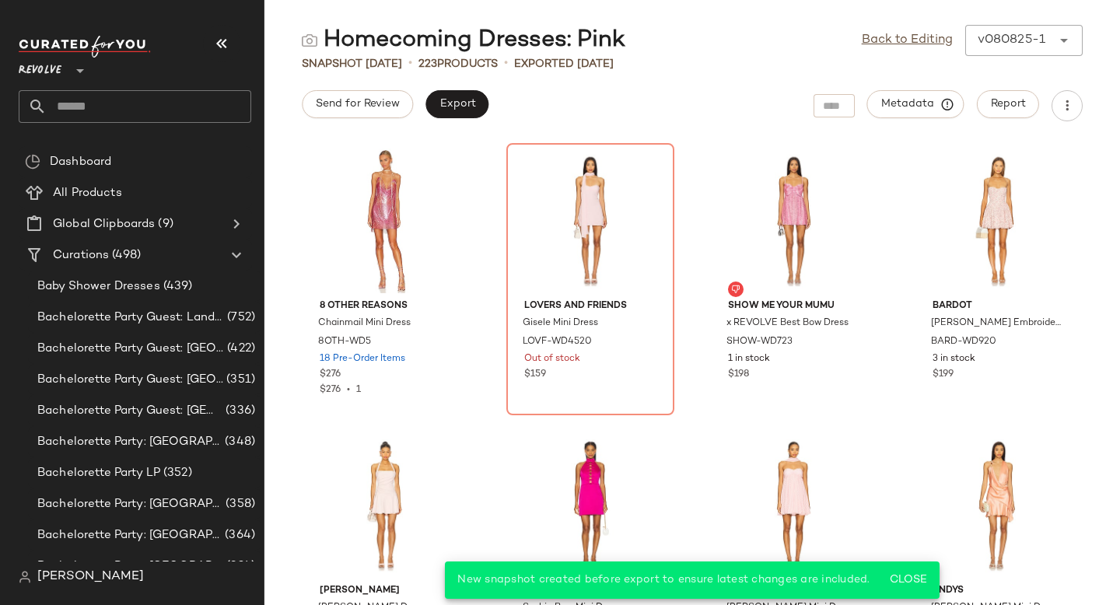
click at [159, 108] on input "text" at bounding box center [149, 106] width 205 height 33
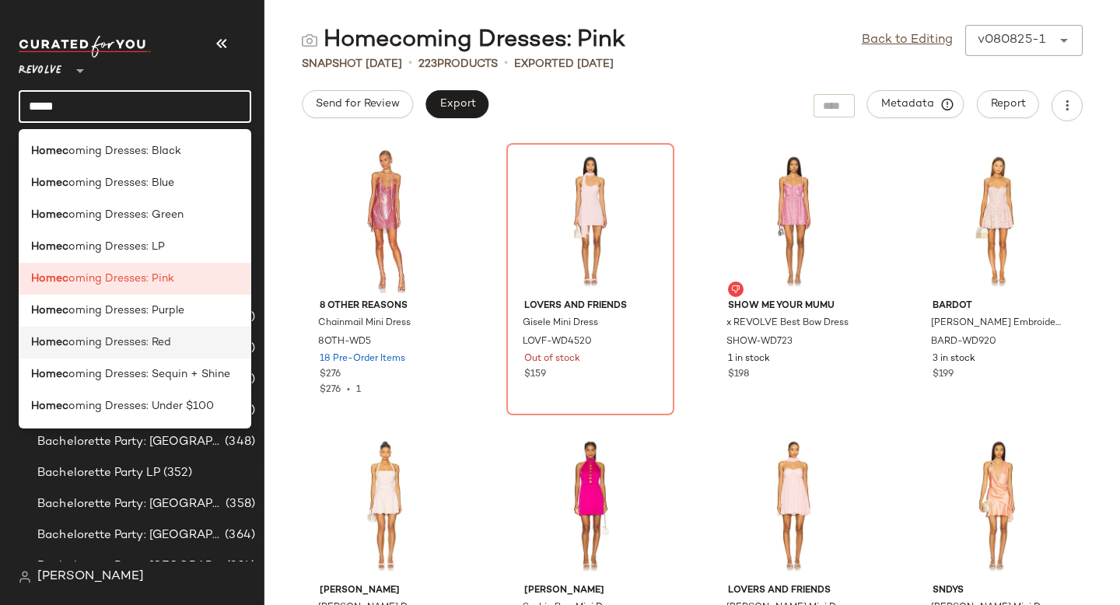
type input "*****"
click at [138, 391] on div "Homec oming Dresses: Red" at bounding box center [135, 407] width 233 height 32
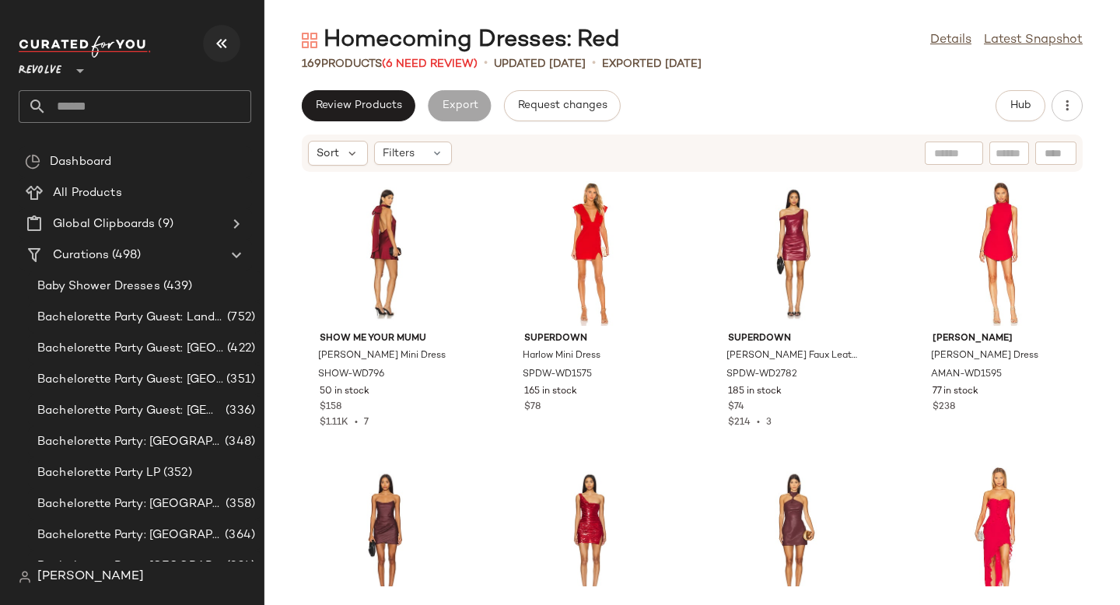
click at [212, 50] on icon "button" at bounding box center [221, 43] width 19 height 19
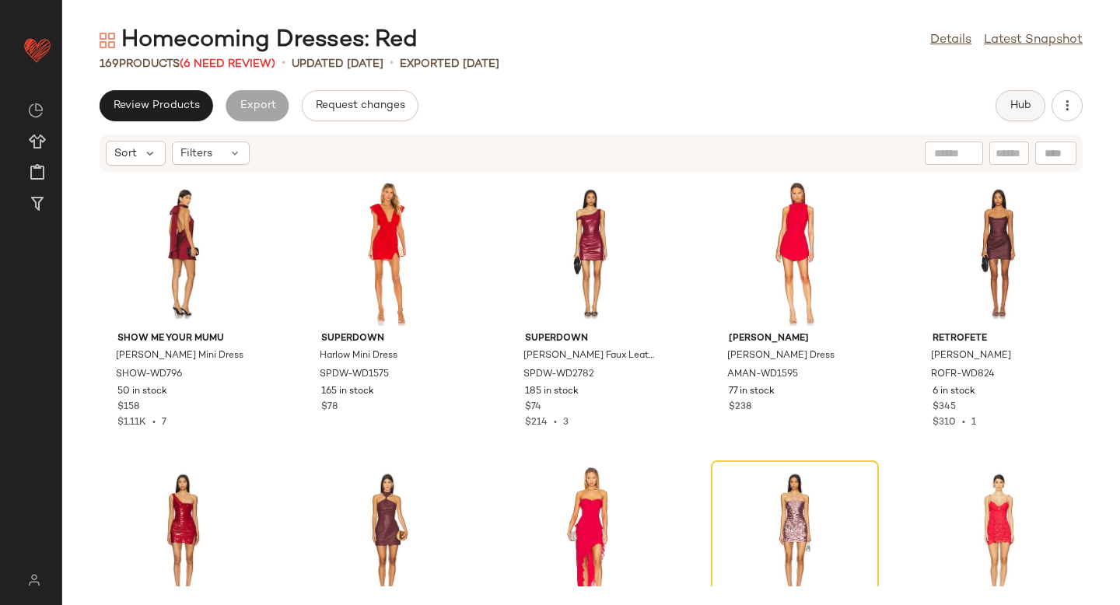
click at [1035, 101] on button "Hub" at bounding box center [1021, 105] width 50 height 31
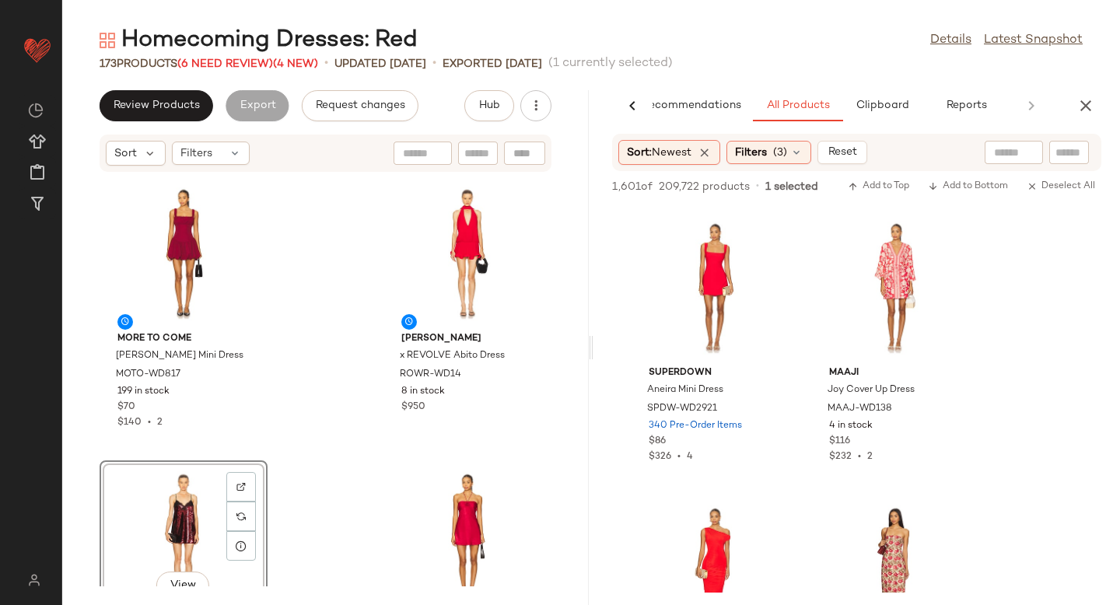
scroll to position [7399, 0]
click at [779, 250] on div at bounding box center [773, 265] width 30 height 30
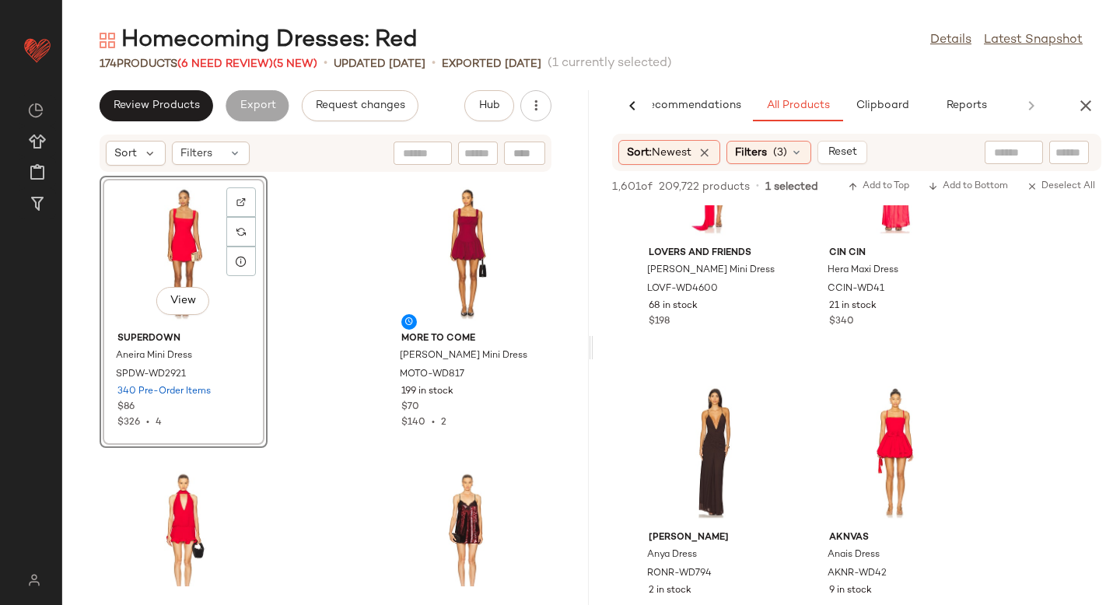
scroll to position [10321, 0]
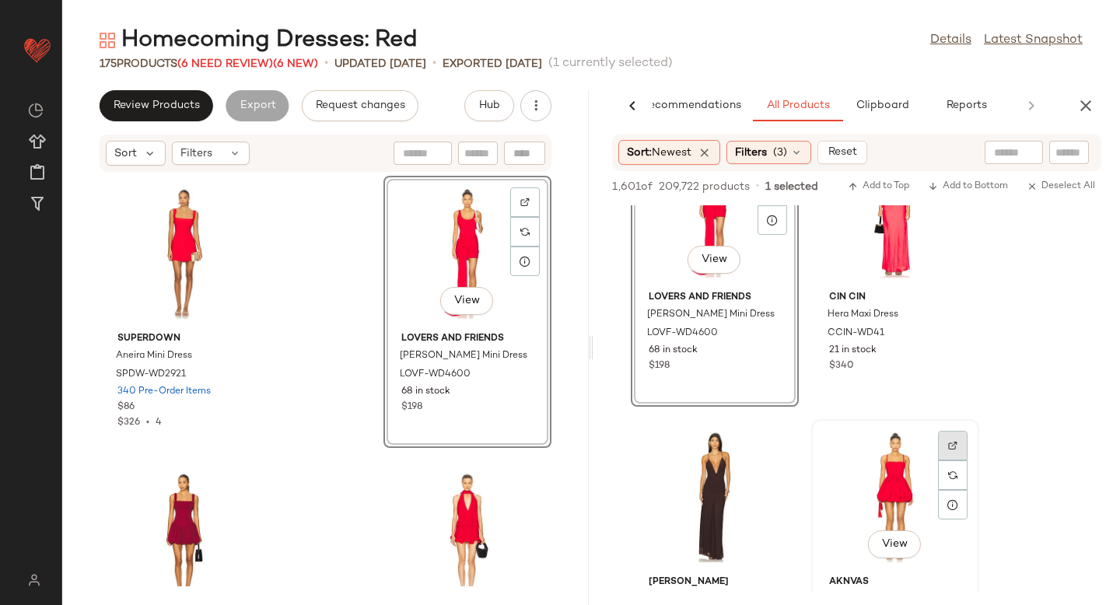
click at [952, 445] on img at bounding box center [952, 445] width 9 height 9
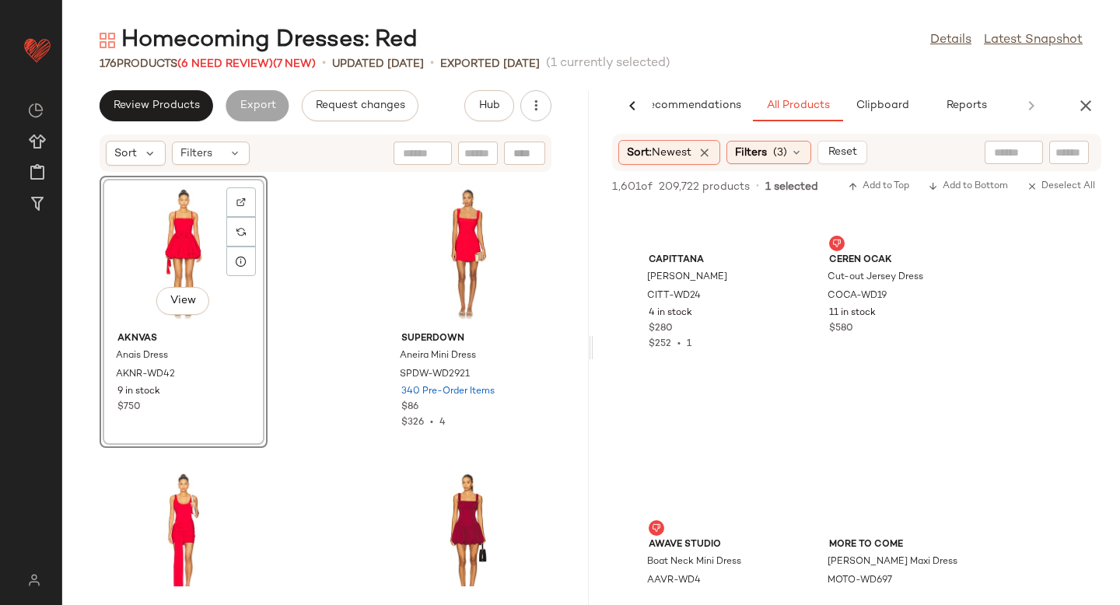
scroll to position [21811, 0]
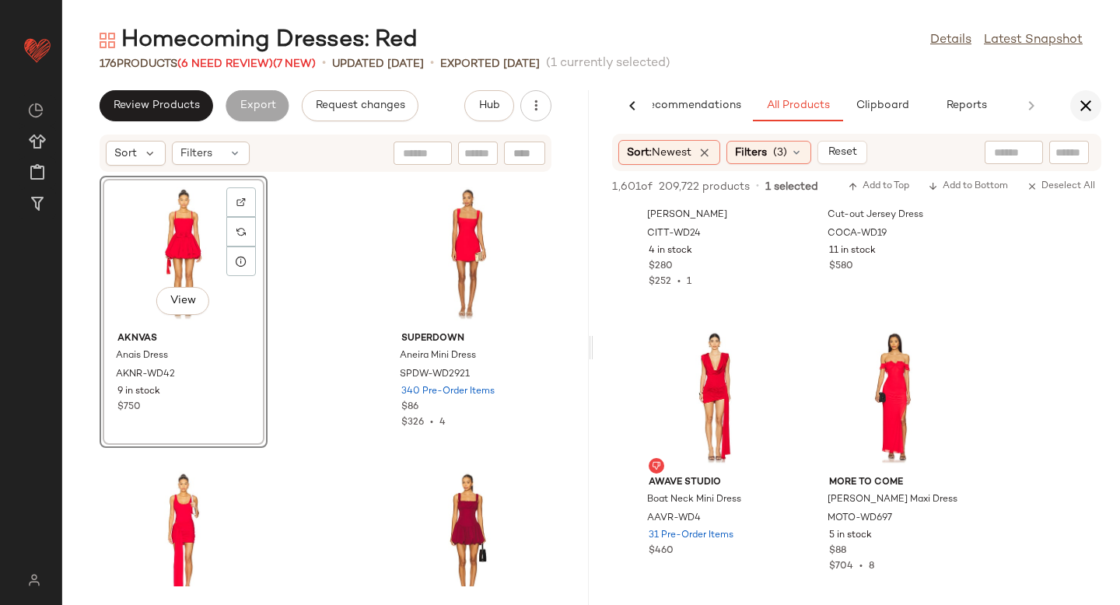
click at [1084, 102] on icon "button" at bounding box center [1086, 105] width 19 height 19
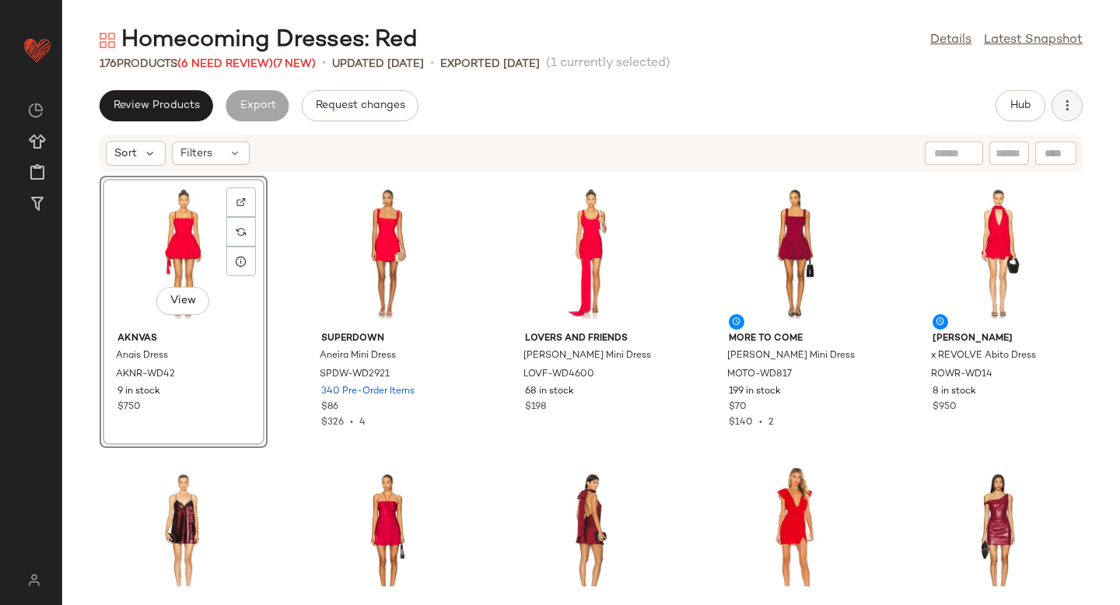
click at [1064, 107] on icon "button" at bounding box center [1068, 106] width 16 height 16
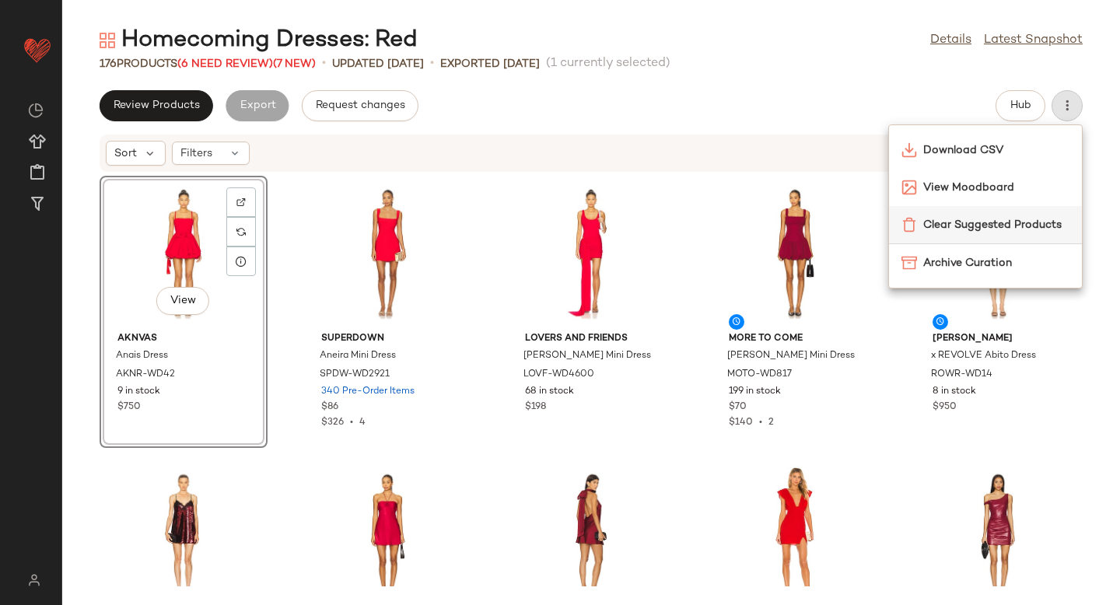
click at [983, 224] on span "Clear Suggested Products" at bounding box center [996, 225] width 146 height 16
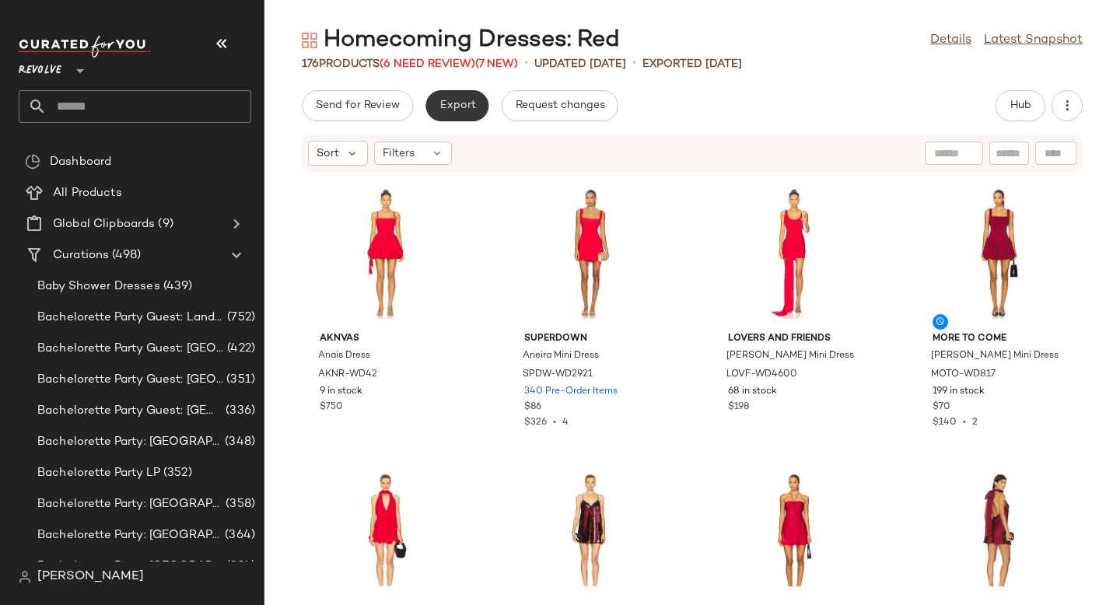
click at [455, 110] on span "Export" at bounding box center [457, 106] width 37 height 12
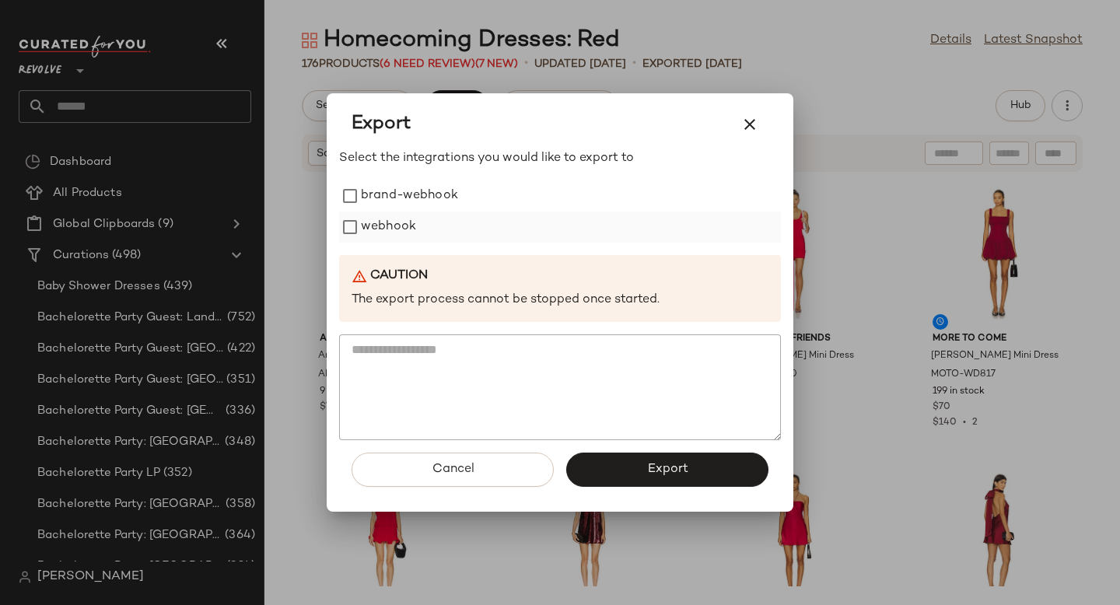
click at [387, 228] on label "webhook" at bounding box center [388, 227] width 55 height 31
click at [613, 477] on button "Export" at bounding box center [667, 470] width 202 height 34
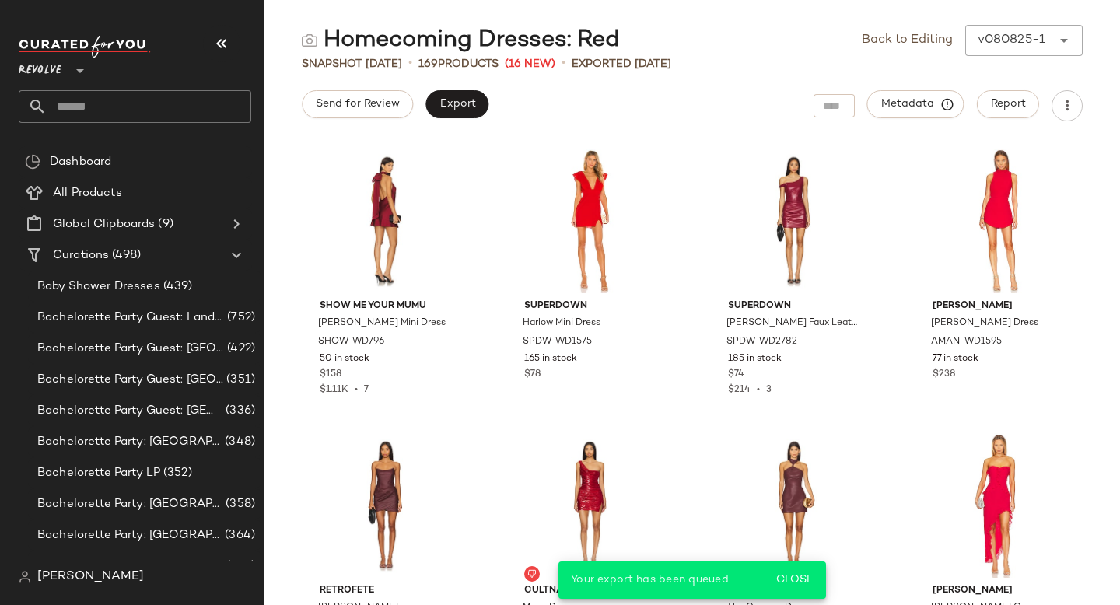
click at [197, 111] on input "text" at bounding box center [149, 106] width 205 height 33
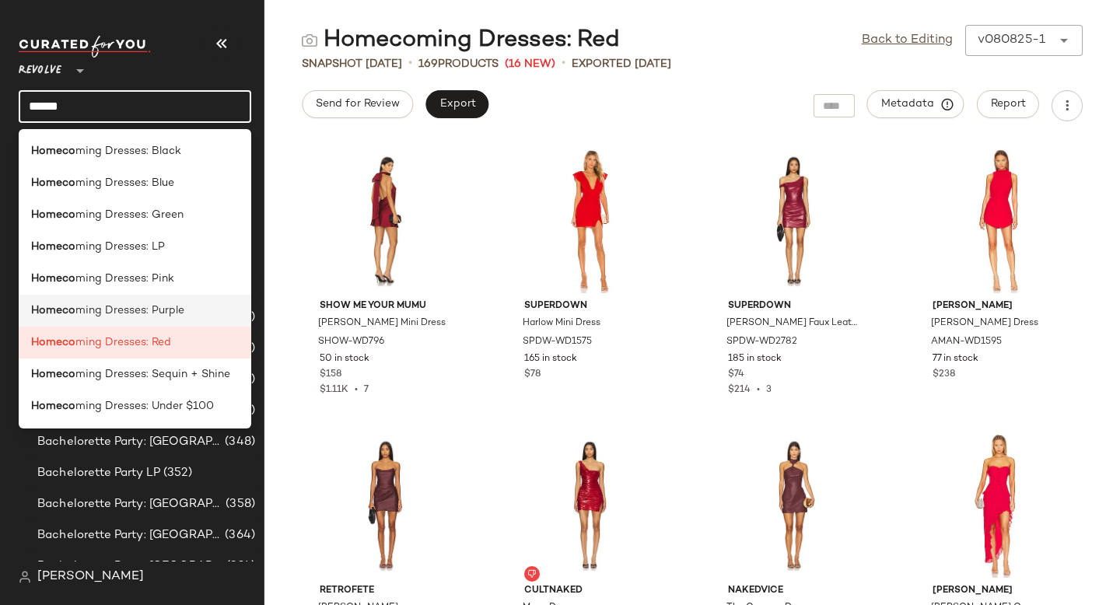
type input "******"
click at [142, 311] on span "ming Dresses: Purple" at bounding box center [129, 311] width 109 height 16
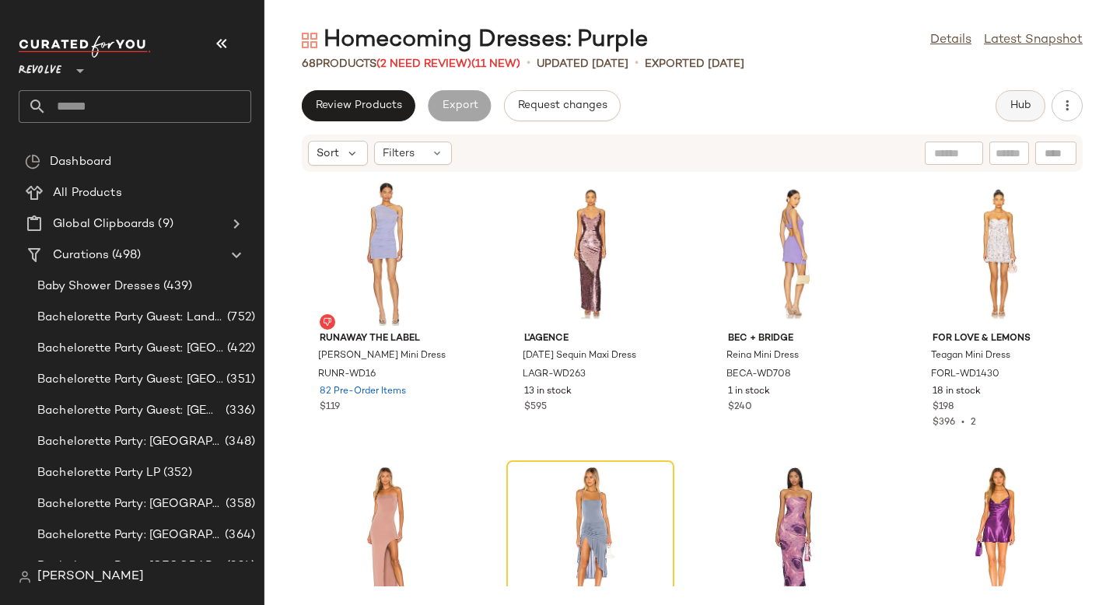
click at [1032, 104] on button "Hub" at bounding box center [1021, 105] width 50 height 31
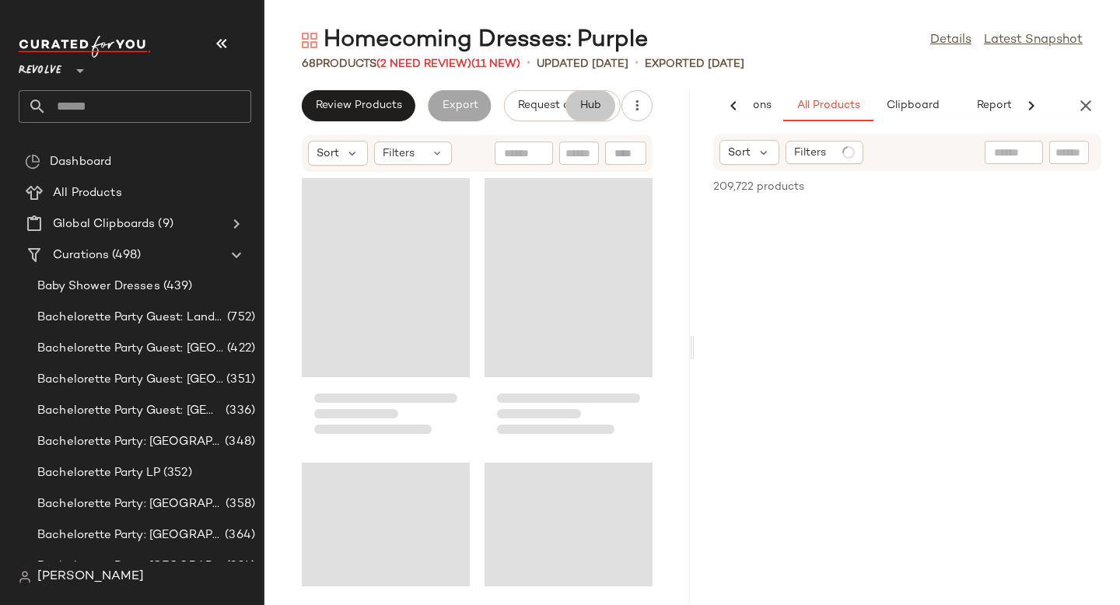
scroll to position [0, 107]
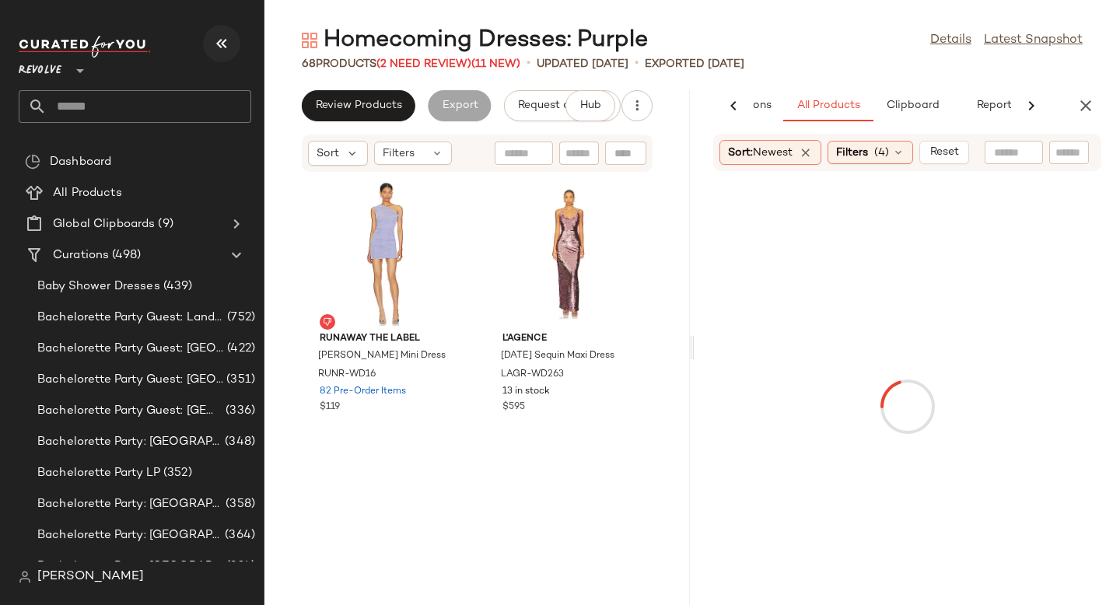
click at [226, 38] on icon "button" at bounding box center [221, 43] width 19 height 19
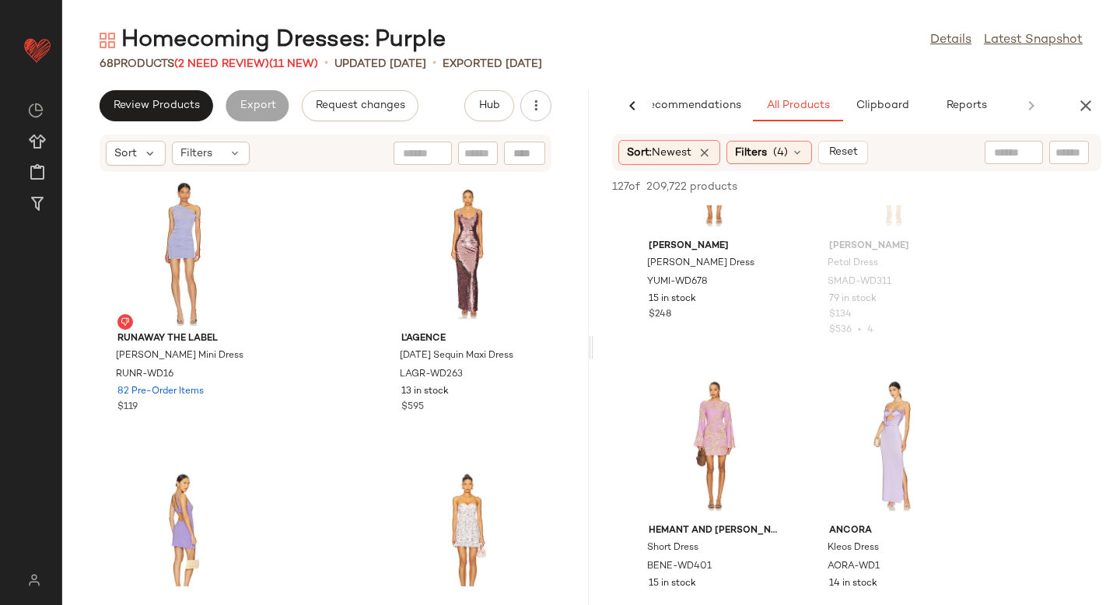
scroll to position [2682, 0]
click at [948, 394] on img at bounding box center [952, 397] width 9 height 9
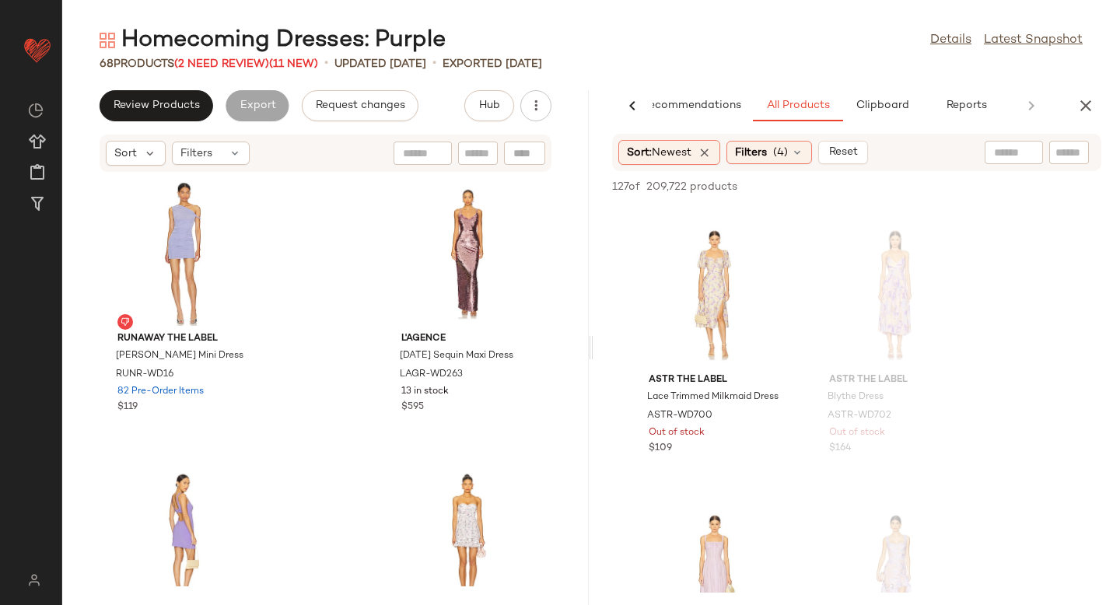
scroll to position [7625, 0]
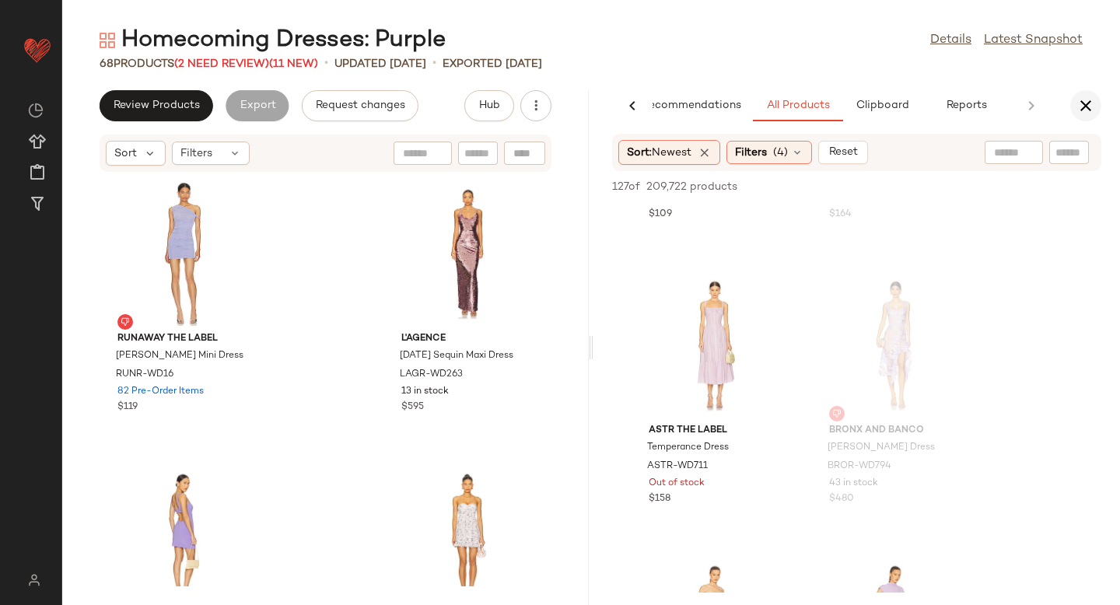
click at [1081, 99] on icon "button" at bounding box center [1086, 105] width 19 height 19
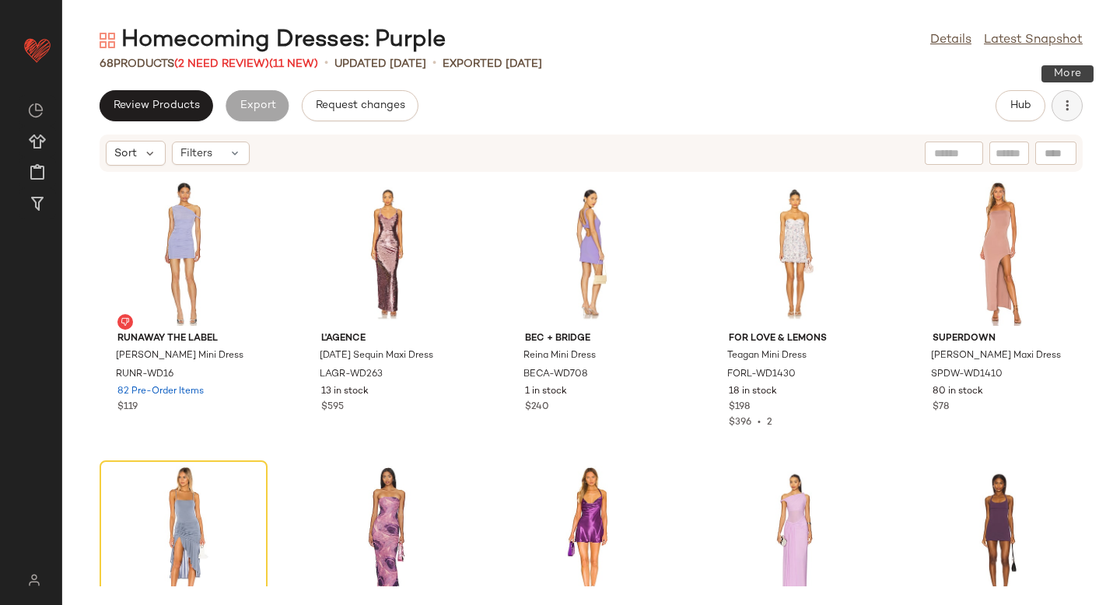
click at [1075, 110] on button "button" at bounding box center [1067, 105] width 31 height 31
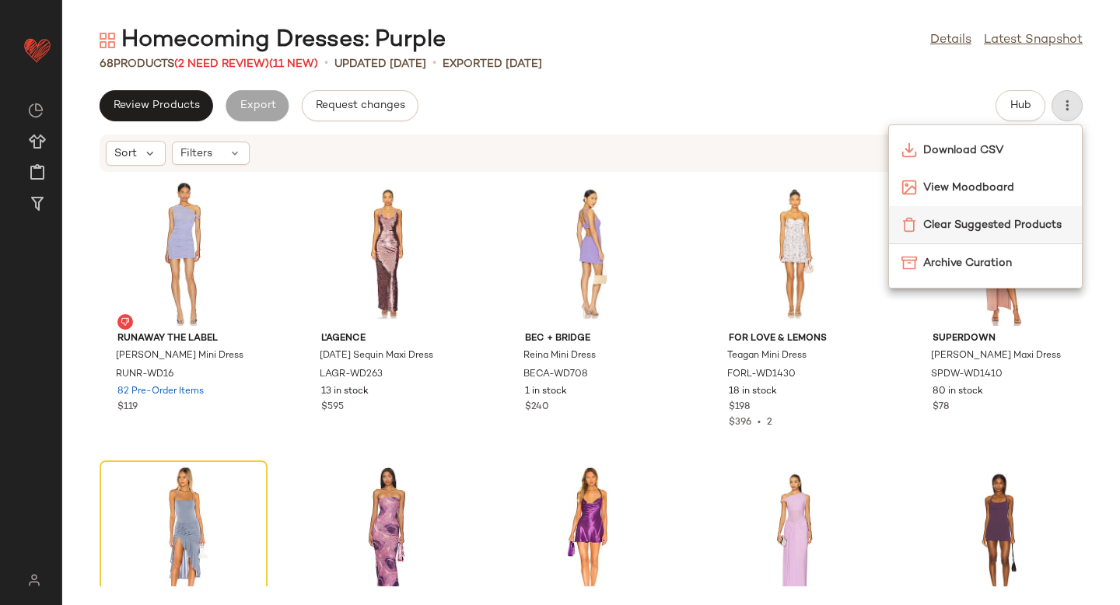
click at [937, 217] on span "Clear Suggested Products" at bounding box center [996, 225] width 146 height 16
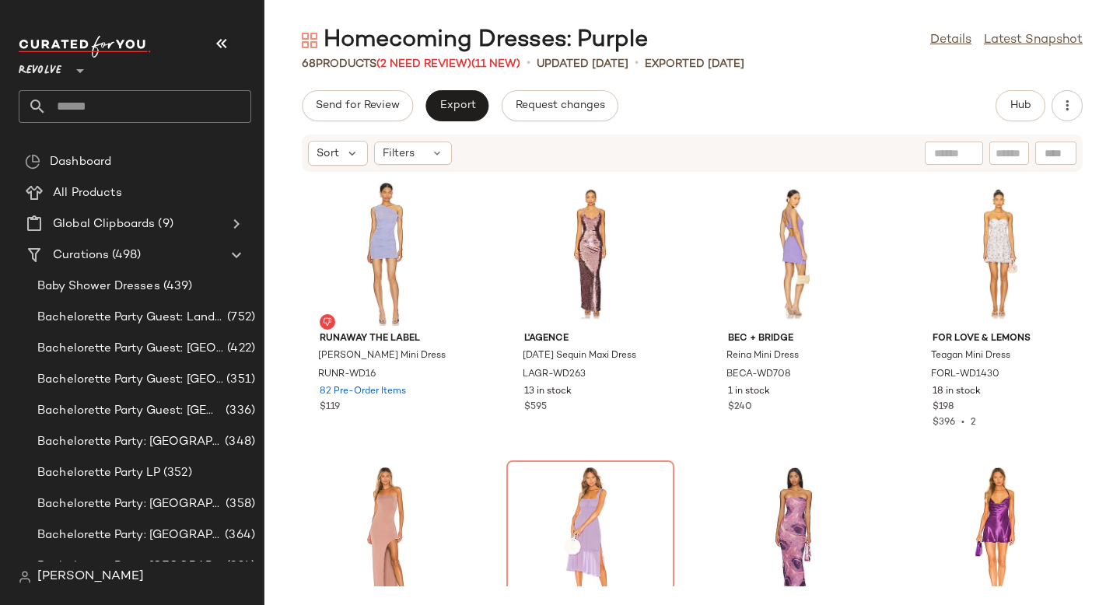
click at [175, 92] on input "text" at bounding box center [149, 106] width 205 height 33
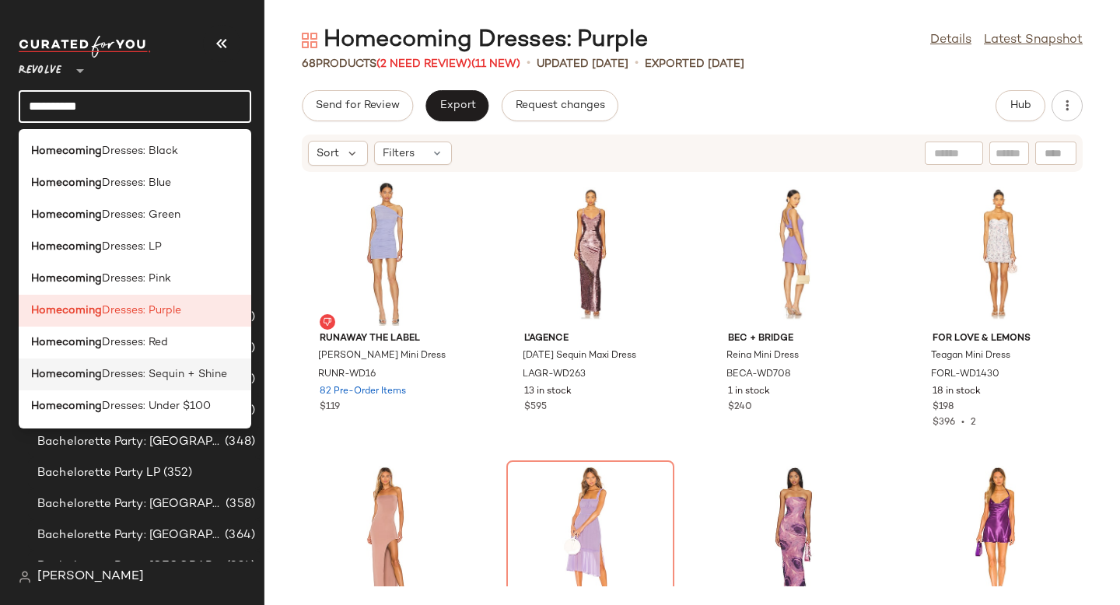
type input "**********"
click at [175, 370] on span "Dresses: Sequin + Shine" at bounding box center [164, 374] width 125 height 16
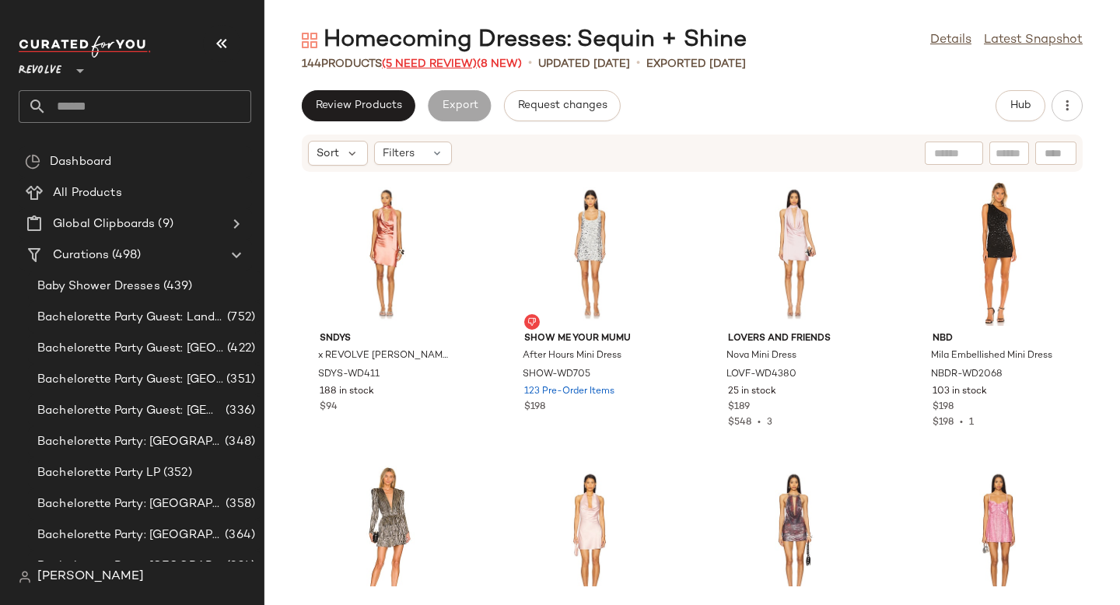
click at [435, 68] on span "(5 Need Review)" at bounding box center [429, 64] width 95 height 12
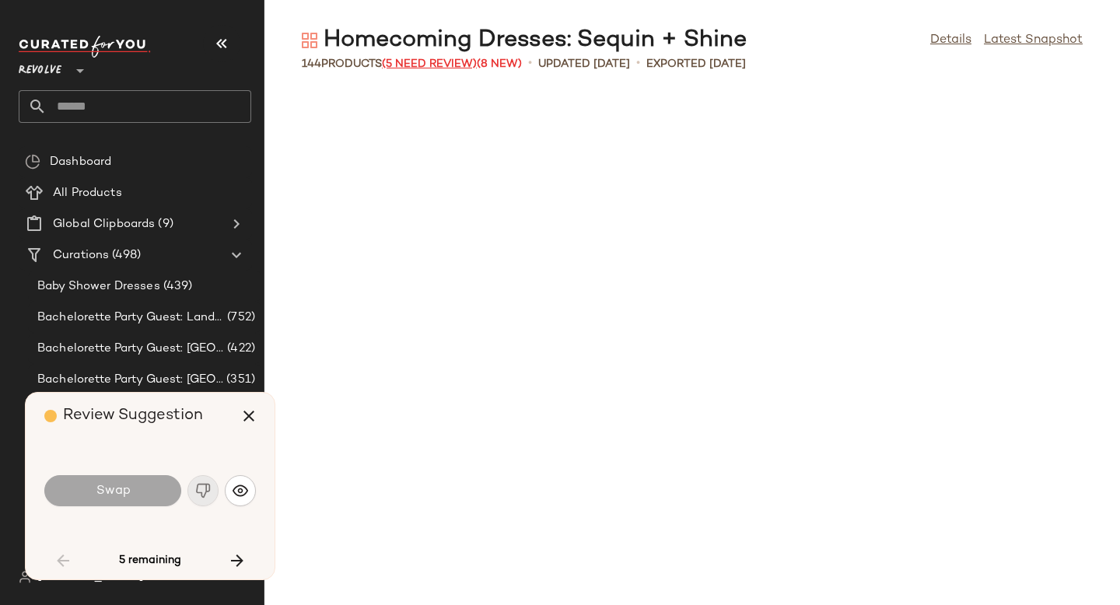
scroll to position [1139, 0]
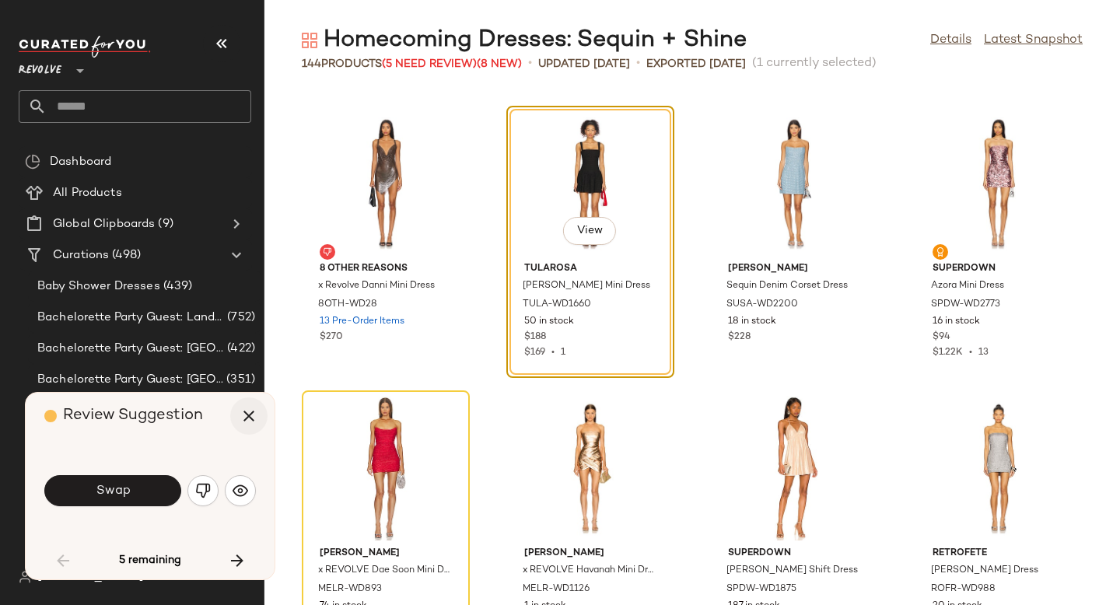
click at [255, 407] on icon "button" at bounding box center [249, 416] width 19 height 19
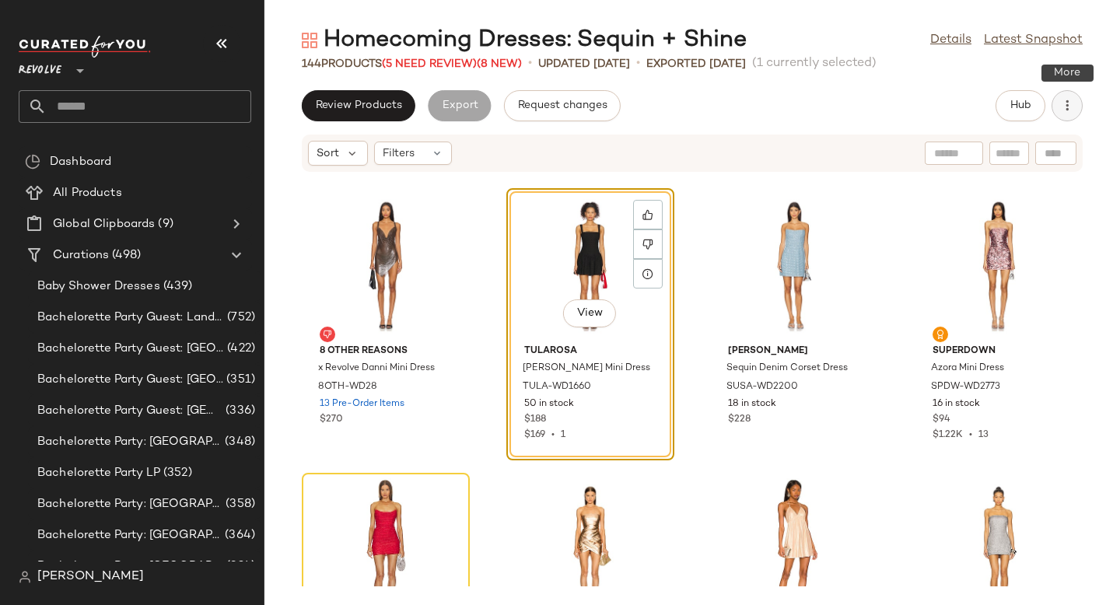
click at [1070, 114] on button "button" at bounding box center [1067, 105] width 31 height 31
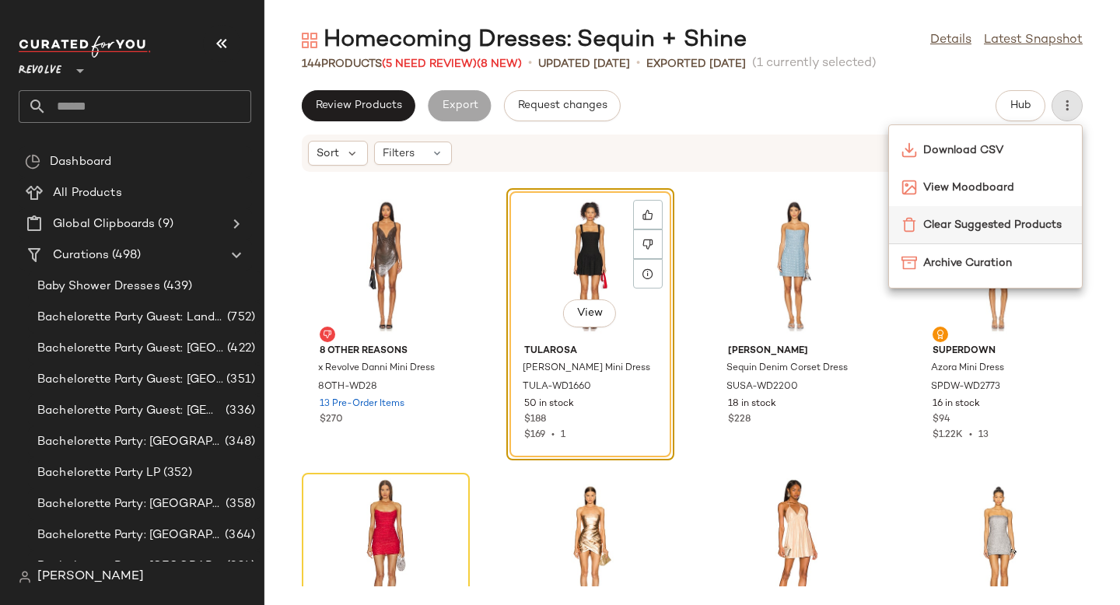
click at [1027, 233] on div "Clear Suggested Products" at bounding box center [985, 224] width 193 height 37
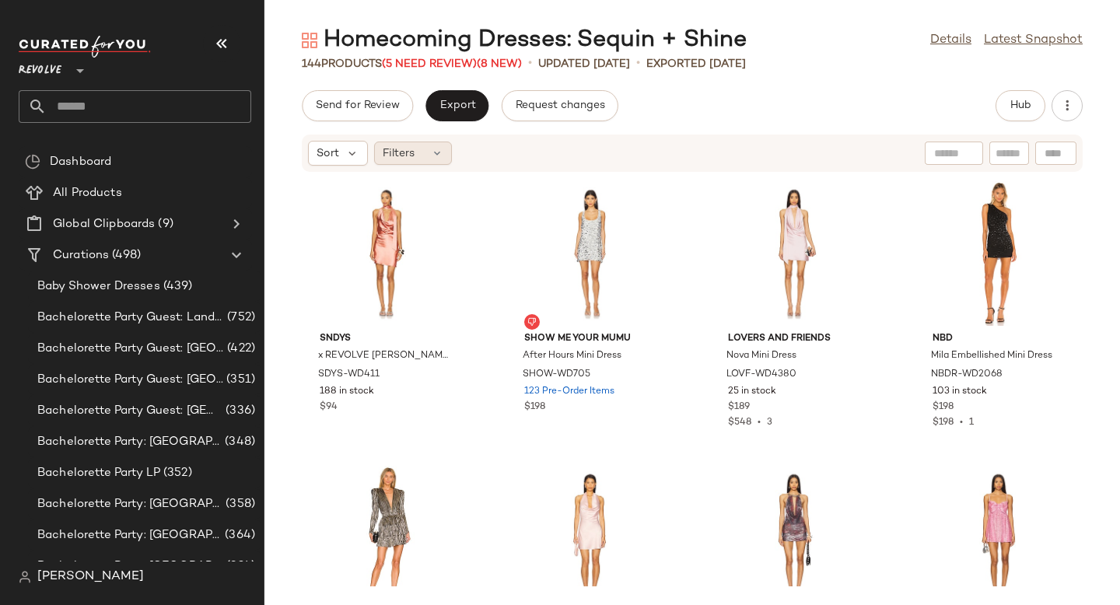
click at [380, 153] on div "Filters" at bounding box center [413, 153] width 78 height 23
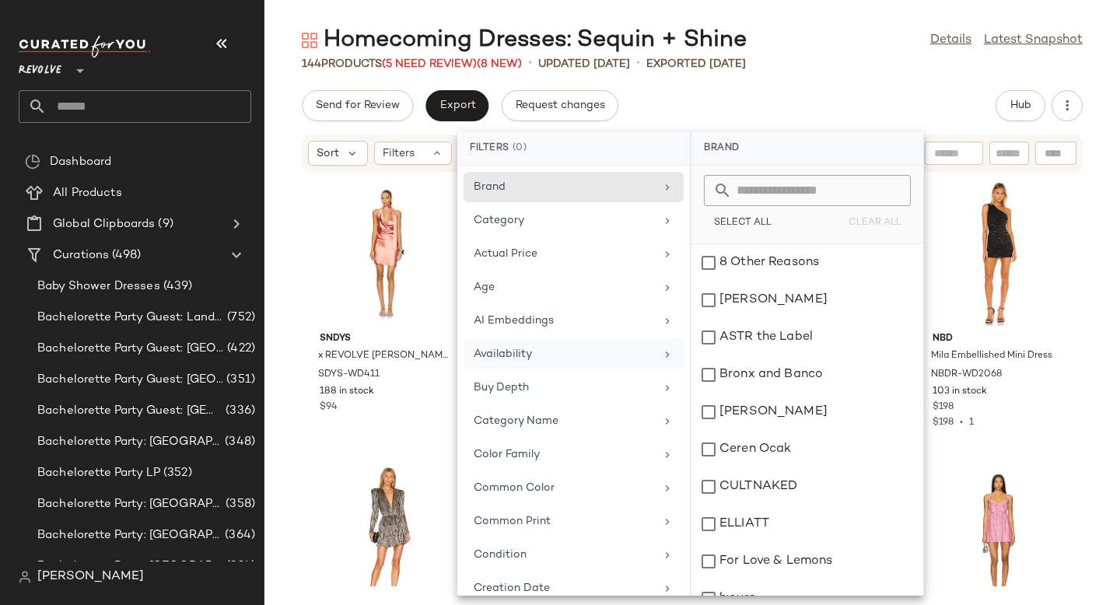
click at [520, 356] on div "Availability" at bounding box center [564, 354] width 181 height 16
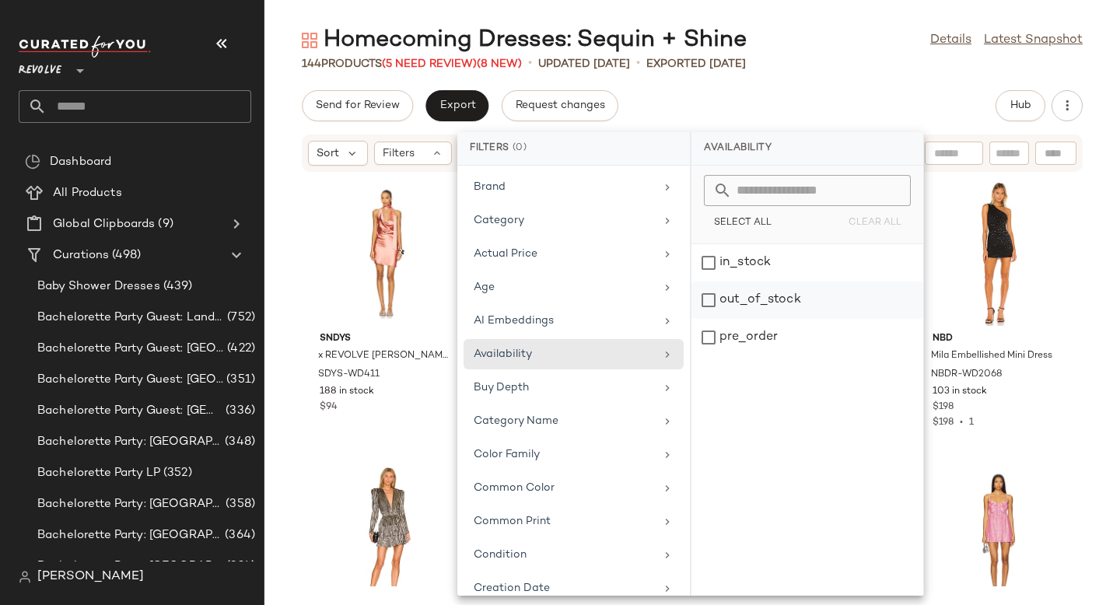
click at [753, 319] on div "out_of_stock" at bounding box center [808, 337] width 232 height 37
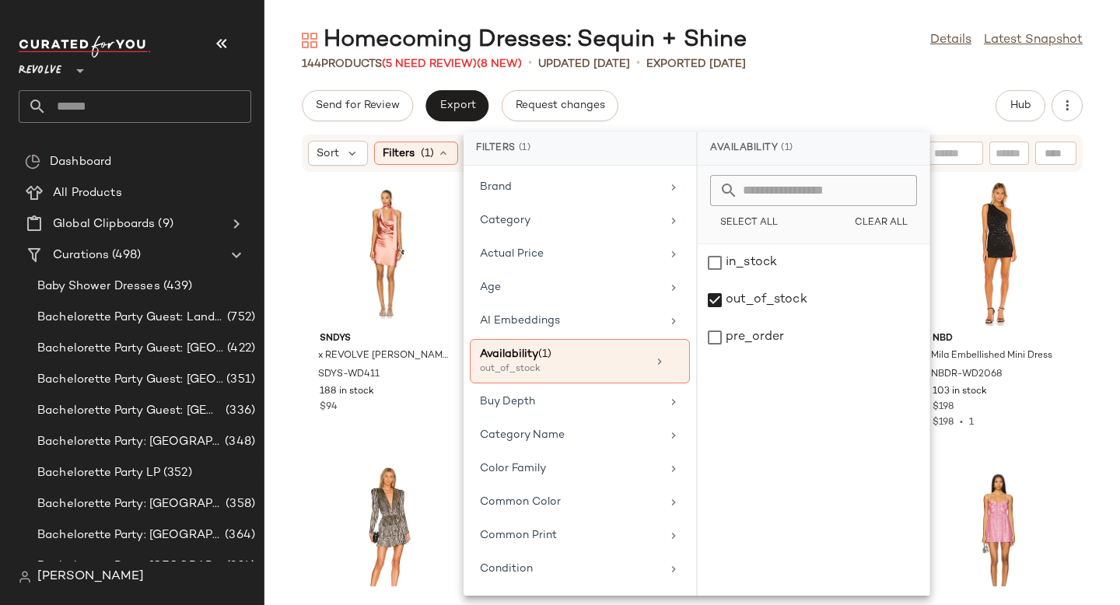
click at [878, 87] on div "Homecoming Dresses: Sequin + Shine Details Latest Snapshot 144 Products (5 Need…" at bounding box center [692, 315] width 856 height 580
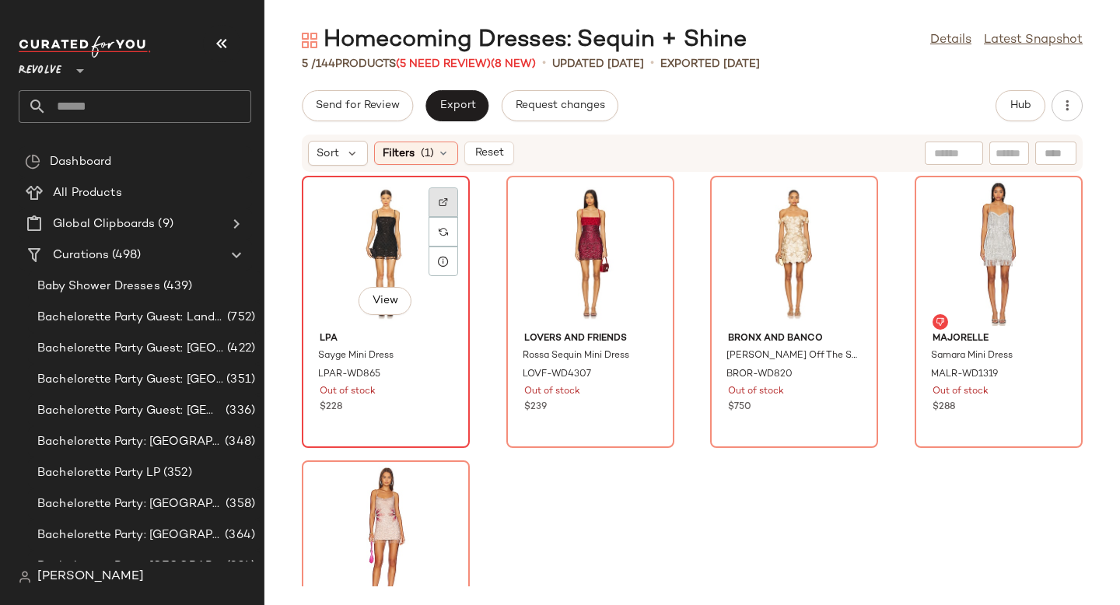
click at [445, 198] on img at bounding box center [443, 202] width 9 height 9
click at [340, 255] on div "View" at bounding box center [385, 253] width 157 height 145
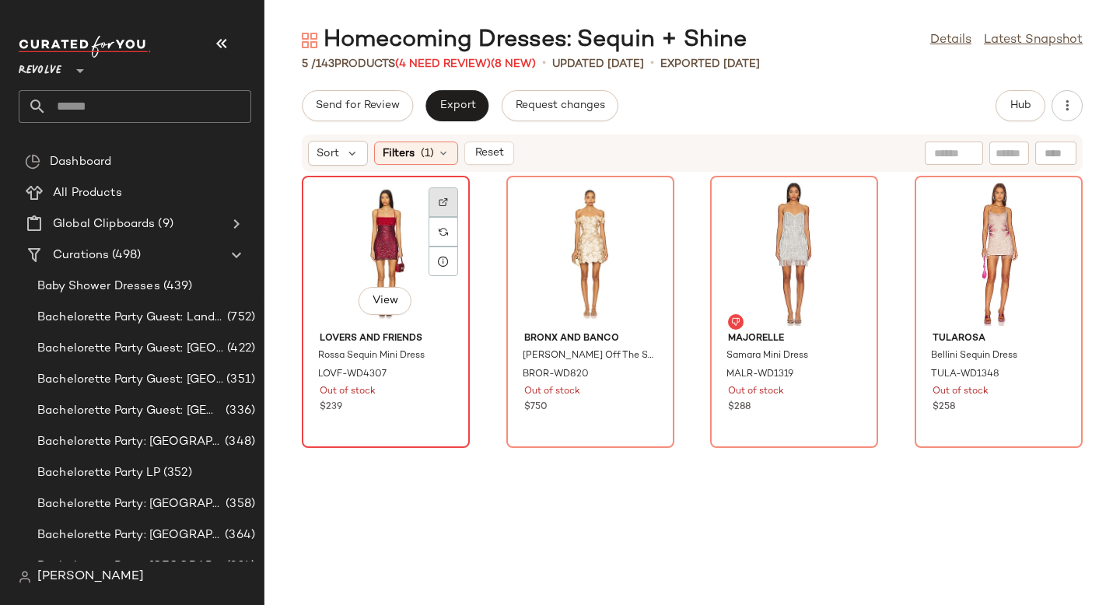
click at [450, 217] on div at bounding box center [444, 232] width 30 height 30
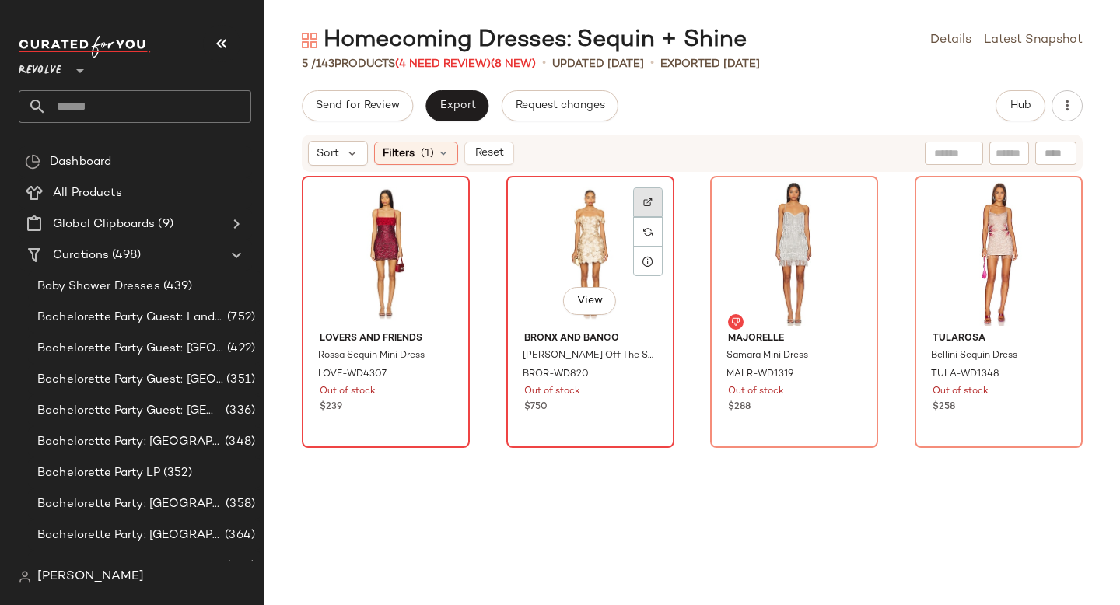
click at [633, 217] on div at bounding box center [648, 232] width 30 height 30
click at [846, 217] on div at bounding box center [852, 232] width 30 height 30
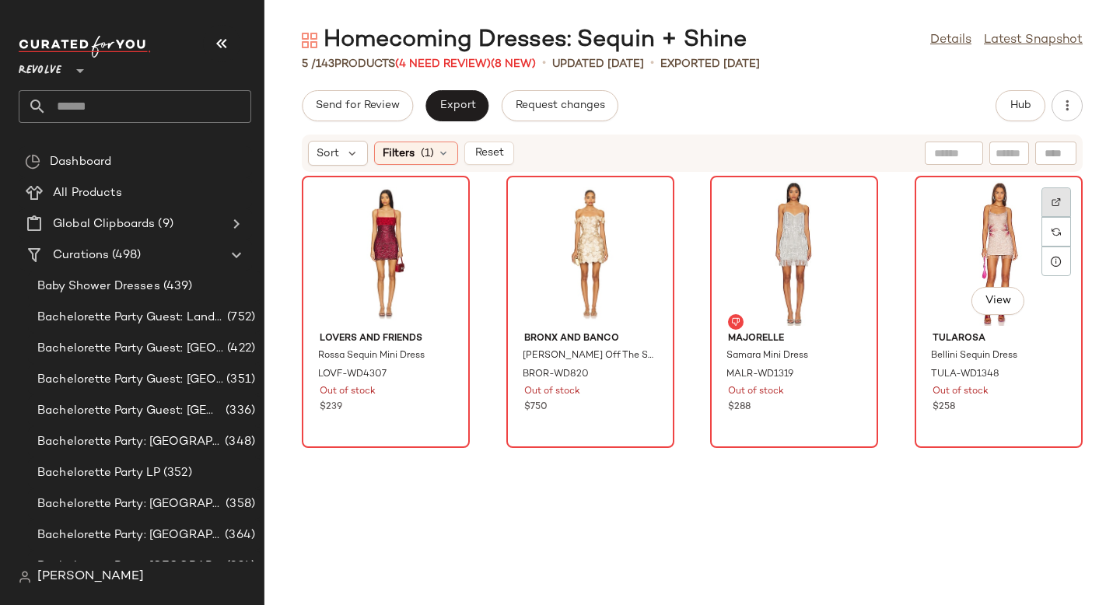
click at [1052, 199] on img at bounding box center [1056, 202] width 9 height 9
click at [416, 160] on div "Filters (1)" at bounding box center [416, 153] width 84 height 23
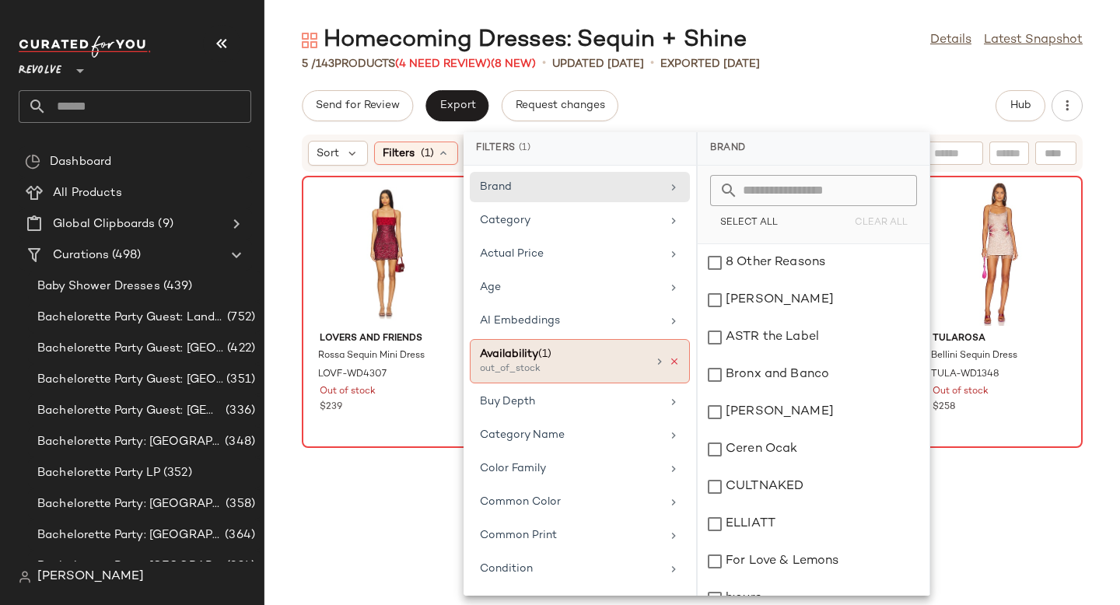
click at [669, 358] on icon at bounding box center [674, 361] width 11 height 11
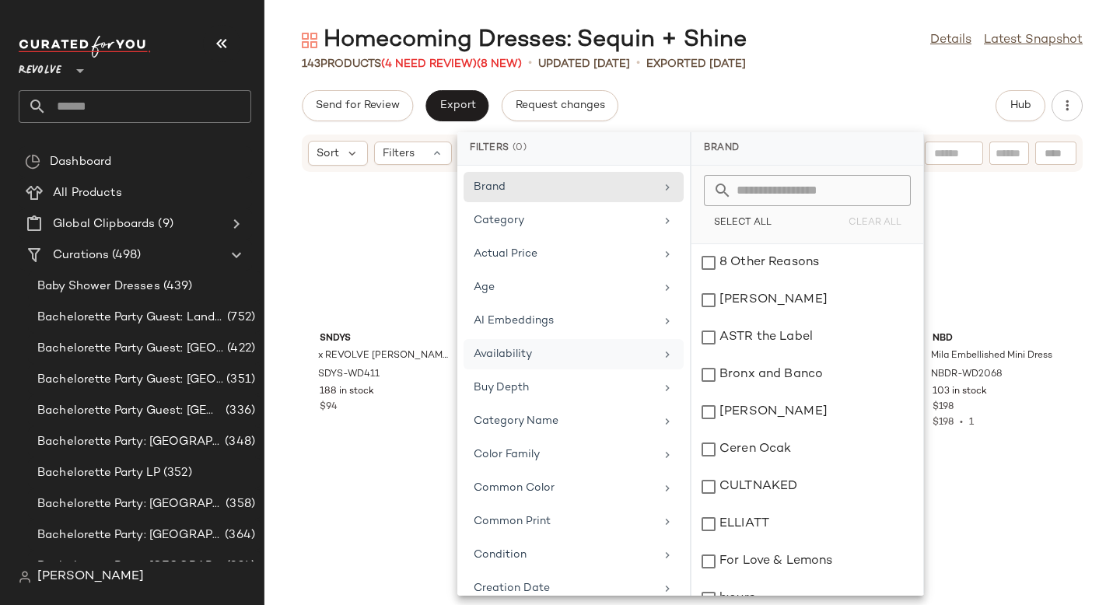
click at [903, 61] on div "143 Products (4 Need Review) (8 New) • updated [DATE] • Exported [DATE]" at bounding box center [692, 64] width 856 height 16
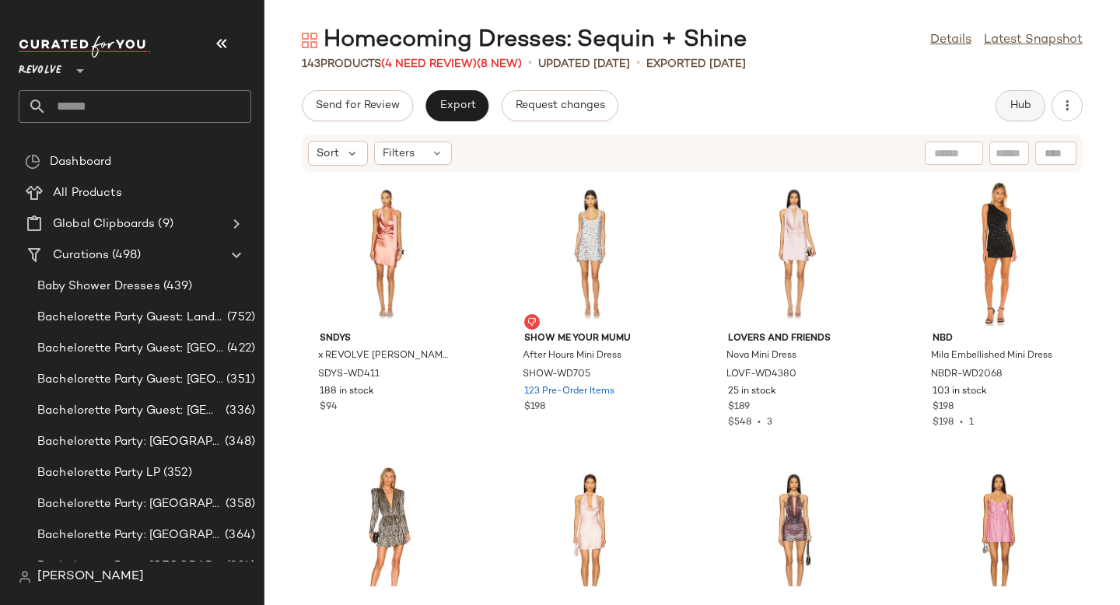
click at [1003, 113] on button "Hub" at bounding box center [1021, 105] width 50 height 31
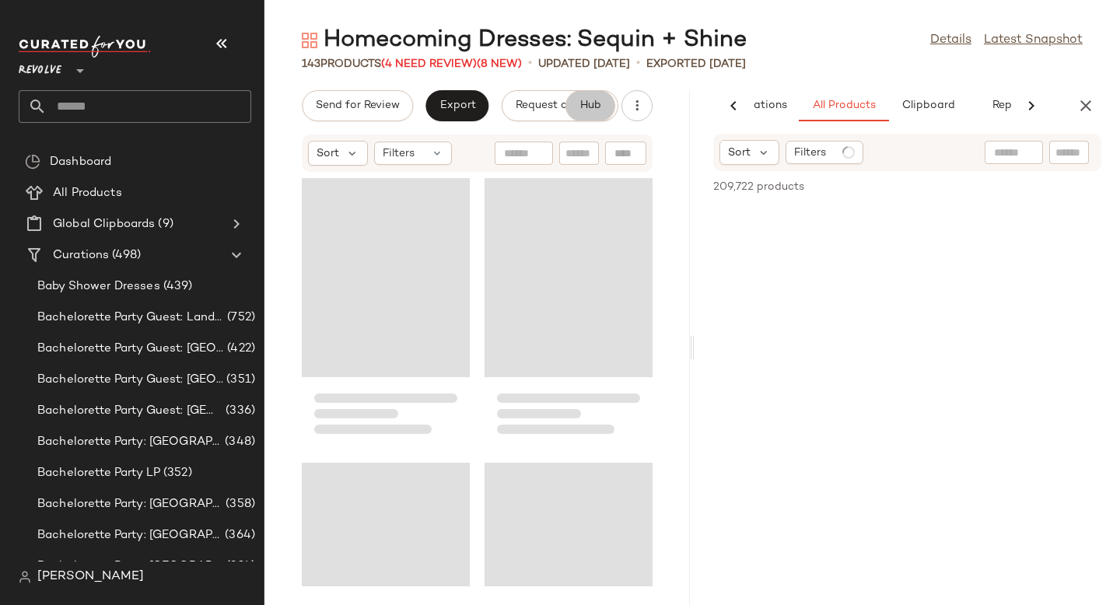
scroll to position [0, 92]
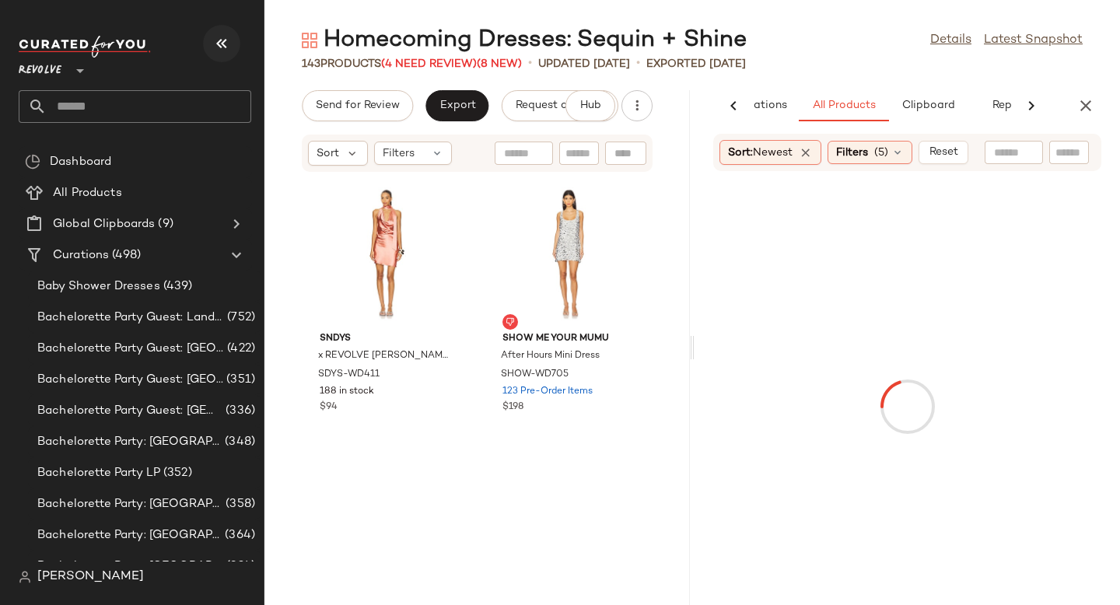
click at [216, 46] on icon "button" at bounding box center [221, 43] width 19 height 19
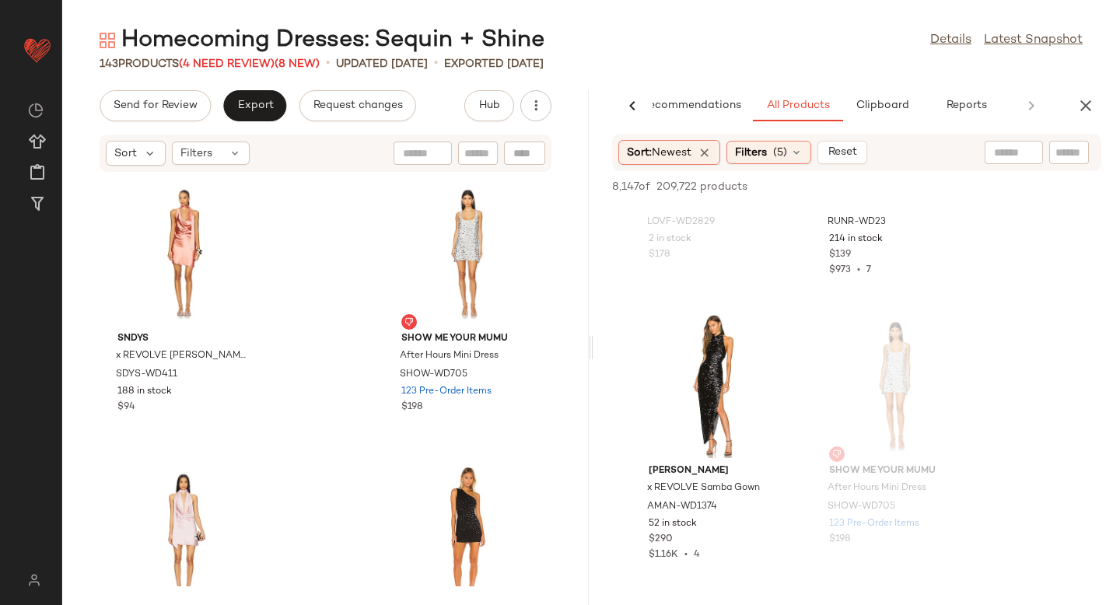
scroll to position [0, 0]
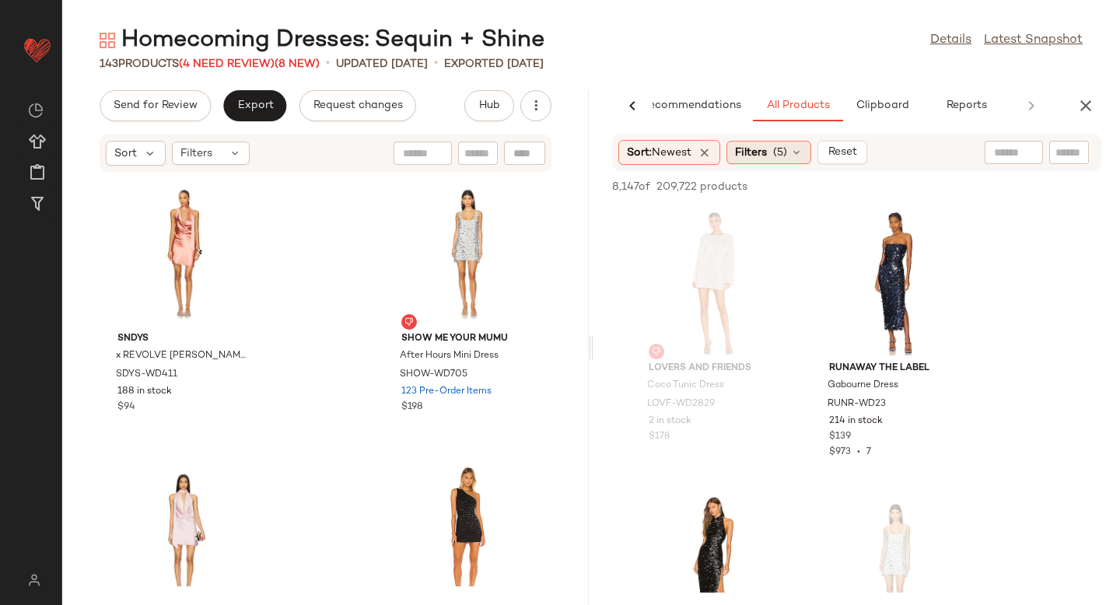
click at [787, 154] on span "(5)" at bounding box center [780, 153] width 14 height 16
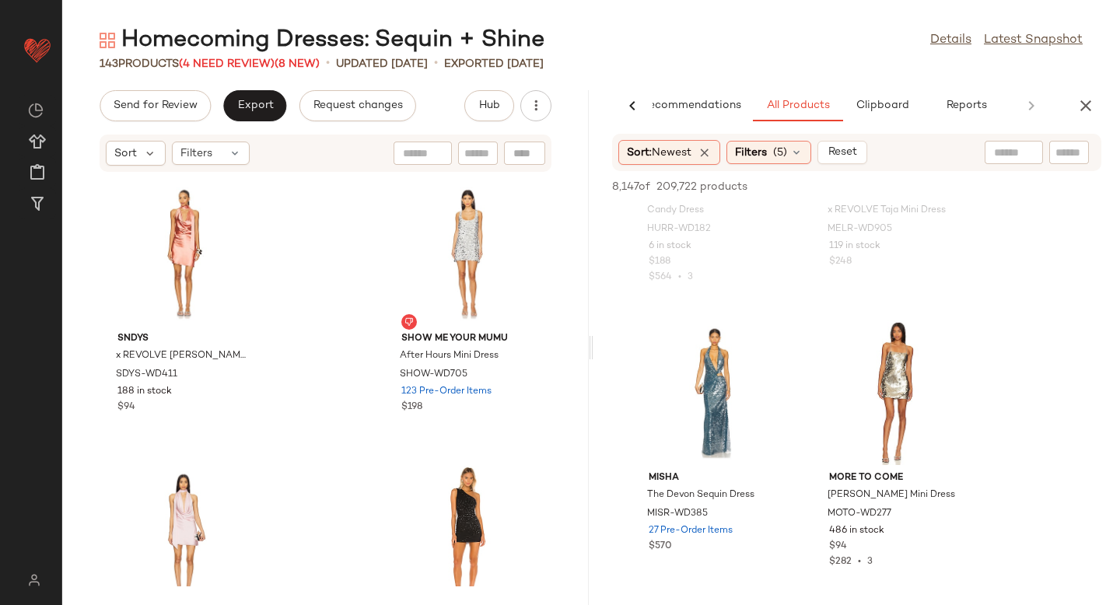
scroll to position [2242, 0]
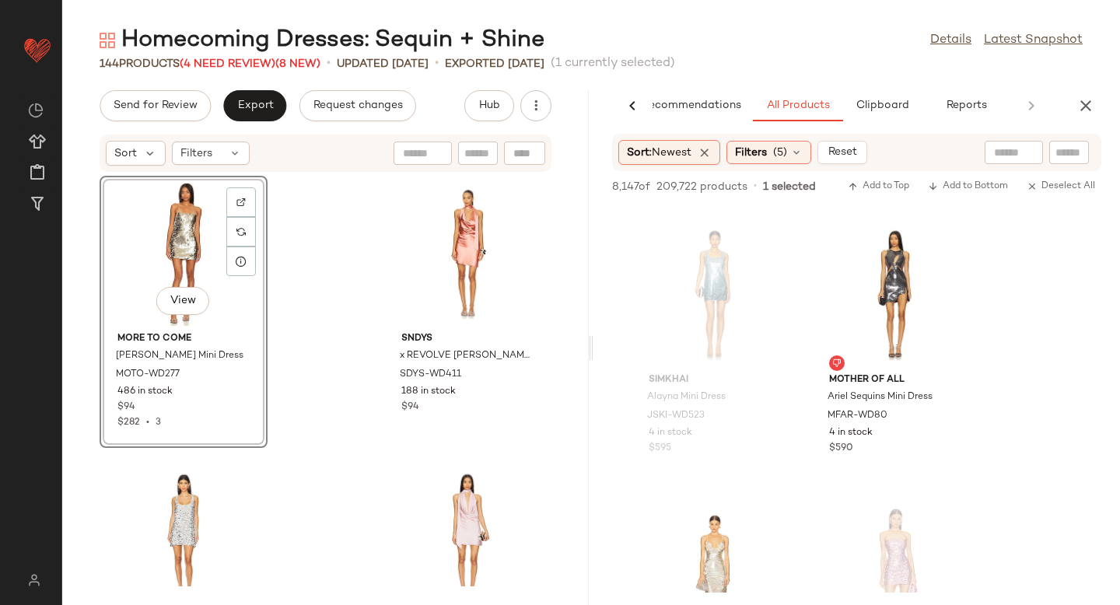
scroll to position [3128, 0]
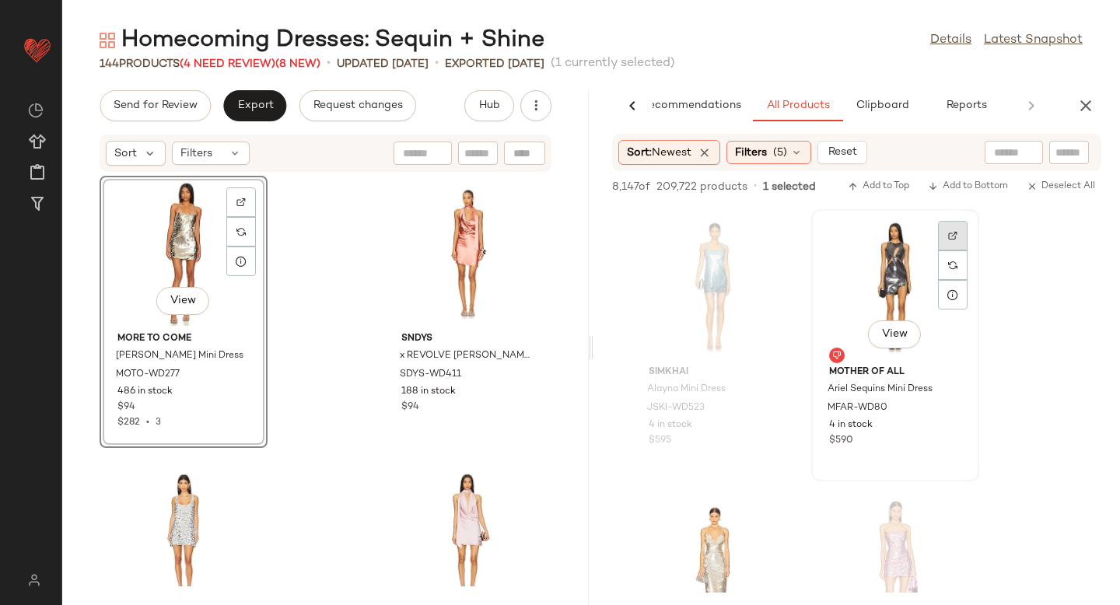
click at [950, 250] on div at bounding box center [953, 265] width 30 height 30
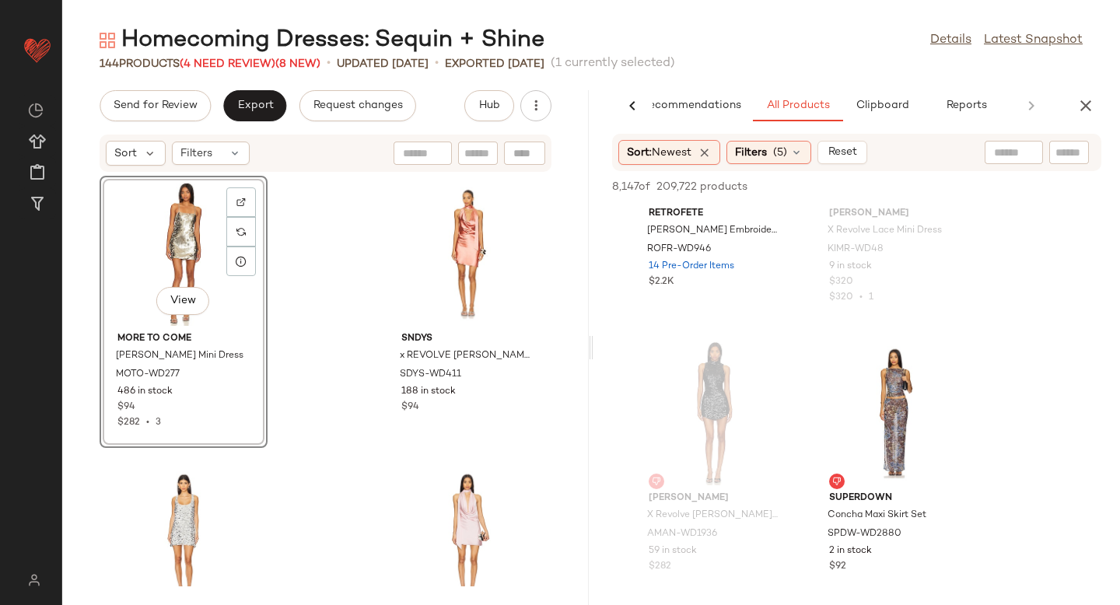
scroll to position [3908, 0]
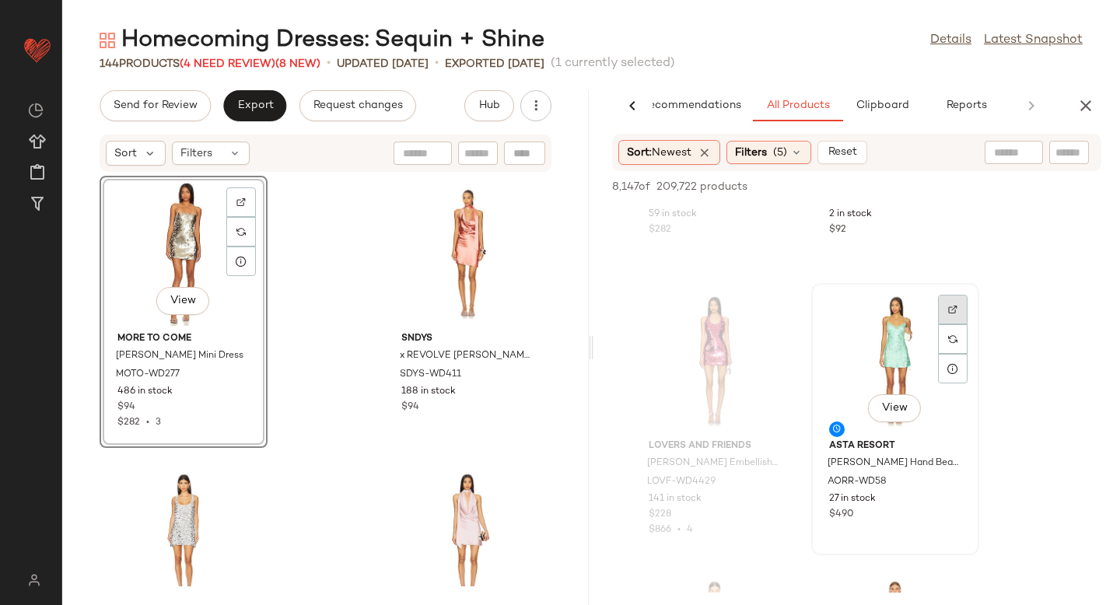
click at [952, 307] on img at bounding box center [952, 309] width 9 height 9
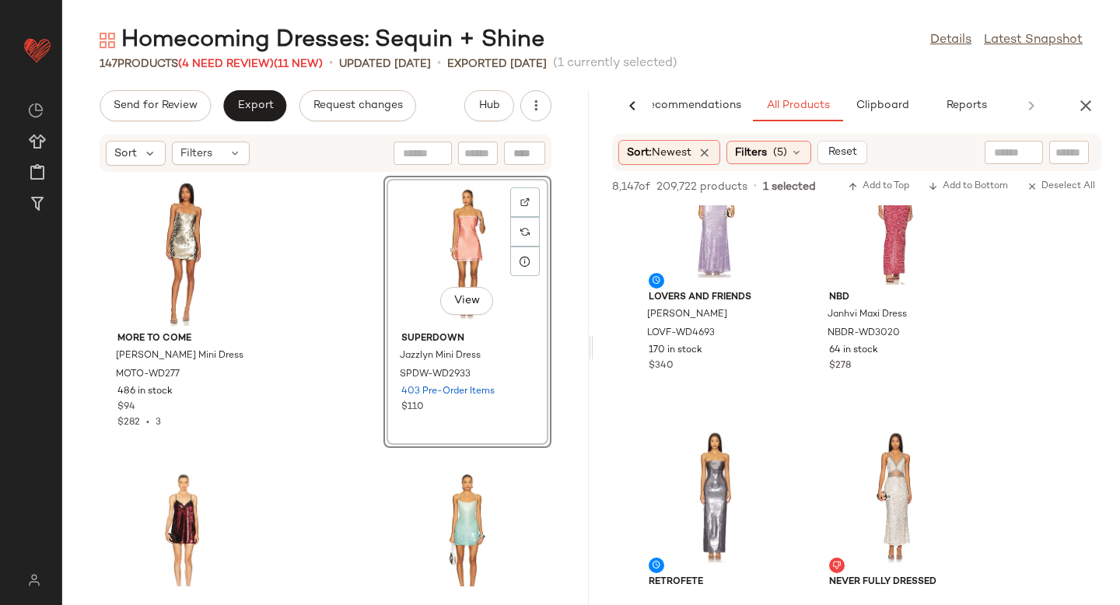
scroll to position [17018, 0]
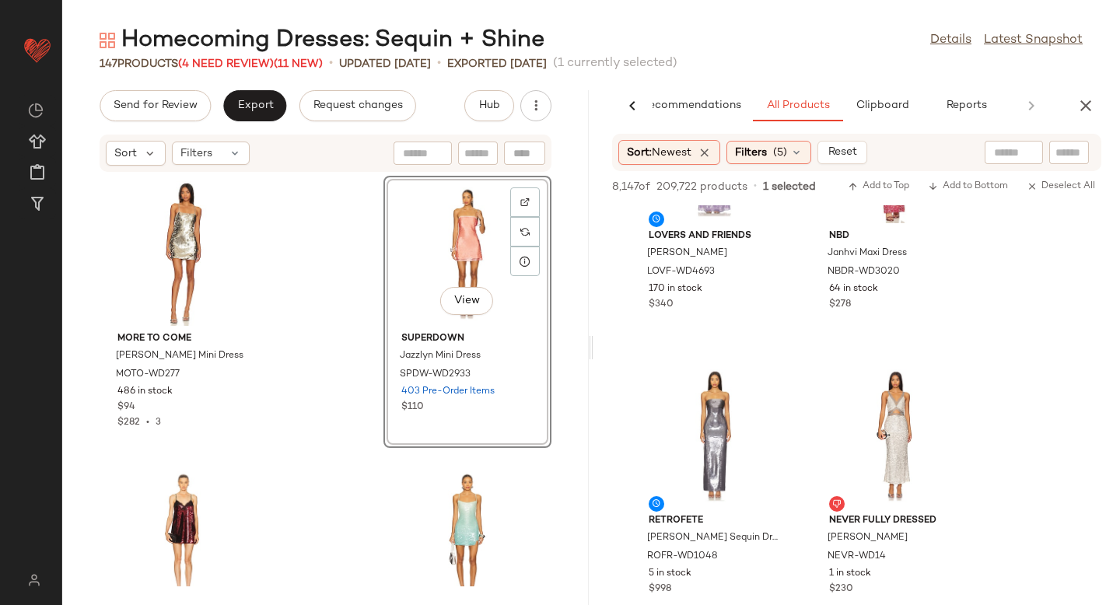
click at [779, 187] on span "1 selected" at bounding box center [789, 187] width 53 height 16
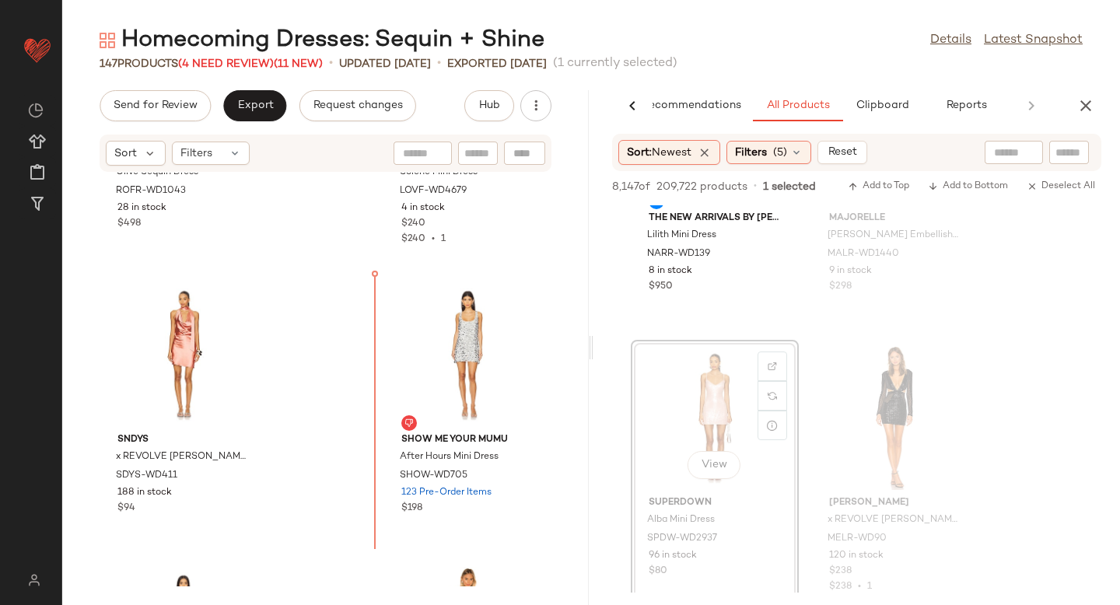
scroll to position [491, 0]
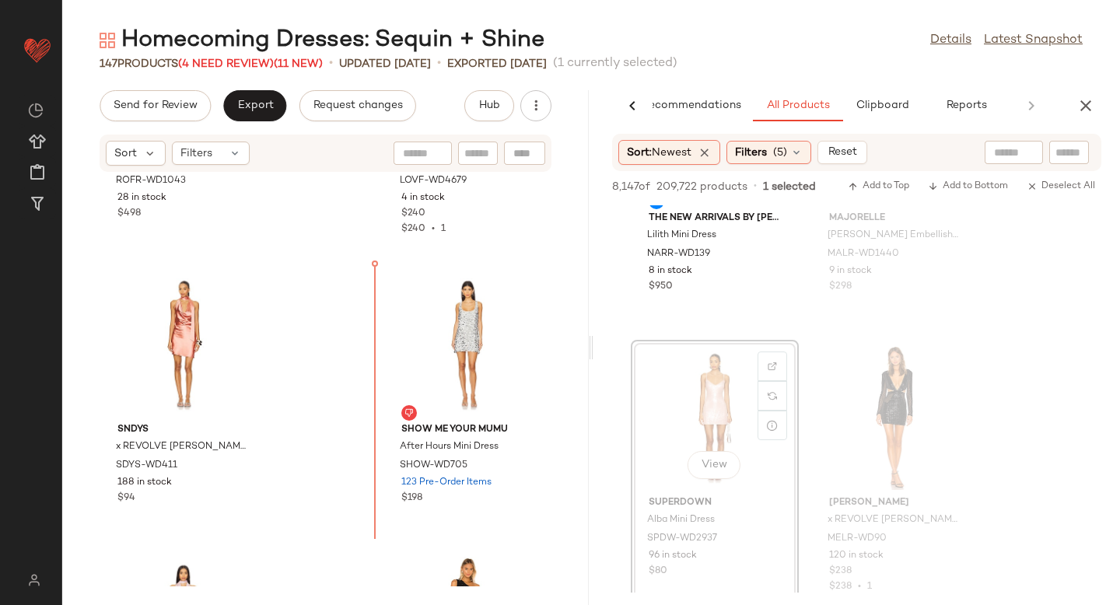
drag, startPoint x: 716, startPoint y: 399, endPoint x: 372, endPoint y: 458, distance: 348.9
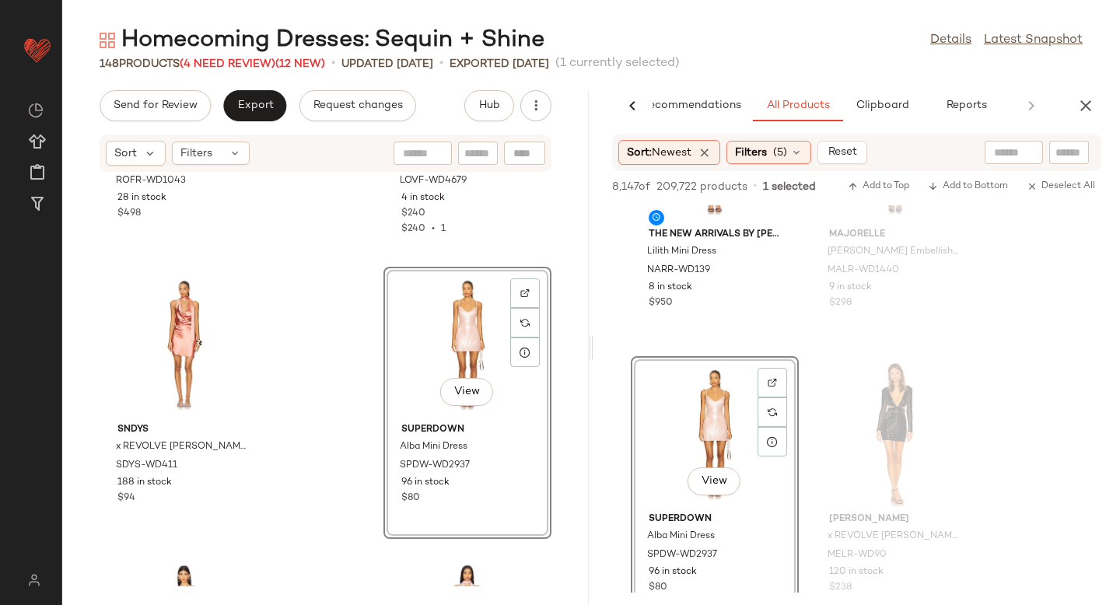
scroll to position [0, 0]
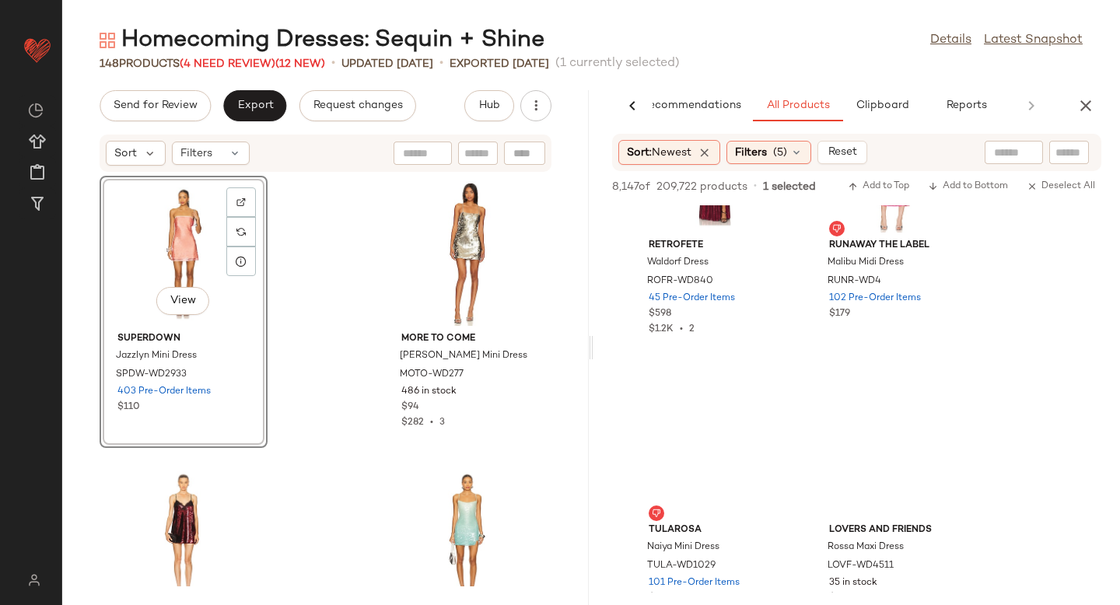
scroll to position [29812, 0]
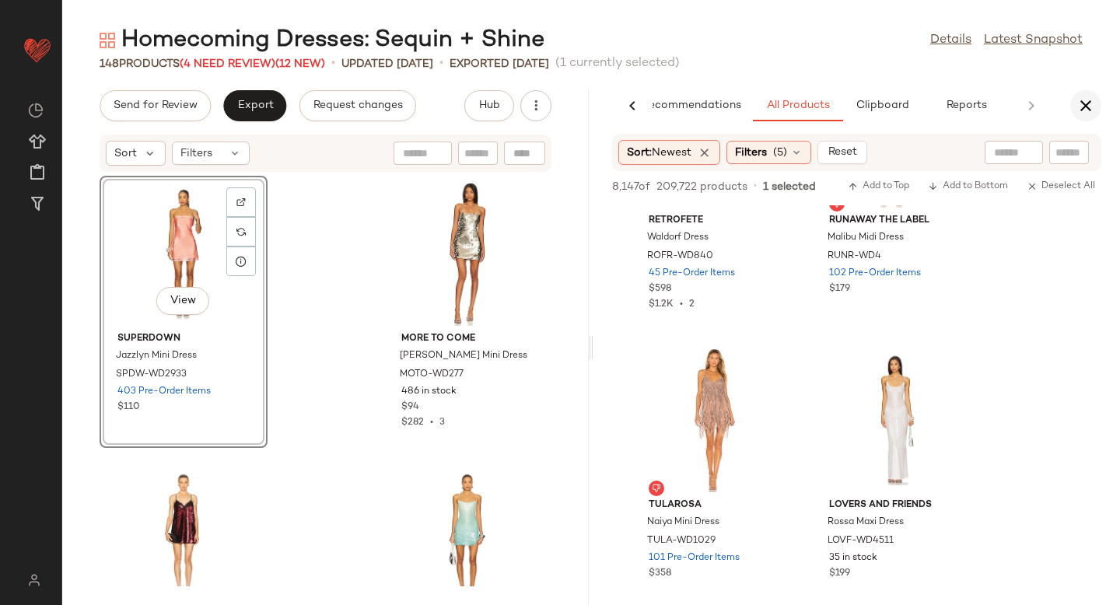
click at [1084, 106] on icon "button" at bounding box center [1086, 105] width 19 height 19
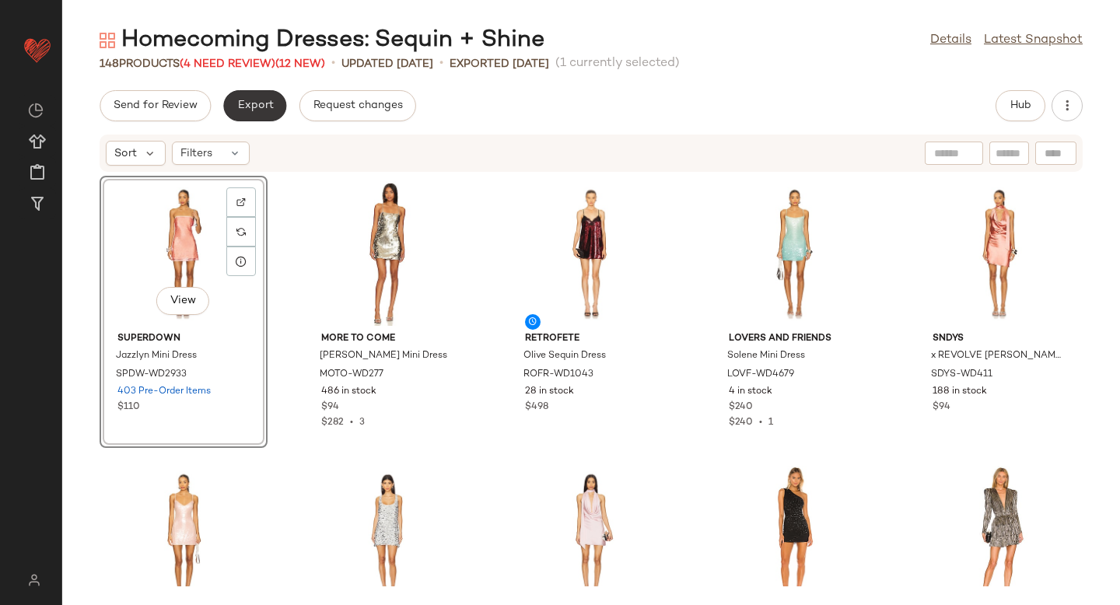
click at [272, 115] on button "Export" at bounding box center [254, 105] width 63 height 31
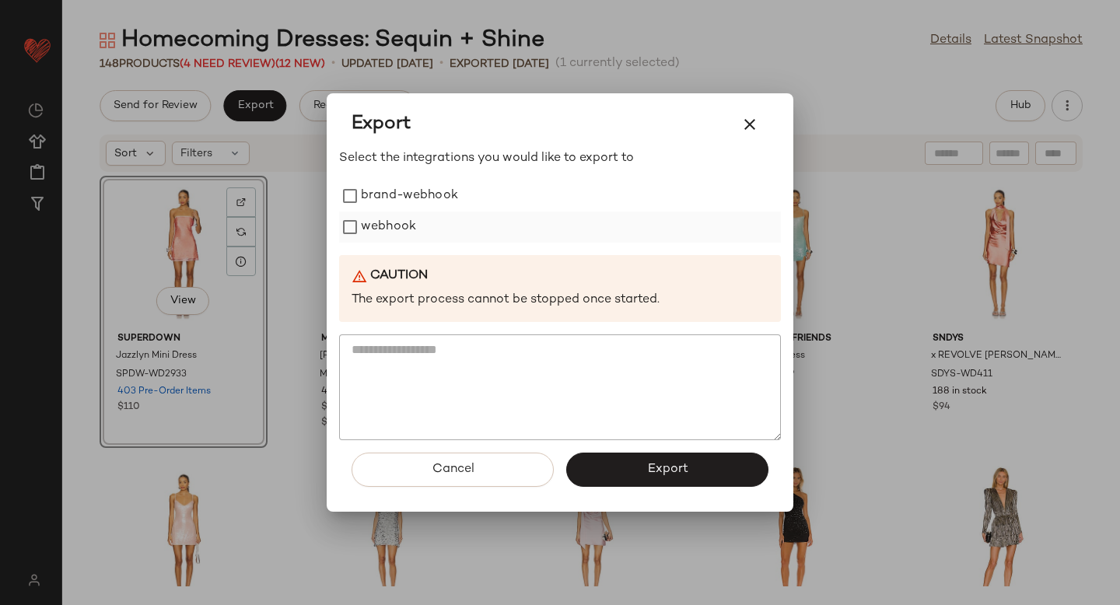
click at [386, 236] on label "webhook" at bounding box center [388, 227] width 55 height 31
click at [578, 454] on button "Export" at bounding box center [667, 470] width 202 height 34
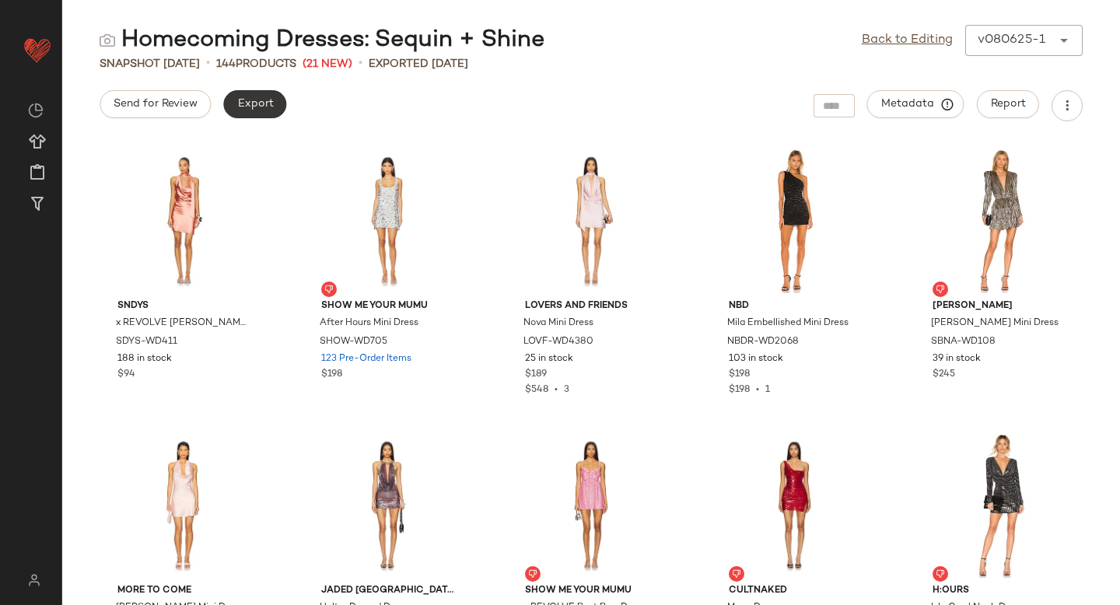
click at [266, 100] on span "Export" at bounding box center [254, 104] width 37 height 12
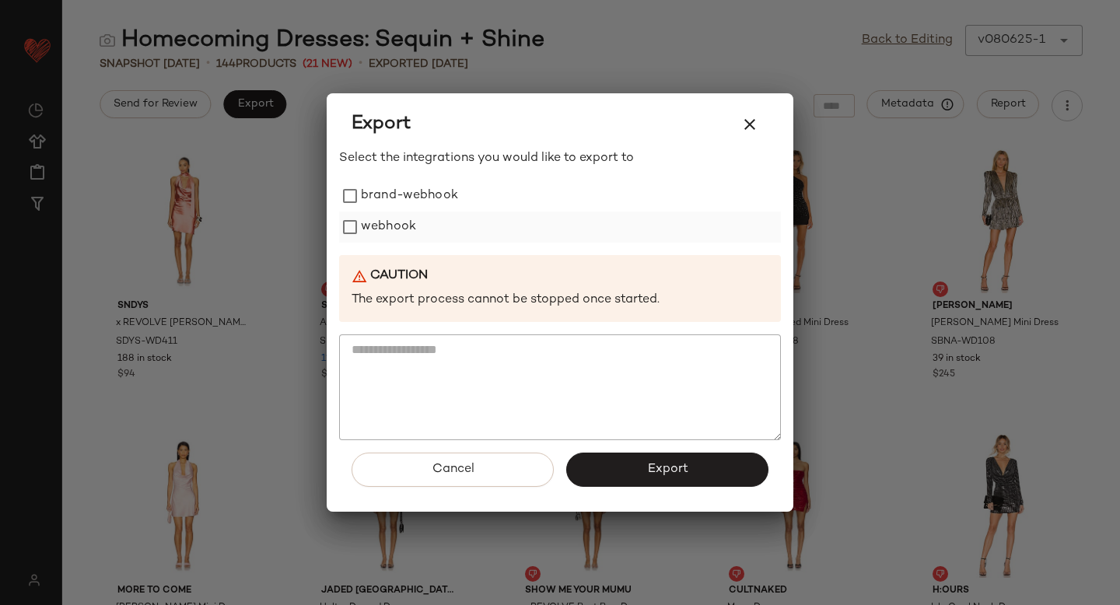
click at [394, 231] on label "webhook" at bounding box center [388, 227] width 55 height 31
click at [608, 464] on button "Export" at bounding box center [667, 470] width 202 height 34
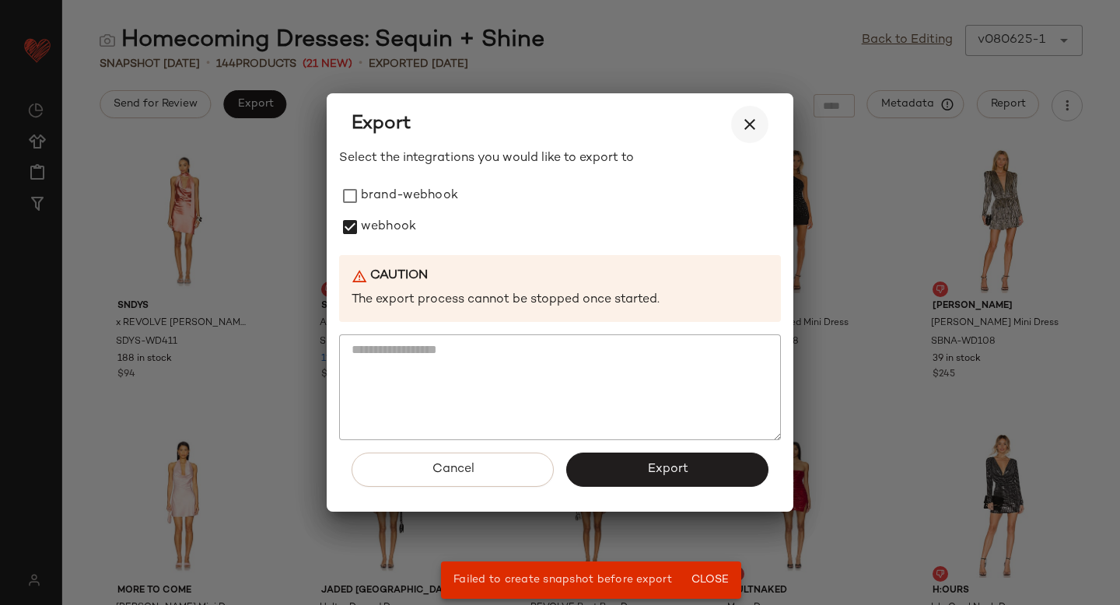
click at [761, 124] on button "button" at bounding box center [749, 124] width 37 height 37
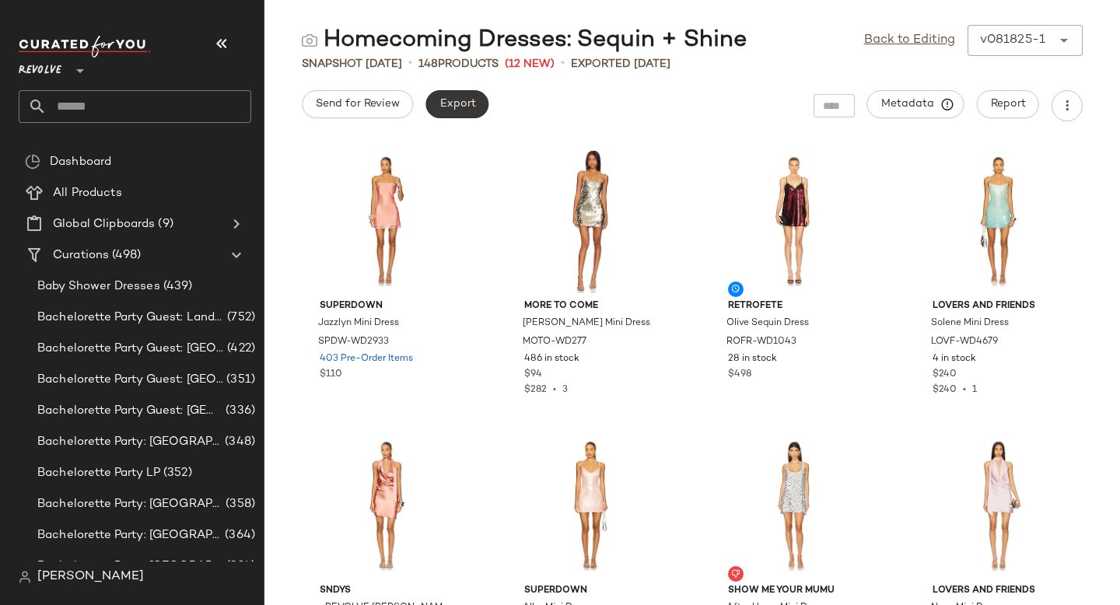
click at [447, 91] on button "Export" at bounding box center [457, 104] width 63 height 28
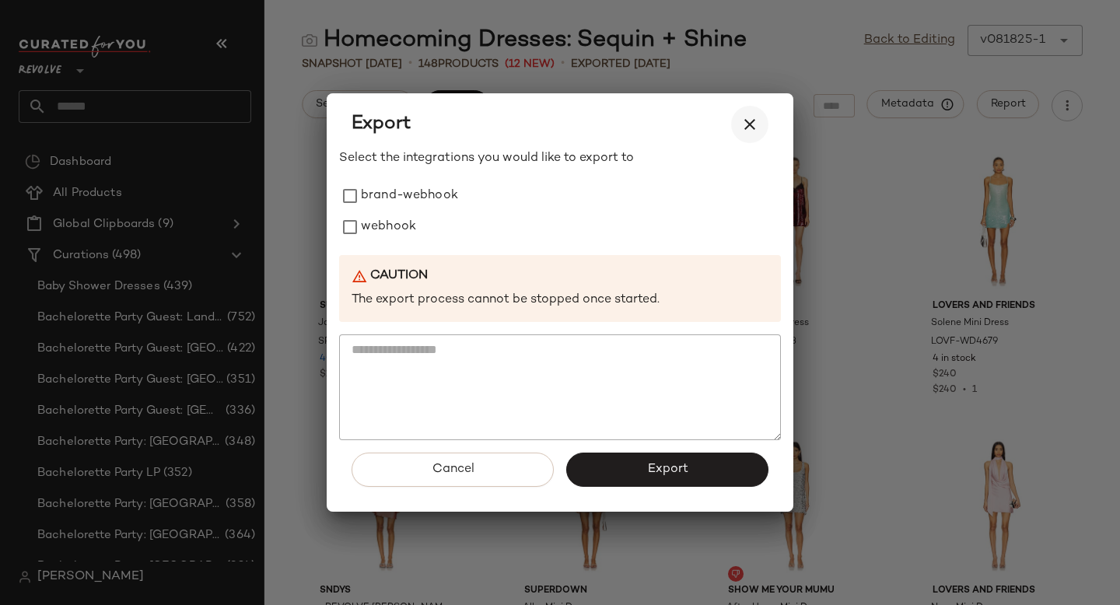
click at [746, 124] on icon "button" at bounding box center [750, 124] width 19 height 19
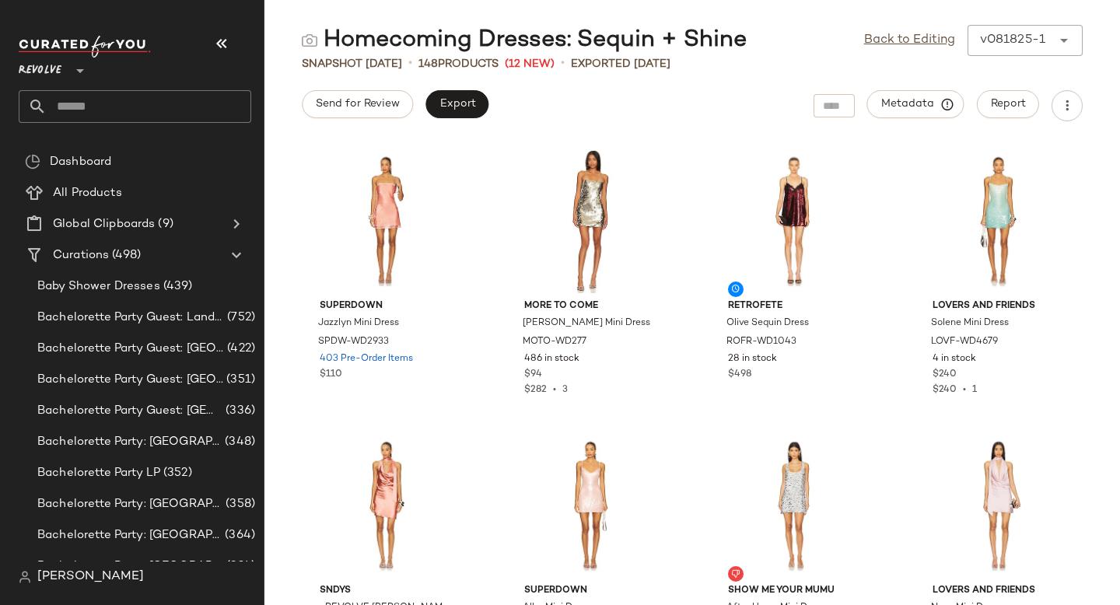
click at [146, 106] on input "text" at bounding box center [149, 106] width 205 height 33
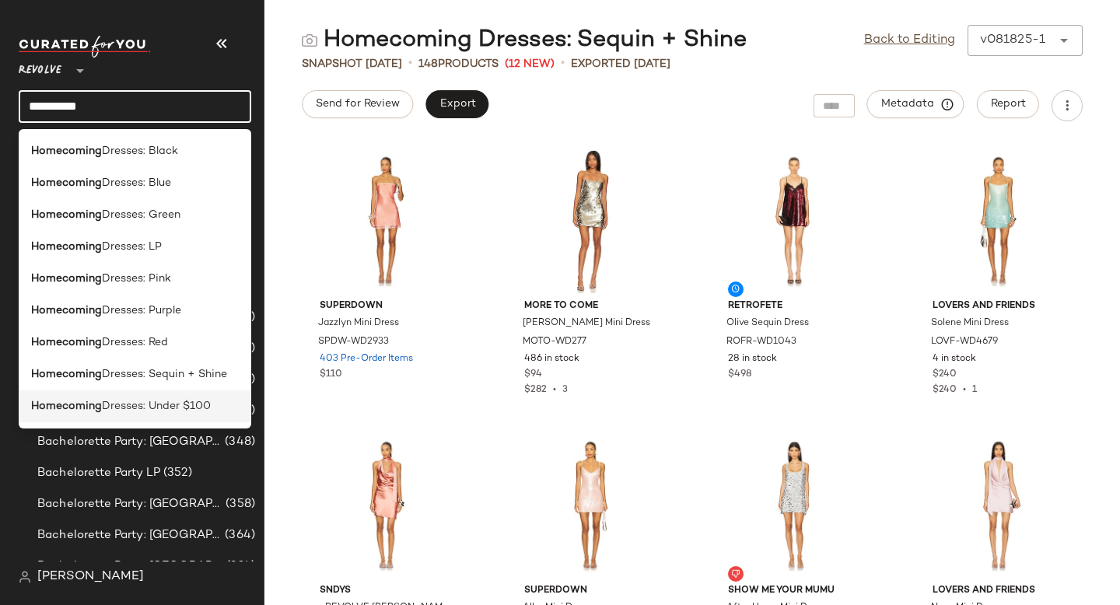
type input "**********"
click at [171, 403] on span "Dresses: Under $100" at bounding box center [156, 406] width 109 height 16
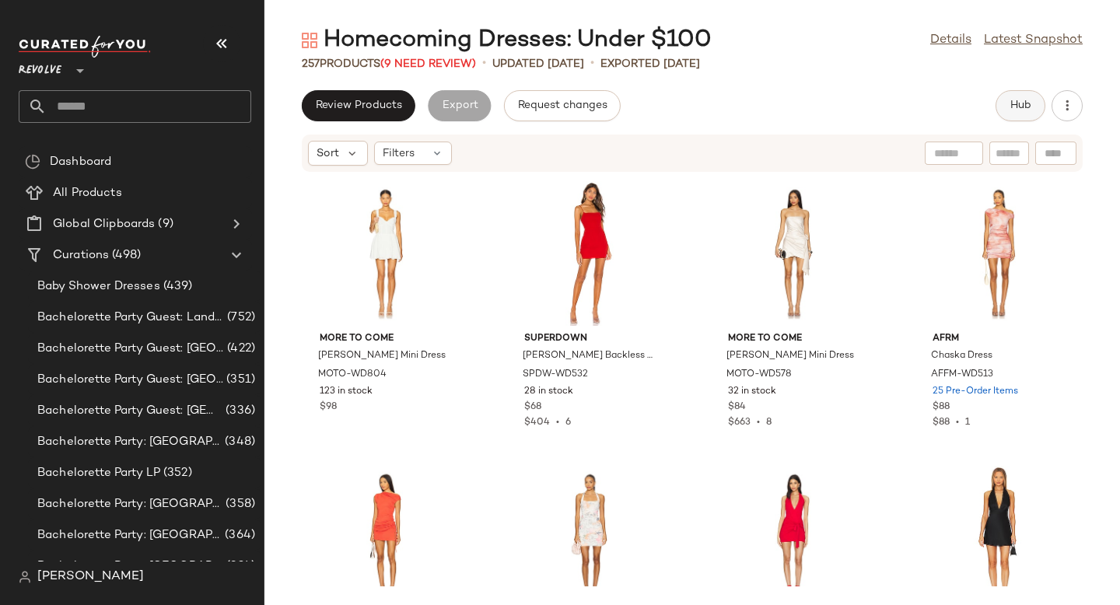
click at [1014, 112] on button "Hub" at bounding box center [1021, 105] width 50 height 31
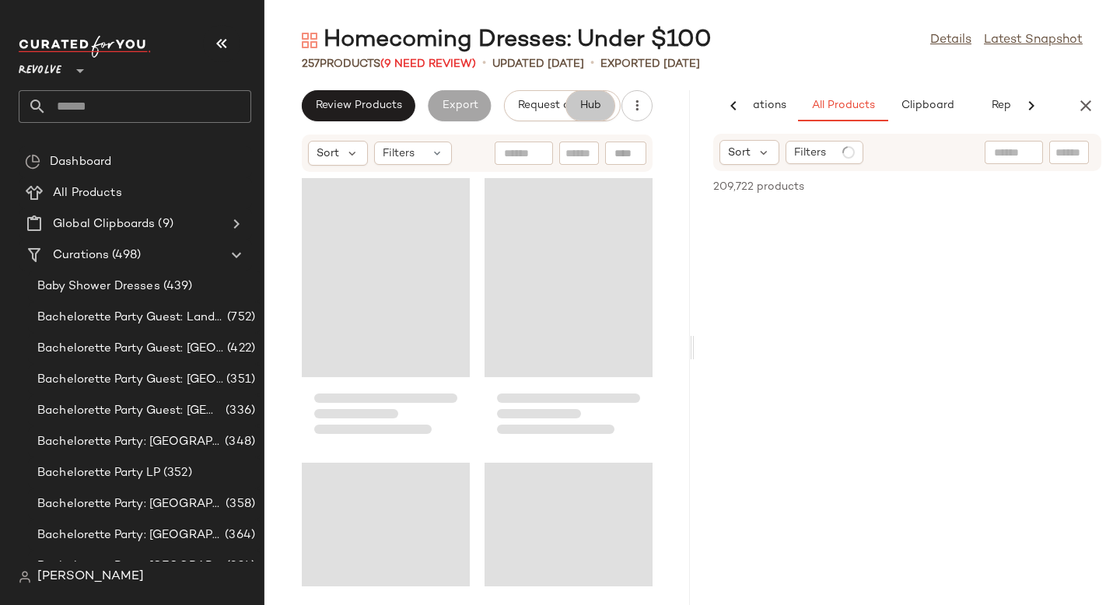
scroll to position [0, 93]
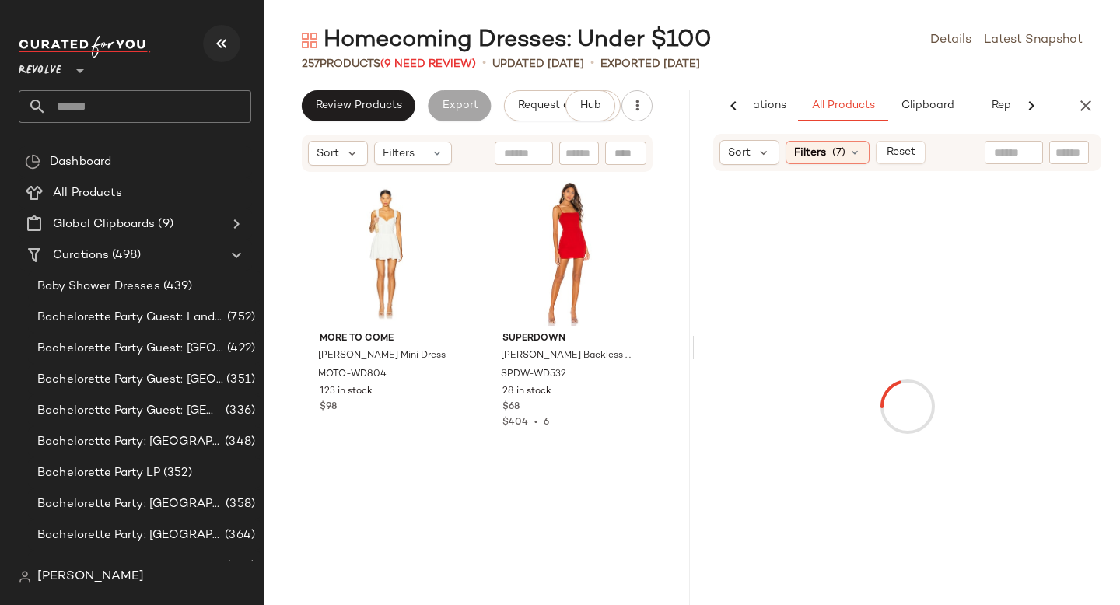
click at [218, 43] on icon "button" at bounding box center [221, 43] width 19 height 19
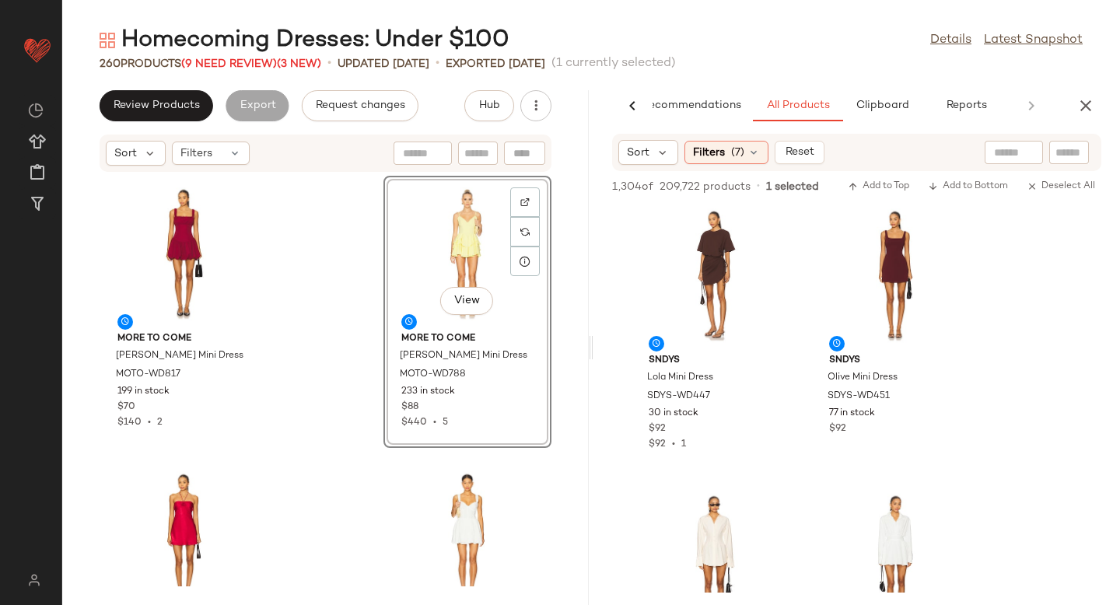
scroll to position [3136, 0]
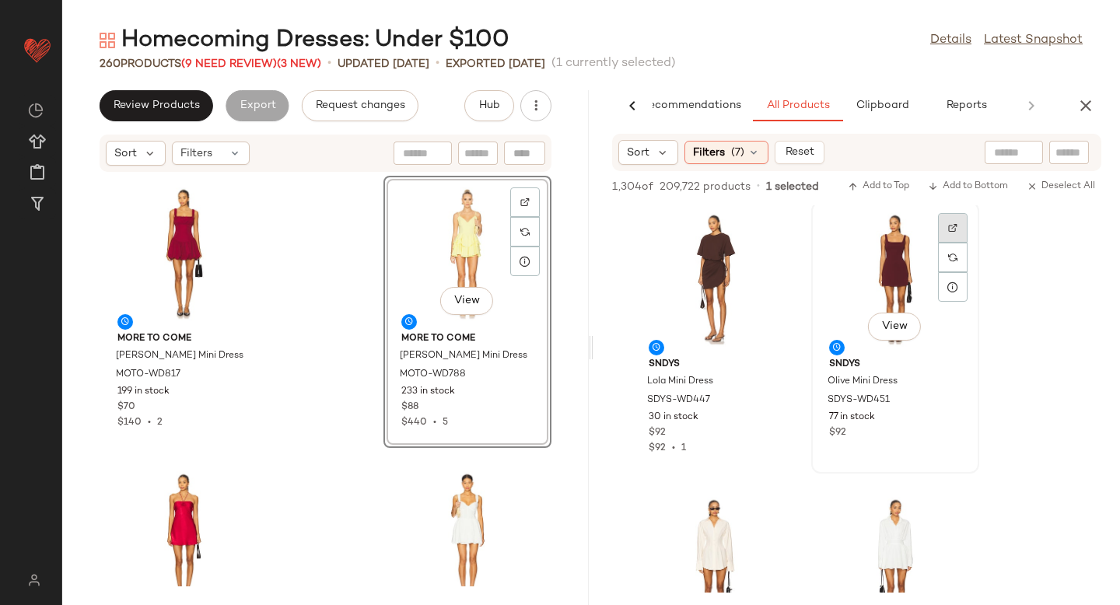
click at [955, 232] on img at bounding box center [952, 227] width 9 height 9
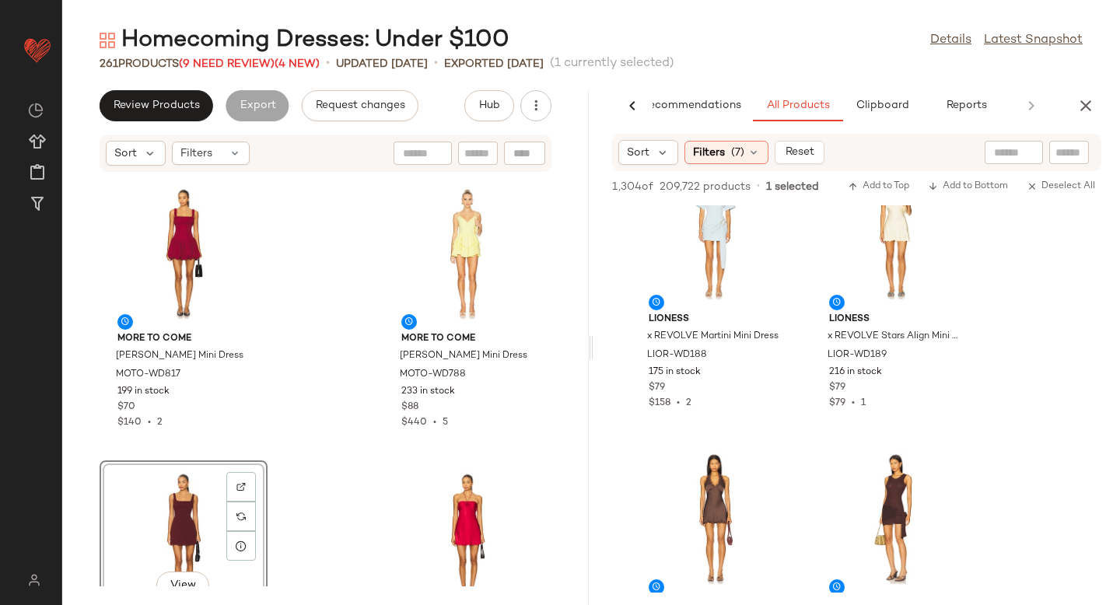
scroll to position [4732, 0]
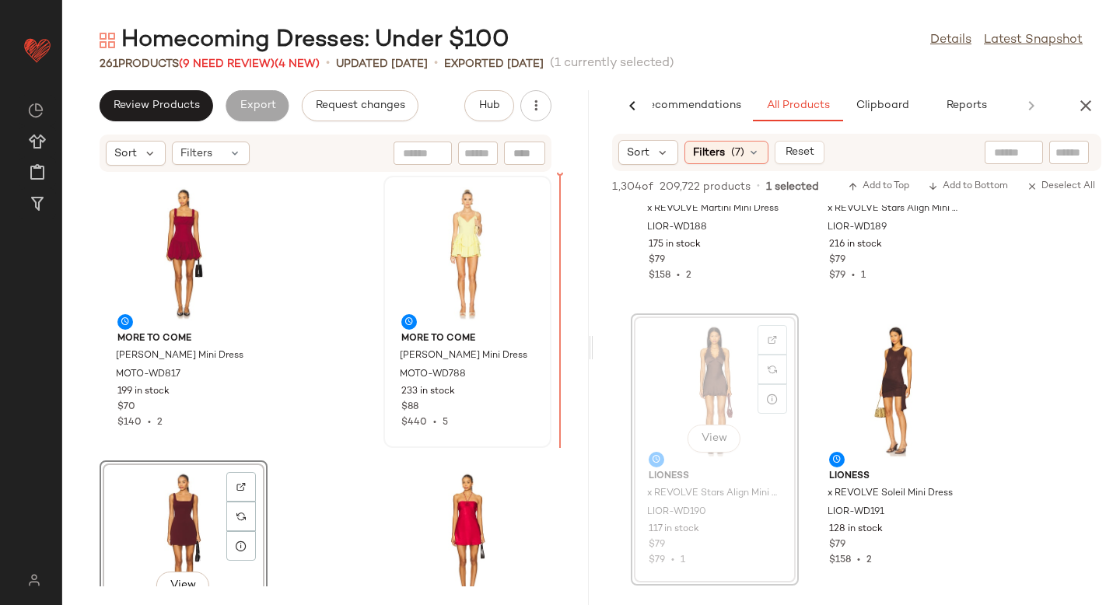
drag, startPoint x: 718, startPoint y: 378, endPoint x: 427, endPoint y: 345, distance: 292.8
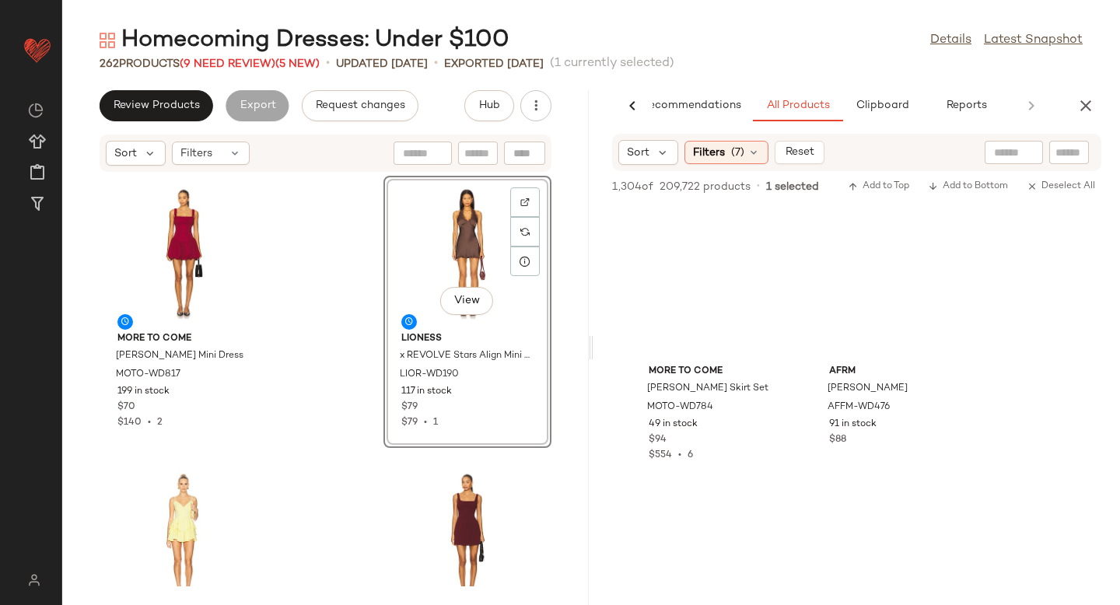
scroll to position [26380, 0]
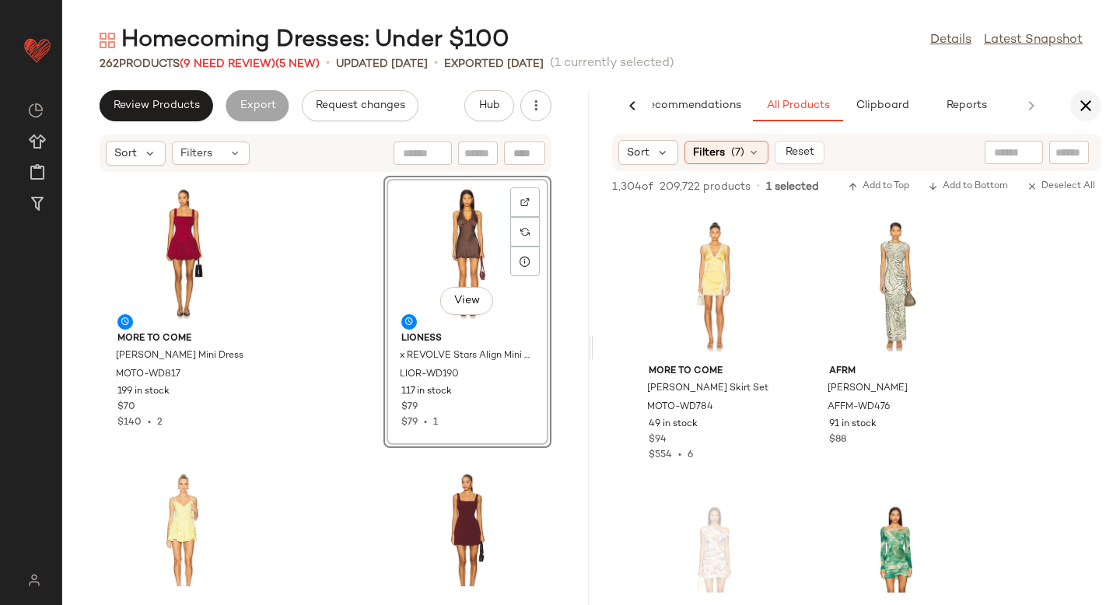
click at [1085, 104] on icon "button" at bounding box center [1086, 105] width 19 height 19
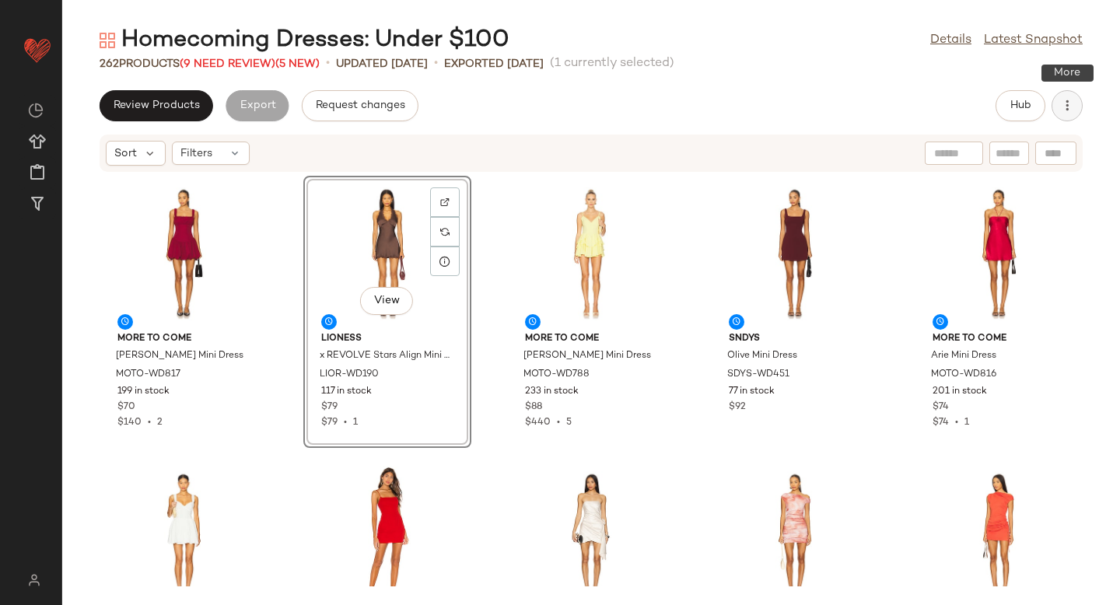
click at [1077, 116] on button "button" at bounding box center [1067, 105] width 31 height 31
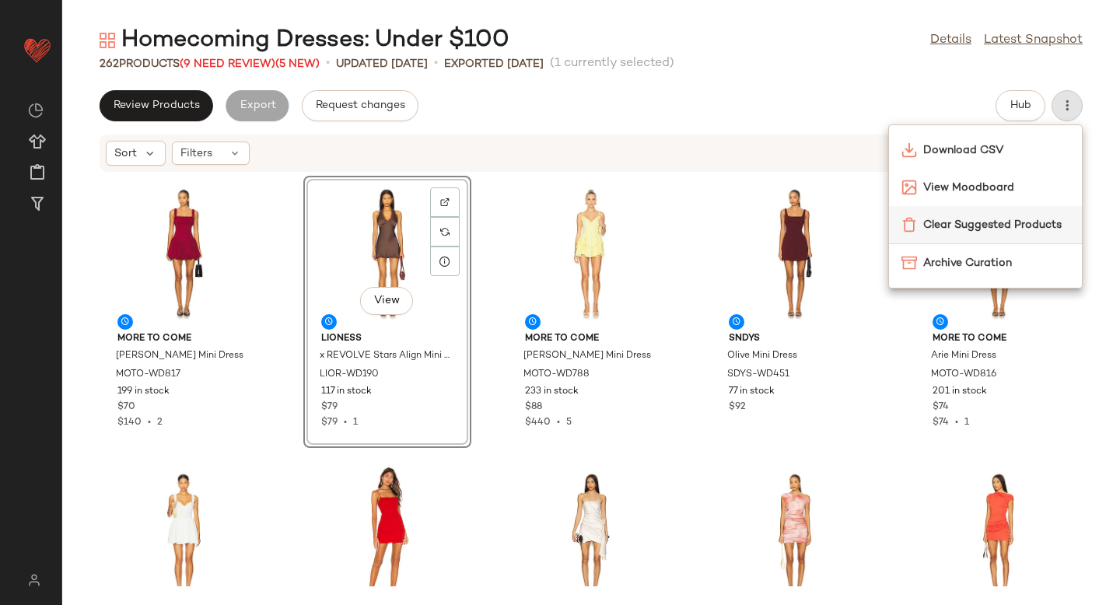
click at [1022, 238] on div "Clear Suggested Products" at bounding box center [985, 224] width 193 height 37
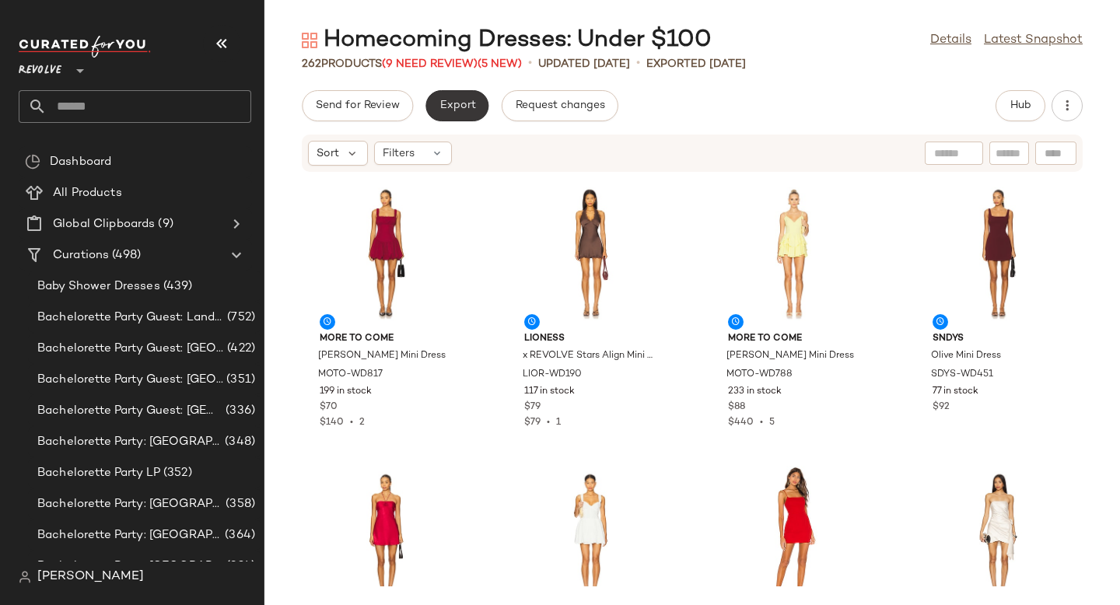
click at [459, 104] on span "Export" at bounding box center [457, 106] width 37 height 12
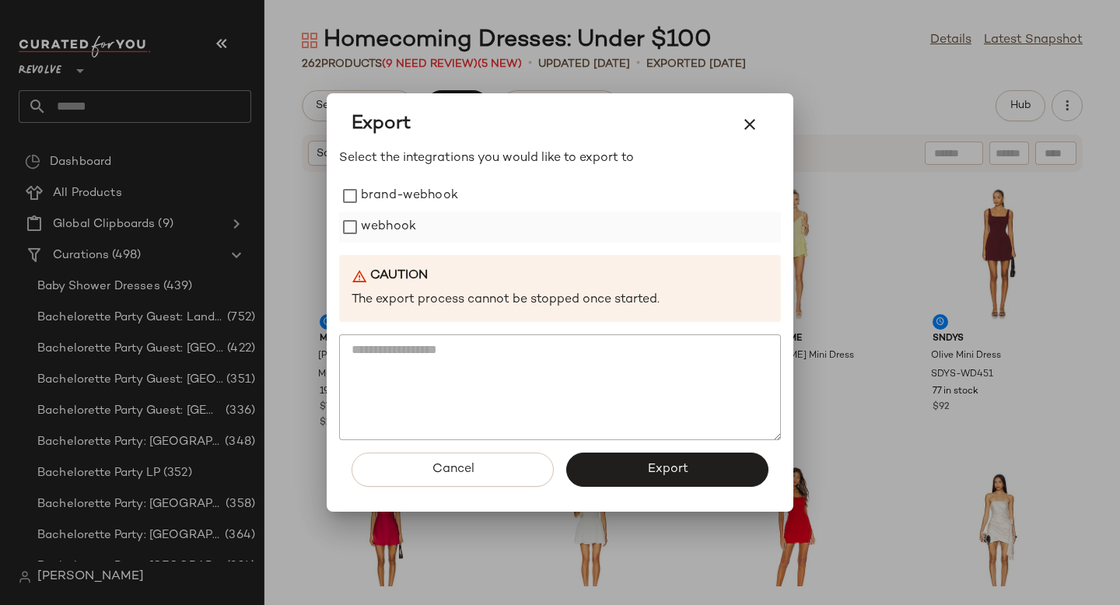
click at [398, 228] on label "webhook" at bounding box center [388, 227] width 55 height 31
click at [627, 468] on button "Export" at bounding box center [667, 470] width 202 height 34
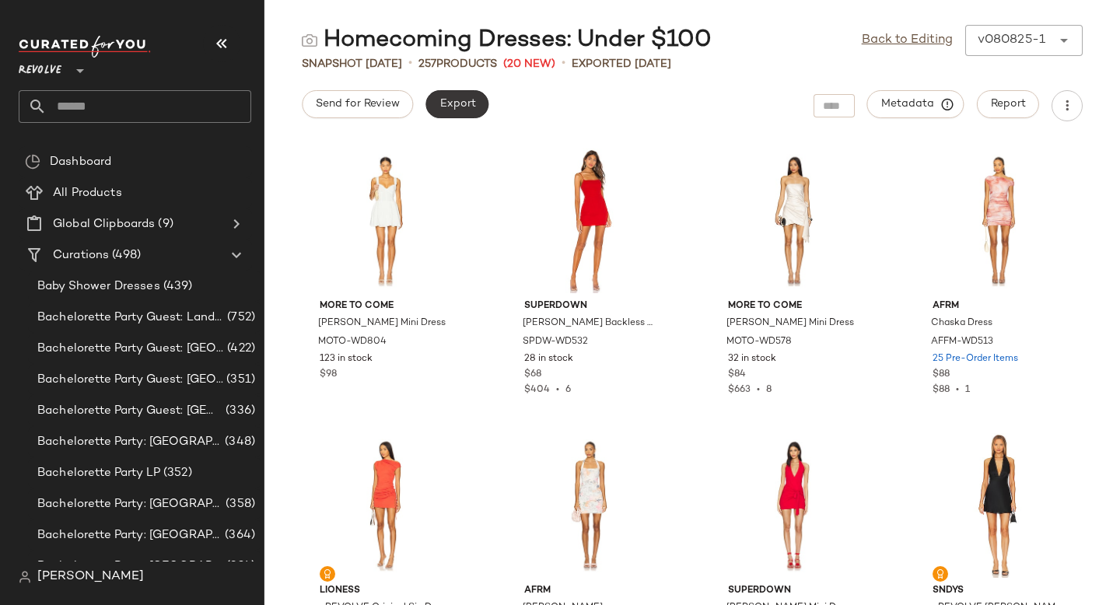
click at [437, 96] on button "Export" at bounding box center [457, 104] width 63 height 28
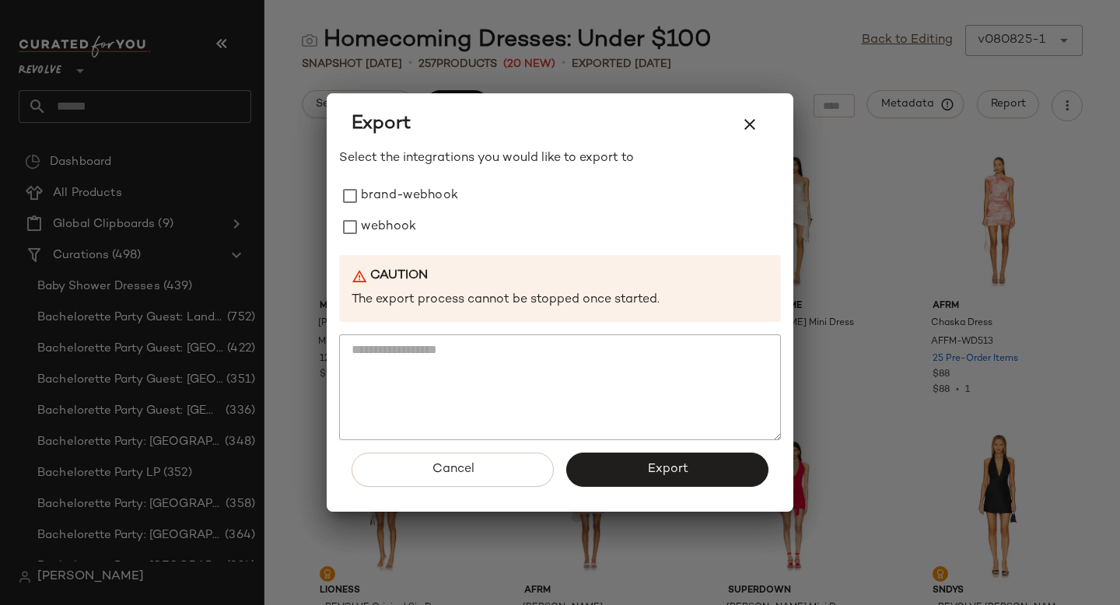
click at [389, 243] on div "Select the integrations you would like to export to brand-webhook webhook Cauti…" at bounding box center [560, 294] width 442 height 291
click at [381, 228] on label "webhook" at bounding box center [388, 227] width 55 height 31
click at [641, 477] on button "Export" at bounding box center [667, 470] width 202 height 34
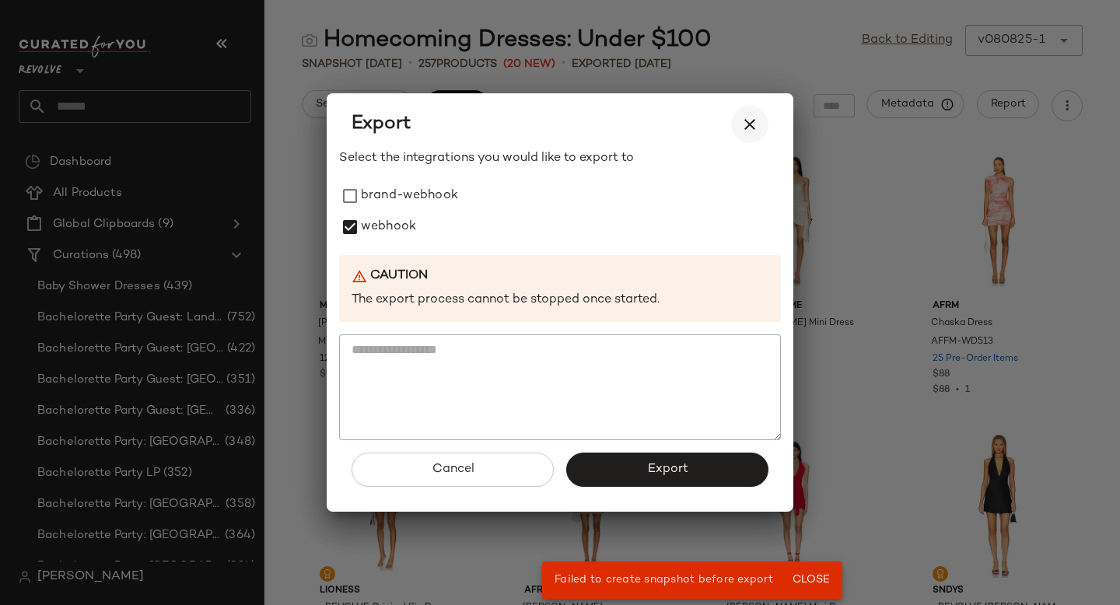
click at [755, 120] on icon "button" at bounding box center [750, 124] width 19 height 19
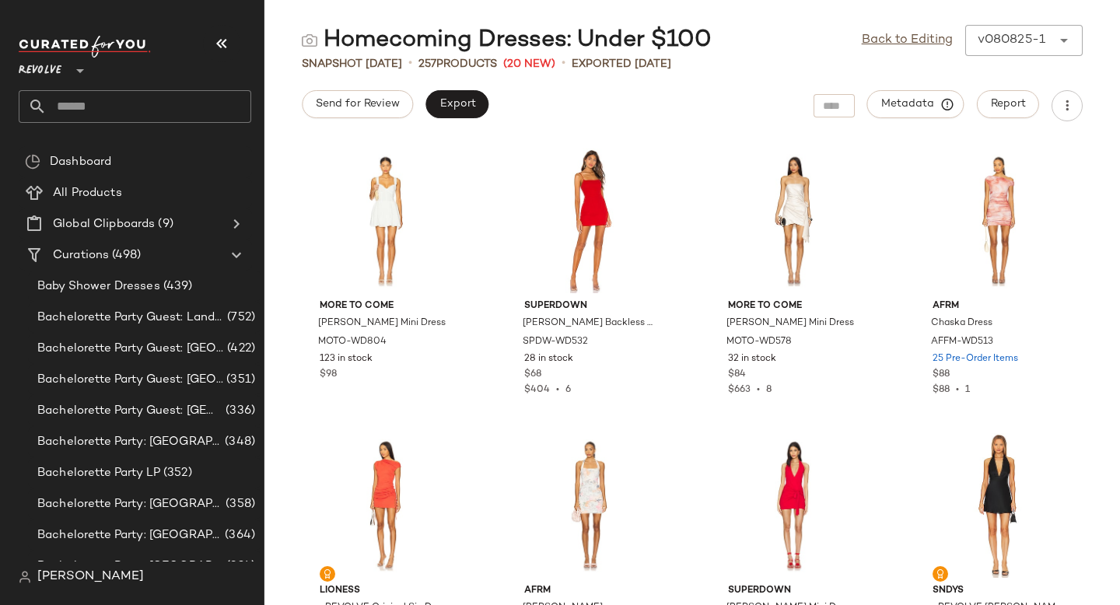
click at [119, 105] on input "text" at bounding box center [149, 106] width 205 height 33
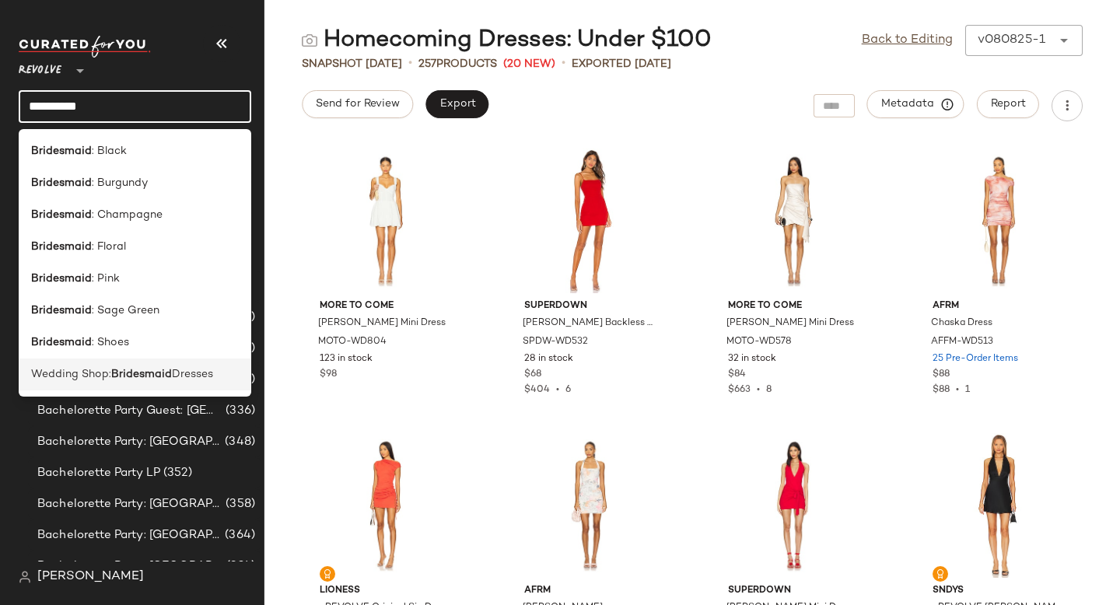
type input "**********"
click at [67, 360] on div "Wedding Shop: Bridesmaid Dresses" at bounding box center [135, 375] width 233 height 32
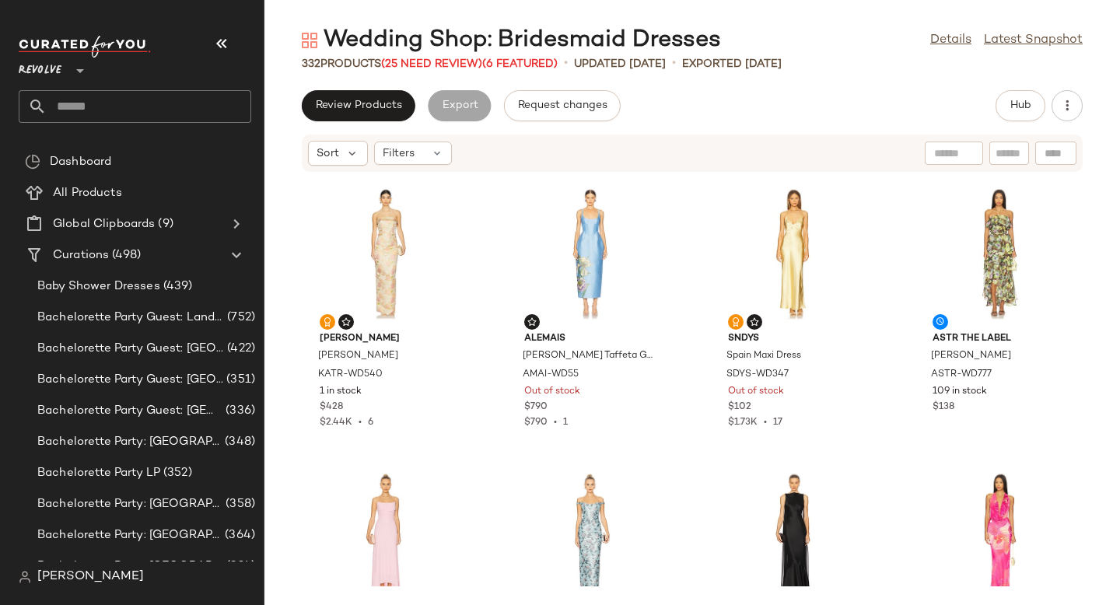
click at [477, 302] on div "Katie May Elin Gown KATR-WD540 1 in stock $428 $2.44K • 6 Alemais Donata Taffet…" at bounding box center [692, 380] width 856 height 414
click at [1069, 103] on icon "button" at bounding box center [1068, 106] width 16 height 16
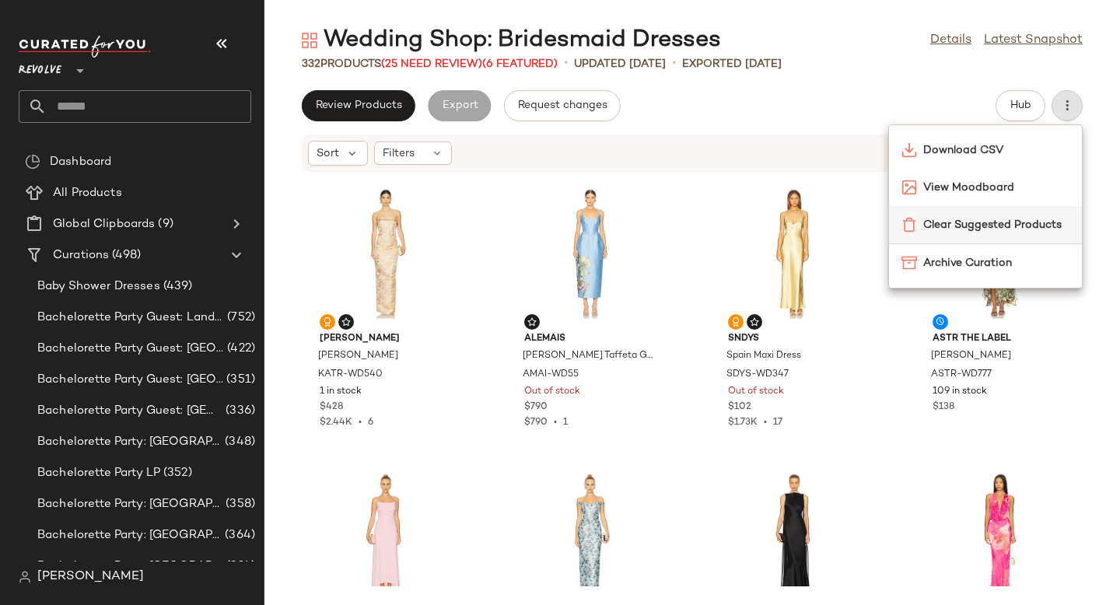
click at [996, 238] on div "Clear Suggested Products" at bounding box center [985, 224] width 193 height 37
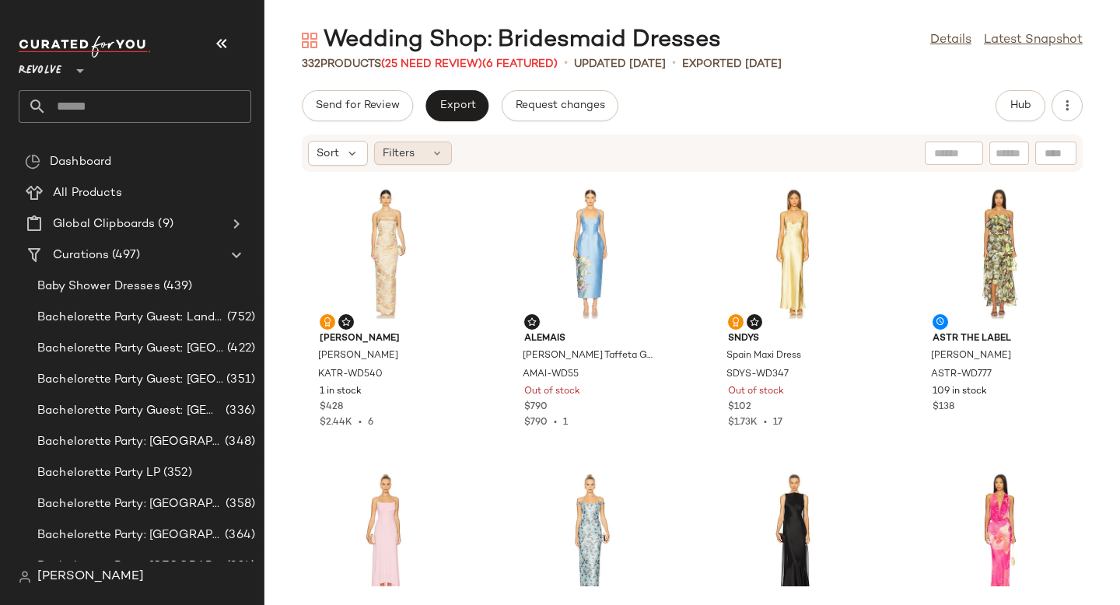
click at [399, 158] on span "Filters" at bounding box center [399, 153] width 32 height 16
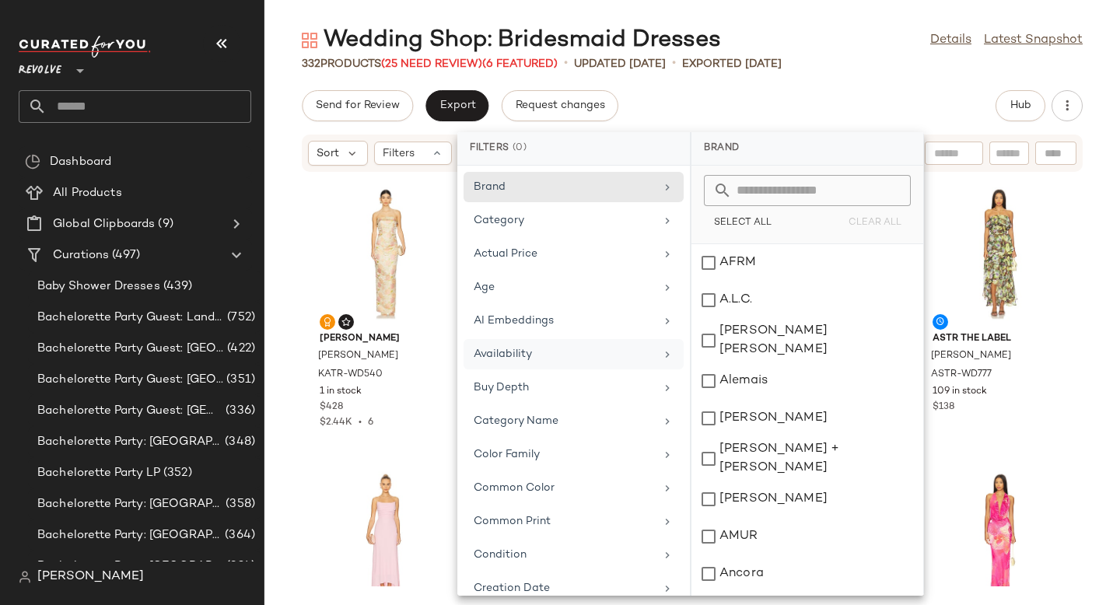
click at [532, 373] on div "Availability" at bounding box center [574, 388] width 220 height 30
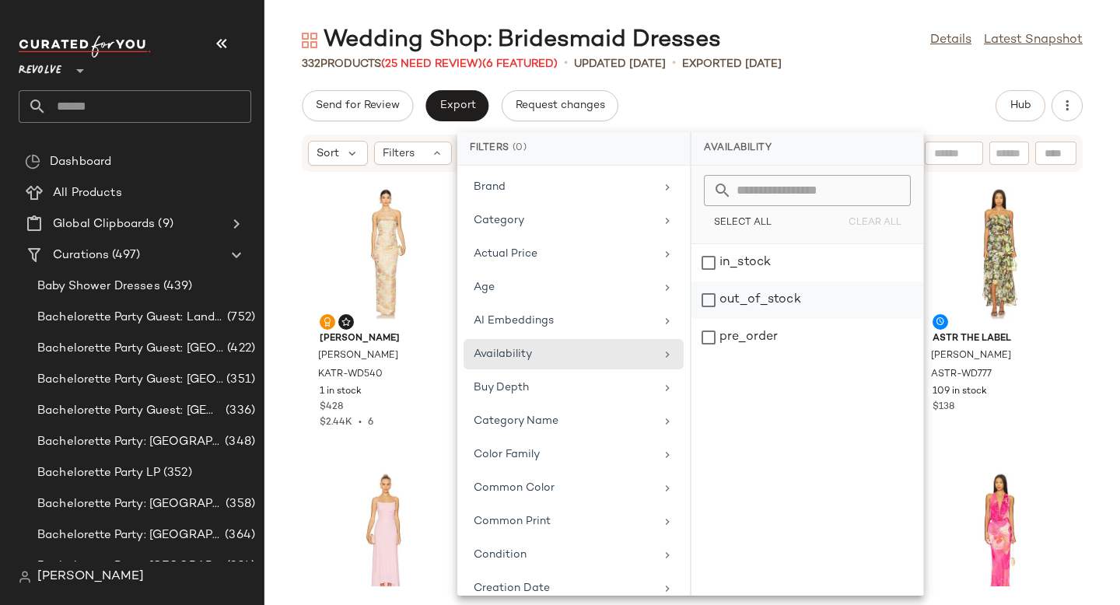
click at [724, 319] on div "out_of_stock" at bounding box center [808, 337] width 232 height 37
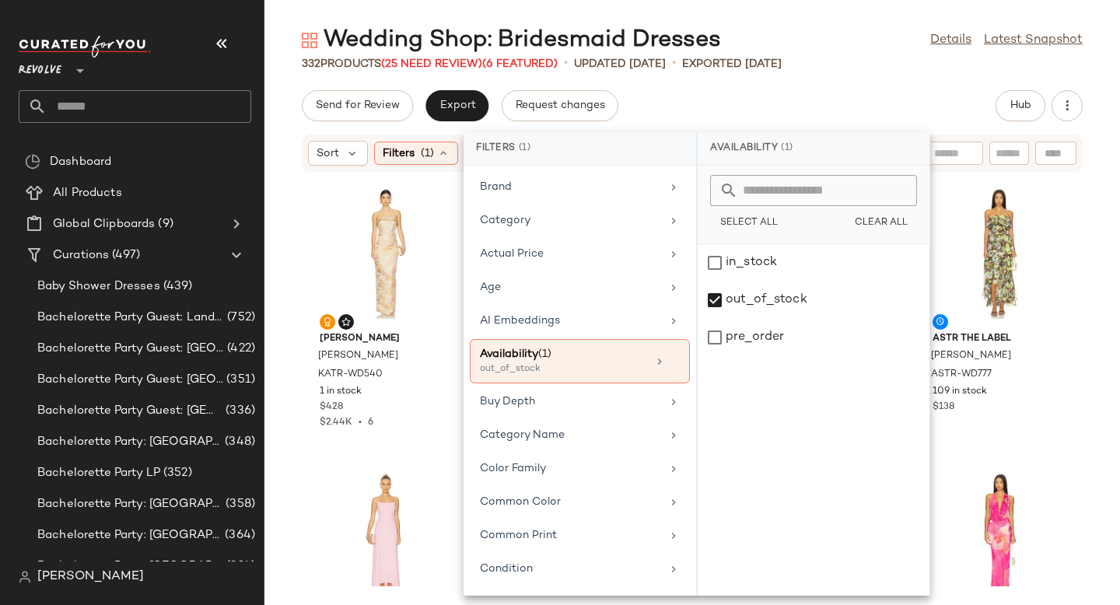
click at [930, 91] on div "Send for Review Export Request changes Hub" at bounding box center [692, 105] width 781 height 31
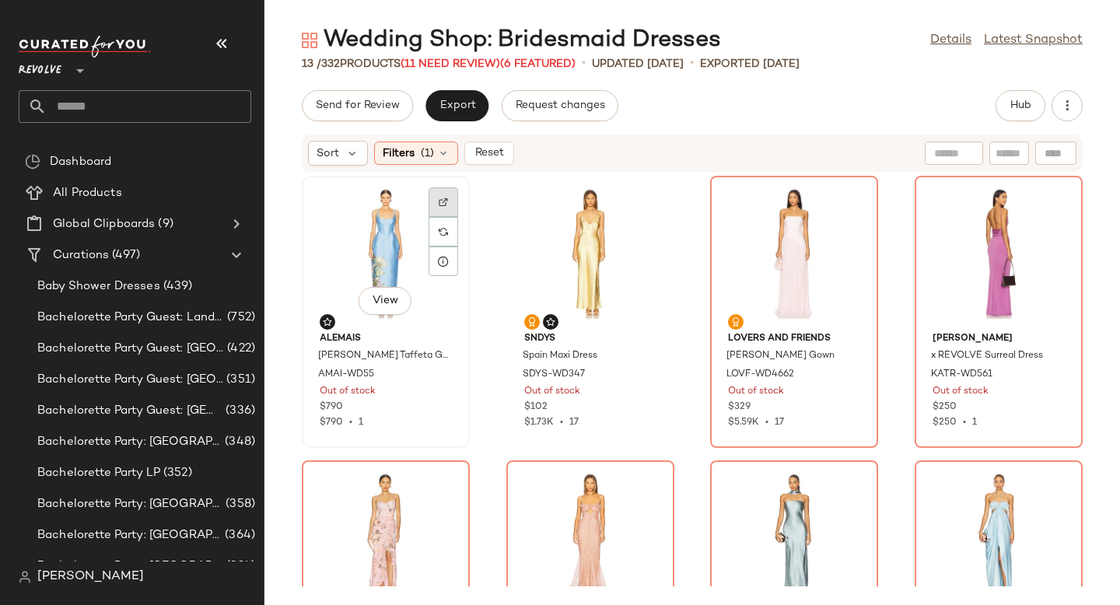
click at [448, 217] on div at bounding box center [444, 232] width 30 height 30
click at [1069, 99] on icon "button" at bounding box center [1068, 106] width 16 height 16
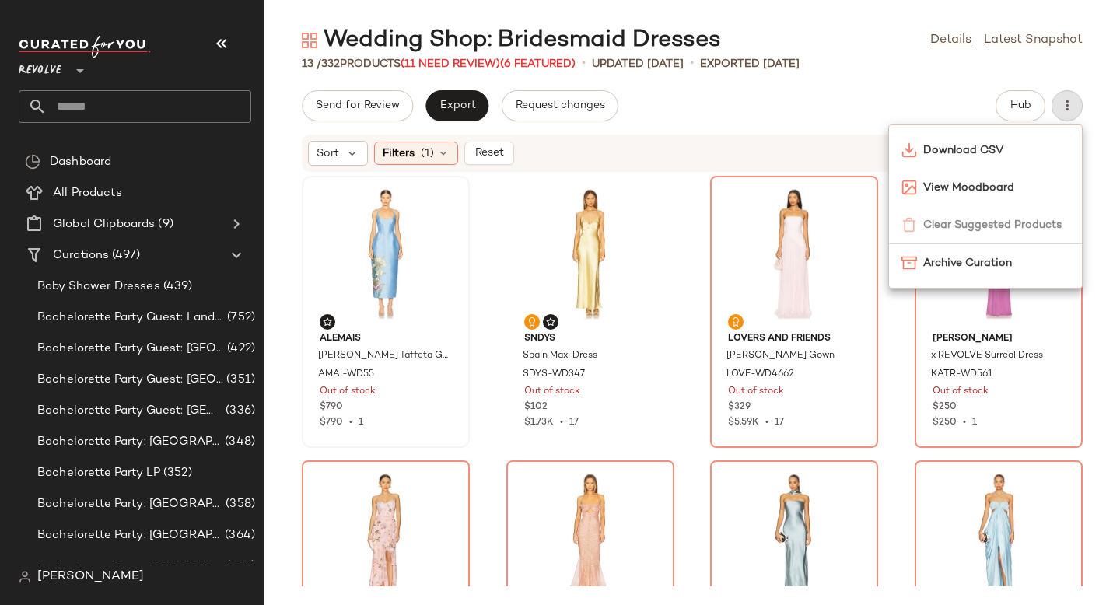
click at [881, 110] on div "Send for Review Export Request changes Hub" at bounding box center [692, 105] width 781 height 31
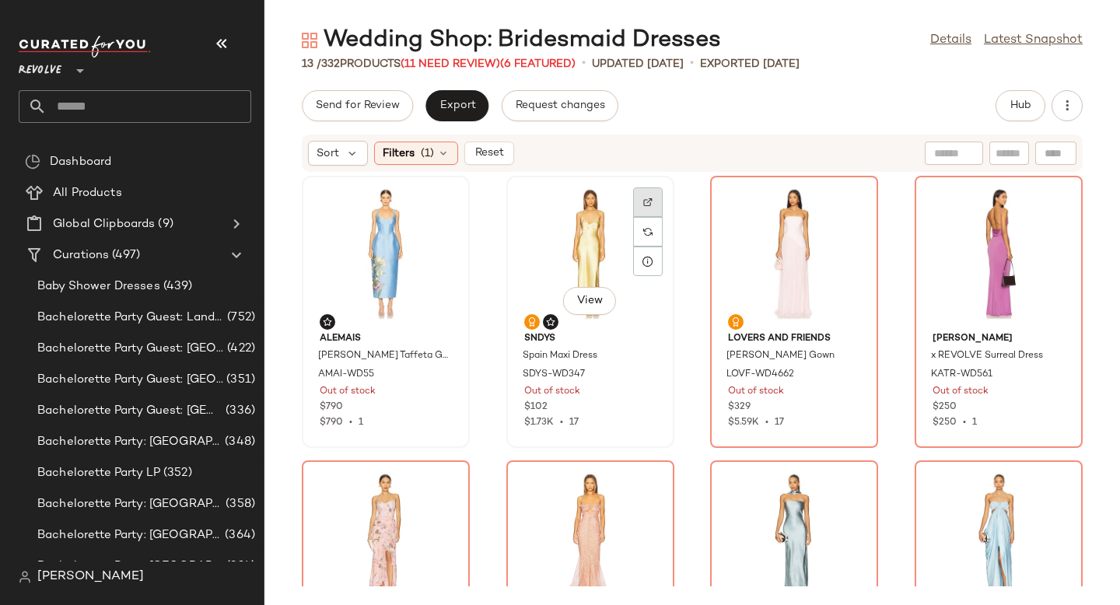
click at [657, 217] on div at bounding box center [648, 232] width 30 height 30
click at [844, 217] on div at bounding box center [852, 232] width 30 height 30
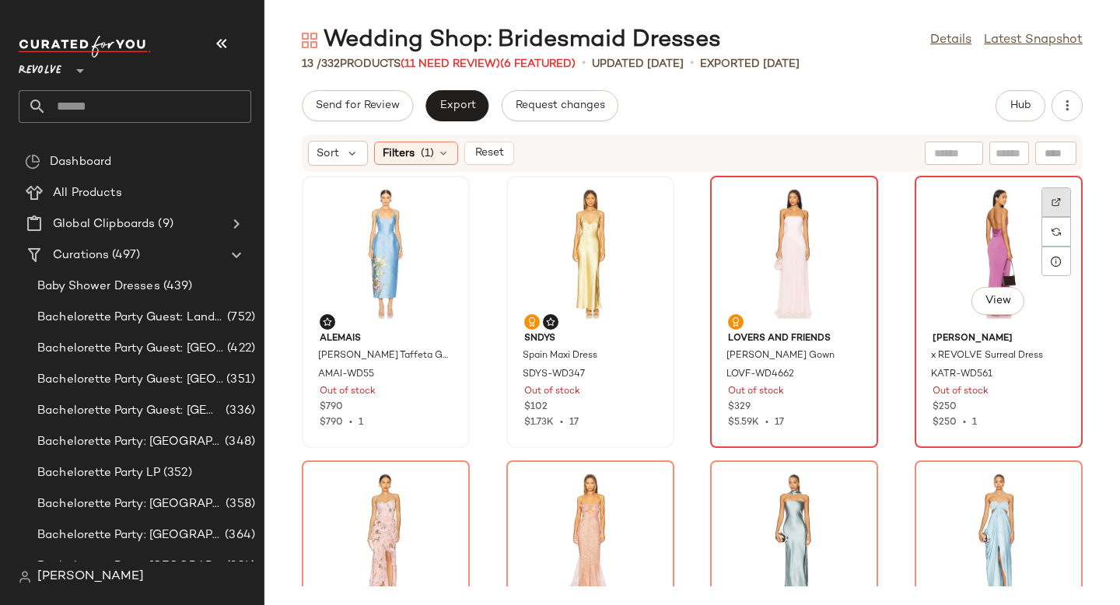
click at [1052, 198] on img at bounding box center [1056, 202] width 9 height 9
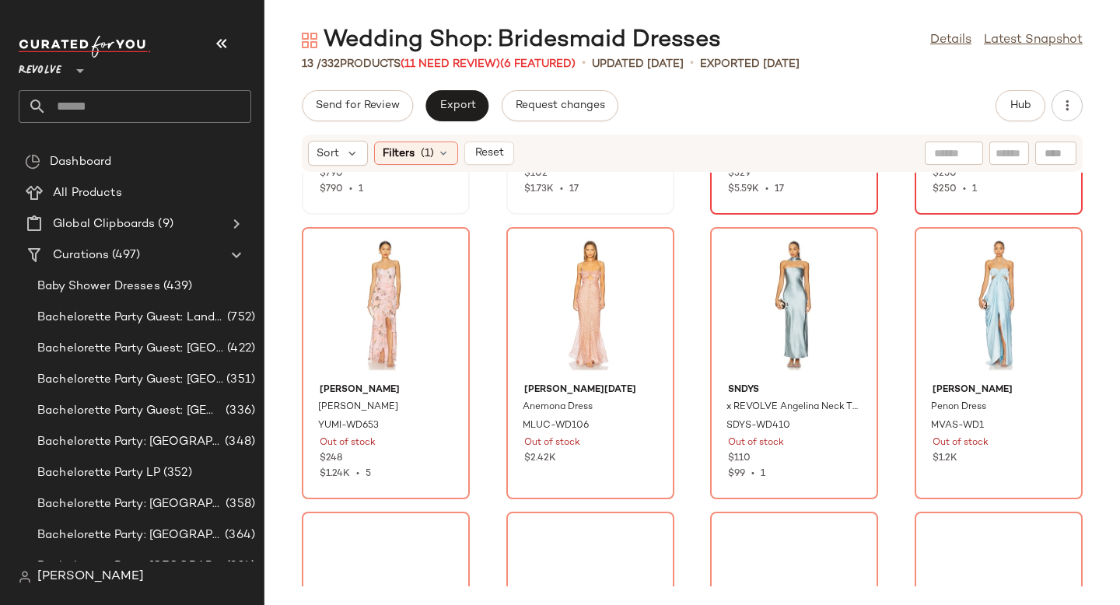
scroll to position [264, 0]
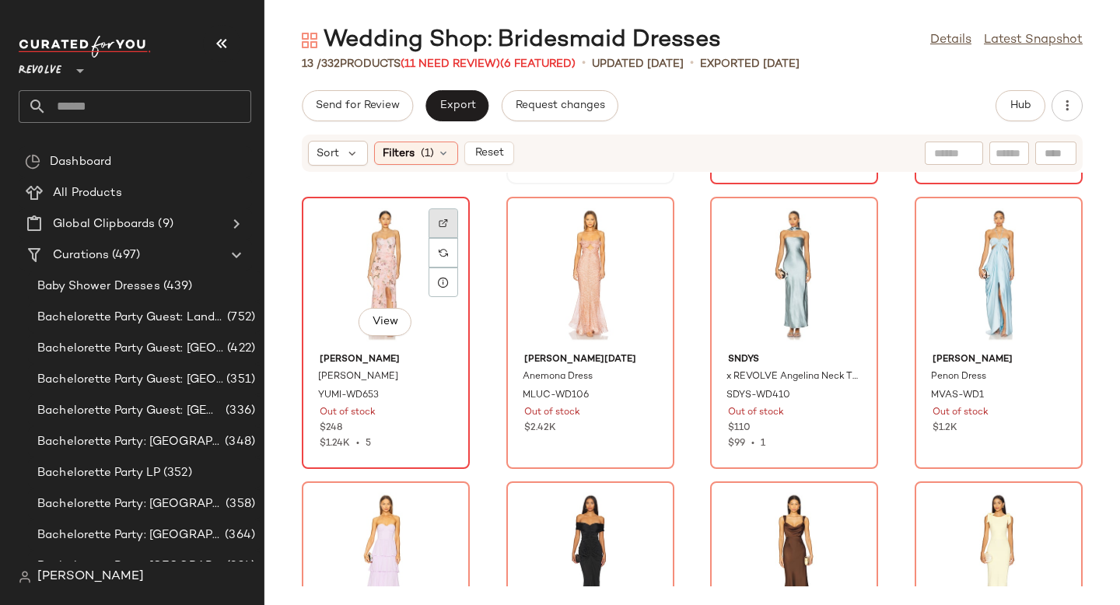
click at [451, 238] on div at bounding box center [444, 253] width 30 height 30
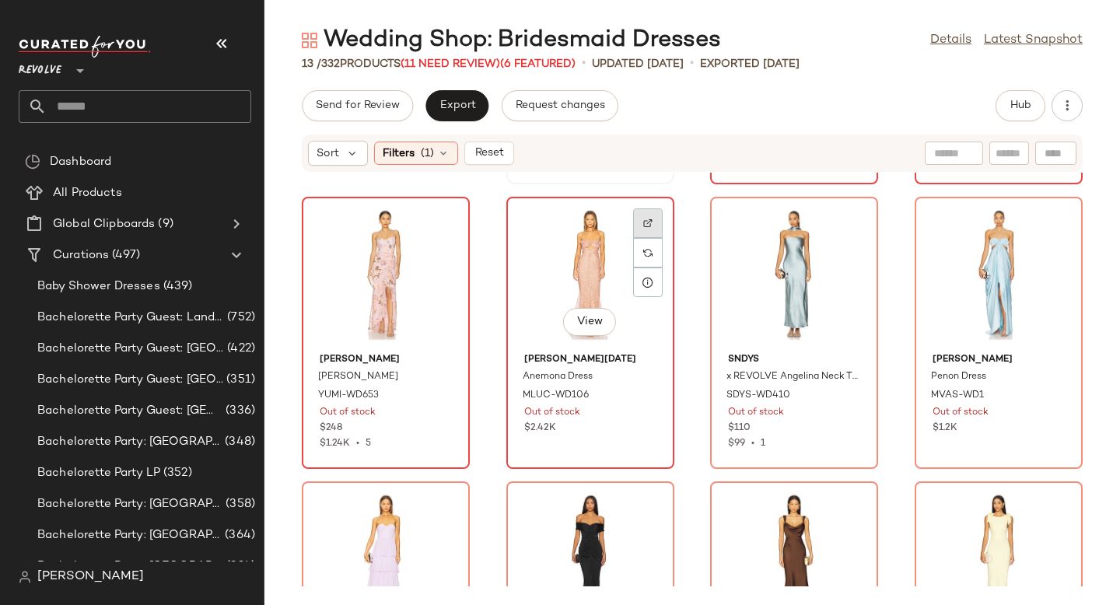
click at [643, 238] on div at bounding box center [648, 253] width 30 height 30
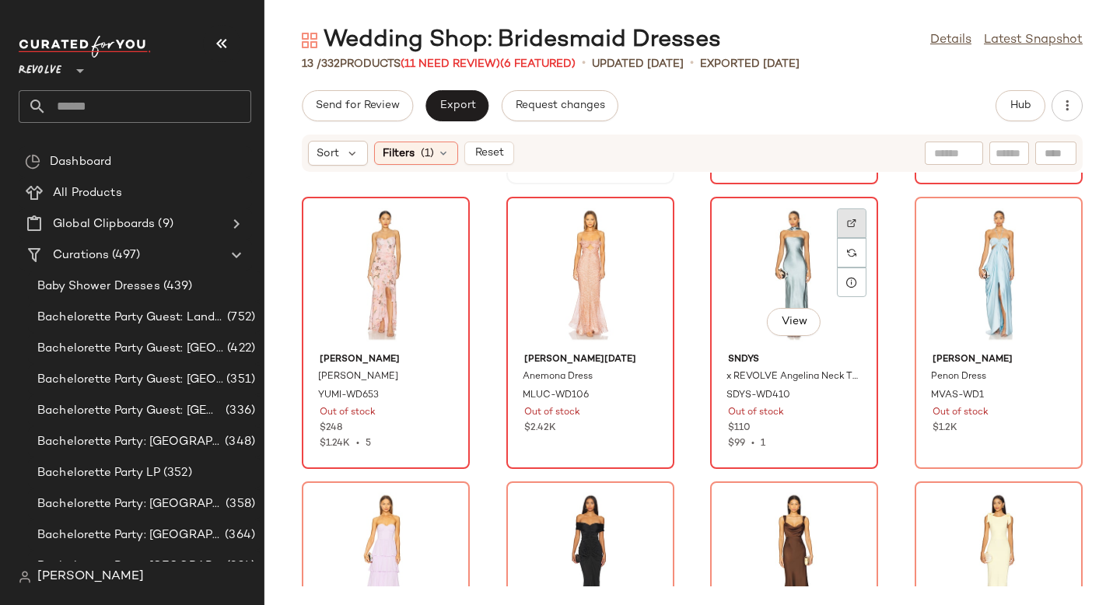
click at [847, 227] on img at bounding box center [851, 223] width 9 height 9
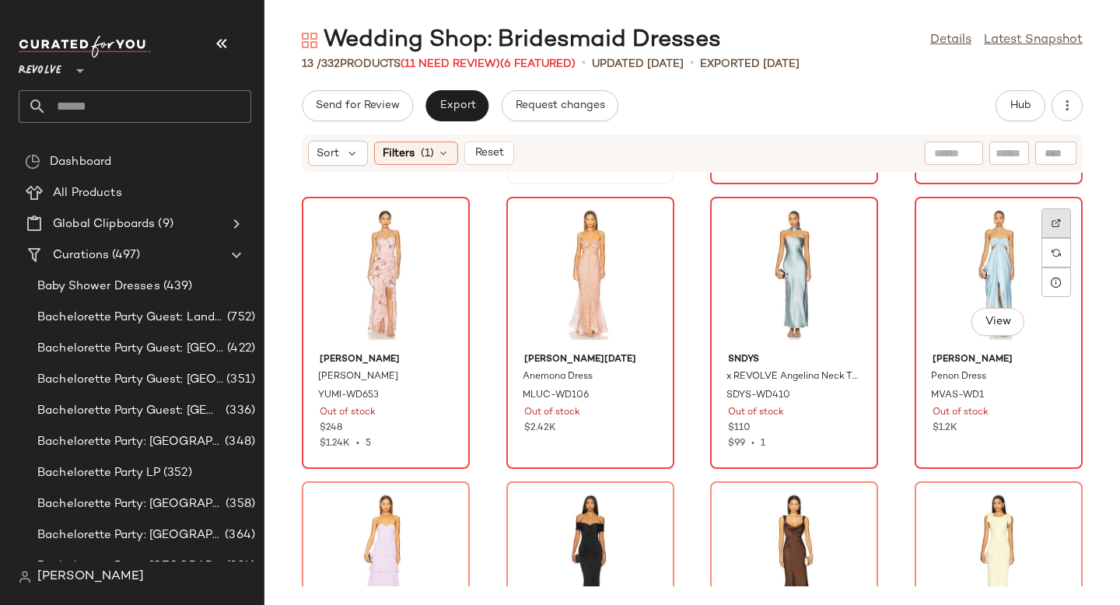
click at [1052, 227] on img at bounding box center [1056, 223] width 9 height 9
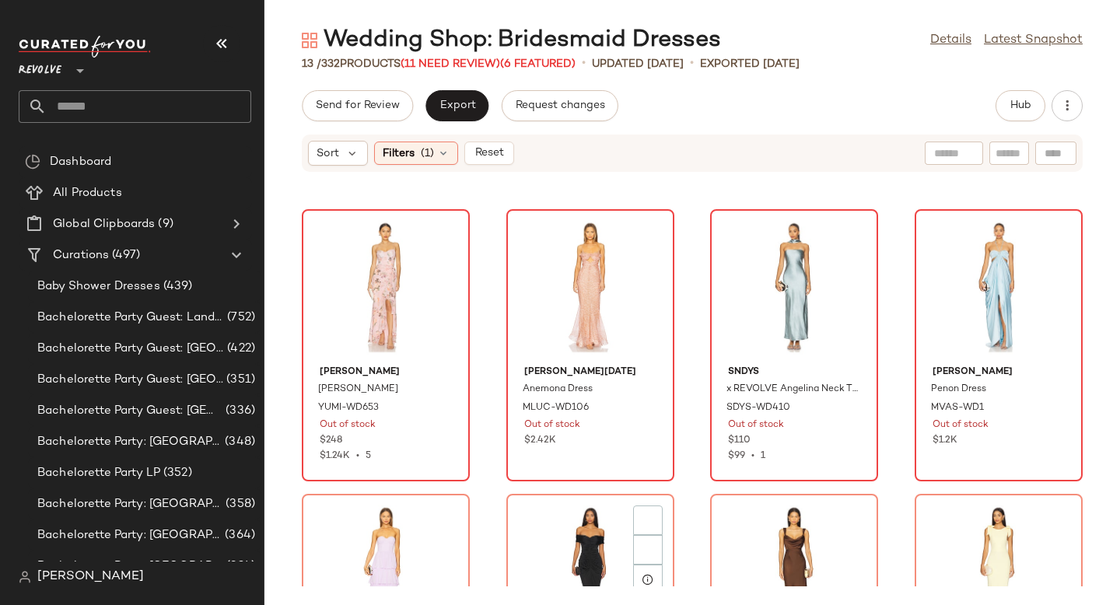
scroll to position [503, 0]
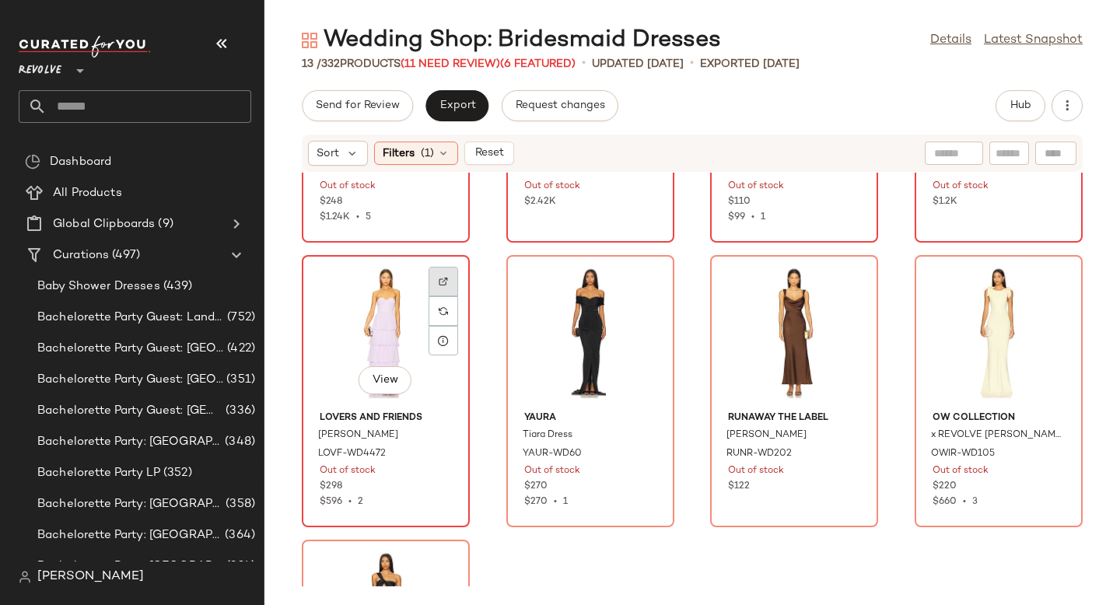
click at [441, 296] on div at bounding box center [444, 311] width 30 height 30
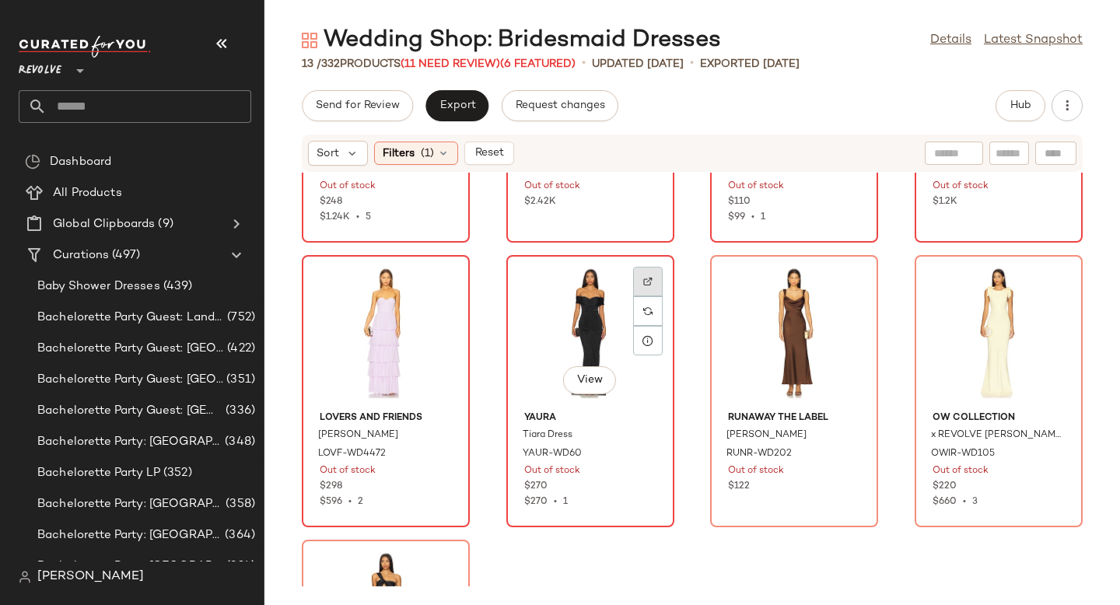
click at [649, 296] on div at bounding box center [648, 311] width 30 height 30
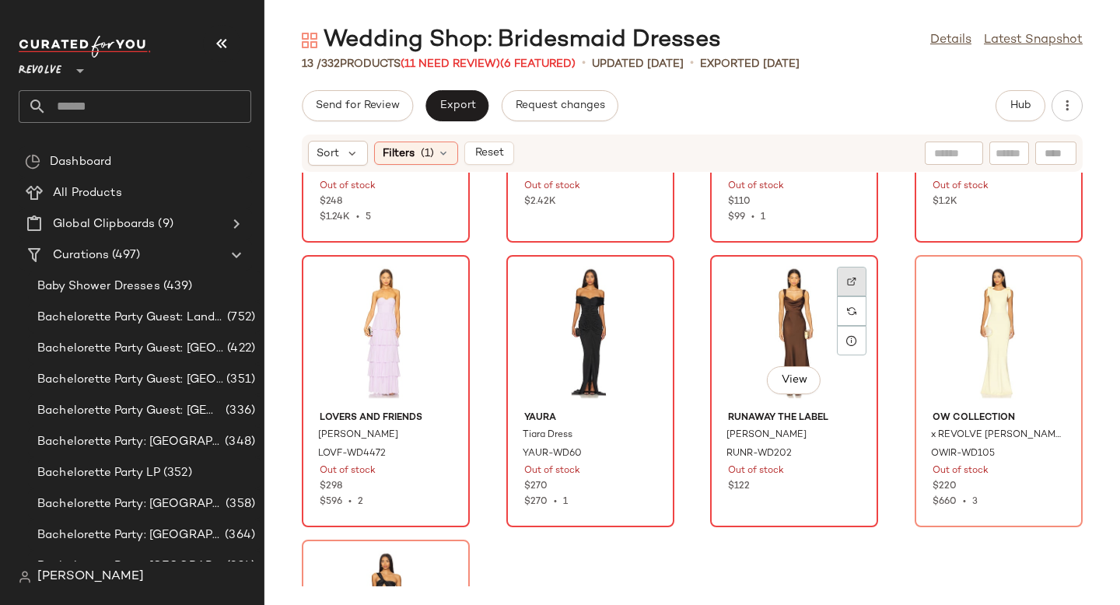
click at [850, 296] on div at bounding box center [852, 311] width 30 height 30
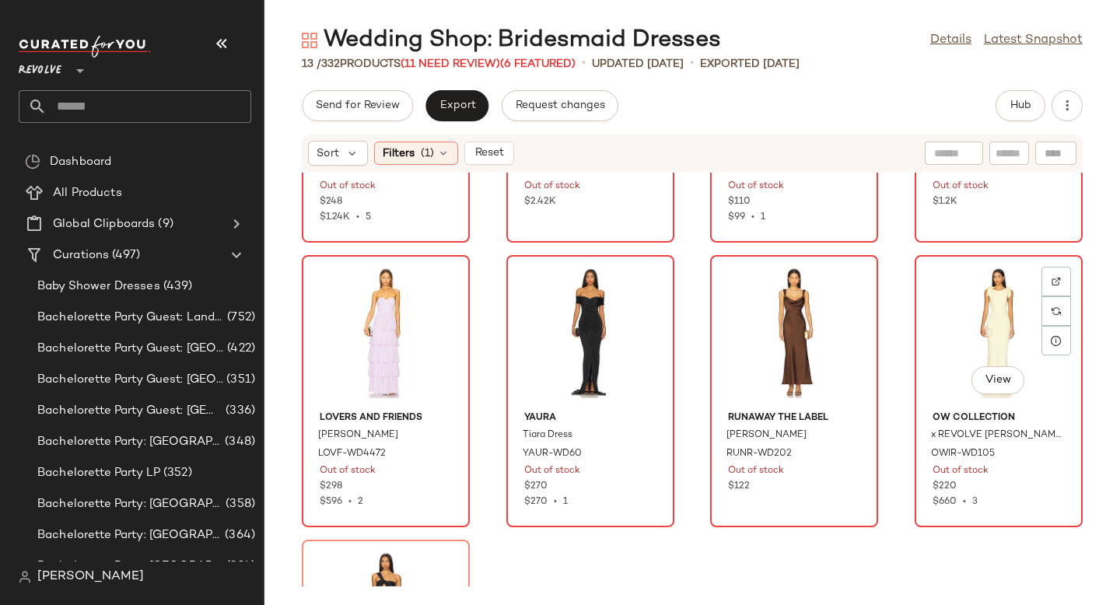
click at [1039, 264] on div "View" at bounding box center [998, 333] width 157 height 145
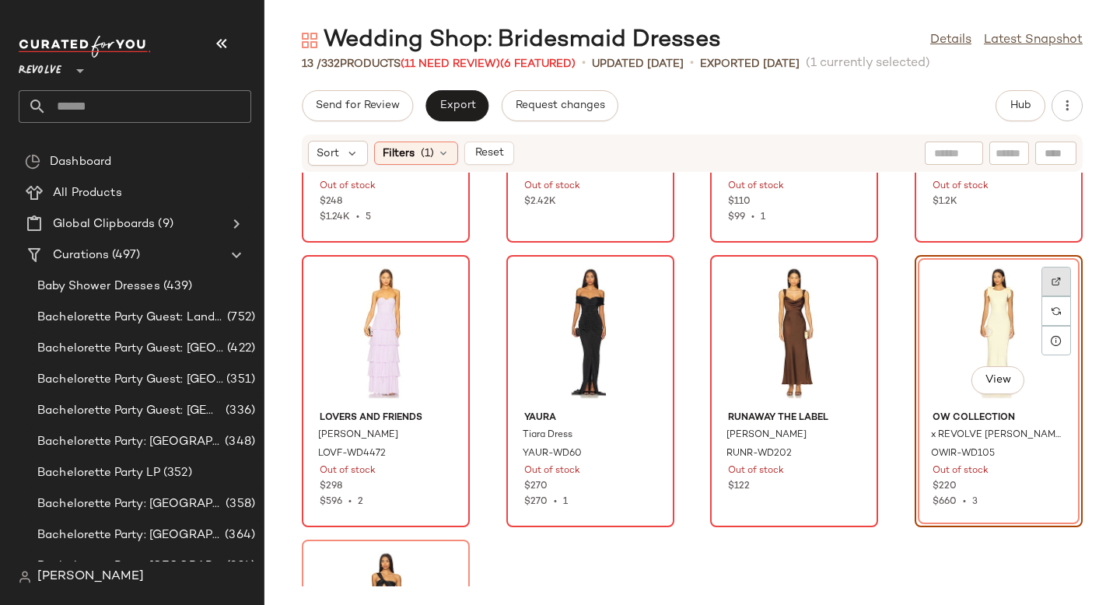
click at [1042, 296] on div at bounding box center [1057, 311] width 30 height 30
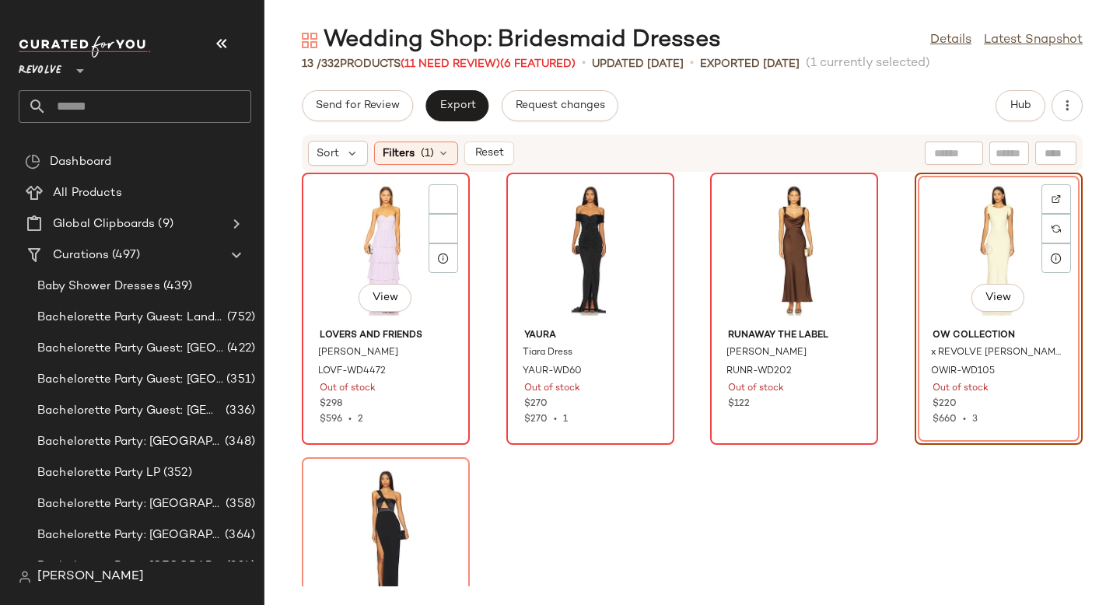
scroll to position [728, 0]
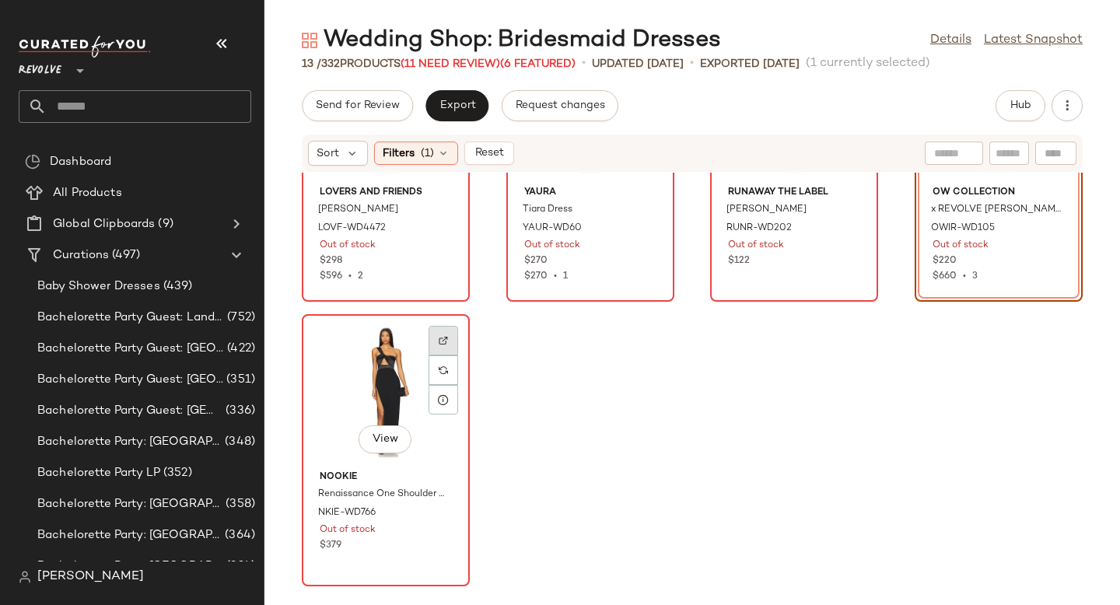
click at [447, 356] on div at bounding box center [444, 371] width 30 height 30
click at [435, 152] on div "Filters (1)" at bounding box center [416, 153] width 84 height 23
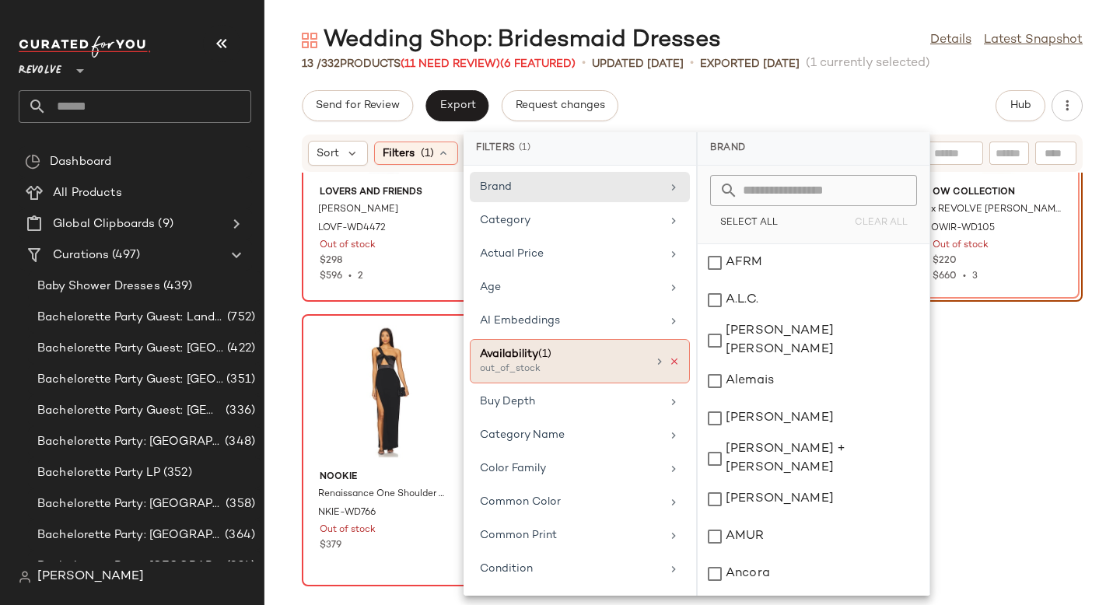
click at [669, 363] on icon at bounding box center [674, 361] width 11 height 11
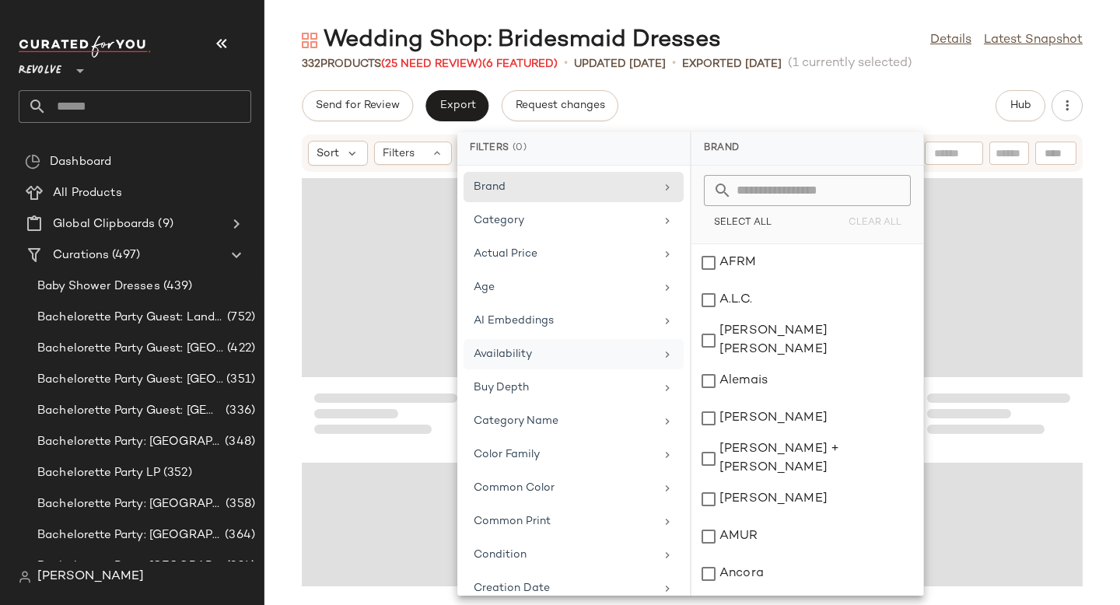
scroll to position [20500, 0]
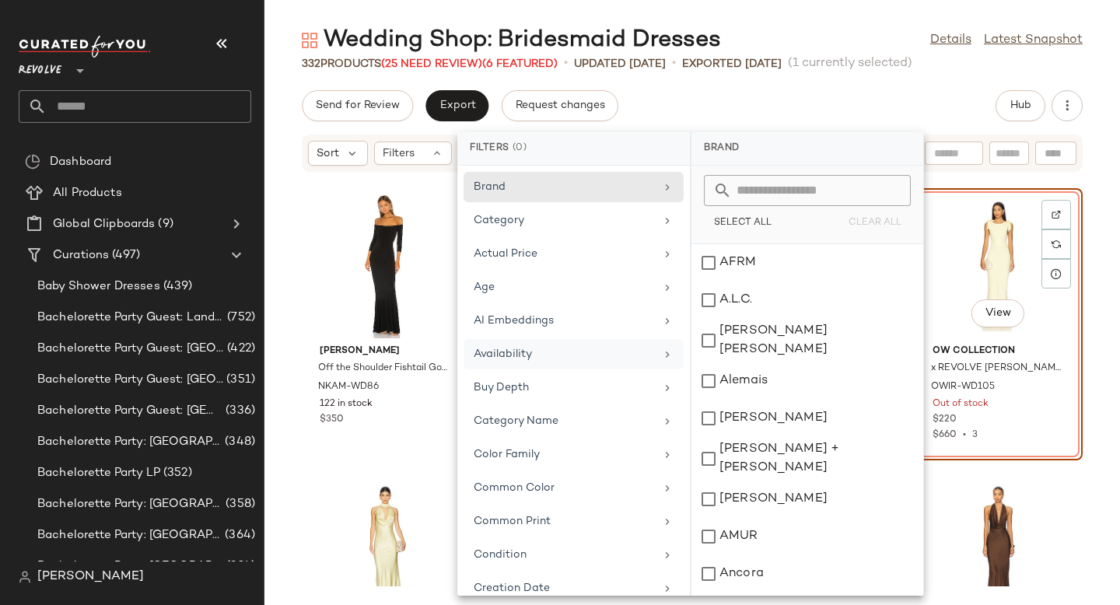
click at [1109, 241] on div "[PERSON_NAME] Off the Shoulder Fishtail Gown NKAM-WD86 122 in stock $350 A.L.C.…" at bounding box center [692, 380] width 856 height 414
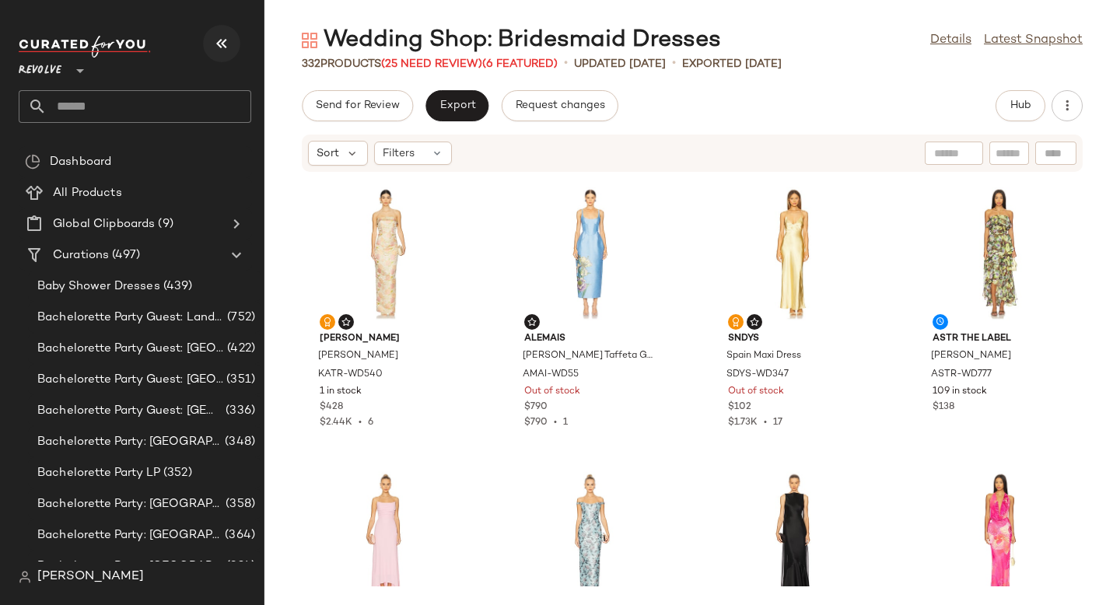
click at [229, 52] on icon "button" at bounding box center [221, 43] width 19 height 19
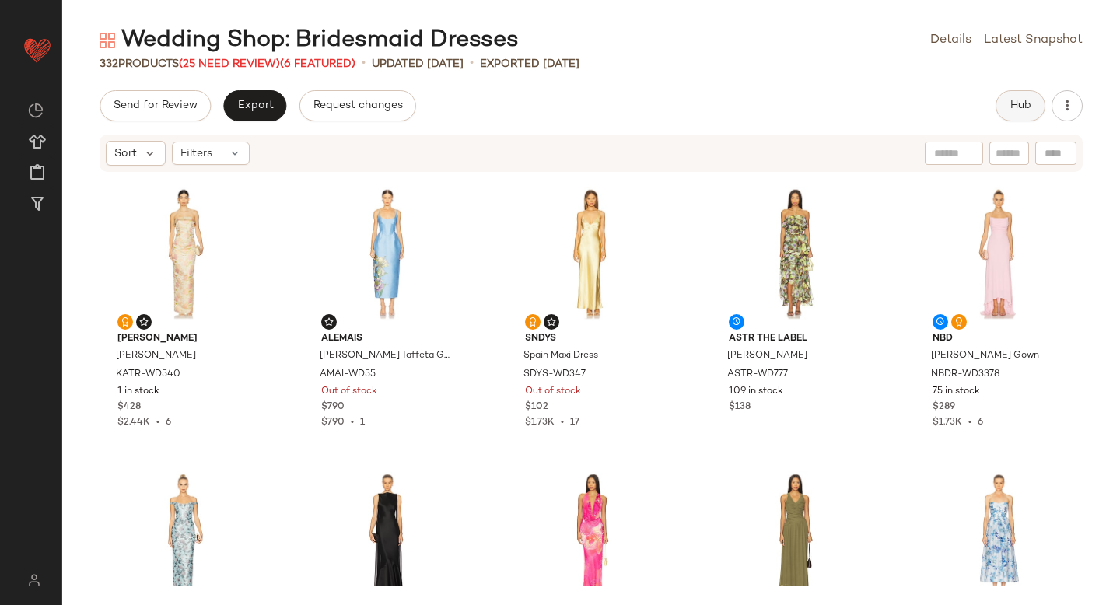
click at [1031, 118] on button "Hub" at bounding box center [1021, 105] width 50 height 31
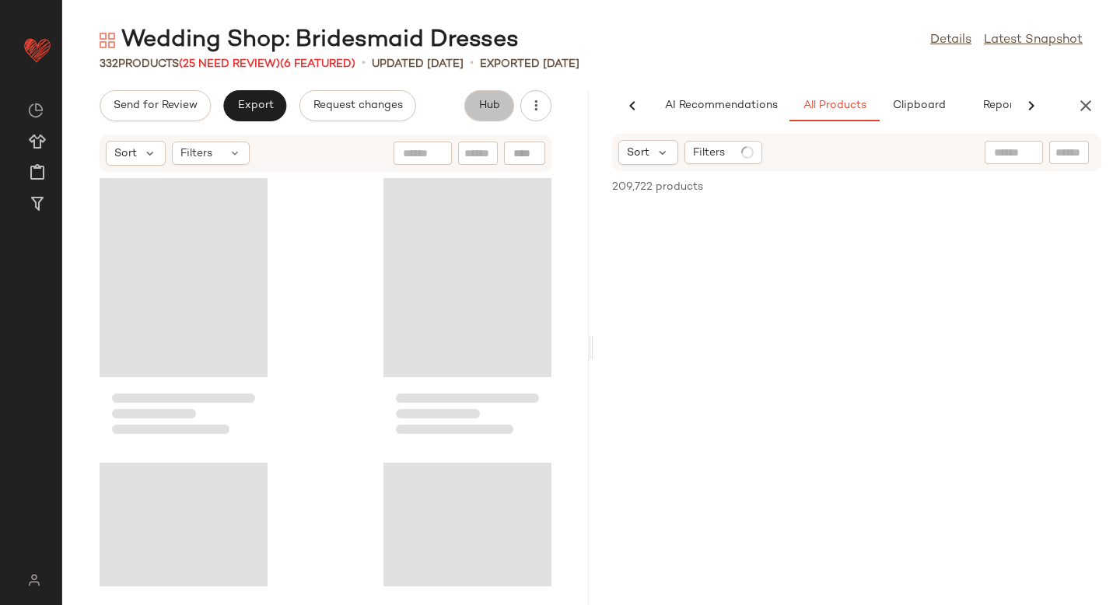
scroll to position [0, 37]
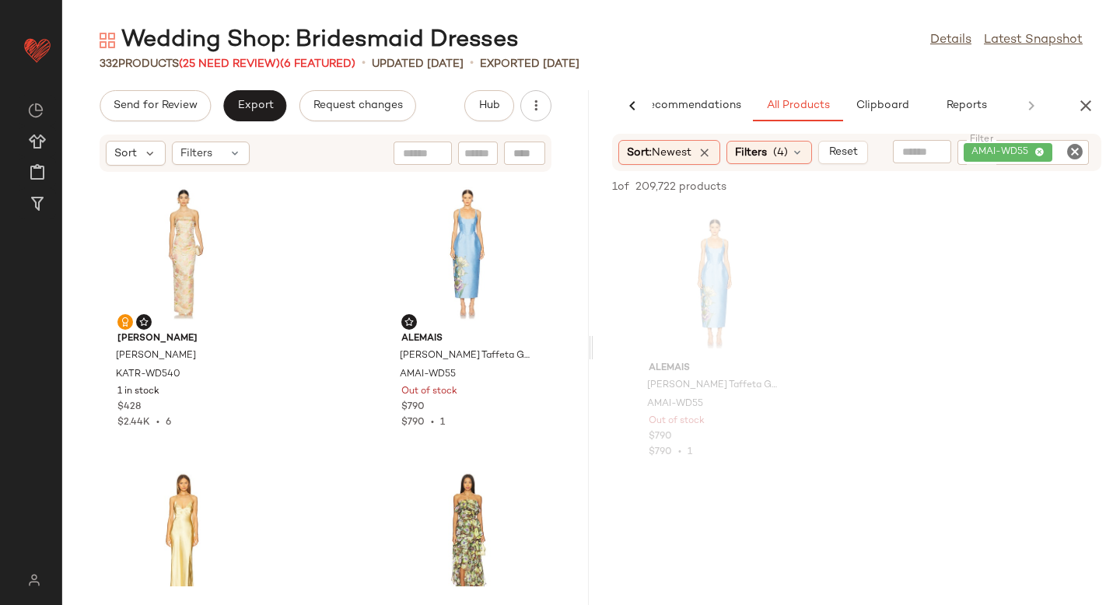
click at [1074, 150] on icon "Clear Filter" at bounding box center [1075, 151] width 19 height 19
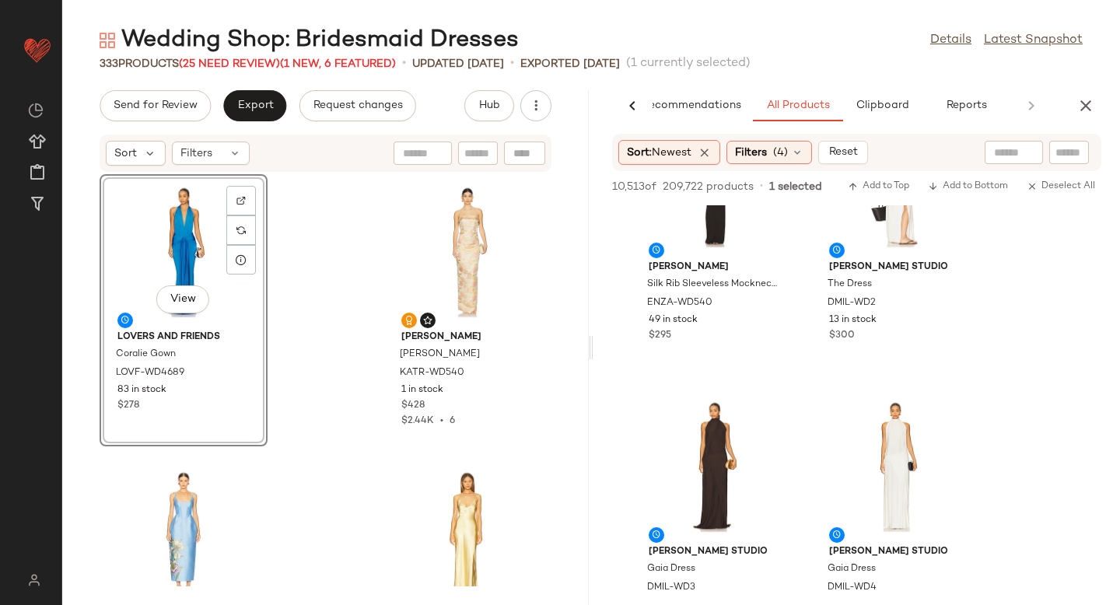
scroll to position [3039, 0]
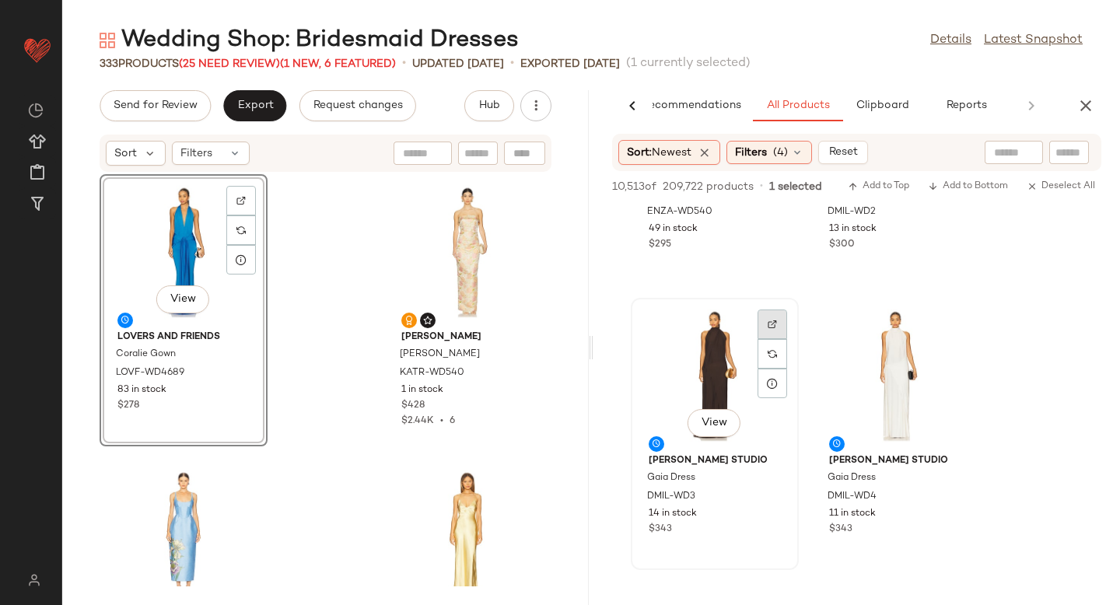
click at [783, 339] on div at bounding box center [773, 354] width 30 height 30
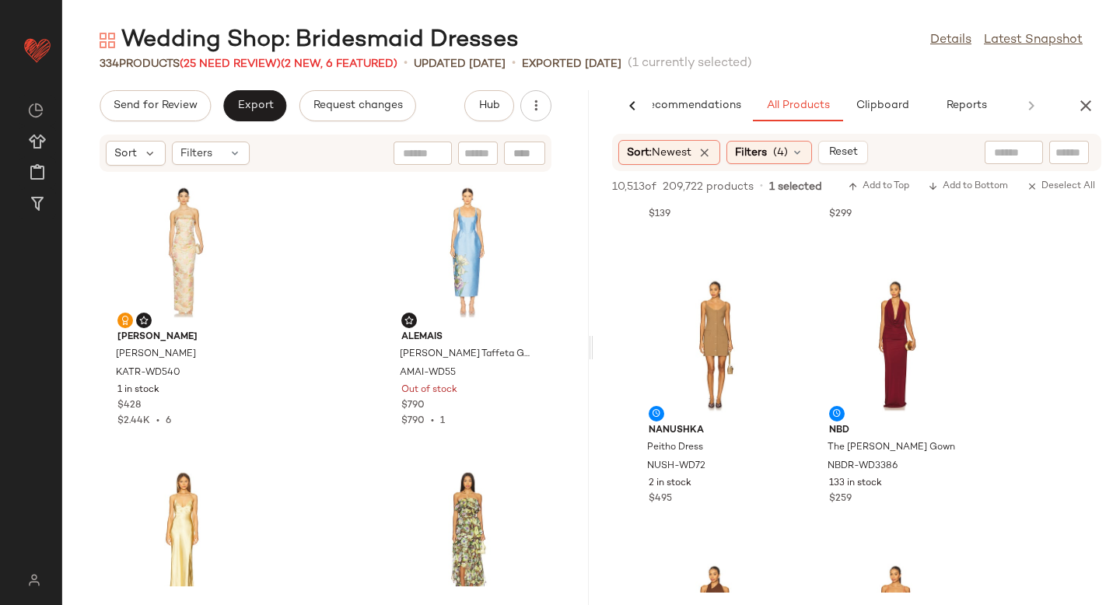
scroll to position [5646, 0]
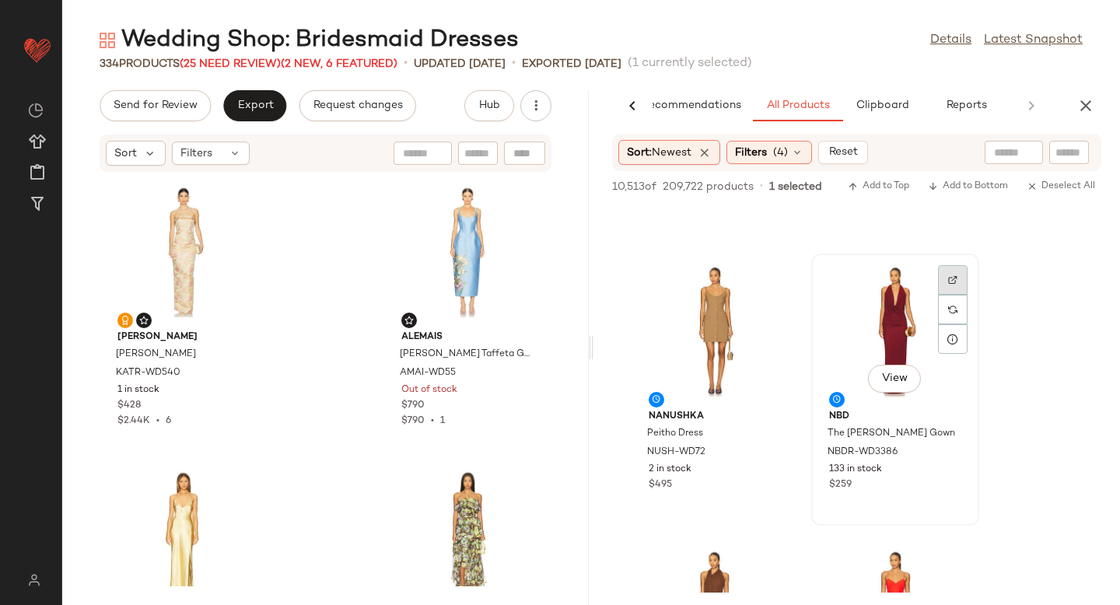
click at [947, 295] on div at bounding box center [953, 310] width 30 height 30
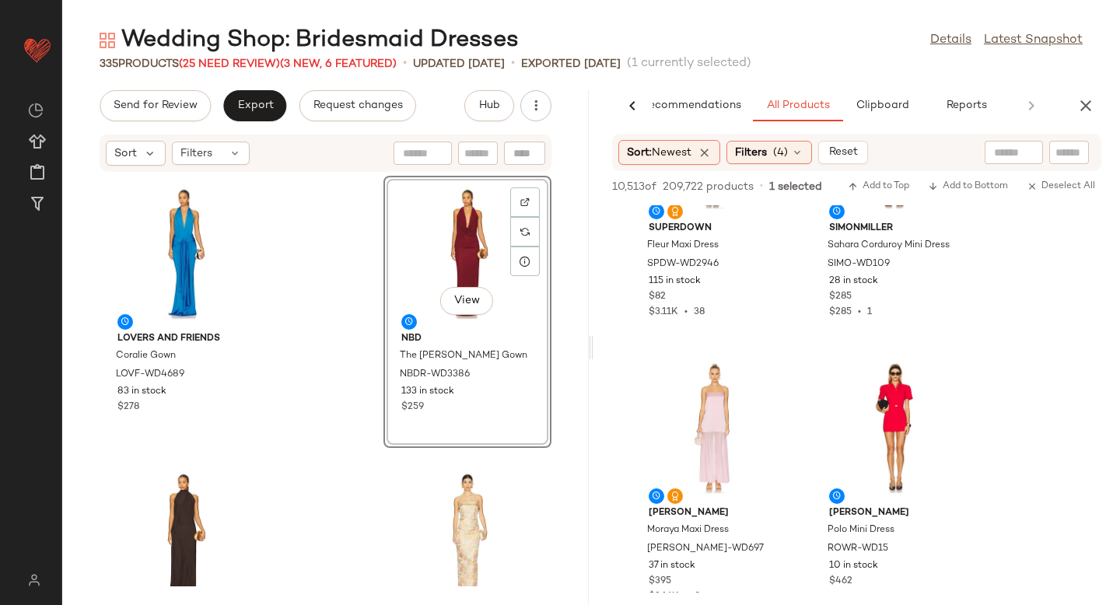
scroll to position [20592, 0]
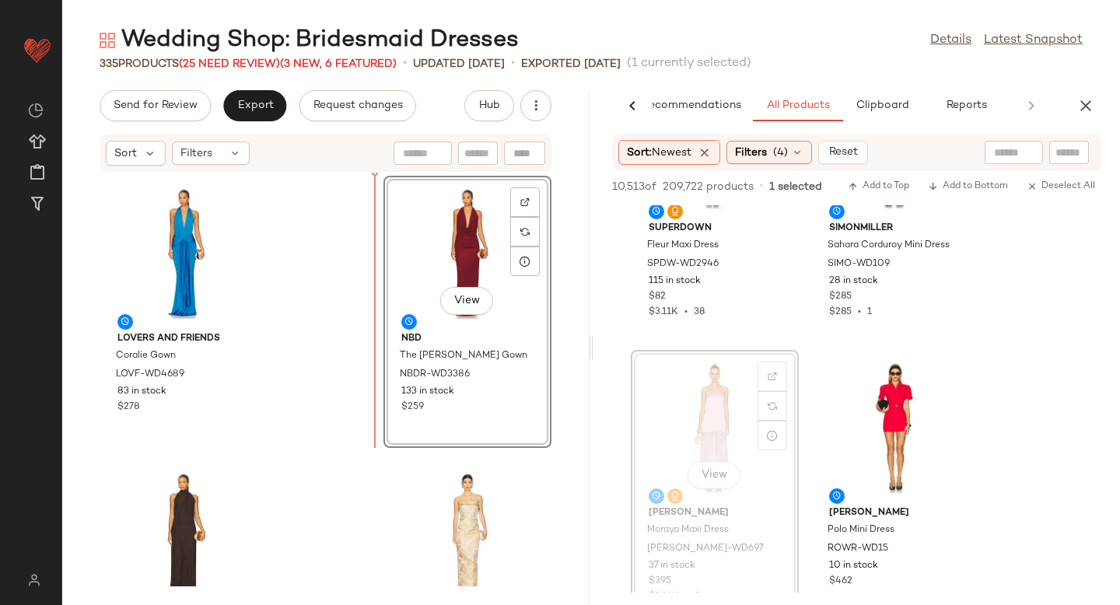
drag, startPoint x: 702, startPoint y: 429, endPoint x: 392, endPoint y: 365, distance: 317.0
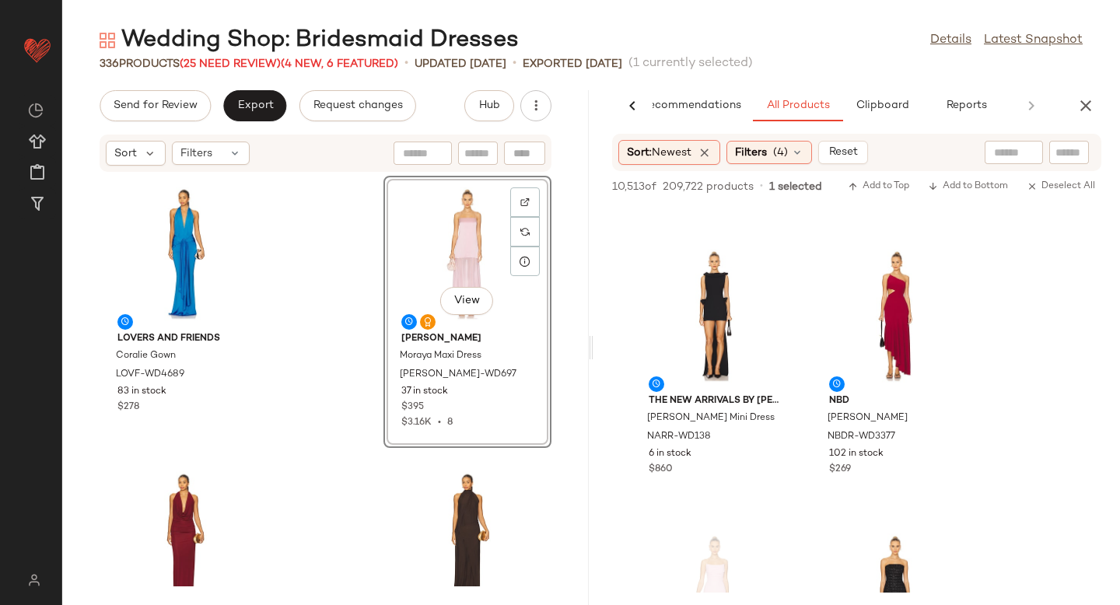
scroll to position [21877, 0]
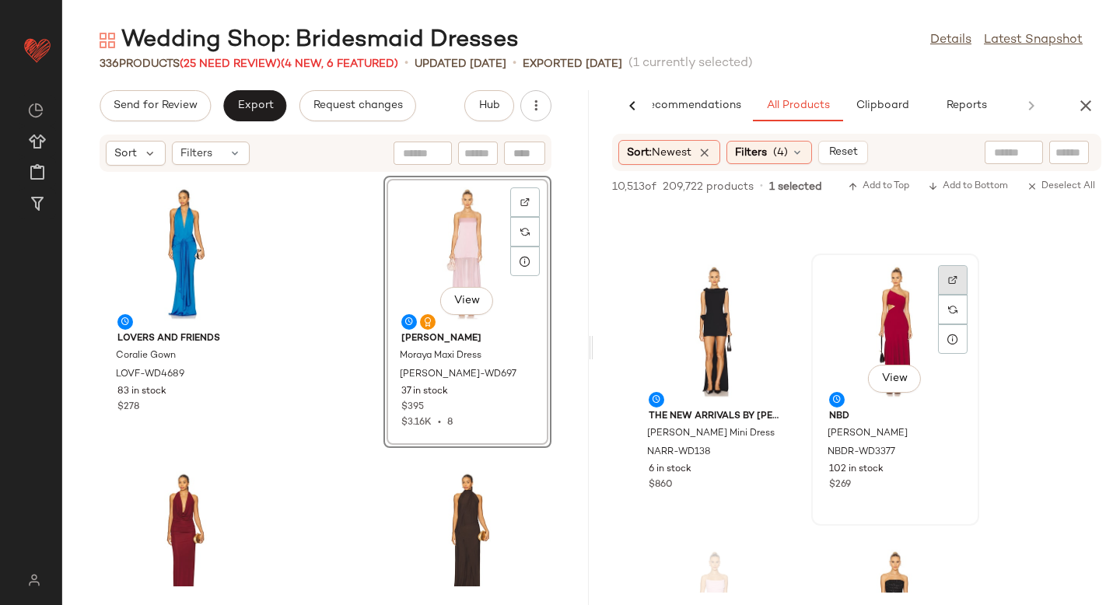
click at [955, 277] on img at bounding box center [952, 279] width 9 height 9
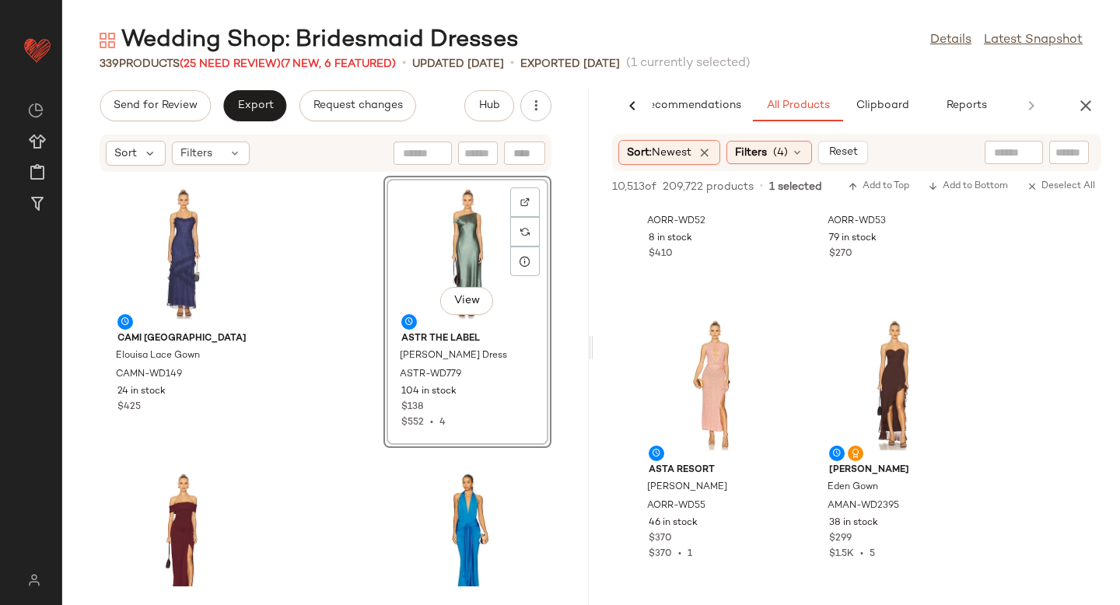
scroll to position [26596, 0]
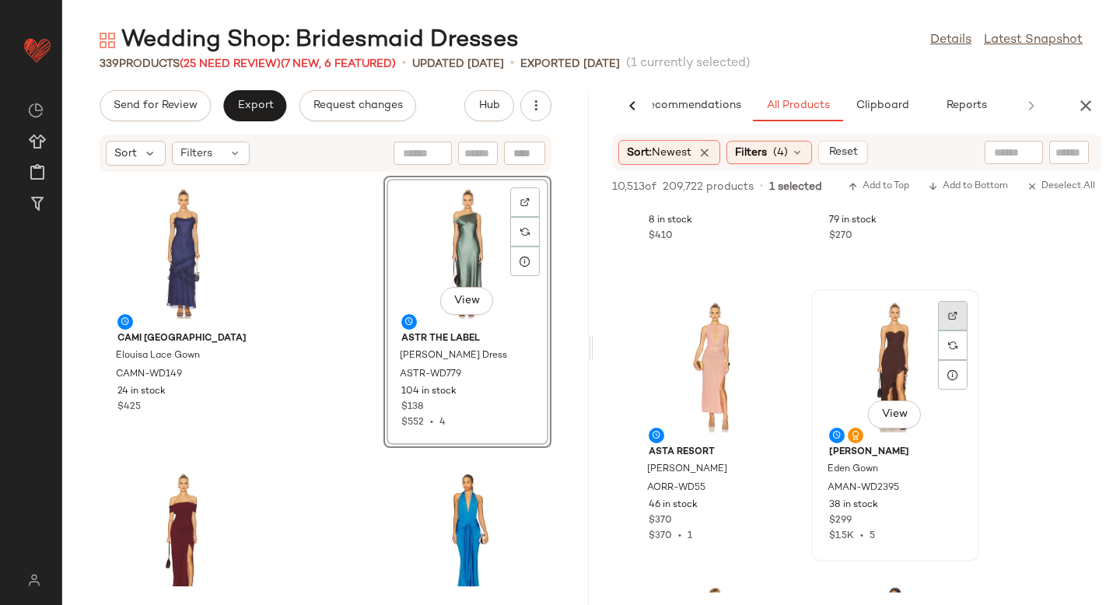
click at [944, 331] on div at bounding box center [953, 346] width 30 height 30
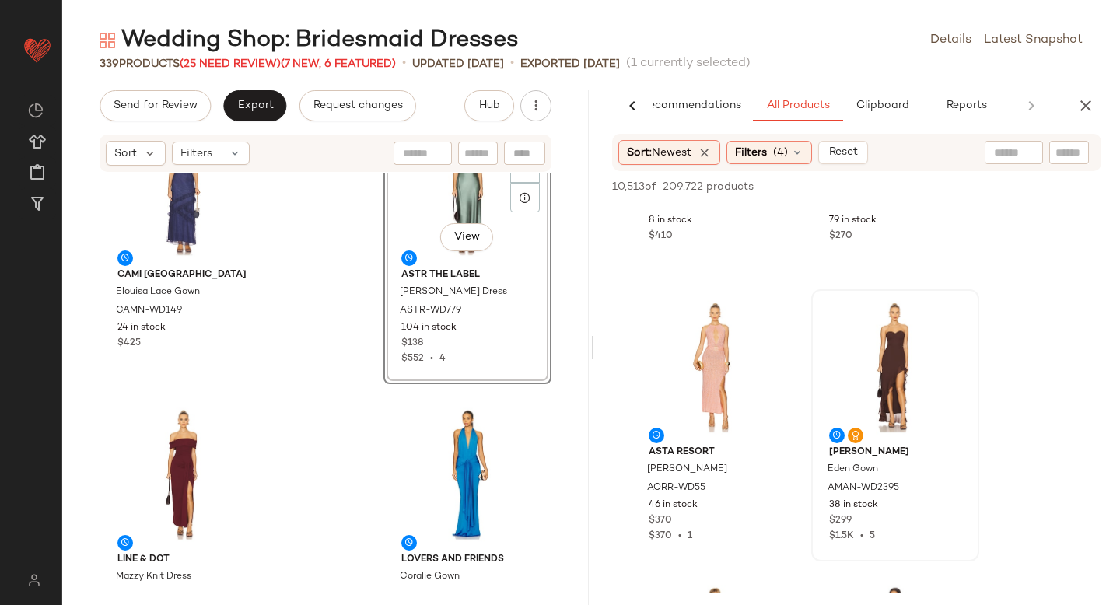
scroll to position [0, 0]
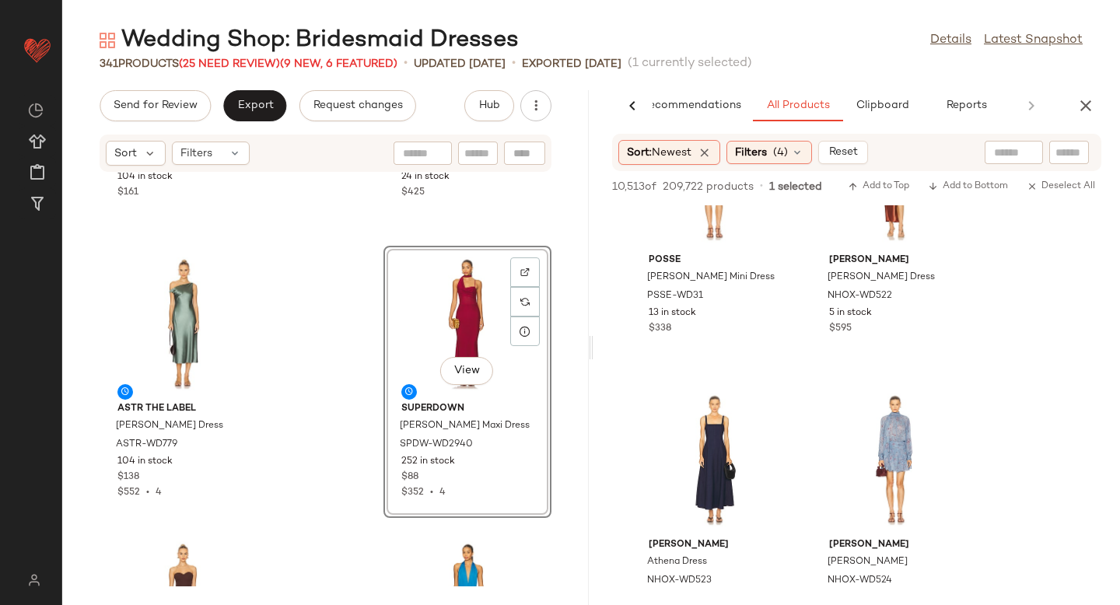
scroll to position [42340, 0]
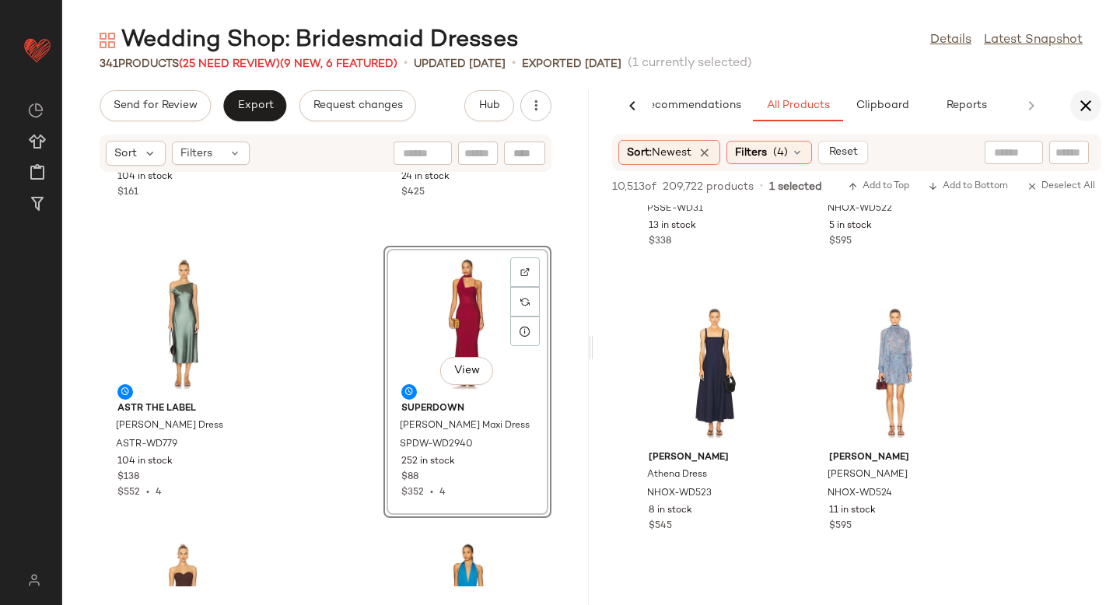
click at [1080, 104] on icon "button" at bounding box center [1086, 105] width 19 height 19
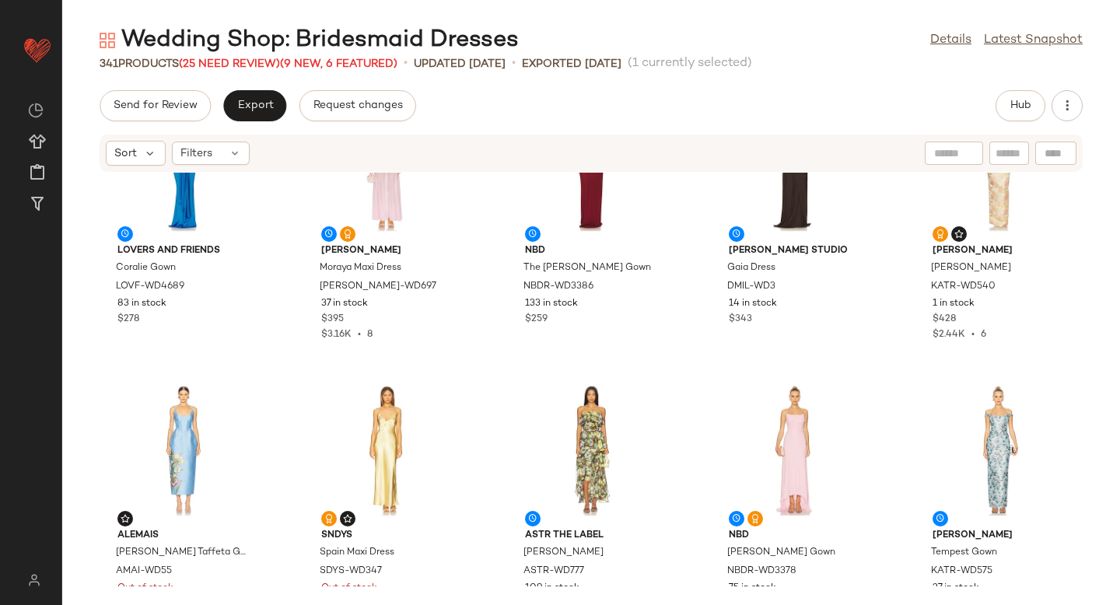
scroll to position [0, 0]
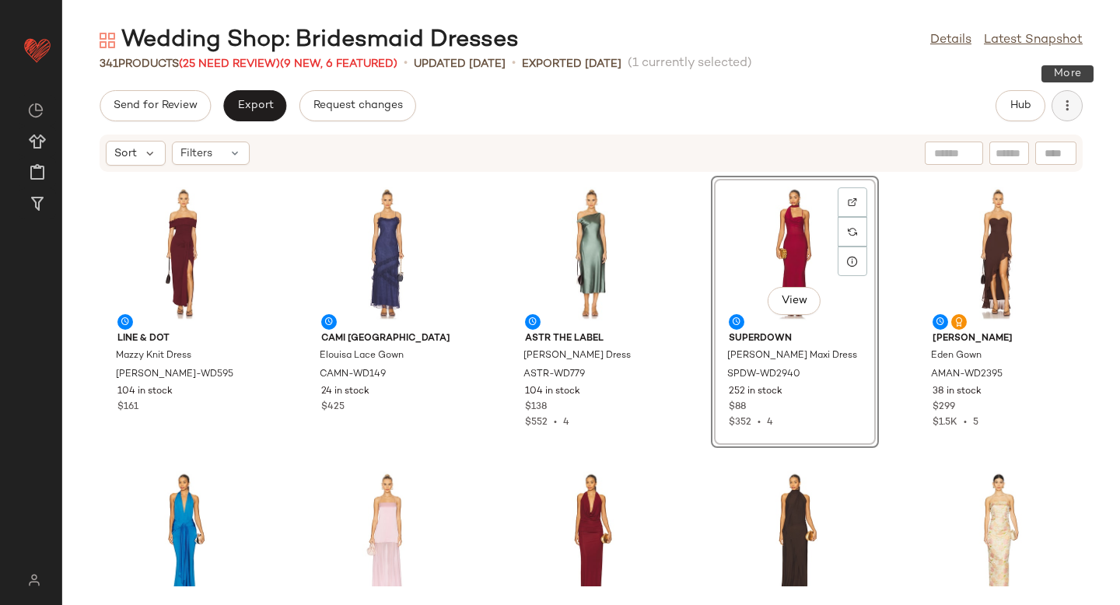
click at [1069, 104] on icon "button" at bounding box center [1068, 106] width 16 height 16
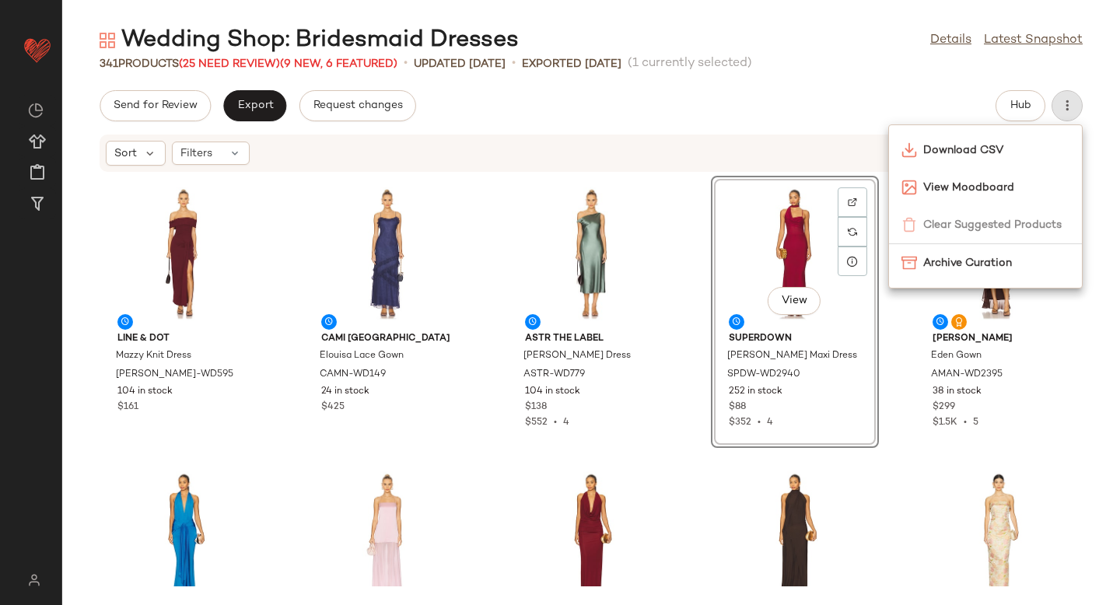
click at [657, 116] on div "Send for Review Export Request changes Hub" at bounding box center [591, 105] width 983 height 31
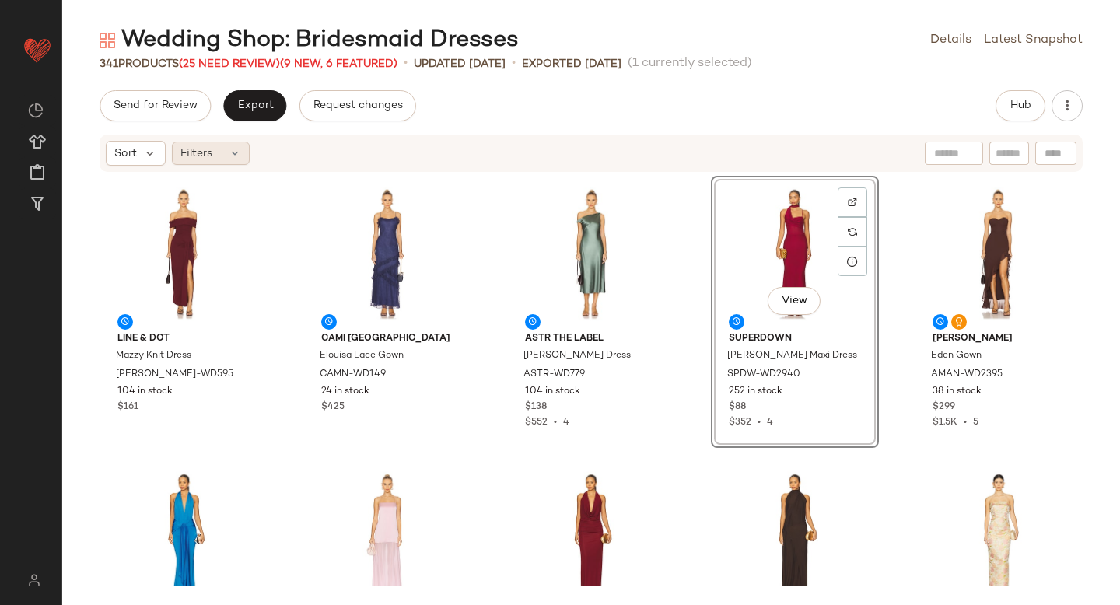
click at [229, 157] on icon at bounding box center [235, 153] width 12 height 12
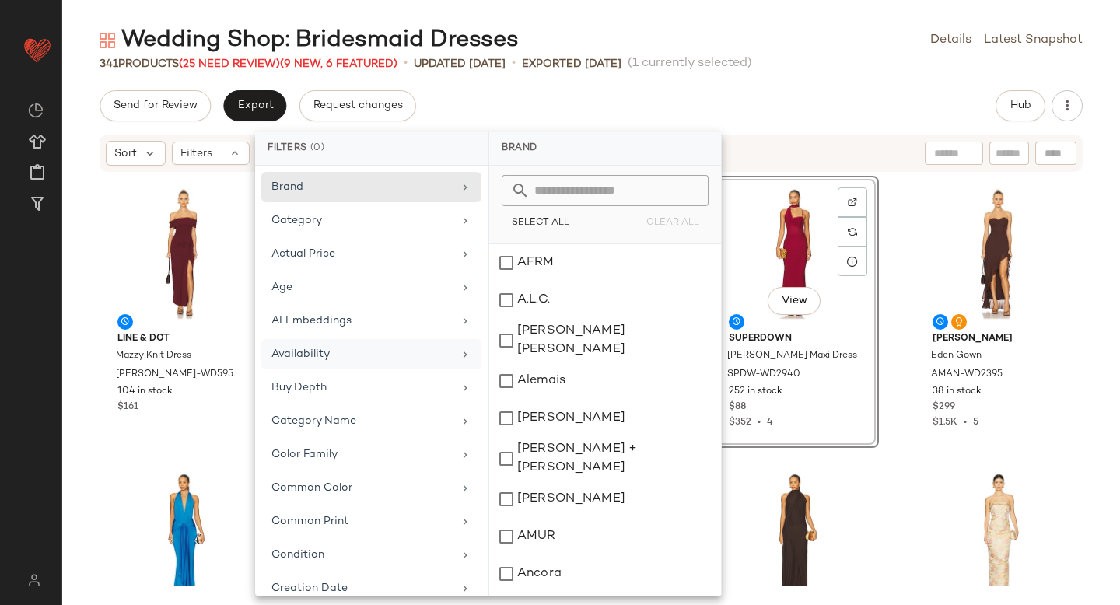
click at [313, 373] on div "Availability" at bounding box center [371, 388] width 220 height 30
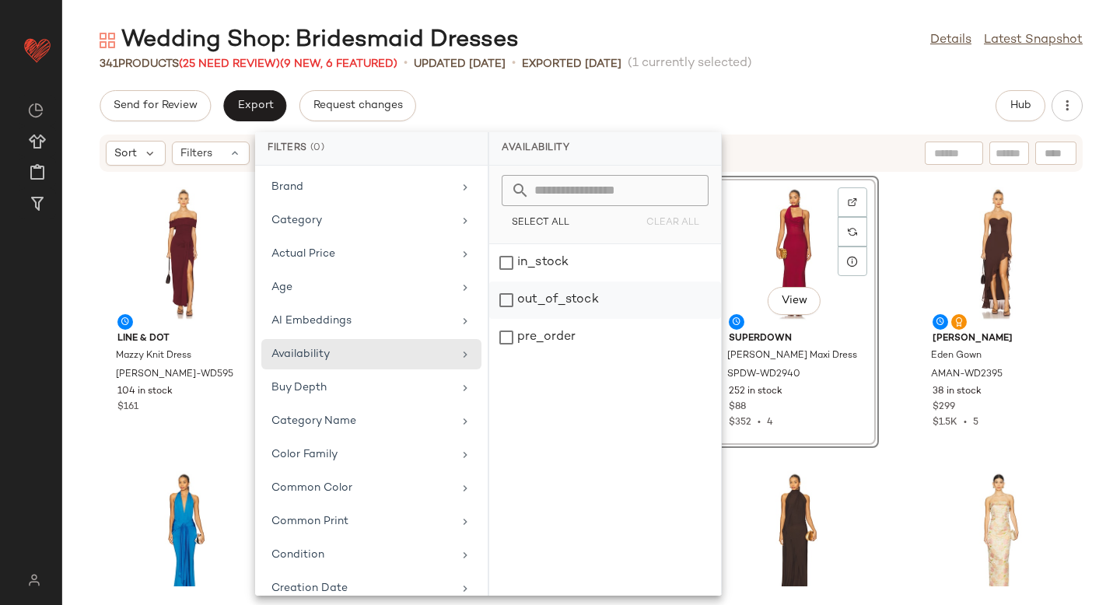
click at [531, 319] on div "out_of_stock" at bounding box center [605, 337] width 232 height 37
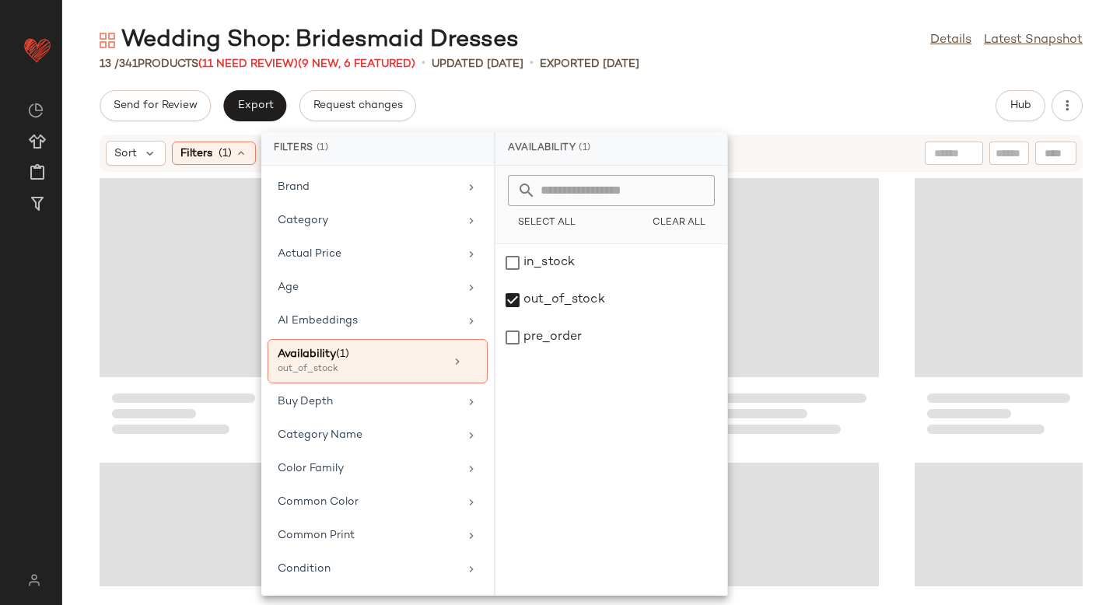
click at [780, 93] on div "Send for Review Export Request changes Hub" at bounding box center [591, 105] width 983 height 31
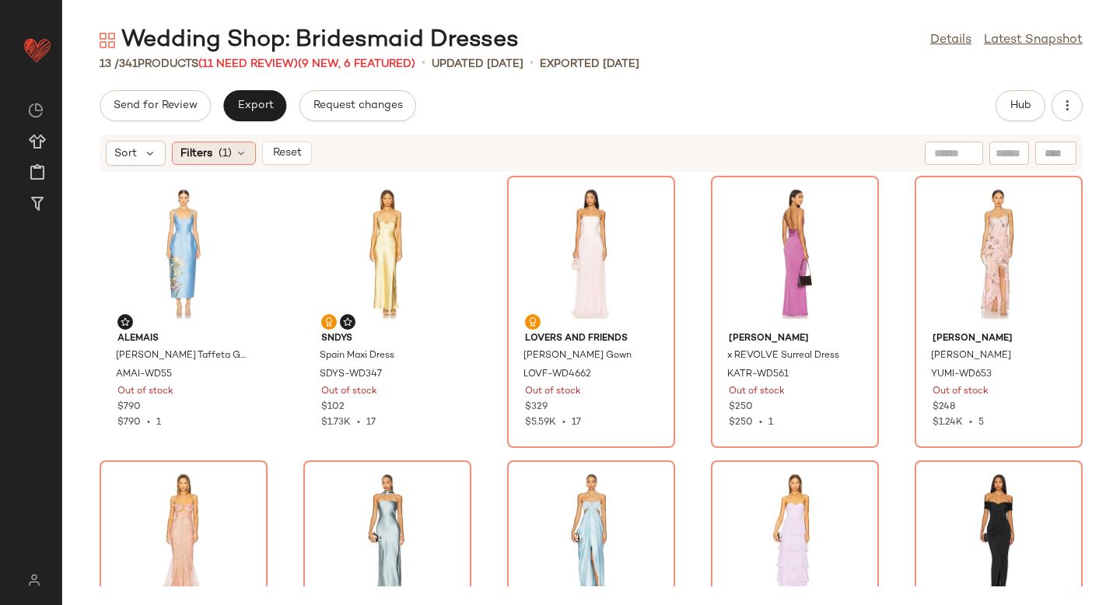
click at [233, 158] on div "Filters (1)" at bounding box center [214, 153] width 84 height 23
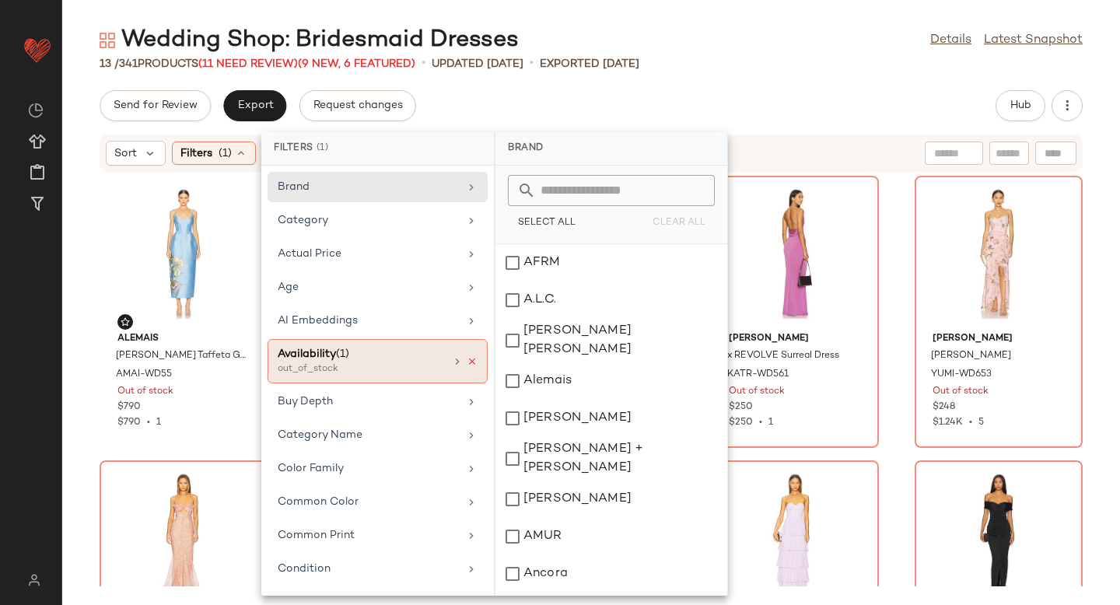
click at [468, 357] on icon at bounding box center [472, 361] width 11 height 11
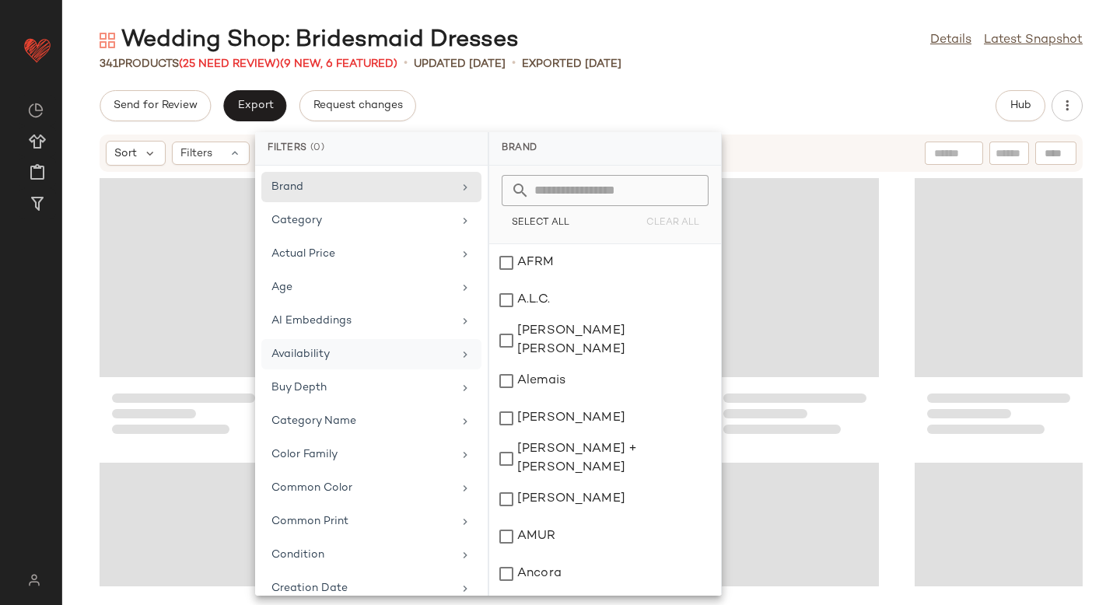
click at [627, 87] on div "Wedding Shop: Bridesmaid Dresses Details Latest Snapshot 341 Products (25 Need …" at bounding box center [591, 315] width 1058 height 580
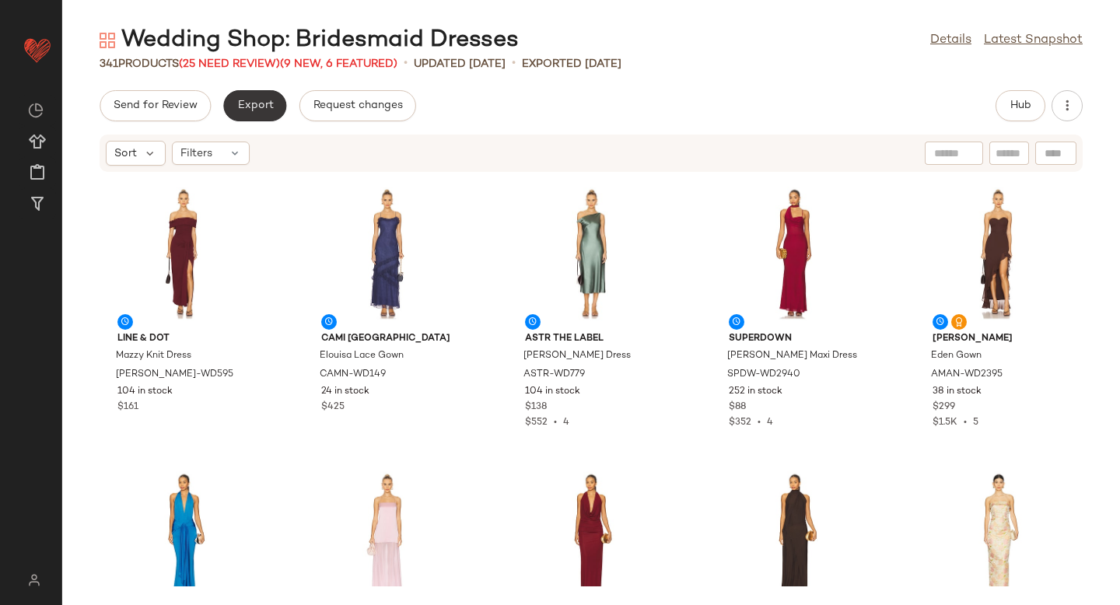
click at [250, 100] on span "Export" at bounding box center [254, 106] width 37 height 12
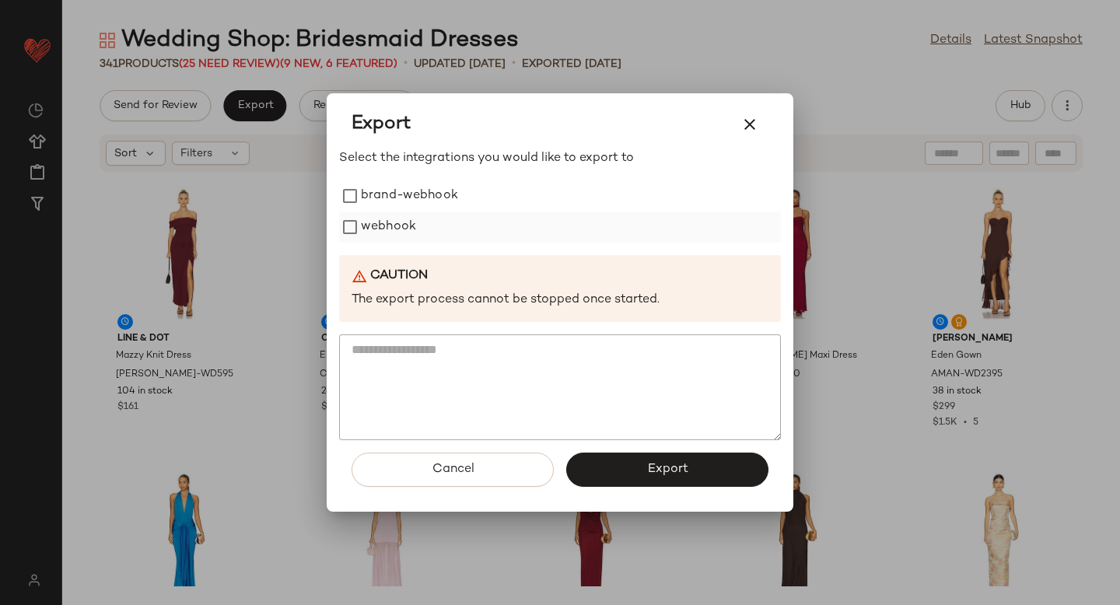
click at [366, 240] on label "webhook" at bounding box center [388, 227] width 55 height 31
click at [602, 475] on button "Export" at bounding box center [667, 470] width 202 height 34
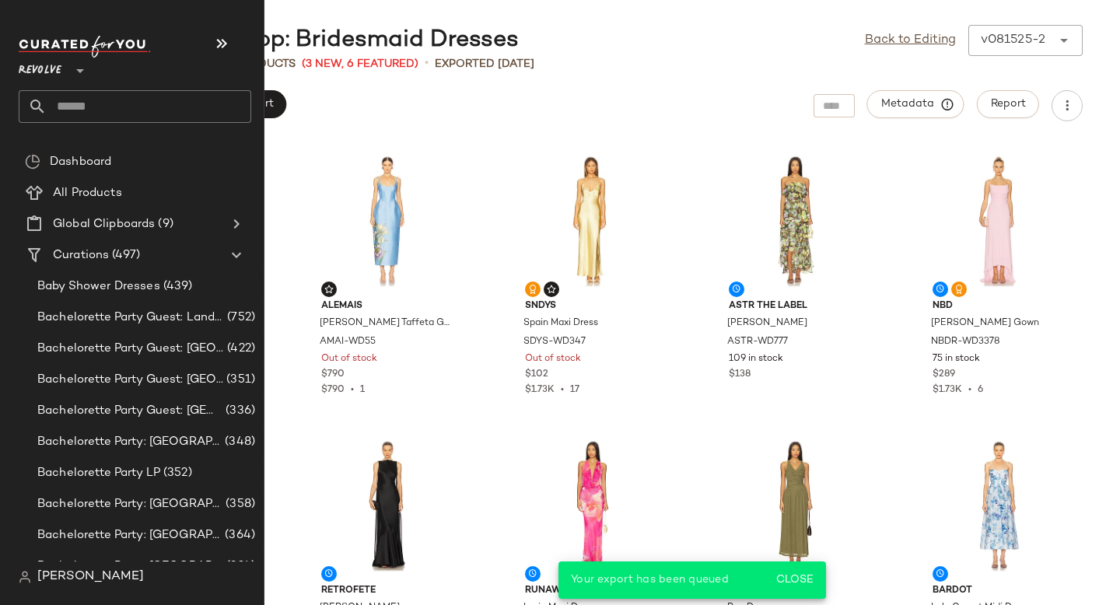
click at [133, 107] on input "text" at bounding box center [149, 106] width 205 height 33
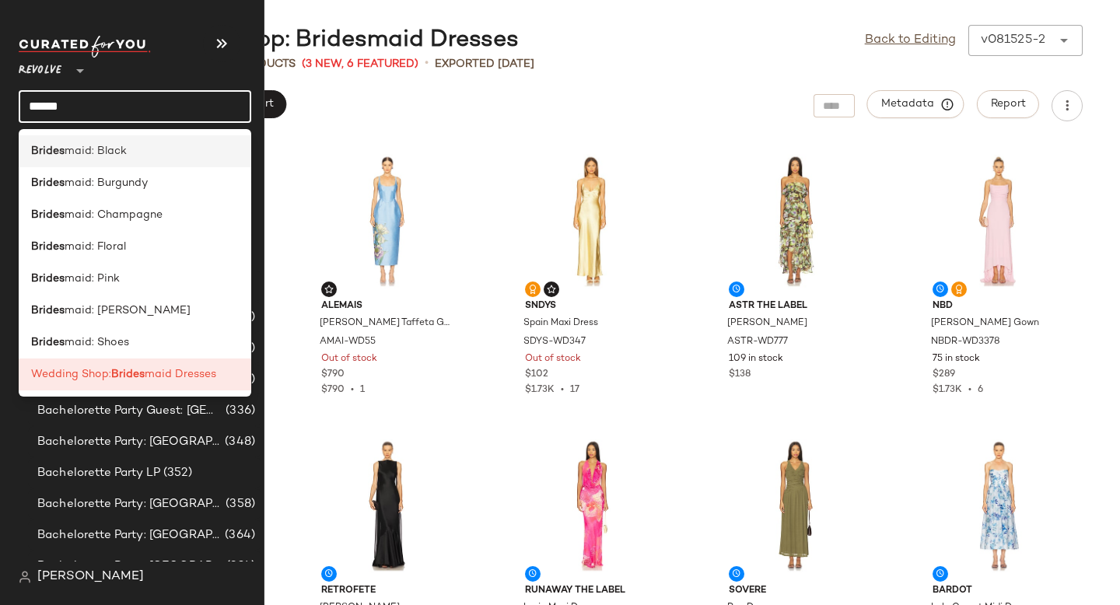
type input "******"
click at [139, 199] on div "Brides maid: [PERSON_NAME]" at bounding box center [135, 215] width 233 height 32
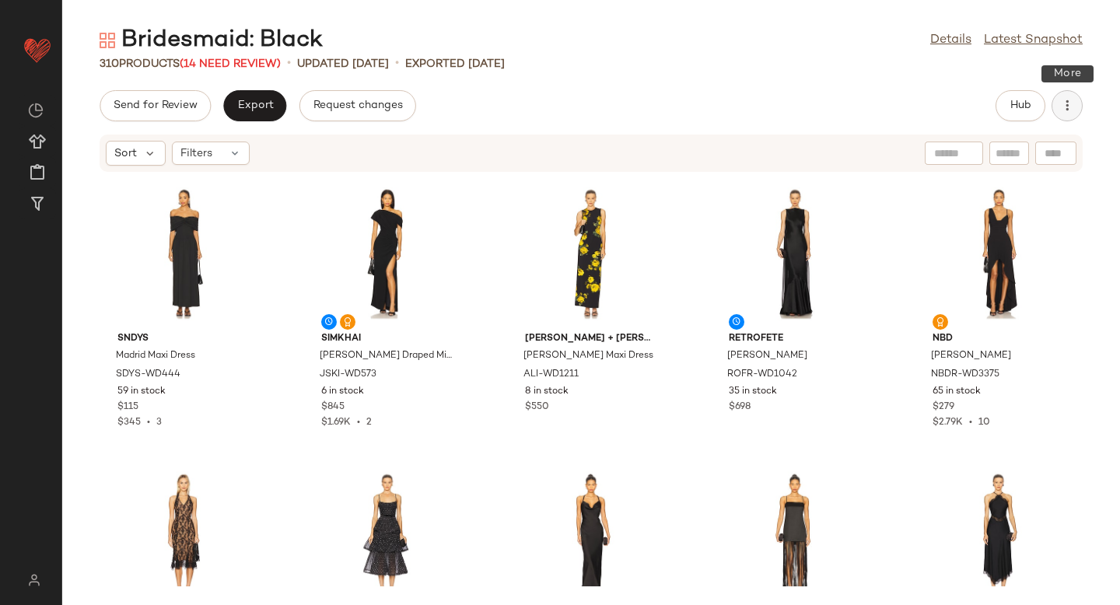
click at [1077, 107] on button "button" at bounding box center [1067, 105] width 31 height 31
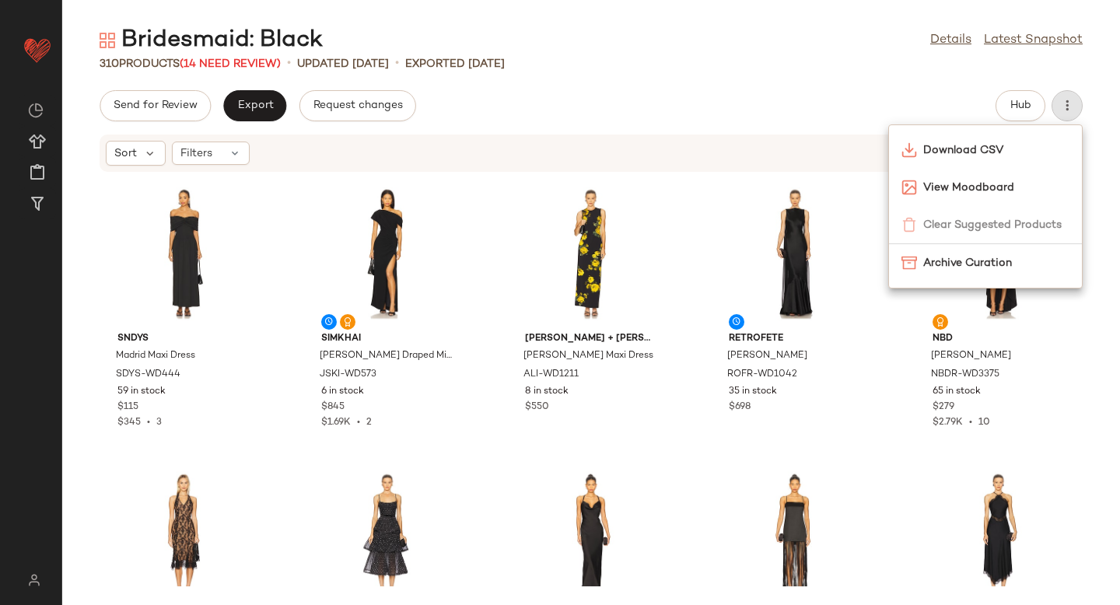
click at [725, 50] on div "Bridesmaid: Black Details Latest Snapshot" at bounding box center [591, 40] width 1058 height 31
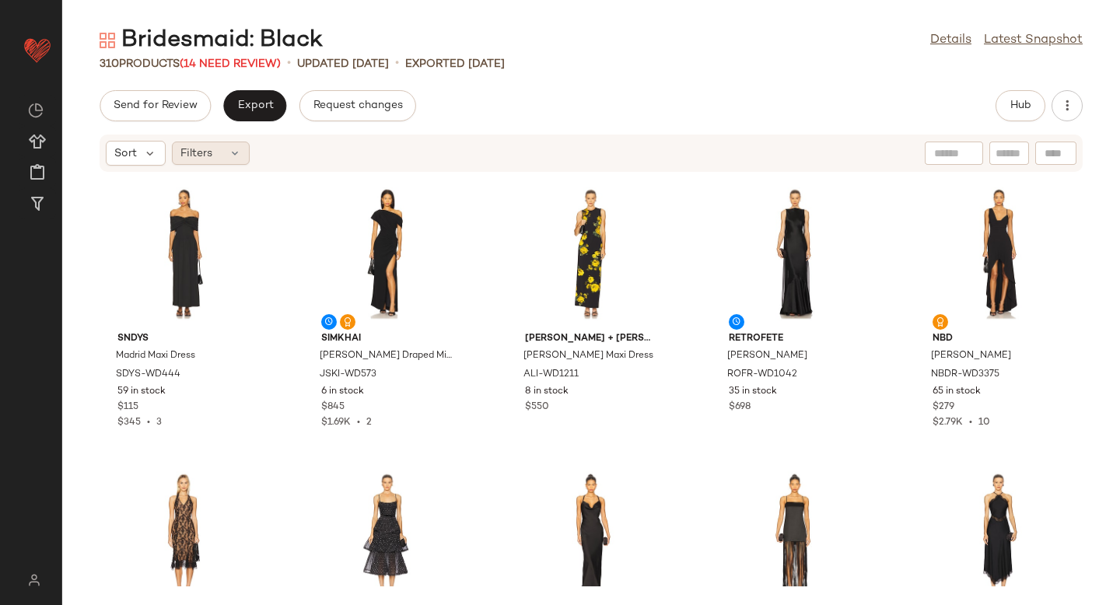
click at [211, 151] on span "Filters" at bounding box center [196, 153] width 32 height 16
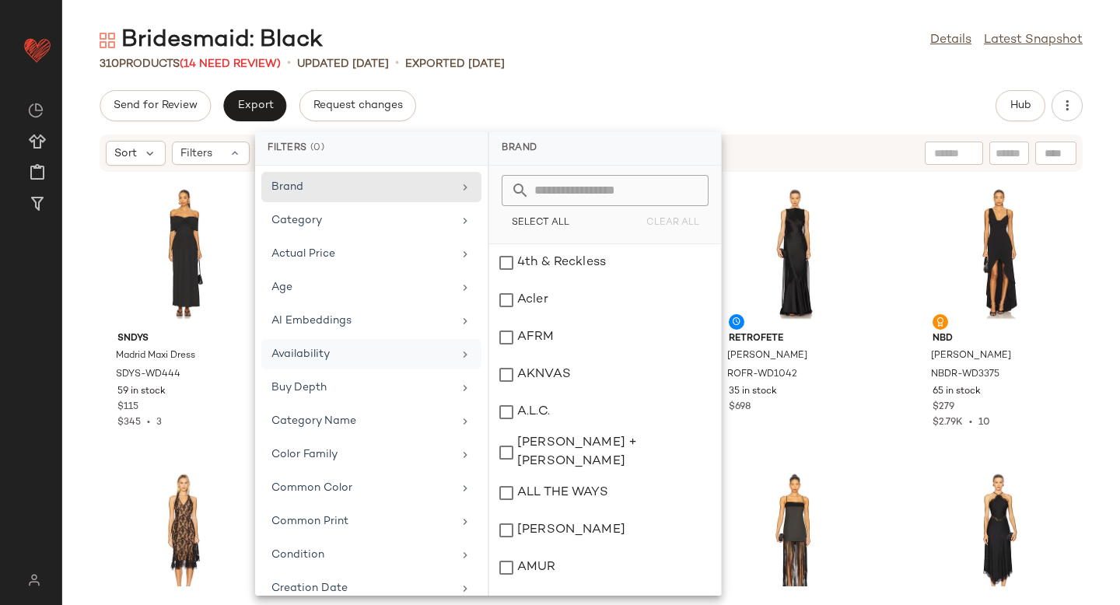
click at [336, 359] on div "Availability" at bounding box center [361, 354] width 181 height 16
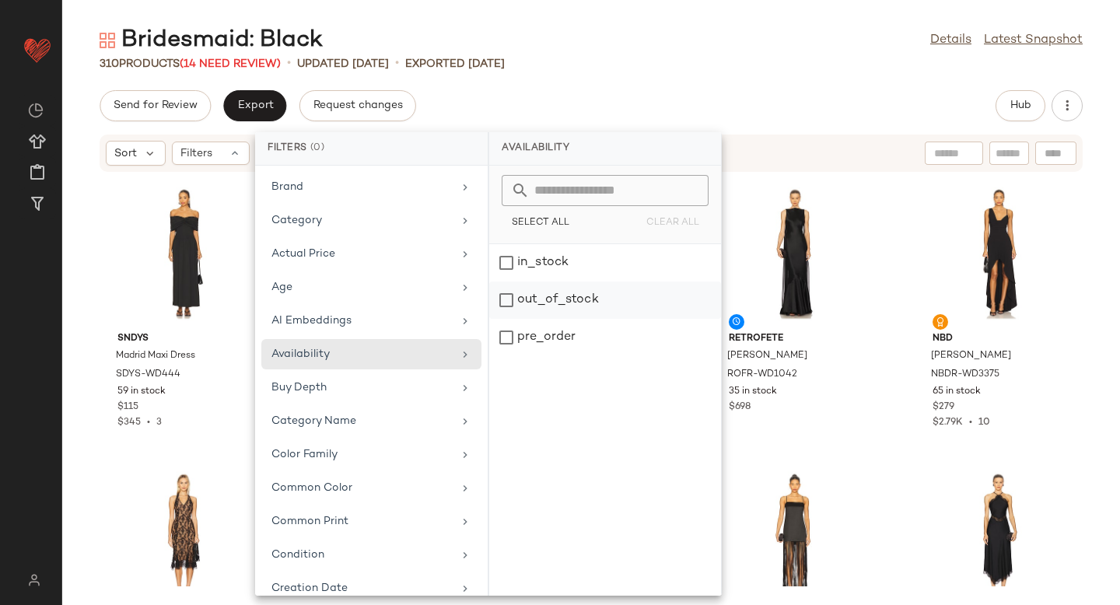
click at [547, 319] on div "out_of_stock" at bounding box center [605, 337] width 232 height 37
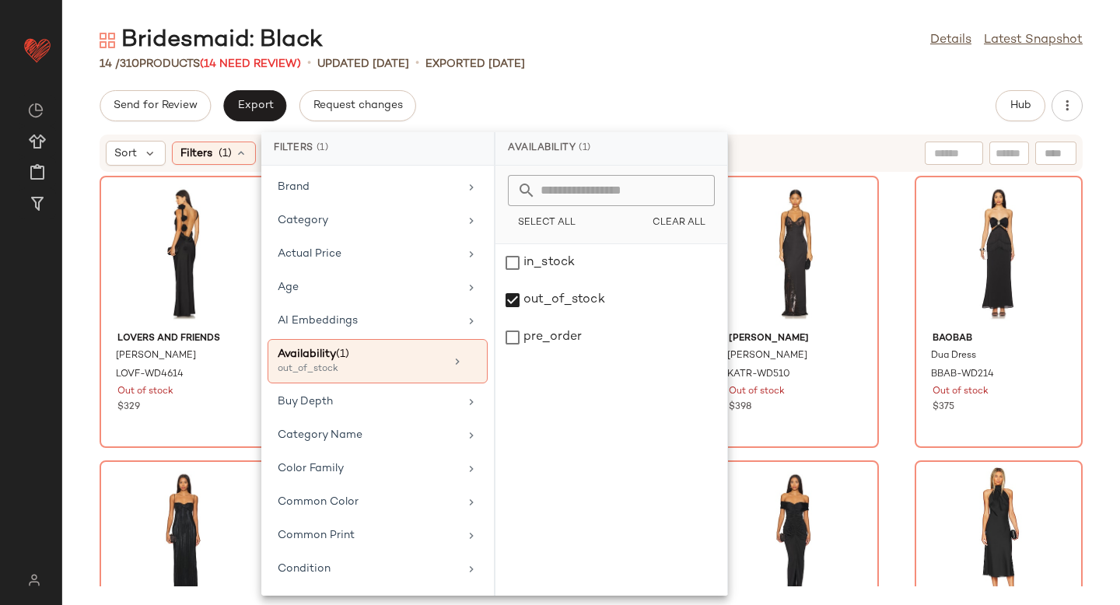
click at [751, 50] on div "Bridesmaid: Black Details Latest Snapshot" at bounding box center [591, 40] width 1058 height 31
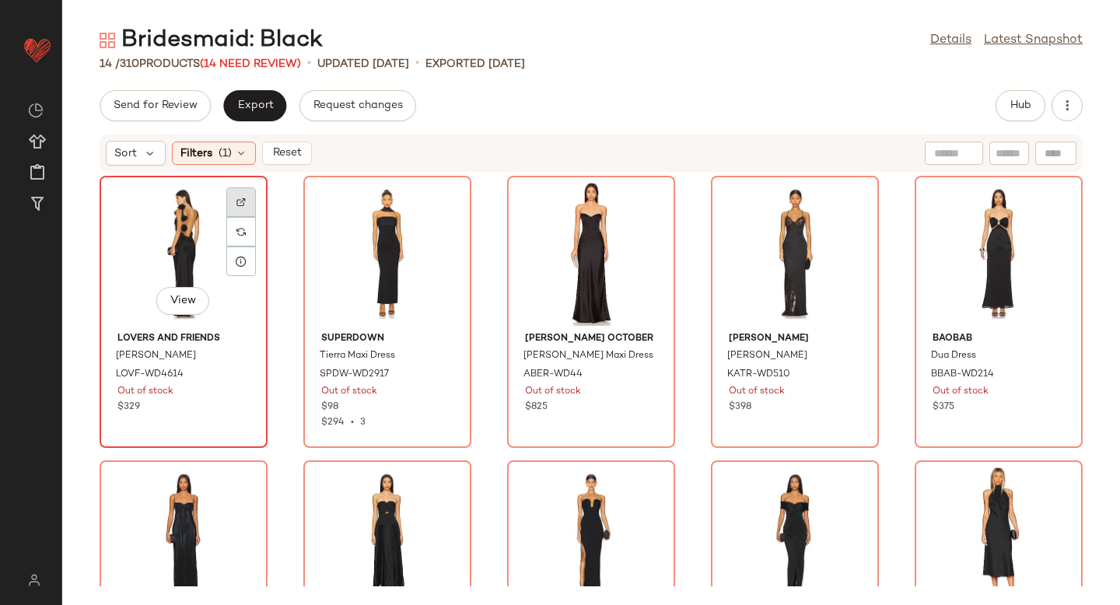
click at [241, 201] on img at bounding box center [240, 202] width 9 height 9
click at [189, 241] on div "View" at bounding box center [183, 253] width 157 height 145
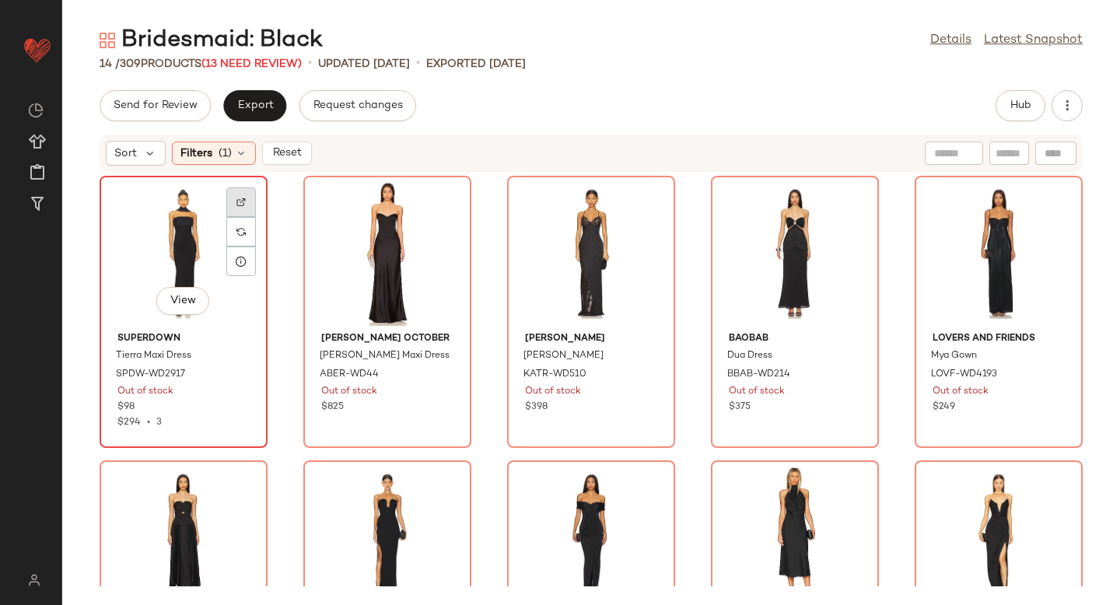
click at [247, 217] on div at bounding box center [241, 232] width 30 height 30
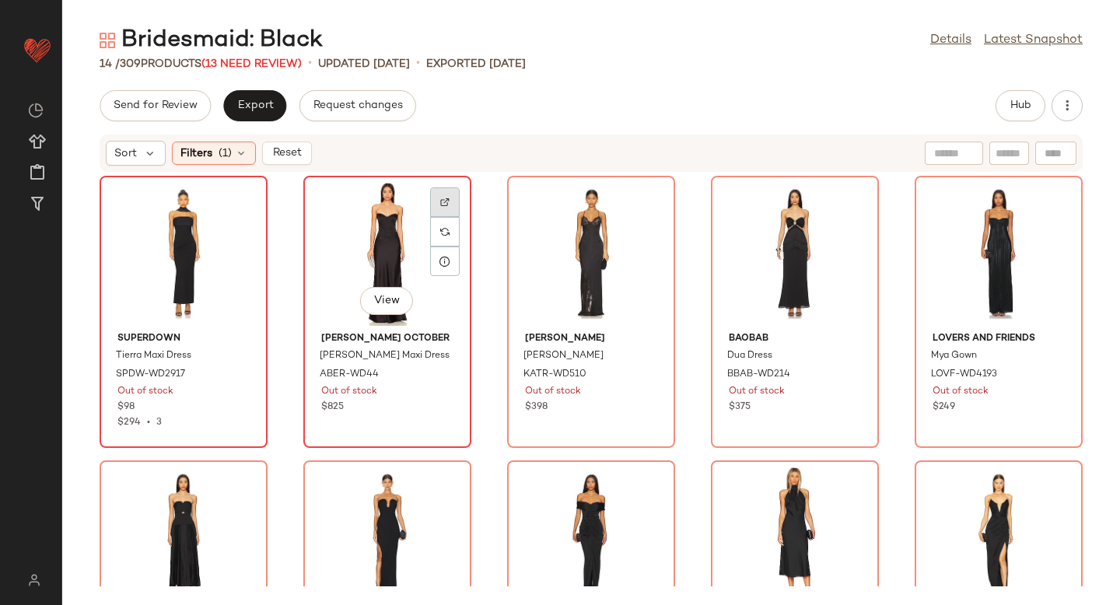
click at [447, 217] on div at bounding box center [445, 232] width 30 height 30
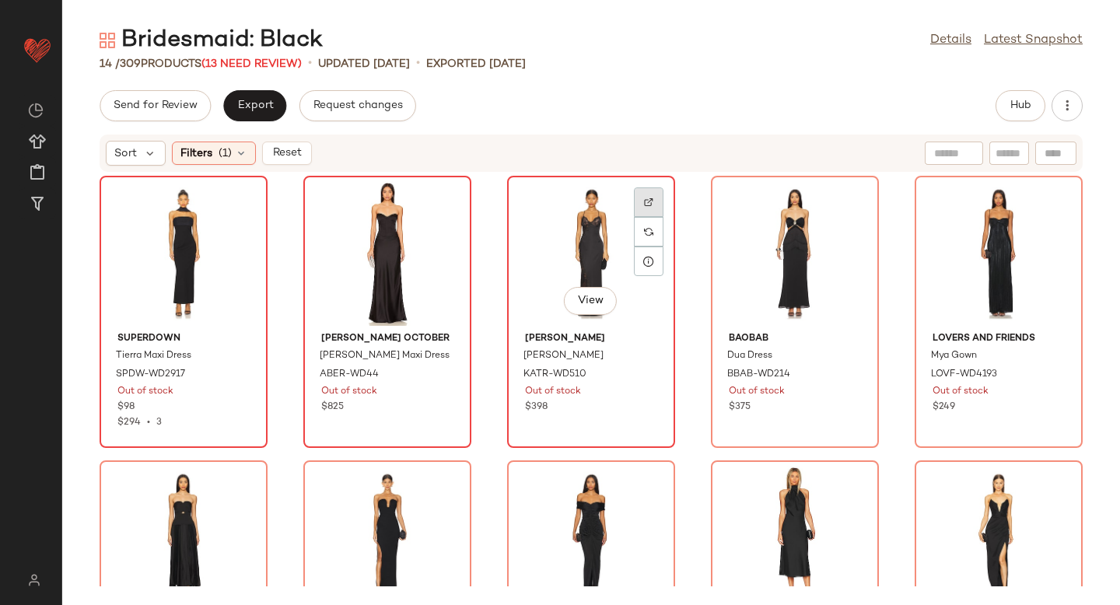
click at [634, 217] on div at bounding box center [649, 232] width 30 height 30
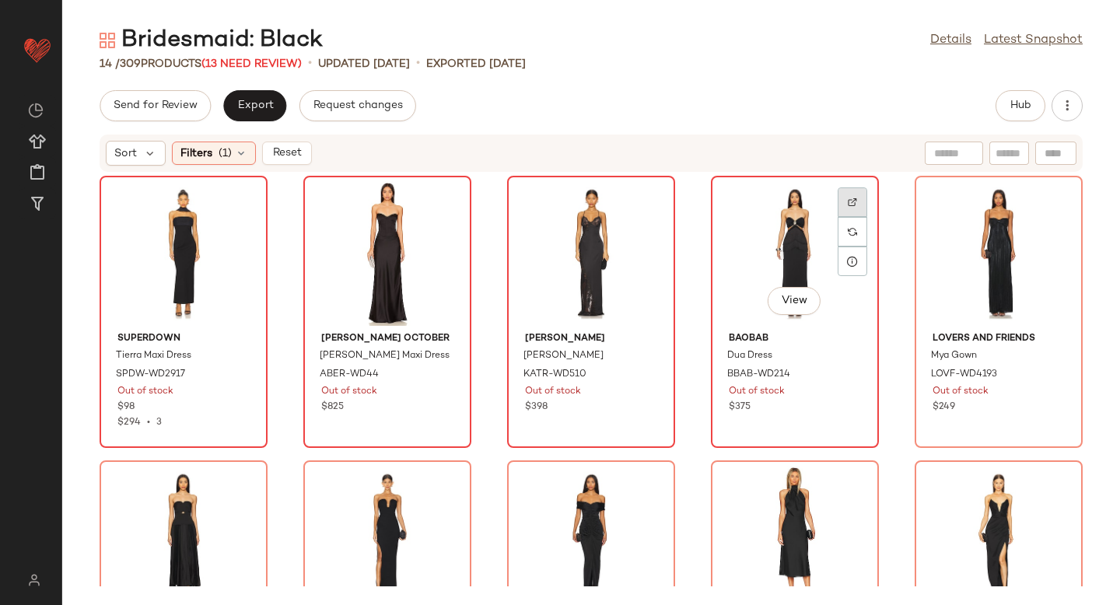
click at [838, 217] on div at bounding box center [853, 232] width 30 height 30
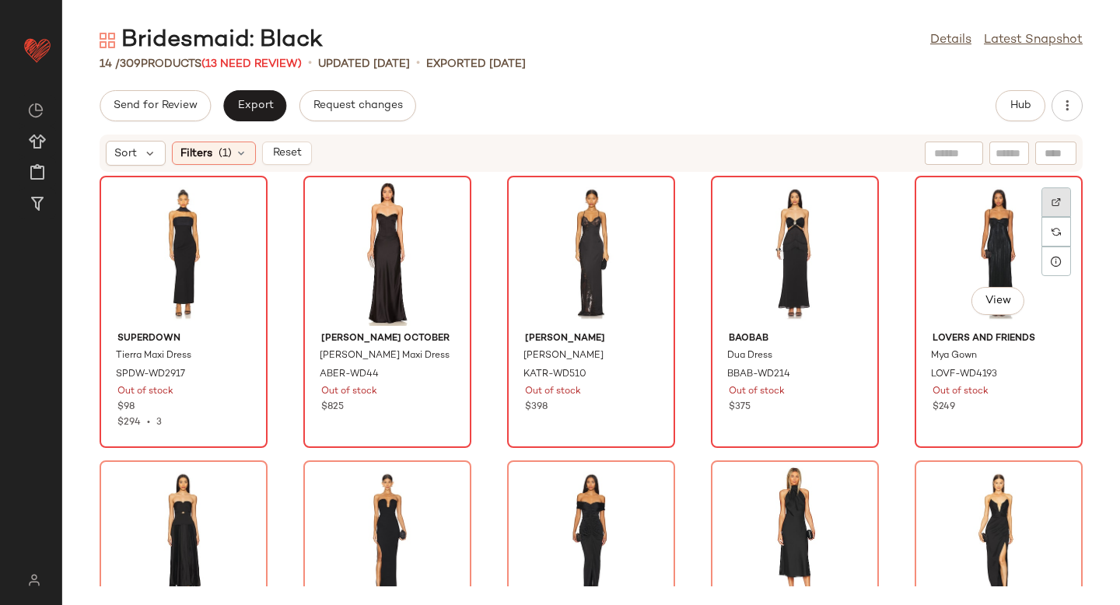
click at [1052, 198] on img at bounding box center [1056, 202] width 9 height 9
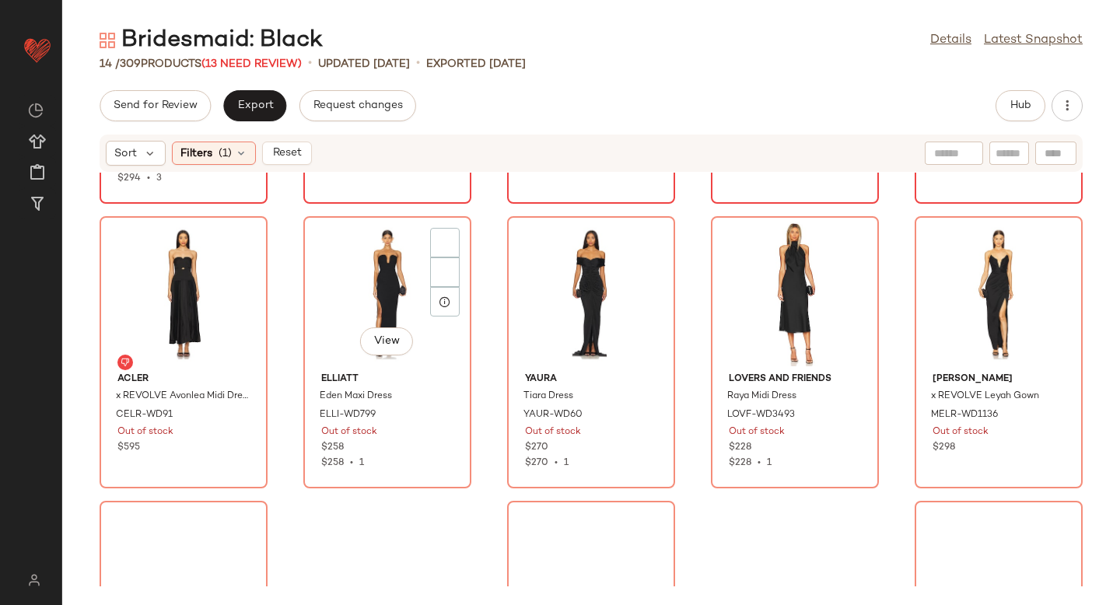
scroll to position [270, 0]
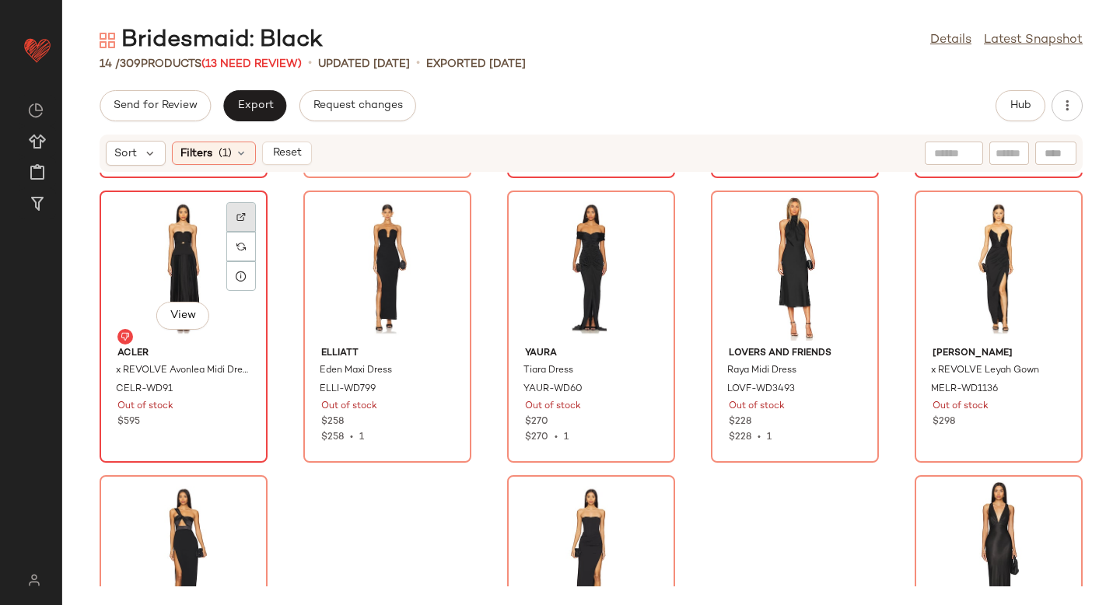
click at [238, 220] on img at bounding box center [240, 216] width 9 height 9
click at [180, 244] on div "View" at bounding box center [183, 268] width 157 height 145
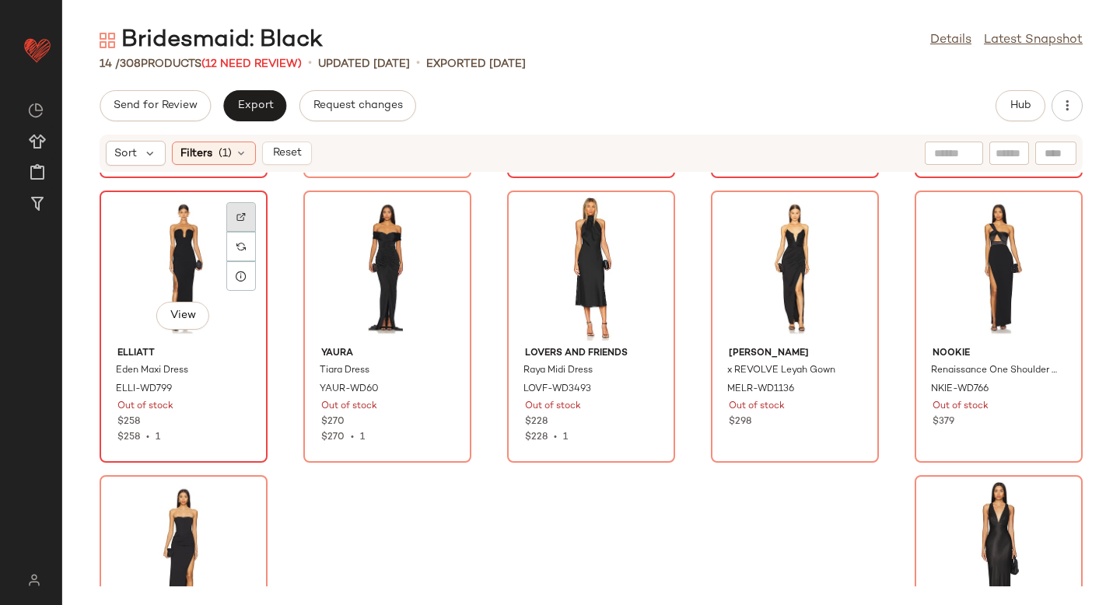
click at [244, 220] on img at bounding box center [240, 216] width 9 height 9
click at [133, 268] on div "View" at bounding box center [183, 268] width 157 height 145
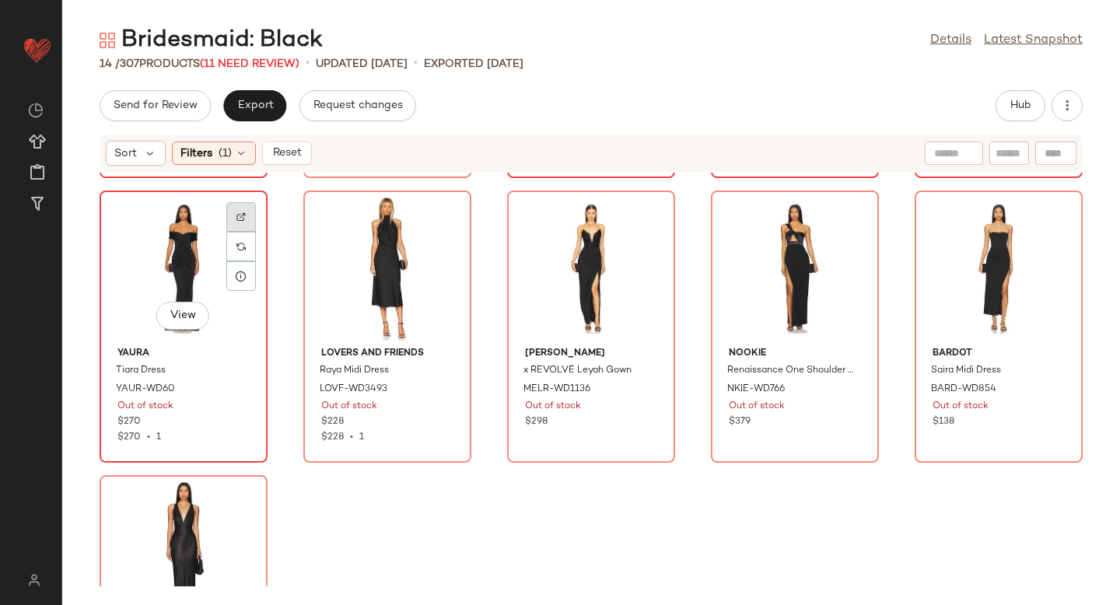
click at [240, 232] on div at bounding box center [241, 247] width 30 height 30
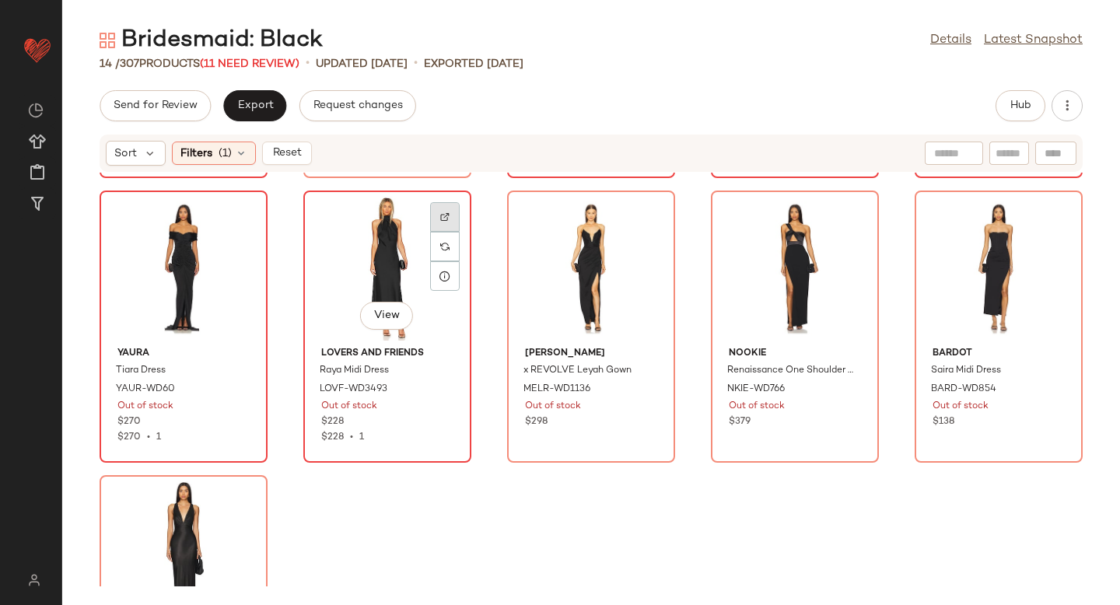
click at [451, 232] on div at bounding box center [445, 247] width 30 height 30
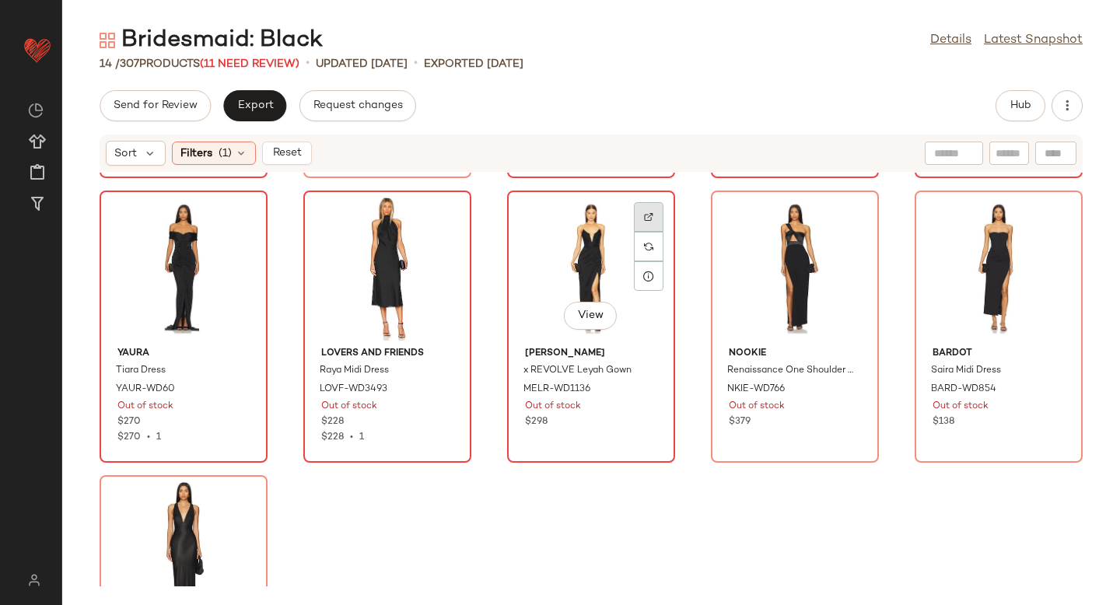
click at [645, 232] on div at bounding box center [649, 247] width 30 height 30
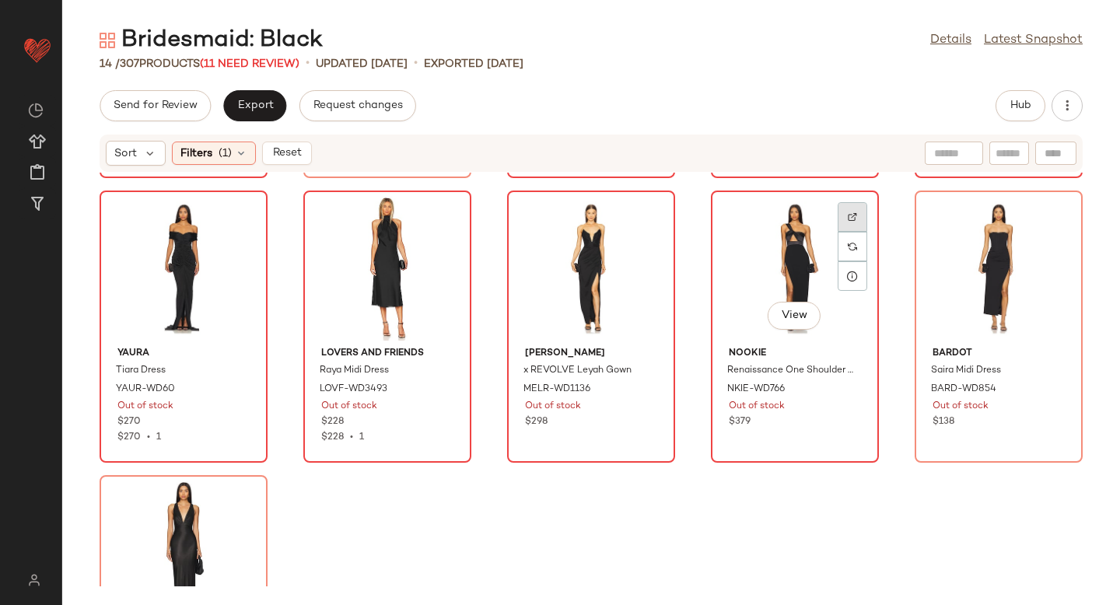
click at [848, 218] on img at bounding box center [852, 216] width 9 height 9
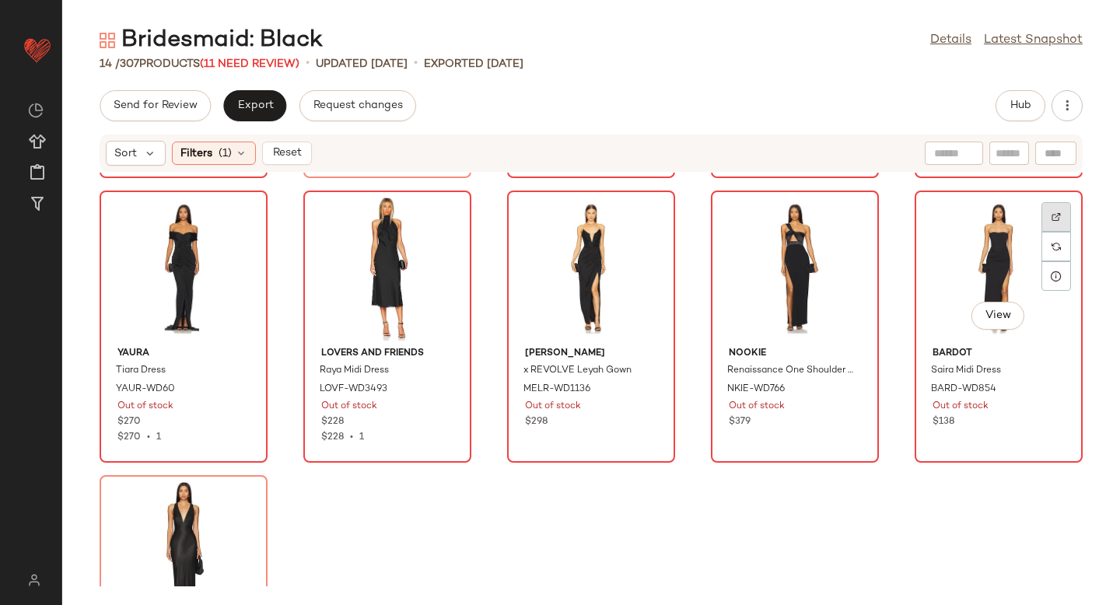
click at [1052, 215] on img at bounding box center [1056, 216] width 9 height 9
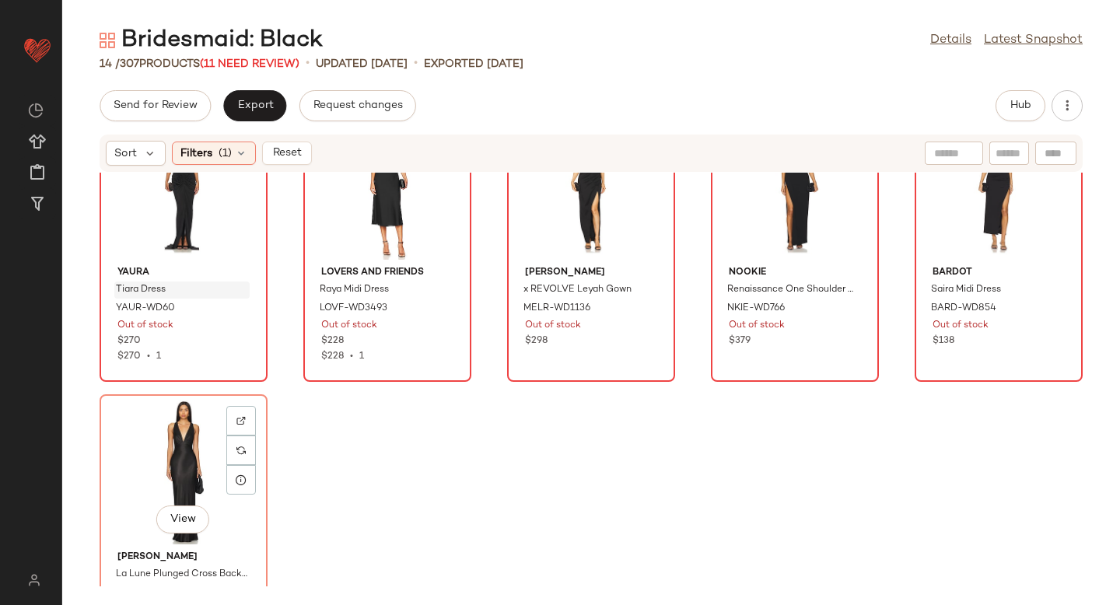
scroll to position [443, 0]
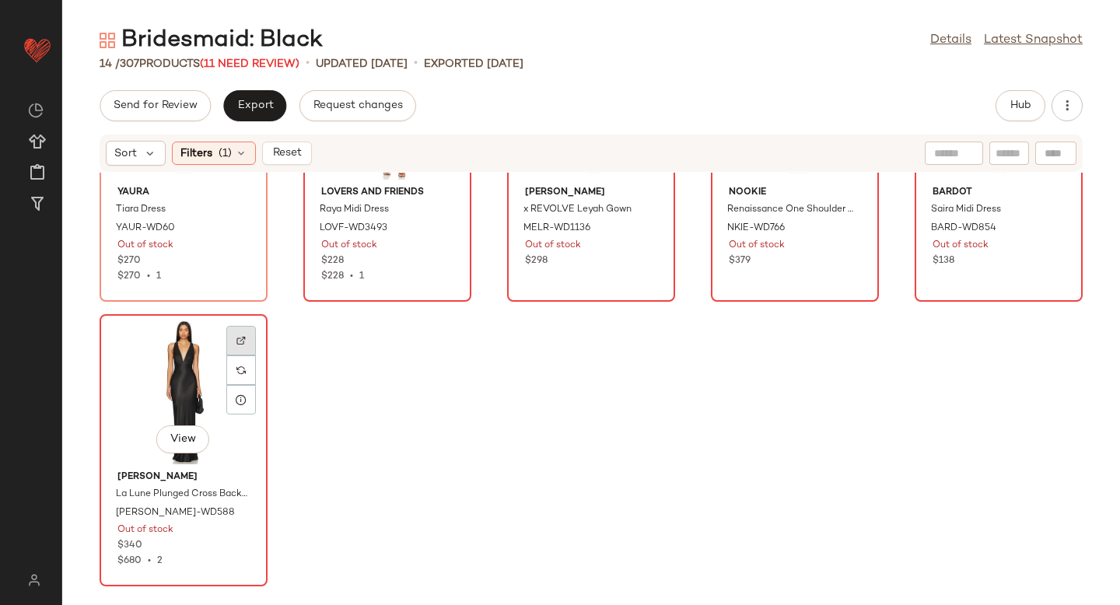
click at [236, 356] on div at bounding box center [241, 371] width 30 height 30
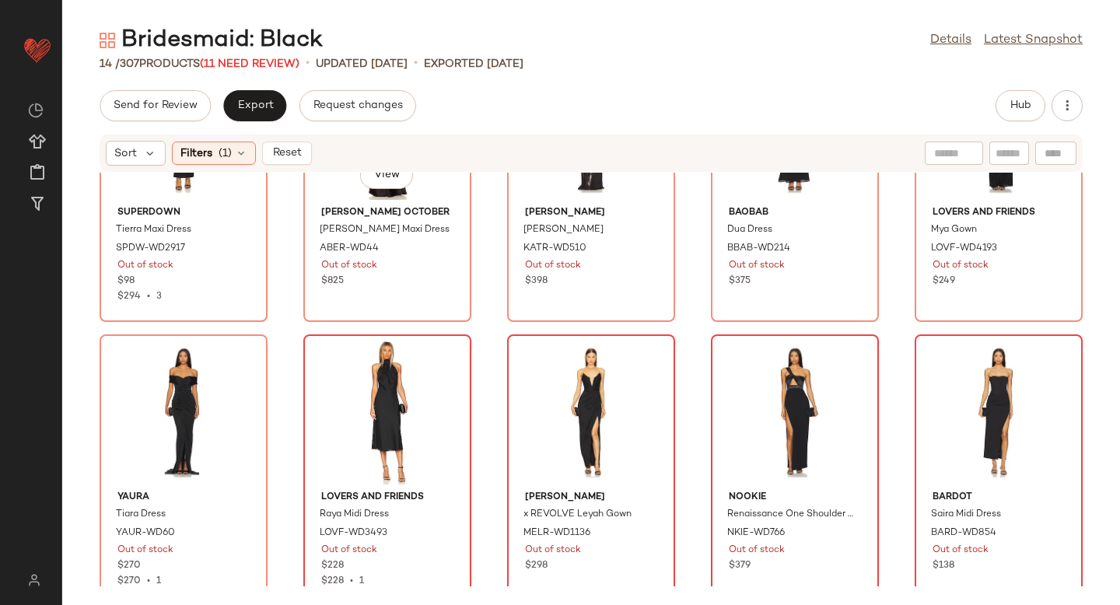
scroll to position [0, 0]
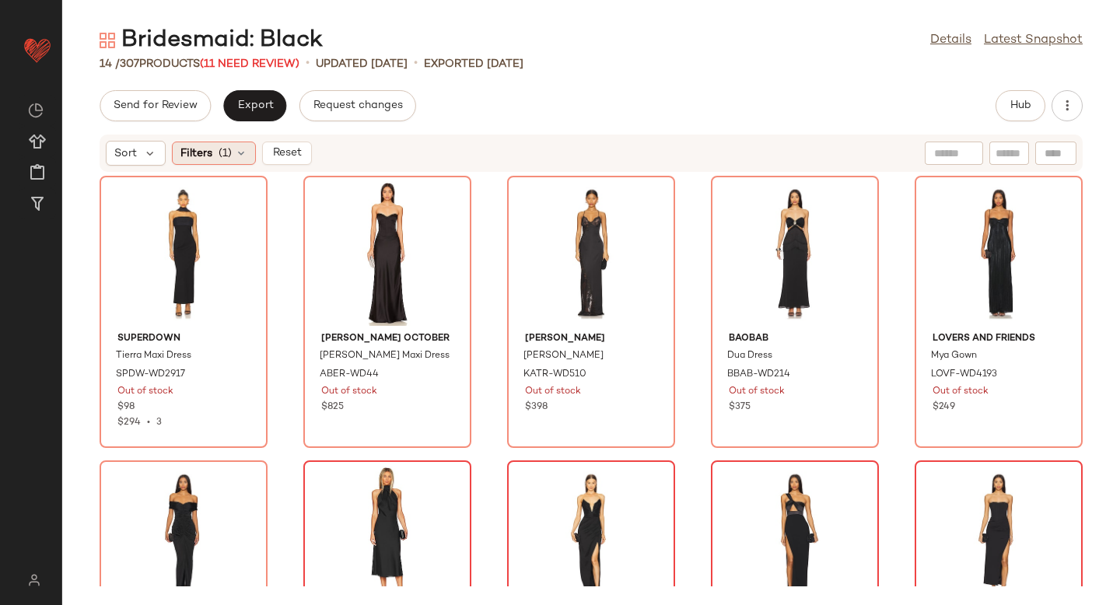
click at [247, 152] on div "Filters (1)" at bounding box center [214, 153] width 84 height 23
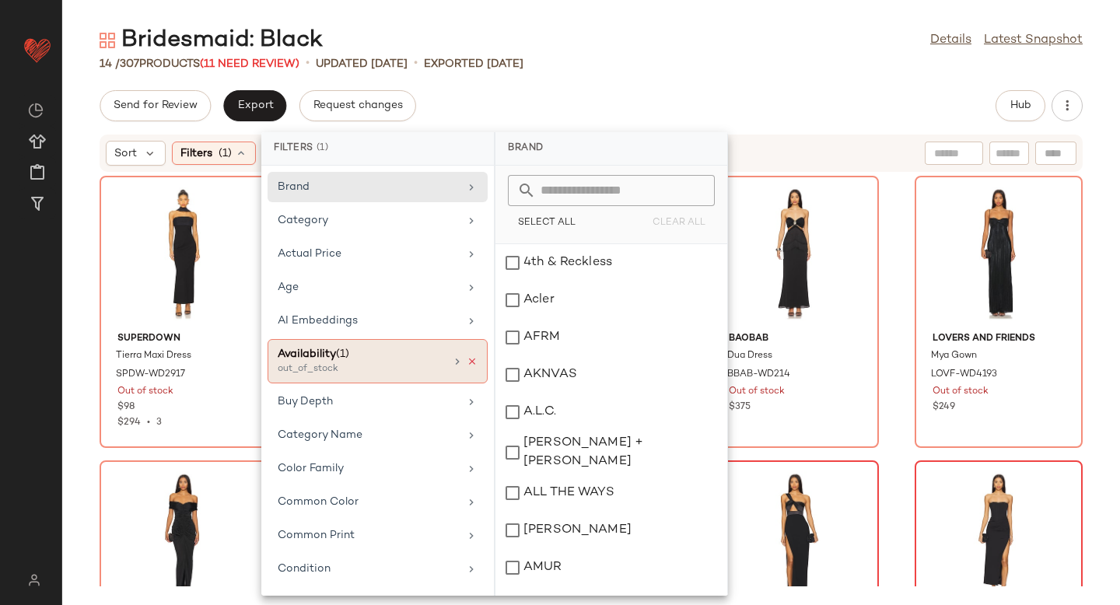
click at [467, 365] on icon at bounding box center [472, 361] width 11 height 11
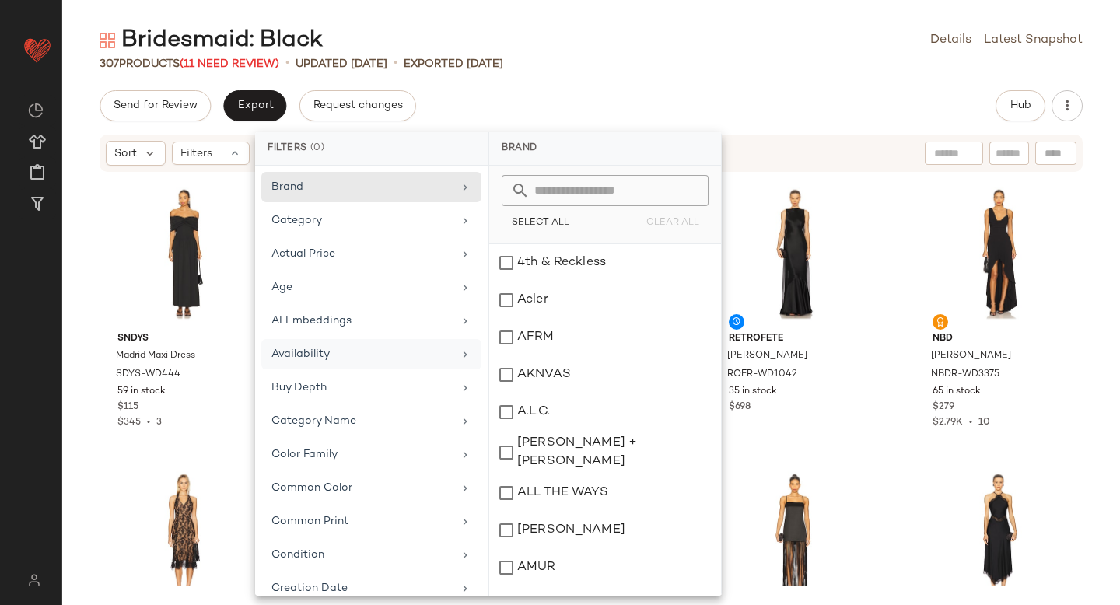
click at [727, 129] on div "Send for Review Export Request changes Hub Sort Filters SNDYS Madrid Maxi Dress…" at bounding box center [591, 347] width 1058 height 515
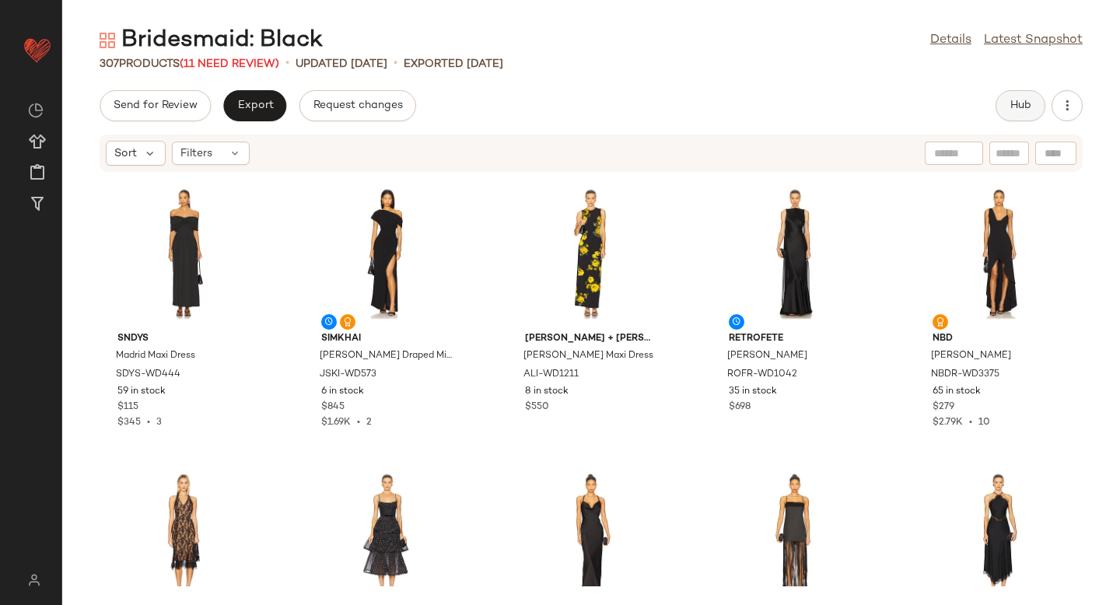
click at [1031, 117] on button "Hub" at bounding box center [1021, 105] width 50 height 31
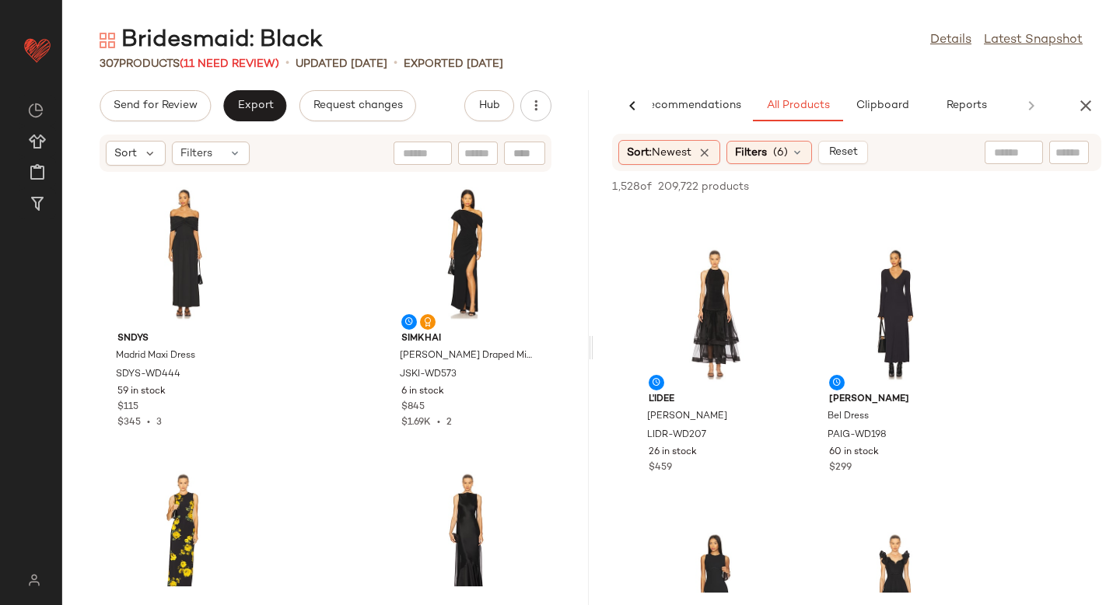
scroll to position [259, 0]
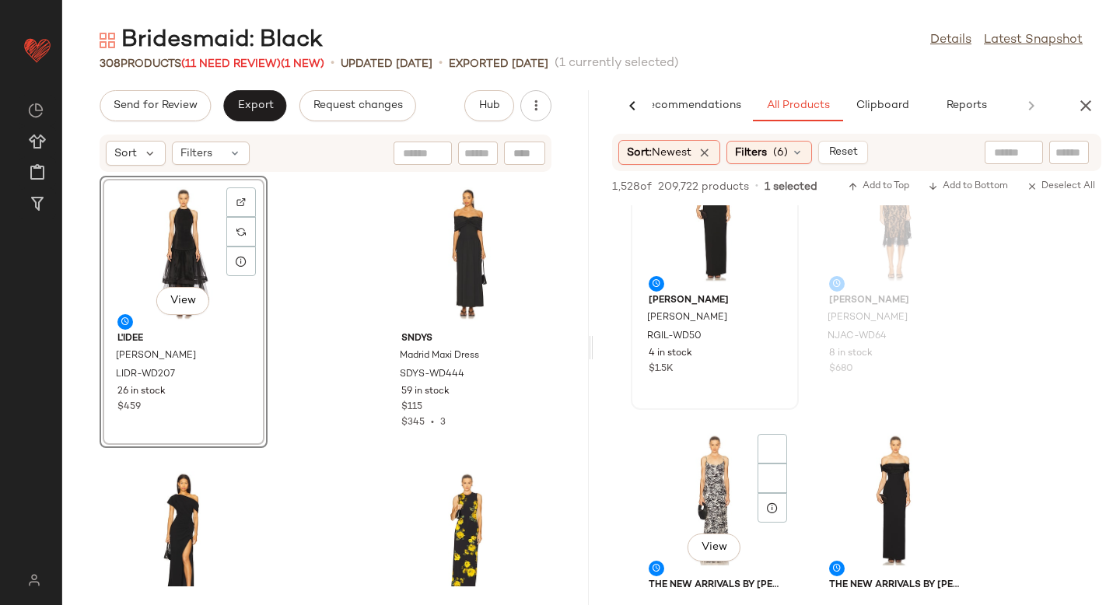
scroll to position [1589, 0]
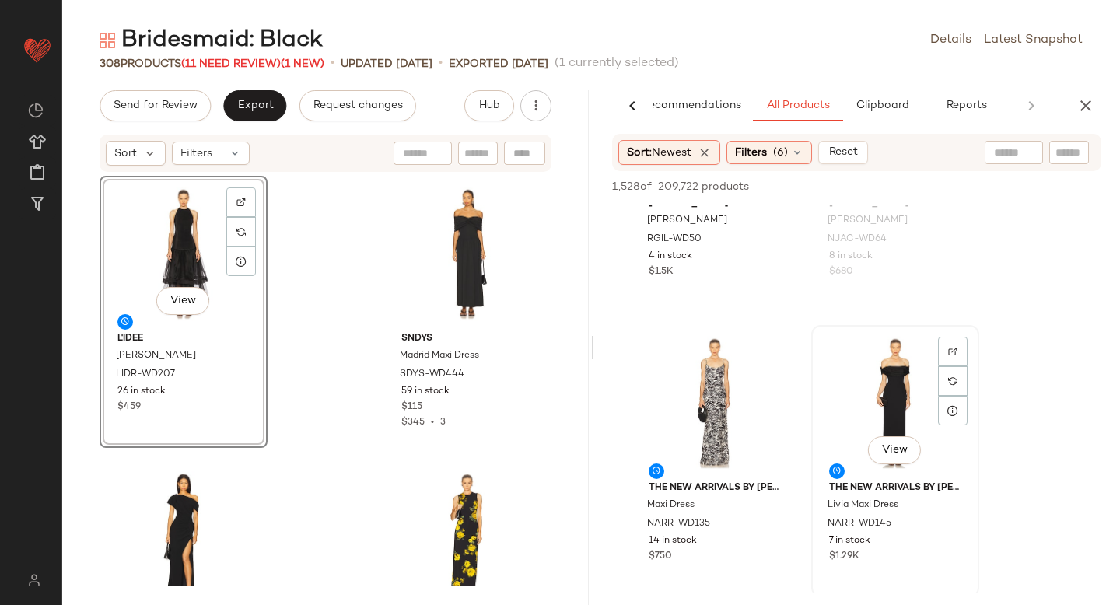
click at [898, 416] on div "View" at bounding box center [895, 403] width 157 height 145
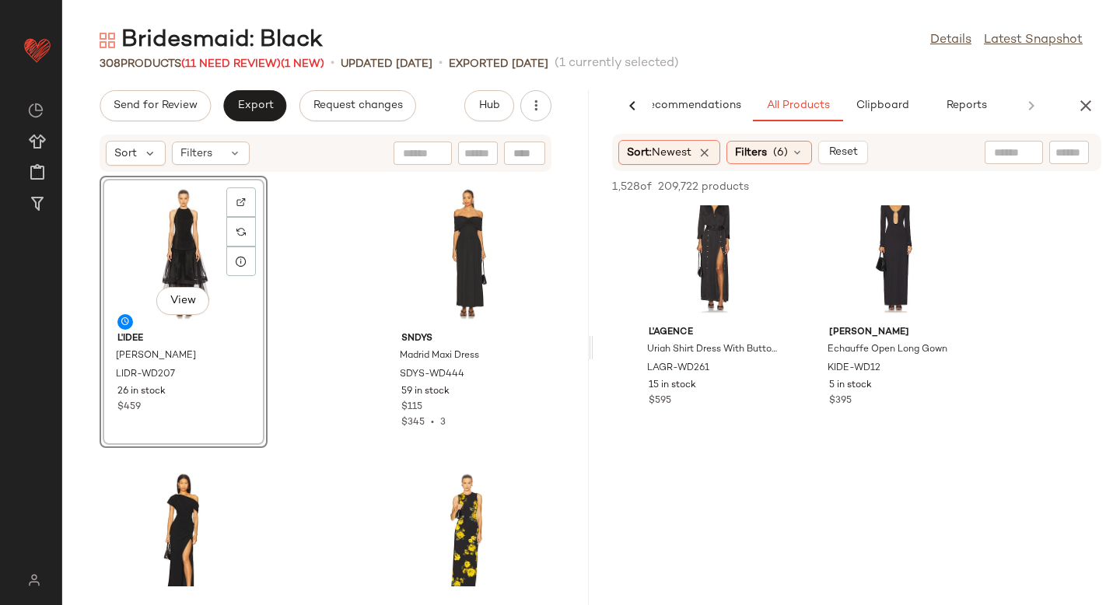
scroll to position [21664, 0]
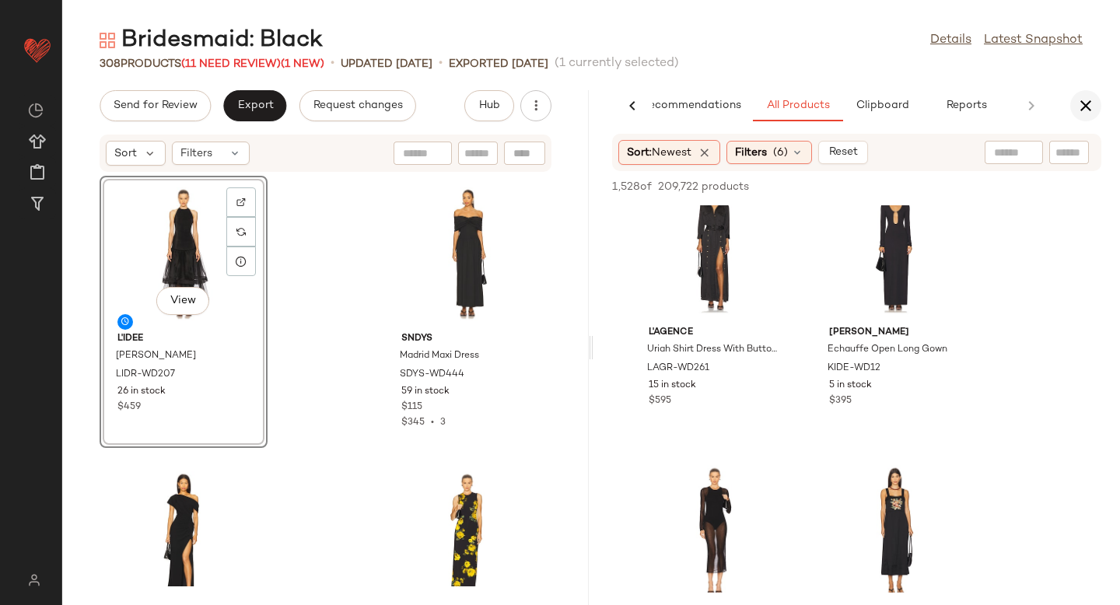
click at [1080, 105] on icon "button" at bounding box center [1086, 105] width 19 height 19
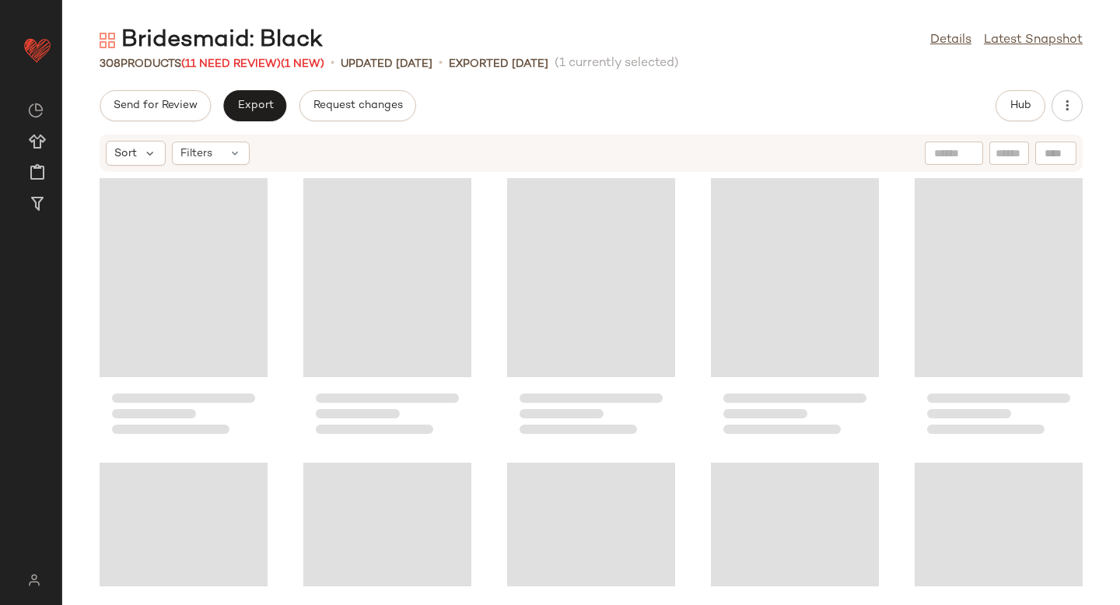
click at [1080, 105] on button "button" at bounding box center [1067, 105] width 31 height 31
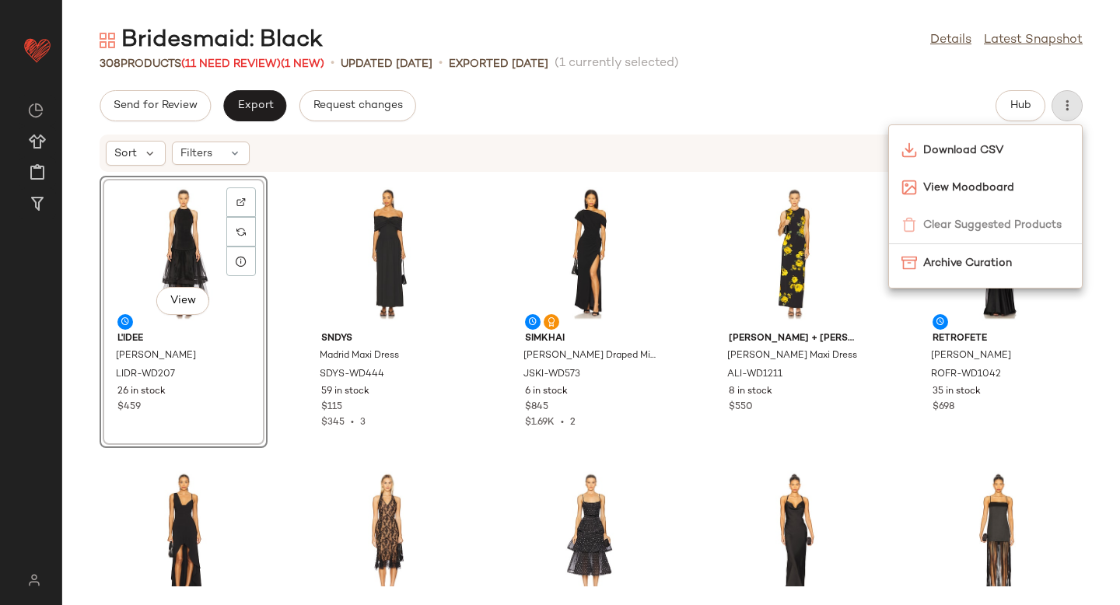
click at [681, 151] on div "Sort Filters" at bounding box center [490, 153] width 769 height 25
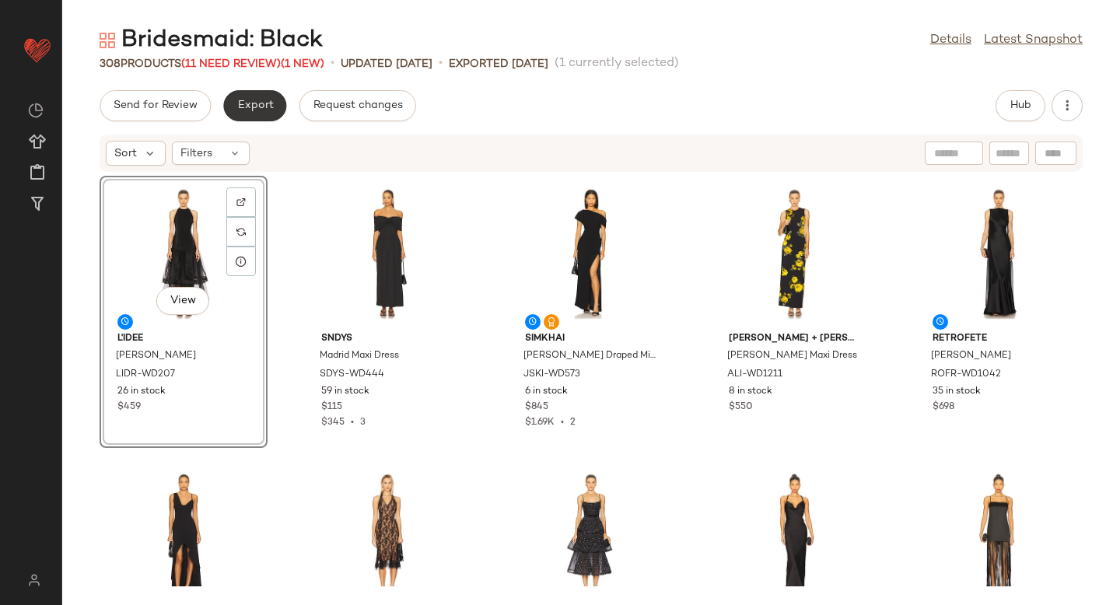
click at [277, 117] on button "Export" at bounding box center [254, 105] width 63 height 31
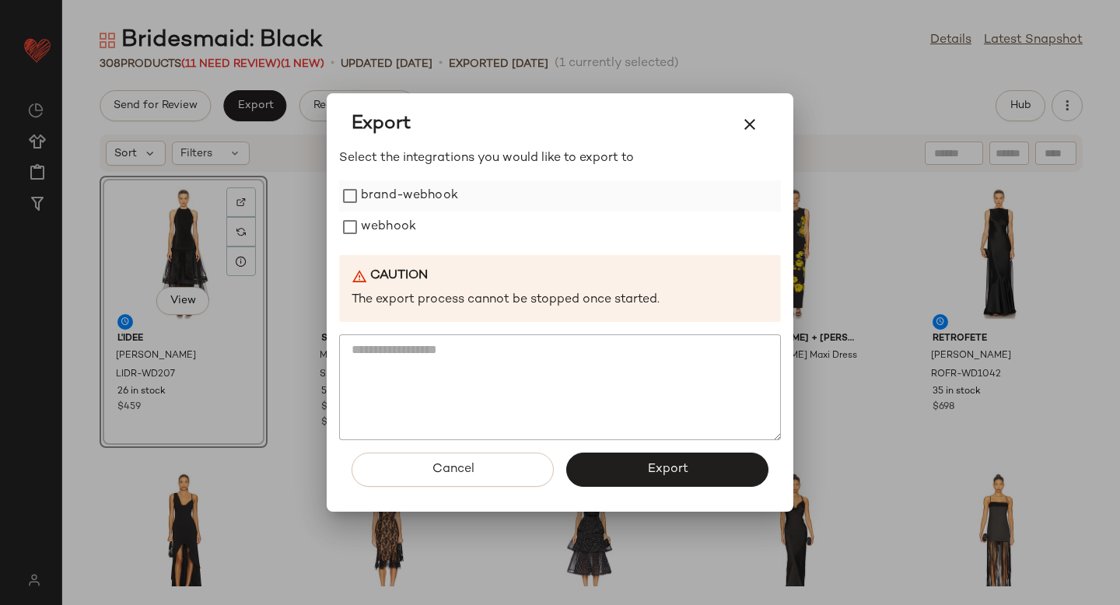
click at [380, 210] on label "brand-webhook" at bounding box center [409, 195] width 97 height 31
click at [384, 230] on label "webhook" at bounding box center [388, 227] width 55 height 31
click at [646, 469] on button "Export" at bounding box center [667, 470] width 202 height 34
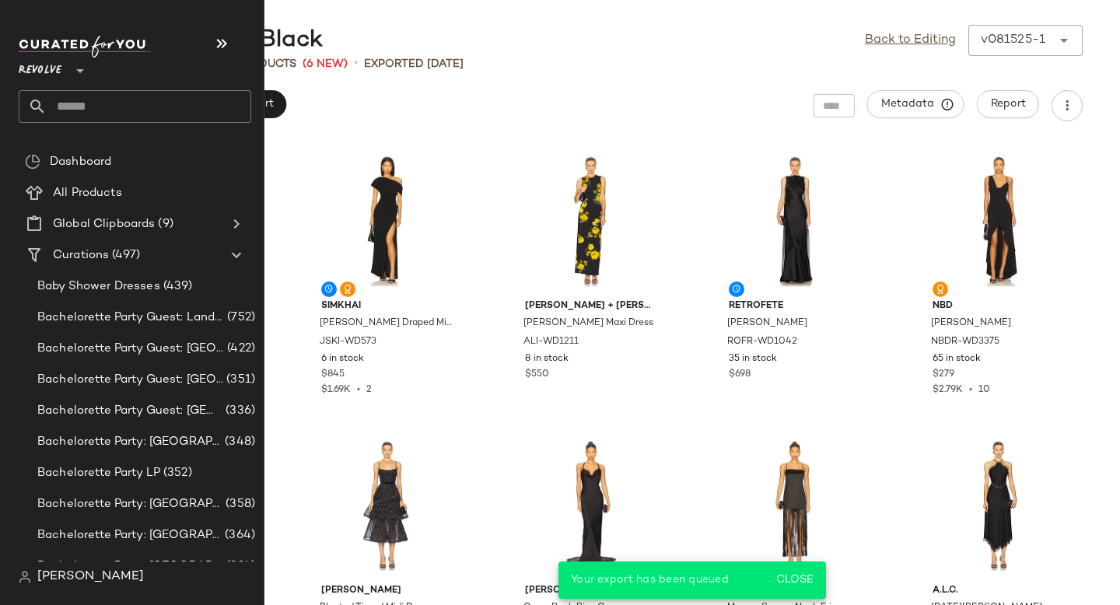
click at [126, 100] on input "text" at bounding box center [149, 106] width 205 height 33
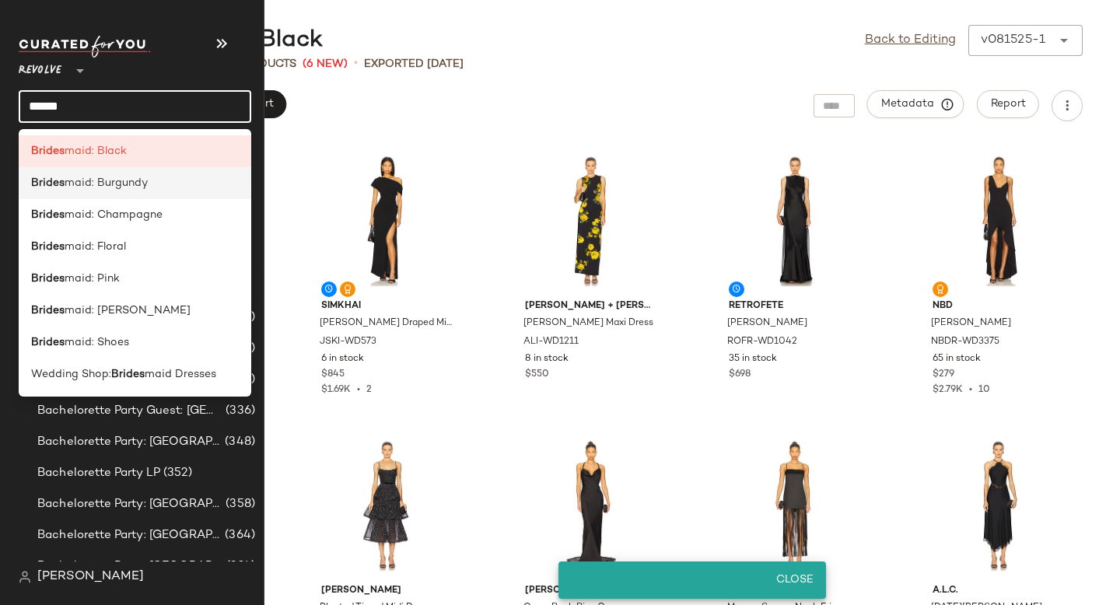
type input "******"
click at [127, 190] on span "maid: Burgundy" at bounding box center [106, 183] width 83 height 16
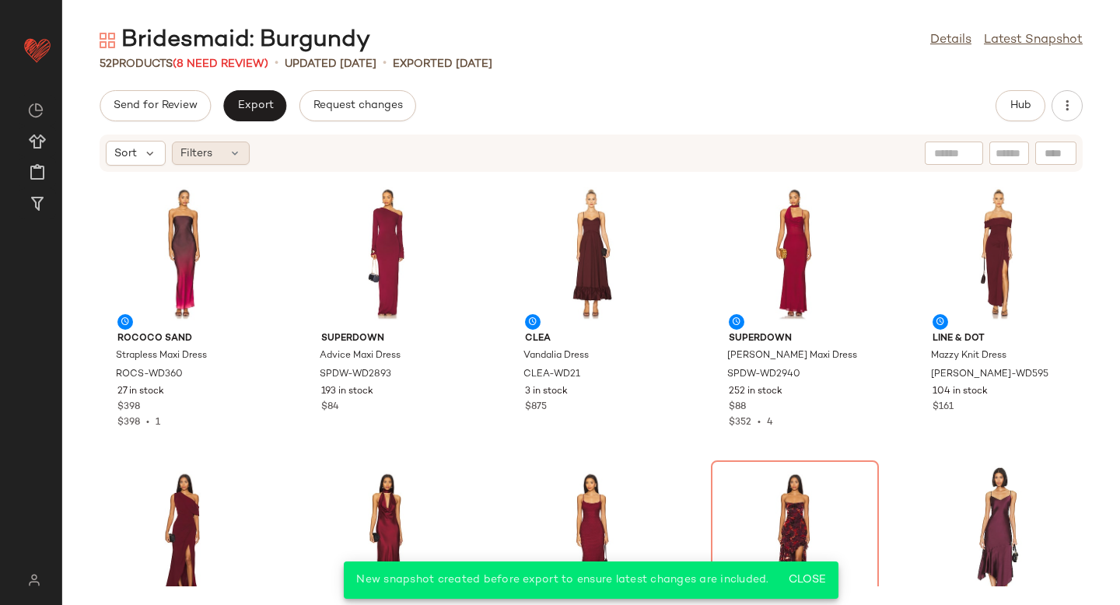
click at [214, 154] on div "Filters" at bounding box center [211, 153] width 78 height 23
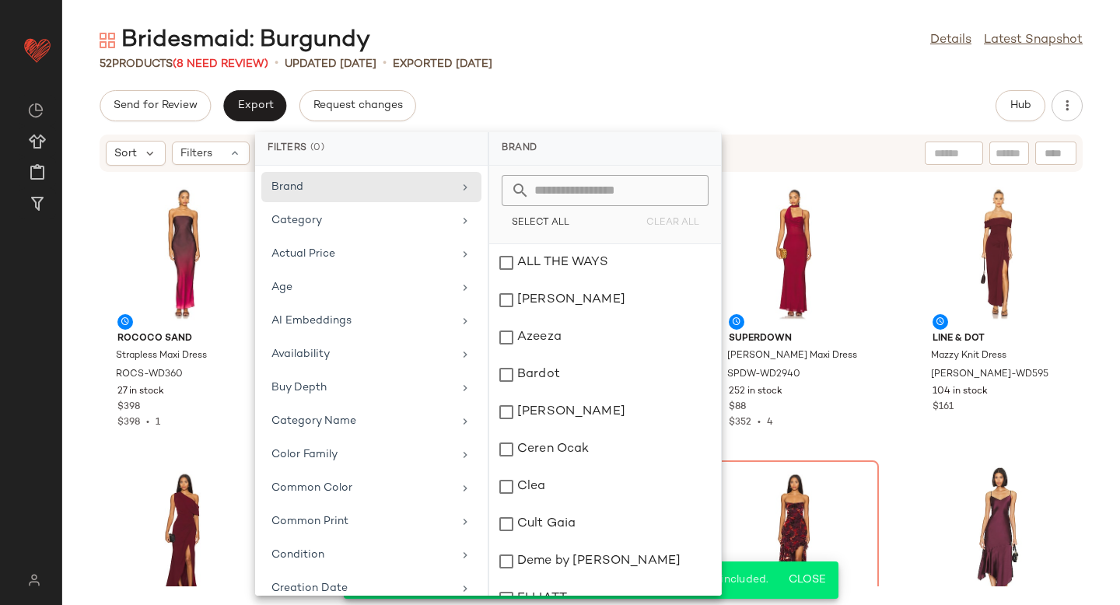
click at [655, 74] on div "Bridesmaid: Burgundy Details Latest Snapshot 52 Products (8 Need Review) • upda…" at bounding box center [591, 315] width 1058 height 580
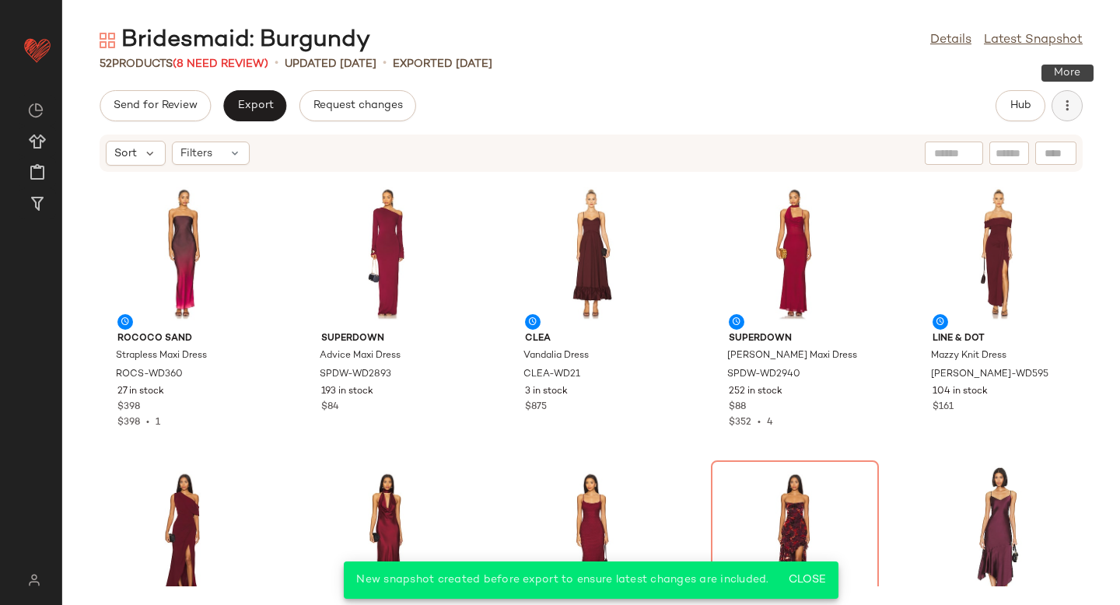
click at [1078, 100] on button "button" at bounding box center [1067, 105] width 31 height 31
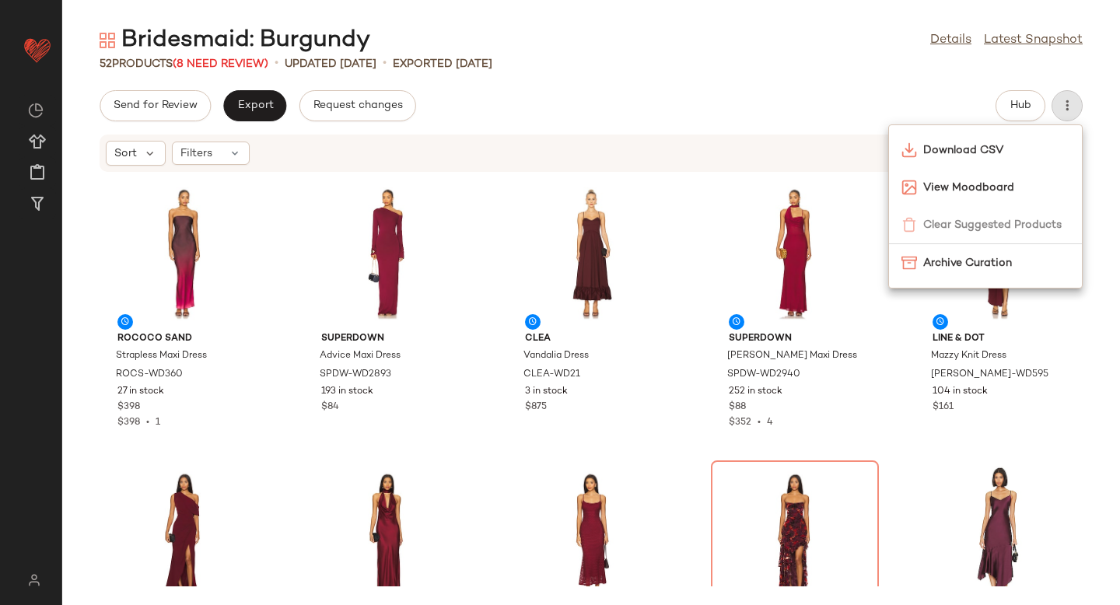
click at [712, 91] on div "Send for Review Export Request changes Hub" at bounding box center [591, 105] width 983 height 31
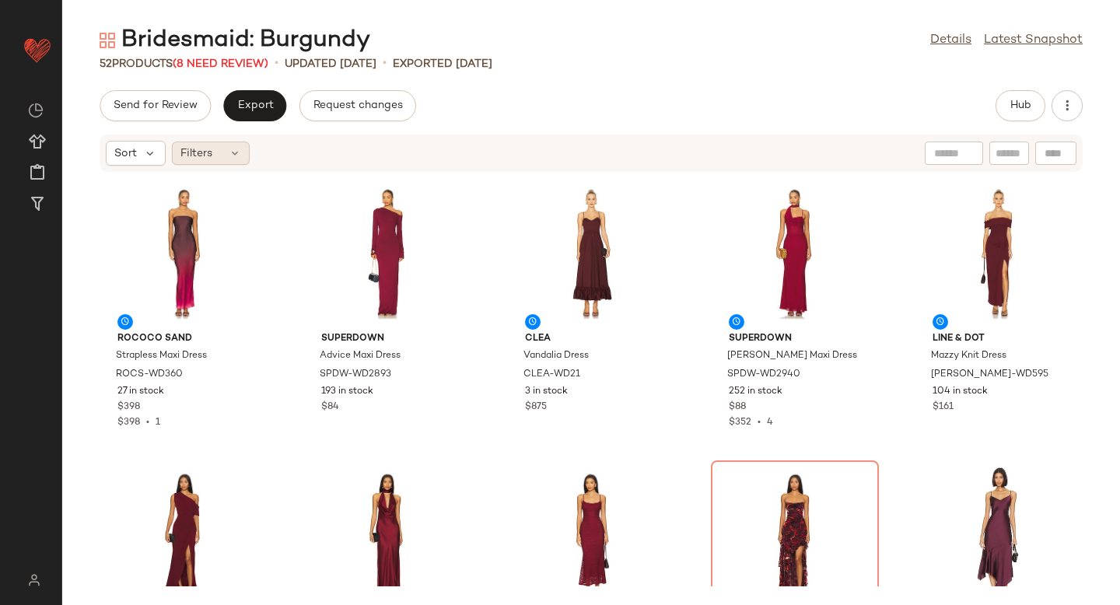
click at [222, 151] on div "Filters" at bounding box center [211, 153] width 78 height 23
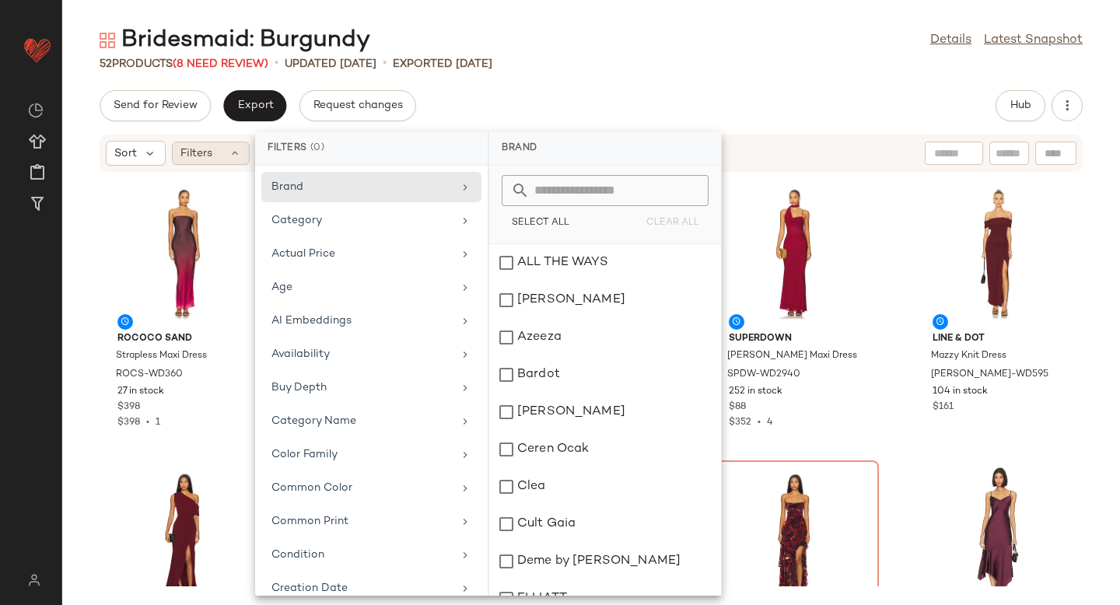
click at [194, 158] on span "Filters" at bounding box center [196, 153] width 32 height 16
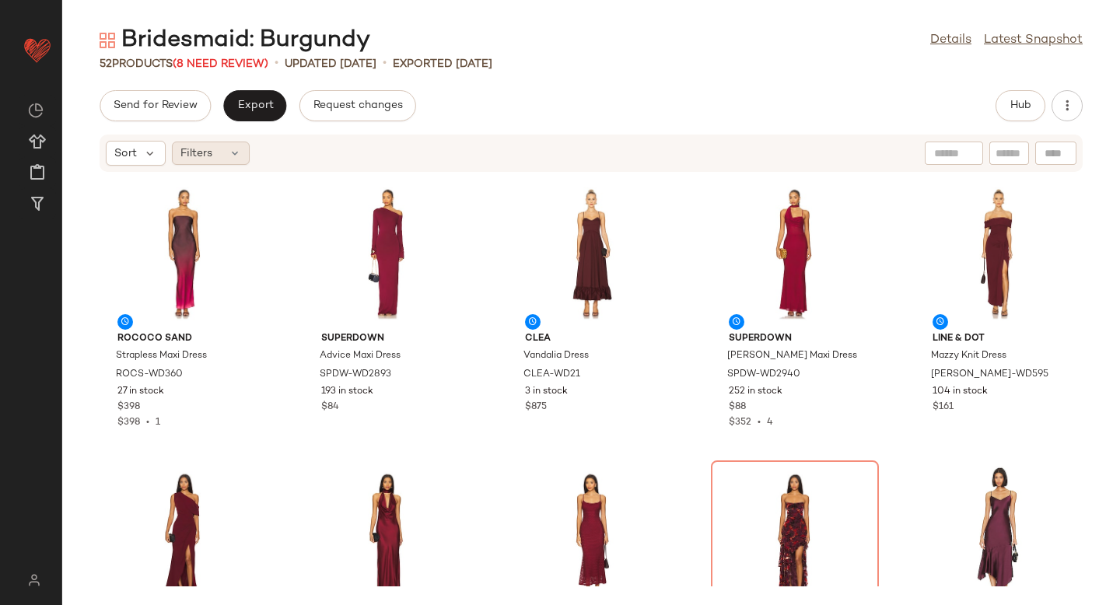
click at [194, 158] on span "Filters" at bounding box center [196, 153] width 32 height 16
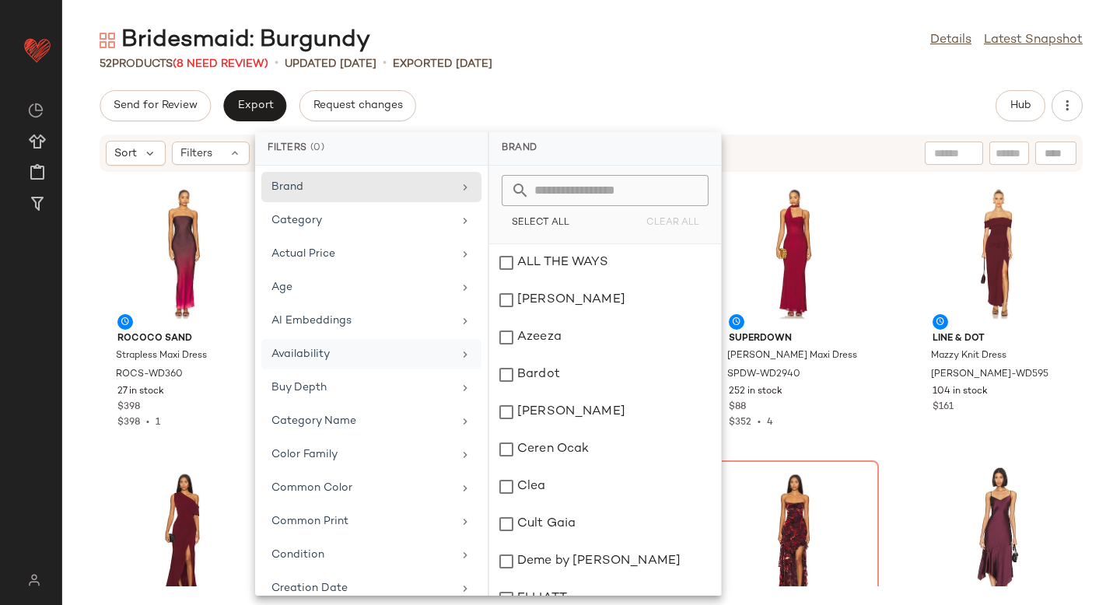
click at [323, 356] on div "Availability" at bounding box center [361, 354] width 181 height 16
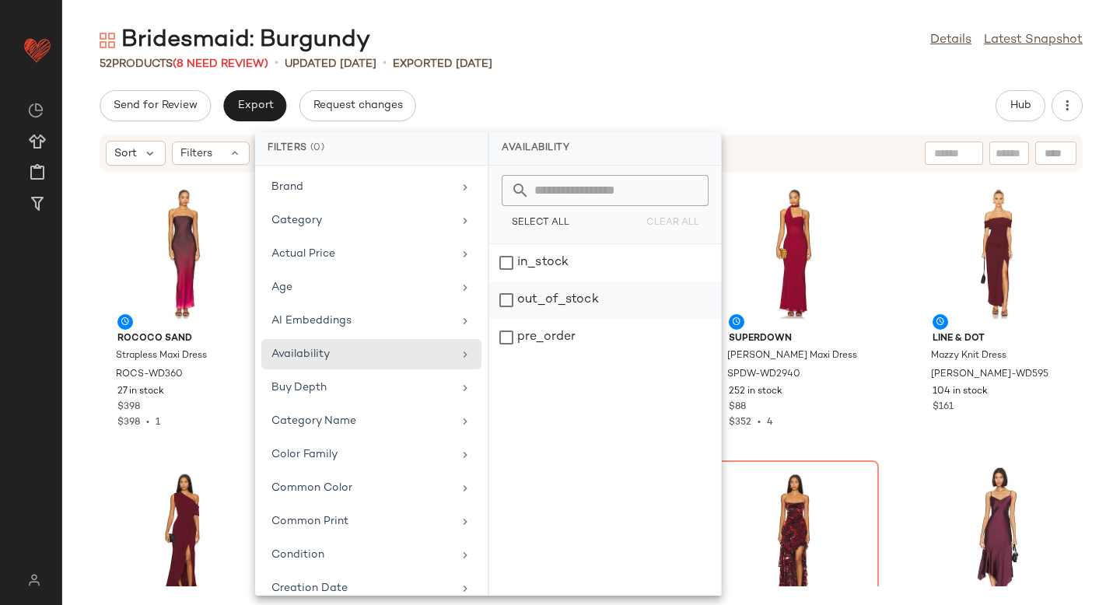
click at [551, 319] on div "out_of_stock" at bounding box center [605, 337] width 232 height 37
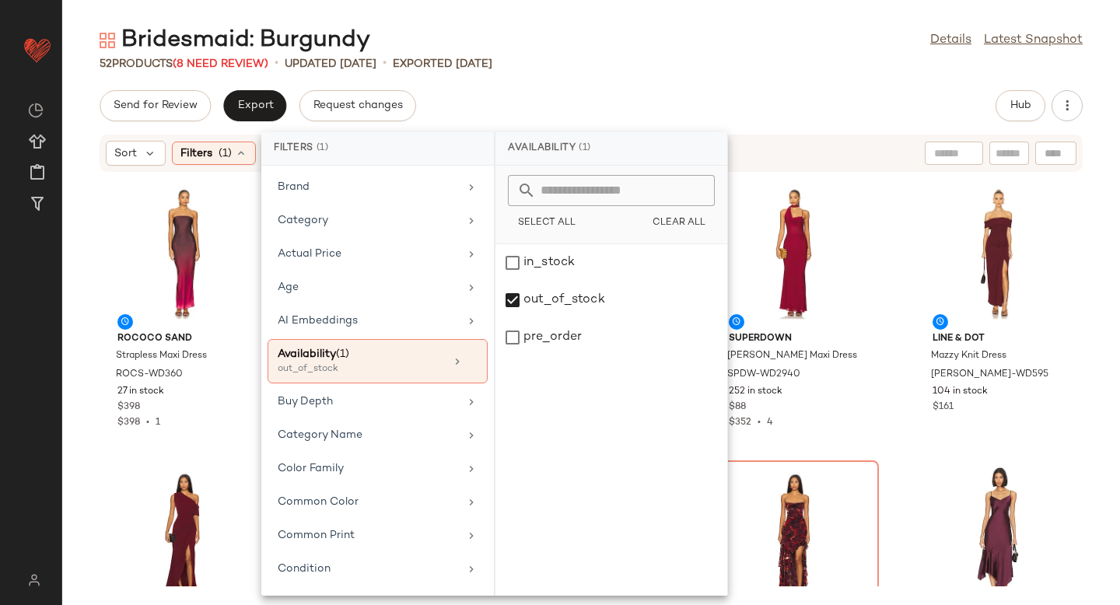
click at [730, 59] on div "52 Products (8 Need Review) • updated [DATE] • Exported [DATE]" at bounding box center [591, 64] width 1058 height 16
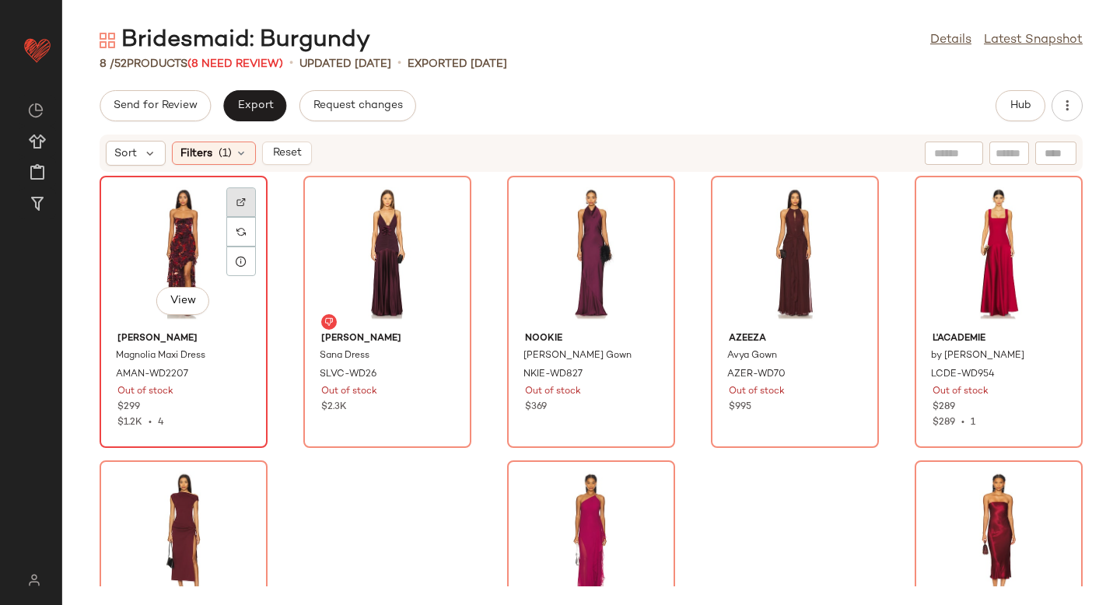
click at [227, 217] on div at bounding box center [241, 232] width 30 height 30
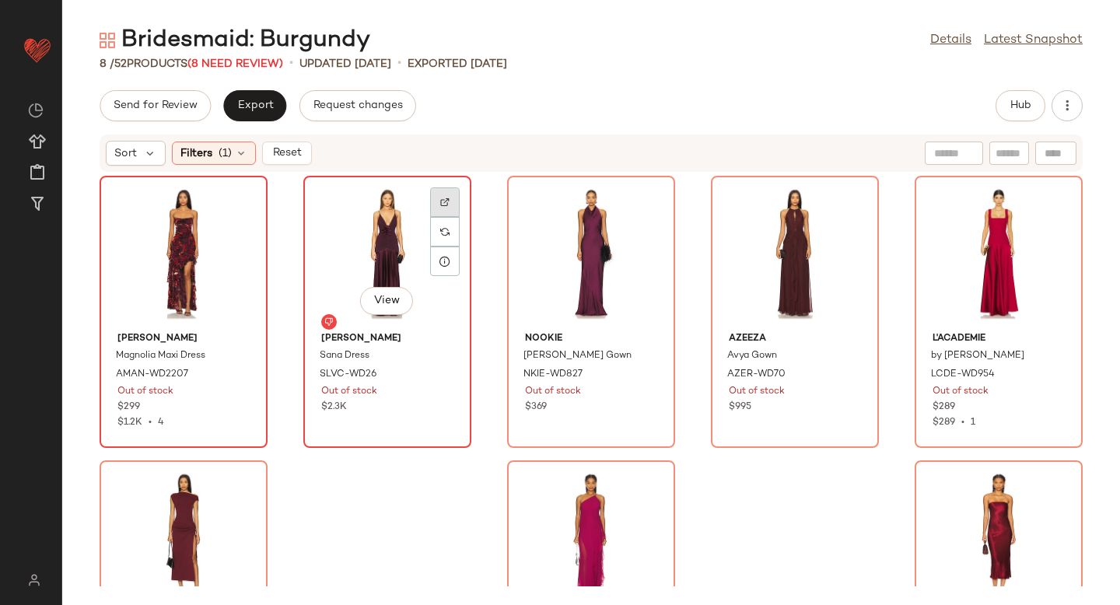
click at [453, 217] on div at bounding box center [445, 232] width 30 height 30
click at [408, 211] on div "View" at bounding box center [387, 253] width 157 height 145
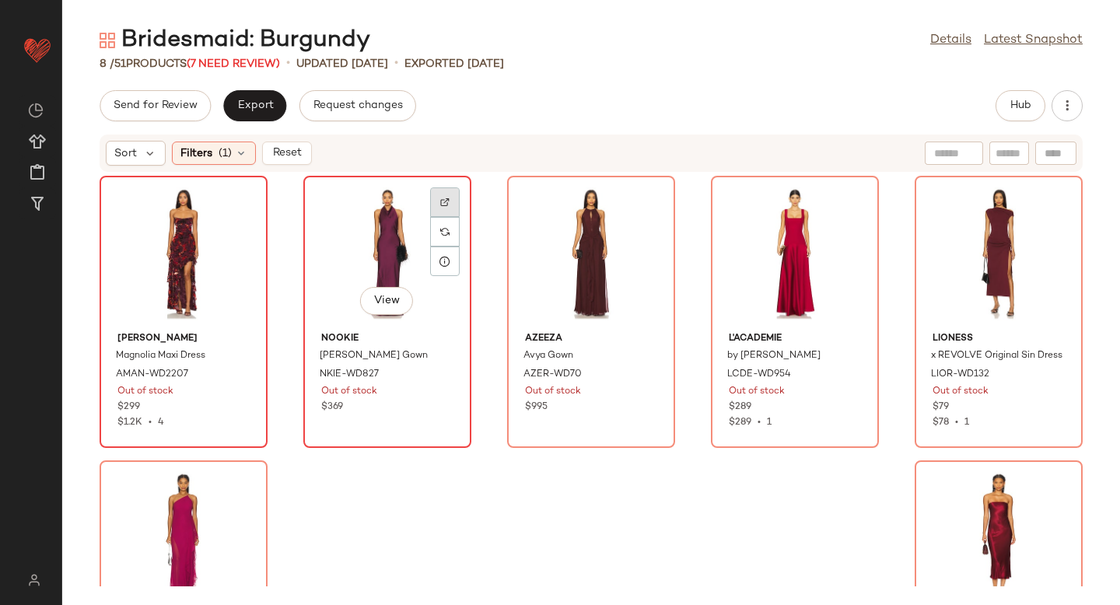
click at [448, 217] on div at bounding box center [445, 232] width 30 height 30
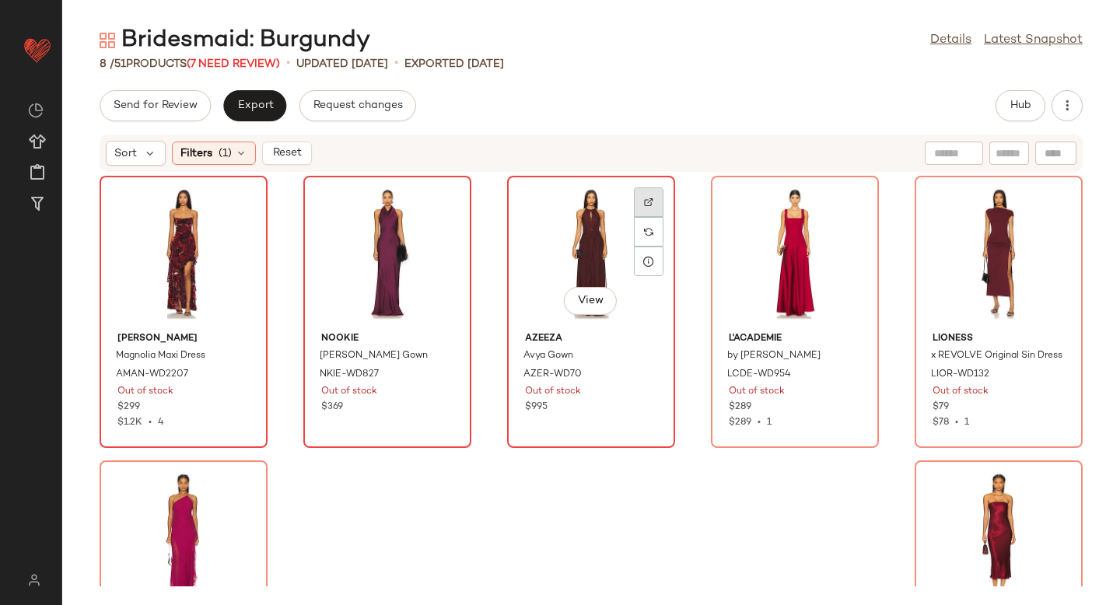
click at [654, 217] on div at bounding box center [649, 232] width 30 height 30
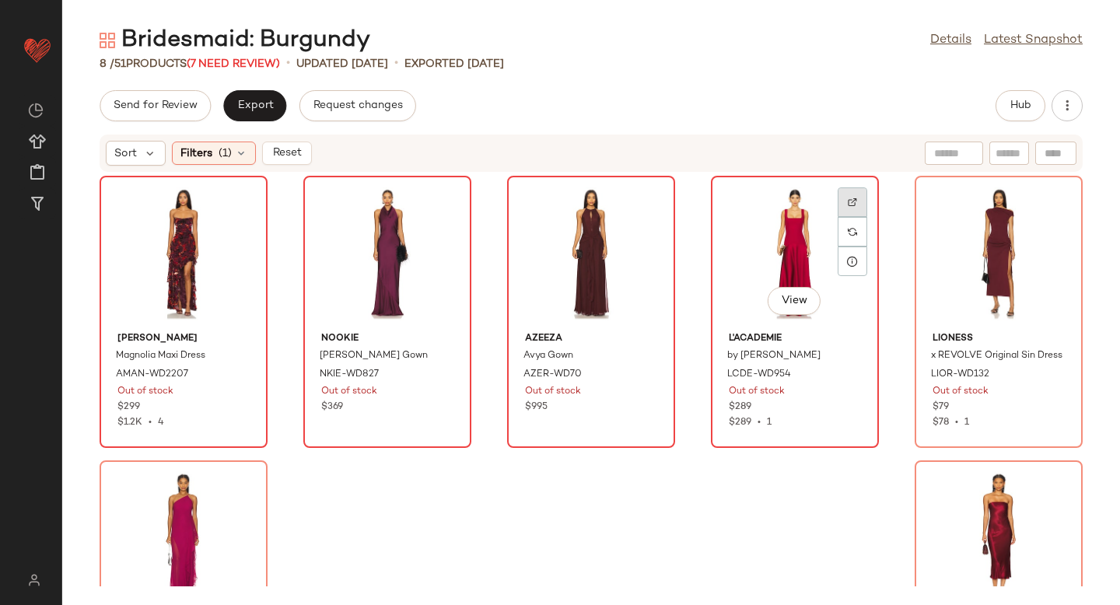
click at [852, 217] on div at bounding box center [853, 232] width 30 height 30
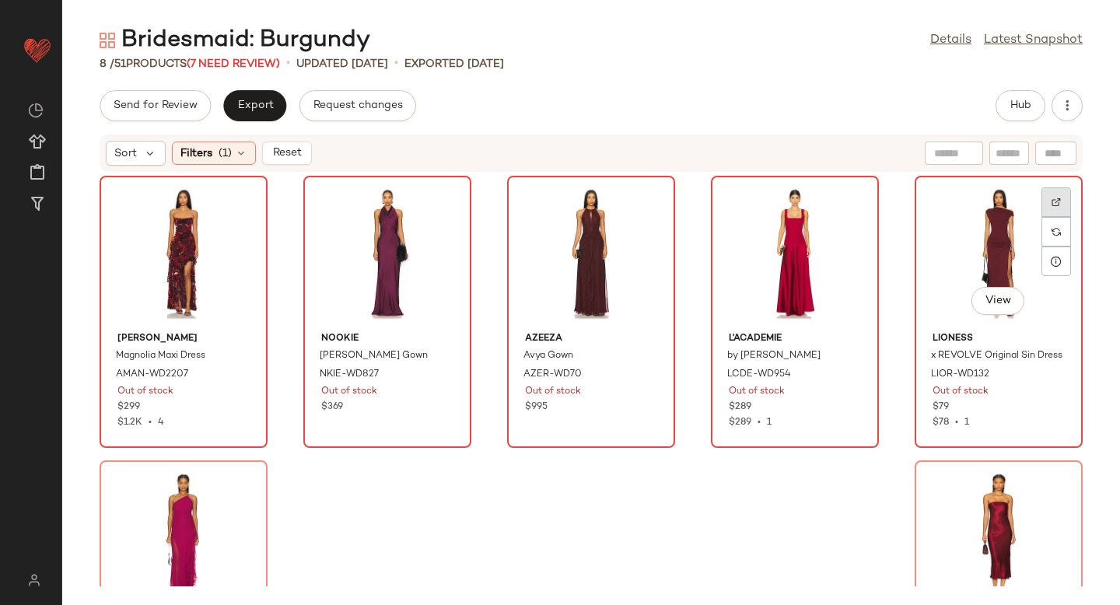
click at [1057, 217] on div at bounding box center [1057, 232] width 30 height 30
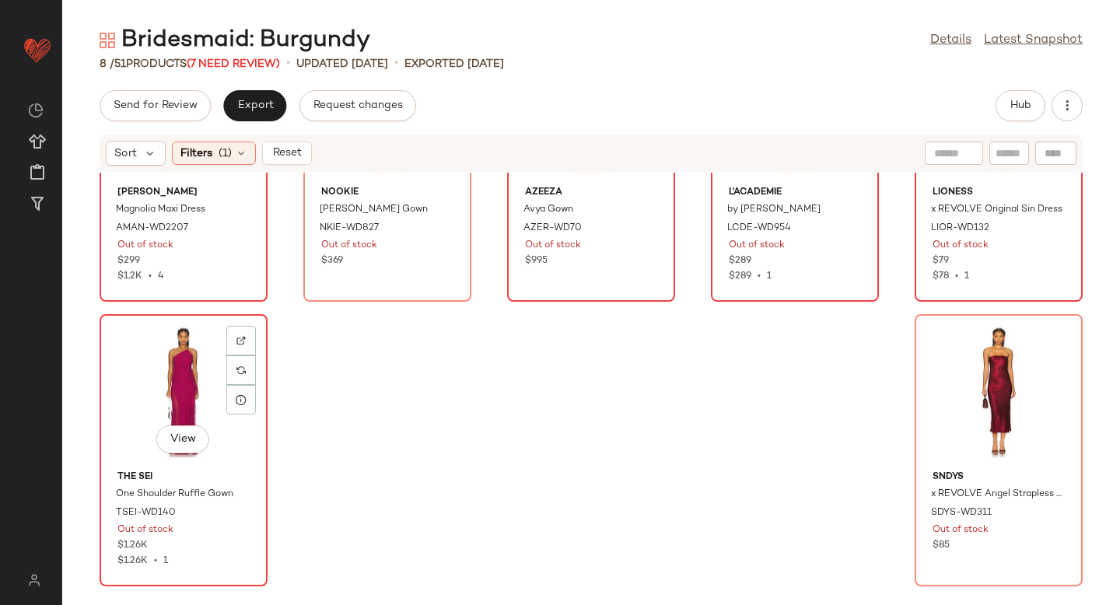
click at [255, 356] on div at bounding box center [241, 371] width 30 height 30
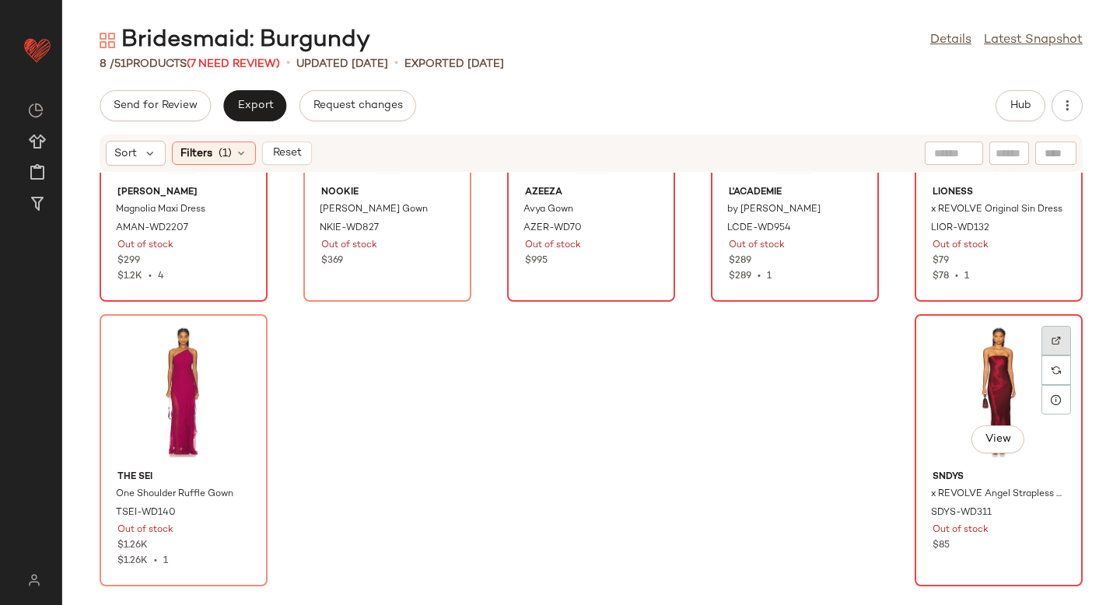
click at [1047, 356] on div at bounding box center [1057, 371] width 30 height 30
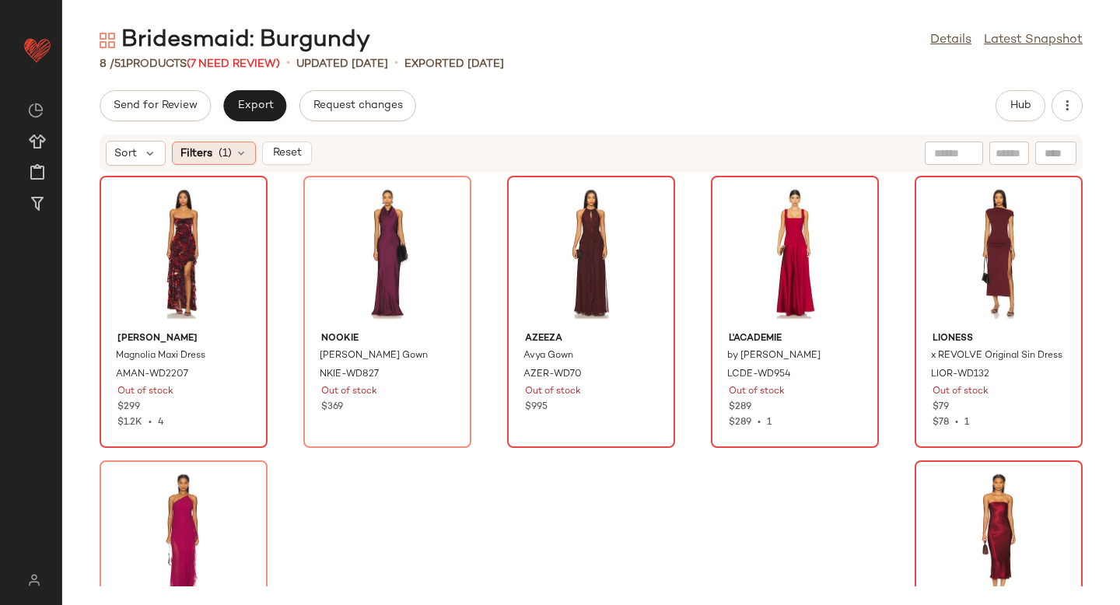
click at [243, 161] on div "Filters (1)" at bounding box center [214, 153] width 84 height 23
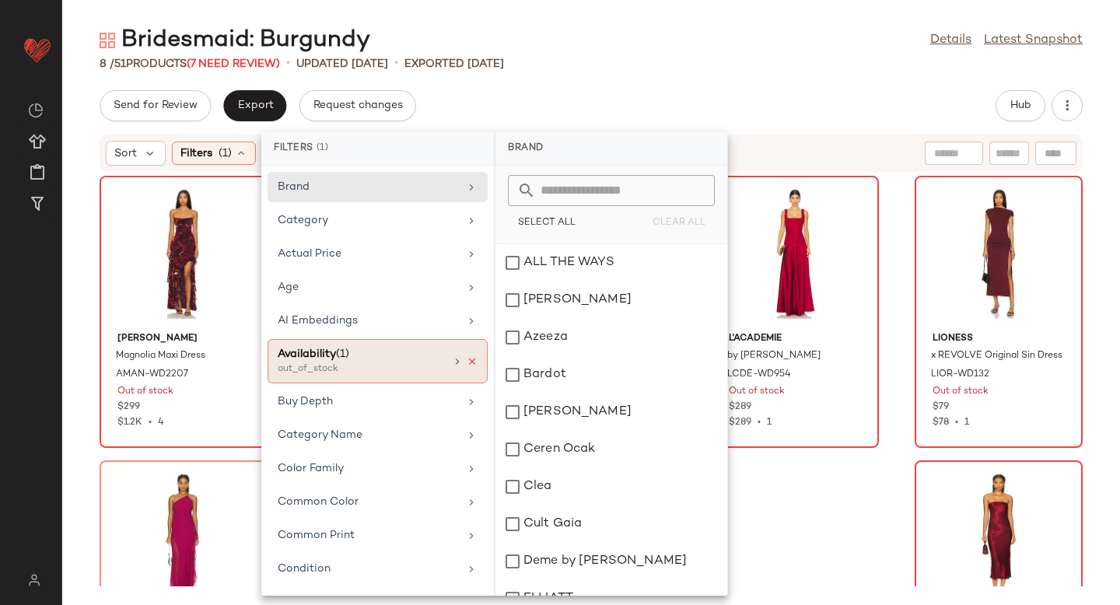
click at [467, 363] on icon at bounding box center [472, 361] width 11 height 11
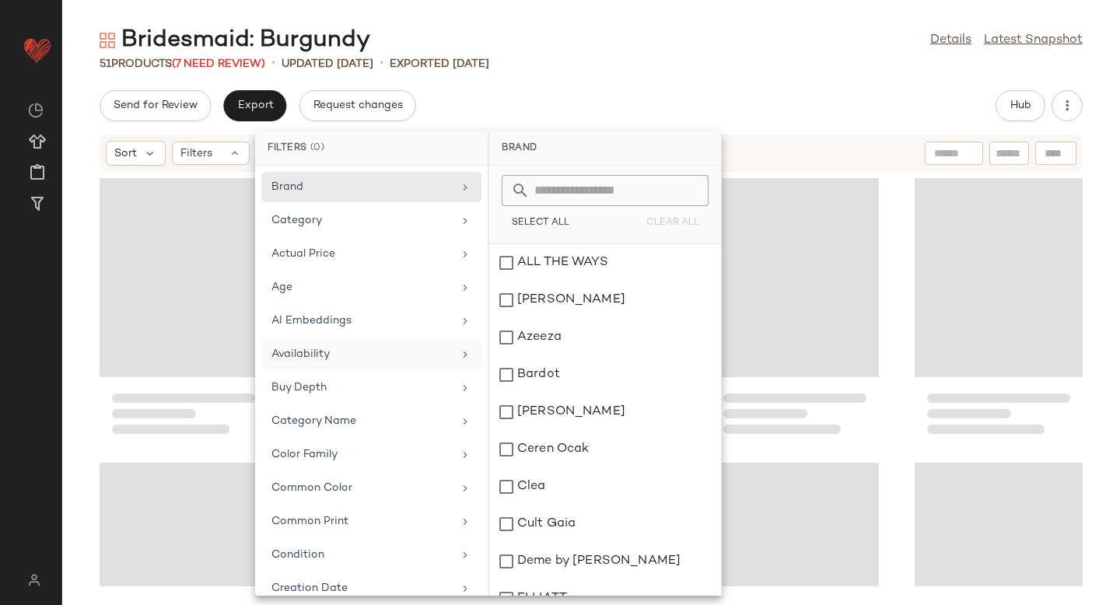
click at [753, 102] on div "Send for Review Export Request changes Hub" at bounding box center [591, 105] width 983 height 31
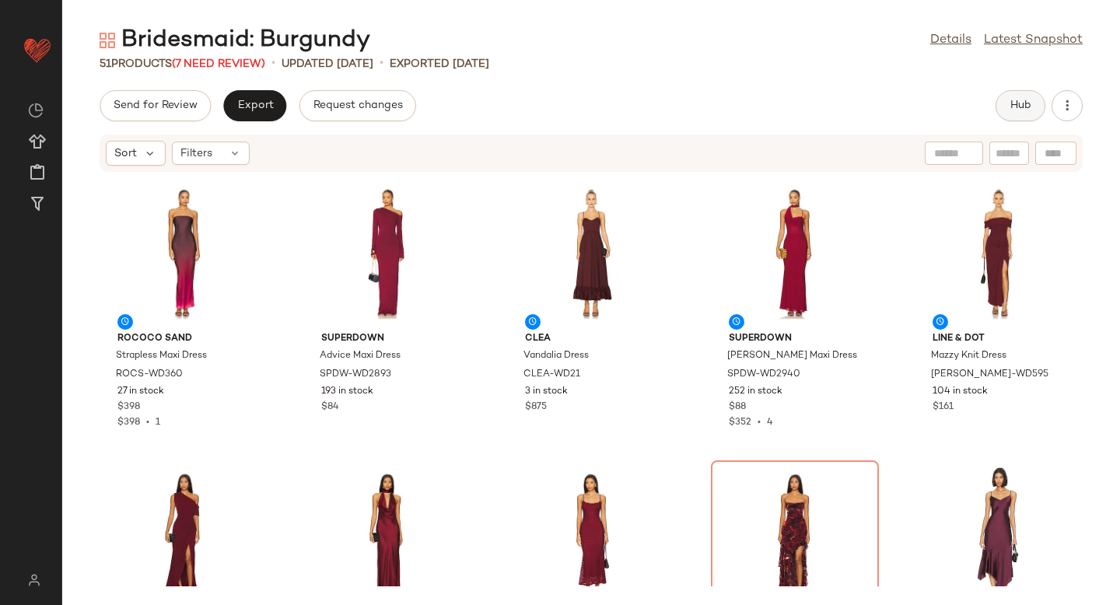
click at [1013, 106] on span "Hub" at bounding box center [1021, 106] width 22 height 12
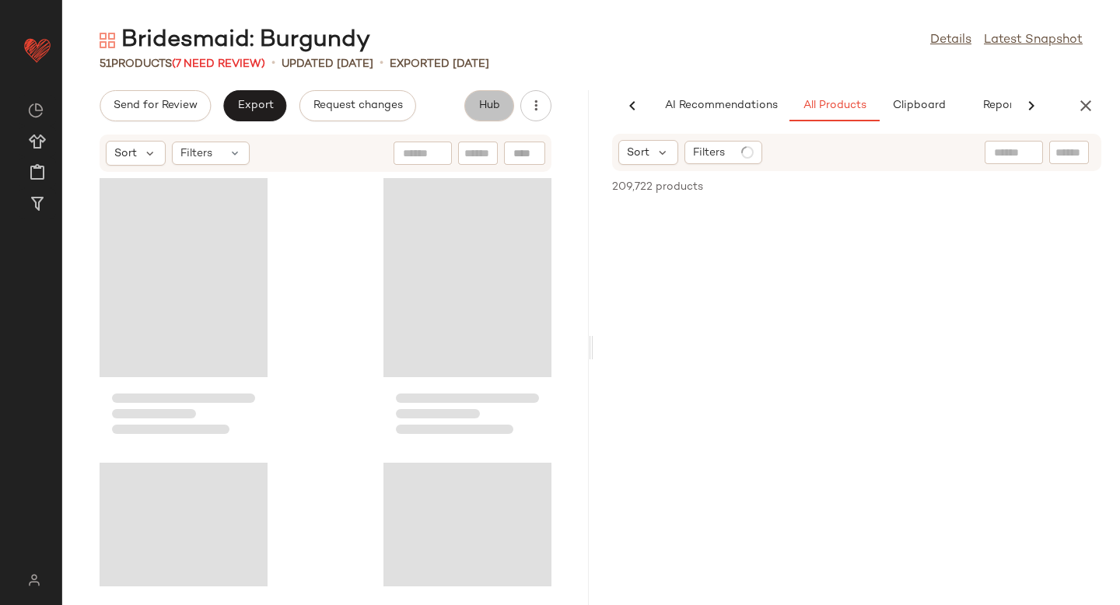
scroll to position [0, 37]
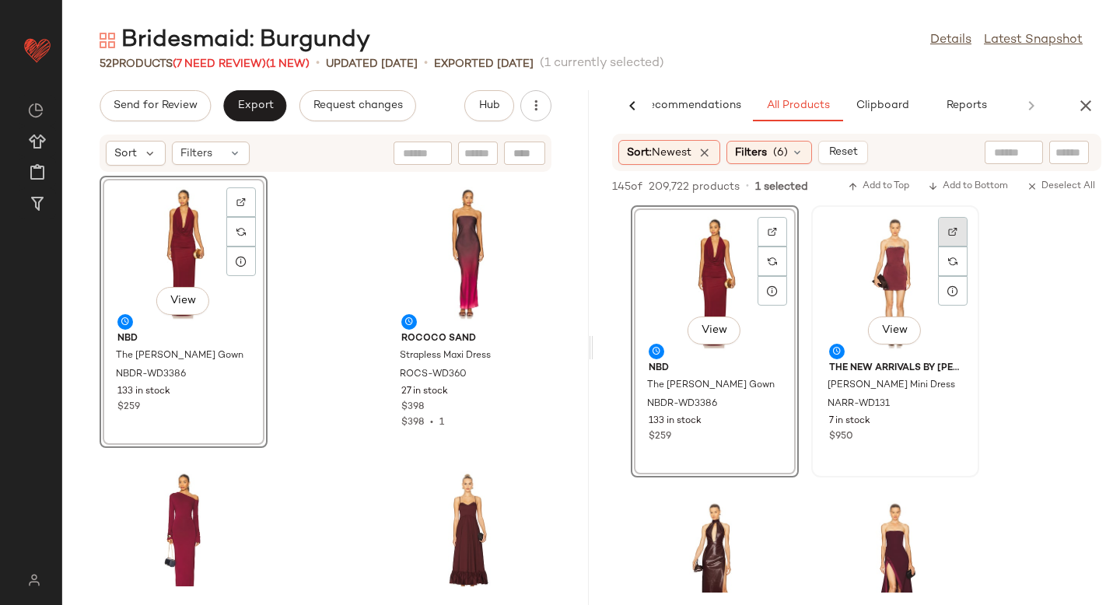
click at [961, 247] on div at bounding box center [953, 262] width 30 height 30
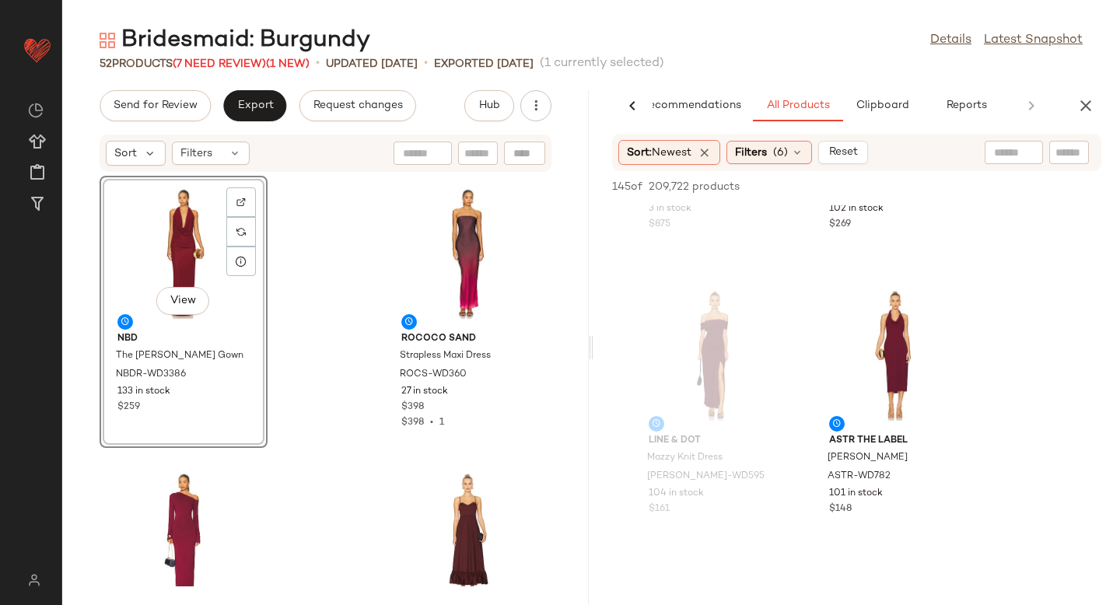
scroll to position [815, 0]
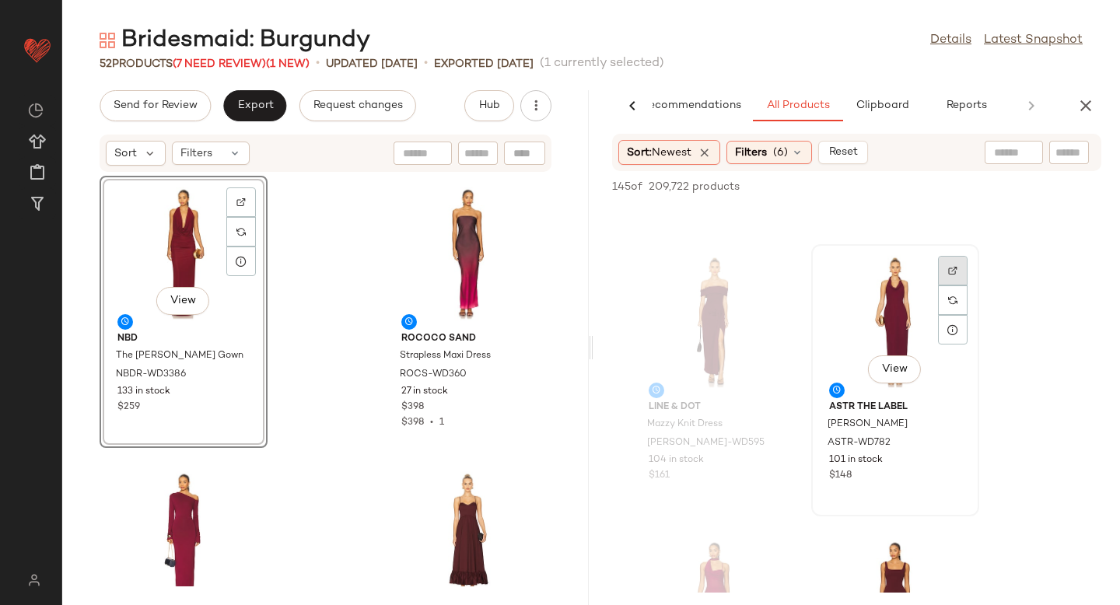
click at [949, 286] on div at bounding box center [953, 301] width 30 height 30
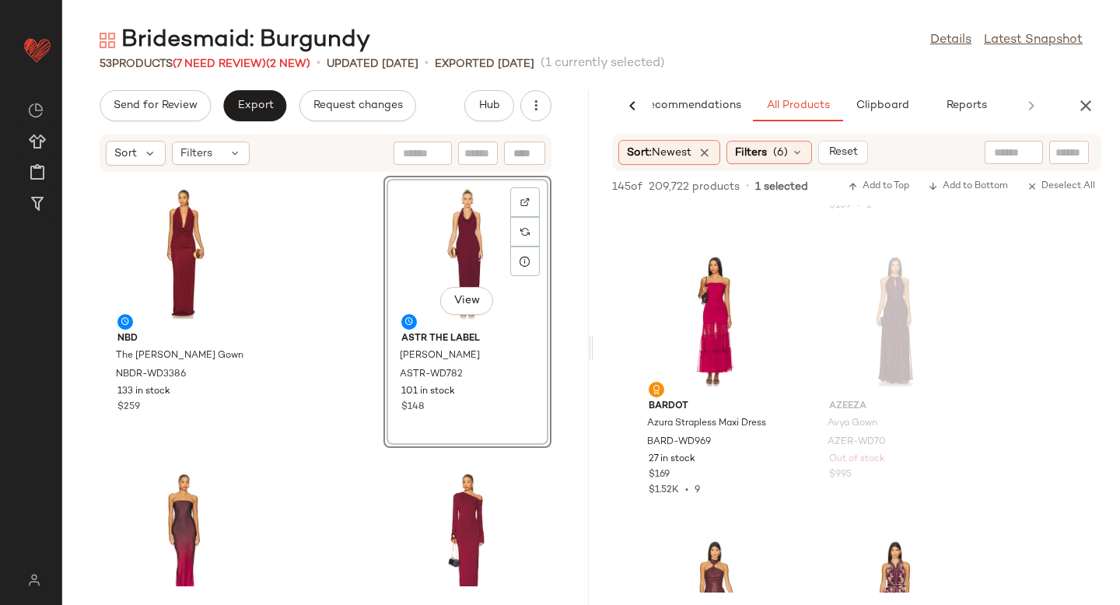
scroll to position [3826, 0]
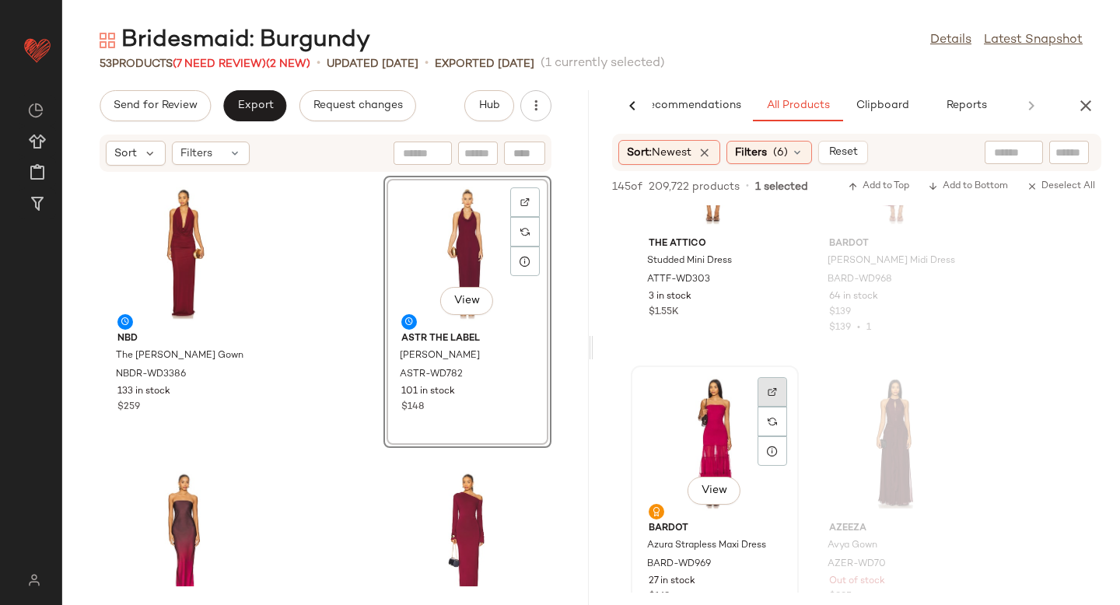
click at [772, 391] on img at bounding box center [772, 391] width 9 height 9
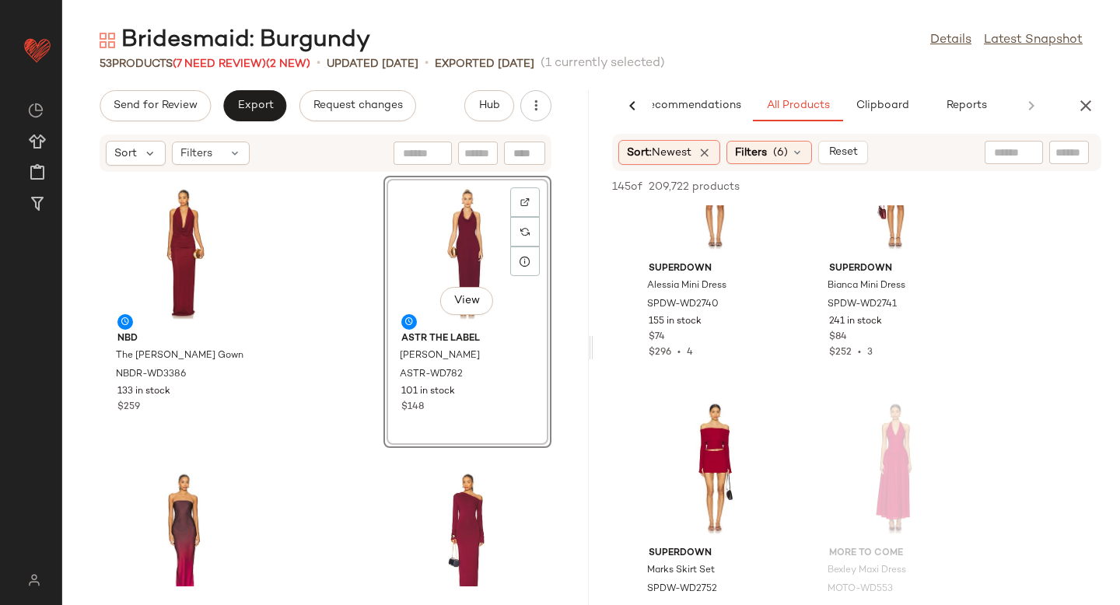
scroll to position [11726, 0]
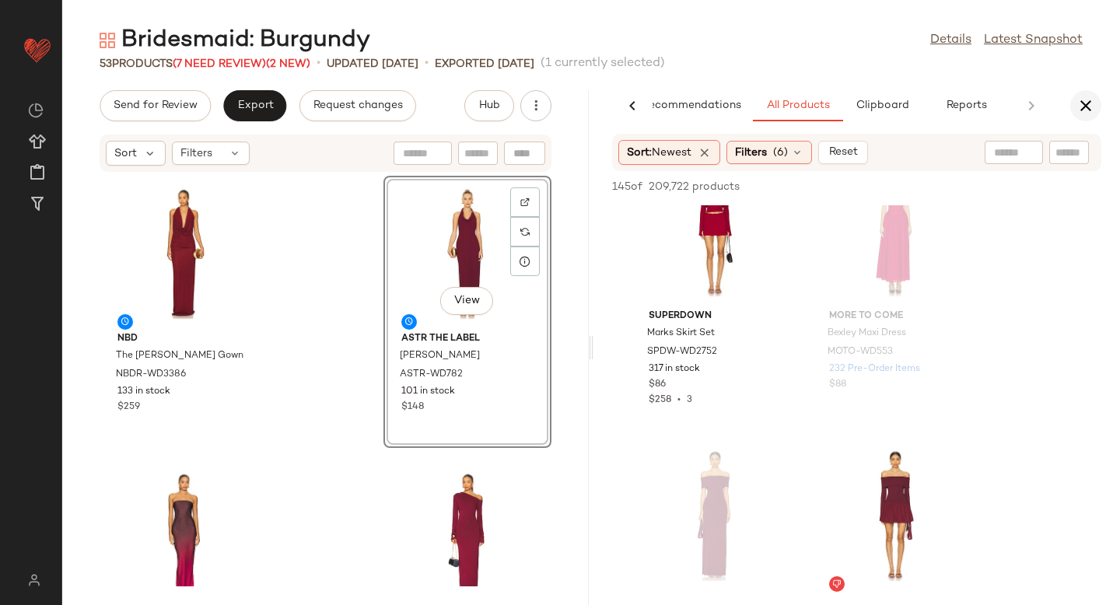
click at [1084, 107] on icon "button" at bounding box center [1086, 105] width 19 height 19
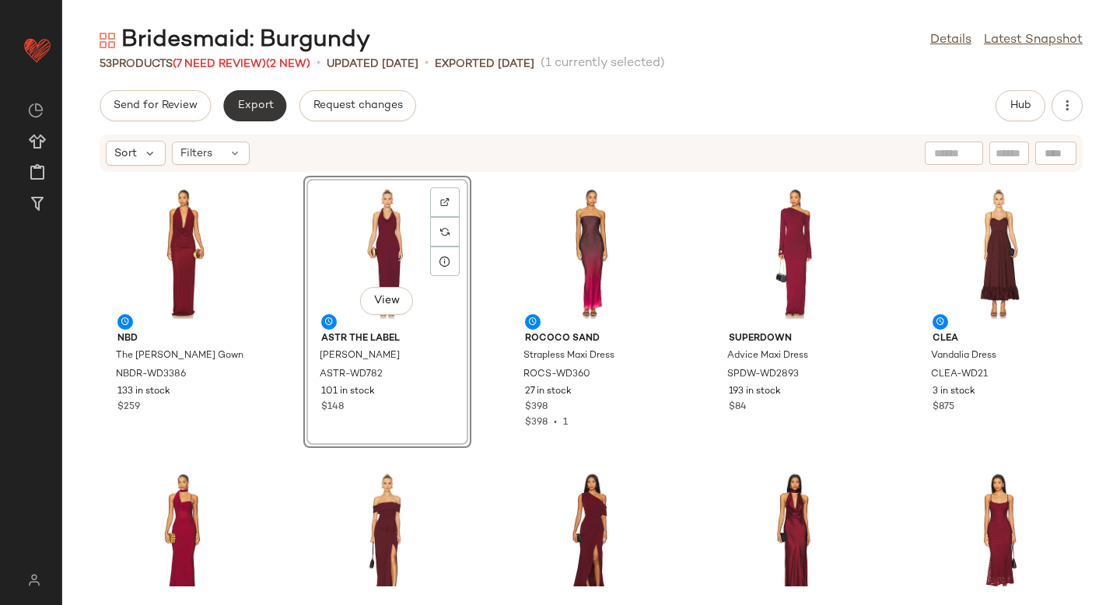
click at [250, 111] on span "Export" at bounding box center [254, 106] width 37 height 12
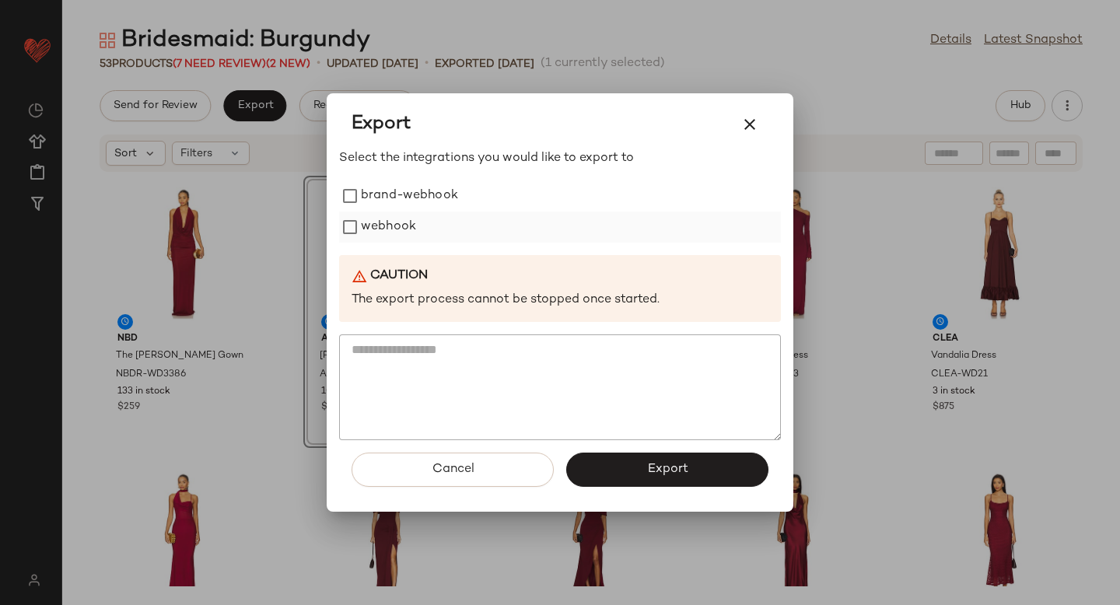
click at [361, 236] on label "webhook" at bounding box center [388, 227] width 55 height 31
click at [626, 474] on button "Export" at bounding box center [667, 470] width 202 height 34
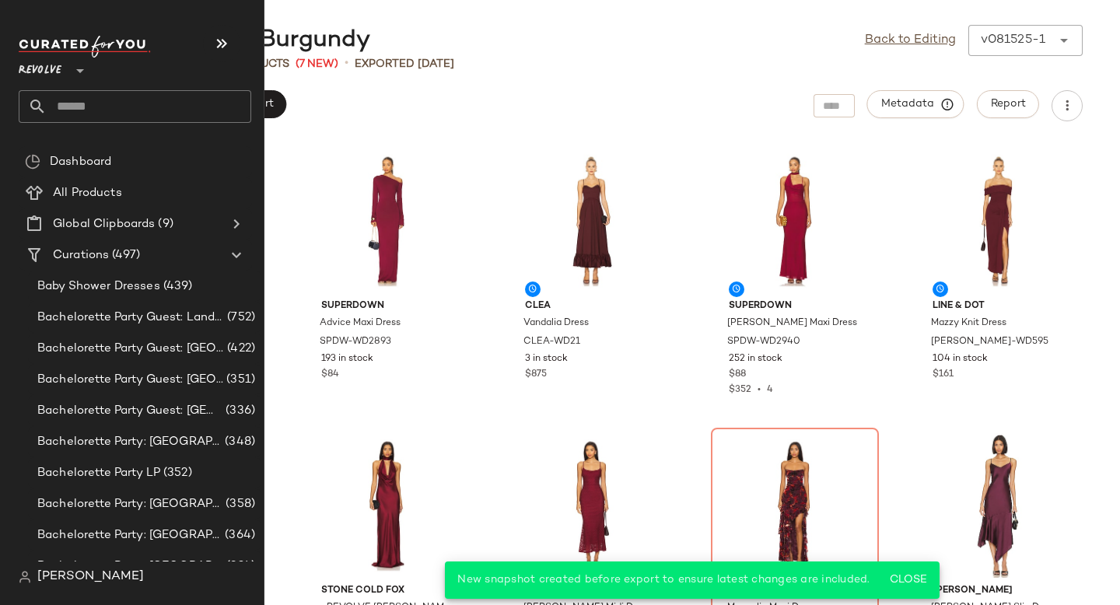
click at [170, 109] on input "text" at bounding box center [149, 106] width 205 height 33
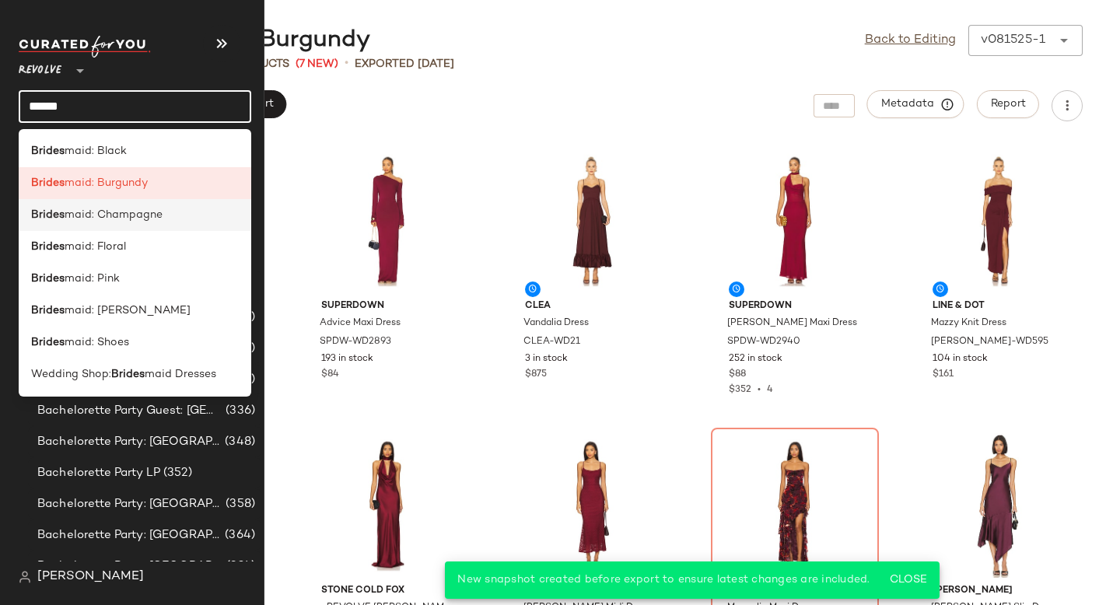
type input "******"
click at [147, 222] on span "maid: Champagne" at bounding box center [114, 215] width 98 height 16
